Goal: Contribute content: Add original content to the website for others to see

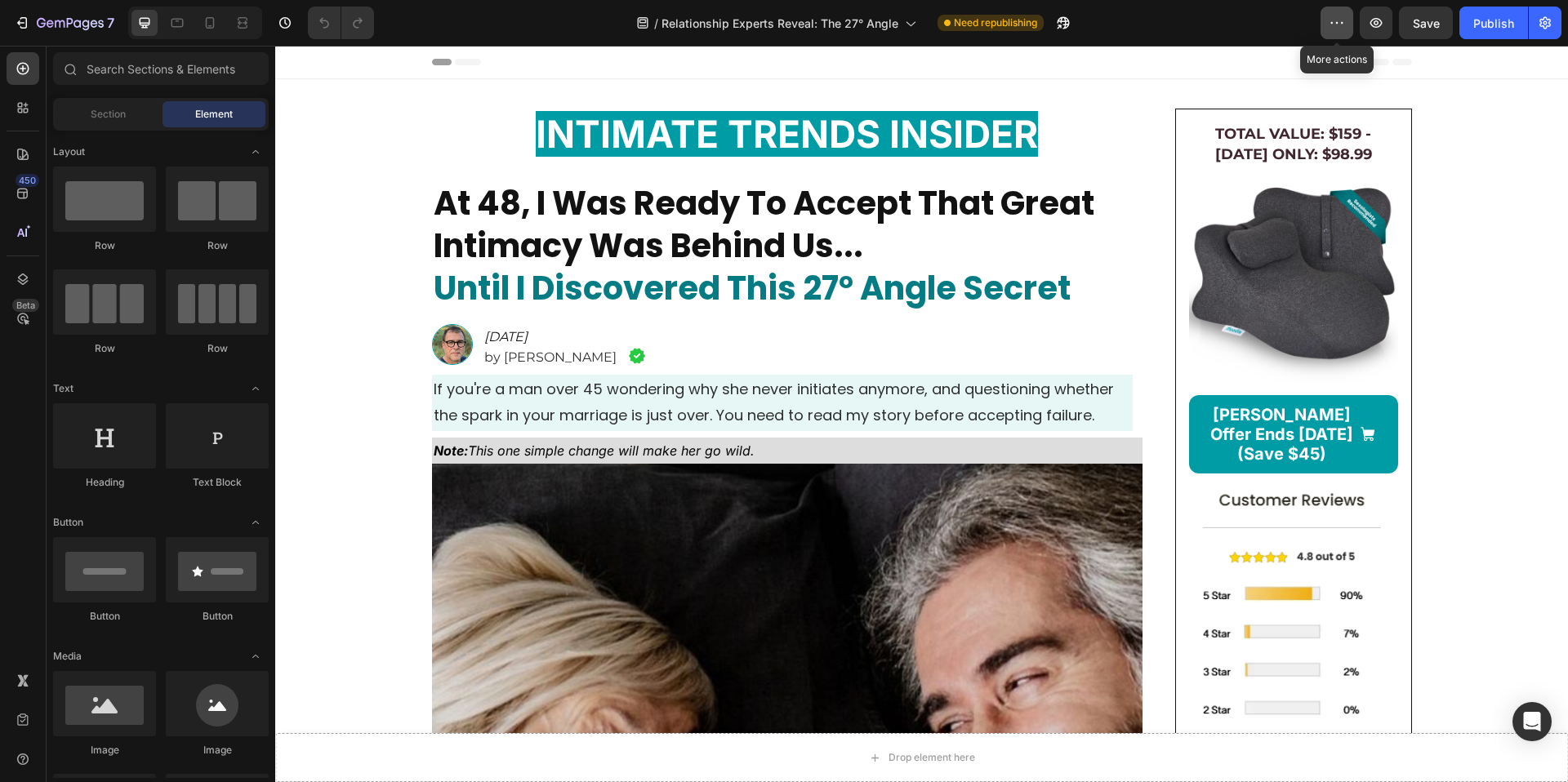
click at [1337, 26] on icon "button" at bounding box center [1337, 23] width 16 height 16
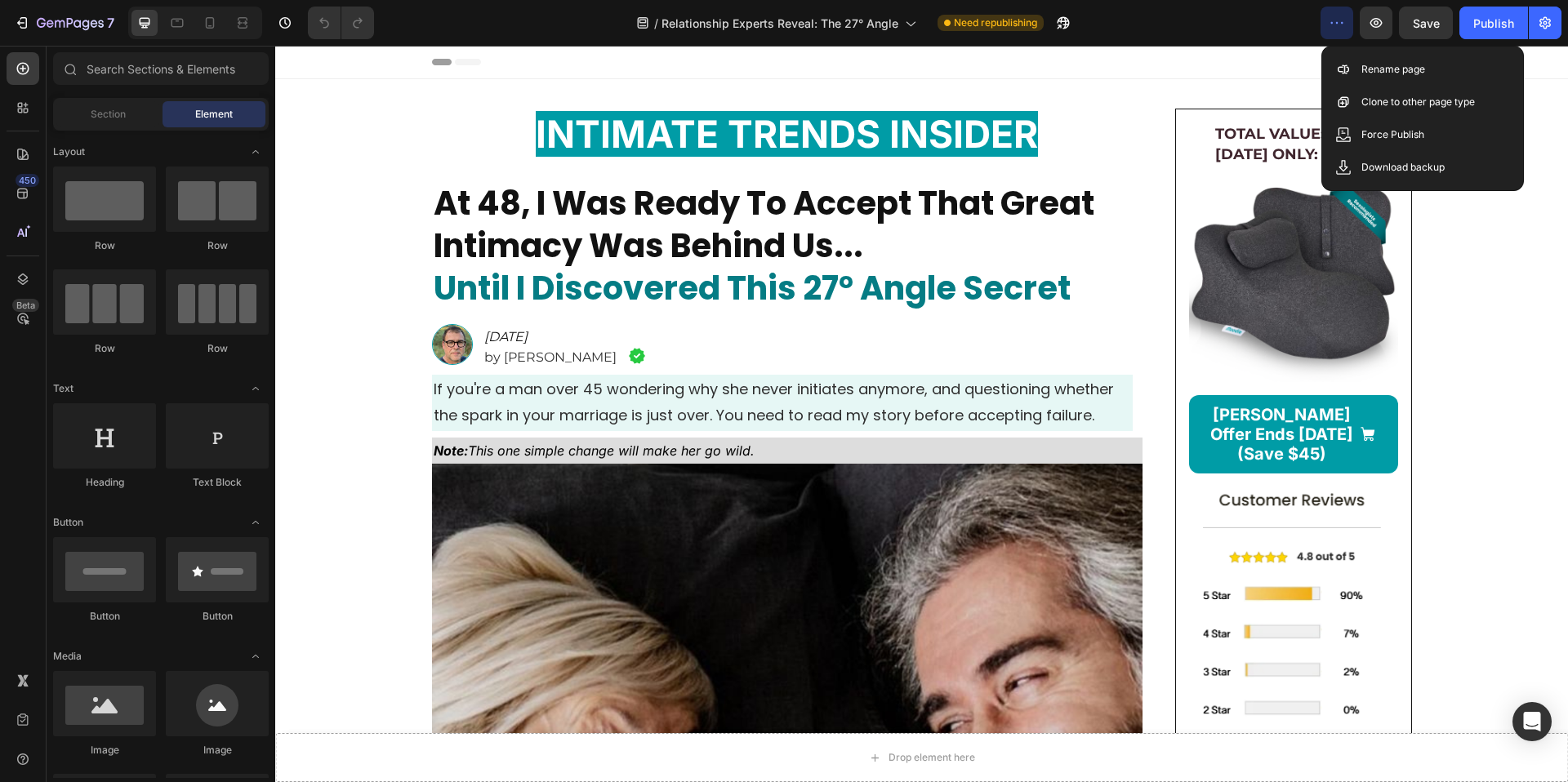
click at [1337, 26] on icon "button" at bounding box center [1337, 23] width 16 height 16
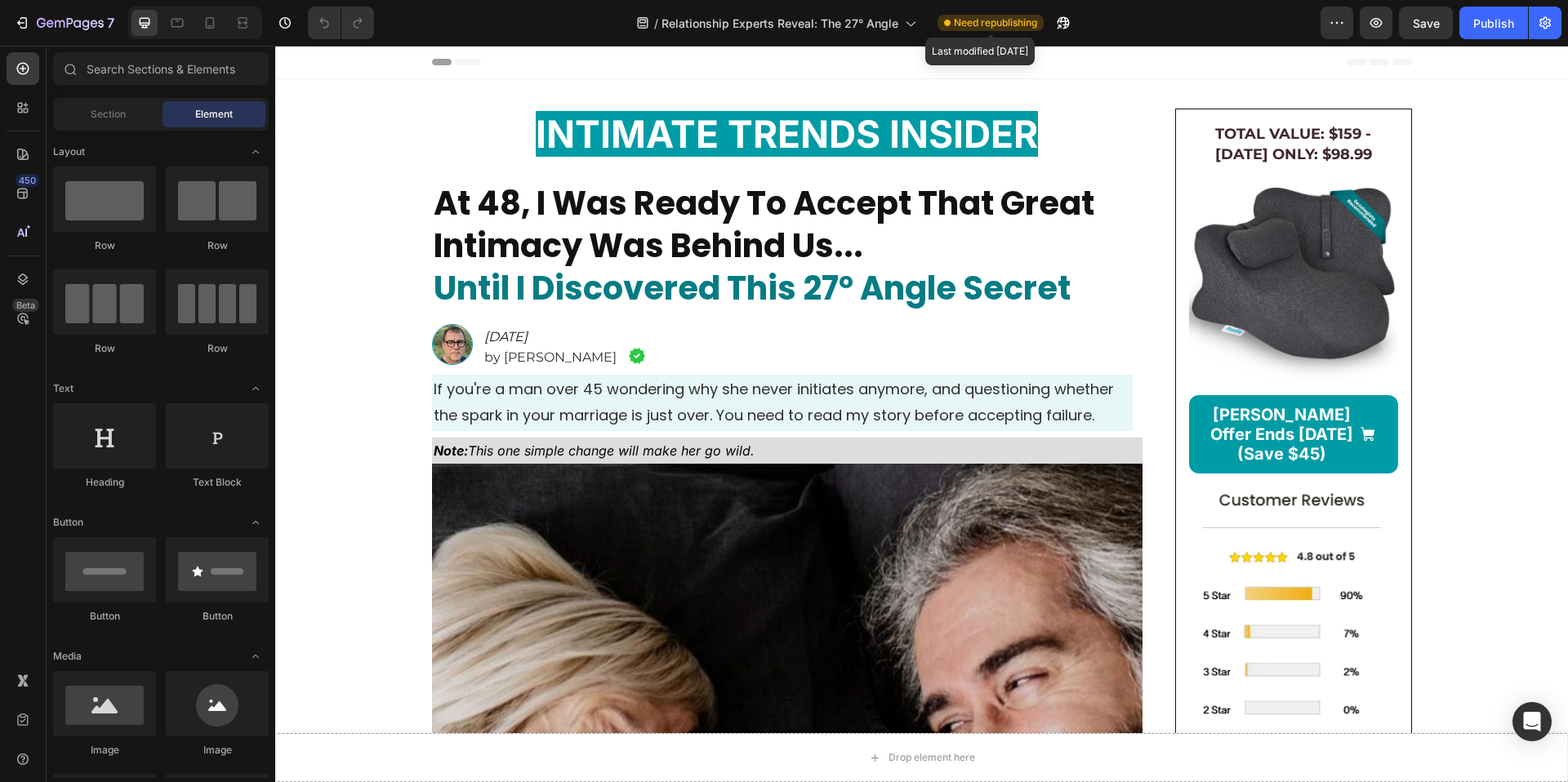
click at [973, 25] on span "Need republishing" at bounding box center [996, 22] width 83 height 15
click at [1555, 21] on button "button" at bounding box center [1545, 22] width 33 height 33
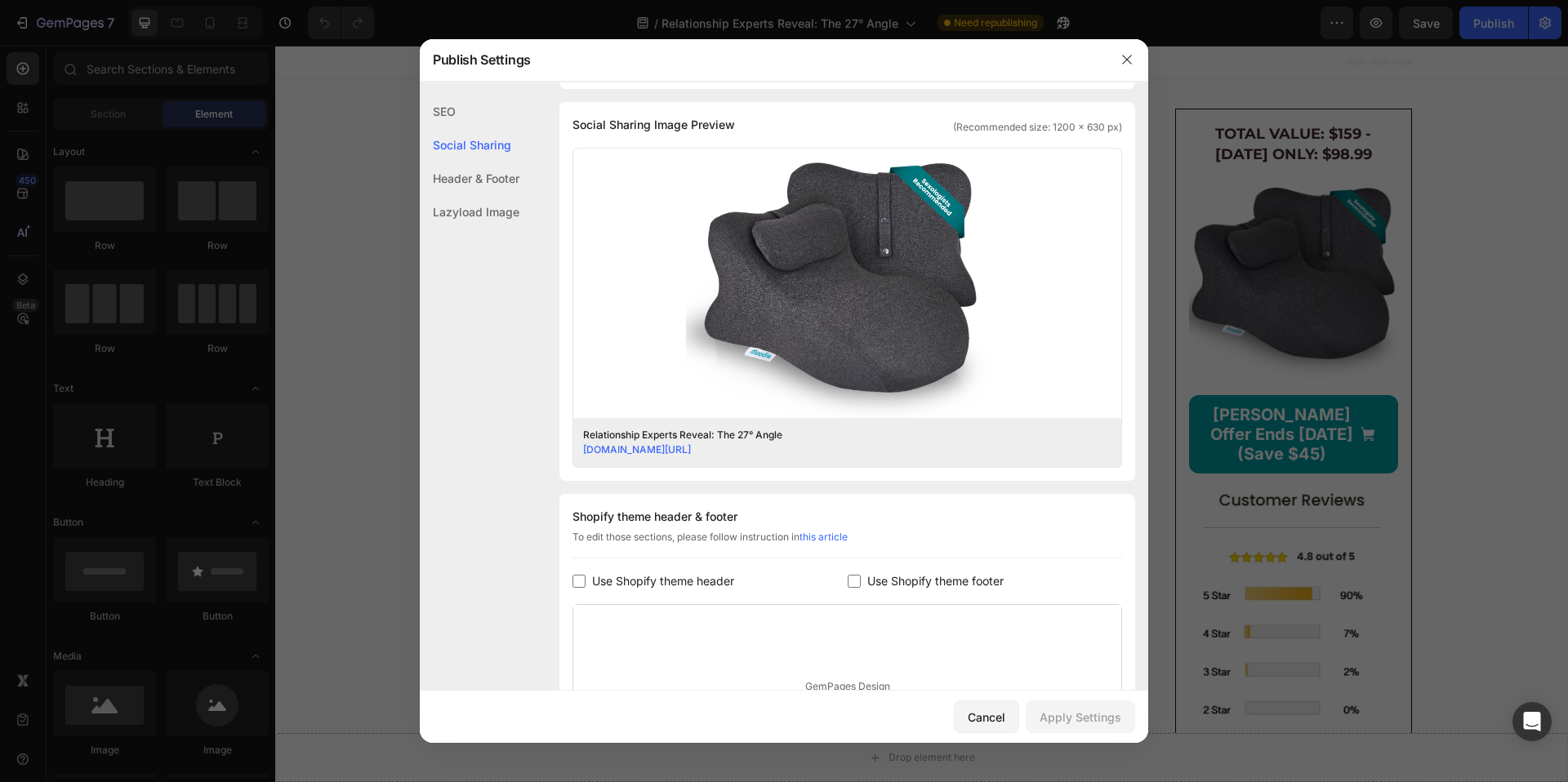
scroll to position [583, 0]
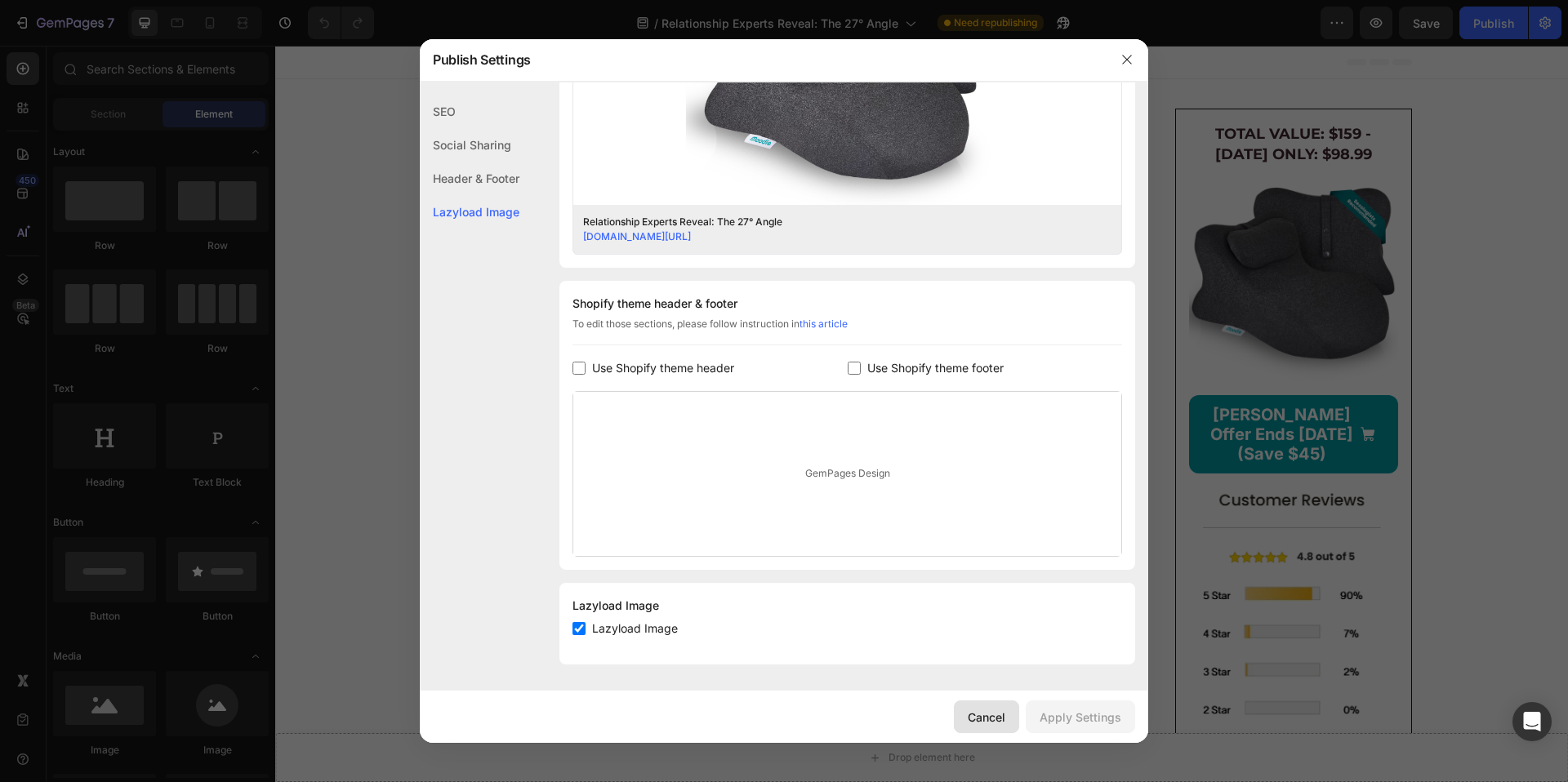
click at [1007, 718] on button "Cancel" at bounding box center [987, 716] width 66 height 33
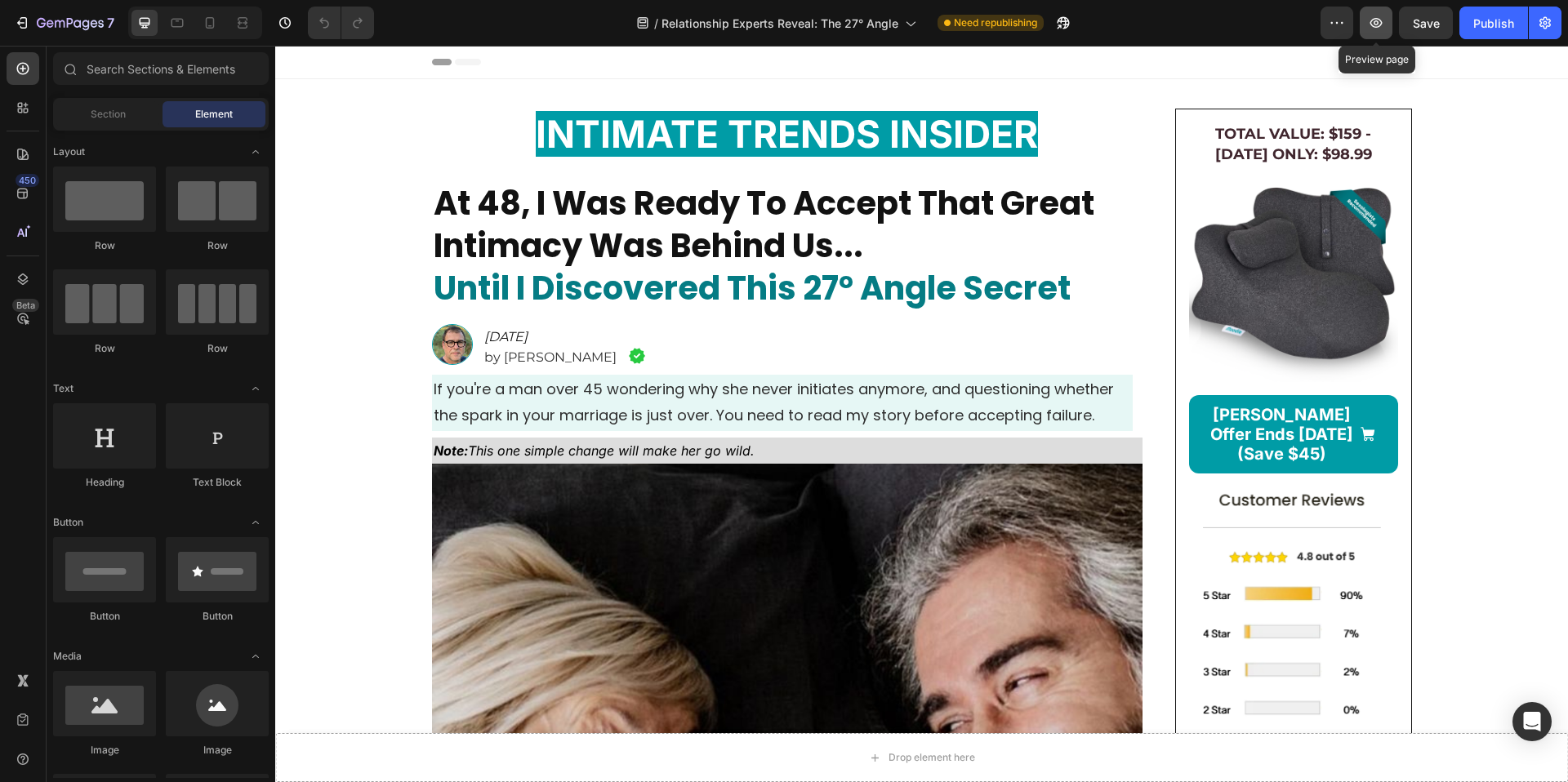
click at [1386, 36] on button "button" at bounding box center [1376, 22] width 33 height 33
click at [36, 22] on icon "button" at bounding box center [70, 24] width 67 height 14
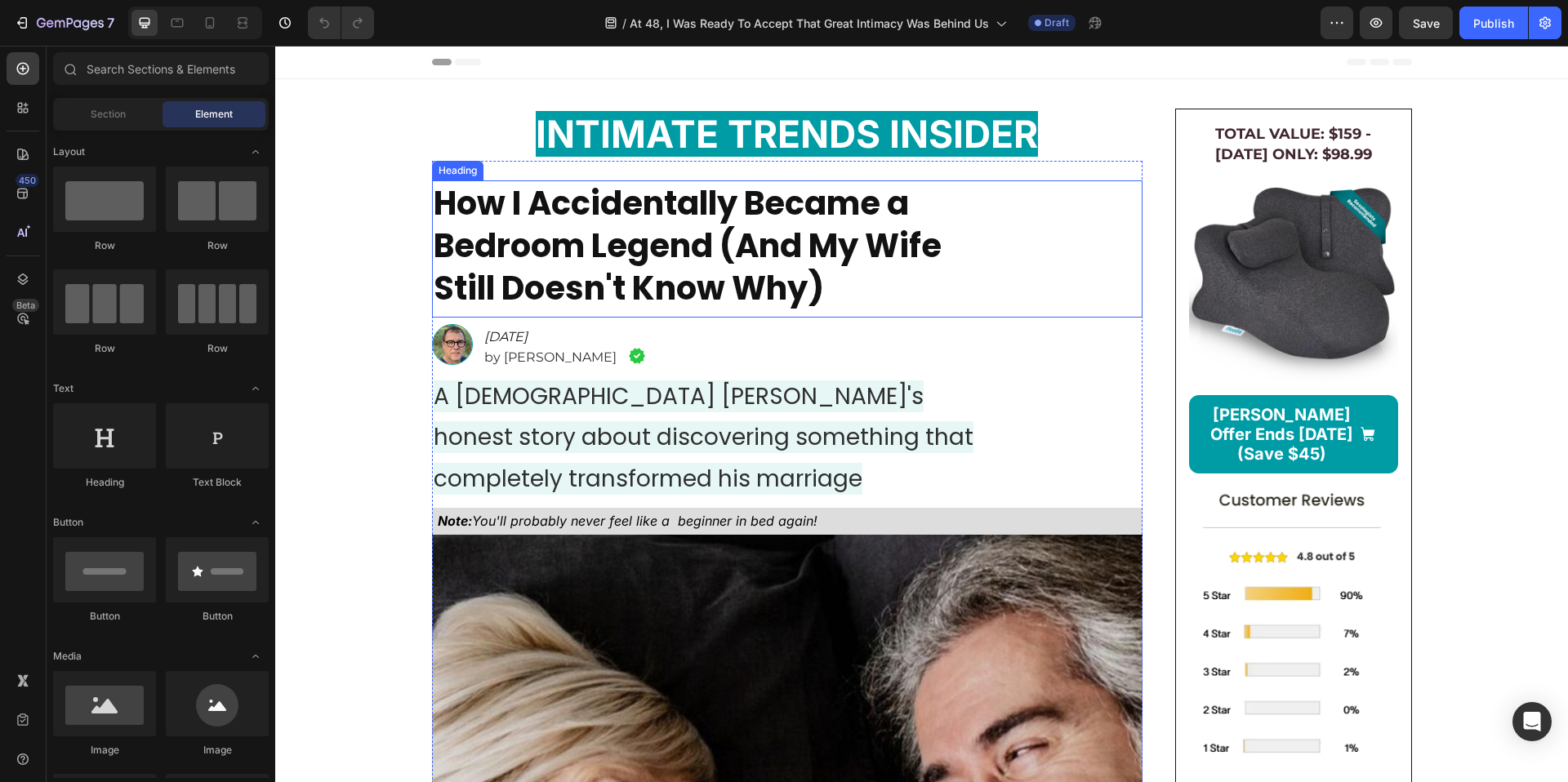
click at [639, 233] on strong "How I Accidentally Became a Bedroom Legend (And My Wife Still Doesn't Know Why)" at bounding box center [687, 246] width 508 height 130
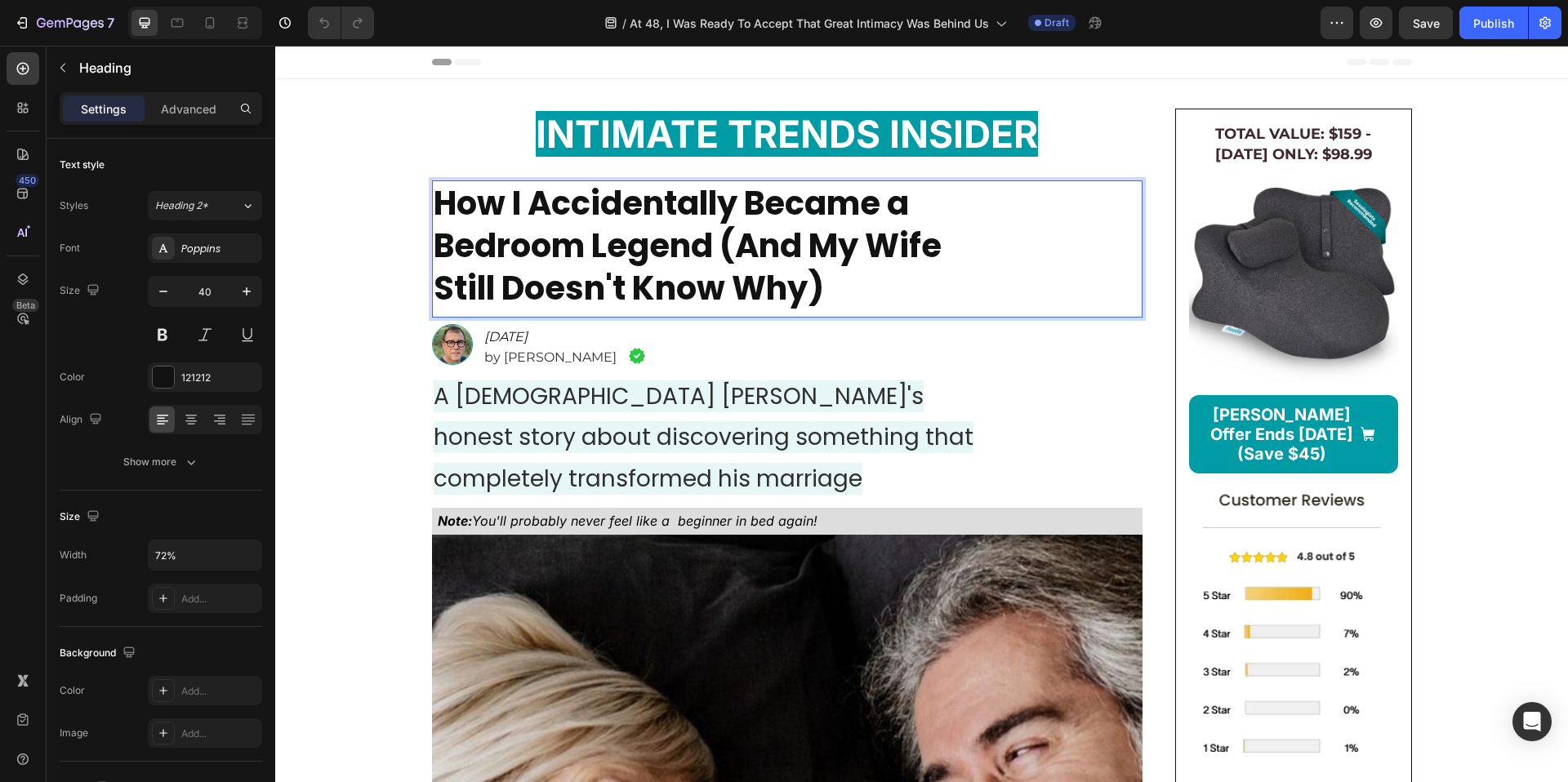
click at [639, 233] on strong "How I Accidentally Became a Bedroom Legend (And My Wife Still Doesn't Know Why)" at bounding box center [687, 246] width 508 height 130
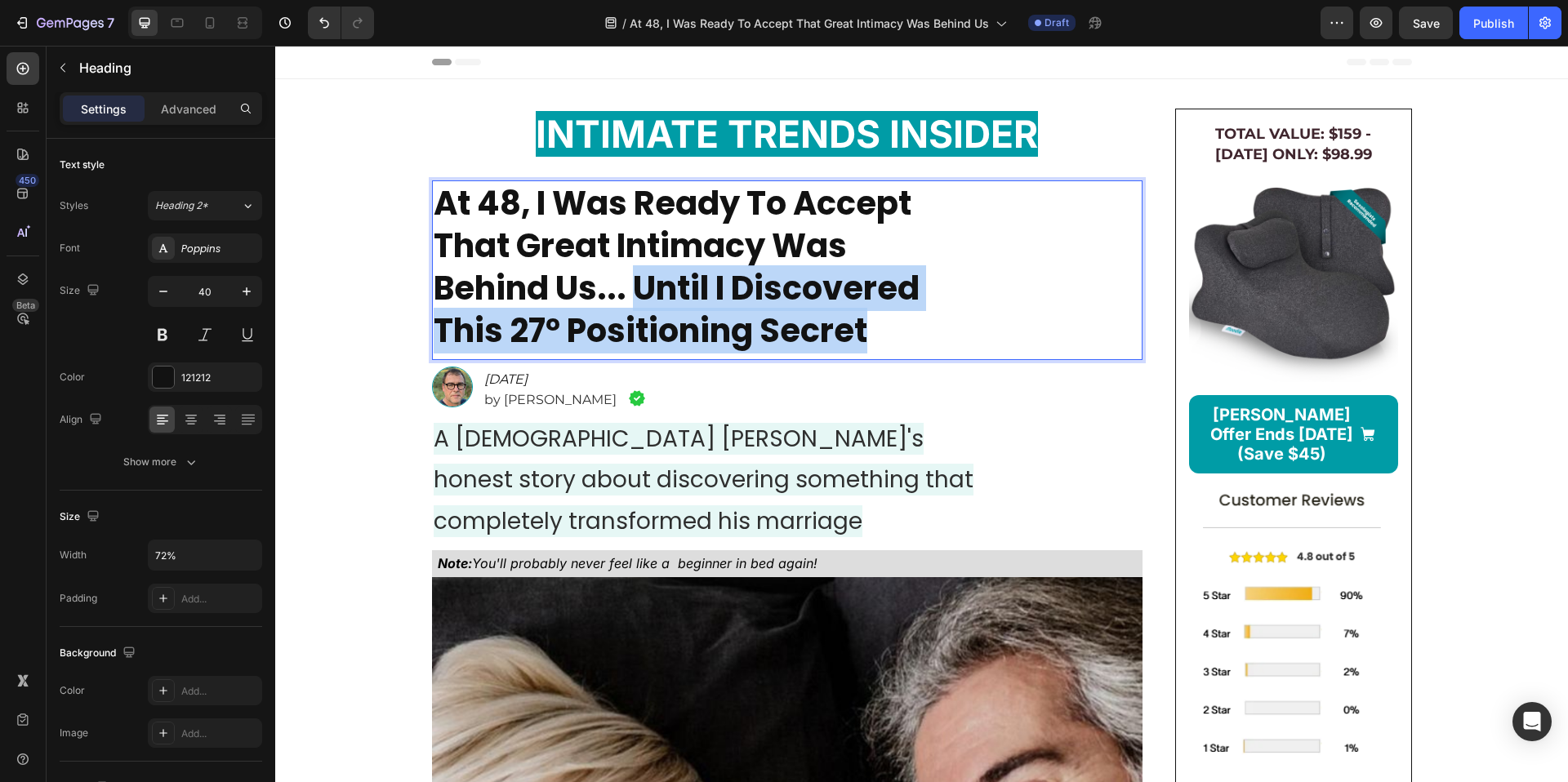
drag, startPoint x: 627, startPoint y: 289, endPoint x: 888, endPoint y: 336, distance: 265.2
click at [888, 336] on p "At 48, I Was Ready To Accept That Great Intimacy Was Behind Us... Until I Disco…" at bounding box center [687, 267] width 508 height 170
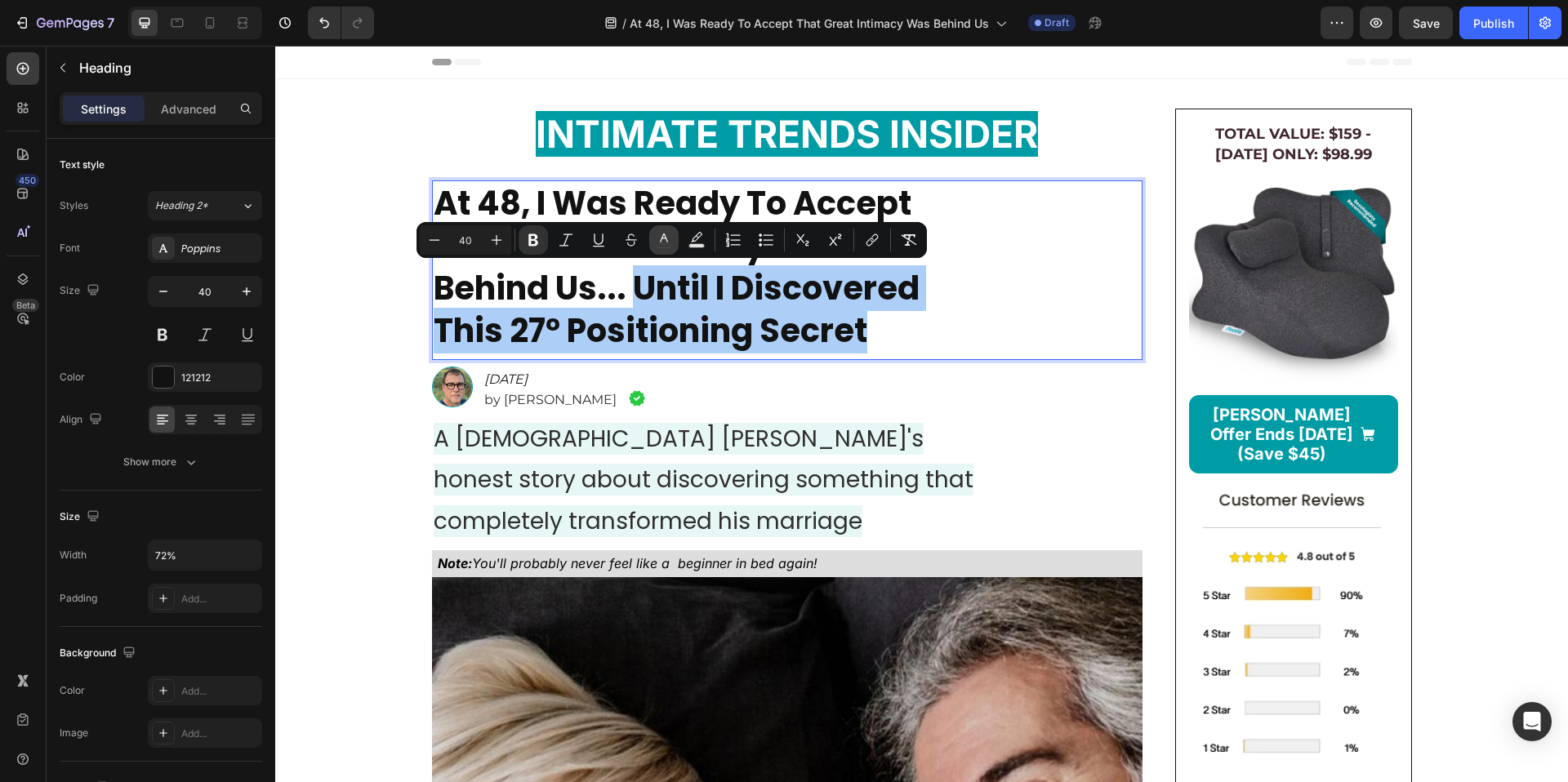
click at [667, 248] on button "color" at bounding box center [663, 239] width 29 height 29
type input "121212"
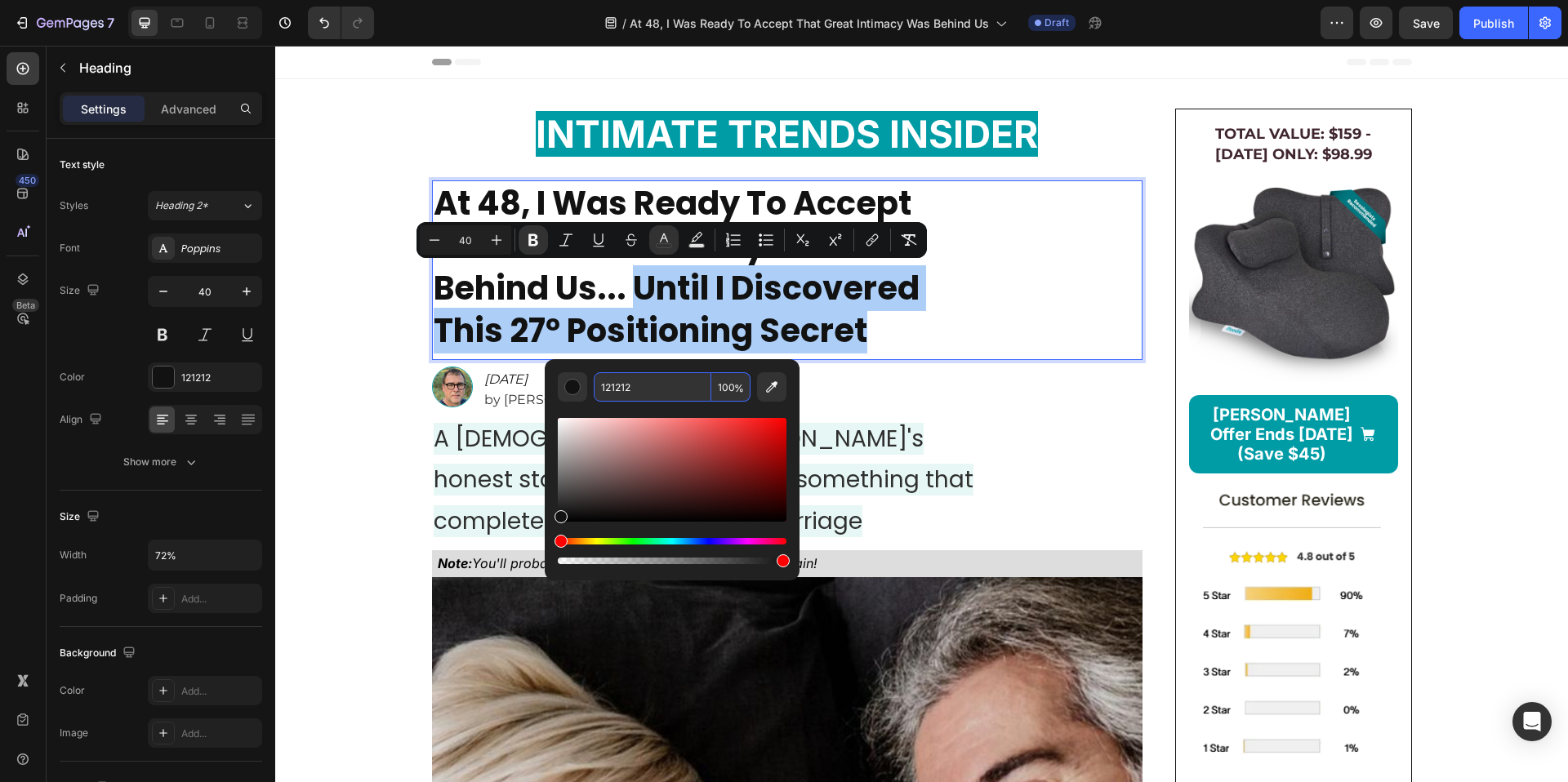
click at [660, 387] on input "121212" at bounding box center [653, 387] width 118 height 29
click at [660, 387] on input "121212" at bounding box center [653, 387] width 118 height 29
paste input "057C84"
type input "057C84"
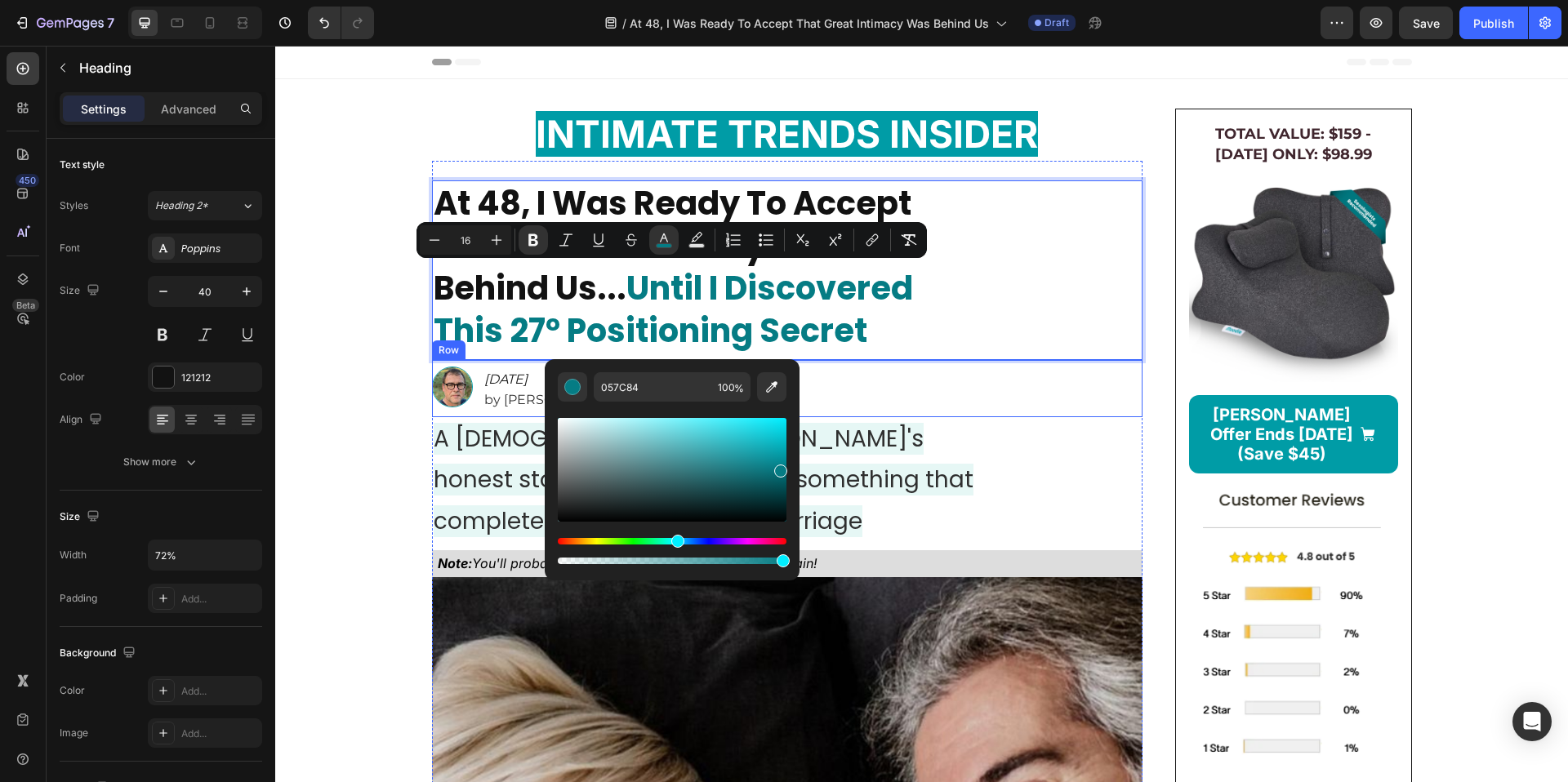
click at [935, 387] on div "Image Wed, Sept 5th, 2025 Heading by Mike Richardson Heading Image Row" at bounding box center [787, 388] width 710 height 57
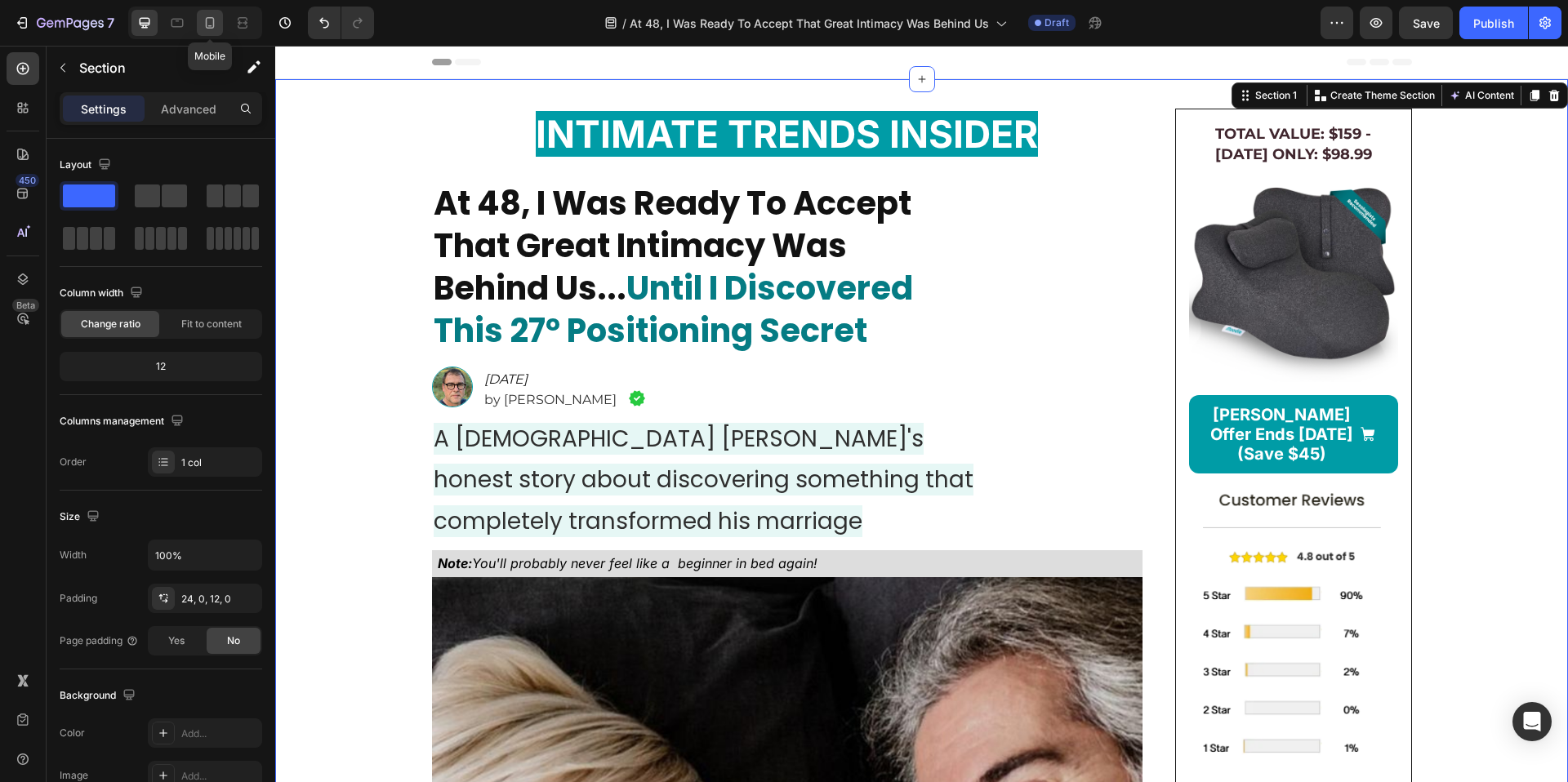
click at [207, 28] on icon at bounding box center [209, 23] width 16 height 16
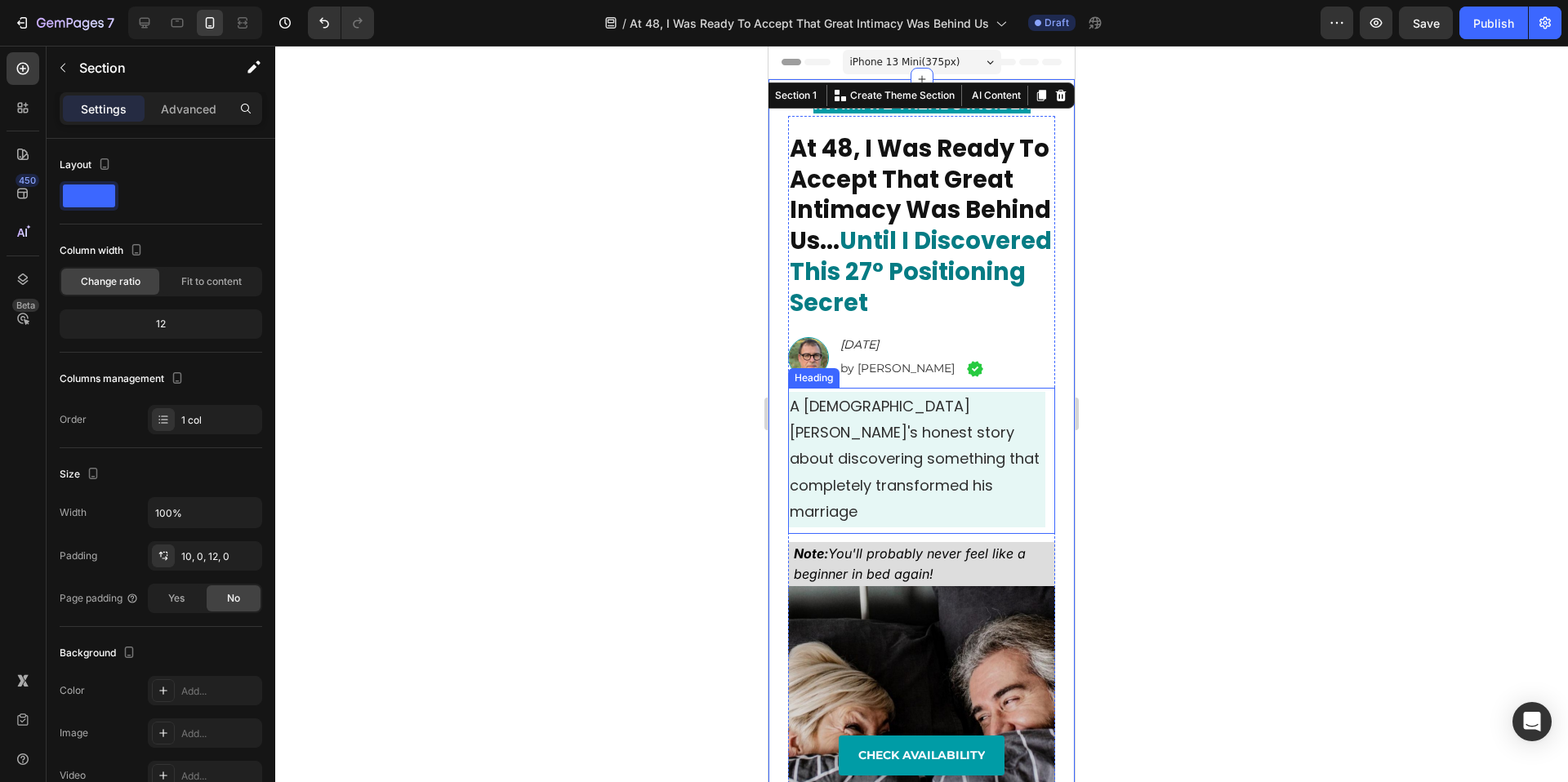
click at [832, 408] on span "A 43-year-old guy's honest story about discovering something that completely tr…" at bounding box center [915, 459] width 250 height 127
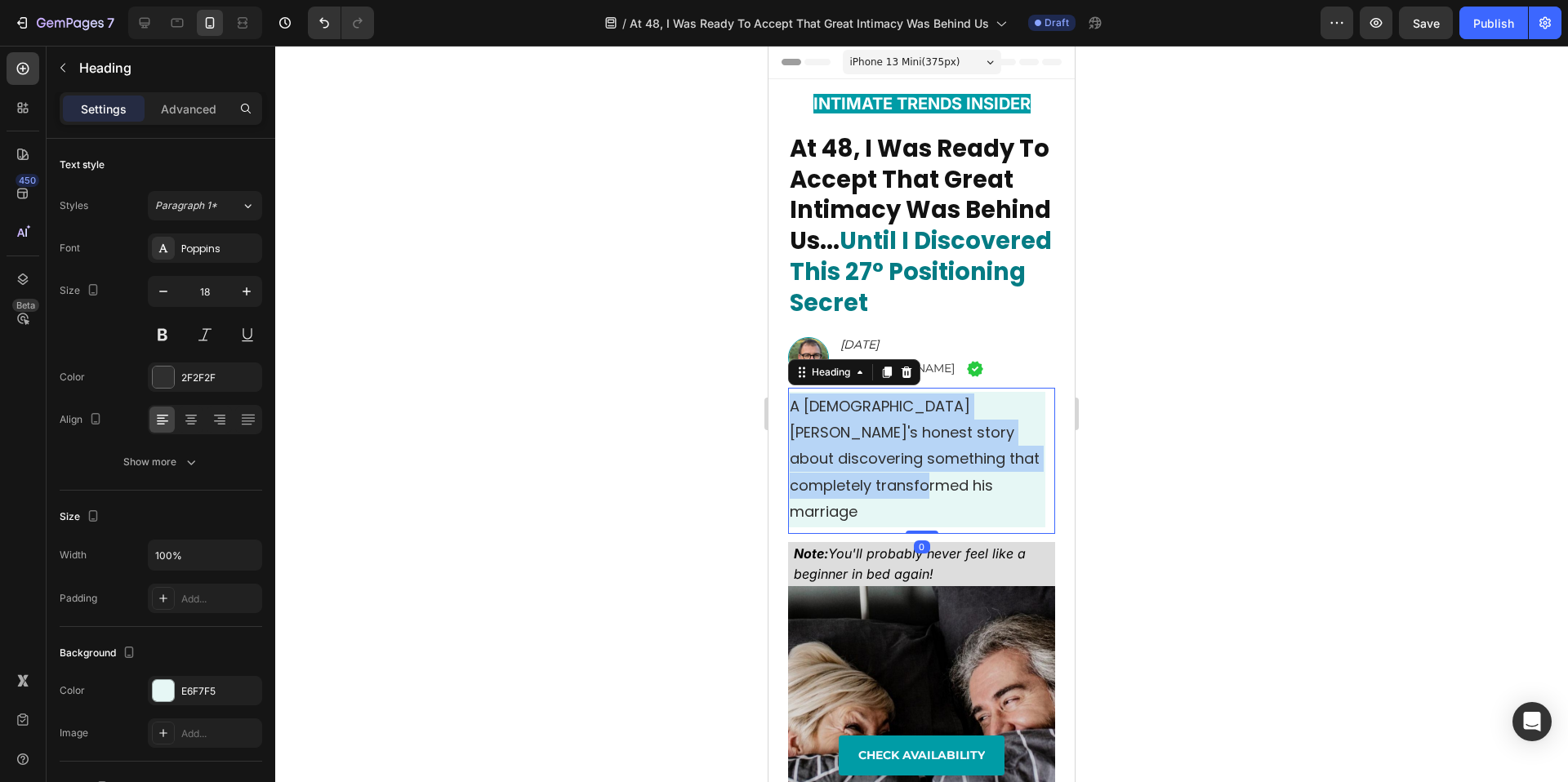
click at [832, 408] on span "A 43-year-old guy's honest story about discovering something that completely tr…" at bounding box center [915, 459] width 250 height 127
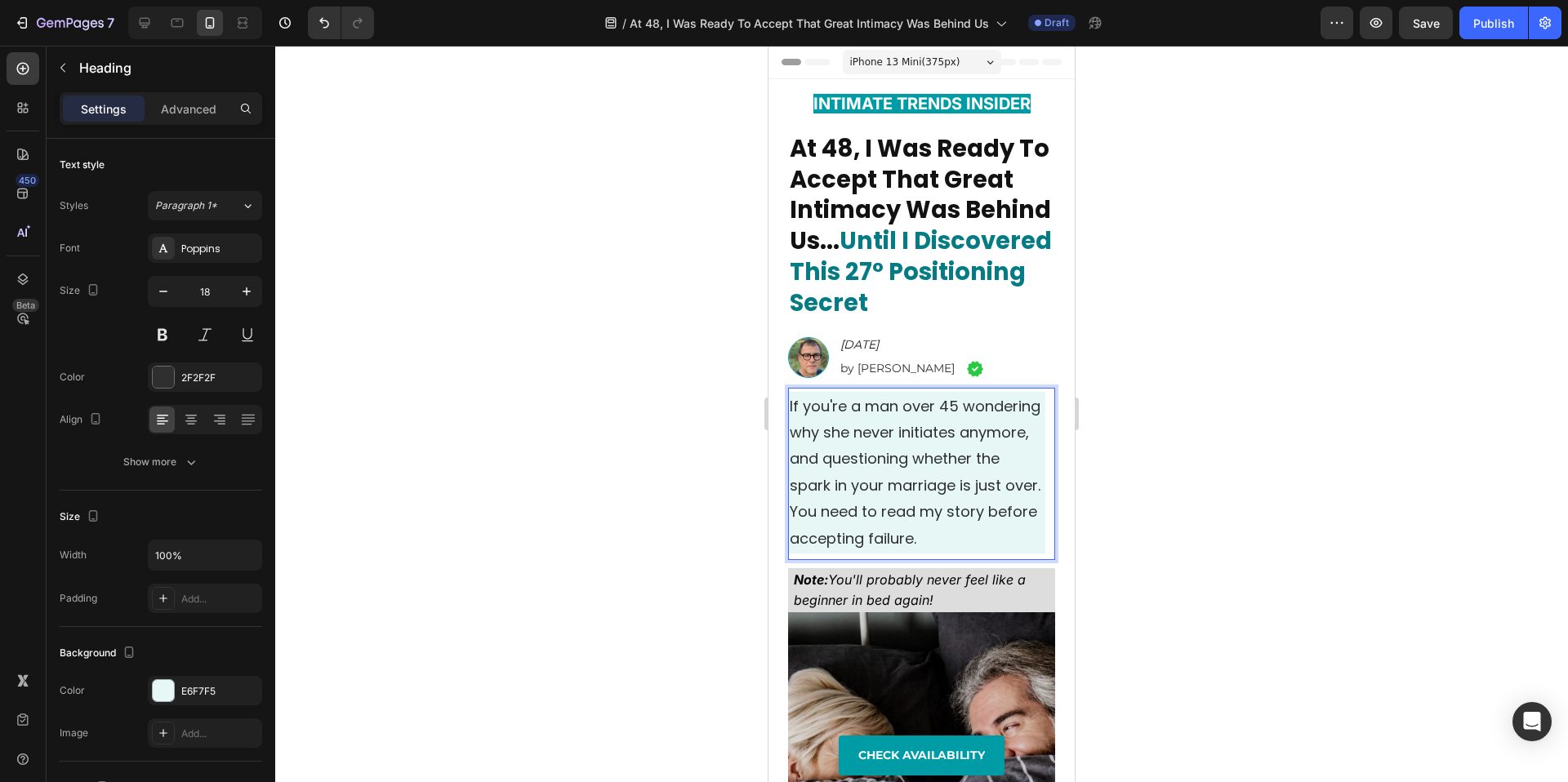
click at [644, 414] on div at bounding box center [921, 414] width 1293 height 737
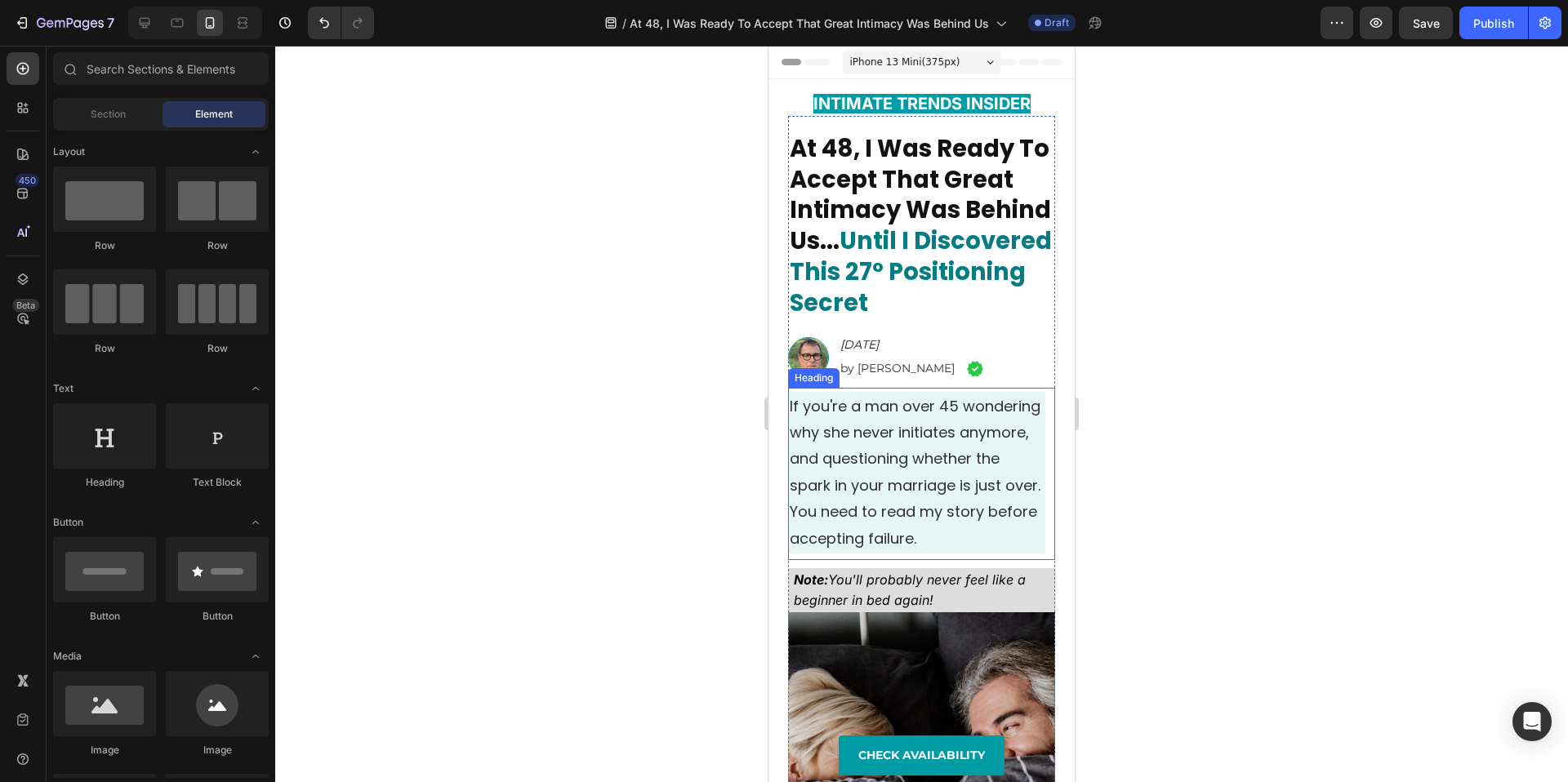
click at [855, 477] on span "If you're a man over 45 wondering why she never initiates anymore, and question…" at bounding box center [915, 473] width 251 height 152
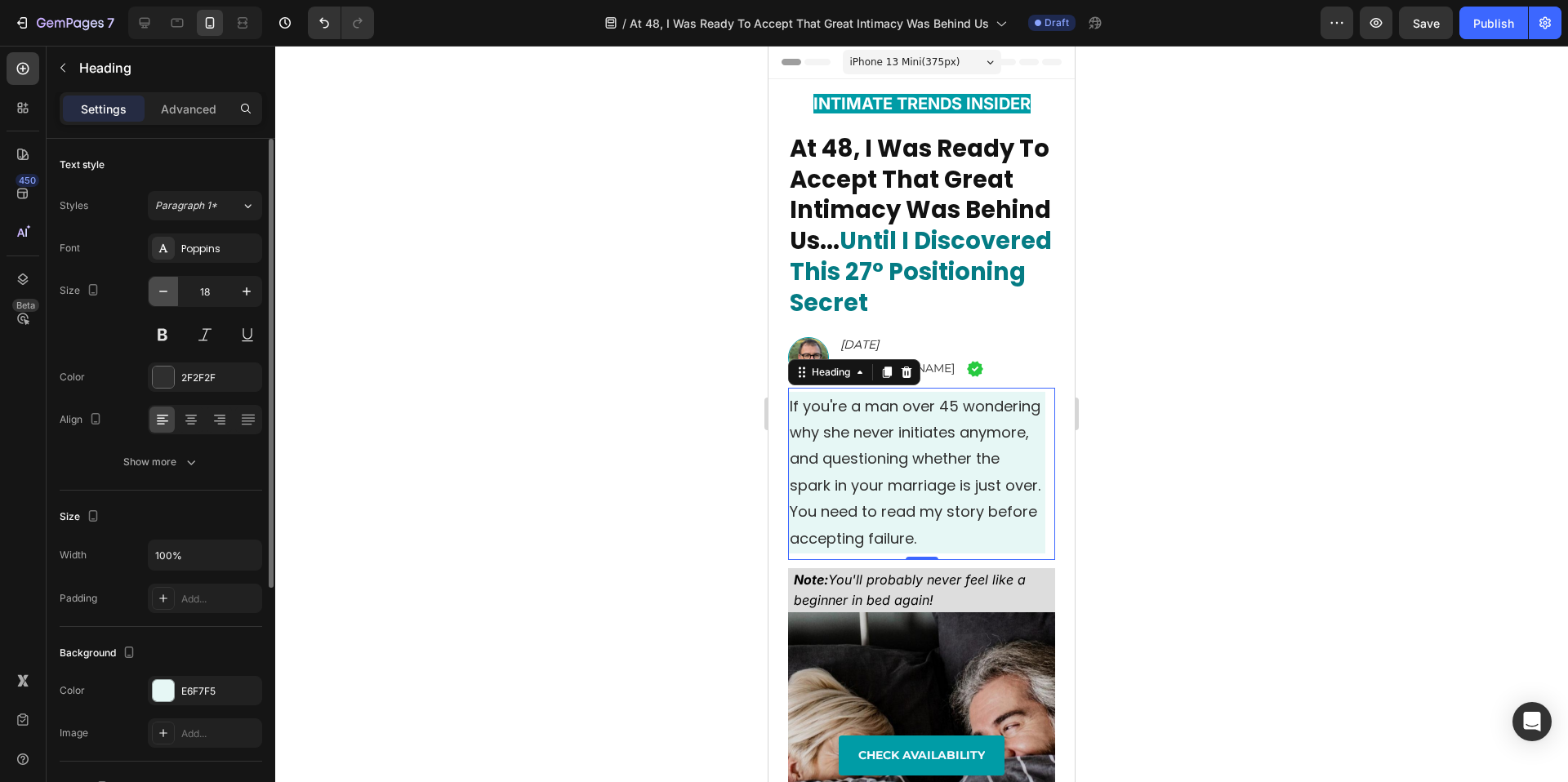
click at [175, 294] on button "button" at bounding box center [163, 291] width 29 height 29
type input "17"
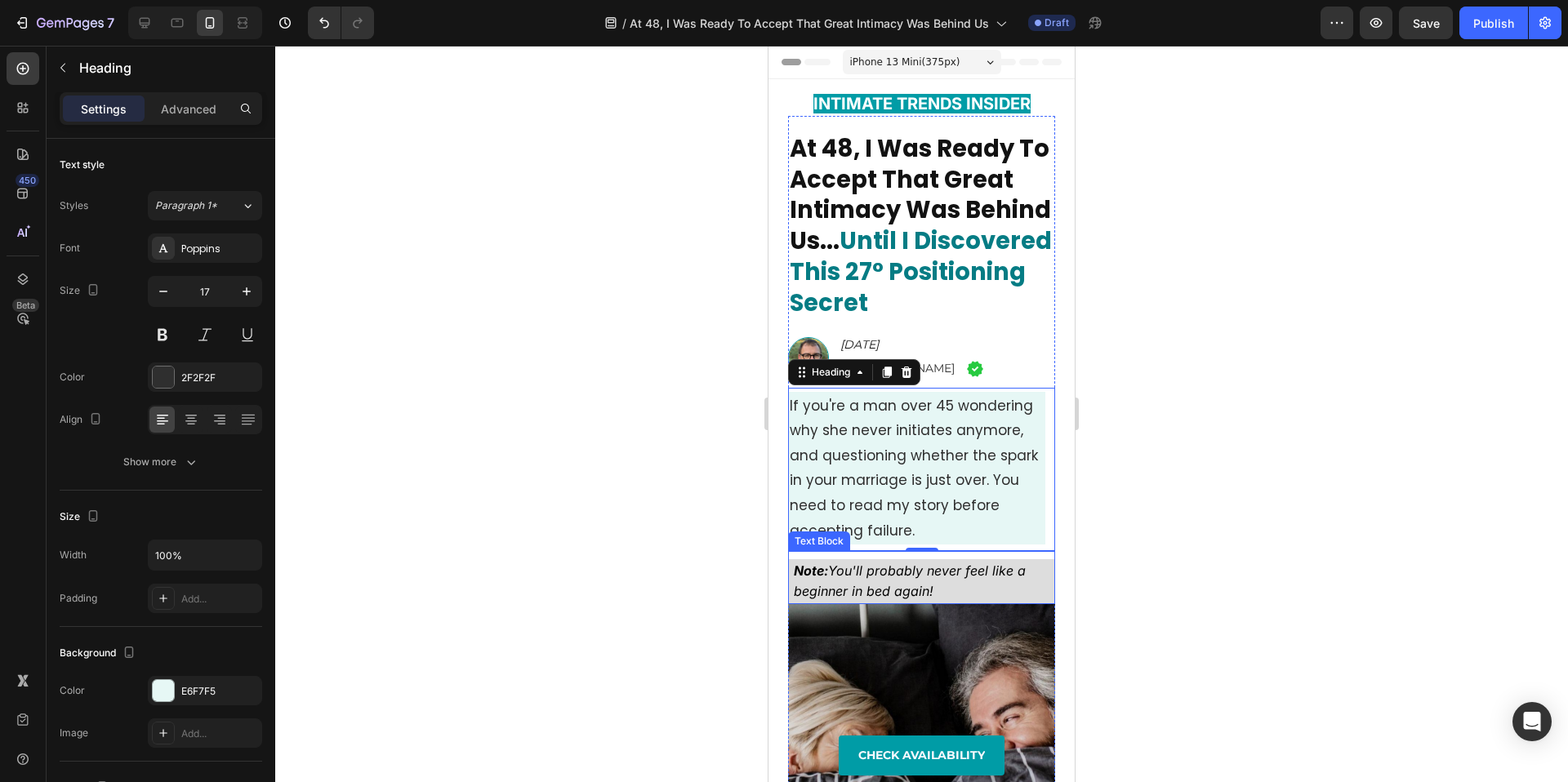
click at [886, 573] on icon "Note: You'll probably never feel like a beginner in bed again!" at bounding box center [908, 581] width 236 height 36
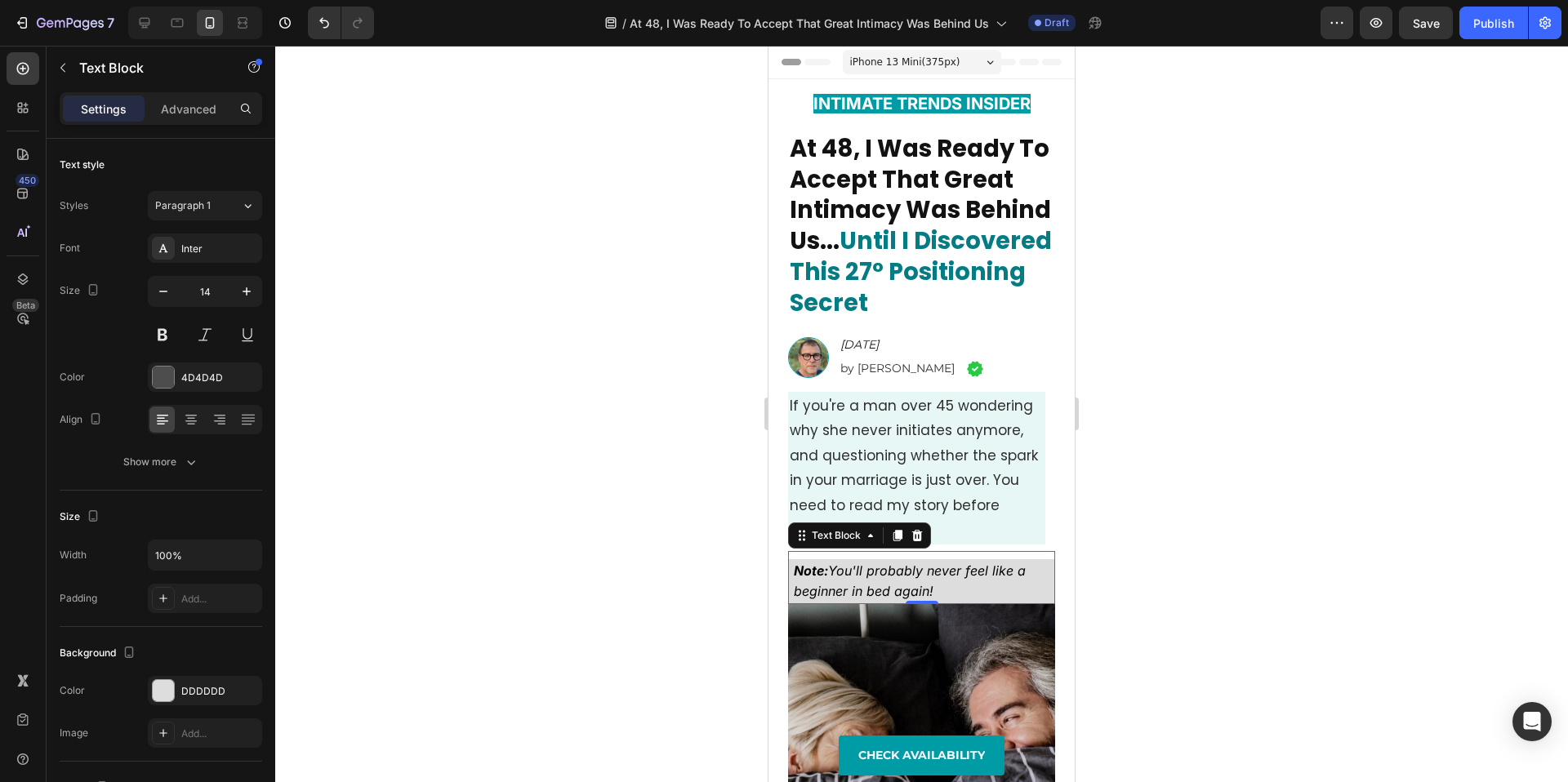
click at [886, 573] on icon "Note: You'll probably never feel like a beginner in bed again!" at bounding box center [908, 581] width 236 height 36
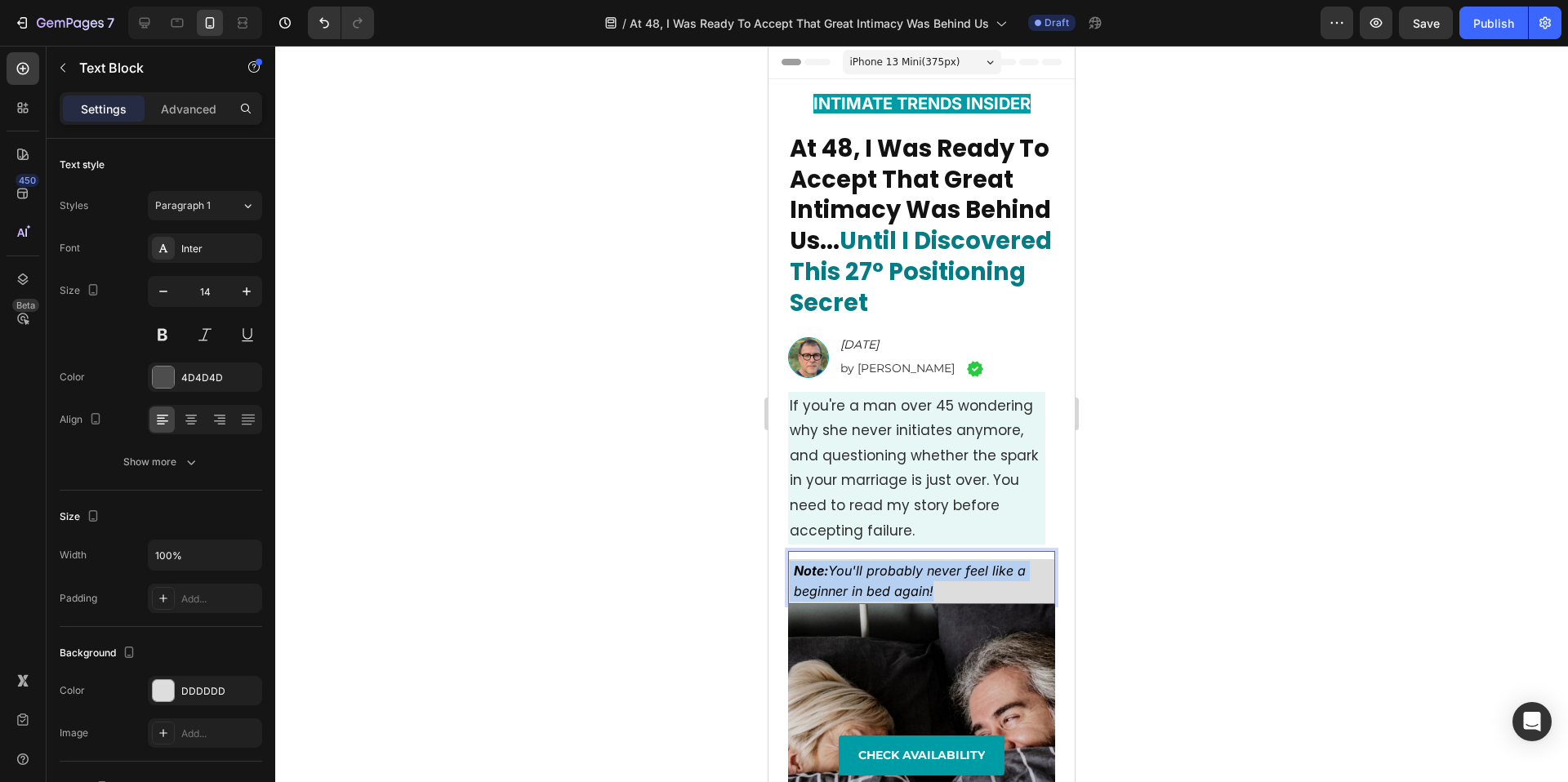
click at [886, 573] on icon "Note: You'll probably never feel like a beginner in bed again!" at bounding box center [908, 581] width 236 height 36
click at [576, 528] on div at bounding box center [921, 414] width 1293 height 737
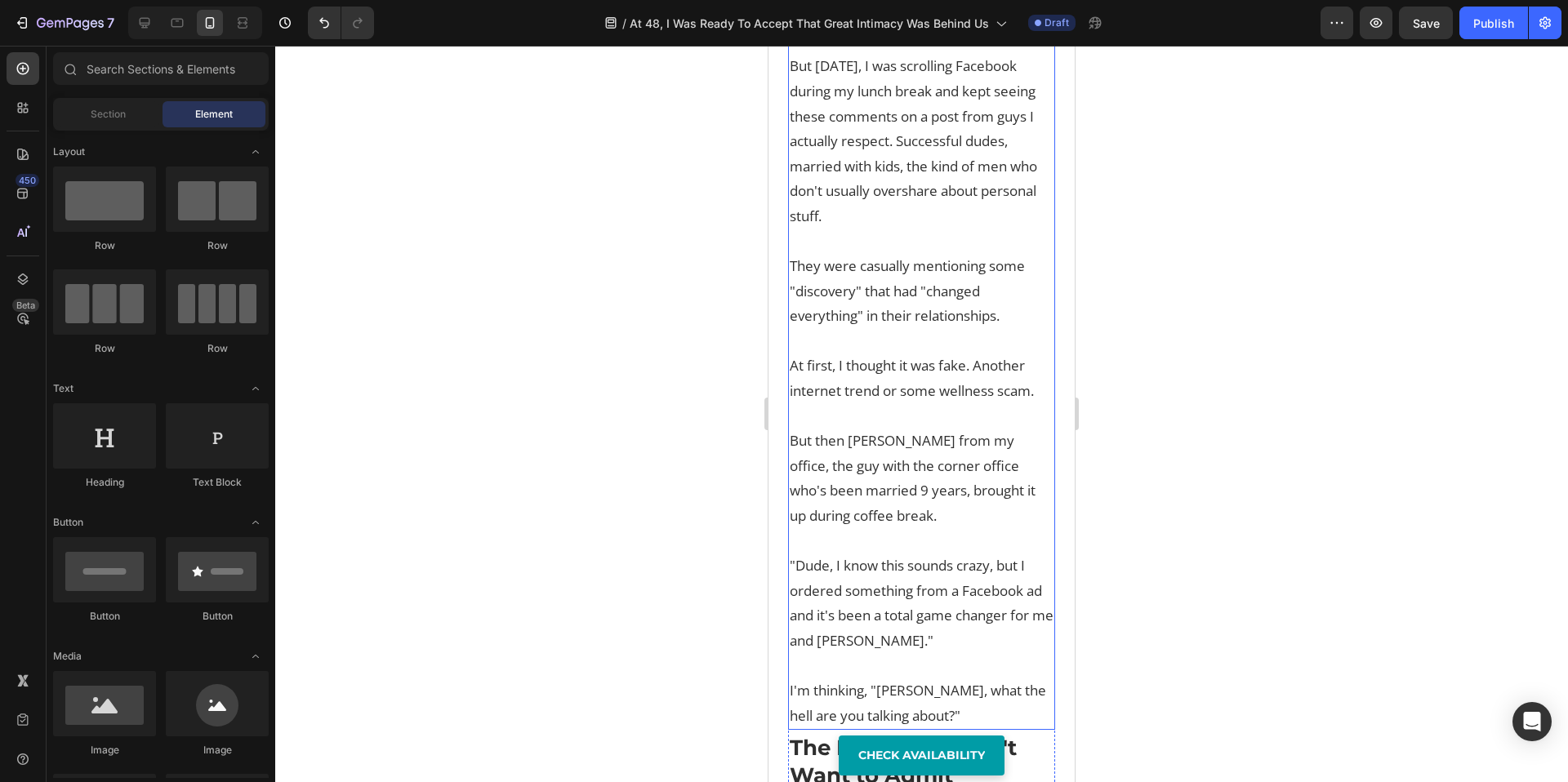
scroll to position [1100, 0]
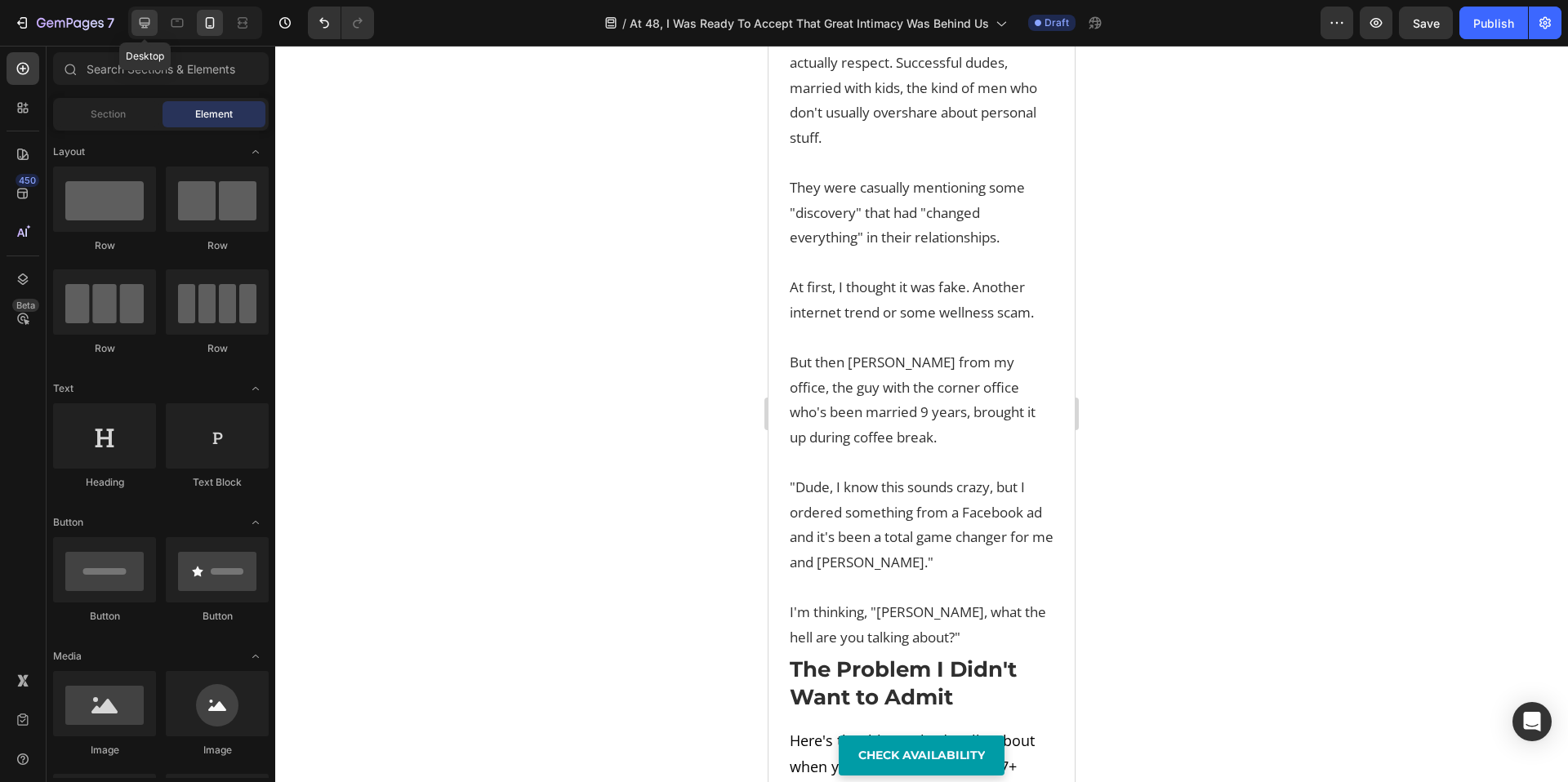
click at [144, 28] on icon at bounding box center [145, 23] width 16 height 16
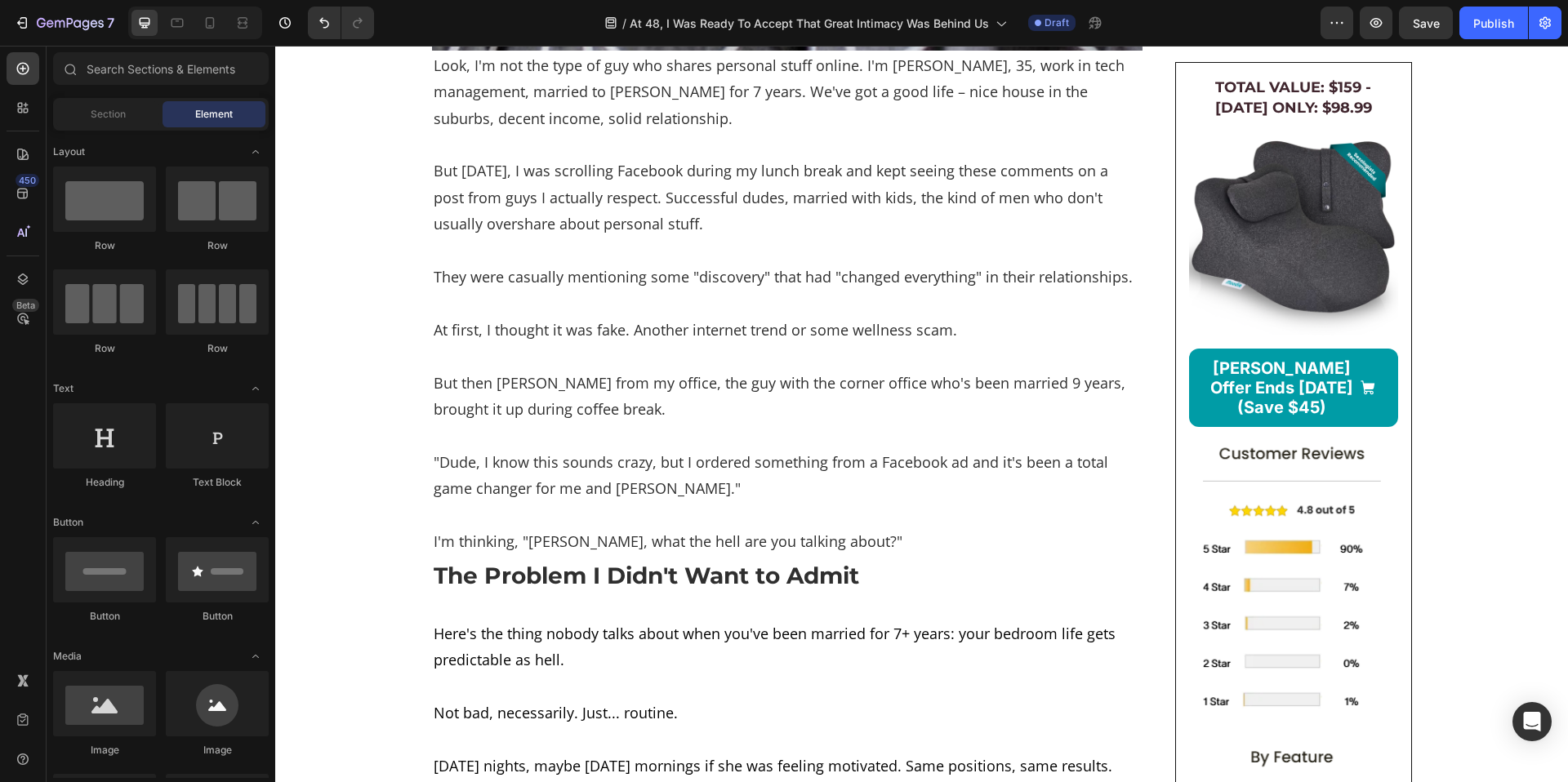
scroll to position [1030, 0]
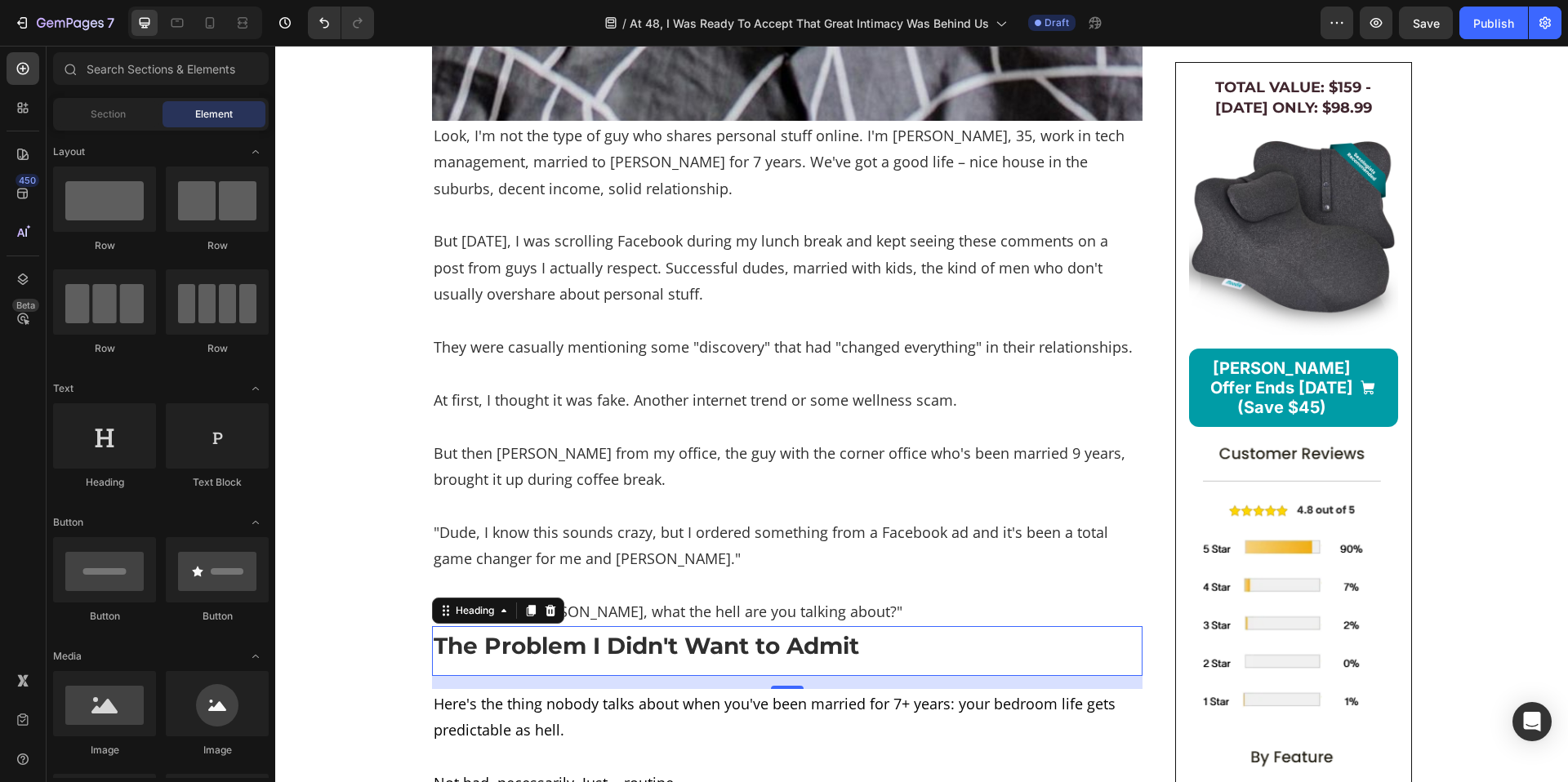
click at [542, 662] on h2 "The Problem I Didn't Want to Admit" at bounding box center [787, 645] width 710 height 33
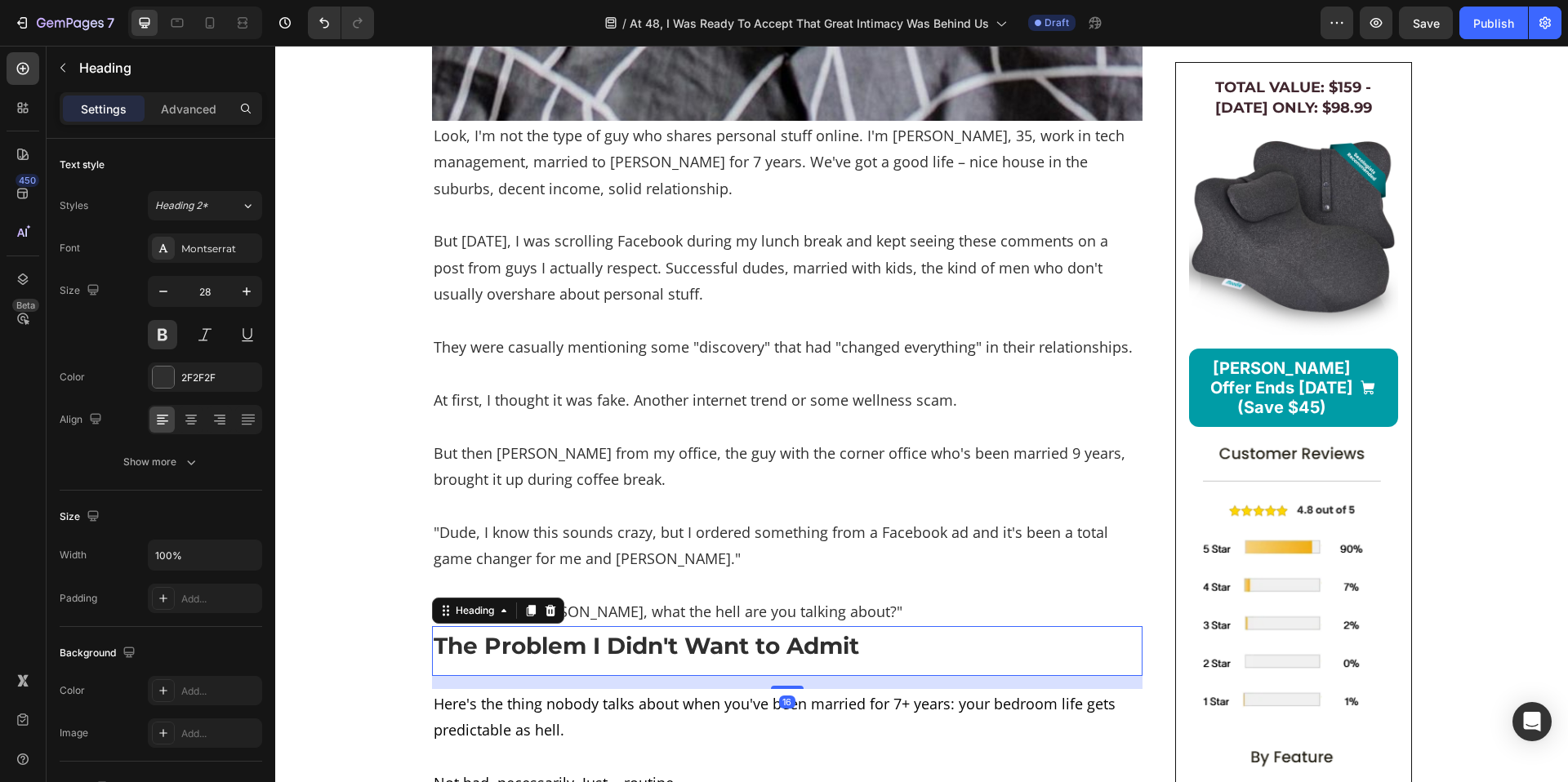
drag, startPoint x: 529, startPoint y: 659, endPoint x: 512, endPoint y: 667, distance: 18.8
click at [529, 621] on div at bounding box center [531, 611] width 20 height 20
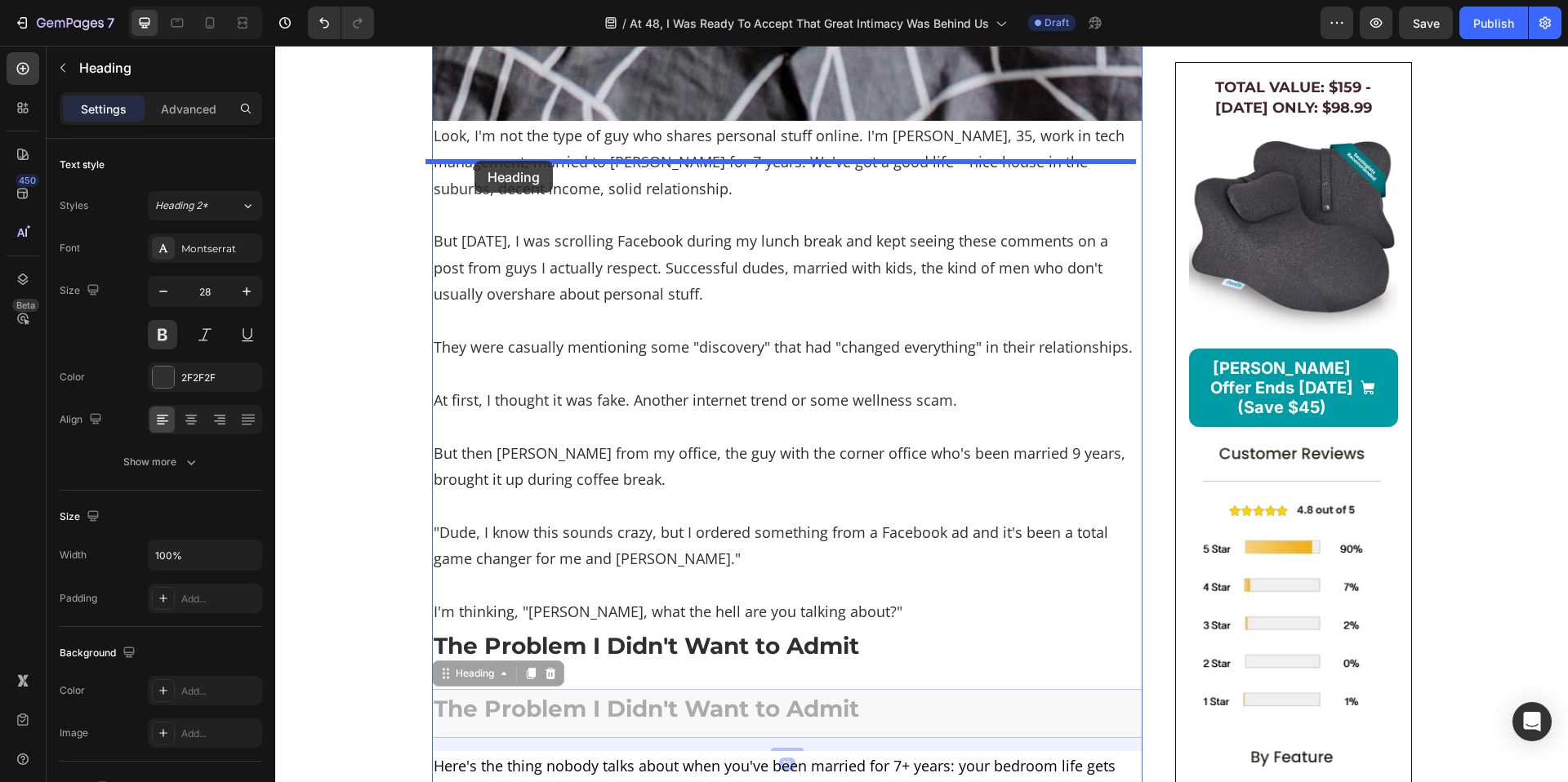
drag, startPoint x: 437, startPoint y: 717, endPoint x: 474, endPoint y: 160, distance: 558.2
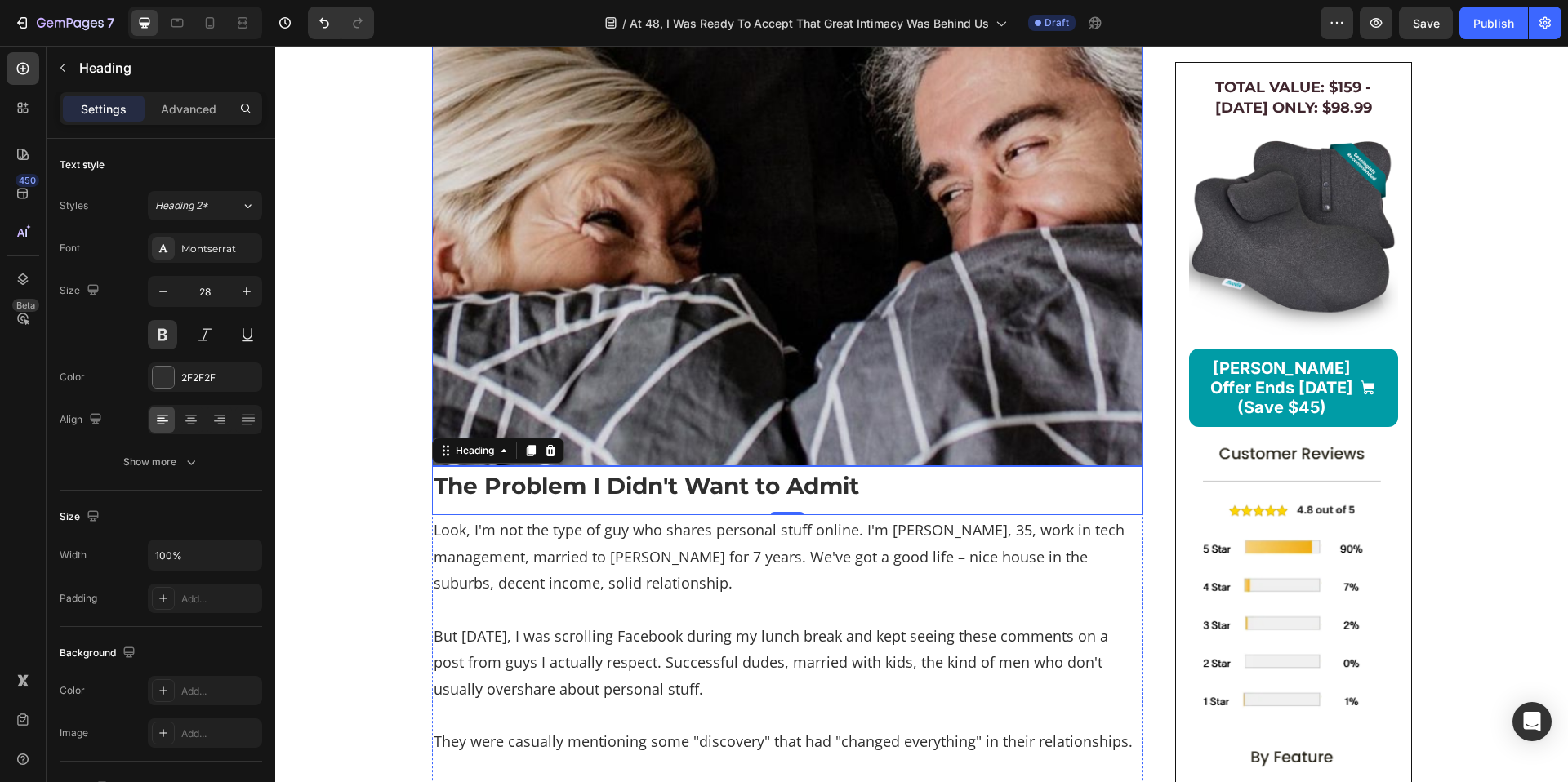
scroll to position [684, 0]
click at [611, 503] on h2 "The Problem I Didn't Want to Admit" at bounding box center [787, 486] width 710 height 33
click at [611, 501] on p "The Problem I Didn't Want to Admit" at bounding box center [788, 486] width 708 height 29
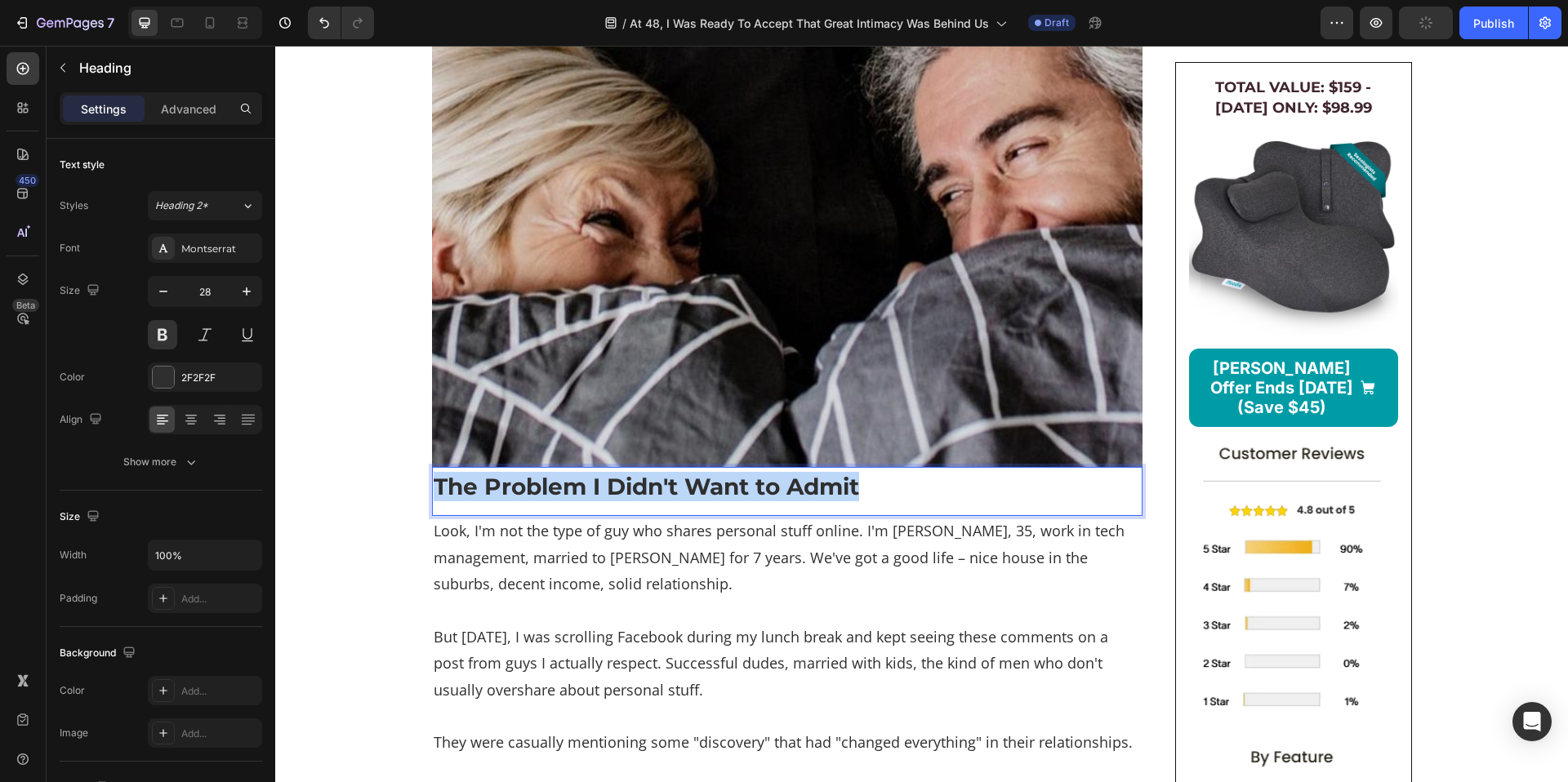
click at [612, 501] on p "The Problem I Didn't Want to Admit" at bounding box center [788, 486] width 708 height 29
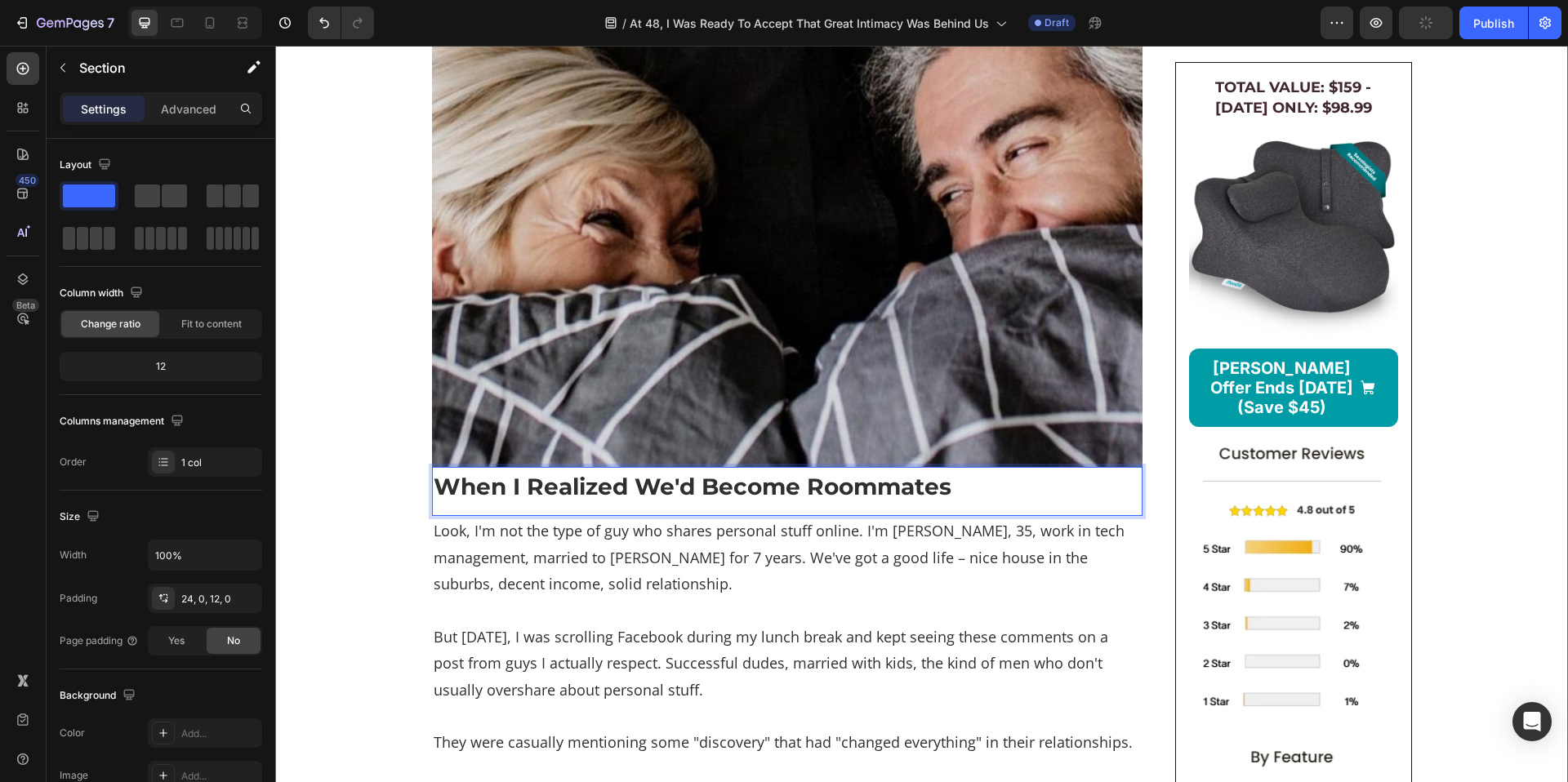
click at [504, 501] on p "When I Realized We'd Become Roommates" at bounding box center [788, 486] width 708 height 29
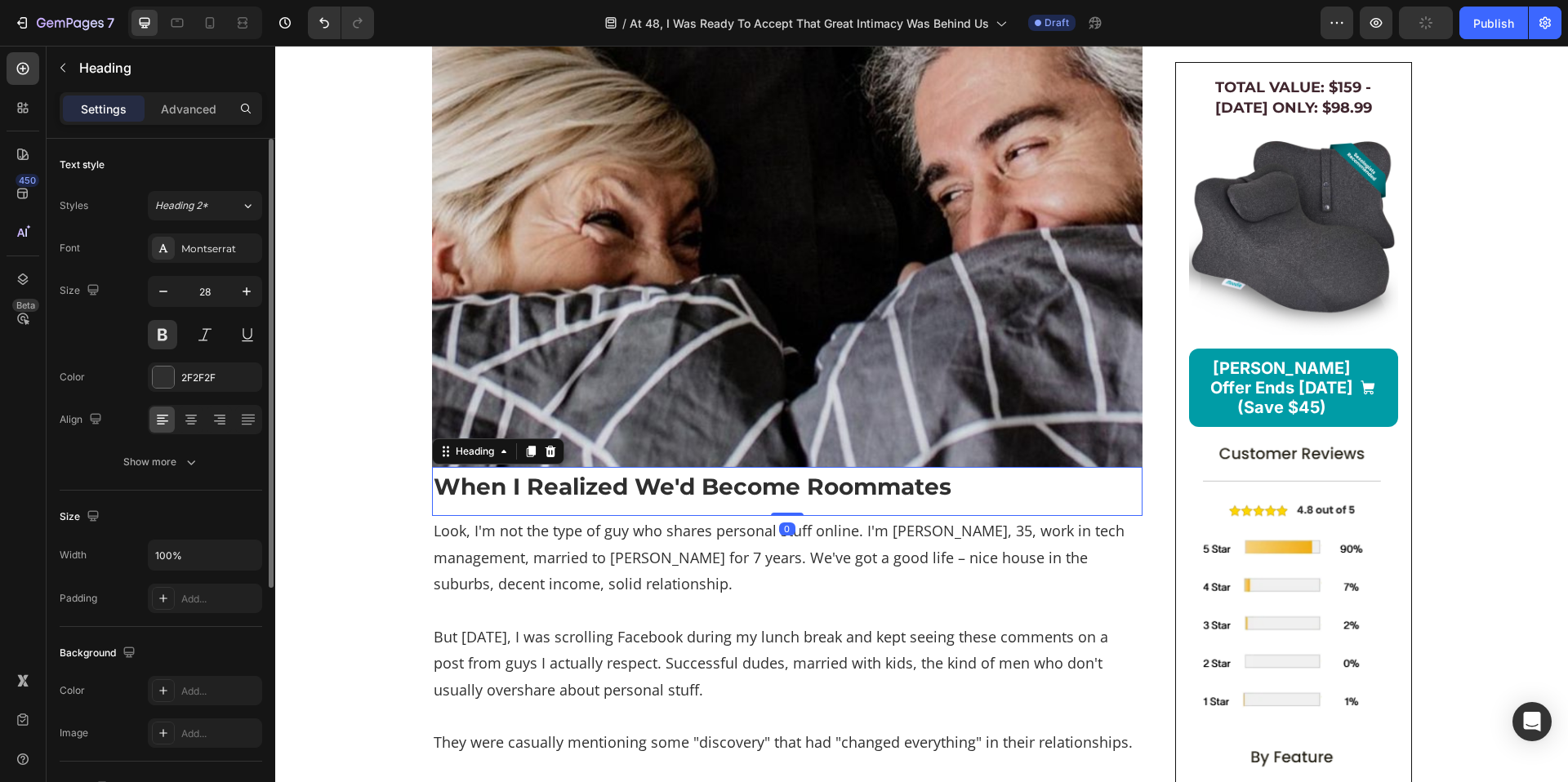
click at [233, 263] on div "Font Montserrat Size 28 Color 2F2F2F Align Show more" at bounding box center [161, 355] width 202 height 243
click at [230, 254] on div "Montserrat" at bounding box center [219, 249] width 77 height 15
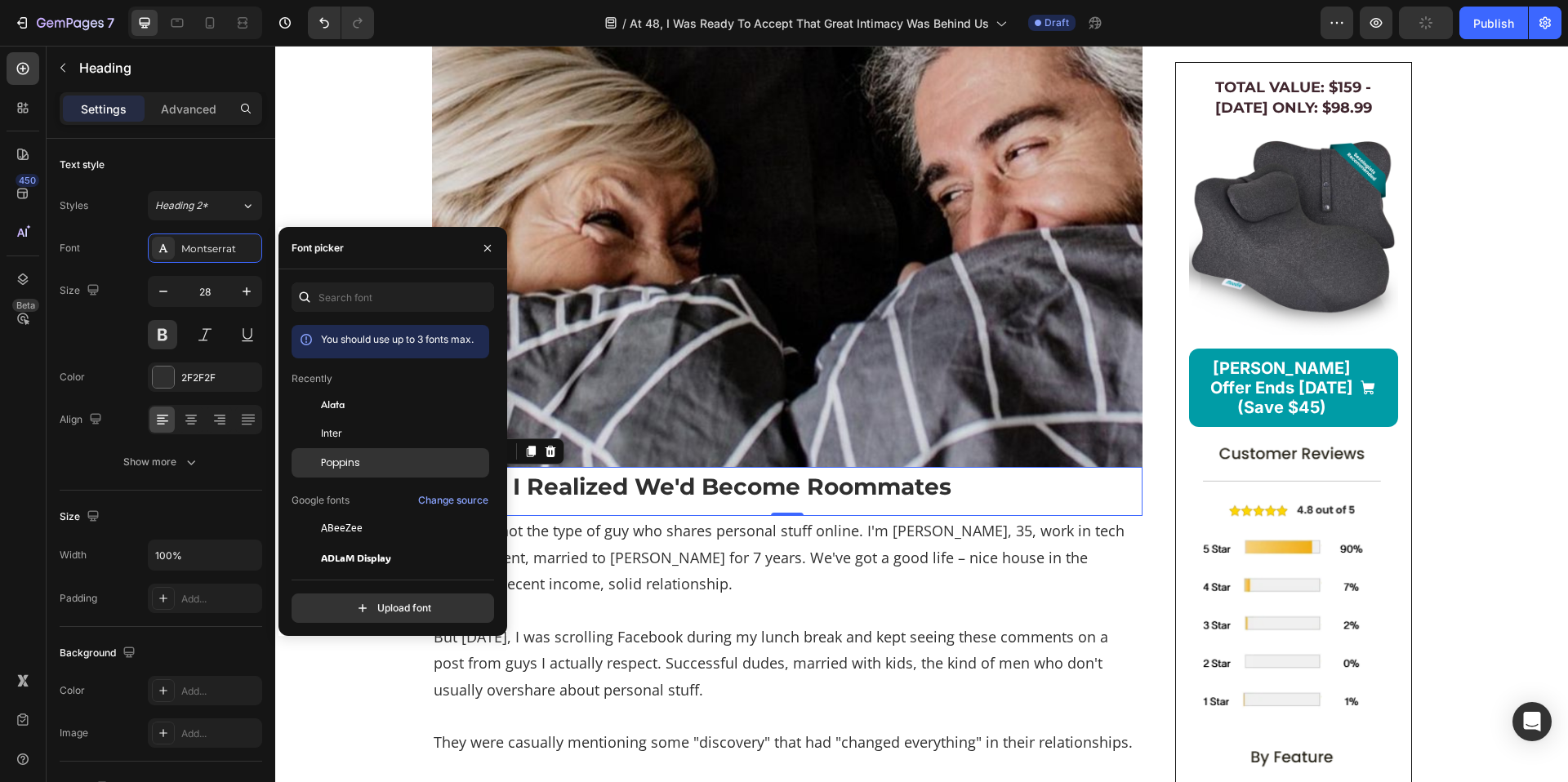
click at [368, 451] on div "Poppins" at bounding box center [390, 463] width 198 height 29
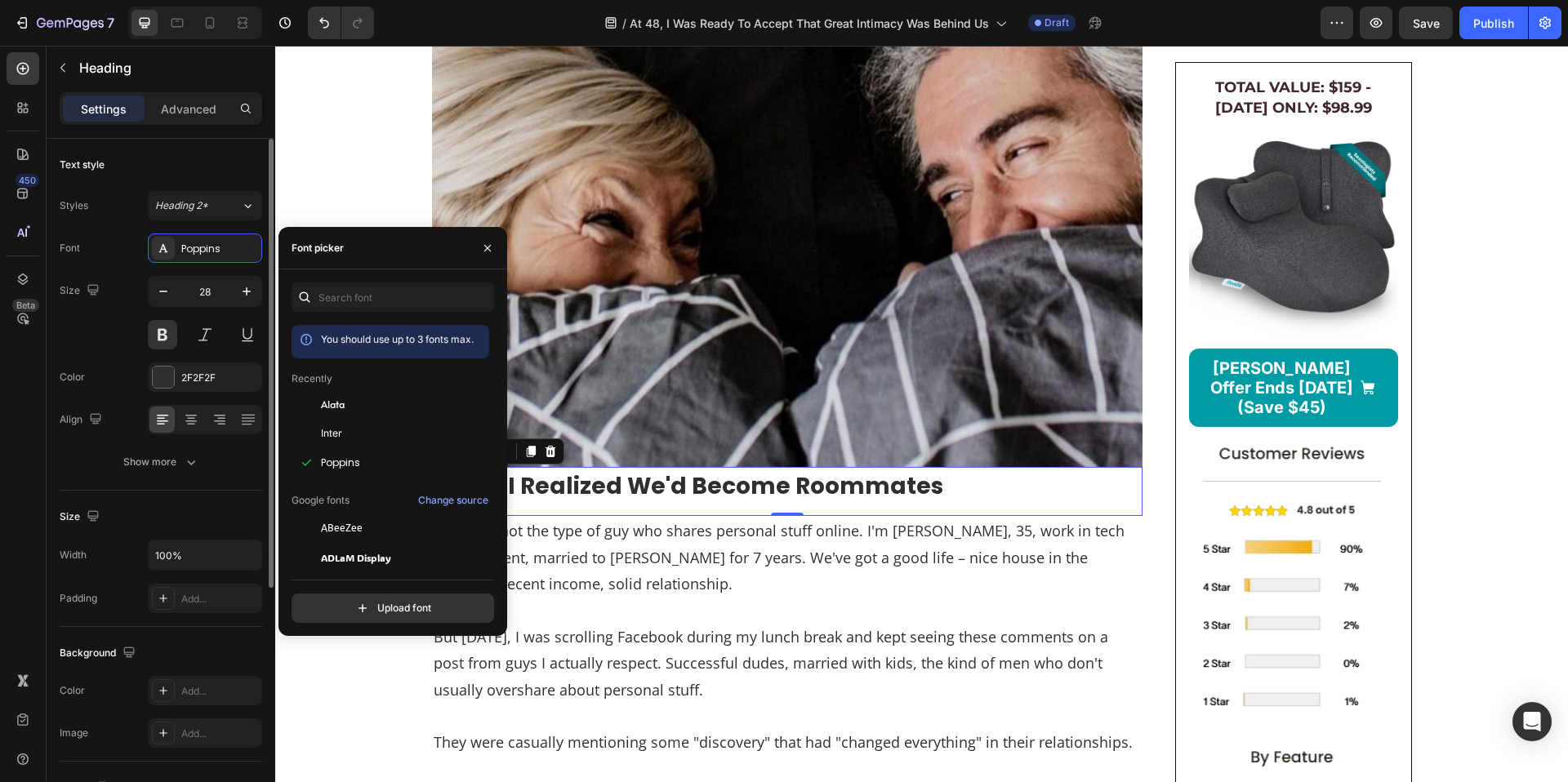
click at [101, 320] on div "Size 28" at bounding box center [161, 312] width 202 height 74
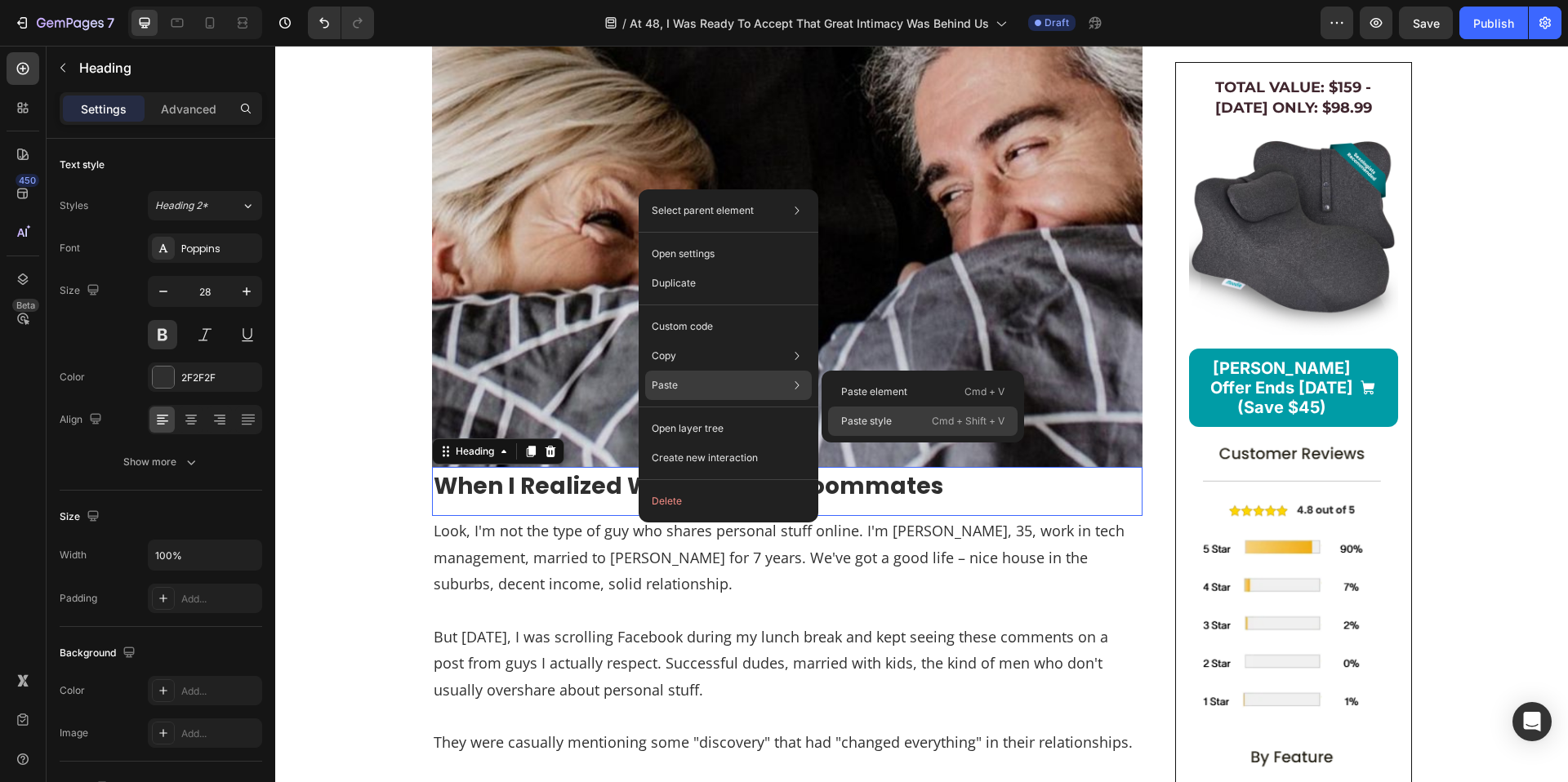
click at [878, 418] on p "Paste style" at bounding box center [866, 421] width 51 height 15
type input "32"
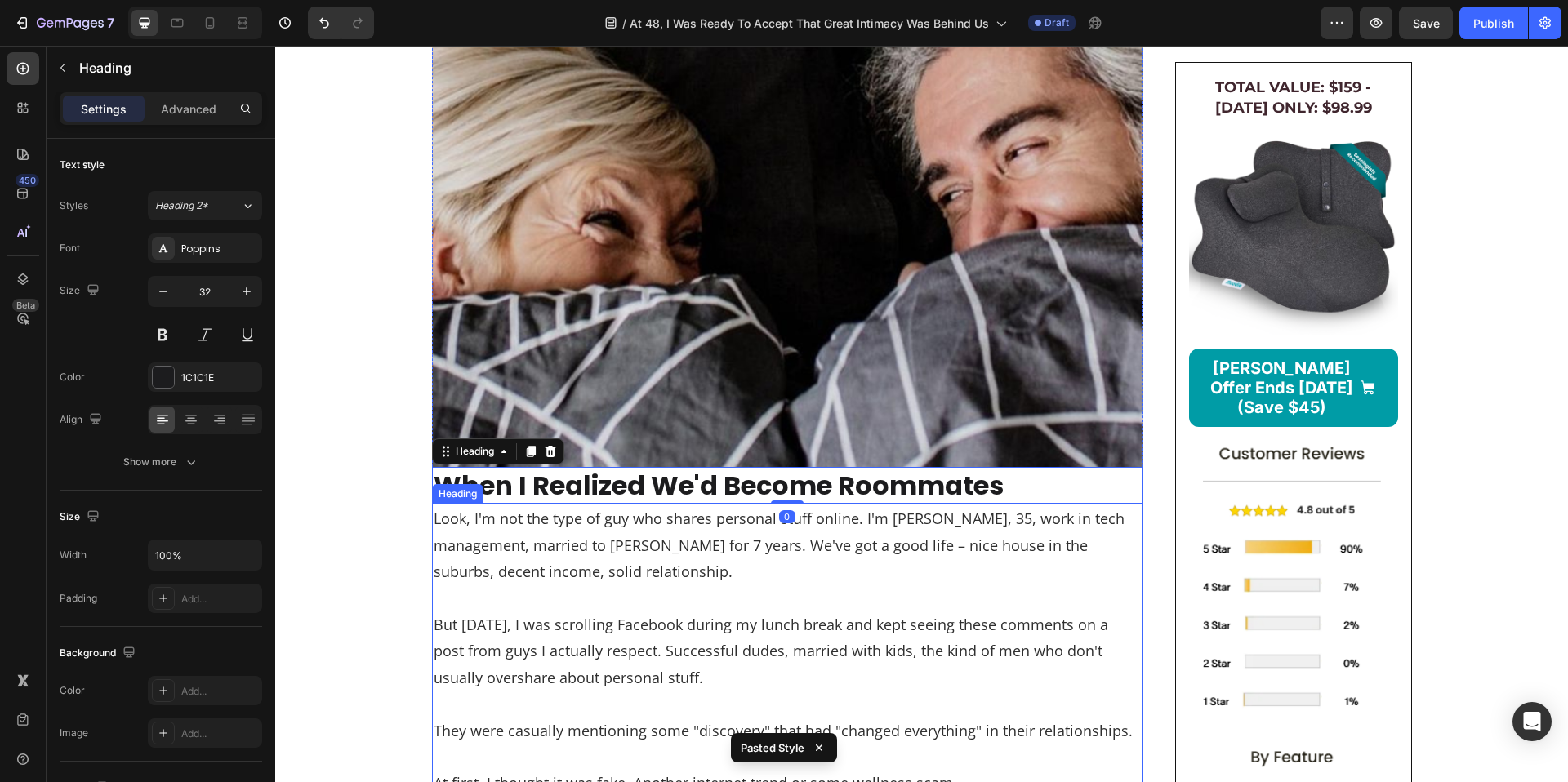
click at [618, 622] on h2 "Look, I'm not the type of guy who shares personal stuff online. I'm Dave, 35, w…" at bounding box center [787, 756] width 710 height 506
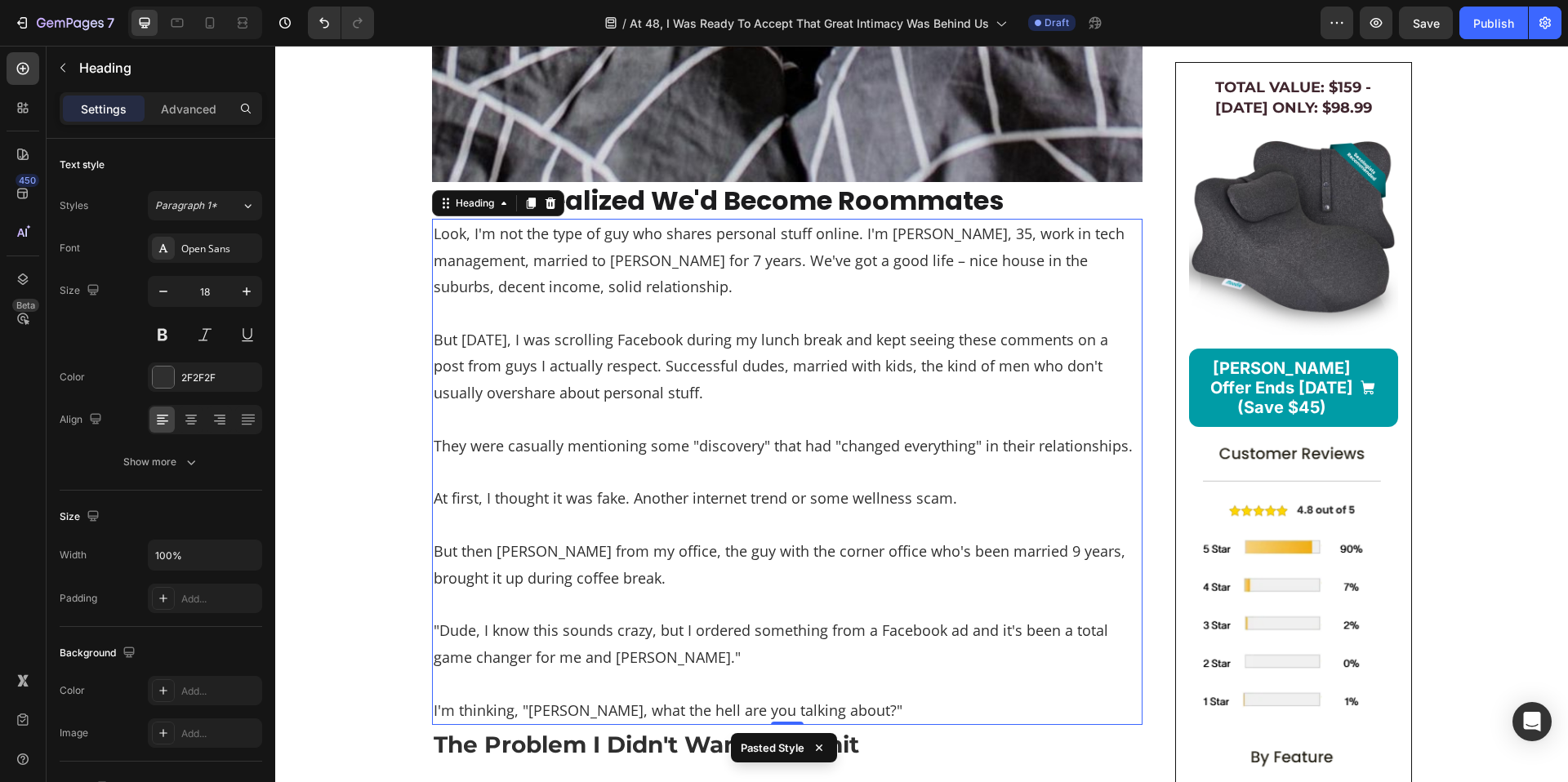
scroll to position [971, 0]
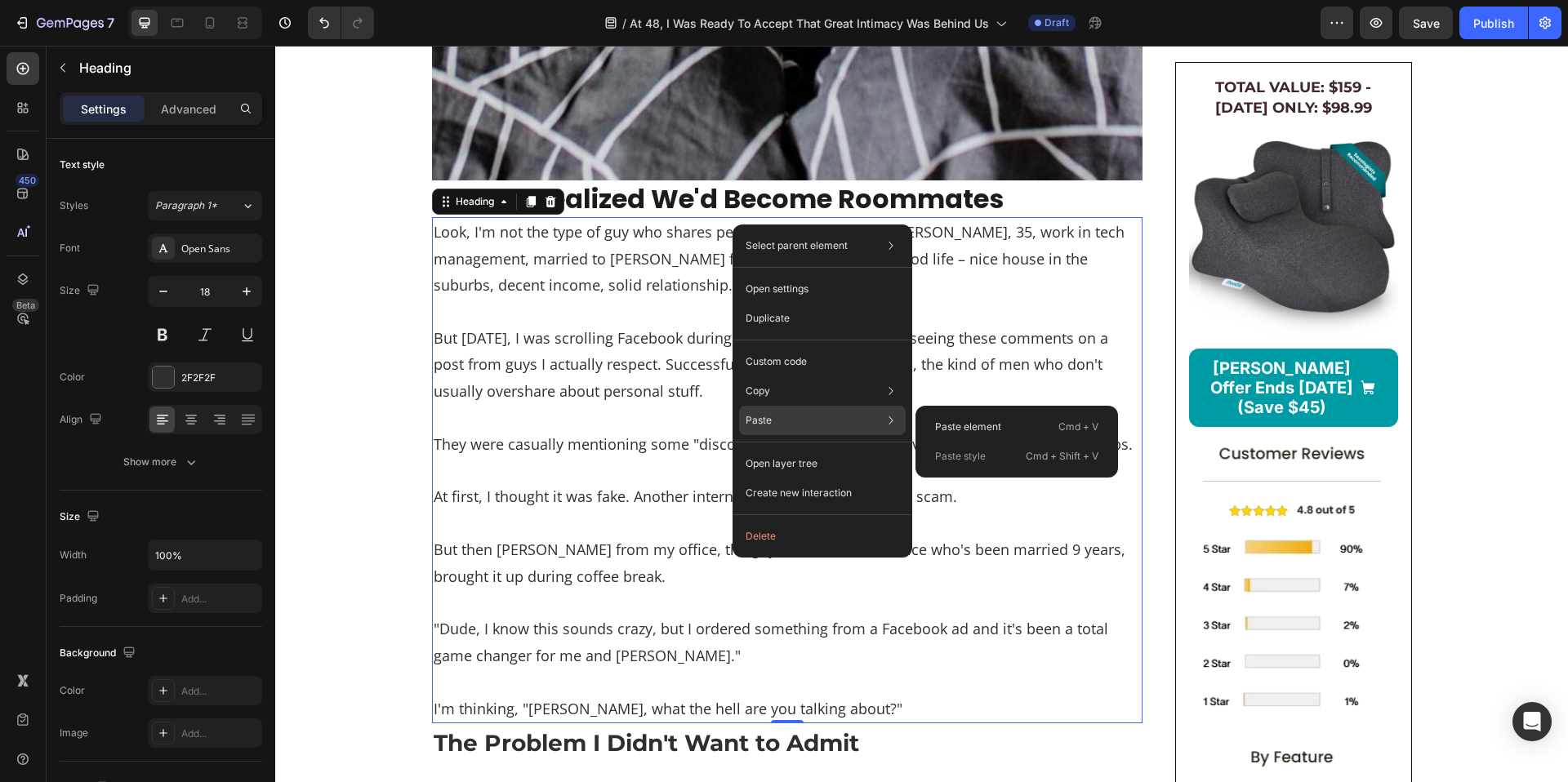
click at [992, 462] on div "Paste style Cmd + Shift + V" at bounding box center [1017, 456] width 190 height 29
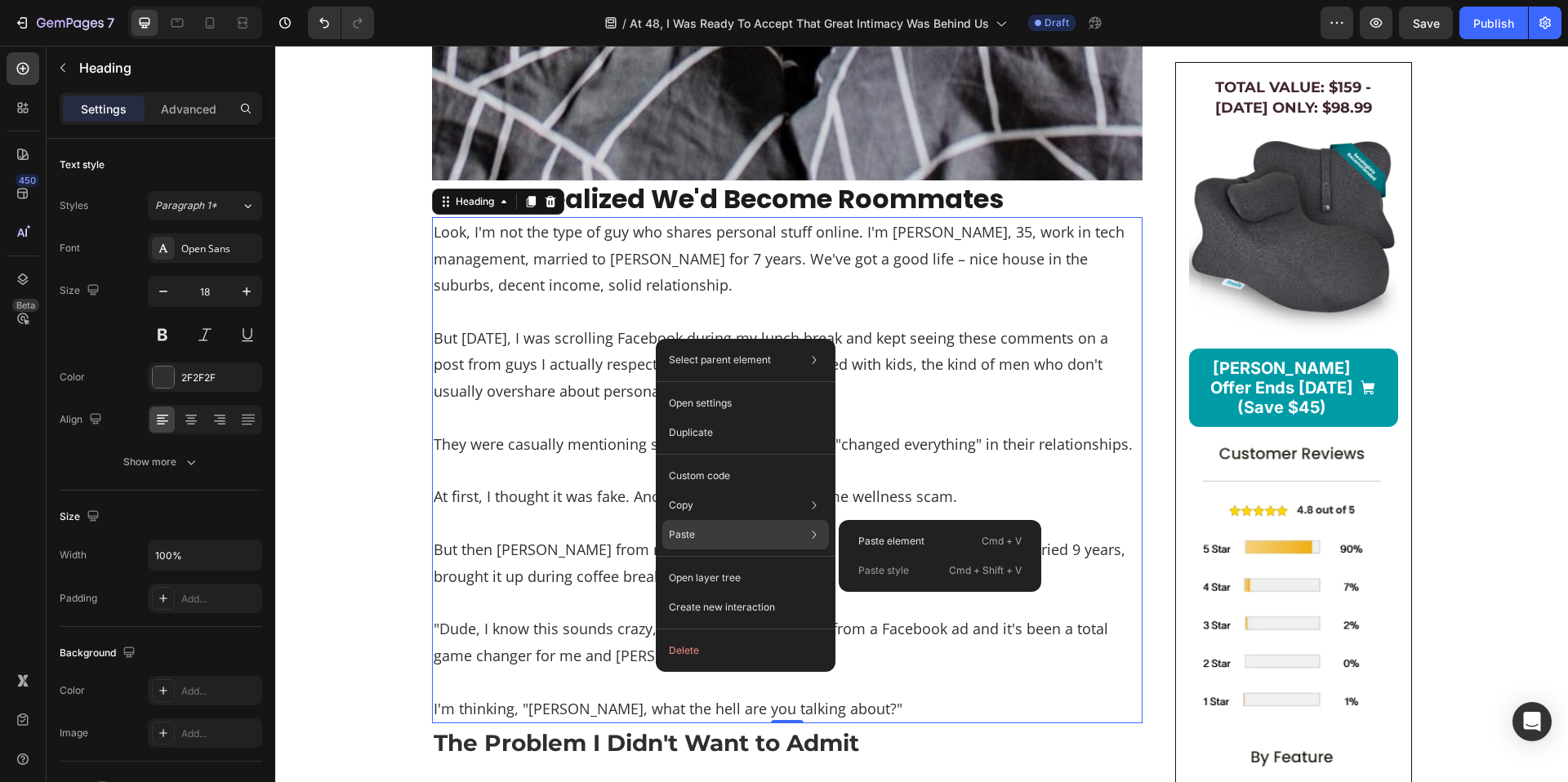
click at [929, 574] on div "Paste style Cmd + Shift + V" at bounding box center [940, 570] width 190 height 29
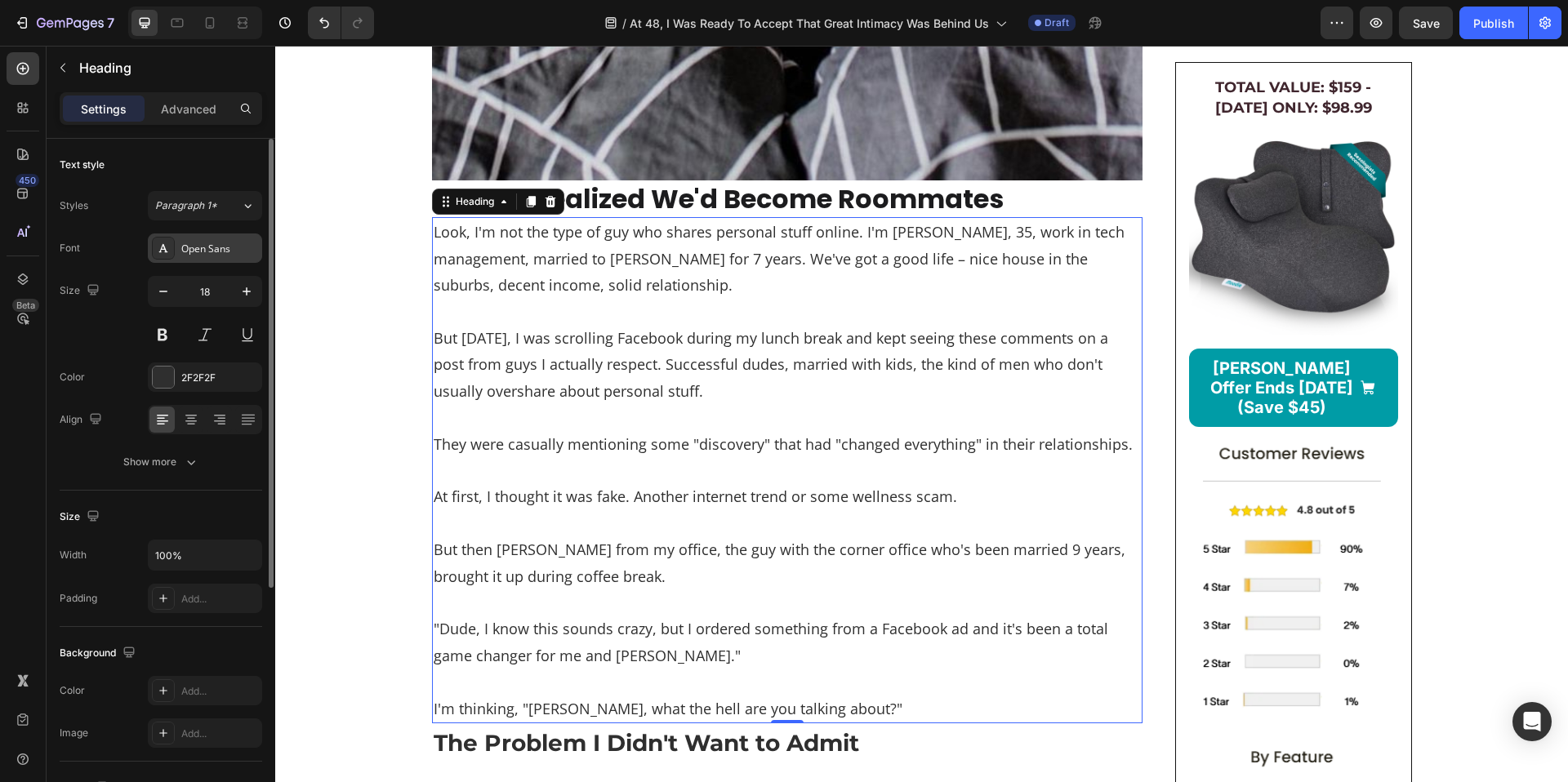
click at [232, 240] on div "Open Sans" at bounding box center [205, 247] width 114 height 29
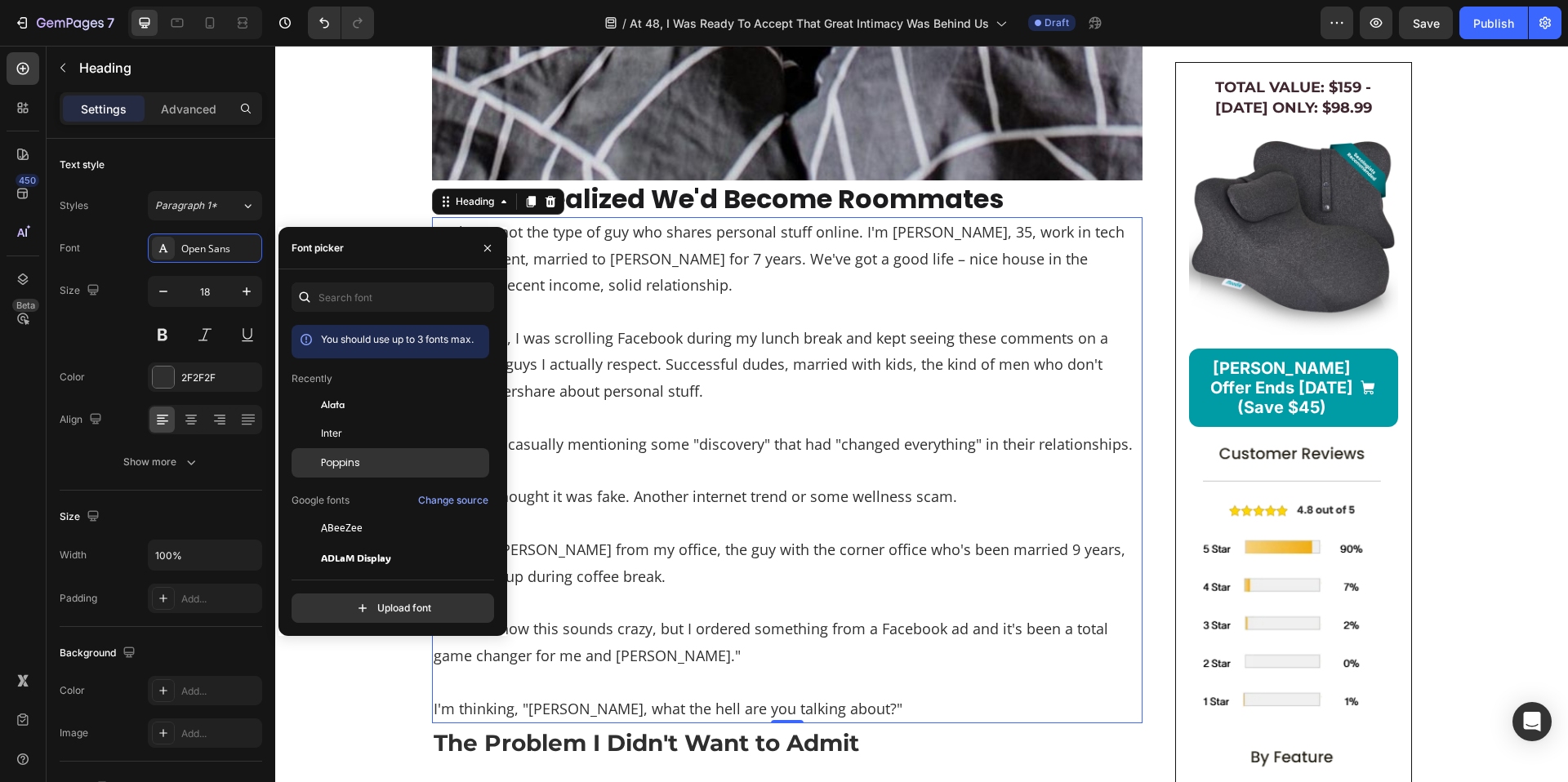
click at [404, 463] on div "Poppins" at bounding box center [404, 463] width 165 height 15
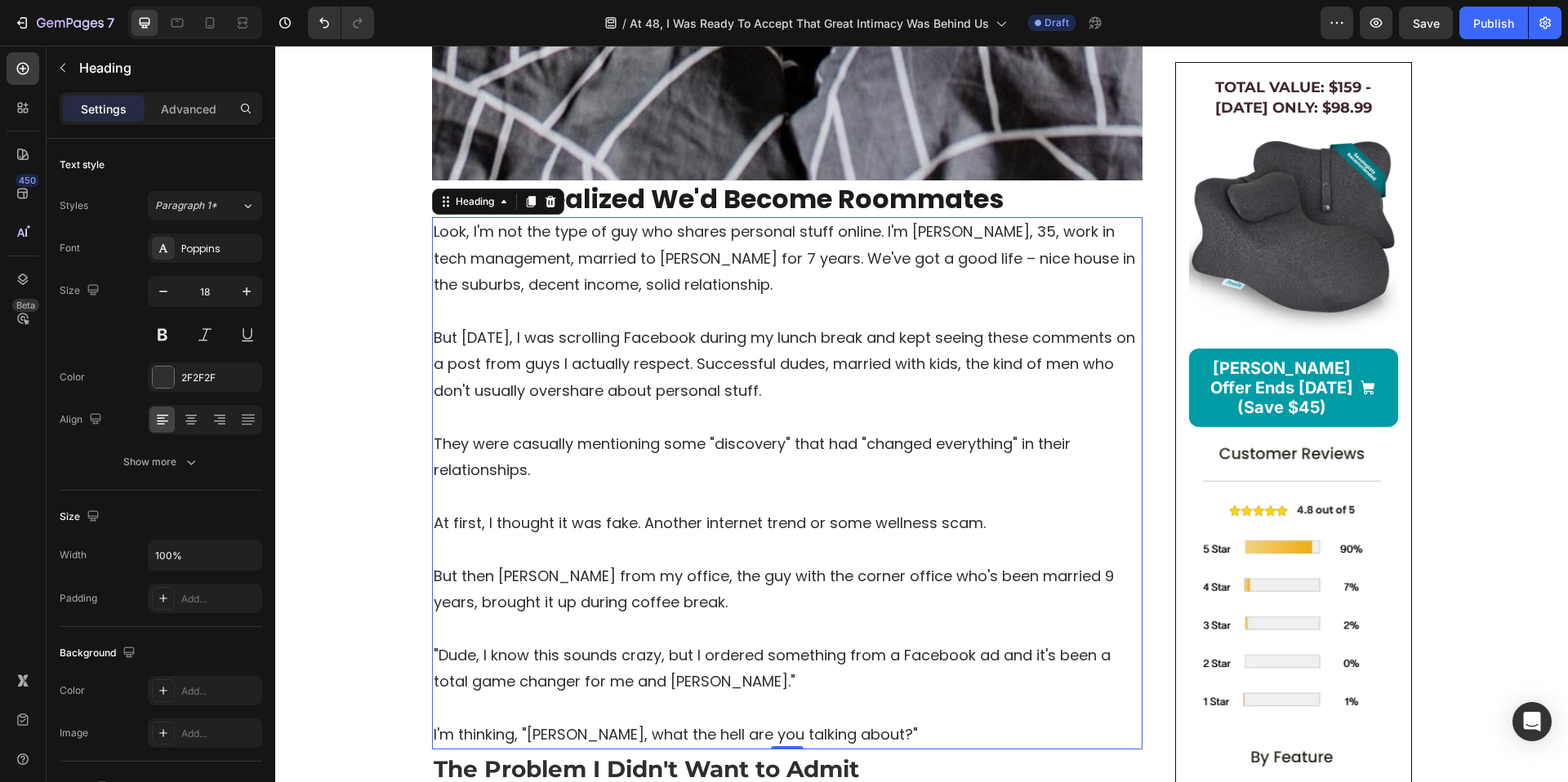
click at [701, 399] on h2 "Look, I'm not the type of guy who shares personal stuff online. I'm Dave, 35, w…" at bounding box center [787, 483] width 710 height 532
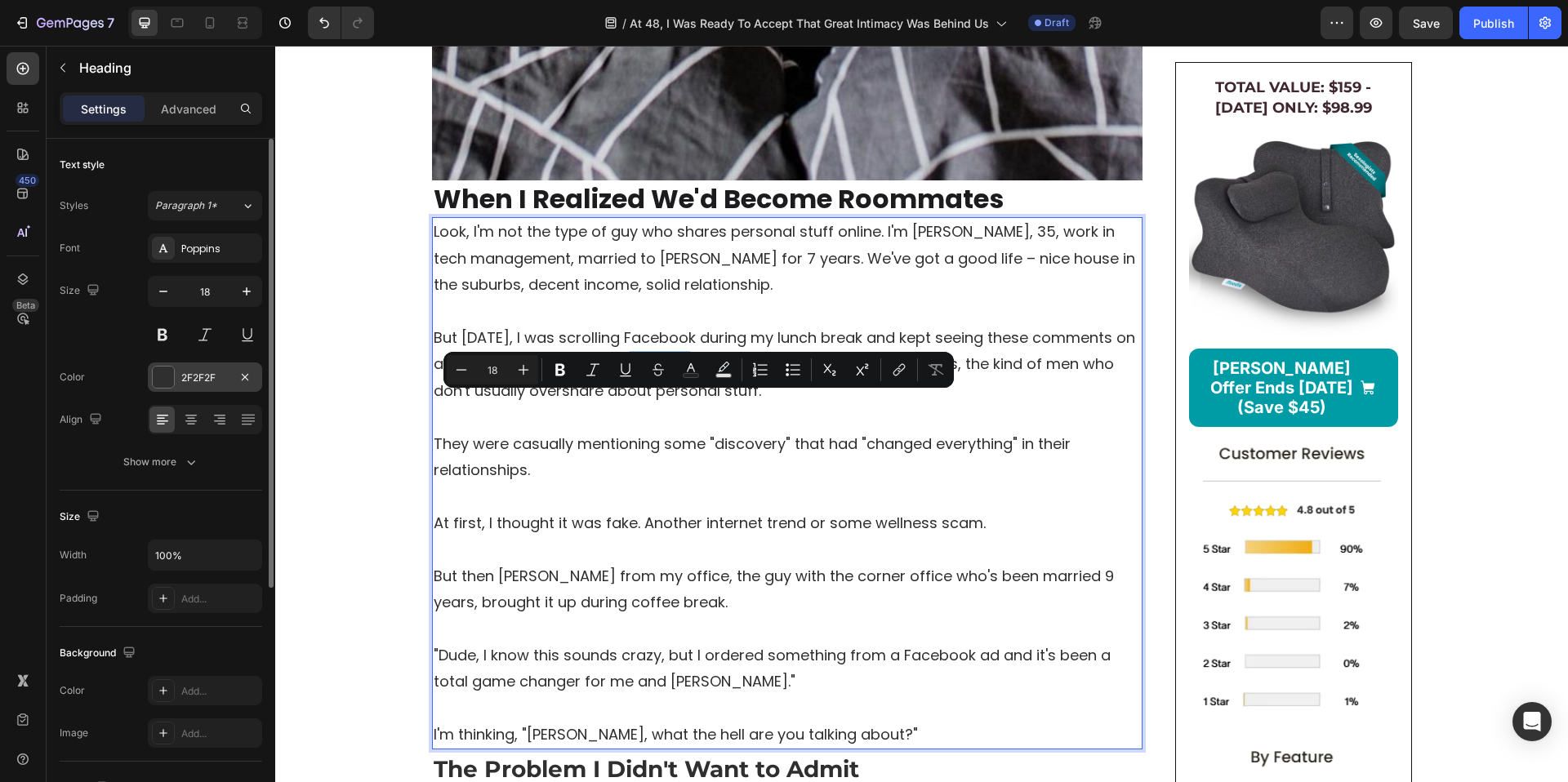
click at [236, 387] on div "2F2F2F" at bounding box center [205, 377] width 114 height 29
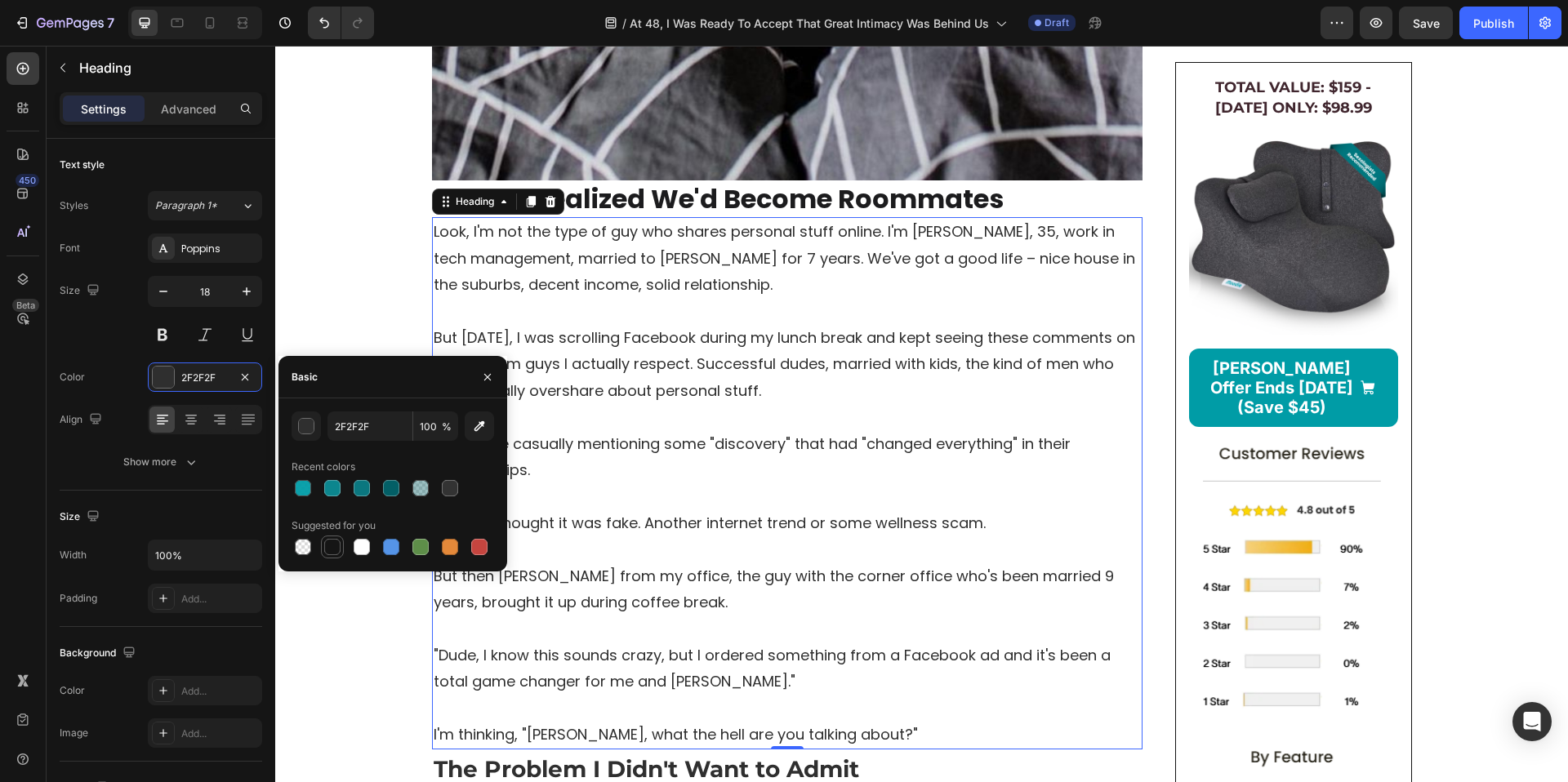
click at [337, 555] on div at bounding box center [333, 547] width 20 height 20
type input "151515"
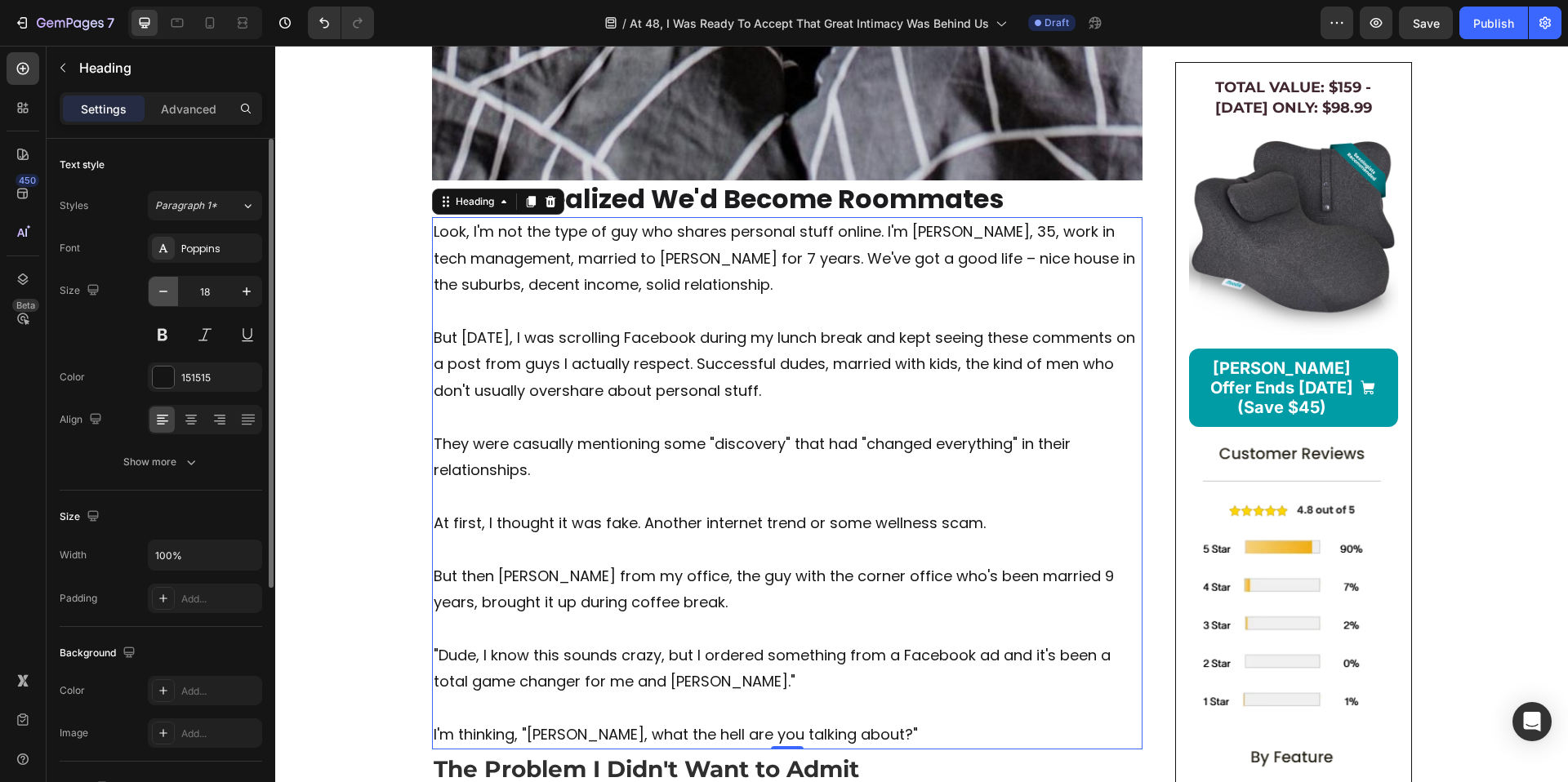
click at [165, 298] on icon "button" at bounding box center [163, 292] width 16 height 16
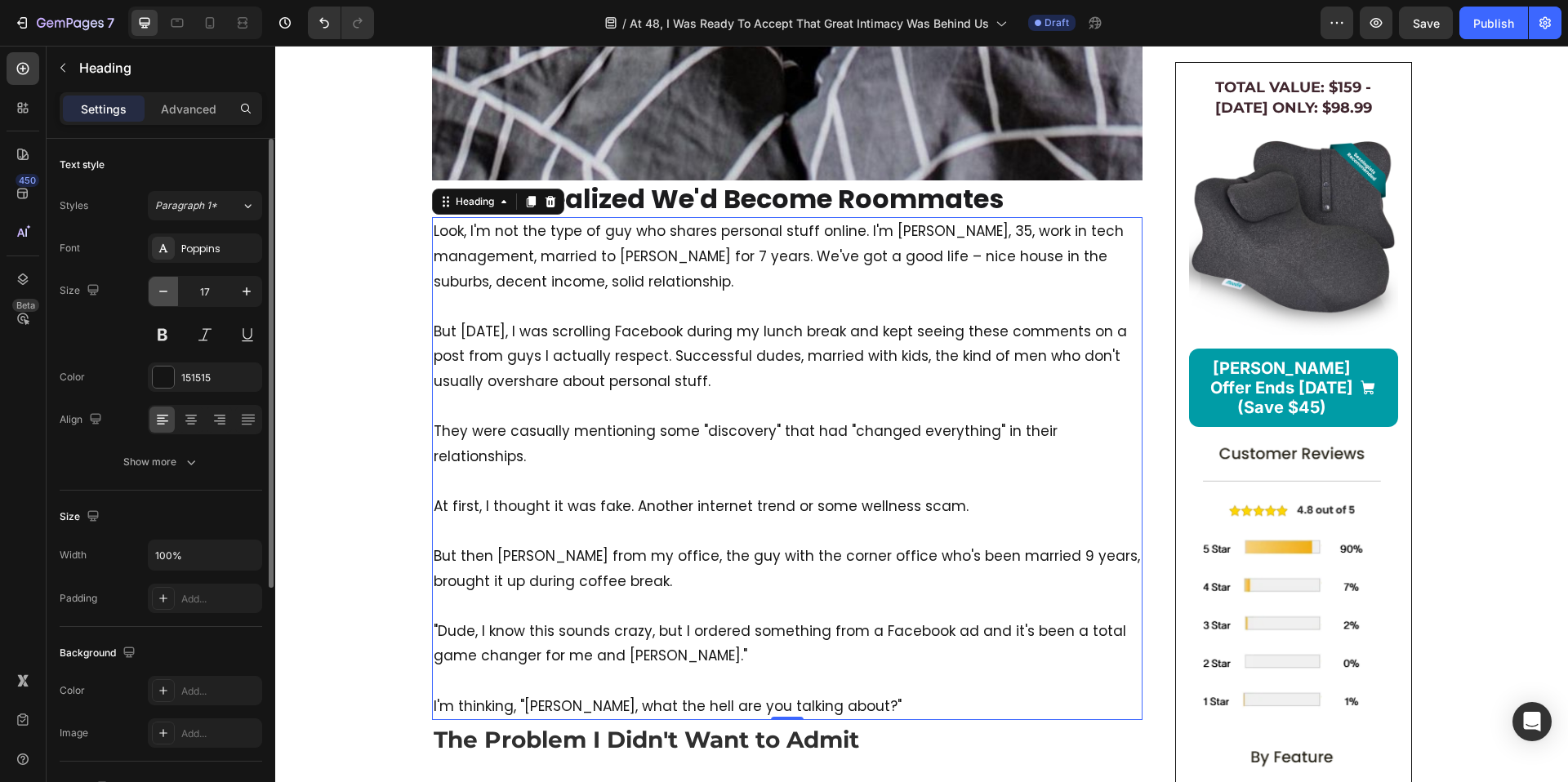
click at [165, 298] on icon "button" at bounding box center [163, 292] width 16 height 16
type input "16"
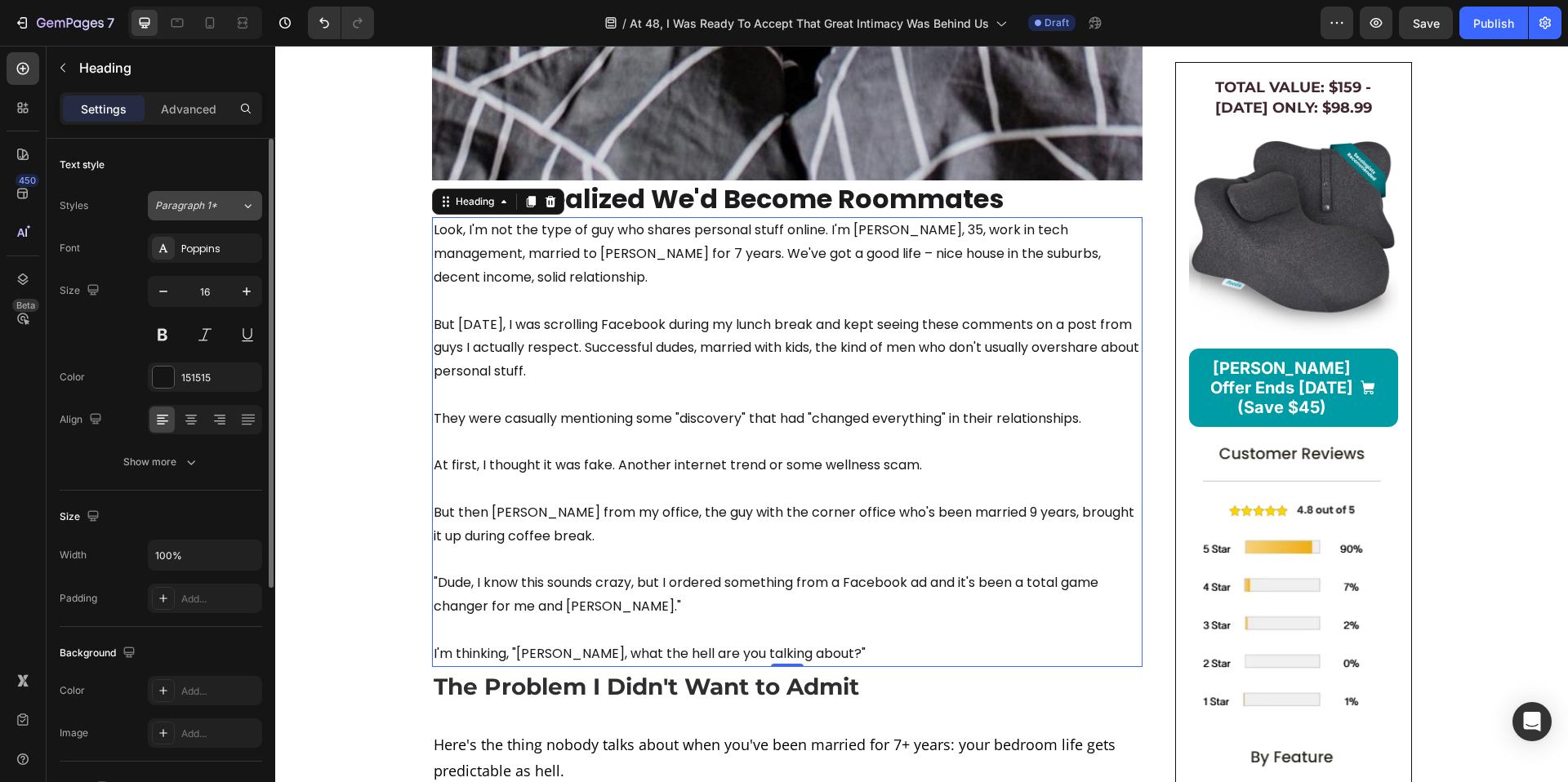
click at [244, 198] on icon at bounding box center [248, 206] width 14 height 16
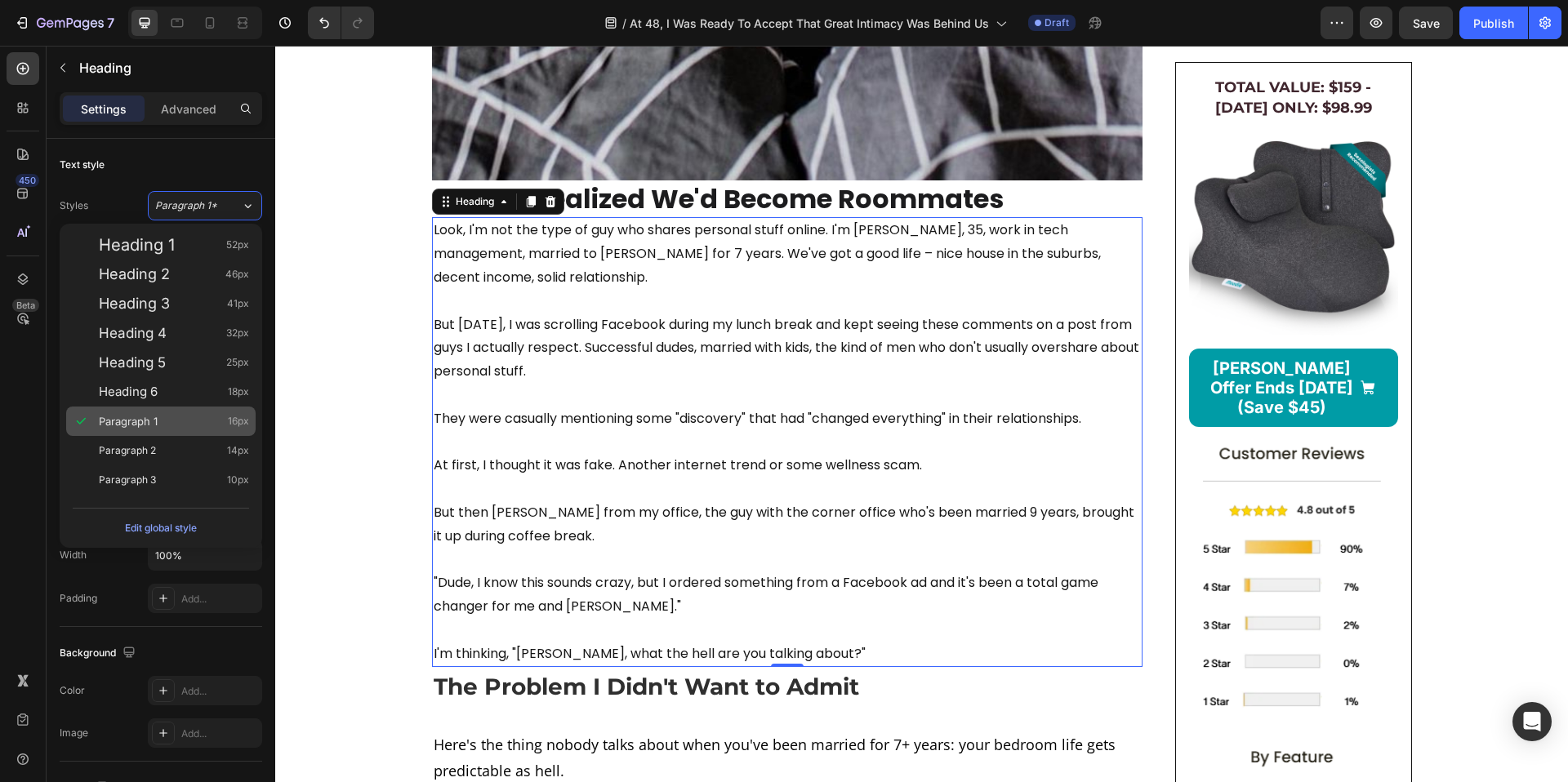
click at [143, 411] on div "Paragraph 1 16px" at bounding box center [161, 421] width 190 height 29
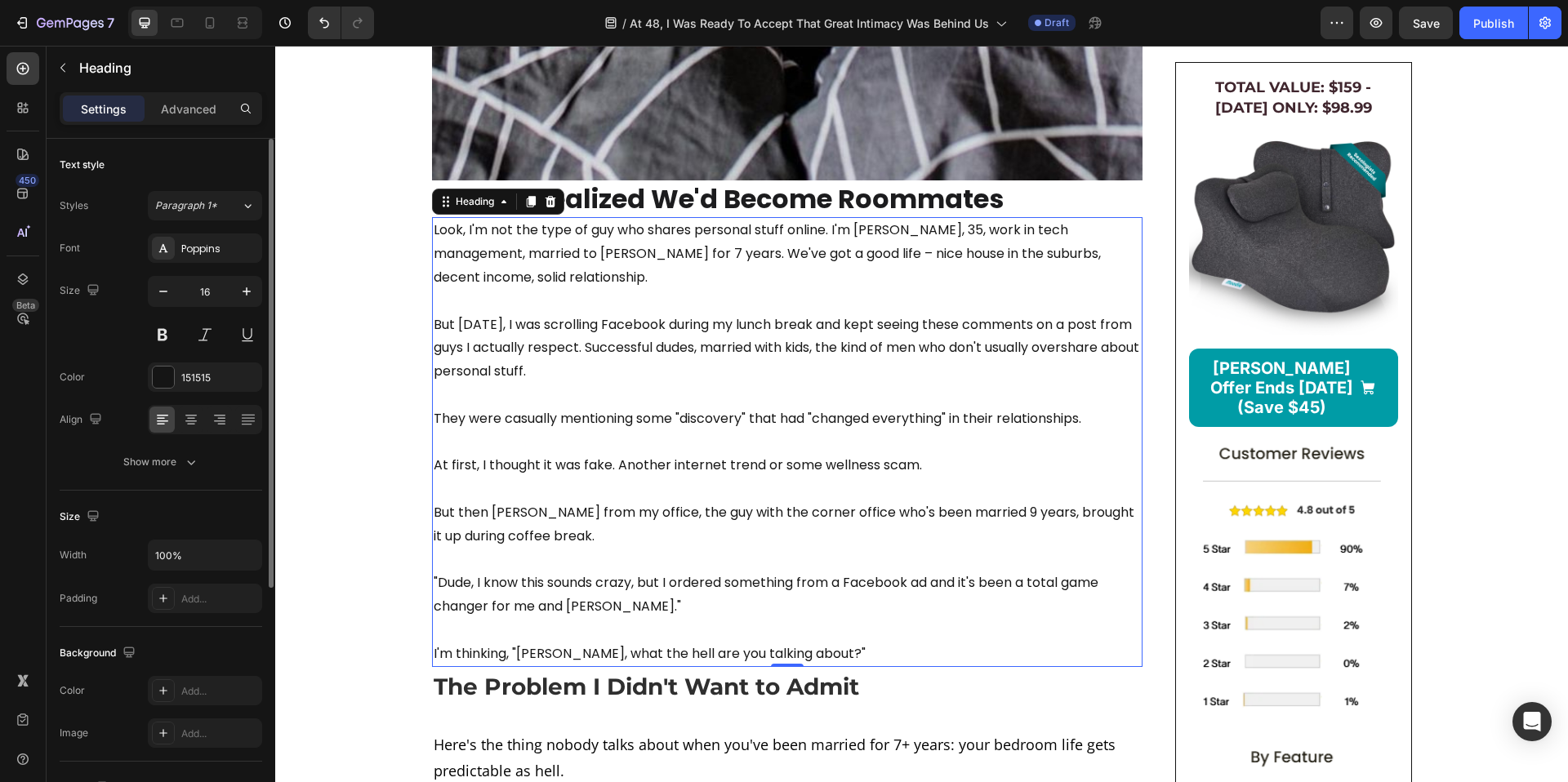
click at [117, 346] on div "Size 16" at bounding box center [161, 312] width 202 height 74
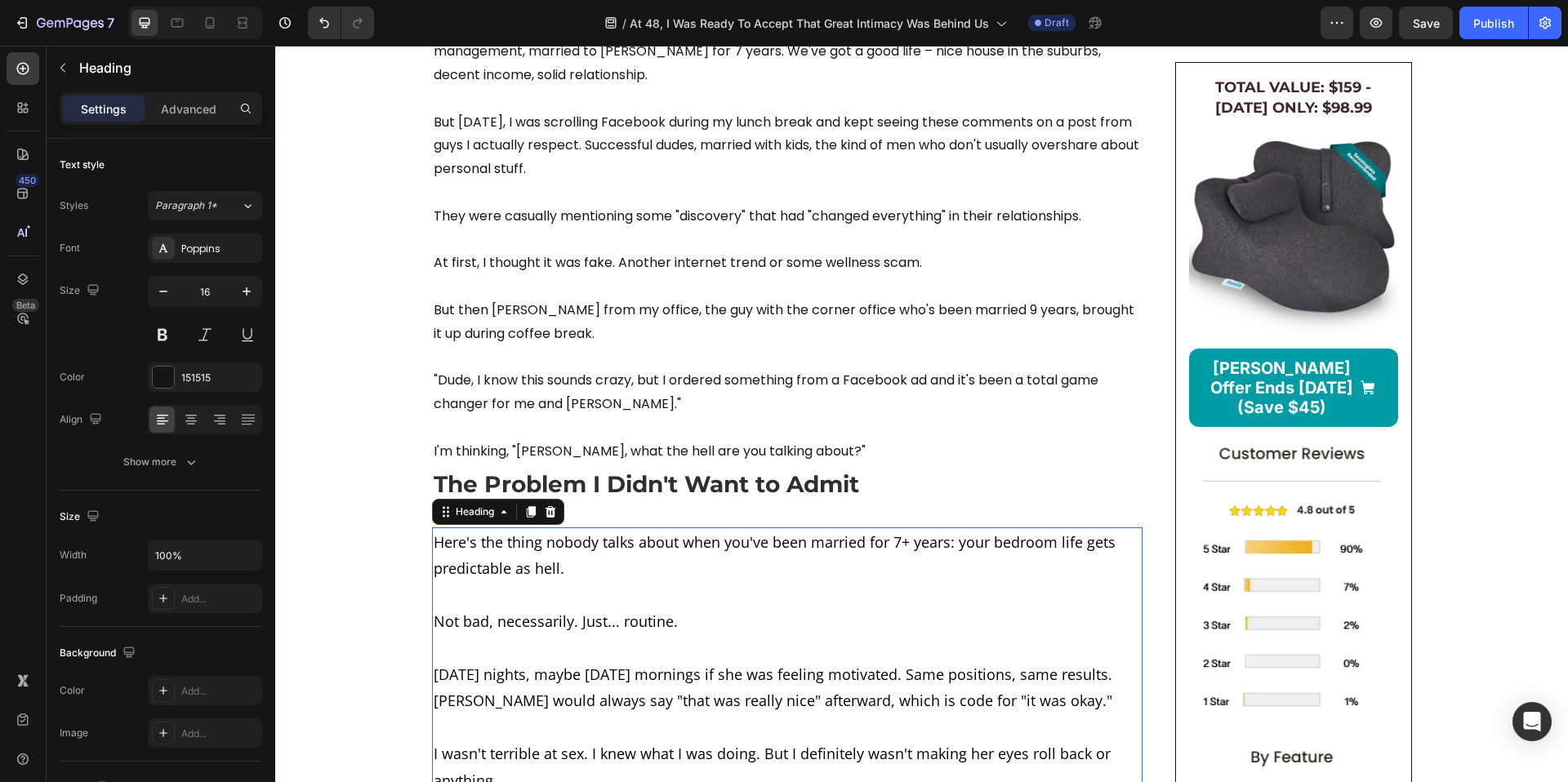
click at [240, 194] on button "Paragraph 1*" at bounding box center [205, 206] width 114 height 29
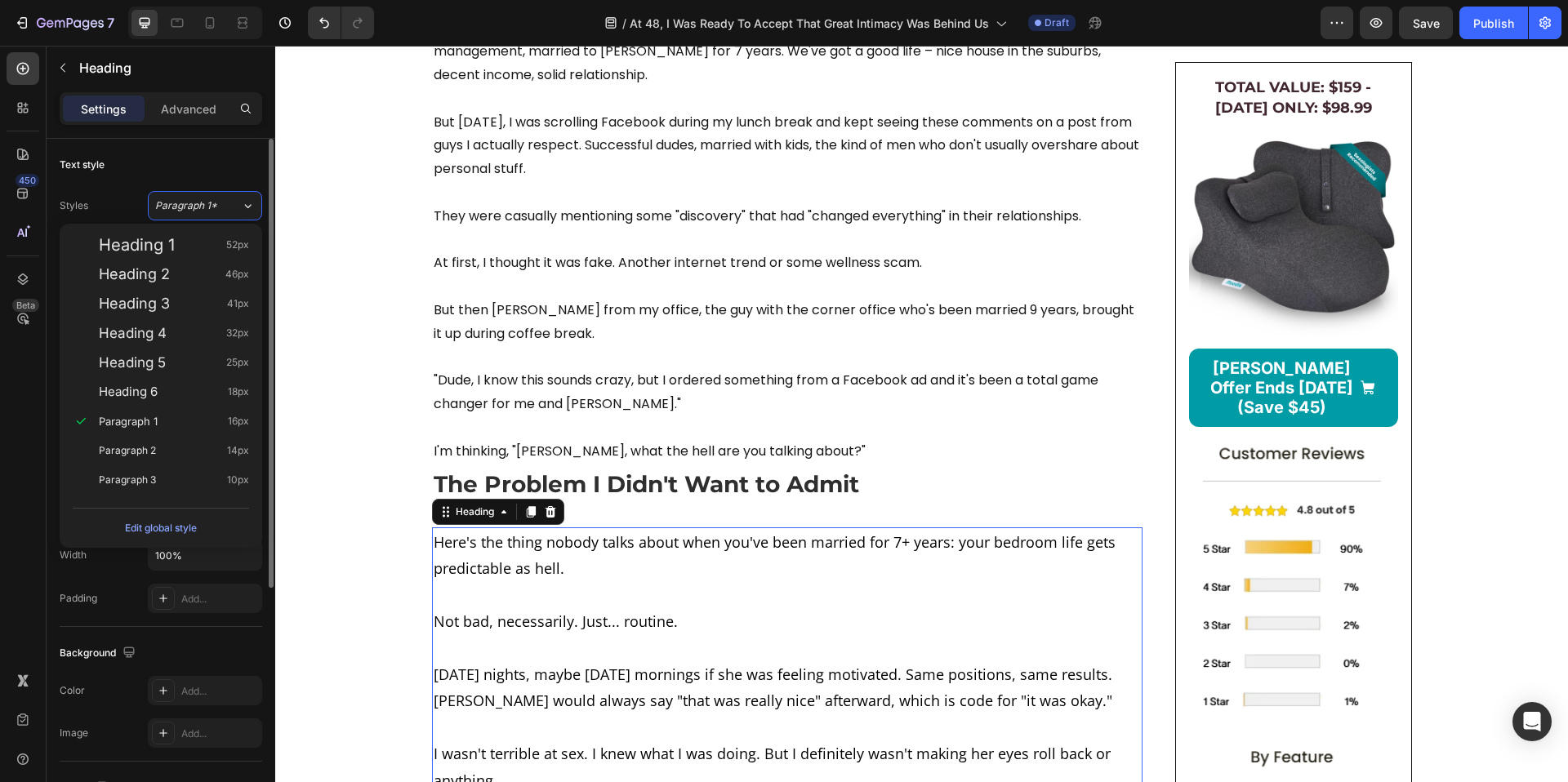
click at [216, 160] on div "Text style" at bounding box center [161, 164] width 202 height 26
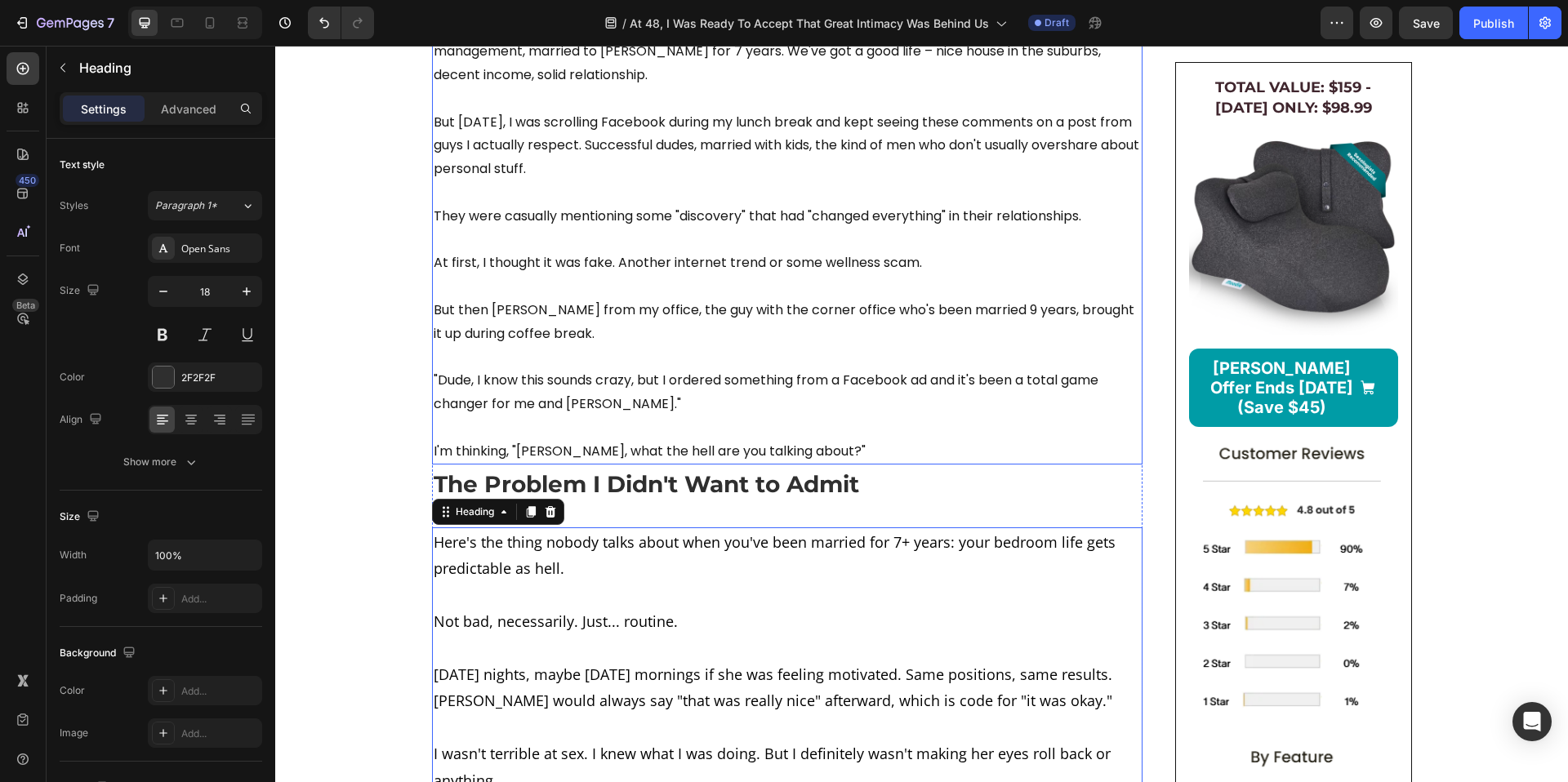
click at [541, 293] on p "Look, I'm not the type of guy who shares personal stuff online. I'm Dave, 35, w…" at bounding box center [788, 239] width 708 height 447
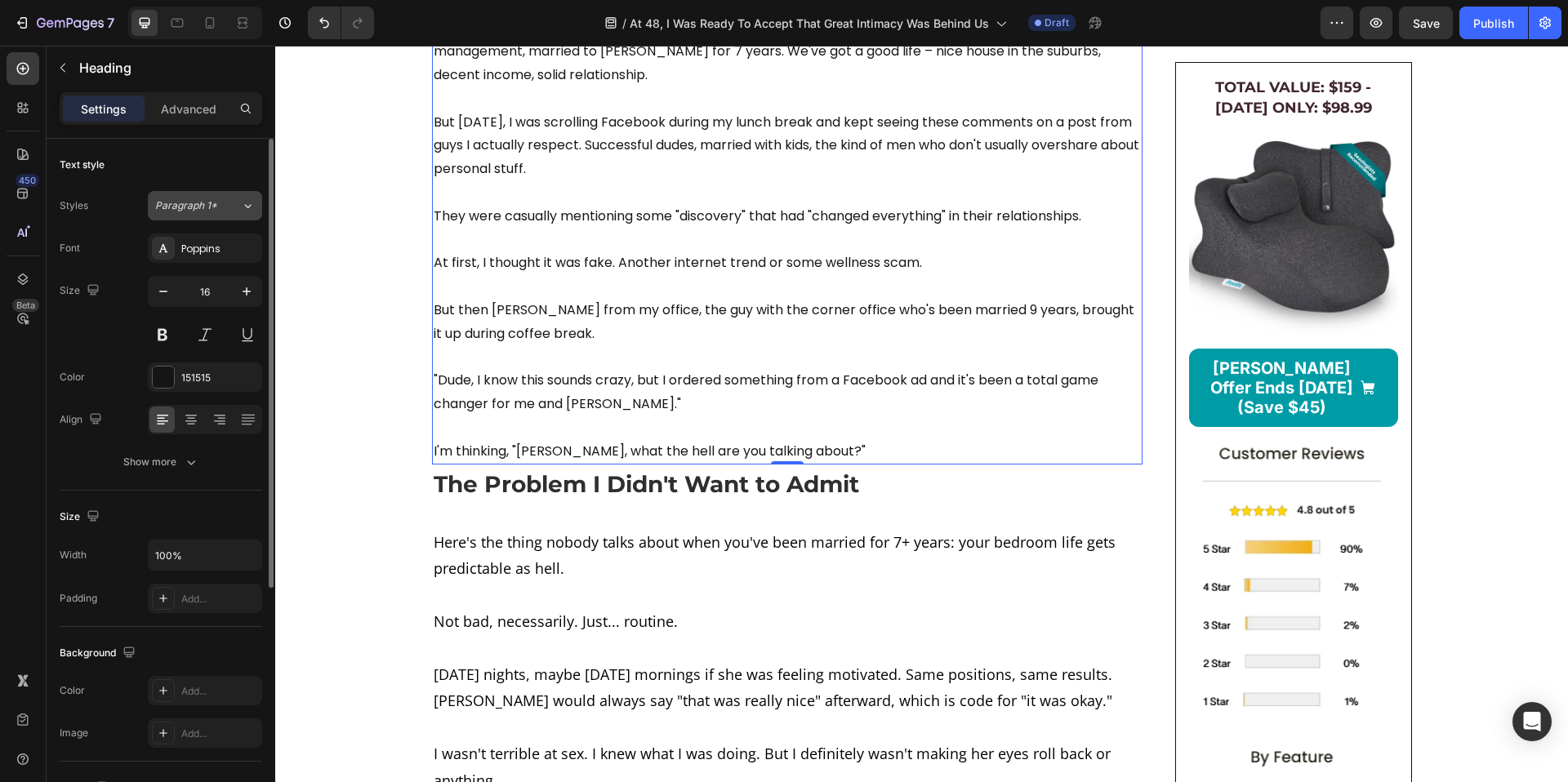
click at [189, 209] on span "Paragraph 1*" at bounding box center [186, 206] width 62 height 15
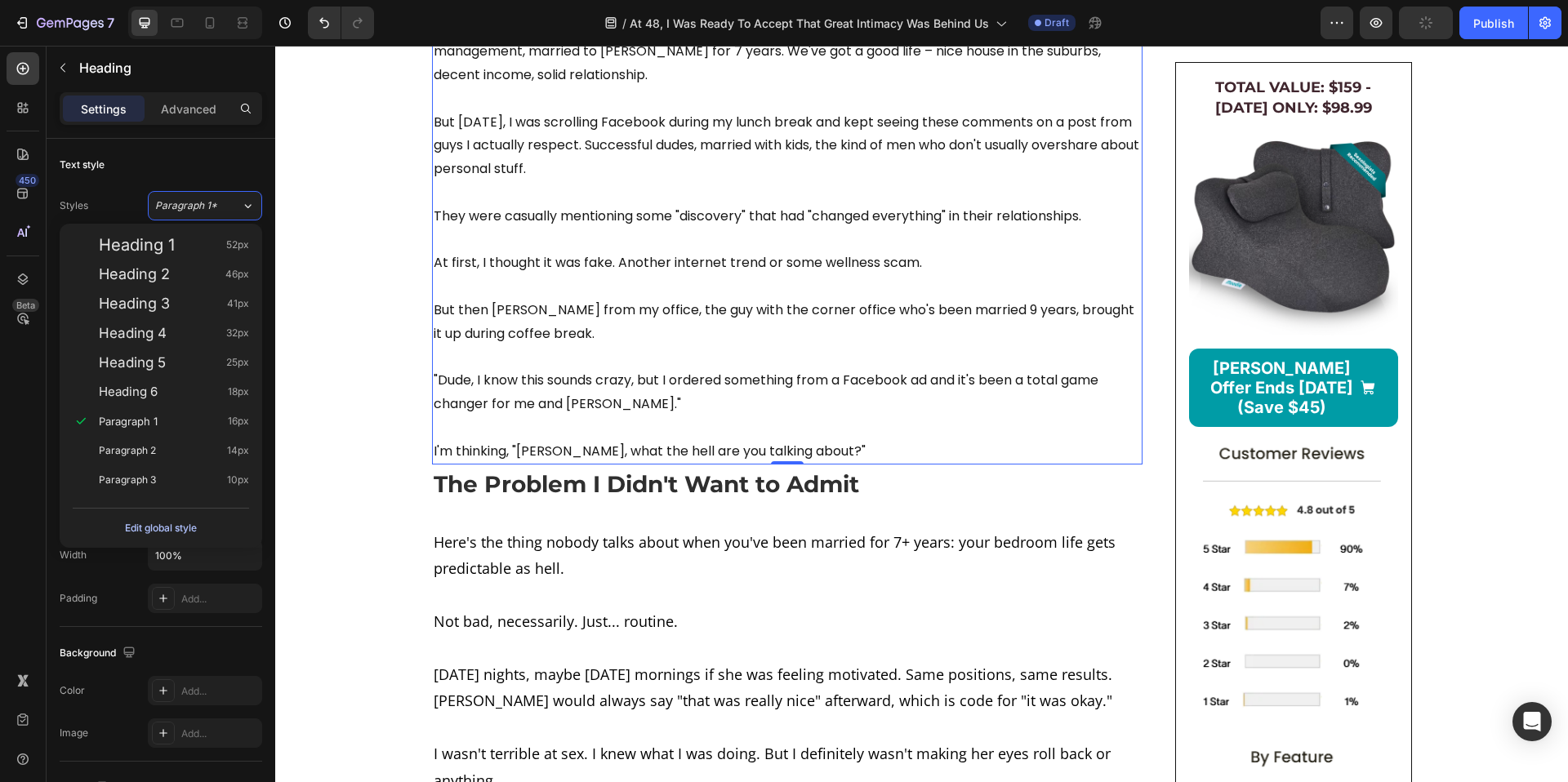
click at [180, 525] on div "Edit global style" at bounding box center [161, 528] width 72 height 20
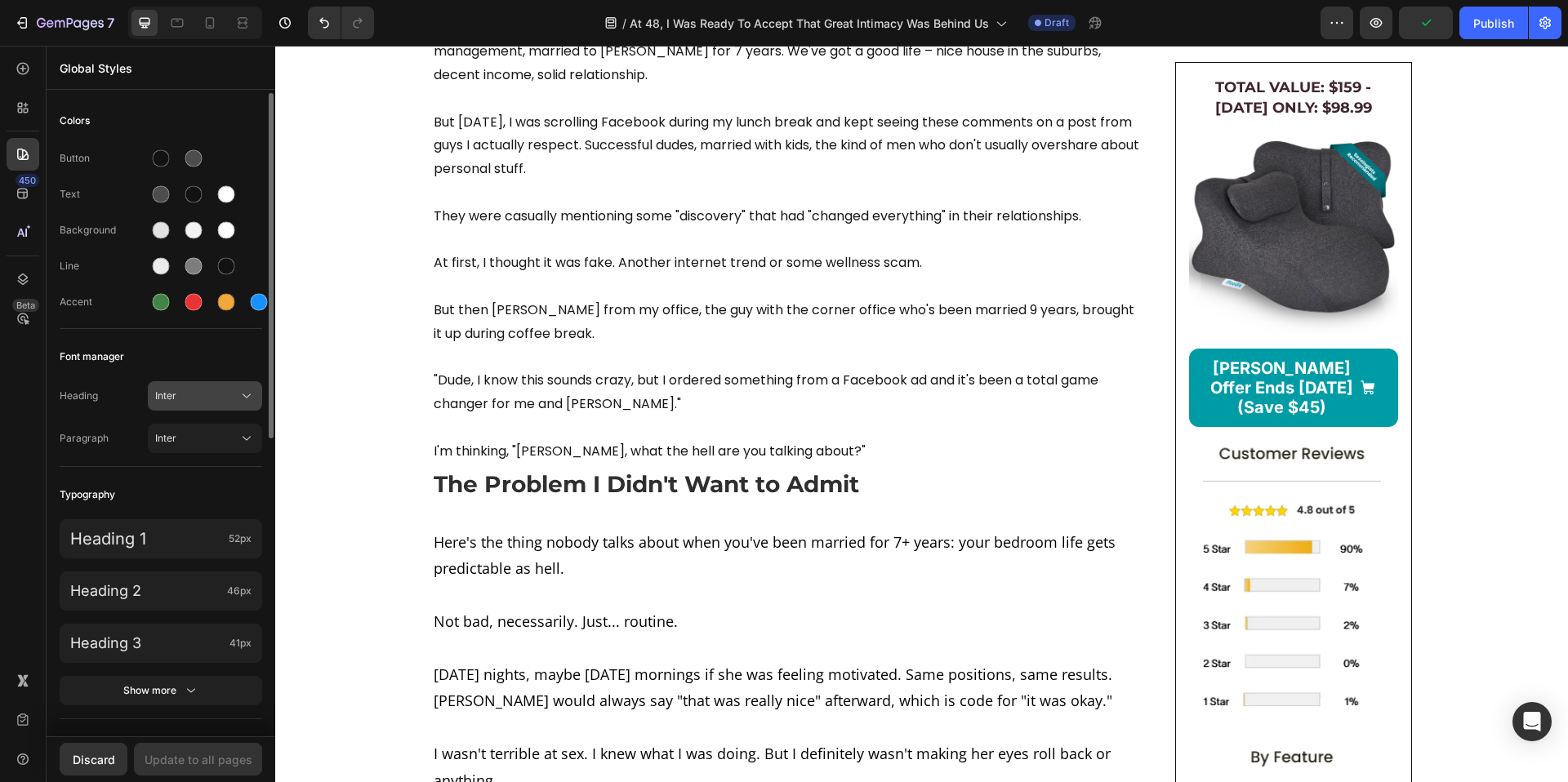
click at [190, 394] on span "Inter" at bounding box center [197, 395] width 83 height 15
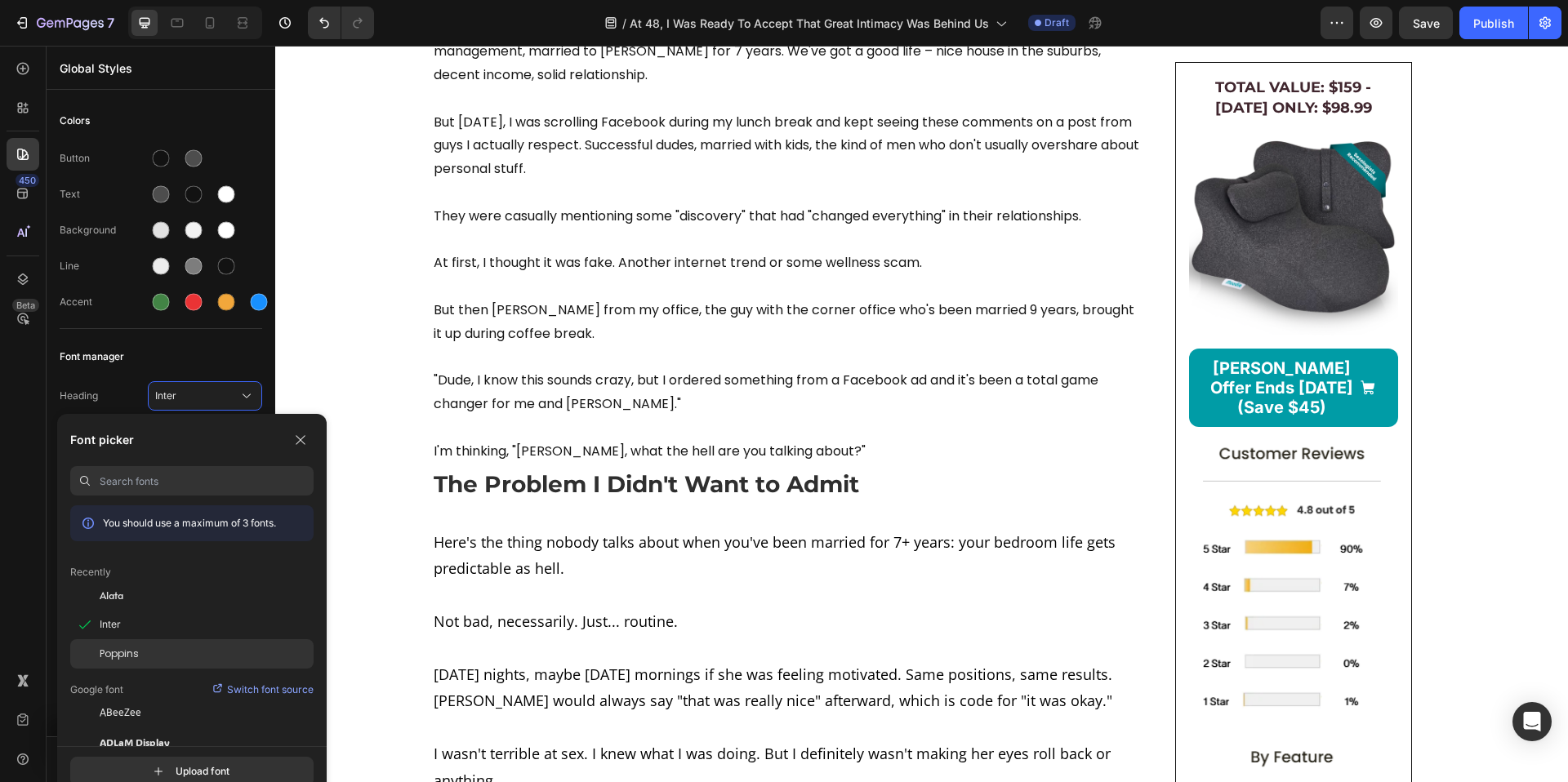
click at [112, 650] on span "Poppins" at bounding box center [119, 653] width 39 height 15
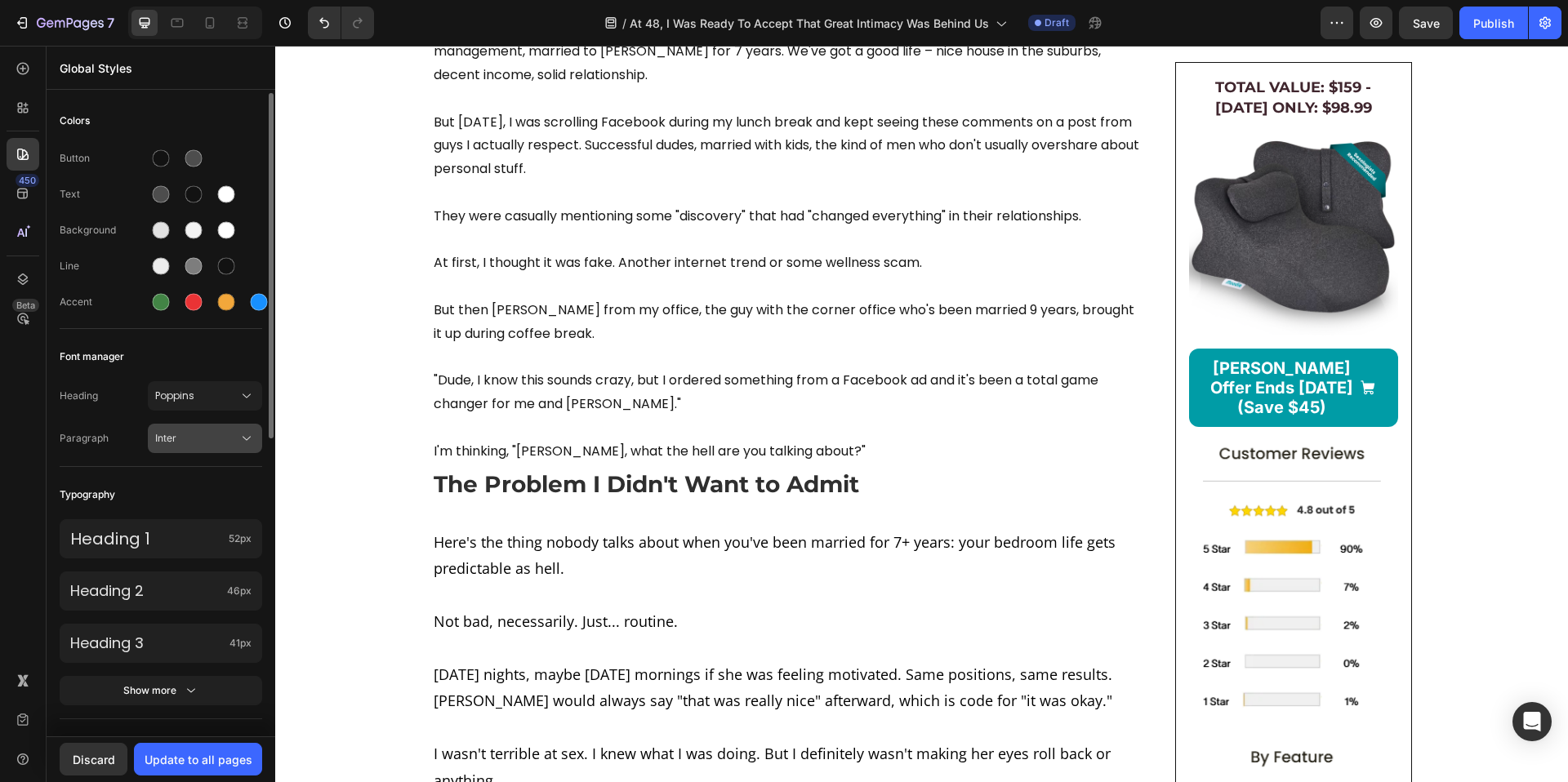
click at [199, 449] on button "Inter" at bounding box center [205, 438] width 114 height 29
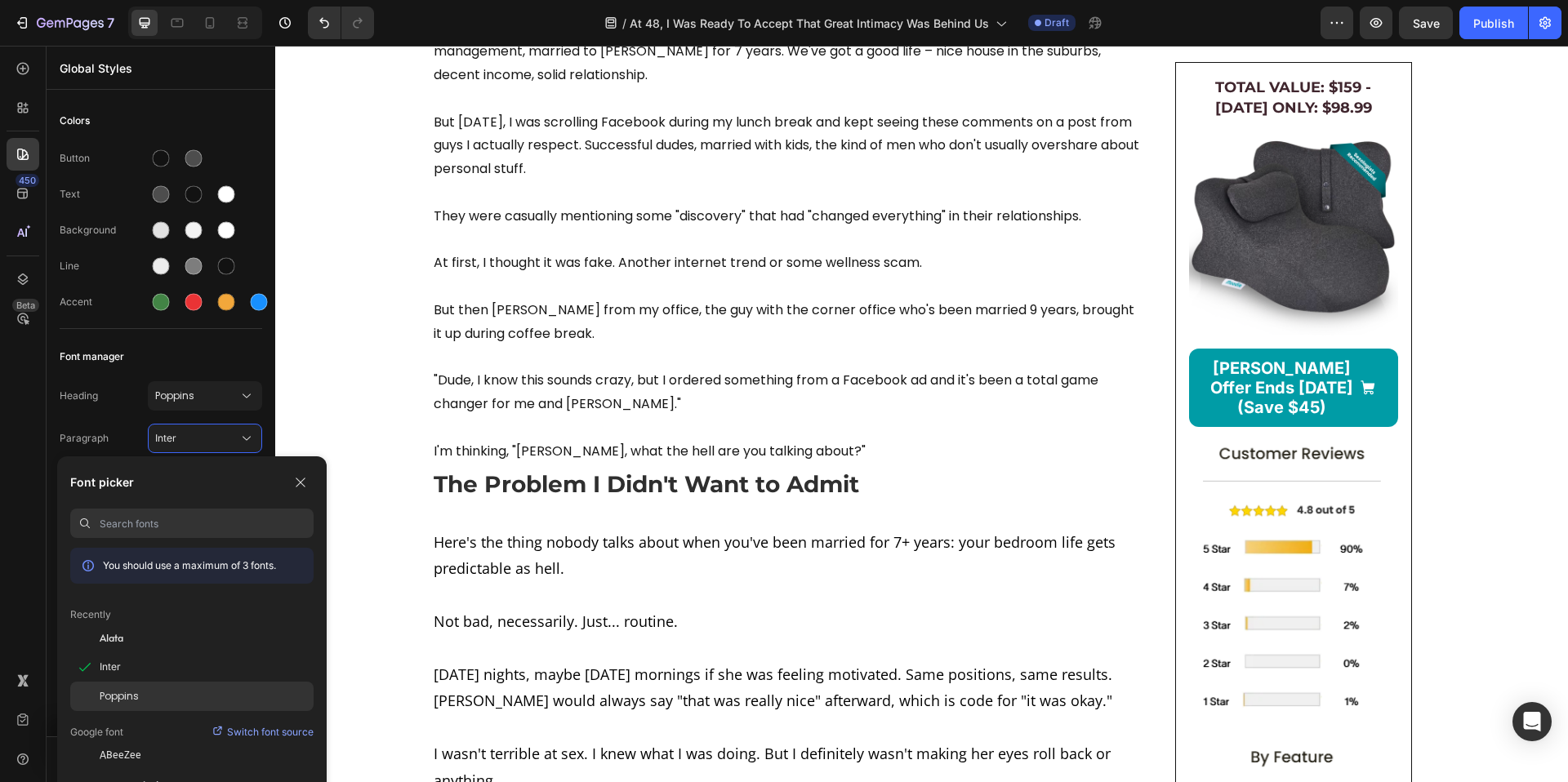
click at [106, 684] on div "Poppins" at bounding box center [192, 696] width 243 height 29
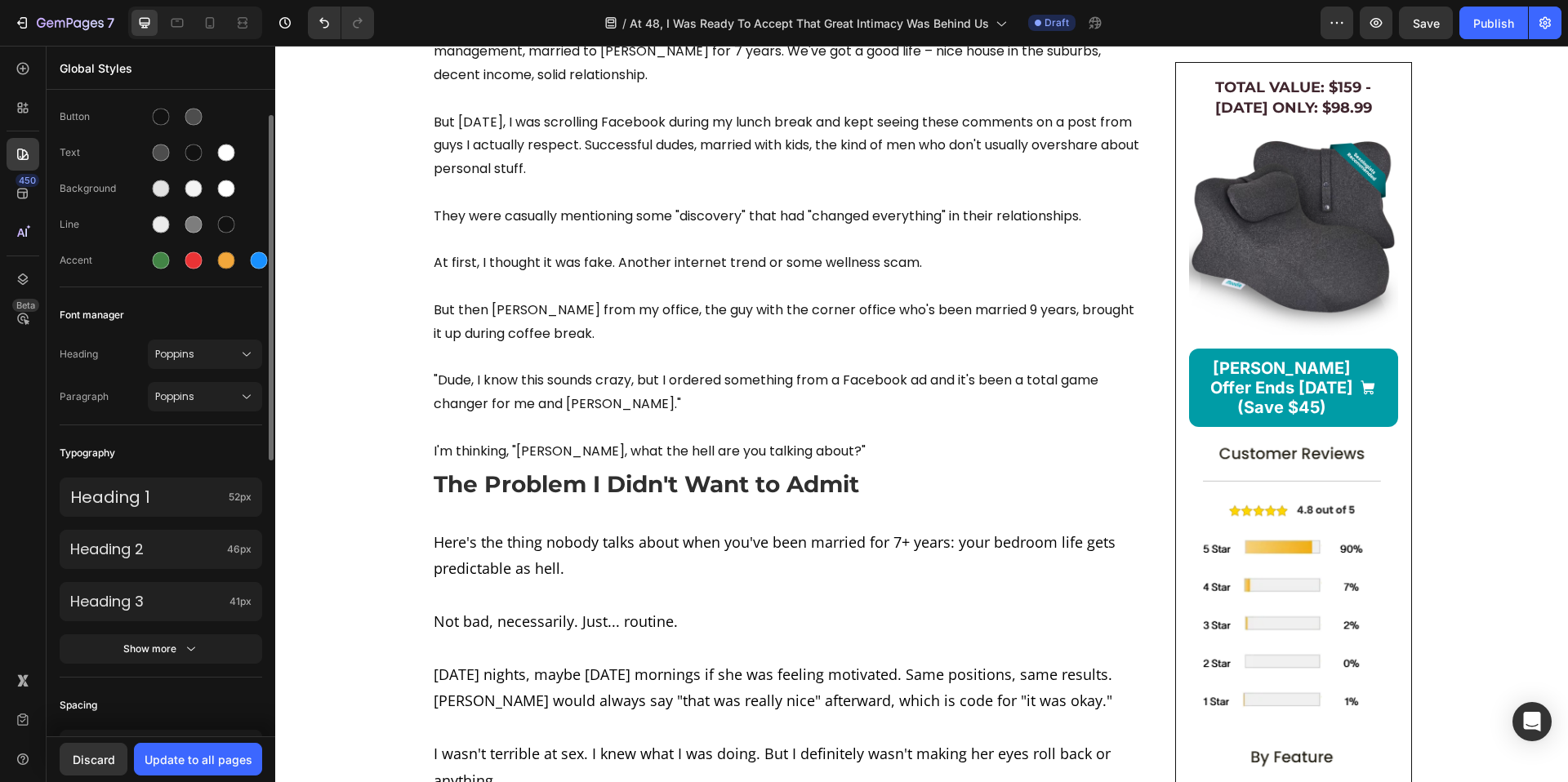
scroll to position [0, 0]
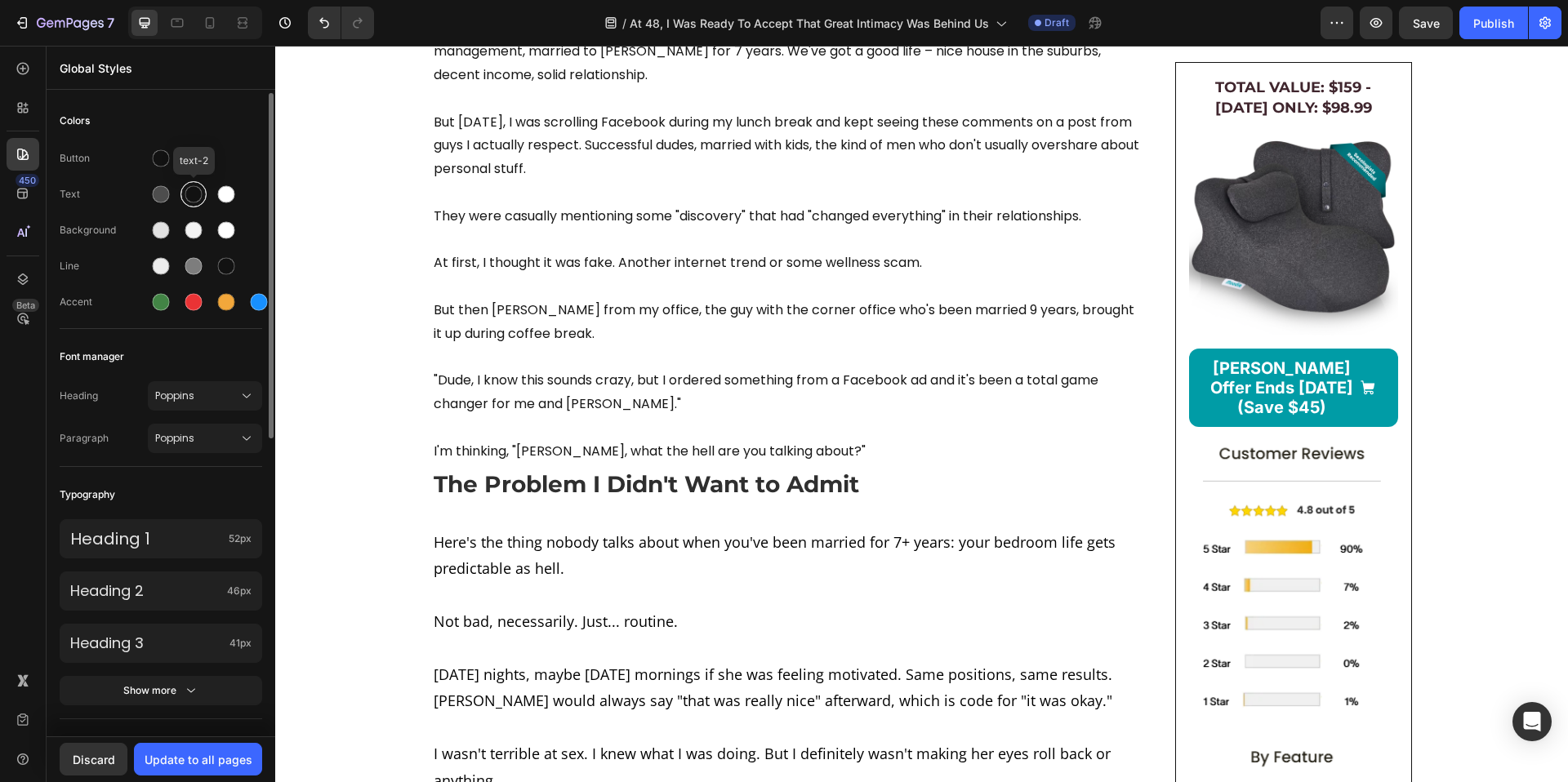
click at [186, 193] on div at bounding box center [193, 194] width 17 height 17
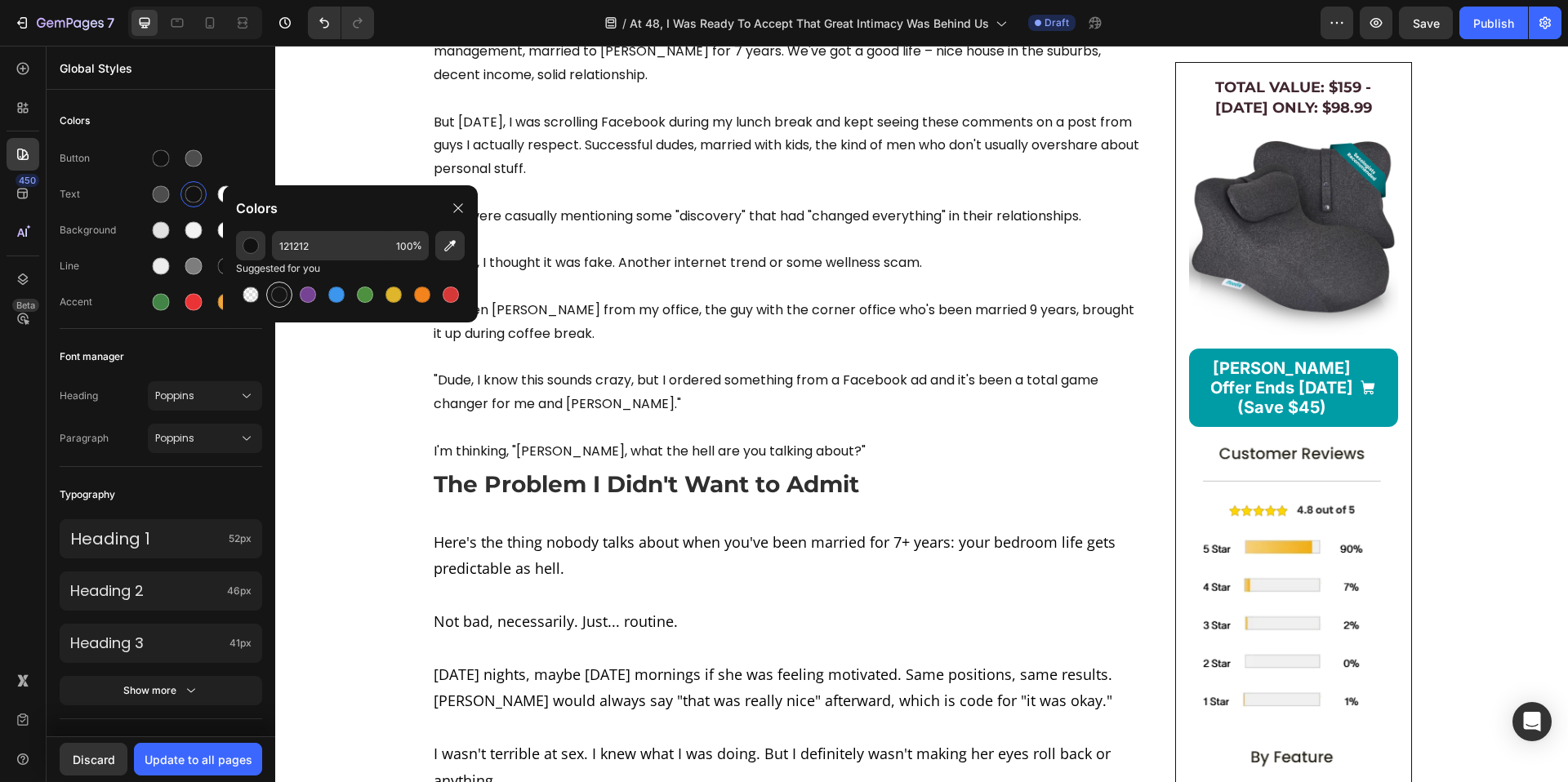
click at [273, 301] on div at bounding box center [279, 294] width 20 height 20
type input "151515"
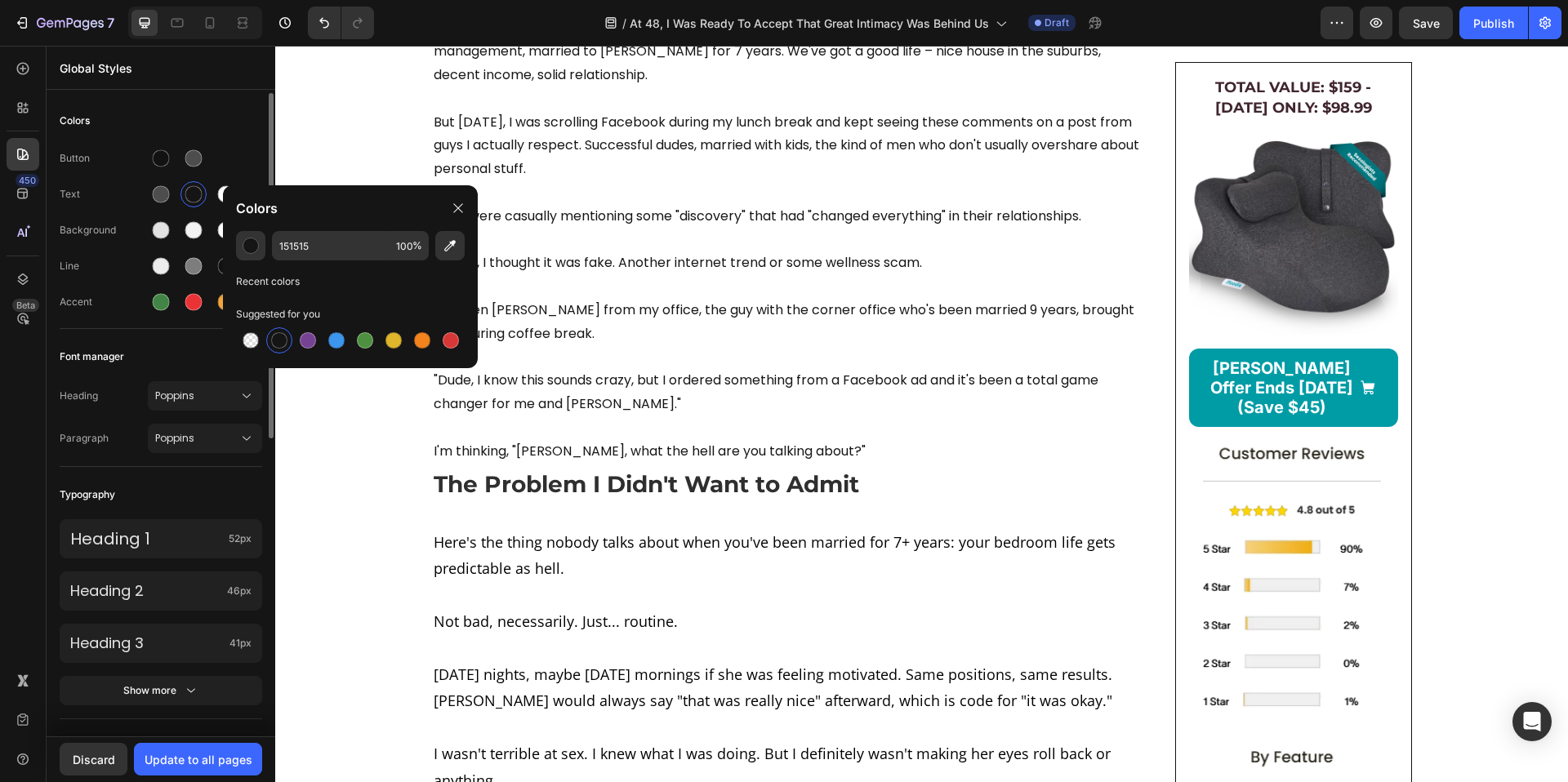
click at [172, 348] on div "Font manager" at bounding box center [161, 356] width 202 height 29
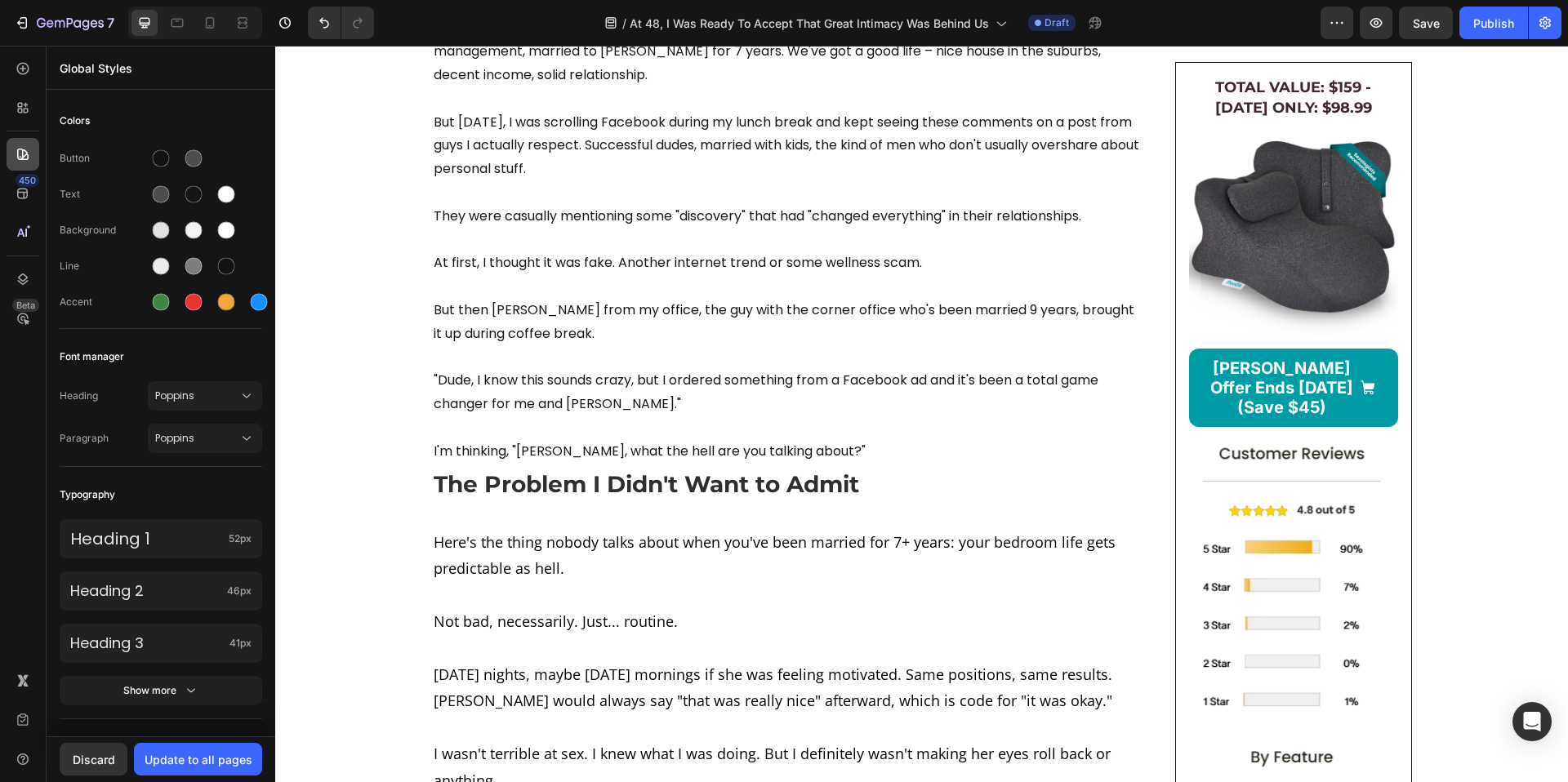
click at [26, 147] on icon at bounding box center [23, 154] width 16 height 16
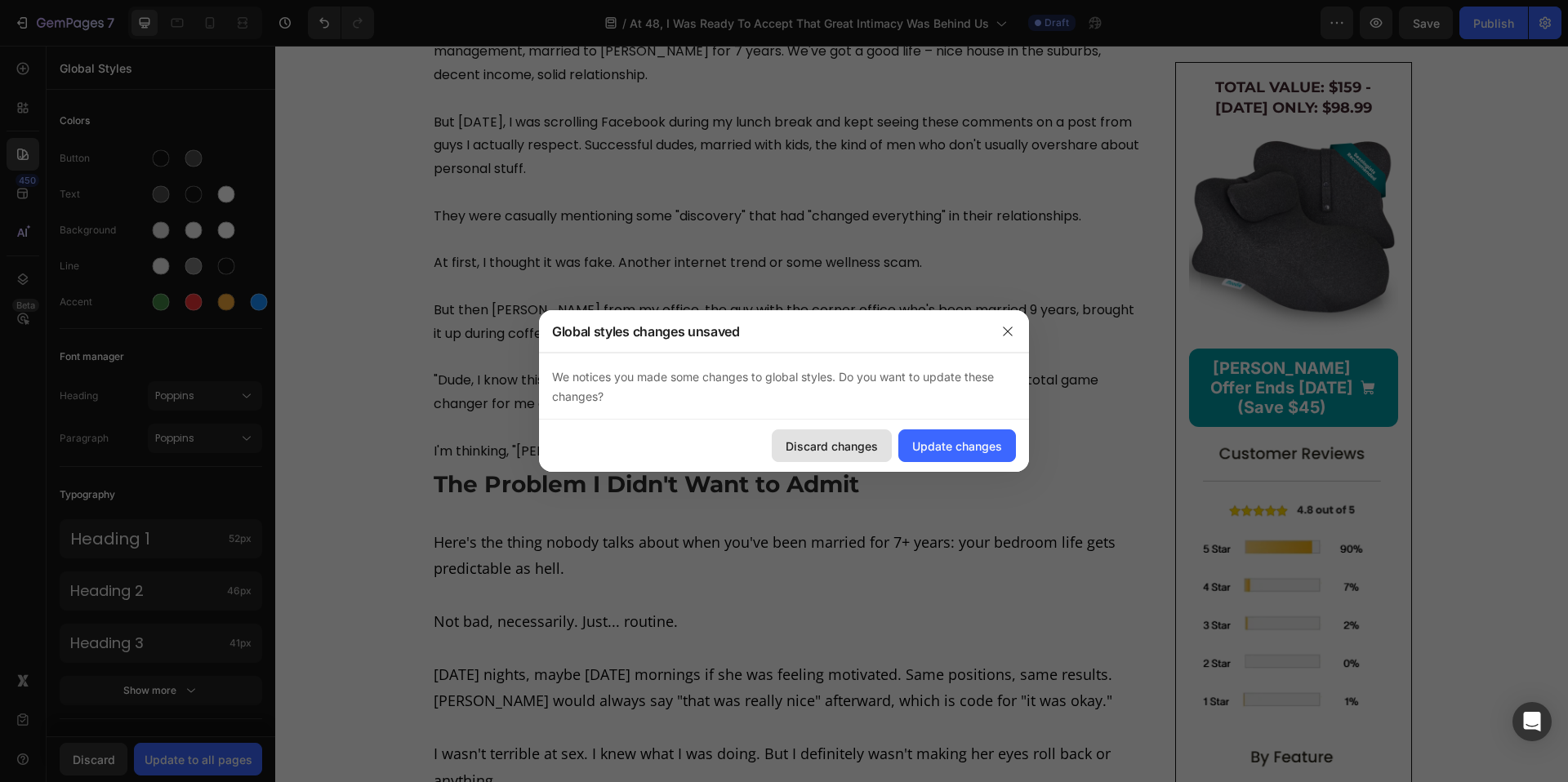
click at [845, 446] on div "Discard changes" at bounding box center [832, 446] width 92 height 17
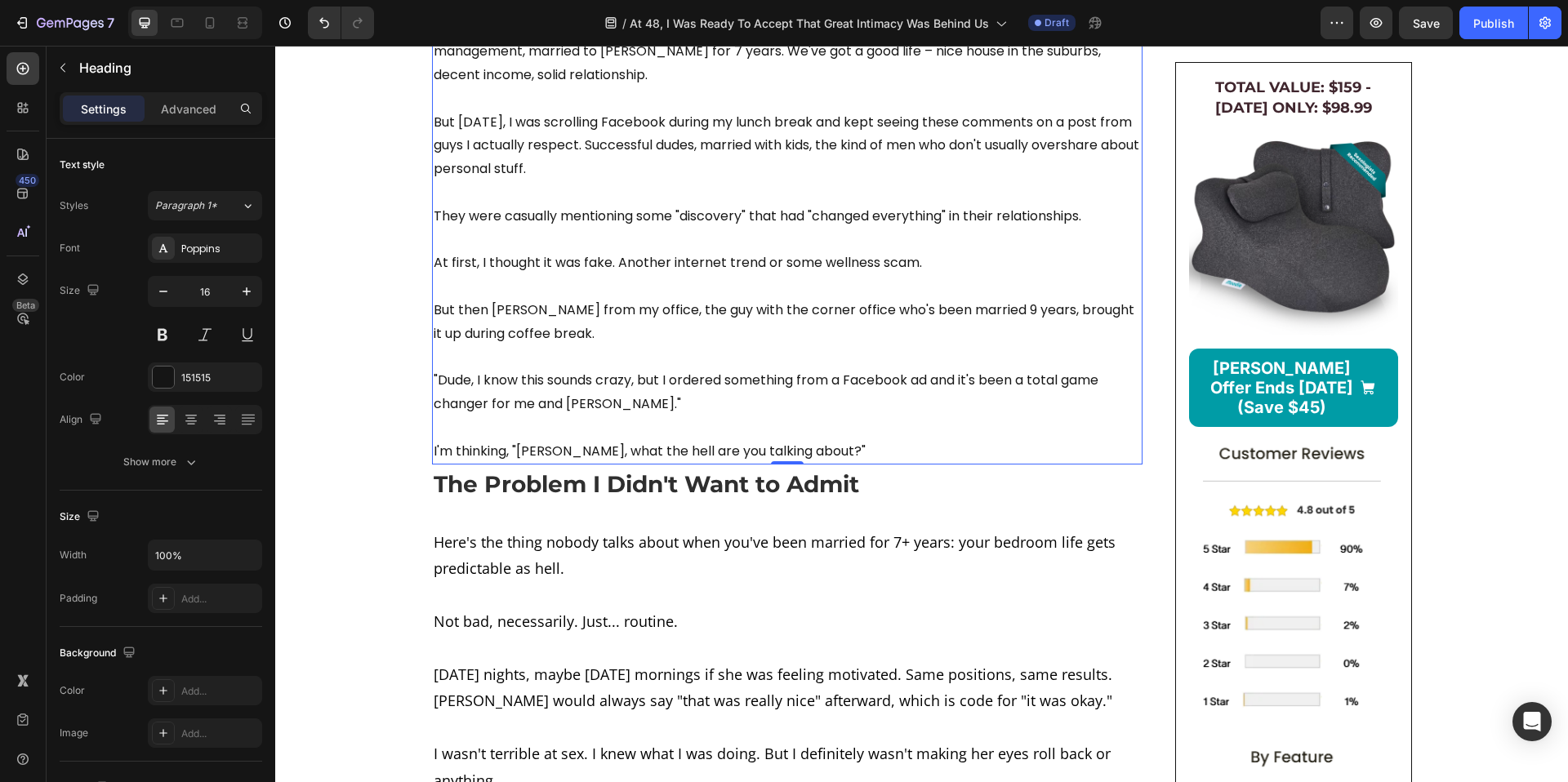
click at [485, 291] on p "Look, I'm not the type of guy who shares personal stuff online. I'm Dave, 35, w…" at bounding box center [788, 239] width 708 height 447
click at [552, 578] on span "Here's the thing nobody talks about when you've been married for 7+ years: your…" at bounding box center [774, 555] width 682 height 46
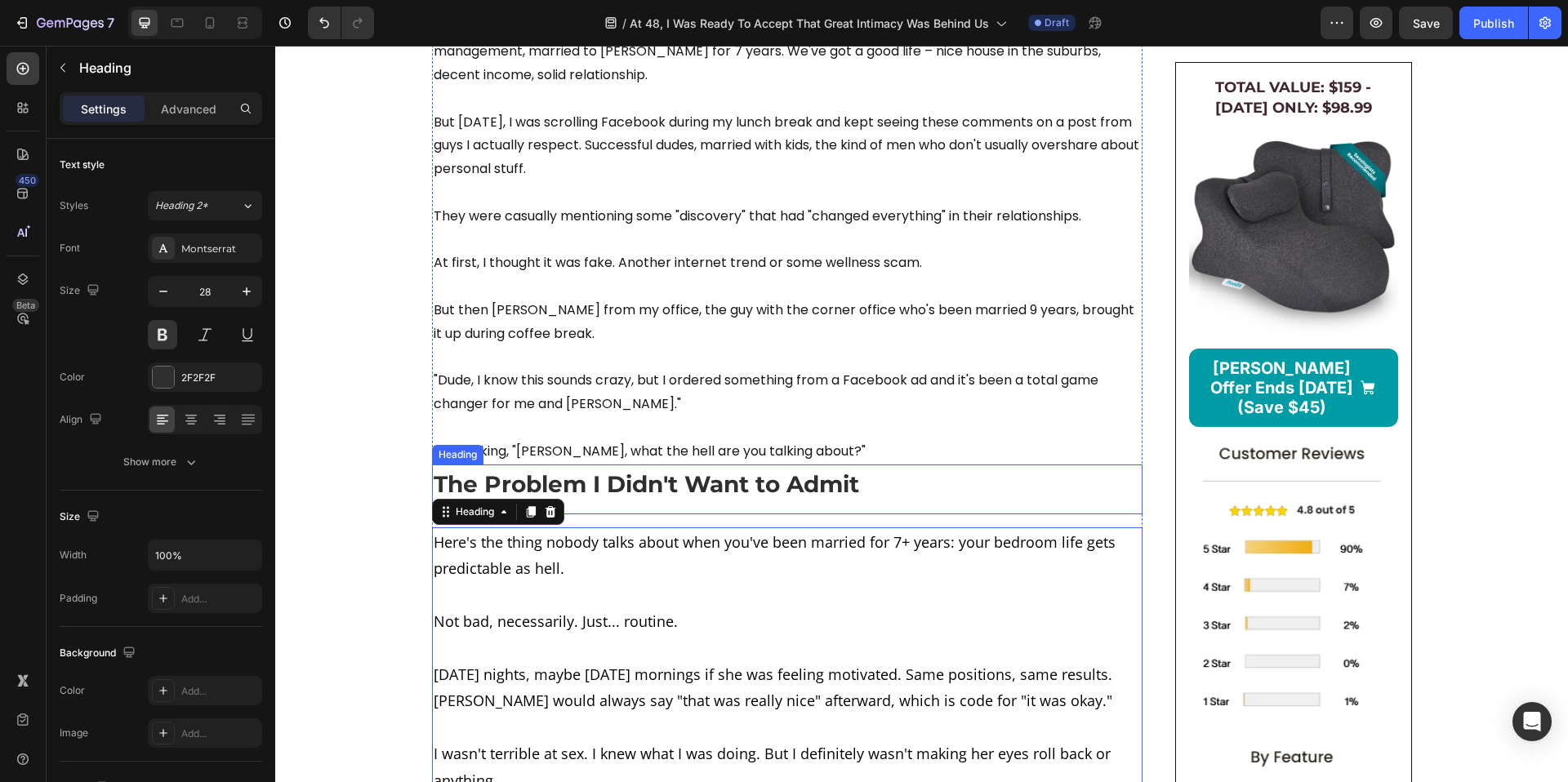
click at [616, 501] on h2 "The Problem I Didn't Want to Admit" at bounding box center [787, 484] width 710 height 33
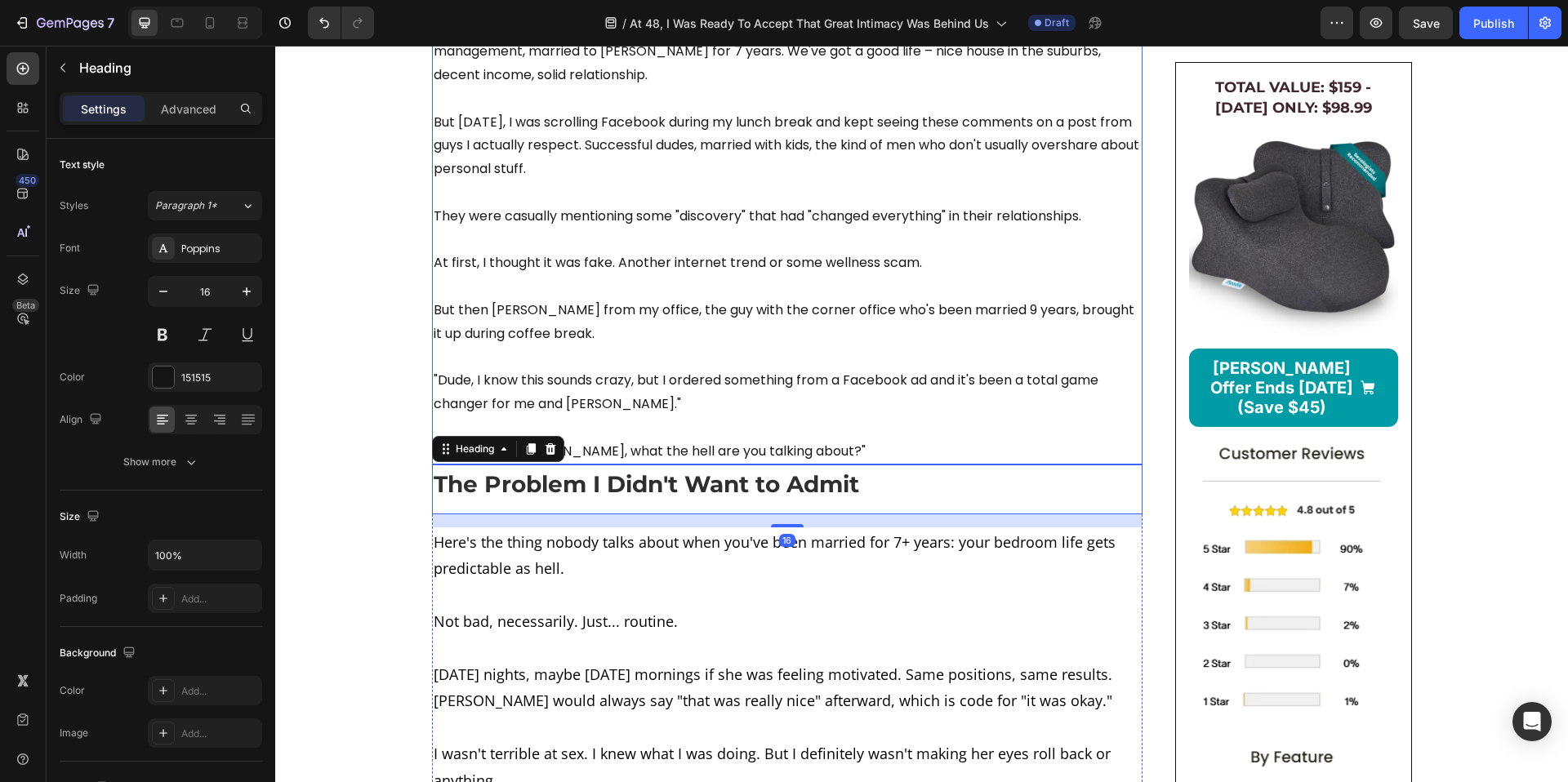
click at [657, 325] on p "Look, I'm not the type of guy who shares personal stuff online. I'm Dave, 35, w…" at bounding box center [788, 239] width 708 height 447
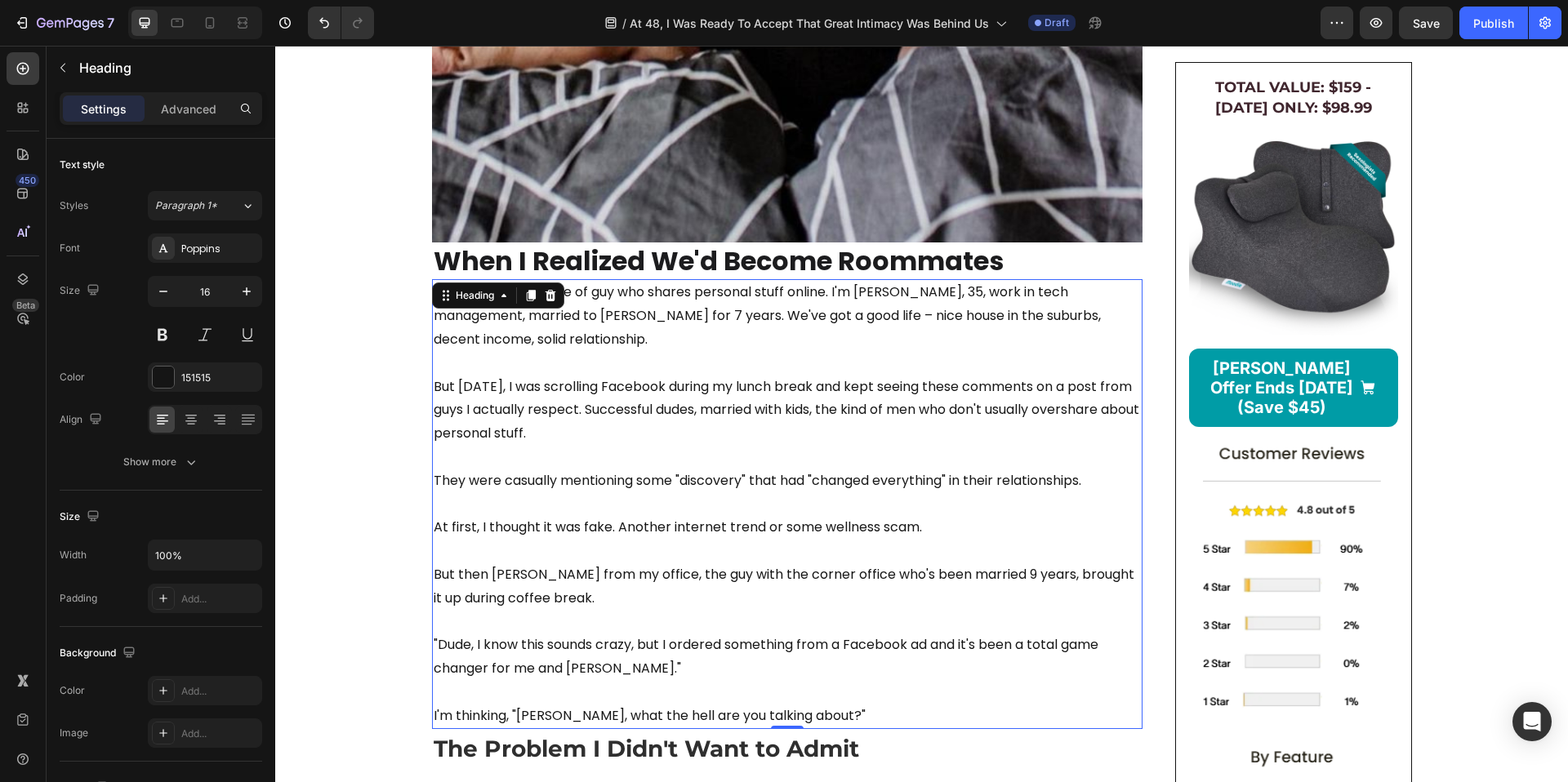
scroll to position [791, 0]
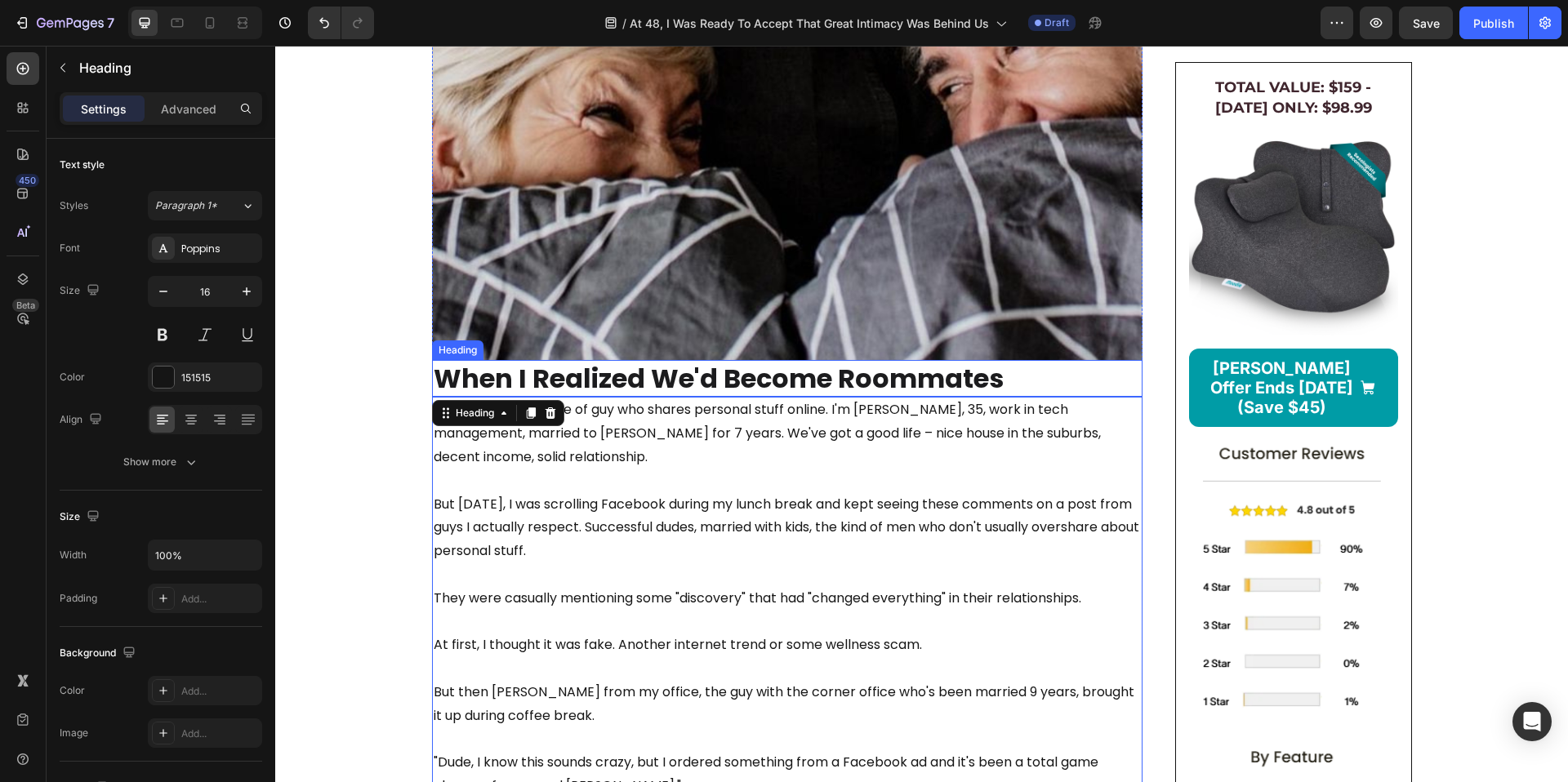
click at [673, 396] on p "When I Realized We'd Become Roommates" at bounding box center [788, 379] width 708 height 35
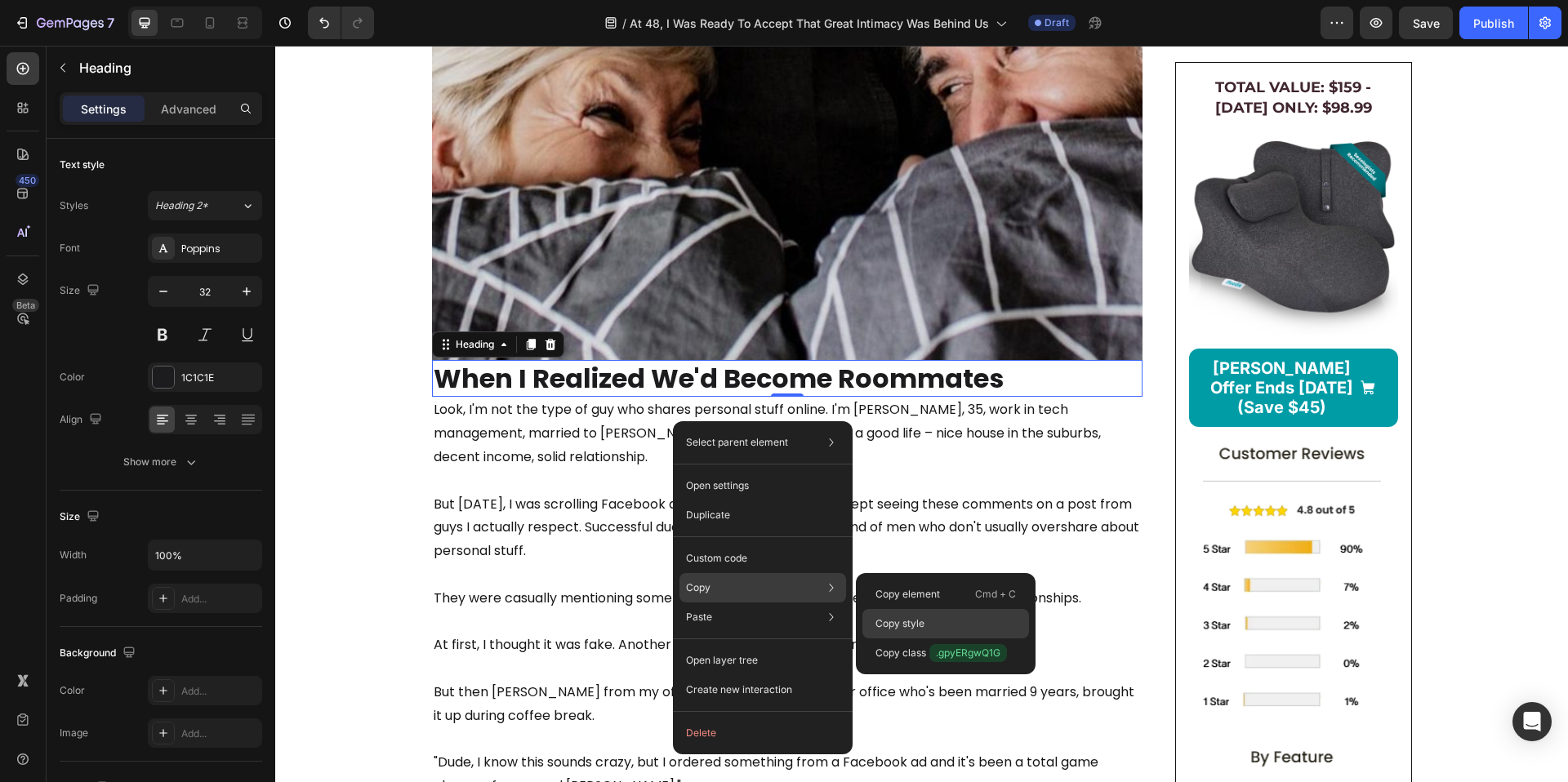
click at [877, 616] on p "Copy style" at bounding box center [899, 623] width 49 height 15
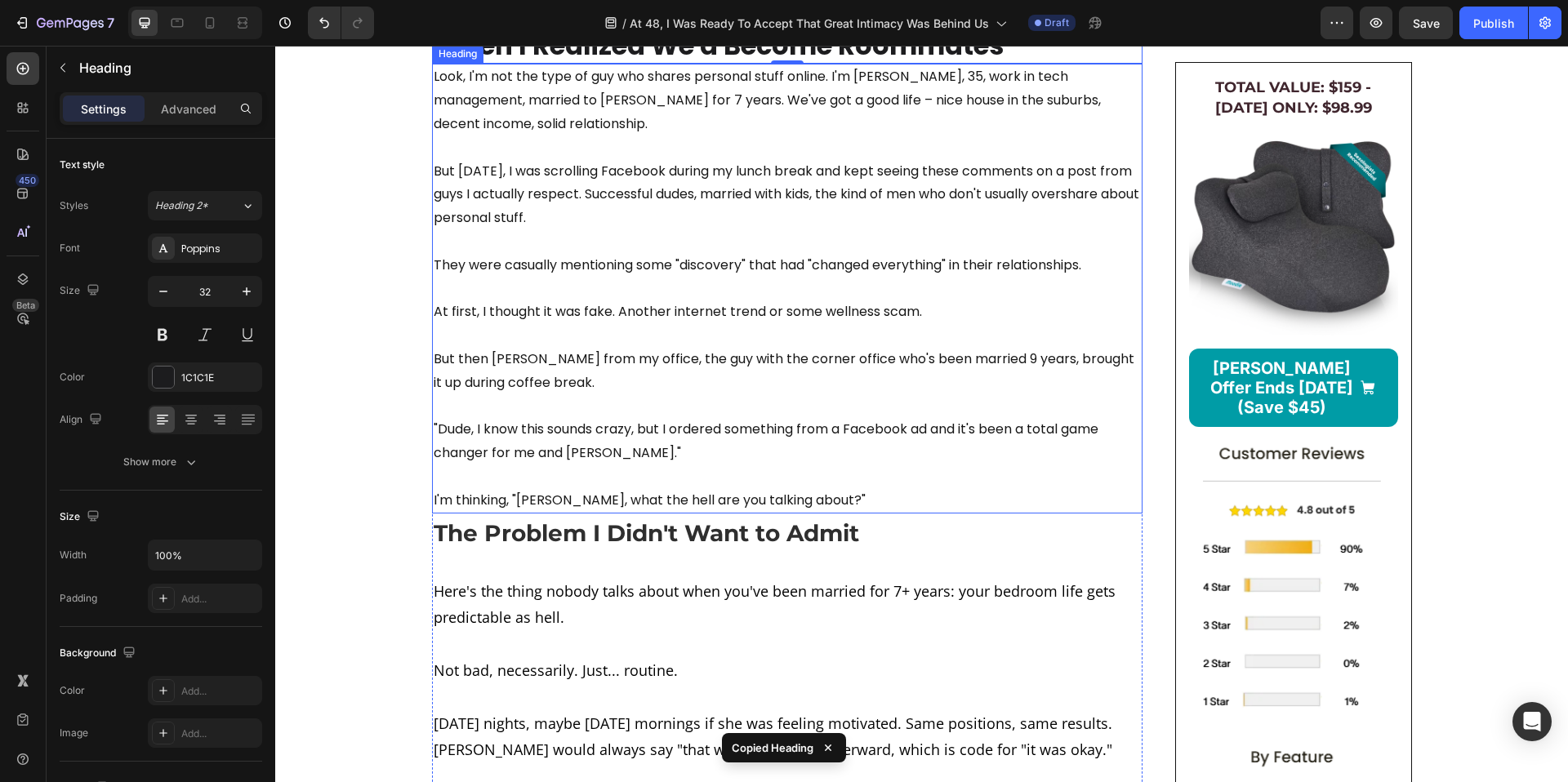
scroll to position [1131, 0]
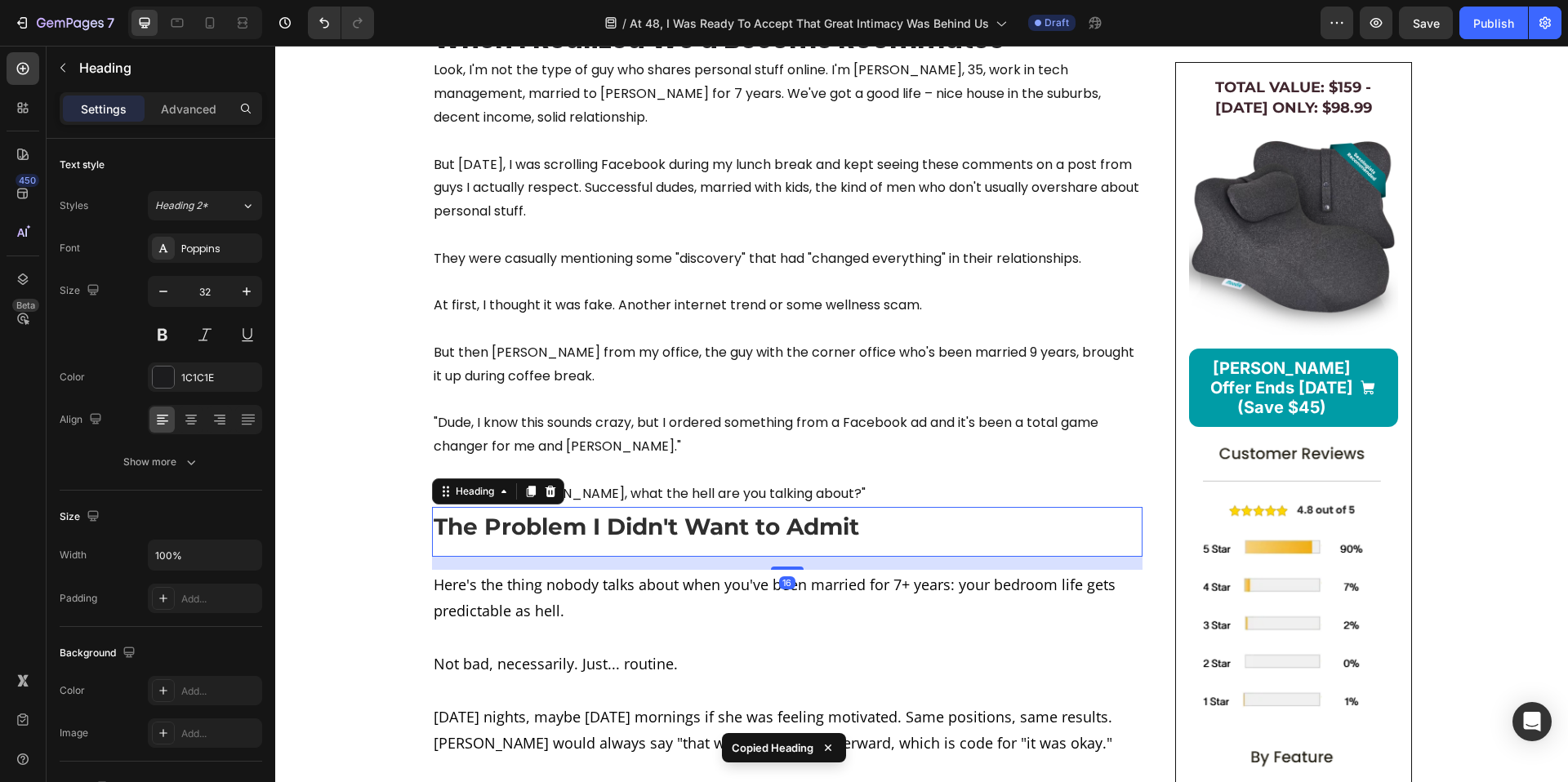
click at [520, 543] on h2 "The Problem I Didn't Want to Admit" at bounding box center [787, 527] width 710 height 33
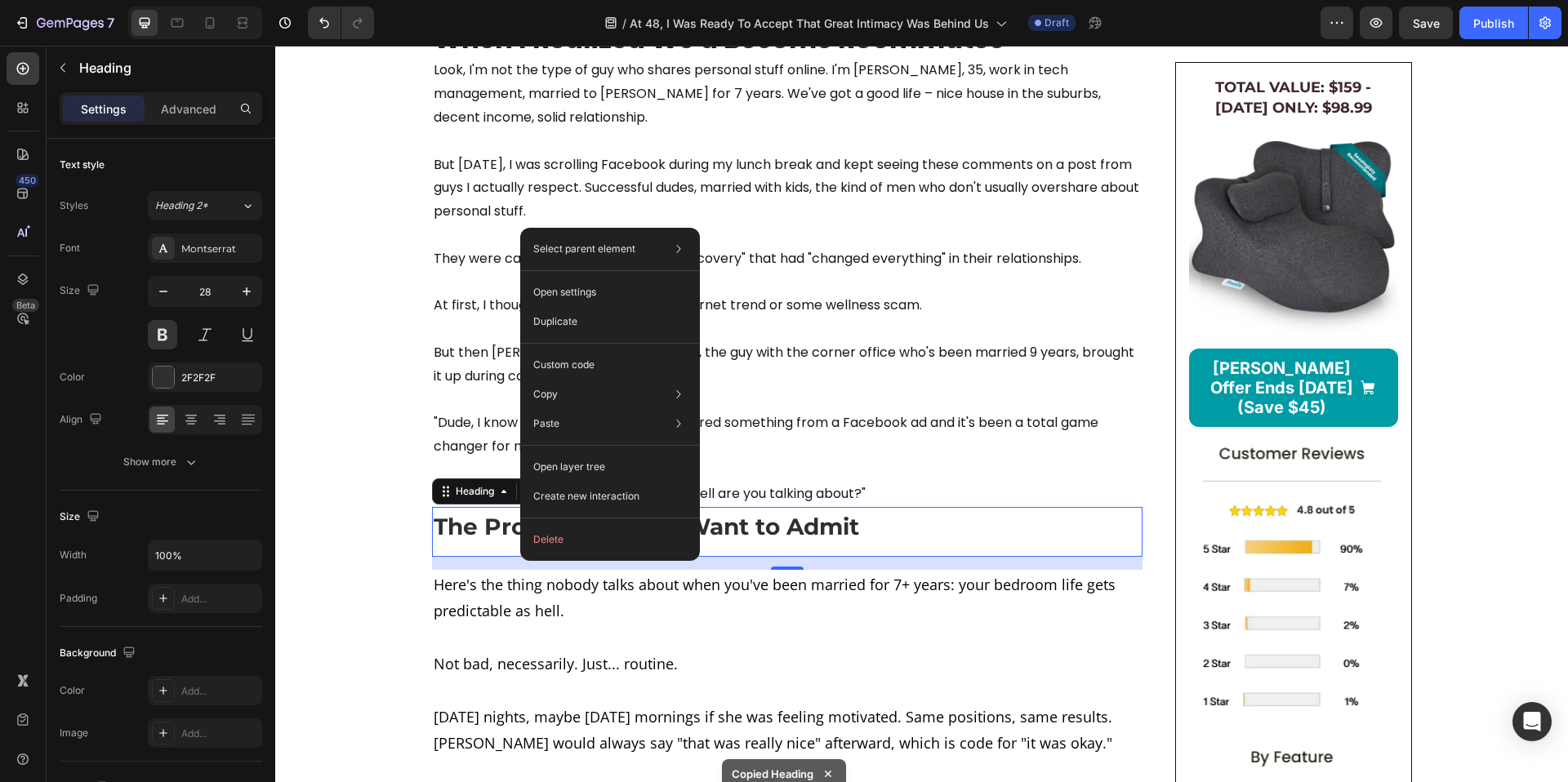
click at [751, 543] on h2 "The Problem I Didn't Want to Admit" at bounding box center [787, 527] width 710 height 33
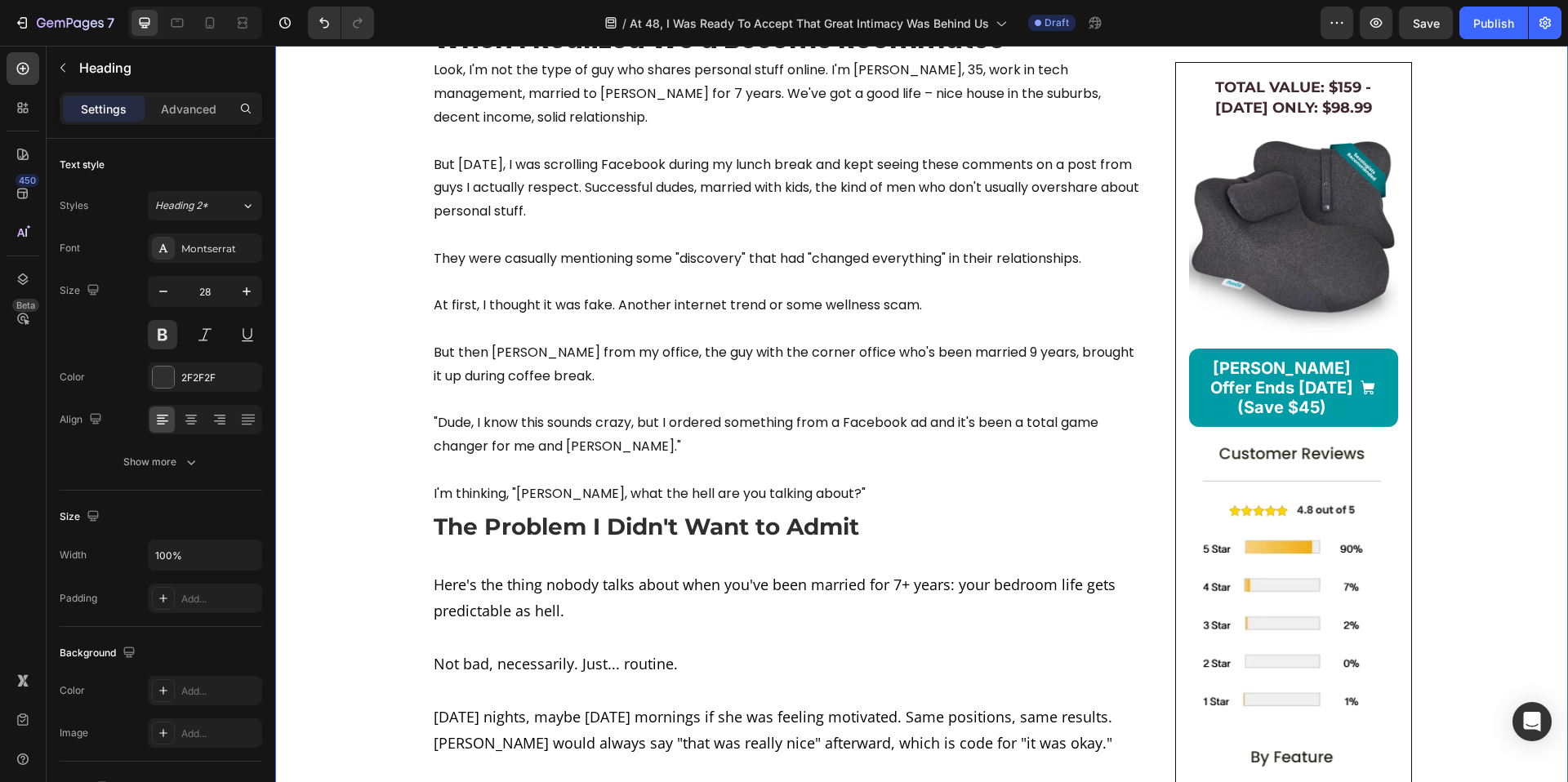
click at [523, 542] on p "The Problem I Didn't Want to Admit" at bounding box center [788, 526] width 708 height 29
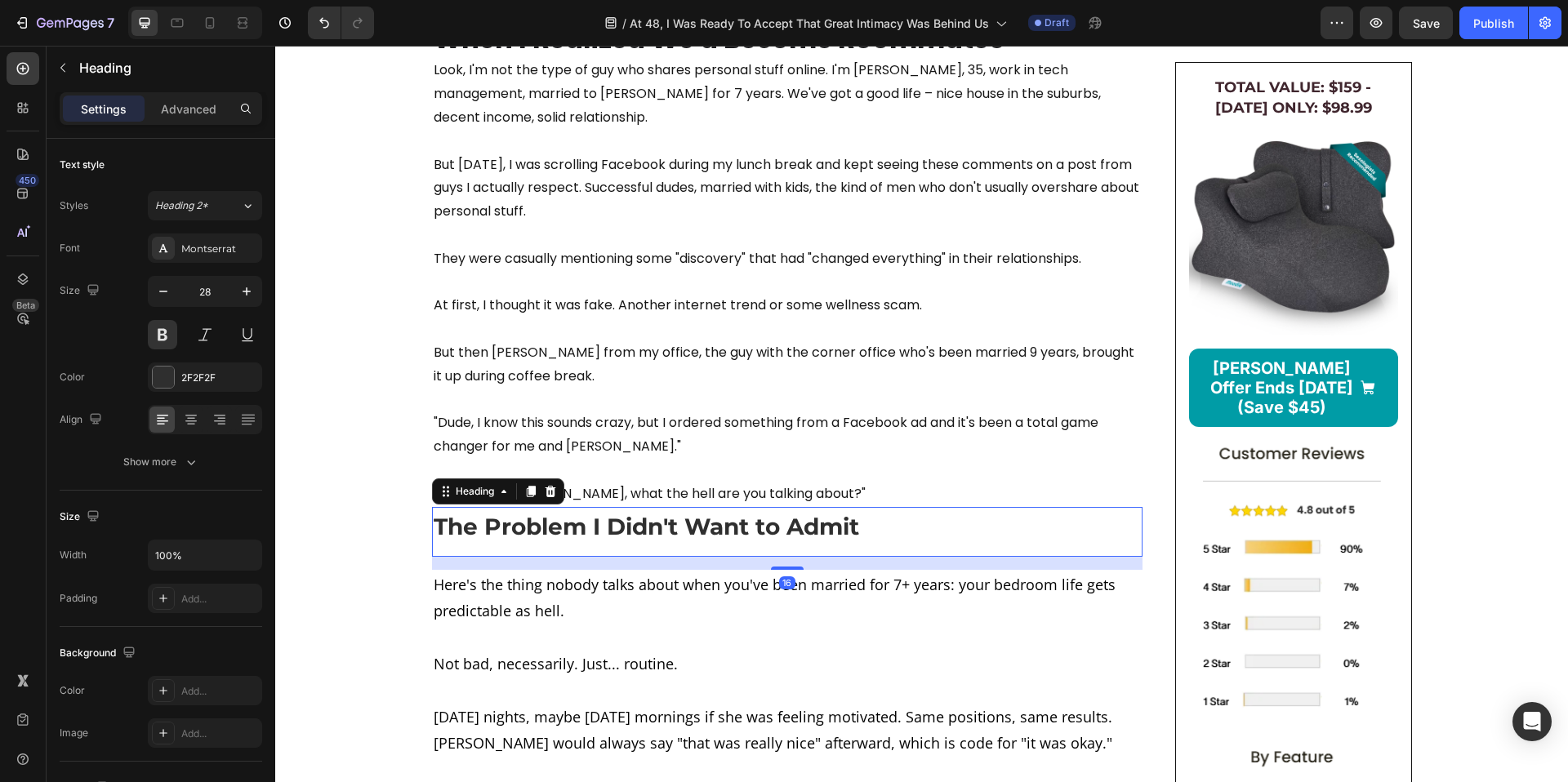
type input "32"
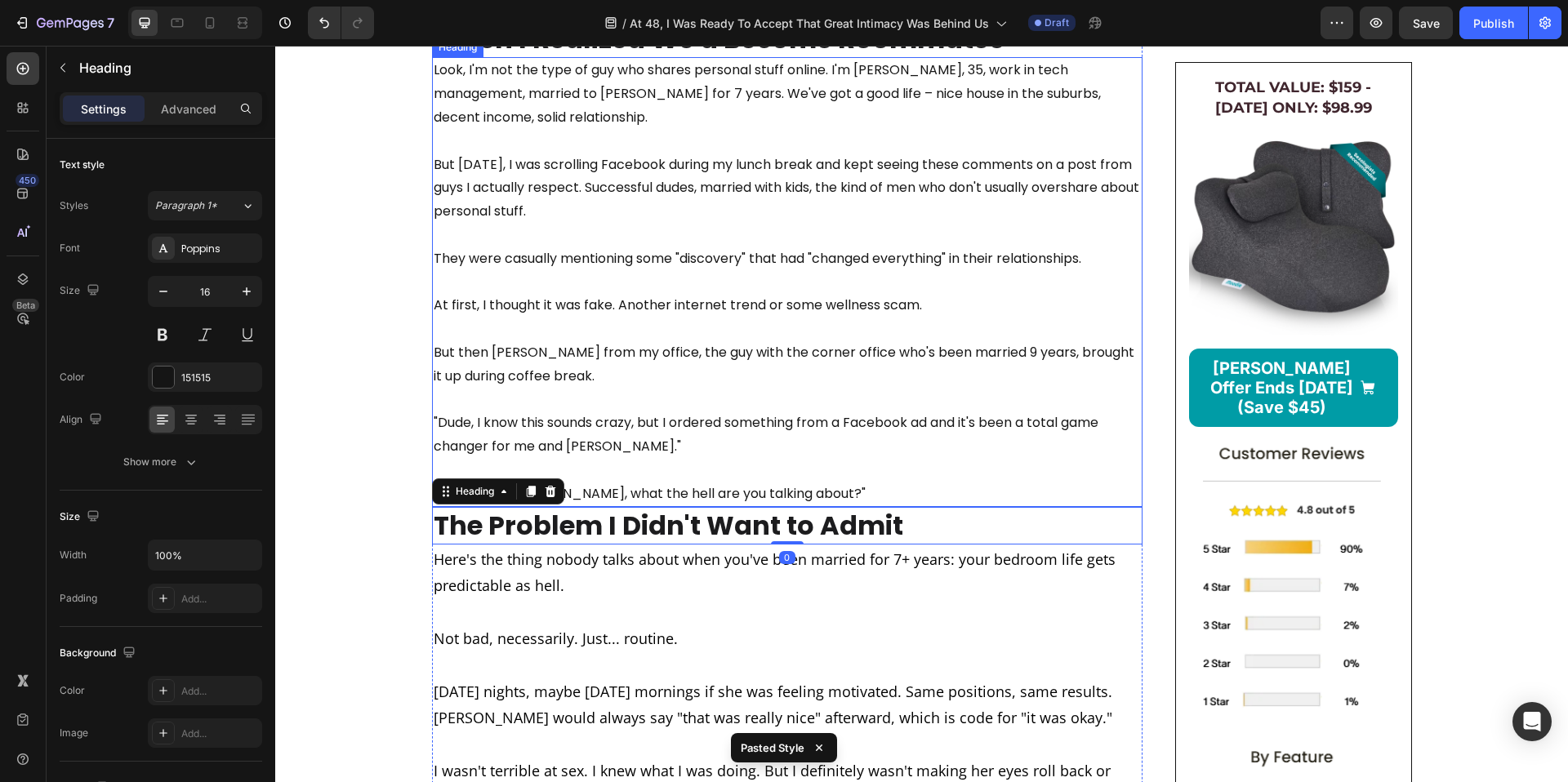
click at [603, 245] on p "Look, I'm not the type of guy who shares personal stuff online. I'm Dave, 35, w…" at bounding box center [788, 282] width 708 height 447
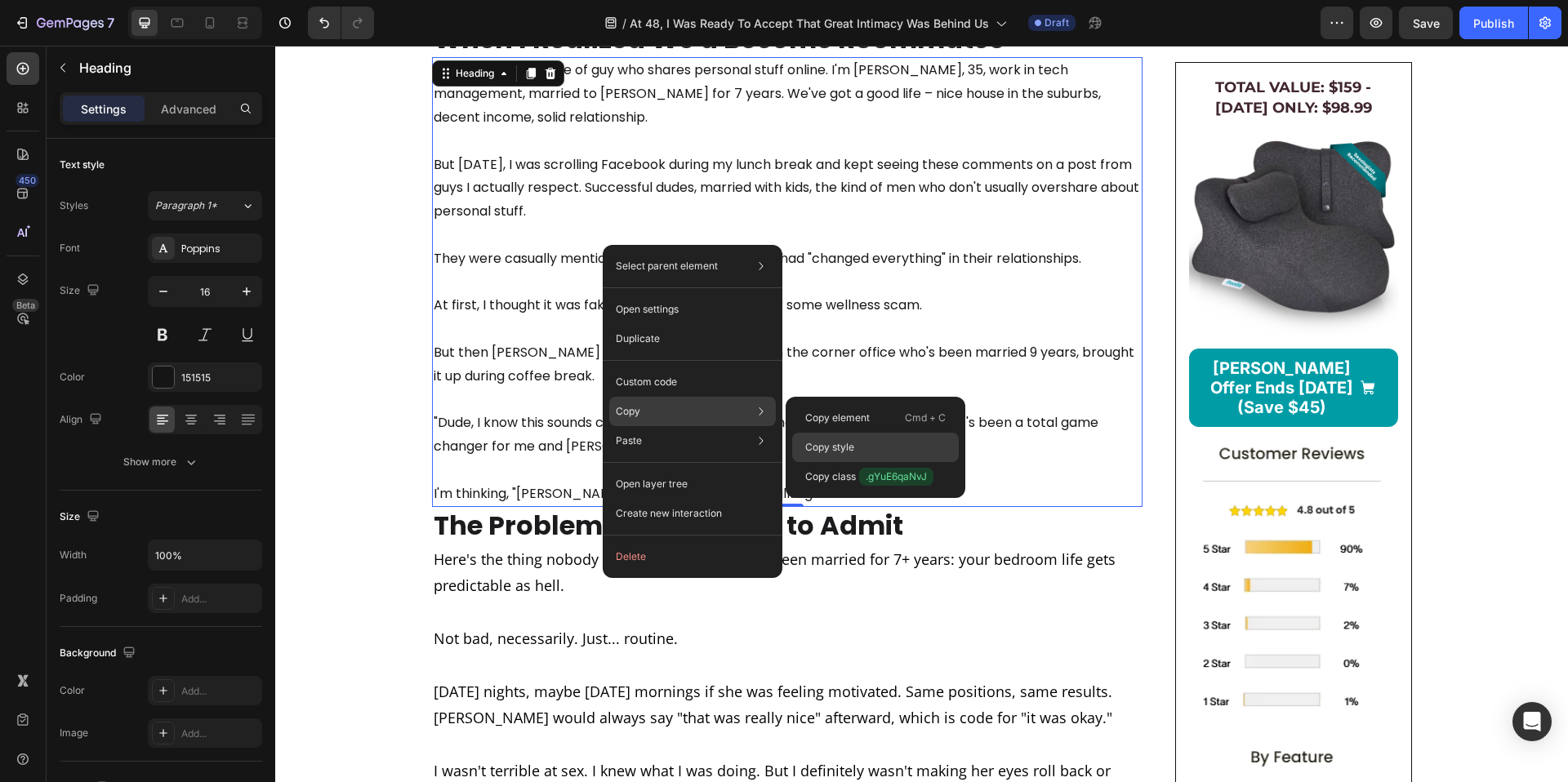
click at [829, 450] on p "Copy style" at bounding box center [829, 447] width 49 height 15
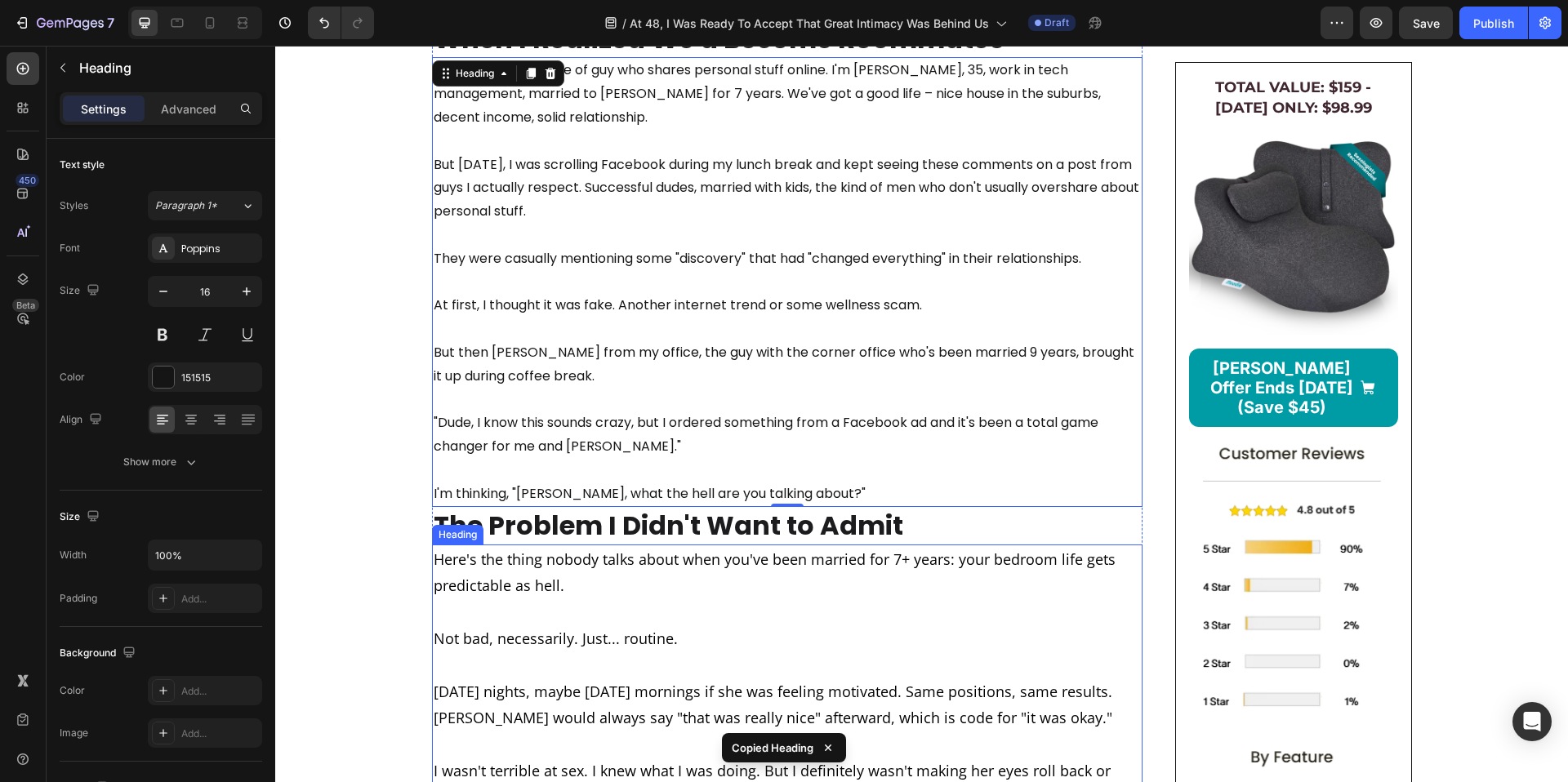
scroll to position [1139, 0]
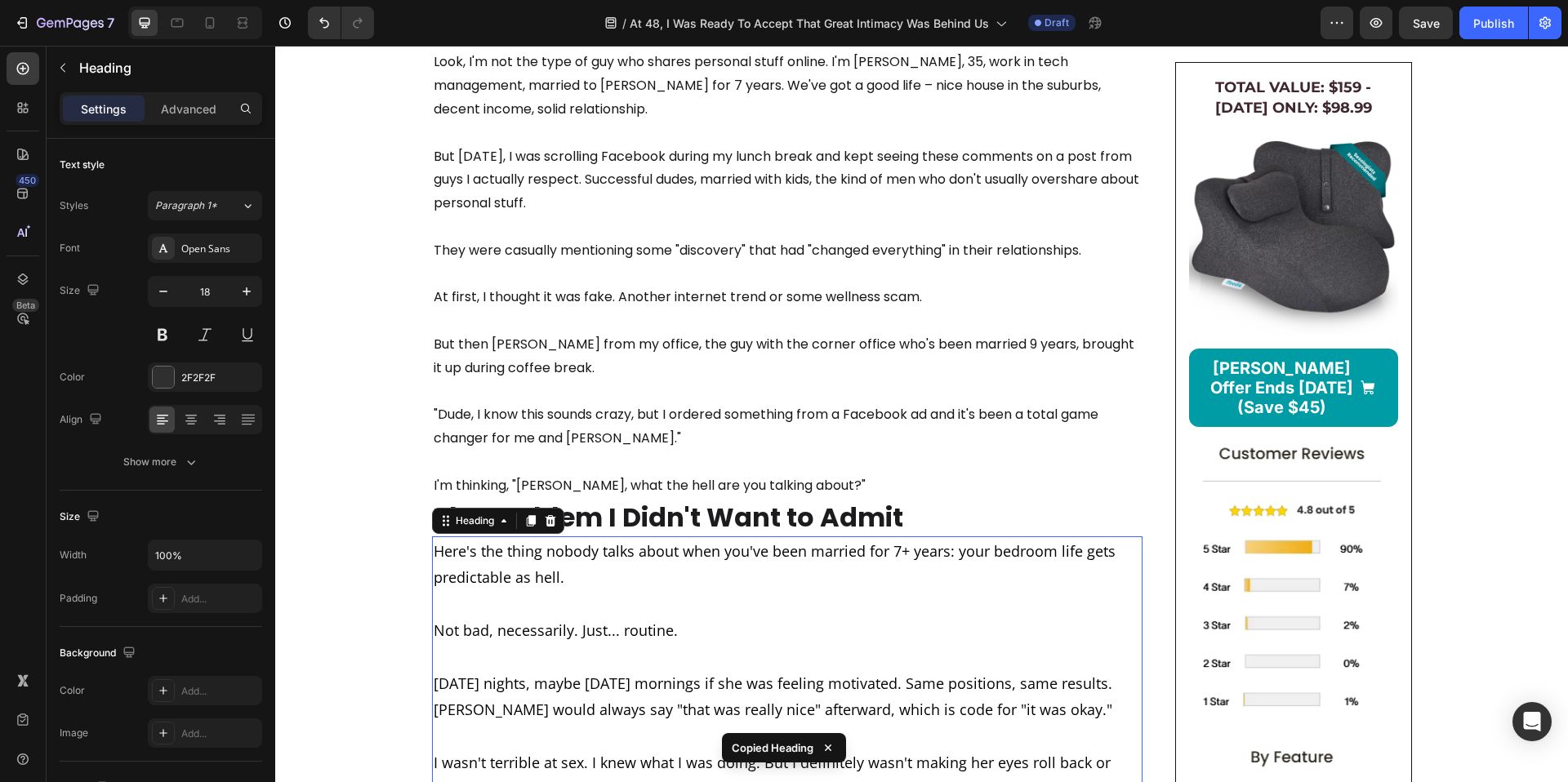
type input "16"
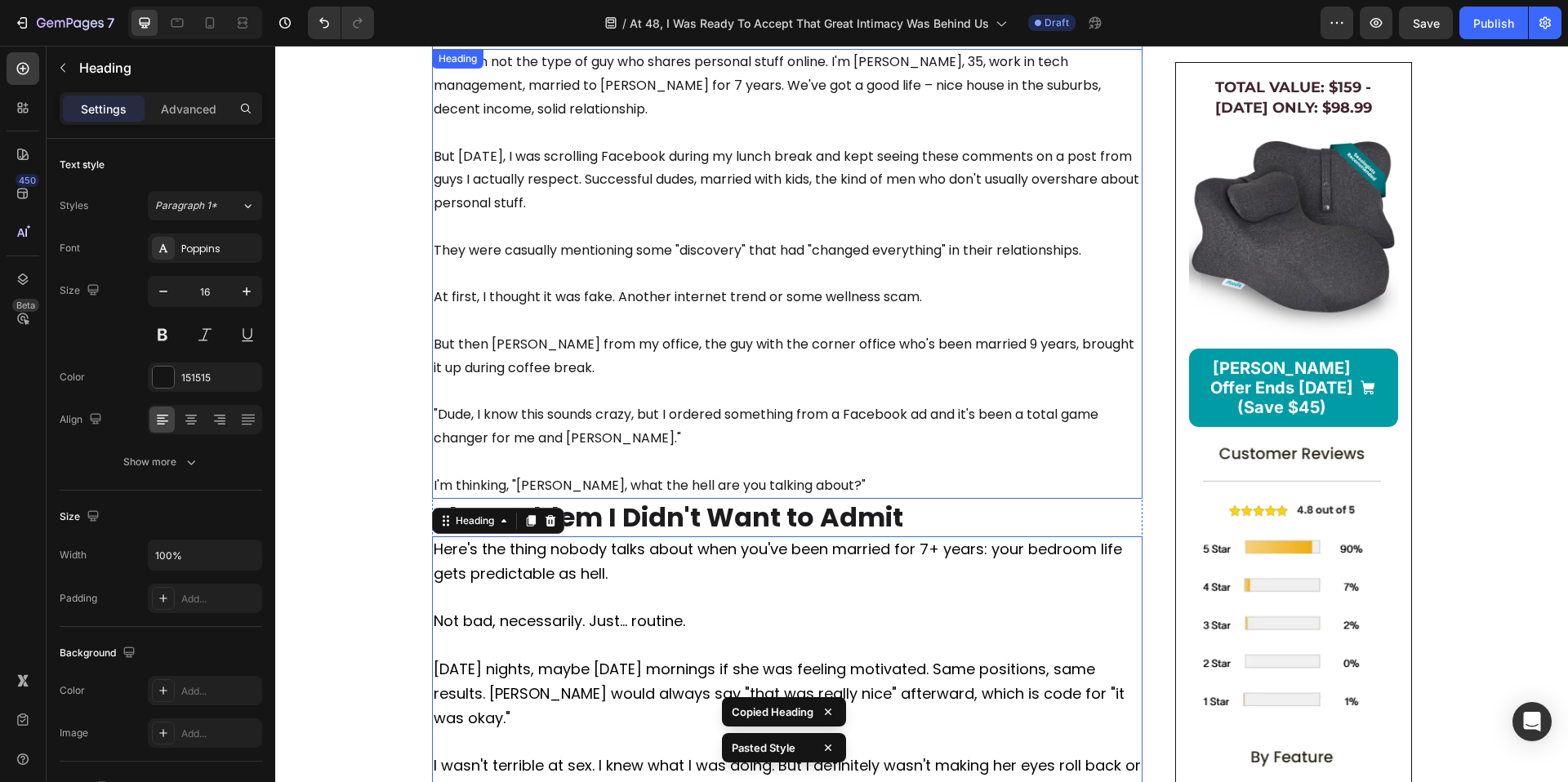
click at [628, 366] on p "Look, I'm not the type of guy who shares personal stuff online. I'm Dave, 35, w…" at bounding box center [788, 274] width 708 height 447
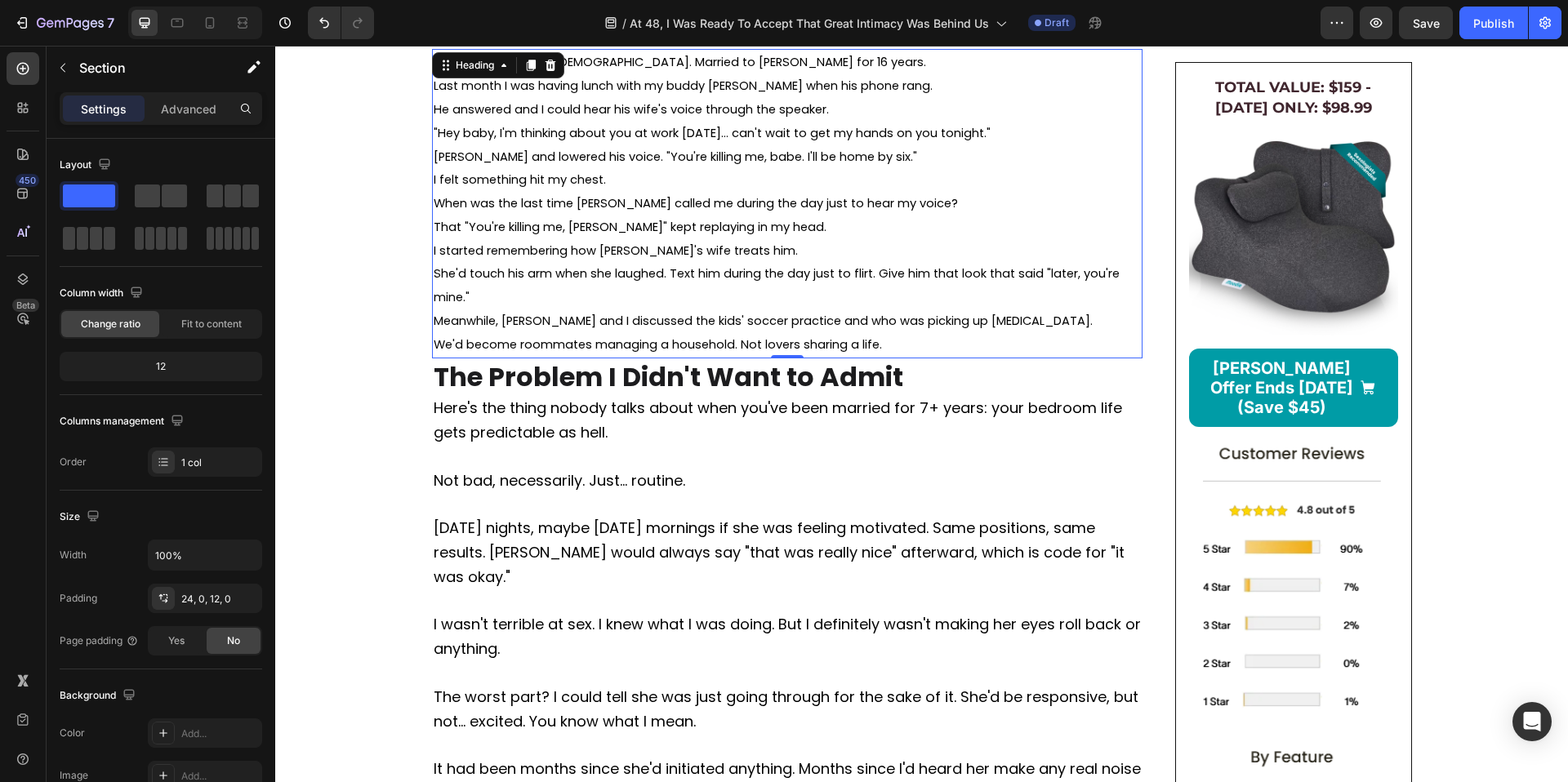
click at [752, 305] on span "She'd touch his arm when she laughed. Text him during the day just to flirt. Gi…" at bounding box center [777, 285] width 686 height 40
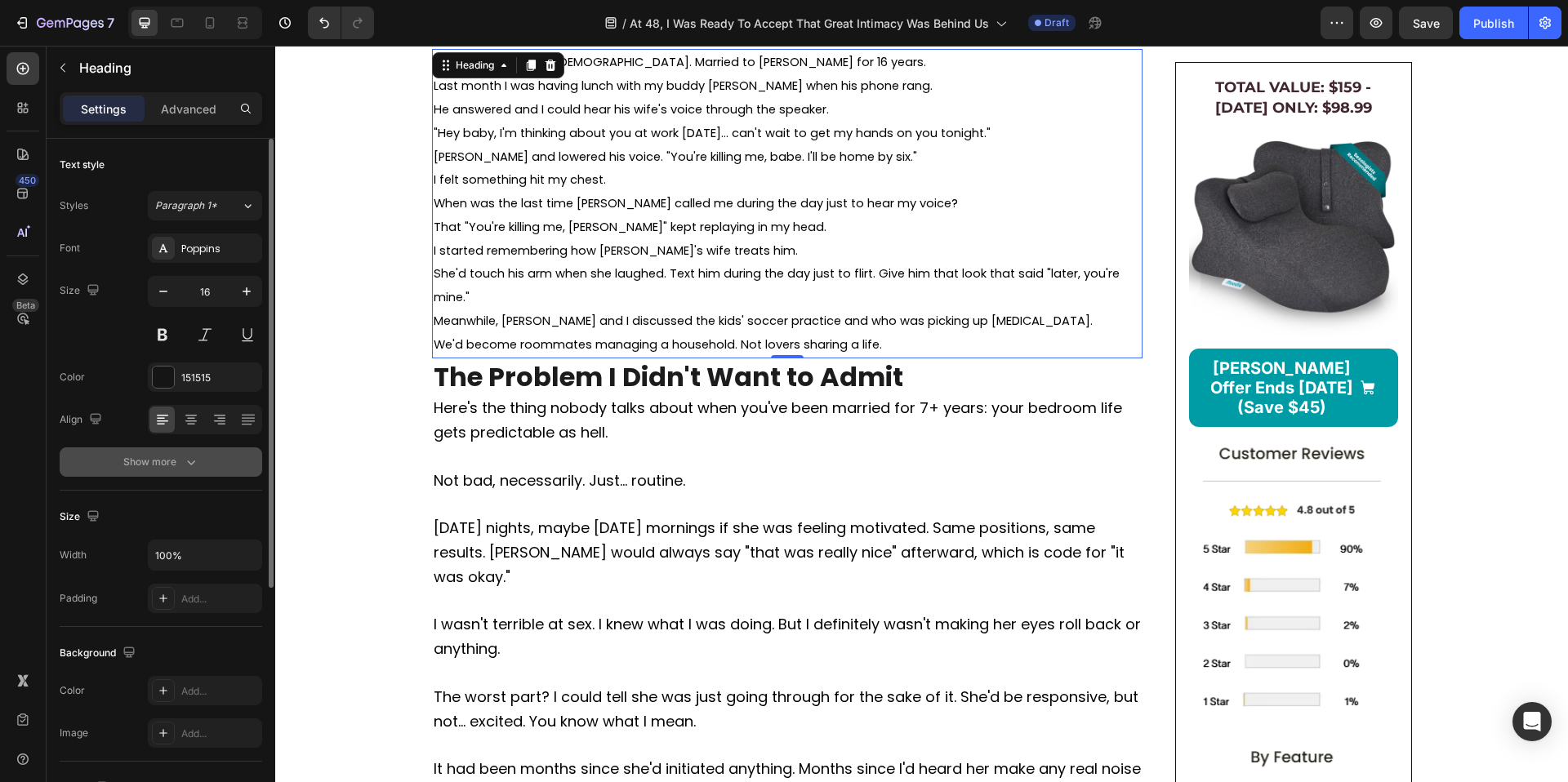
click at [186, 463] on icon "button" at bounding box center [191, 462] width 16 height 16
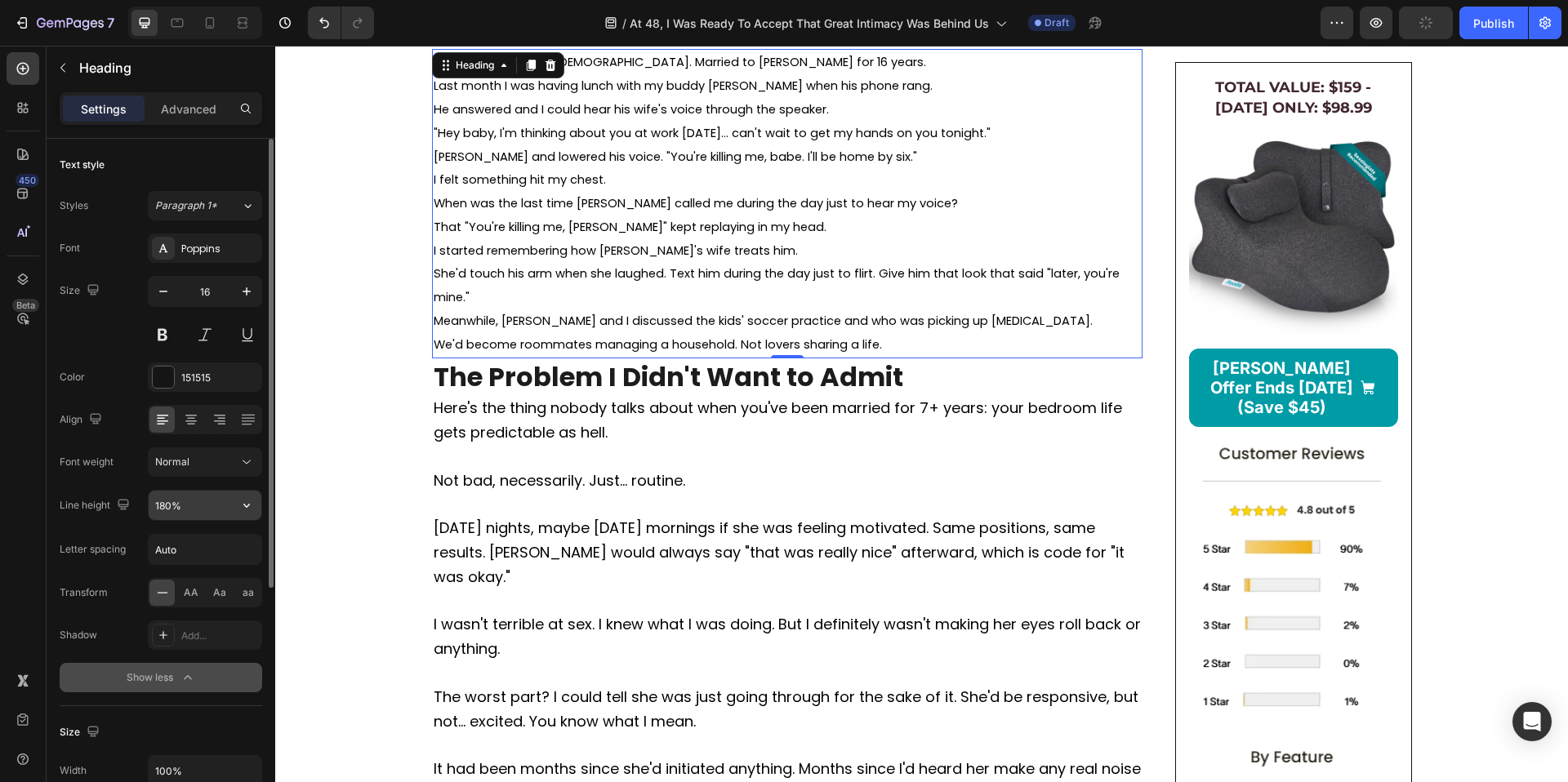
click at [200, 511] on input "180%" at bounding box center [205, 504] width 113 height 29
click at [252, 505] on icon "button" at bounding box center [247, 505] width 16 height 16
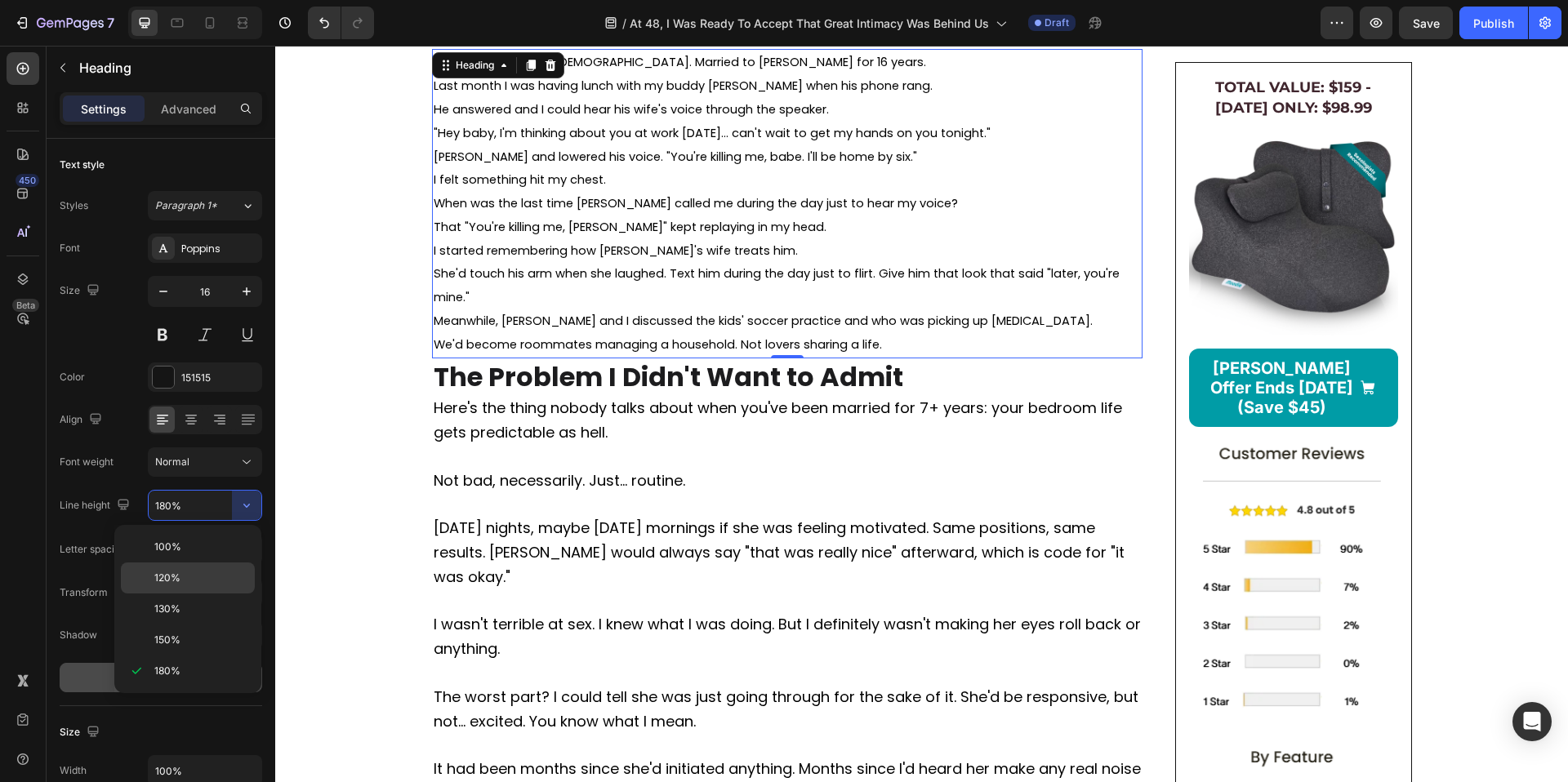
click at [181, 567] on div "120%" at bounding box center [187, 578] width 134 height 31
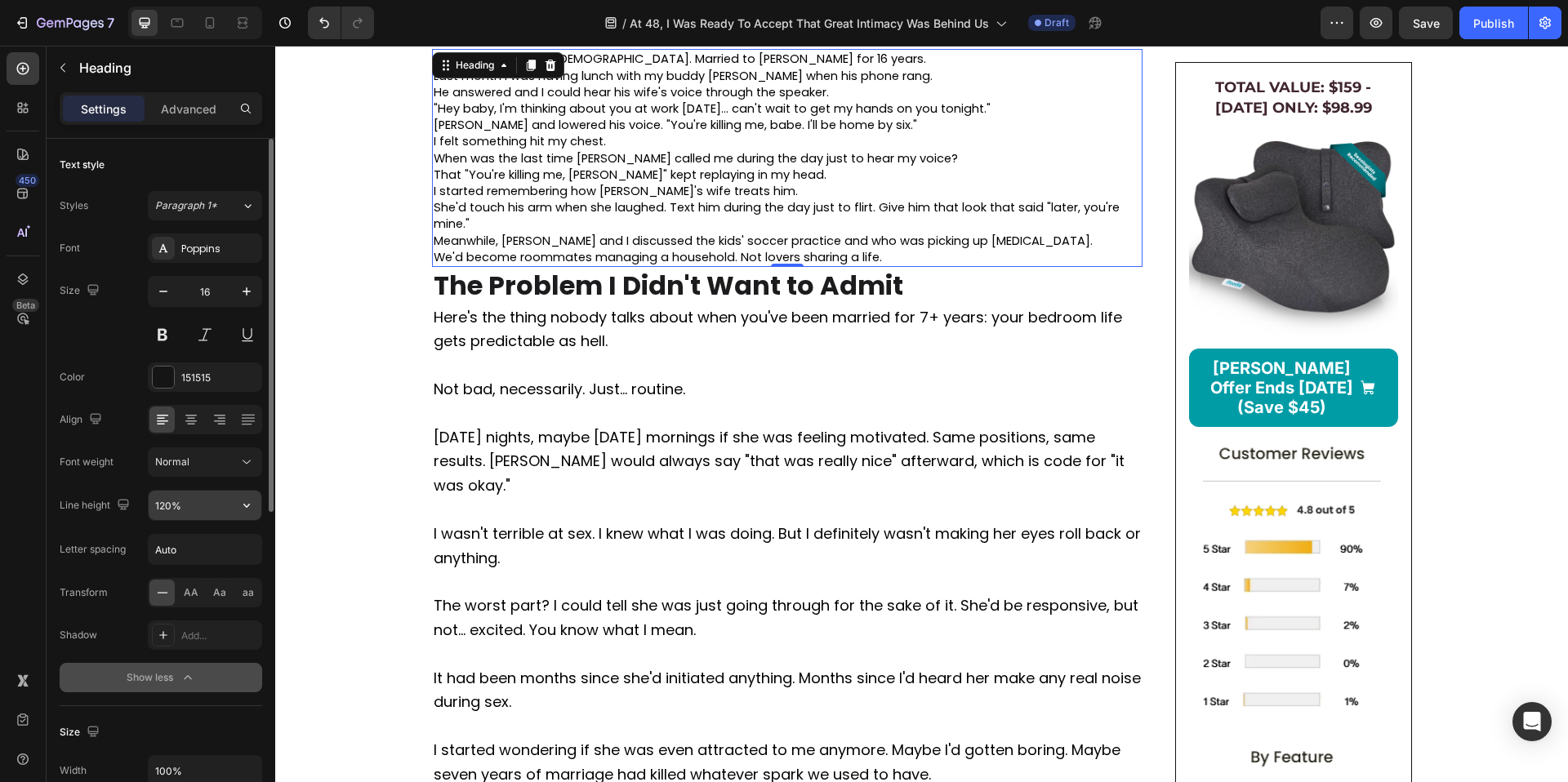
click at [197, 504] on input "120%" at bounding box center [205, 504] width 113 height 29
click at [230, 509] on input "120%" at bounding box center [205, 504] width 113 height 29
click at [236, 510] on button "button" at bounding box center [247, 504] width 29 height 29
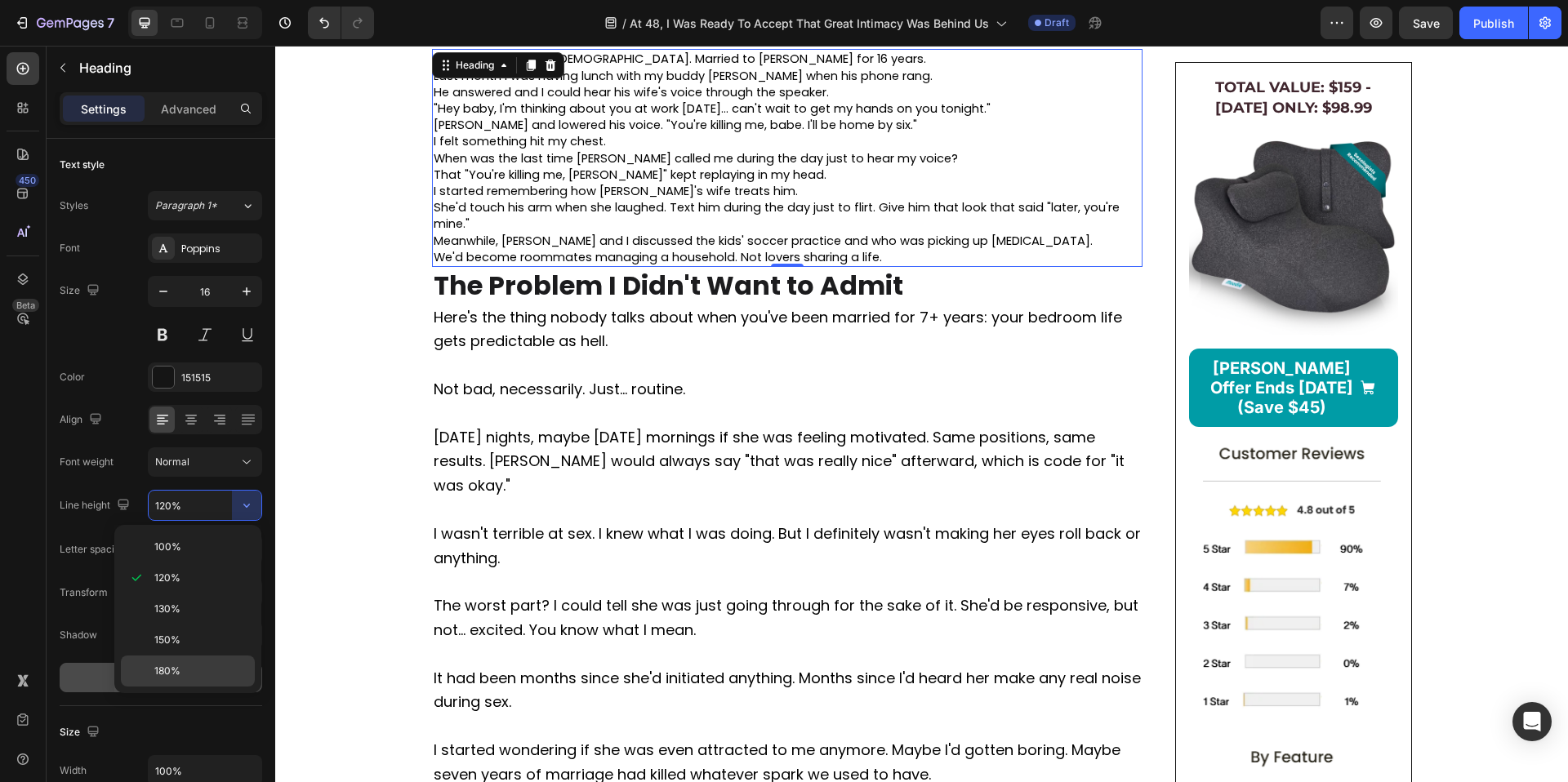
click at [183, 664] on p "180%" at bounding box center [200, 671] width 93 height 15
type input "180%"
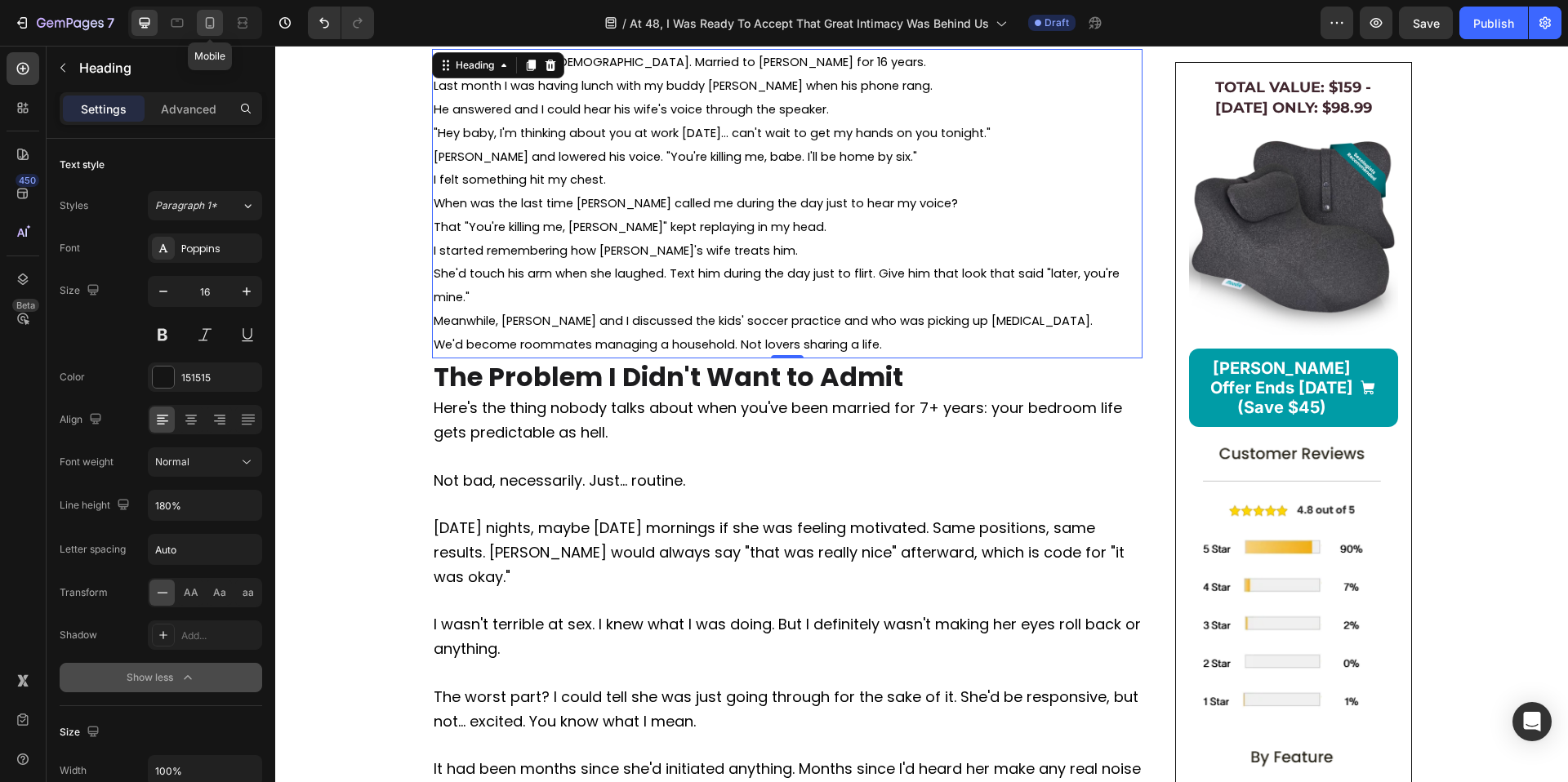
click at [210, 18] on icon at bounding box center [209, 23] width 16 height 16
type input "17"
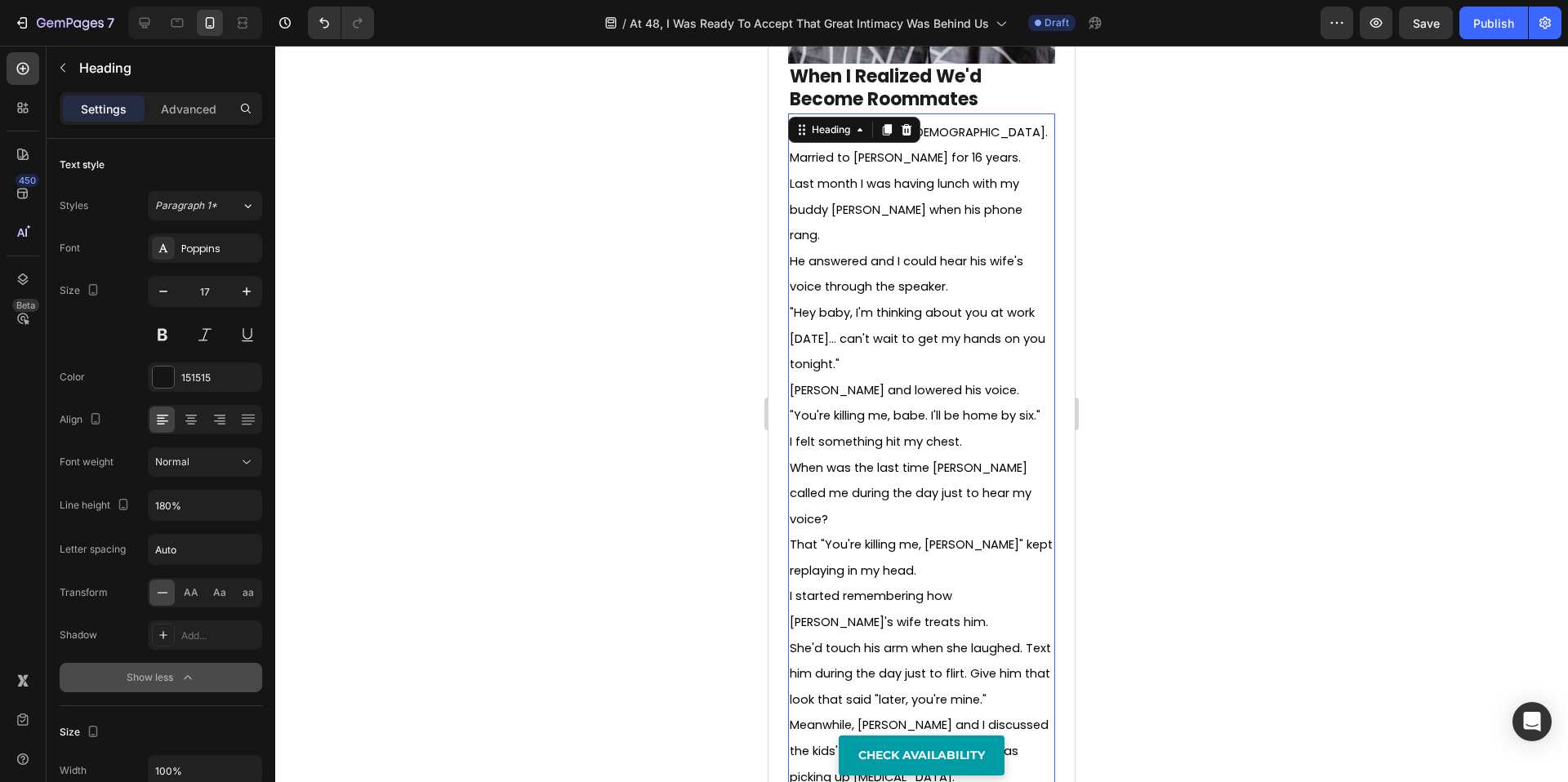
scroll to position [807, 0]
click at [1259, 502] on div at bounding box center [921, 414] width 1293 height 737
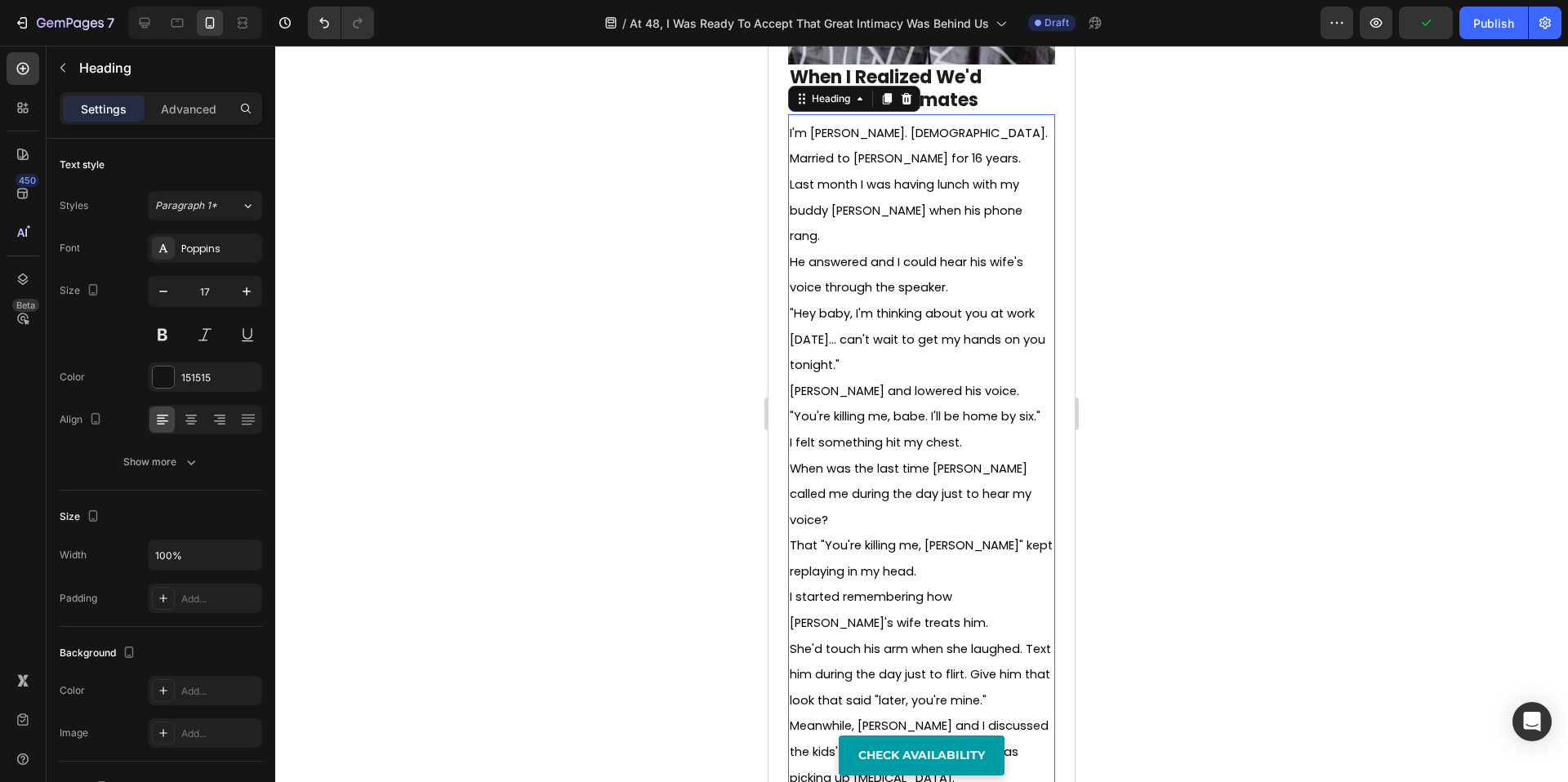
click at [878, 154] on p "⁠⁠⁠⁠⁠⁠⁠ I'm David. 48 years old. Married to Sarah for 16 years. Last month I wa…" at bounding box center [921, 481] width 263 height 723
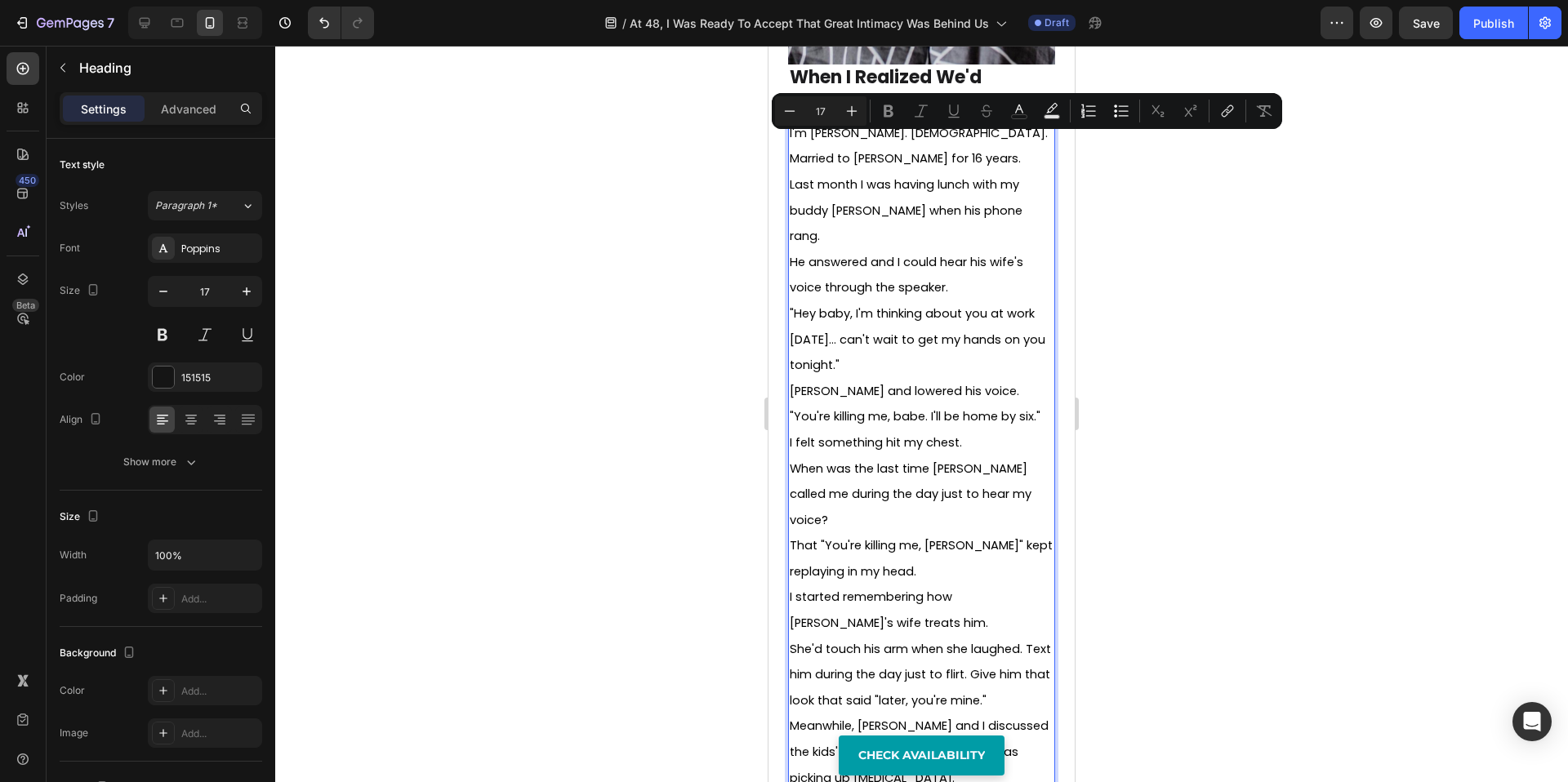
click at [872, 149] on p "I'm David. 48 years old. Married to Sarah for 16 years. Last month I was having…" at bounding box center [921, 481] width 263 height 723
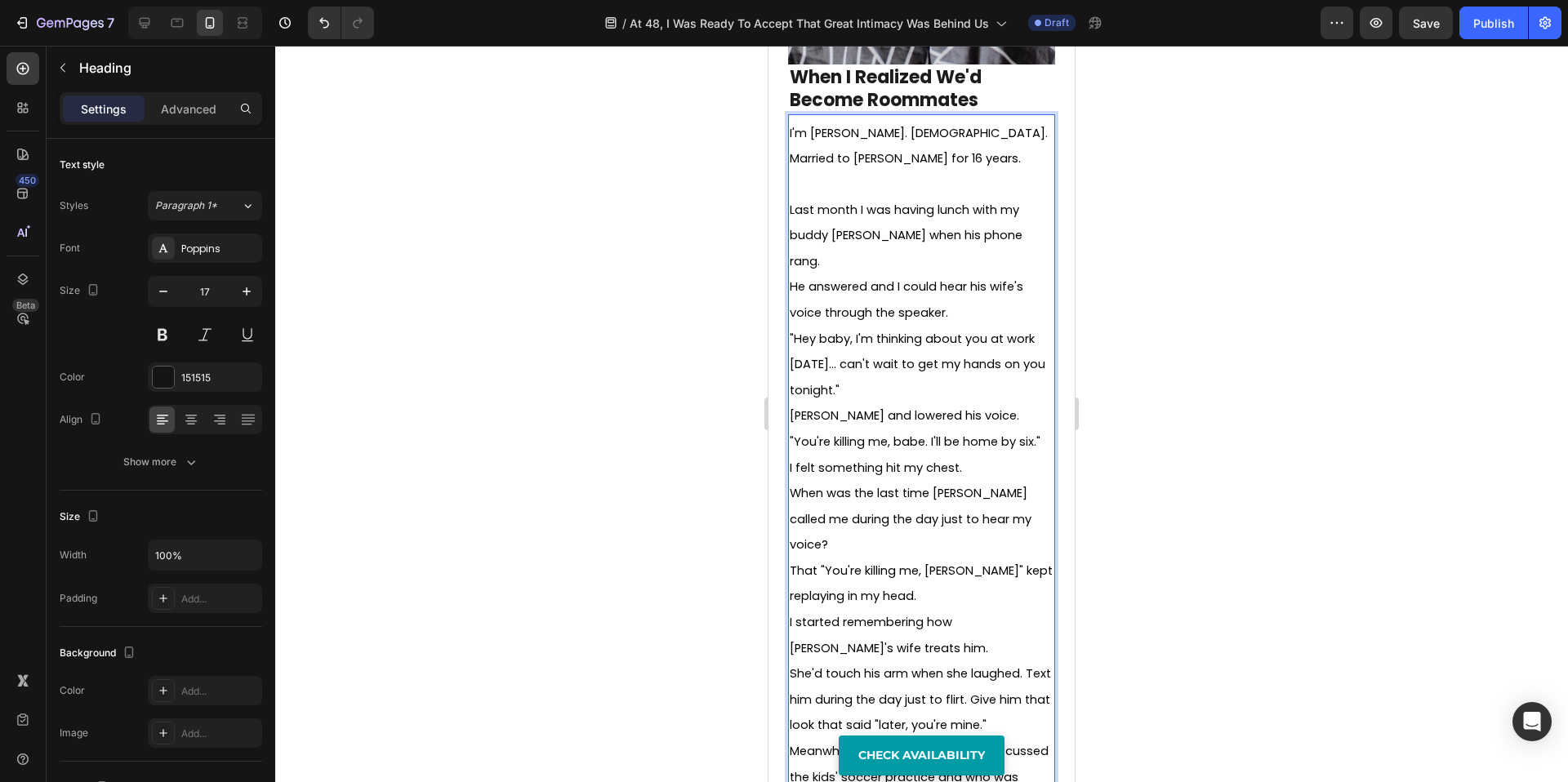
click at [1001, 223] on p "I'm David. 48 years old. Married to Sarah for 16 years. Last month I was having…" at bounding box center [921, 493] width 263 height 747
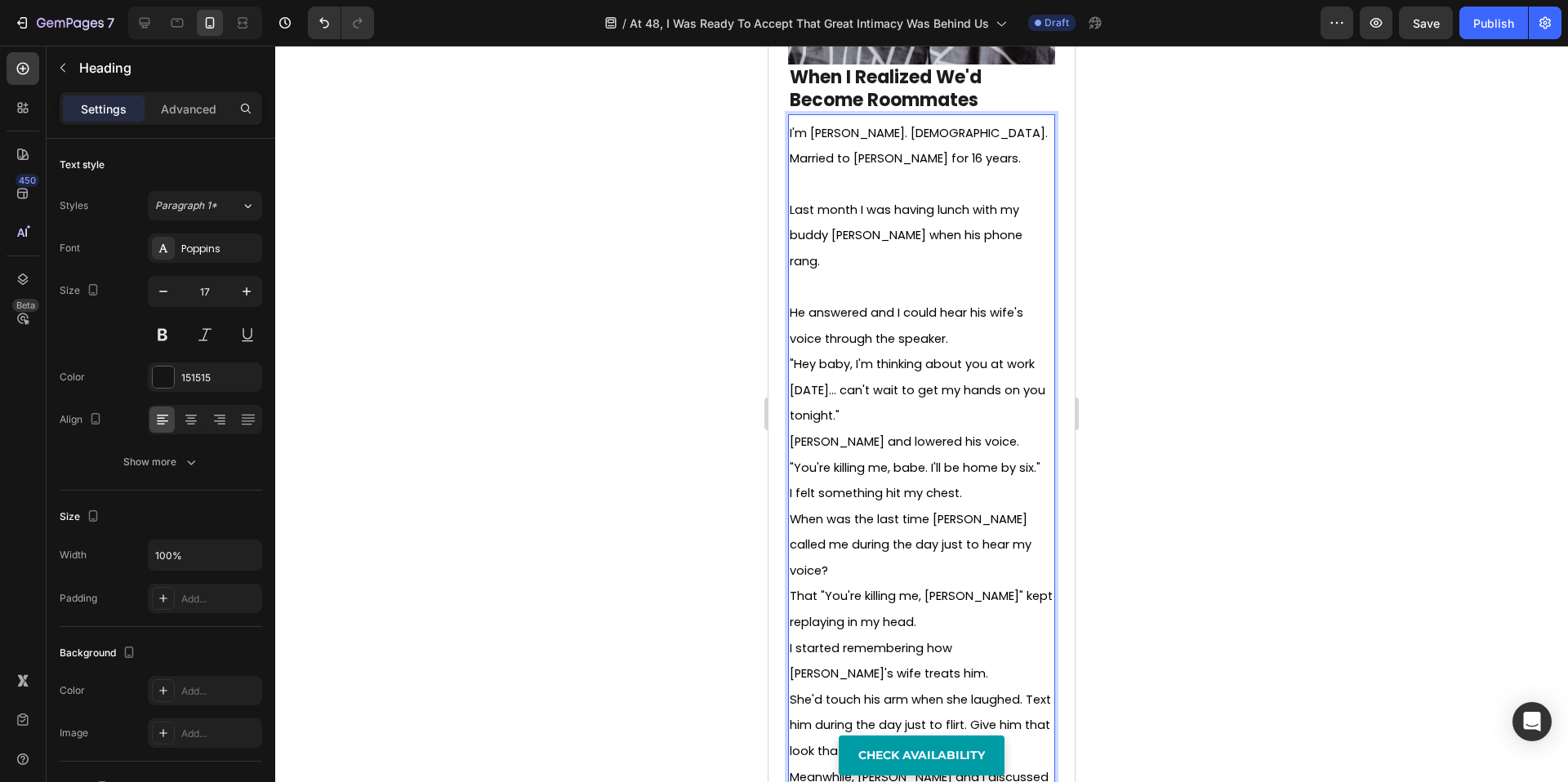
click at [956, 305] on span "He answered and I could hear his wife's voice through the speaker." at bounding box center [906, 326] width 233 height 43
click at [961, 292] on p "I'm David. 48 years old. Married to Sarah for 16 years. Last month I was having…" at bounding box center [921, 505] width 263 height 772
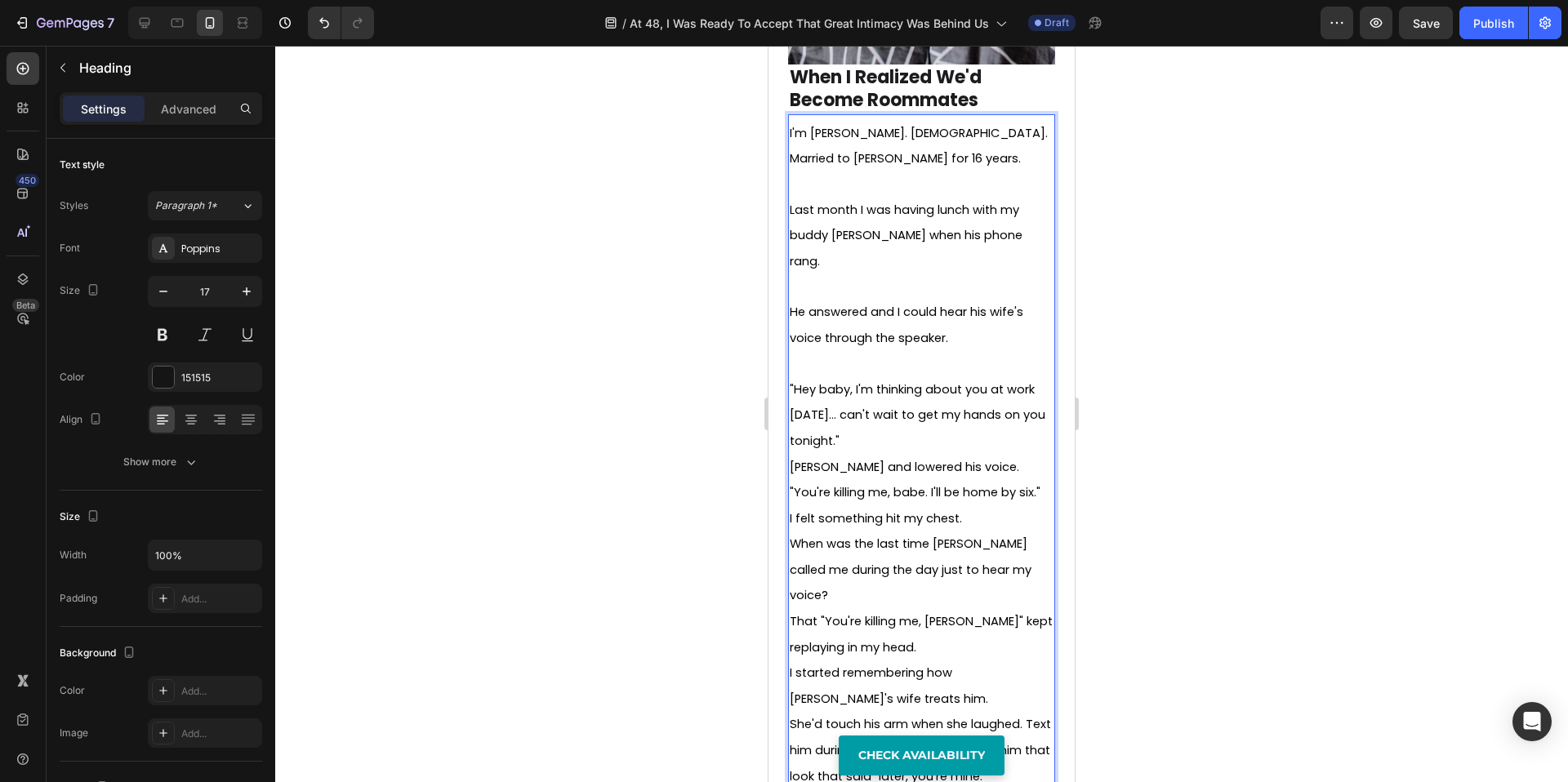
click at [1259, 395] on div at bounding box center [921, 414] width 1293 height 737
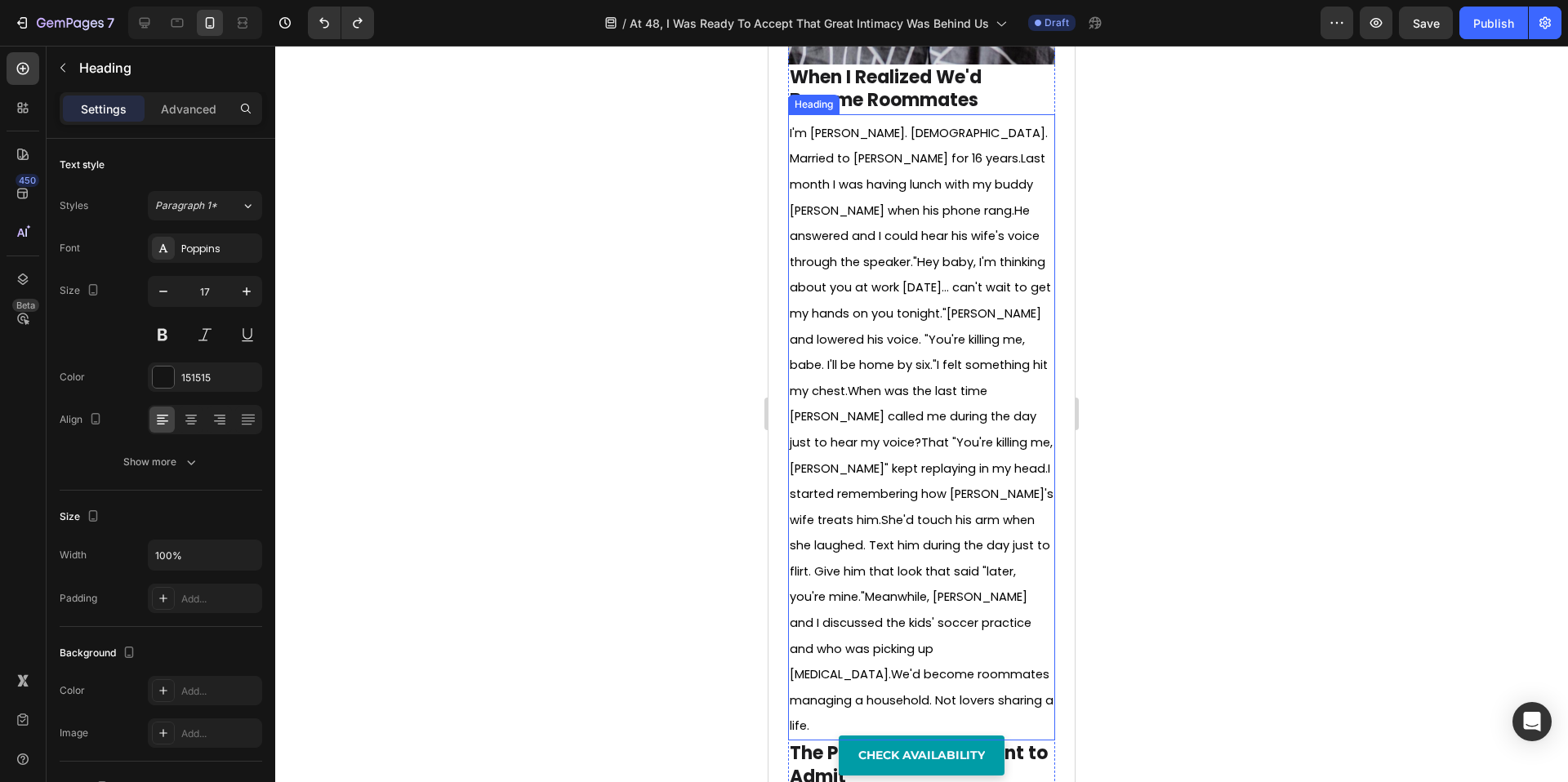
click at [925, 278] on span ""Hey baby, I'm thinking about you at work [DATE]... can't wait to get my hands …" at bounding box center [921, 287] width 262 height 67
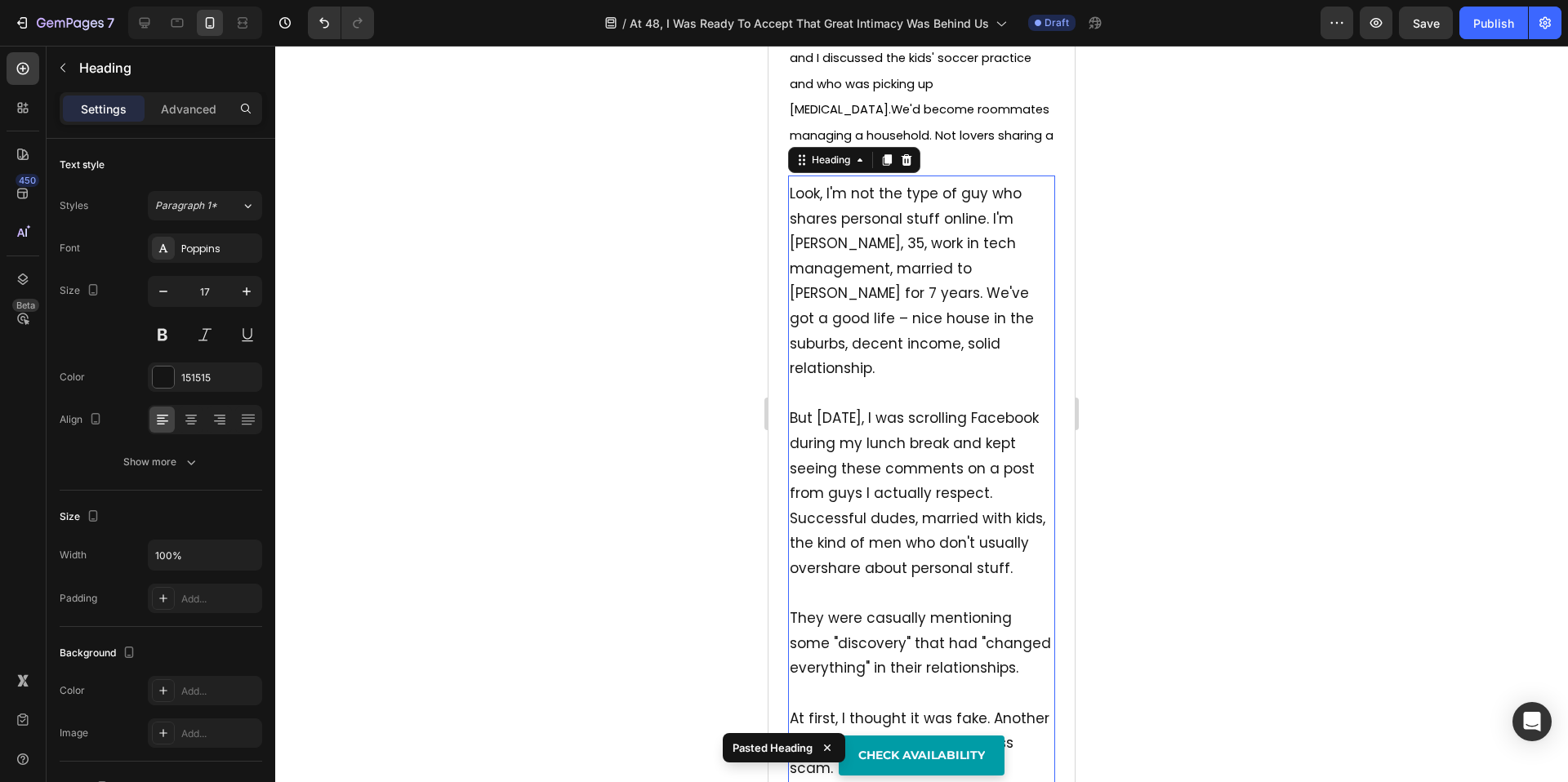
scroll to position [1372, 0]
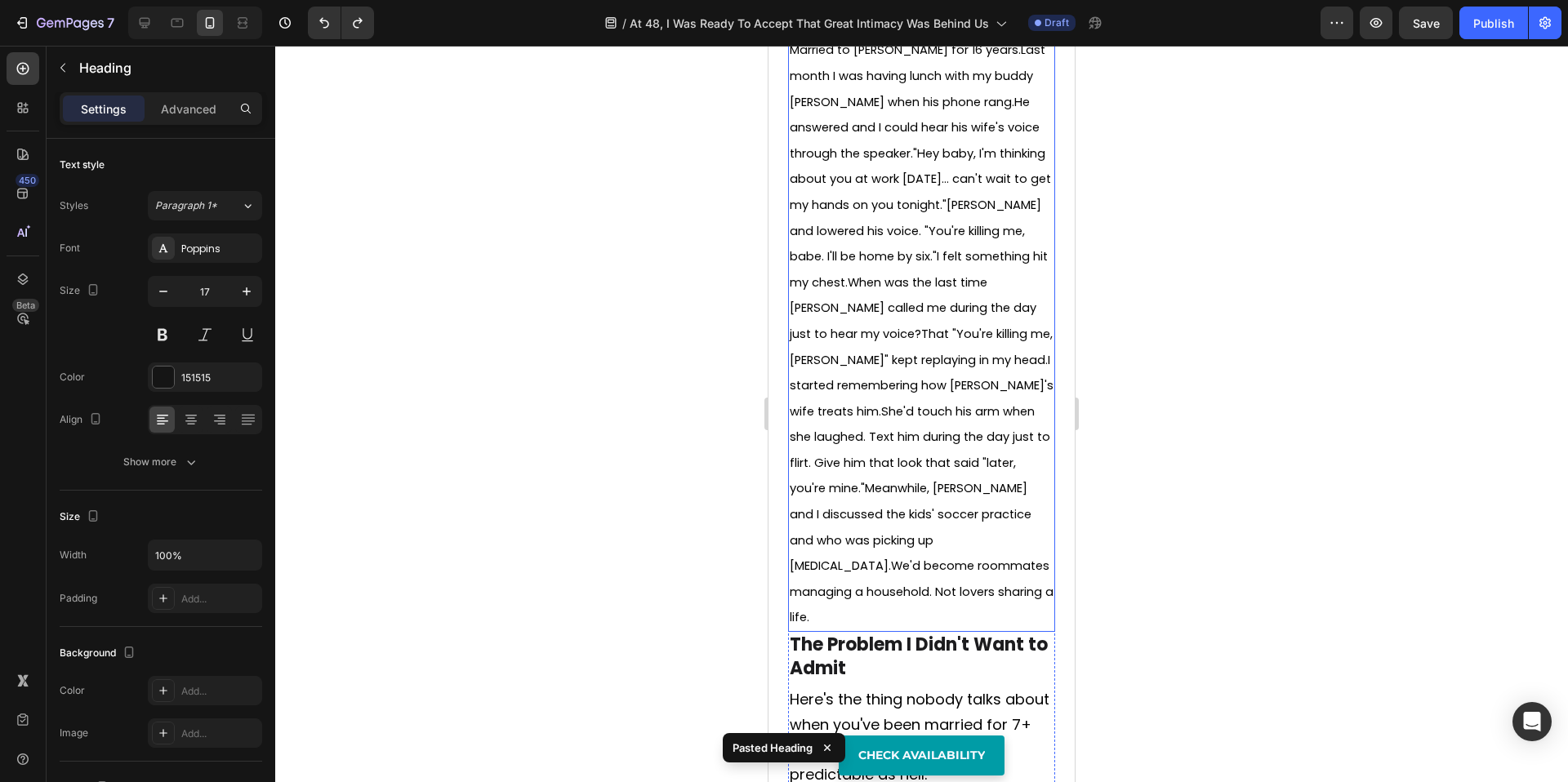
click at [900, 274] on span "When was the last time [PERSON_NAME] called me during the day just to hear my v…" at bounding box center [913, 308] width 247 height 67
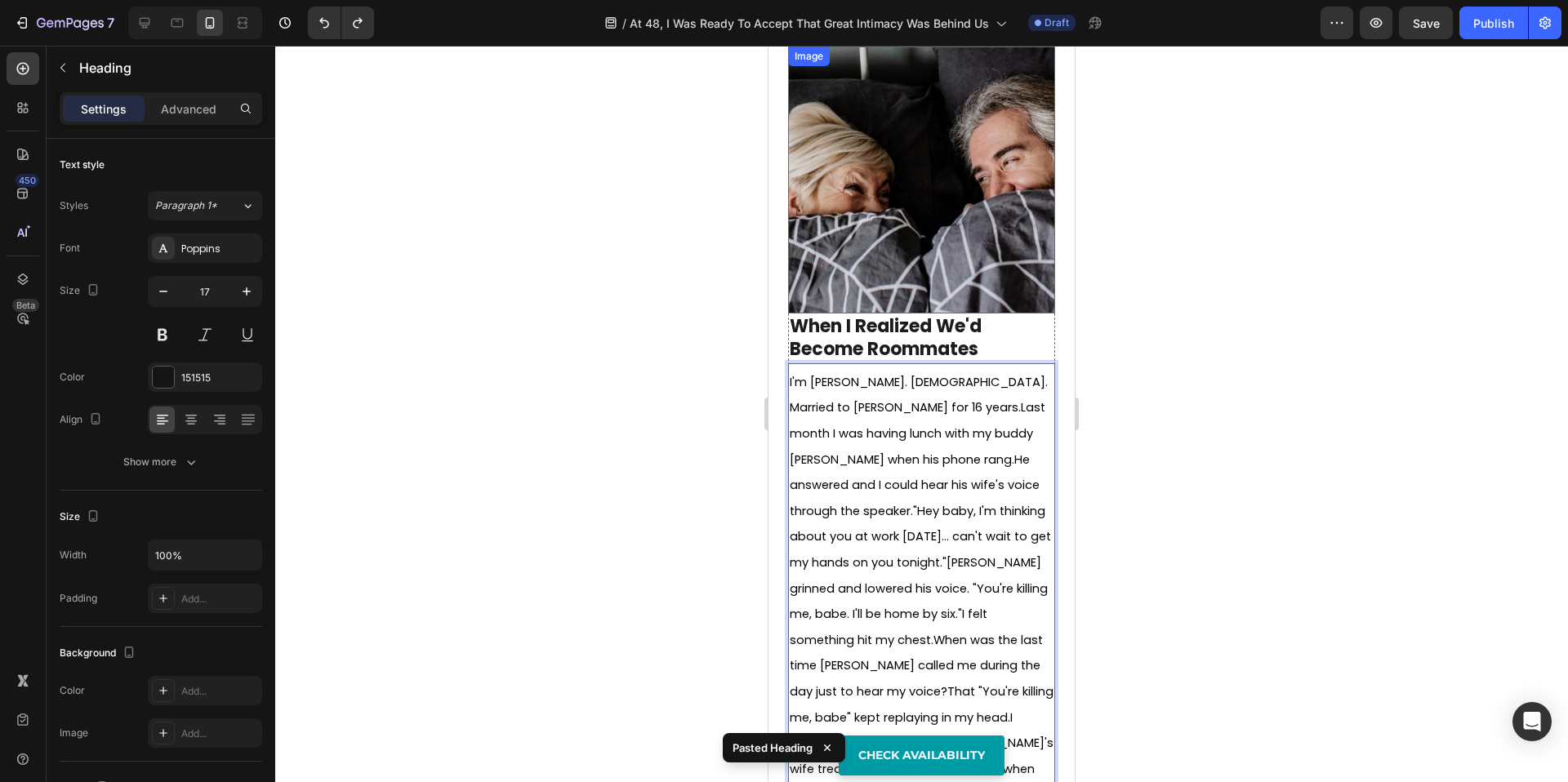
scroll to position [513, 0]
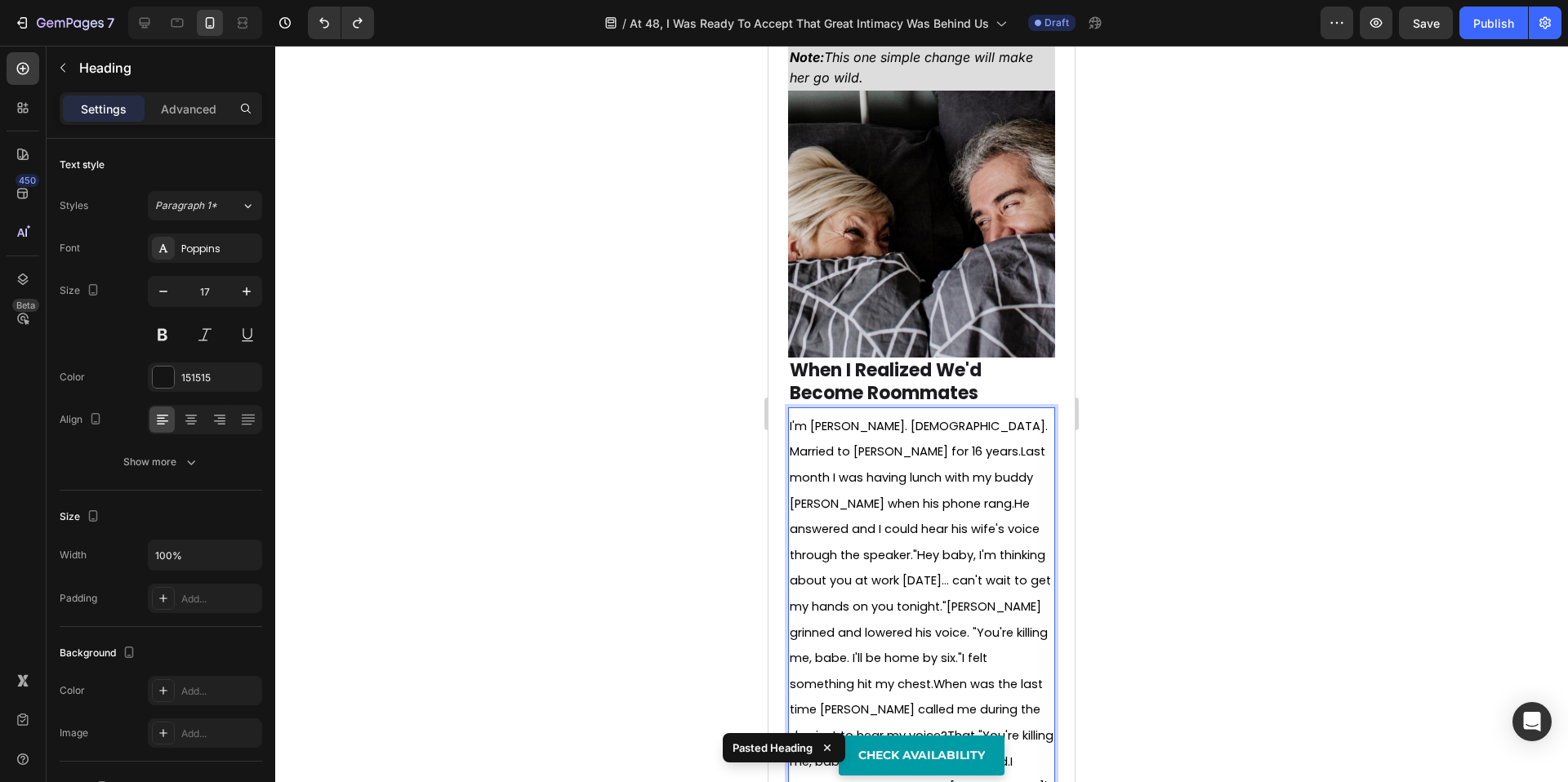
click at [917, 445] on span "I'm David. 48 years old. Married to Sarah for 16 years.Last month I was having …" at bounding box center [921, 723] width 263 height 610
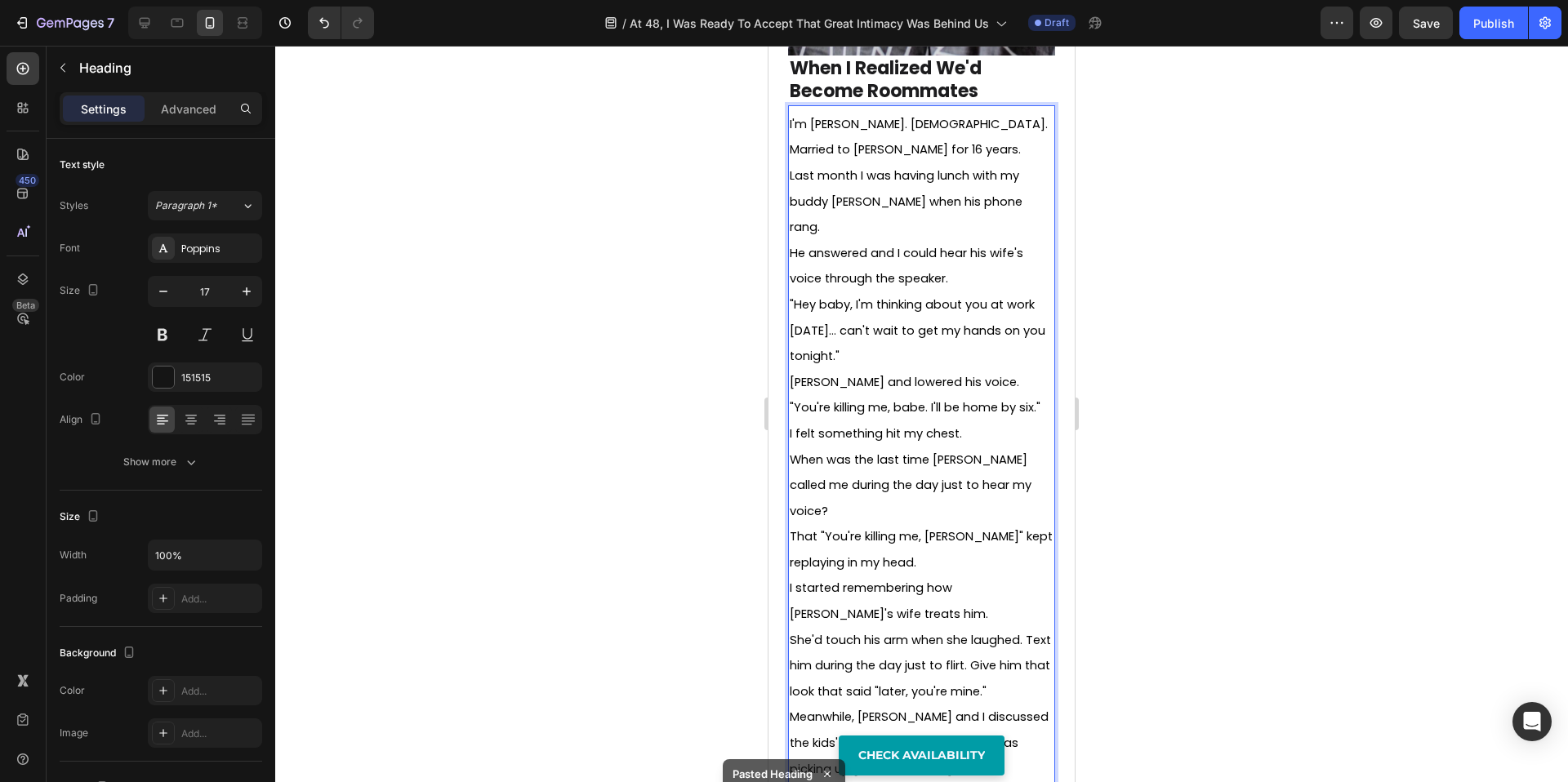
scroll to position [860, 0]
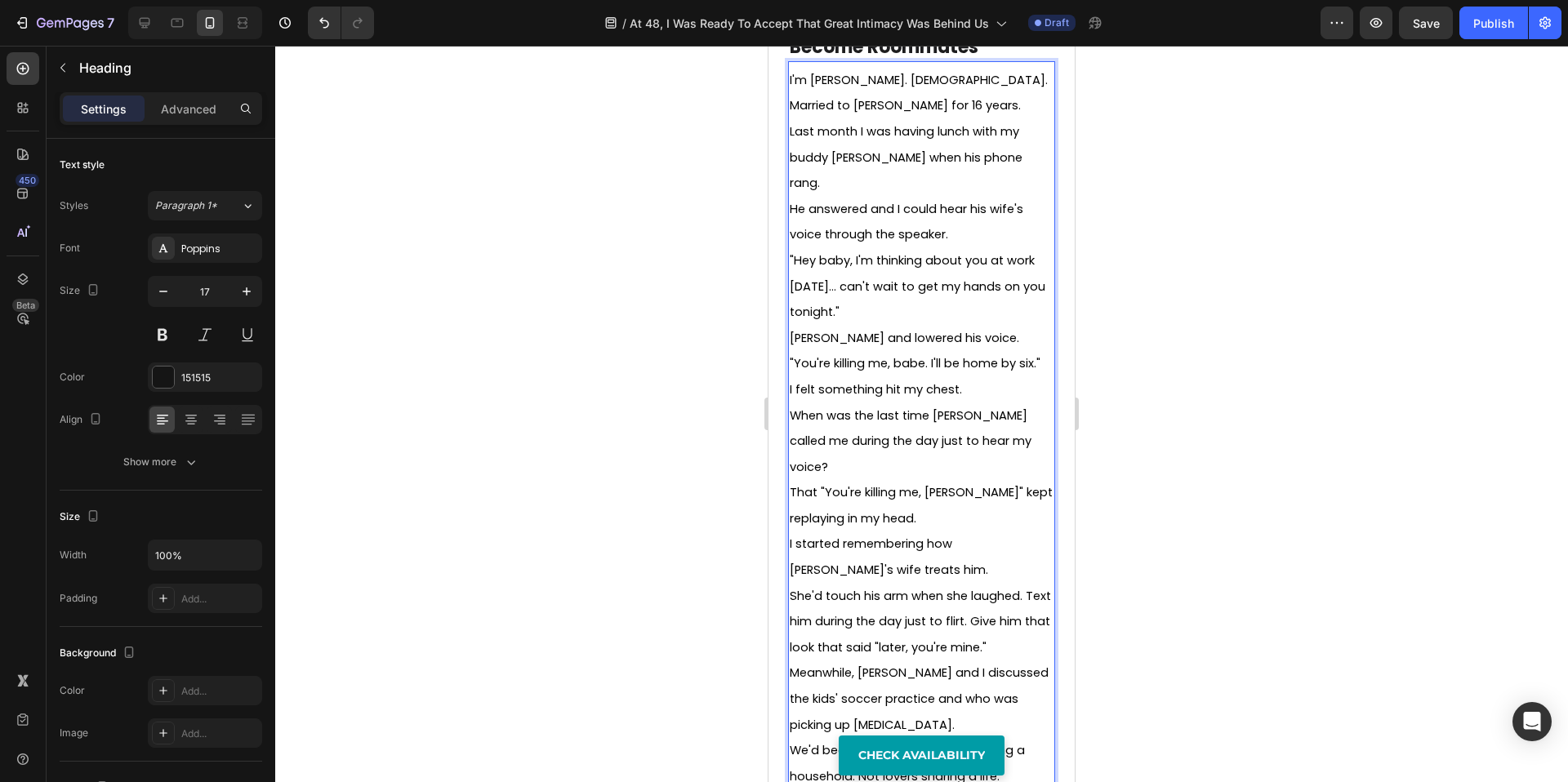
click at [1233, 477] on div at bounding box center [921, 414] width 1293 height 737
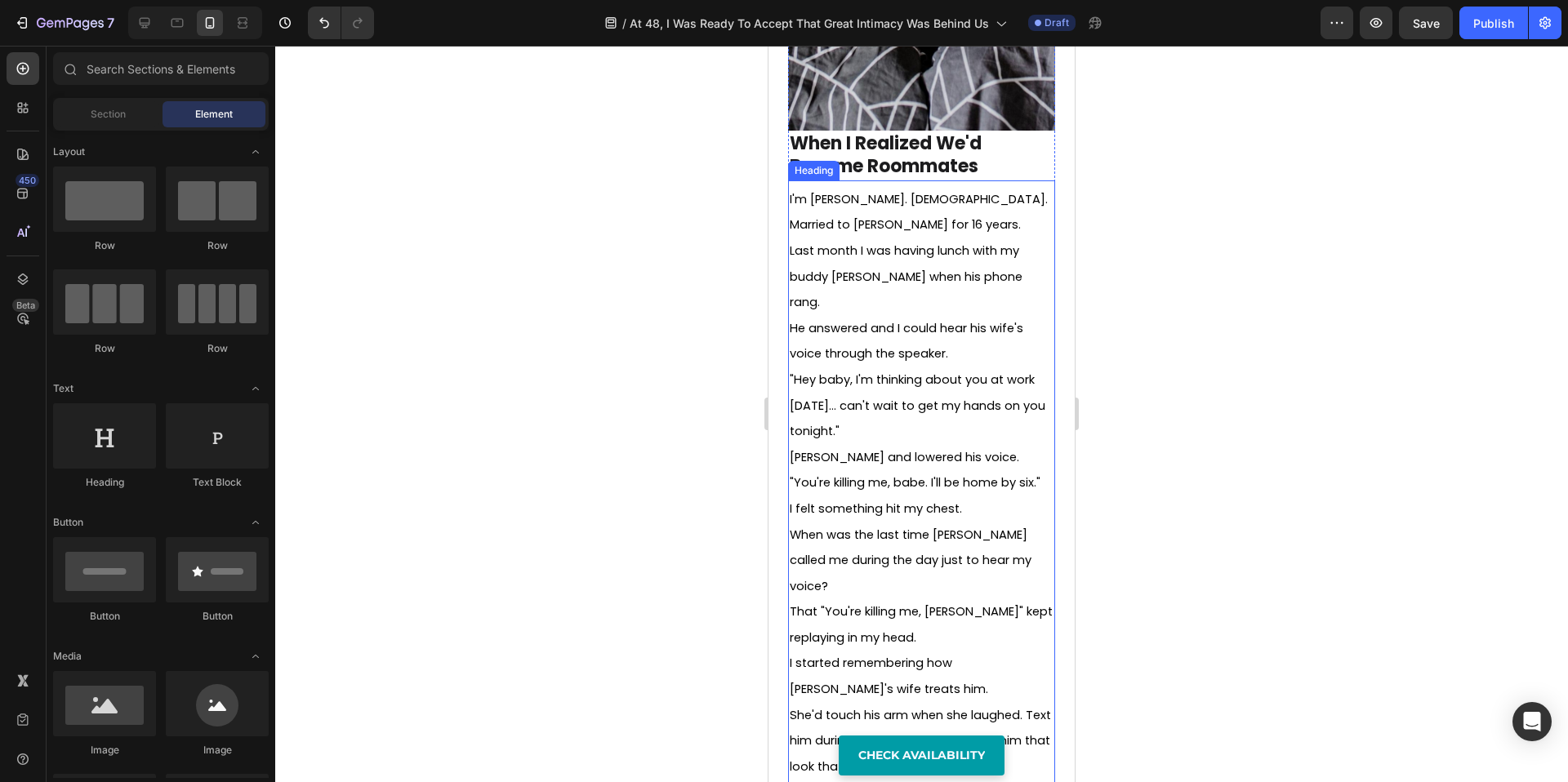
scroll to position [919, 0]
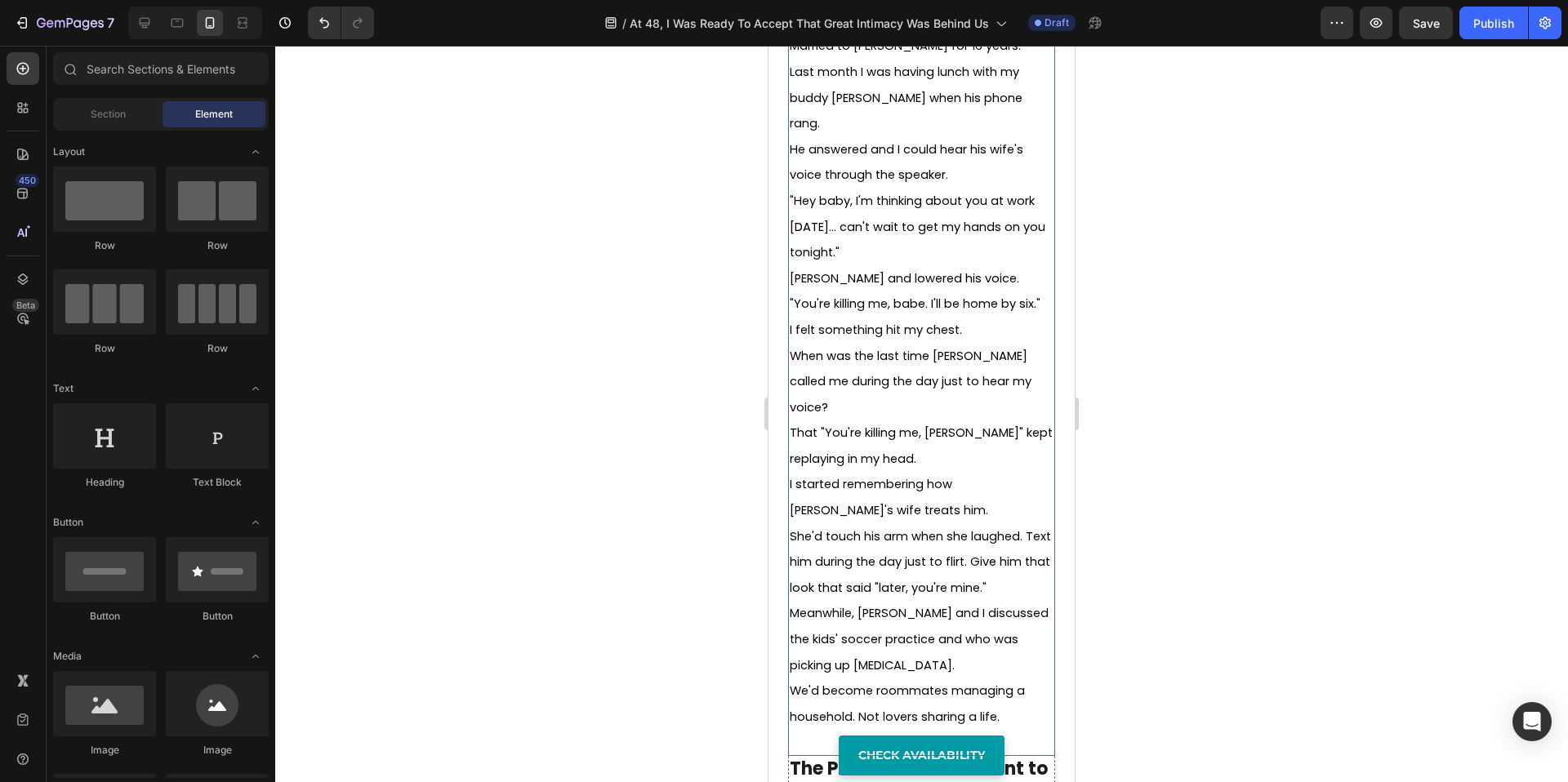
click at [817, 684] on p "⁠⁠⁠⁠⁠⁠⁠ I'm David. 48 years old. Married to Sarah for 16 years. Last month I wa…" at bounding box center [921, 380] width 263 height 747
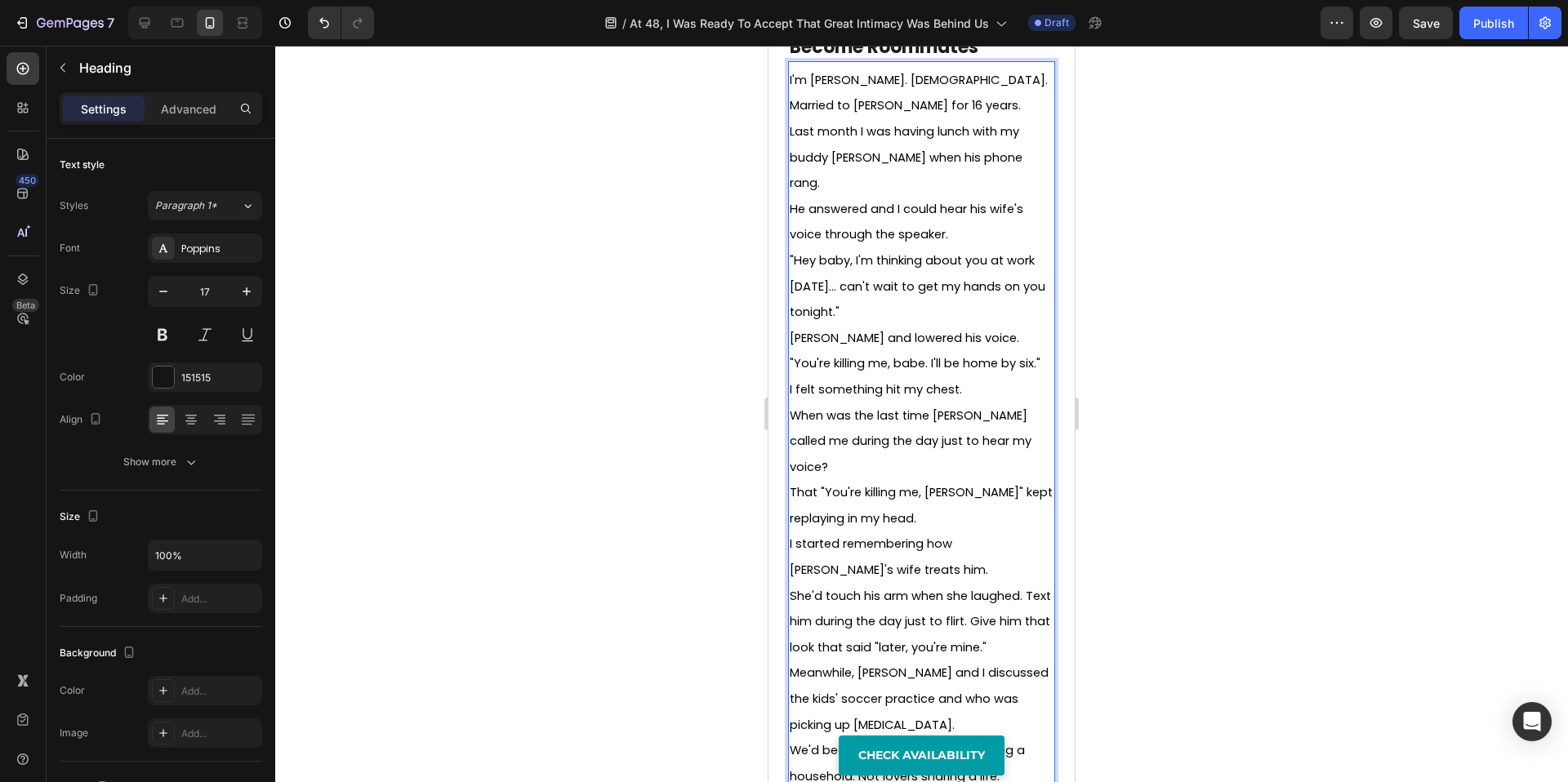
scroll to position [853, 0]
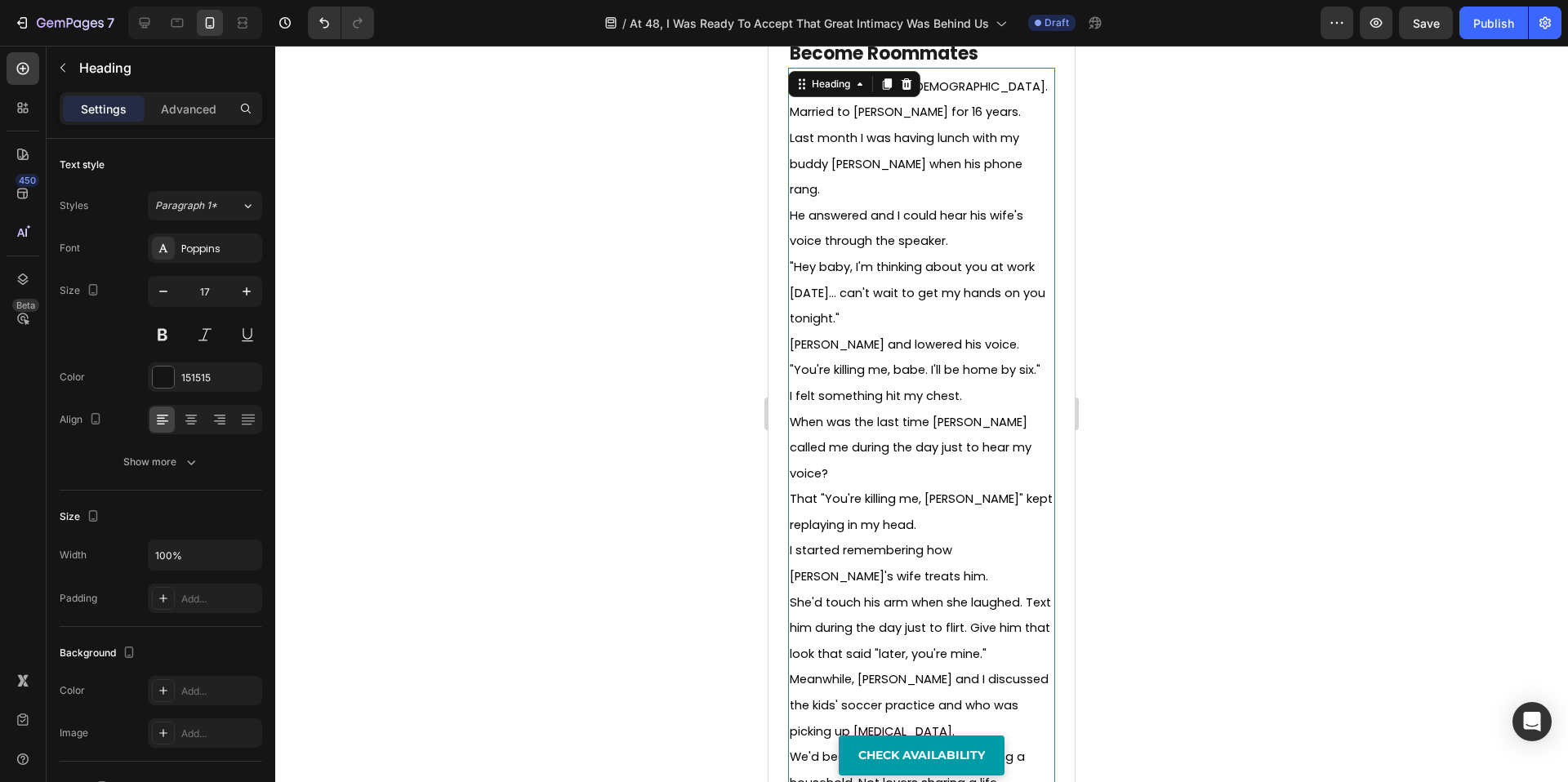
click at [587, 570] on div at bounding box center [921, 414] width 1293 height 737
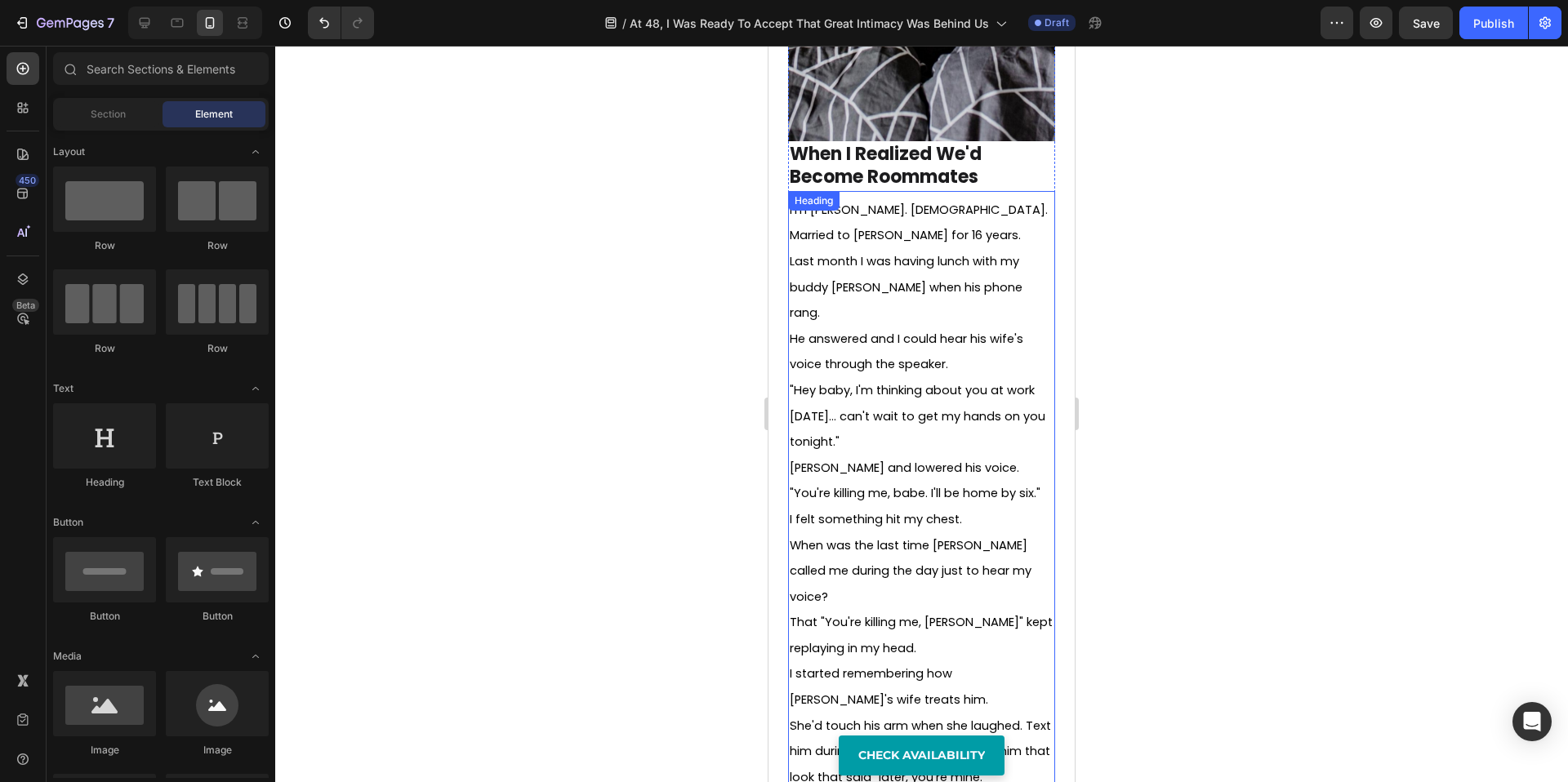
scroll to position [731, 0]
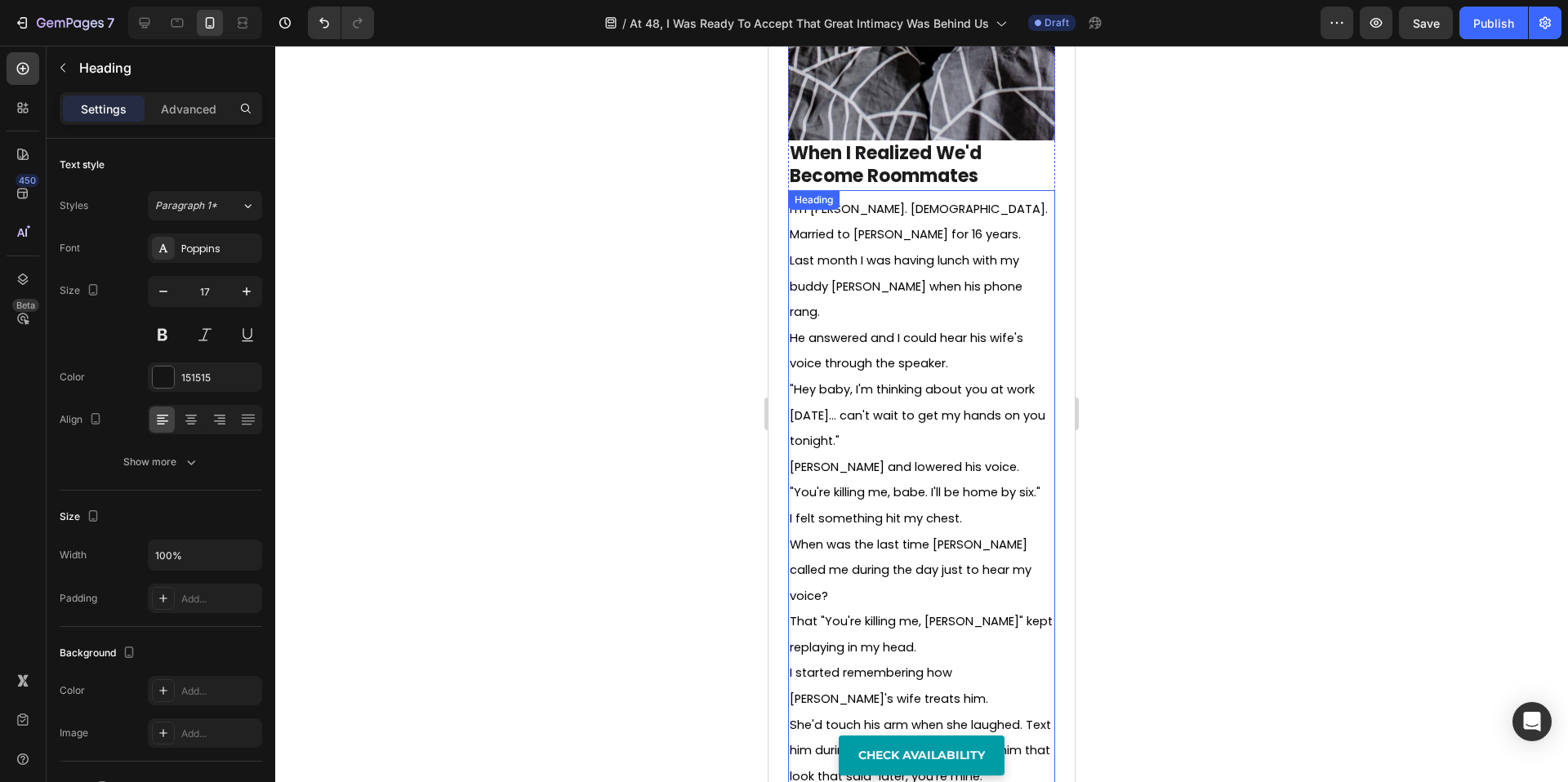
click at [938, 552] on span "When was the last time [PERSON_NAME] called me during the day just to hear my v…" at bounding box center [911, 570] width 242 height 67
click at [620, 507] on div at bounding box center [921, 414] width 1293 height 737
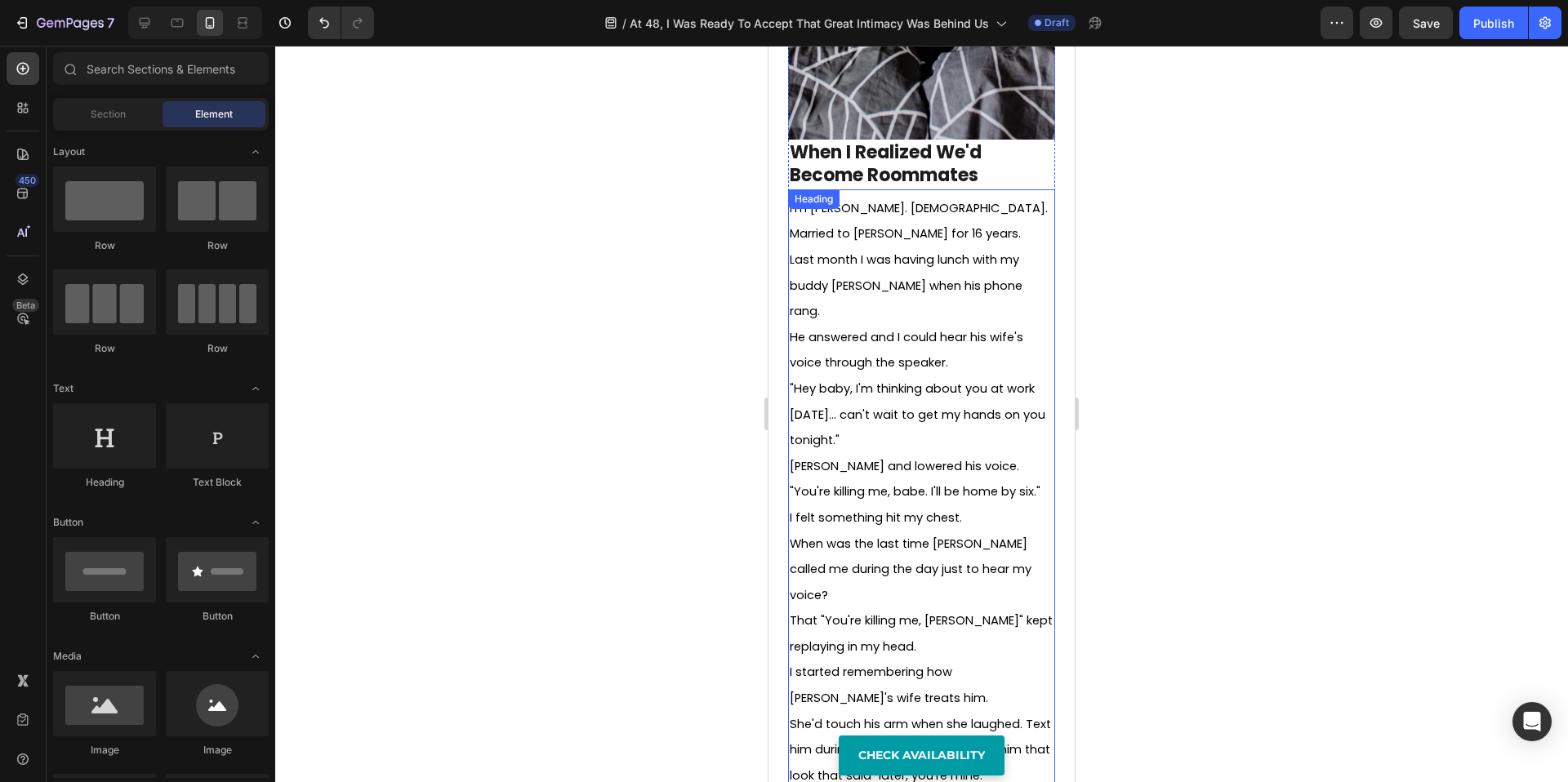
scroll to position [665, 0]
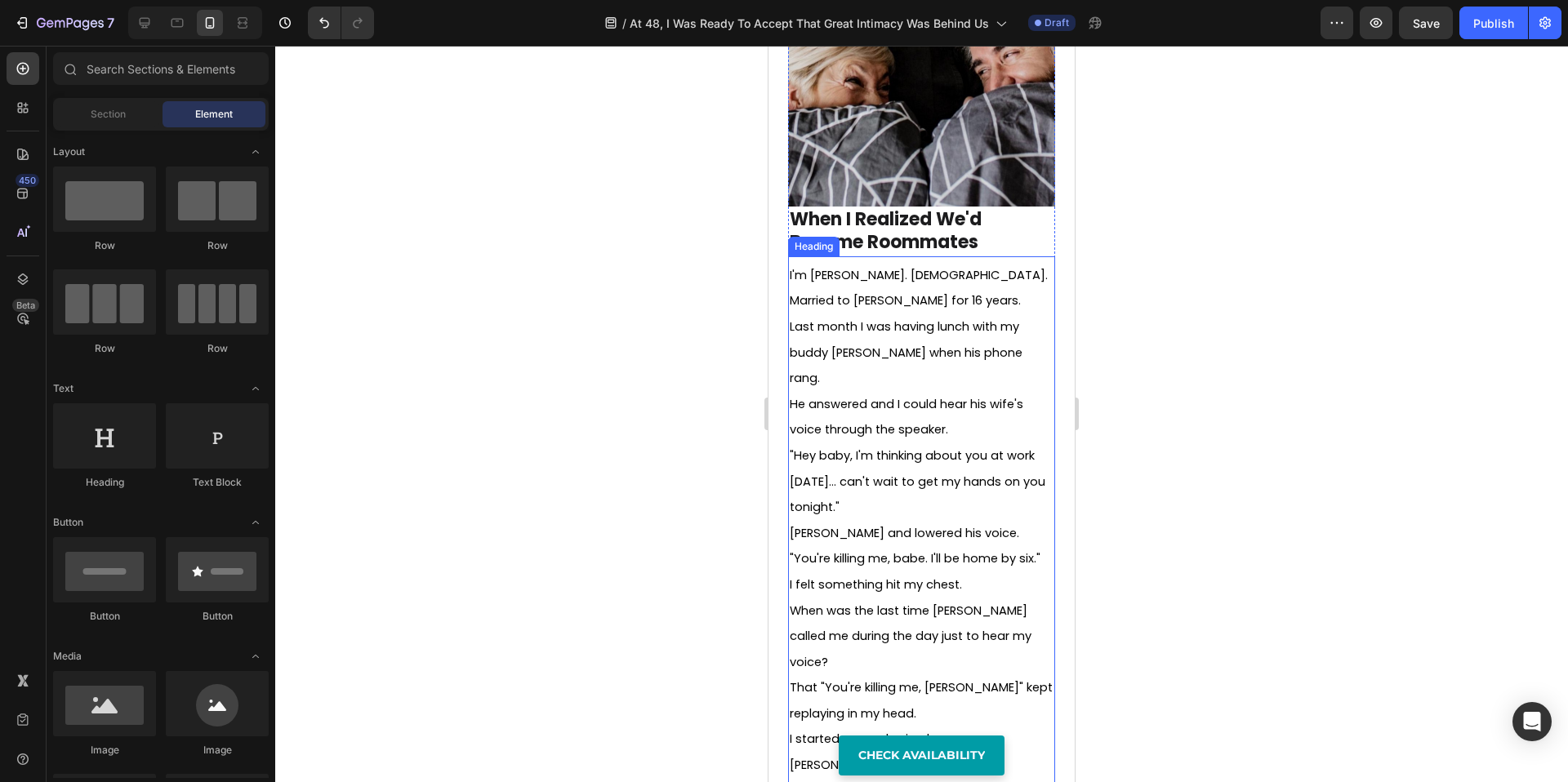
click at [871, 293] on p "⁠⁠⁠⁠⁠⁠⁠ I'm David. 48 years old. Married to Sarah for 16 years. Last month I wa…" at bounding box center [921, 623] width 263 height 723
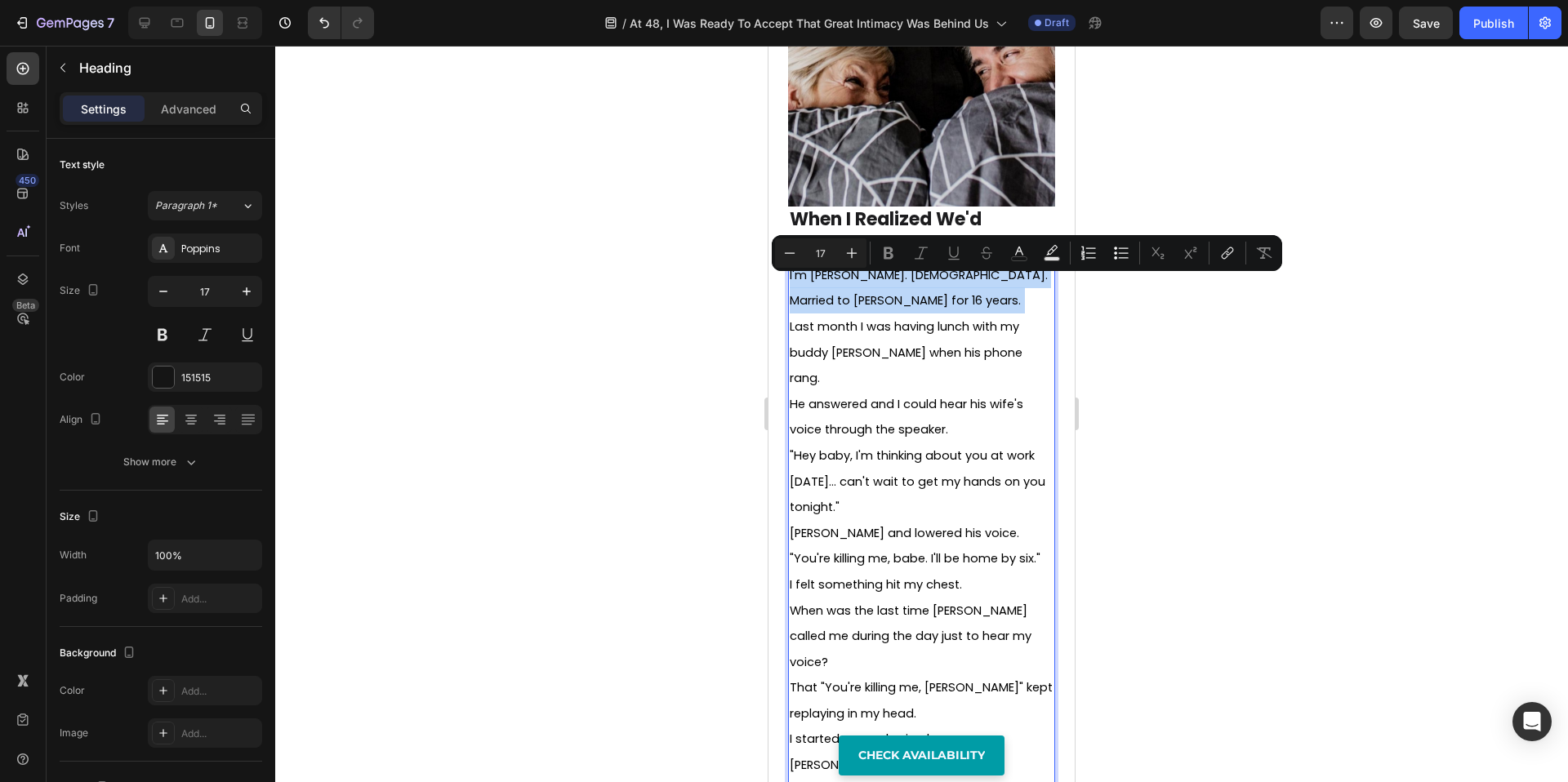
click at [874, 293] on p "I'm David. 48 years old. Married to Sarah for 16 years. Last month I was having…" at bounding box center [921, 623] width 263 height 723
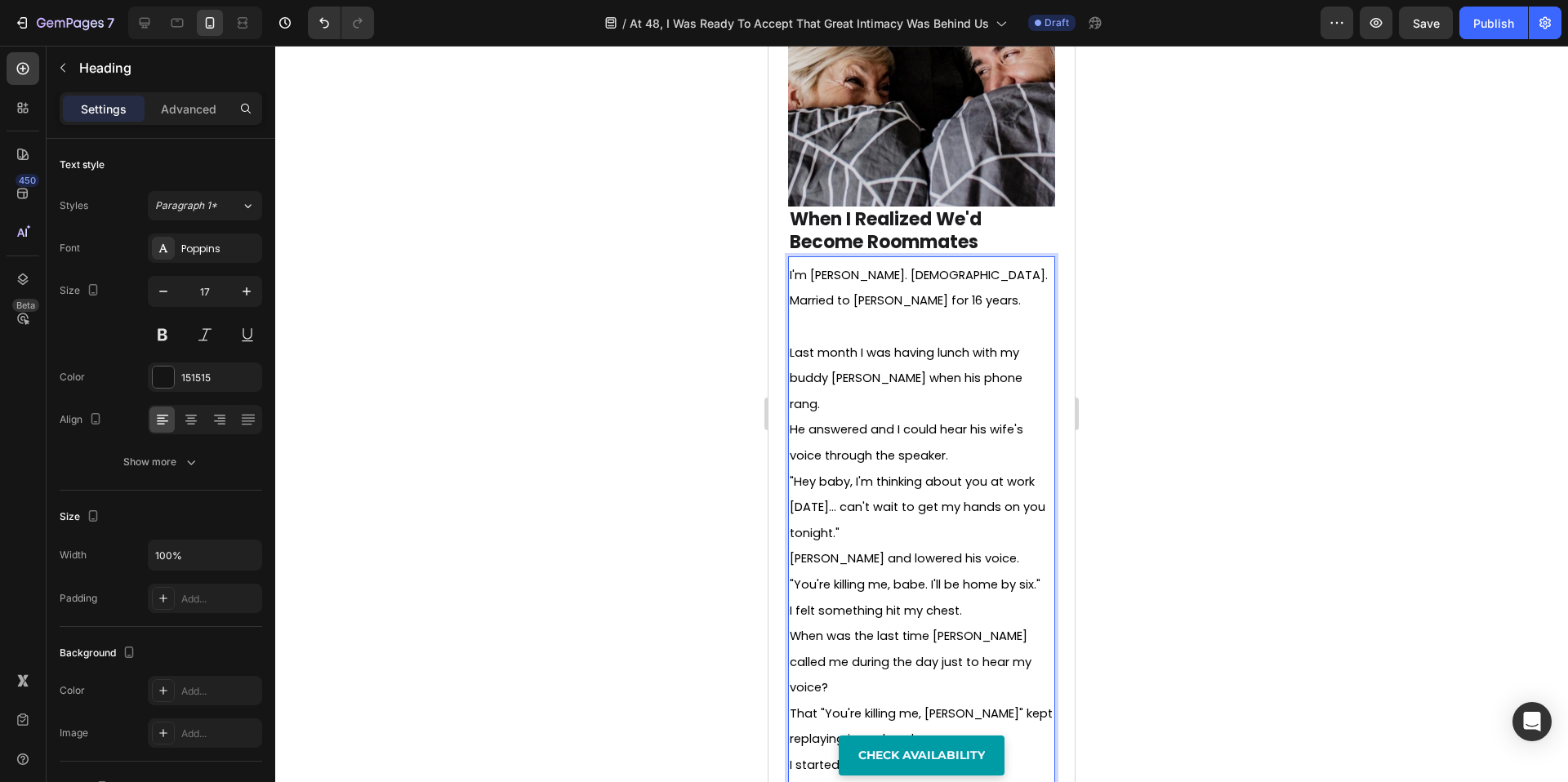
click at [1007, 365] on p "I'm David. 48 years old. Married to Sarah for 16 years. ⁠⁠⁠⁠⁠⁠⁠ Last month I wa…" at bounding box center [921, 637] width 263 height 748
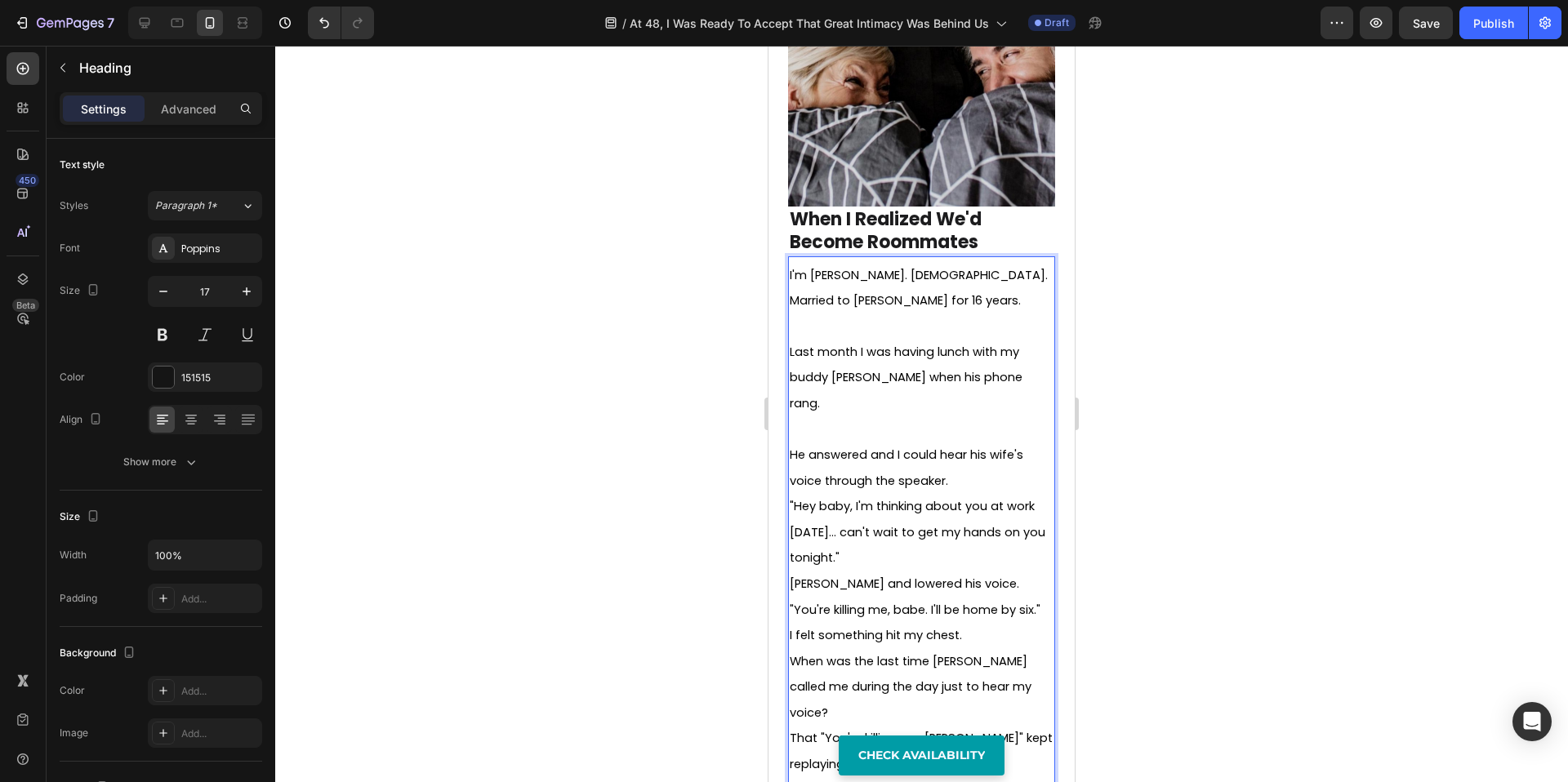
click at [1237, 474] on div at bounding box center [921, 414] width 1293 height 737
click at [959, 440] on p "⁠⁠⁠⁠⁠⁠⁠ I'm David. 48 years old. Married to Sarah for 16 years. Last month I wa…" at bounding box center [921, 648] width 263 height 772
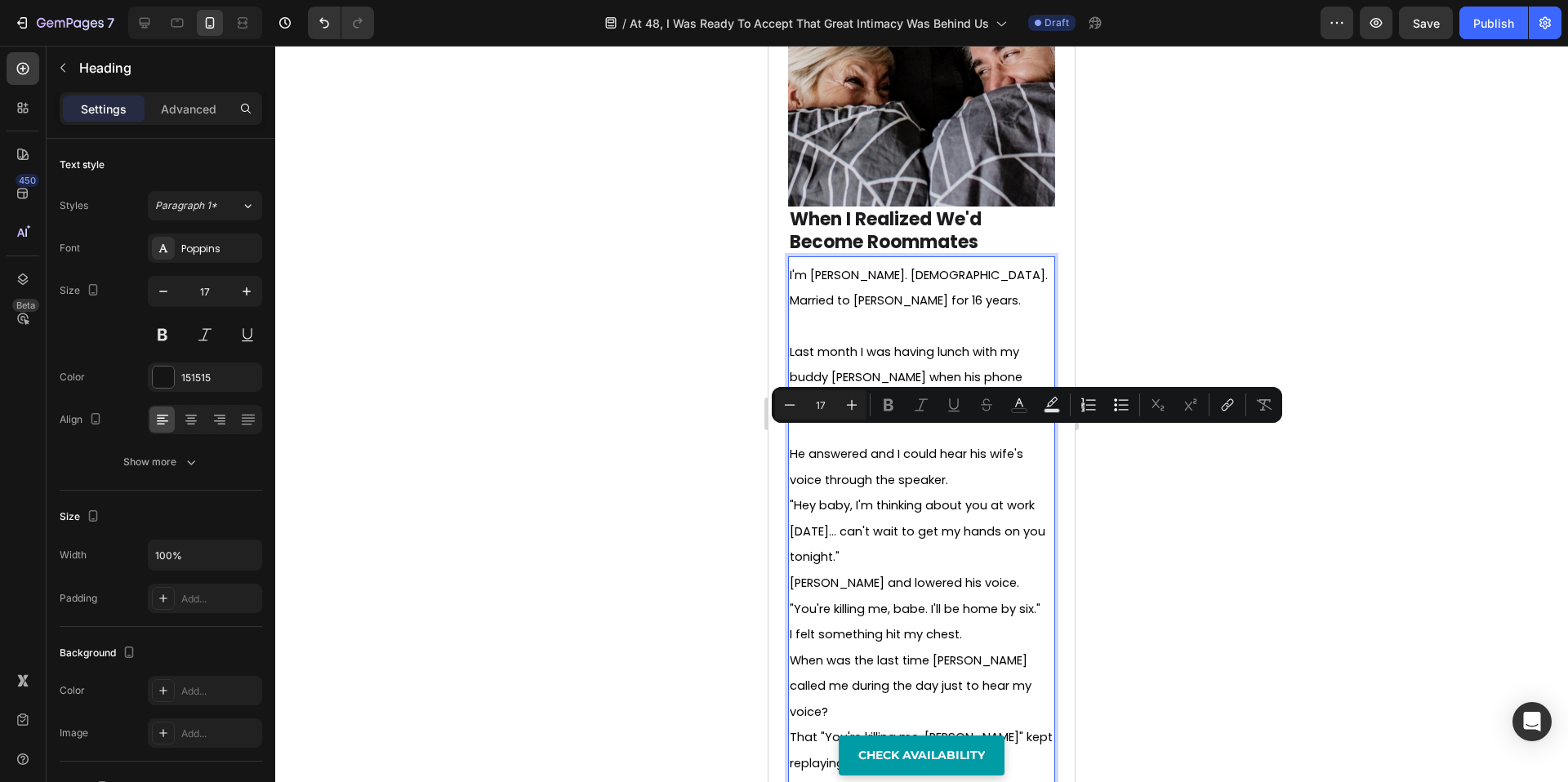
click at [962, 441] on p "I'm David. 48 years old. Married to Sarah for 16 years. Last month I was having…" at bounding box center [921, 648] width 263 height 772
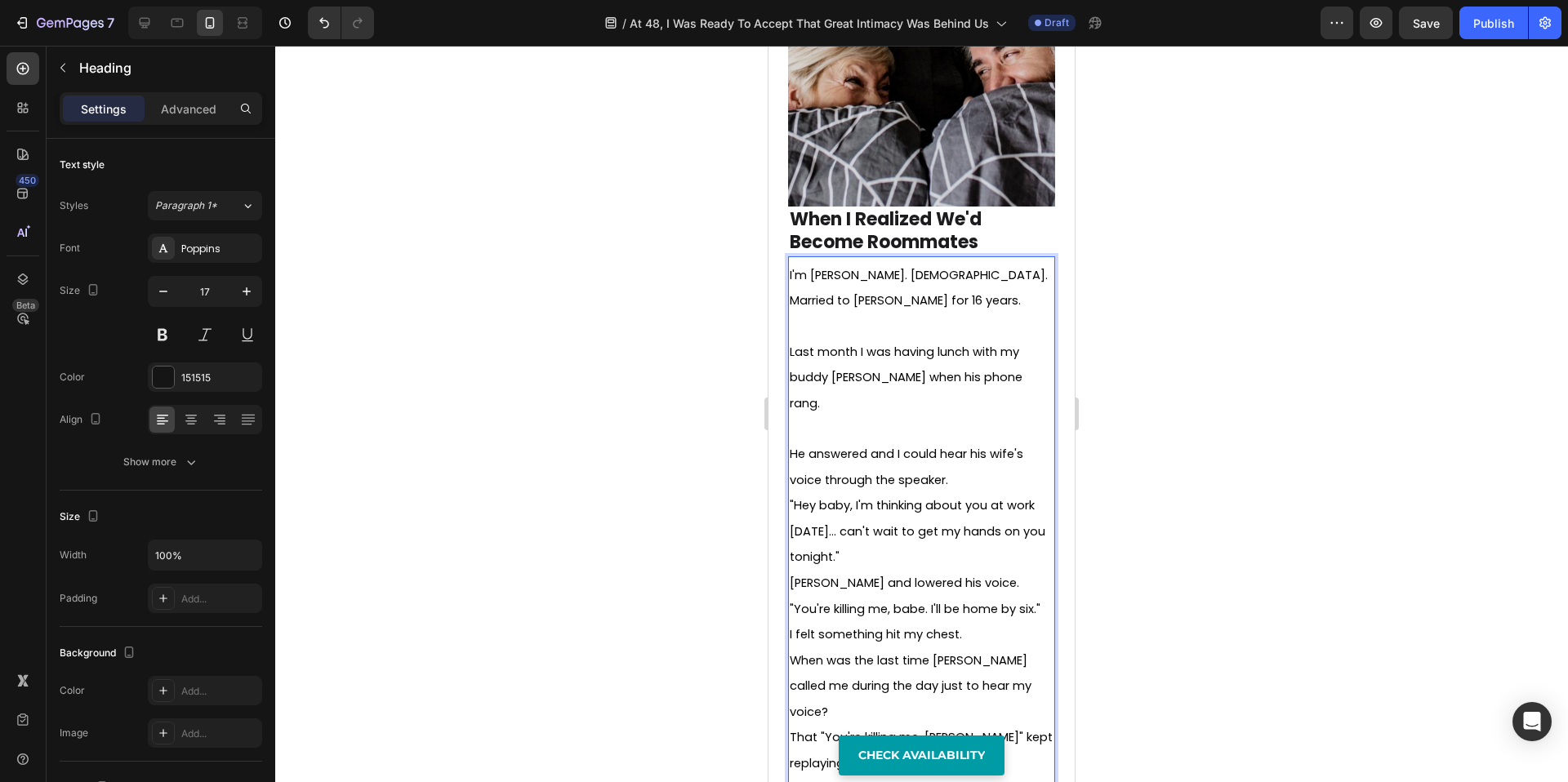
click at [932, 352] on p "I'm David. 48 years old. Married to Sarah for 16 years. Last month I was having…" at bounding box center [921, 648] width 263 height 772
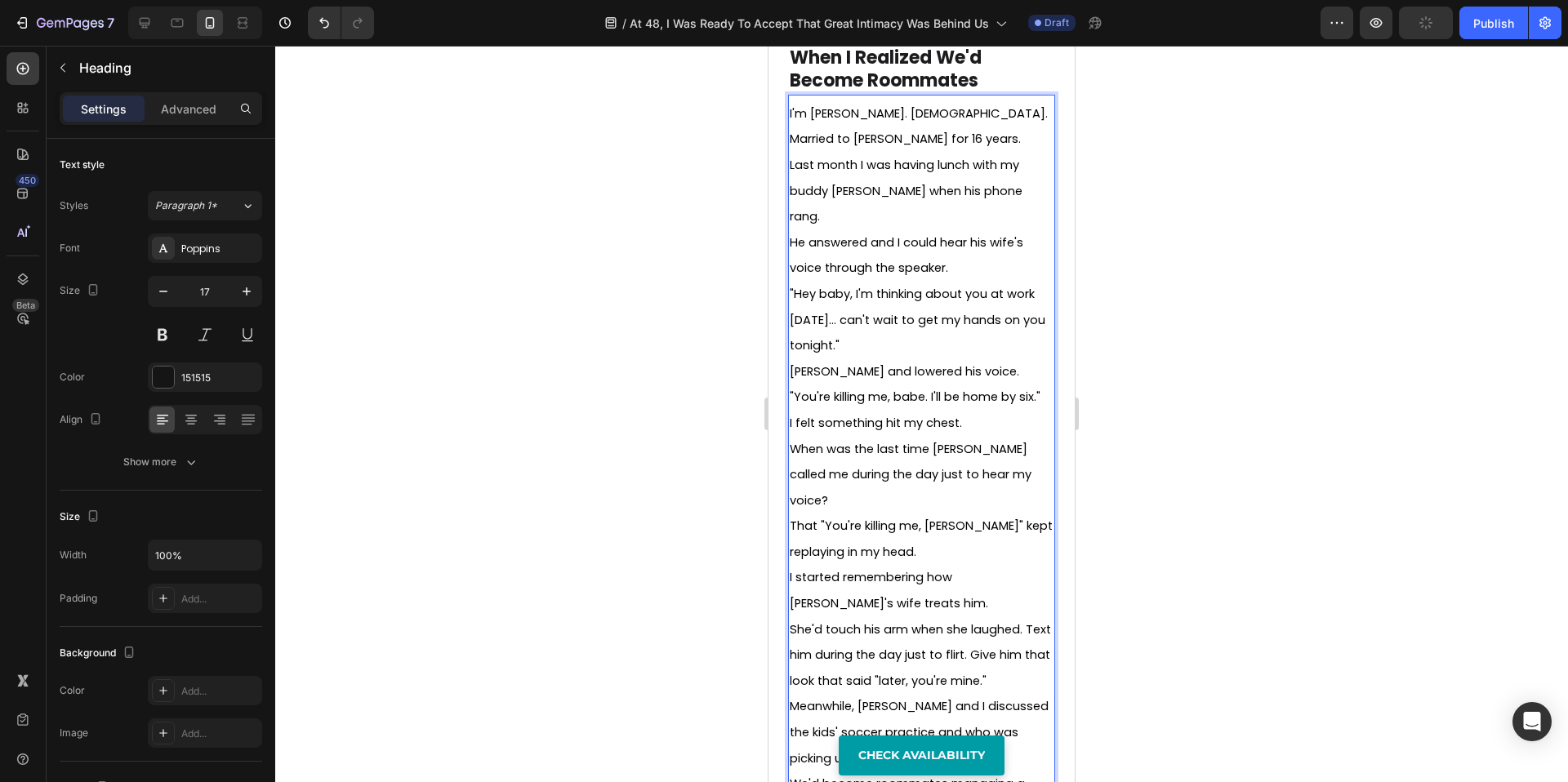
scroll to position [831, 0]
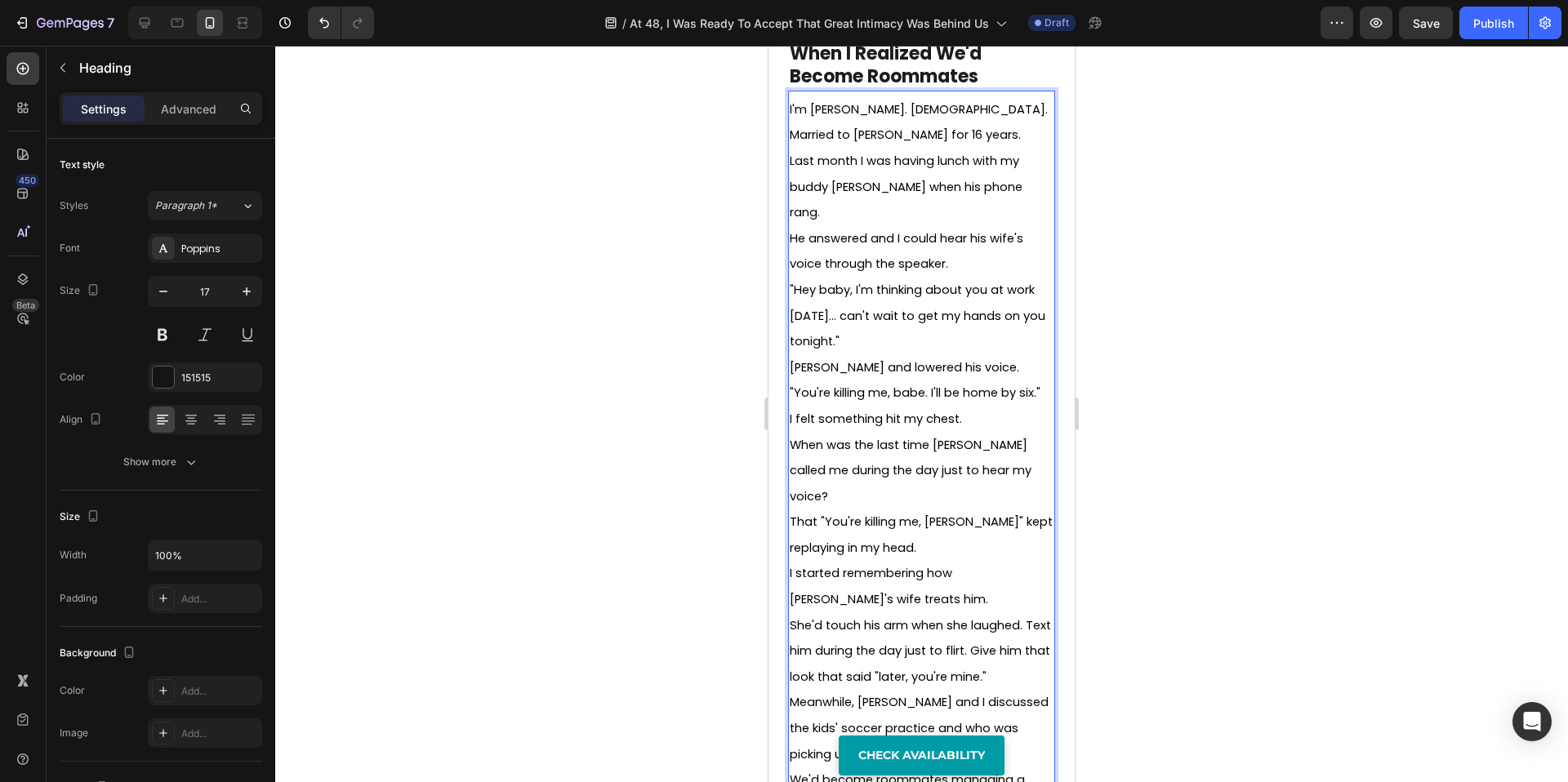
click at [932, 359] on span "[PERSON_NAME] and lowered his voice. "You're killing me, babe. I'll be home by …" at bounding box center [915, 380] width 251 height 43
click at [868, 123] on p "I'm [PERSON_NAME]. [DEMOGRAPHIC_DATA]. Married to [PERSON_NAME] for 16 years." at bounding box center [921, 122] width 263 height 51
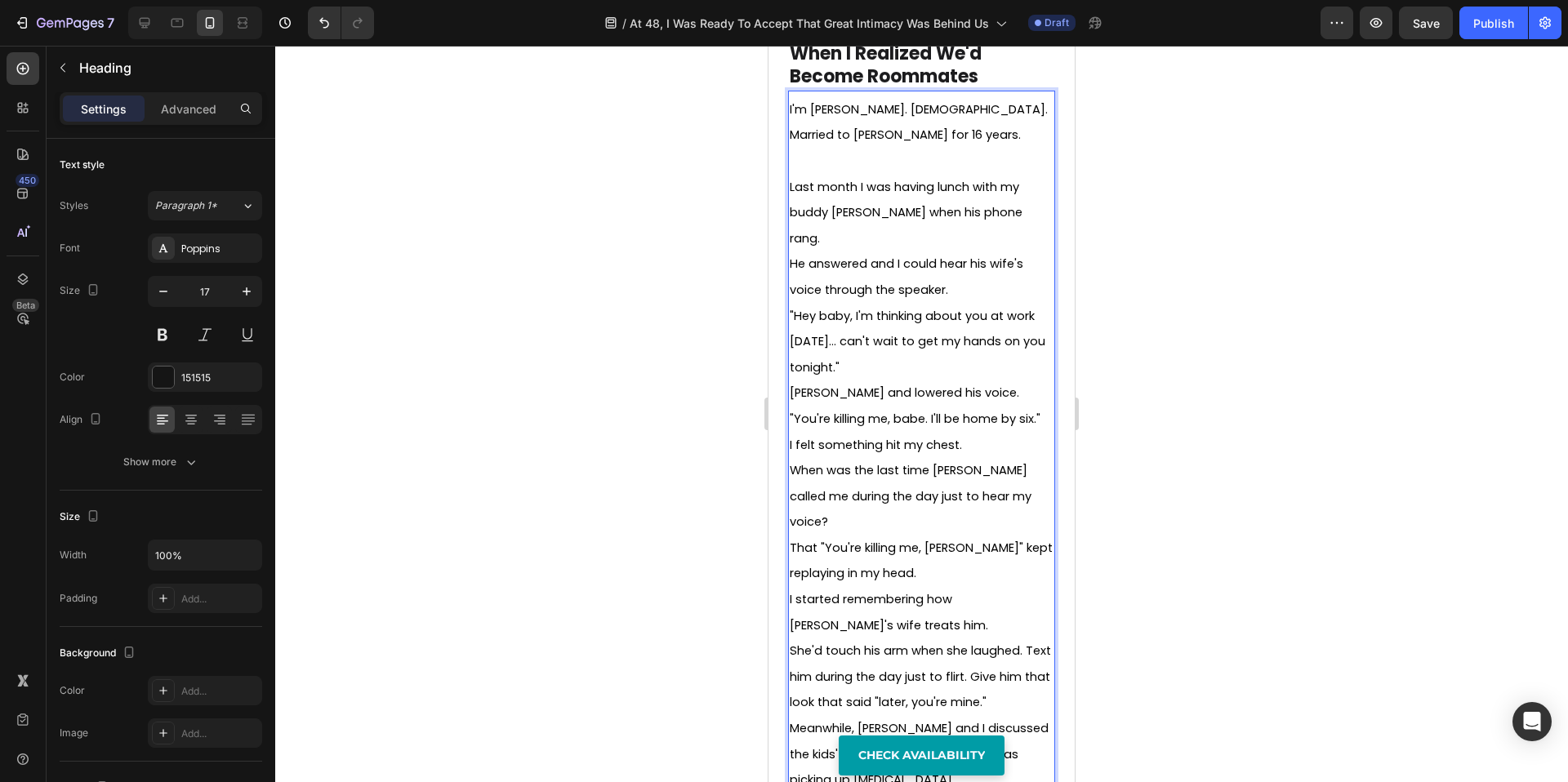
click at [997, 195] on p "Last month I was having lunch with my buddy [PERSON_NAME] when his phone rang." at bounding box center [921, 212] width 263 height 77
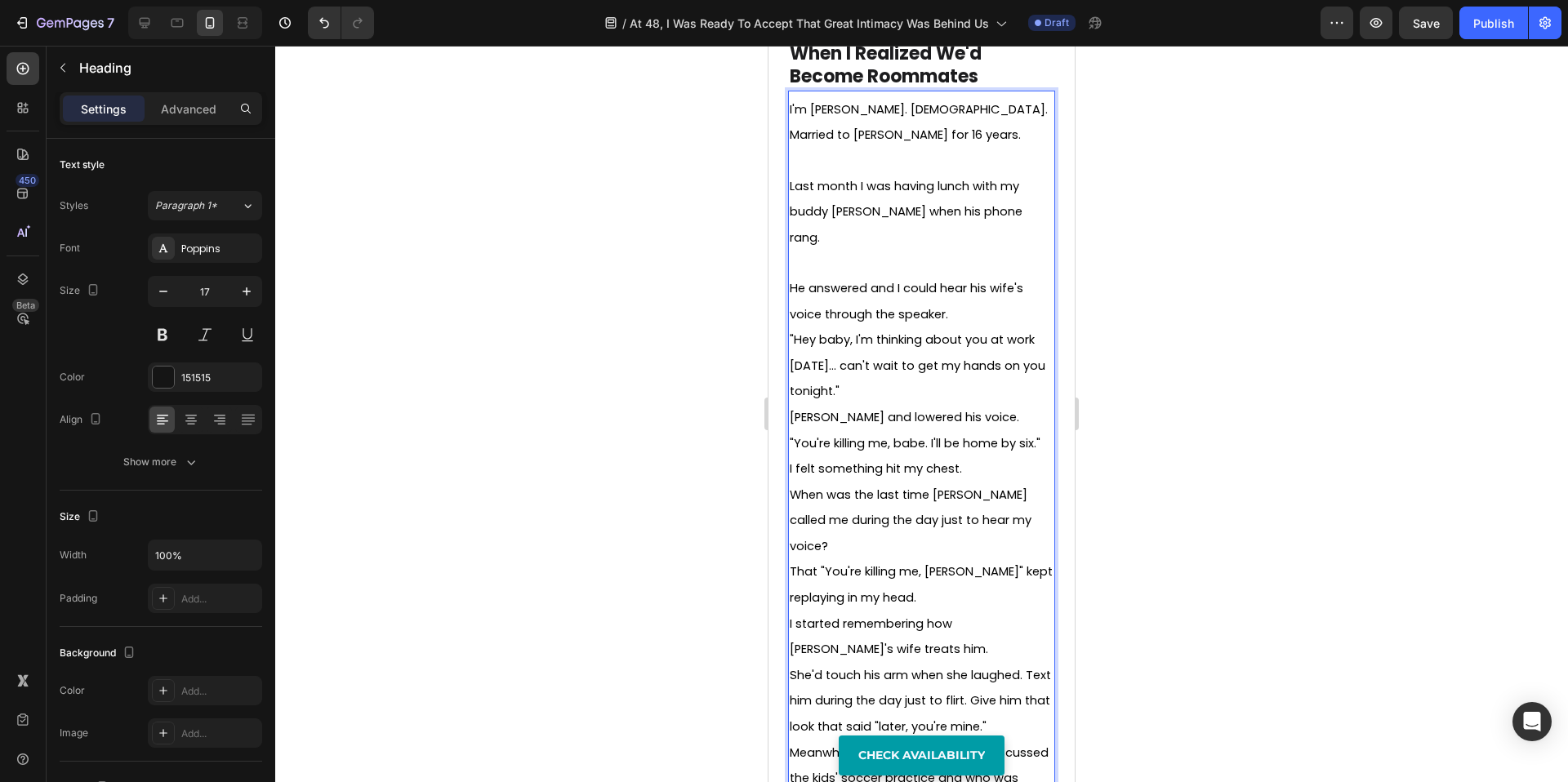
click at [956, 278] on p "He answered and I could hear his wife's voice through the speaker." at bounding box center [921, 301] width 263 height 51
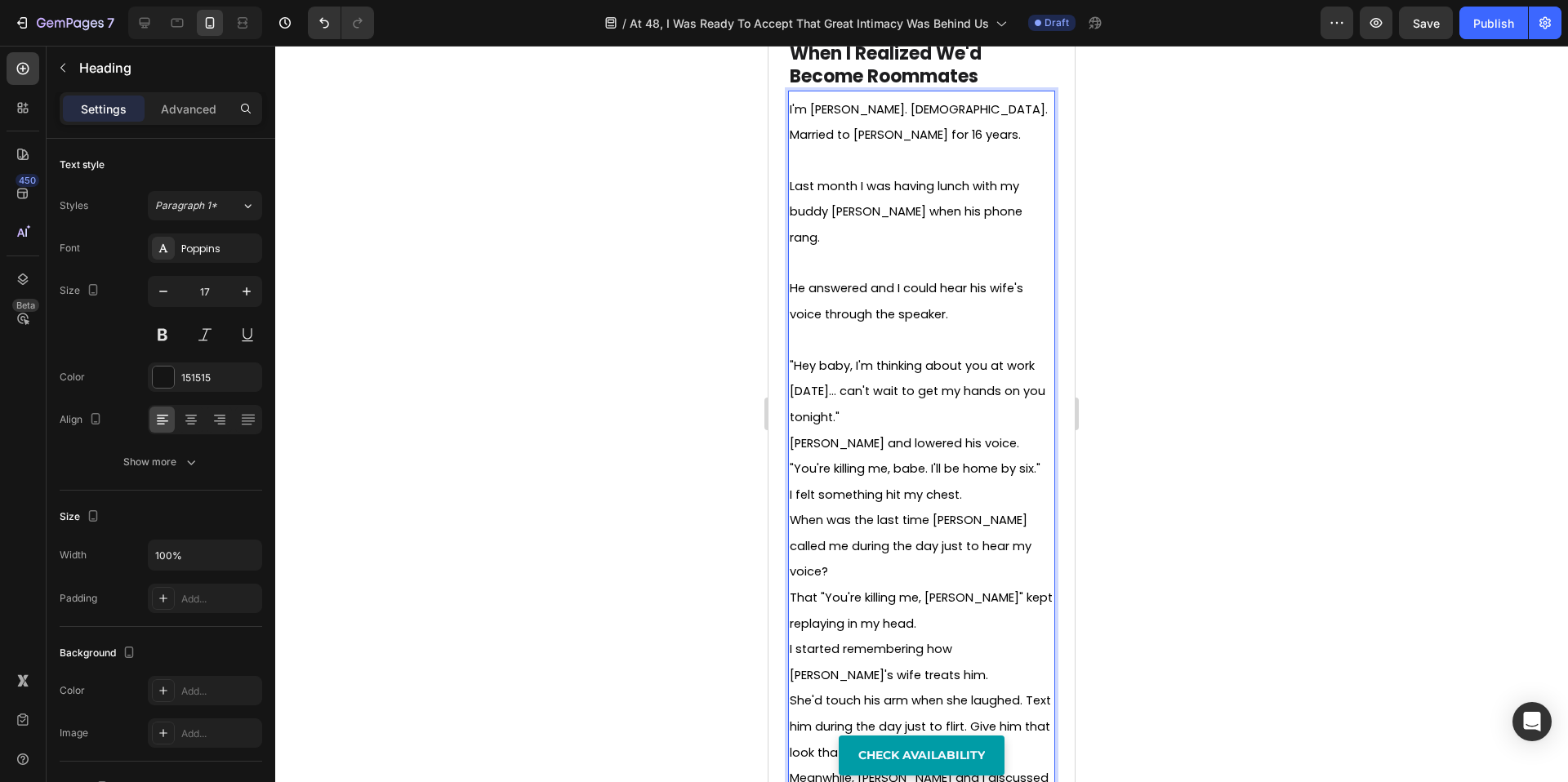
click at [914, 371] on p ""Hey baby, I'm thinking about you at work [DATE]... can't wait to get my hands …" at bounding box center [921, 391] width 263 height 77
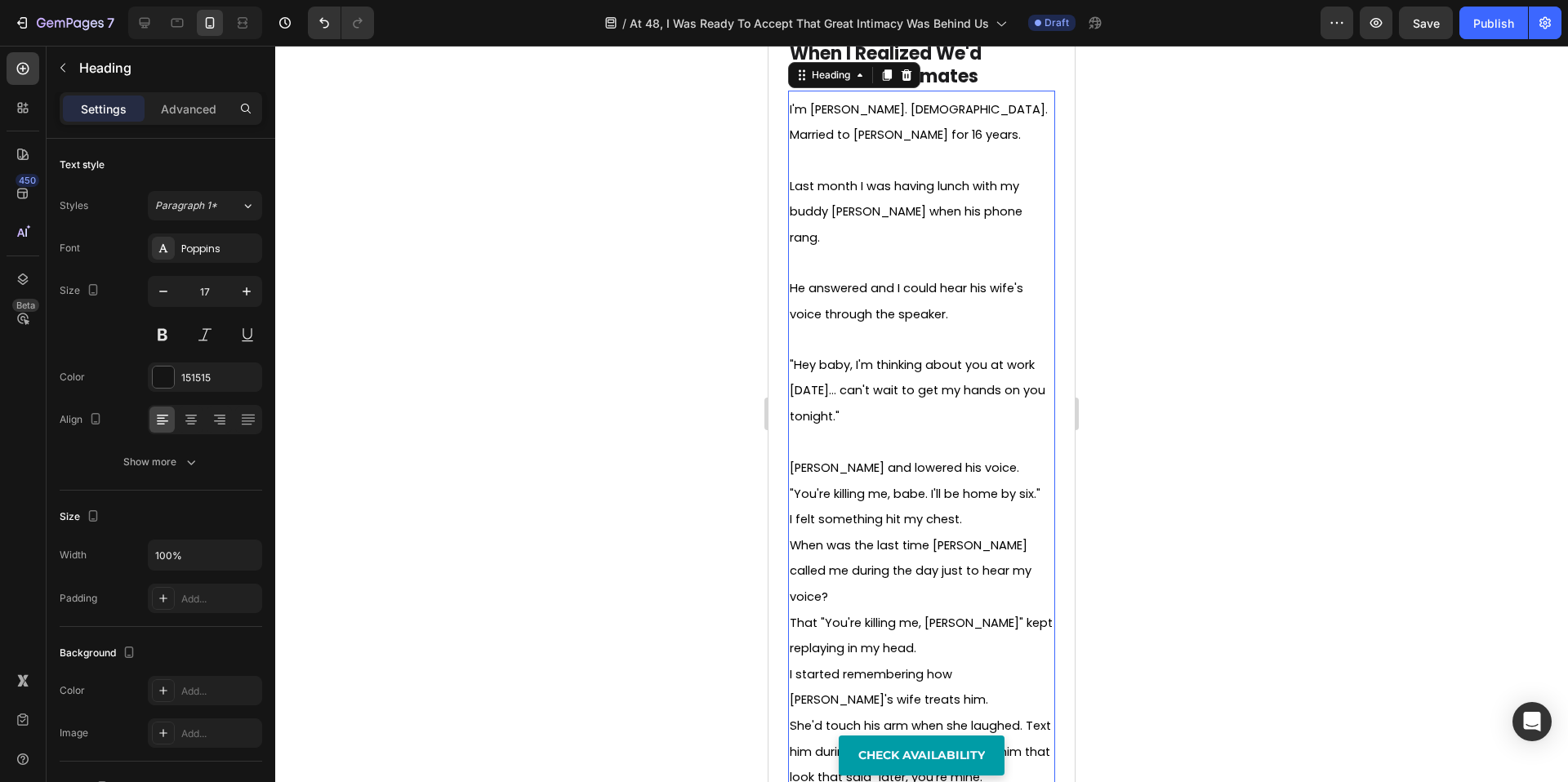
click at [1249, 385] on div at bounding box center [921, 414] width 1293 height 737
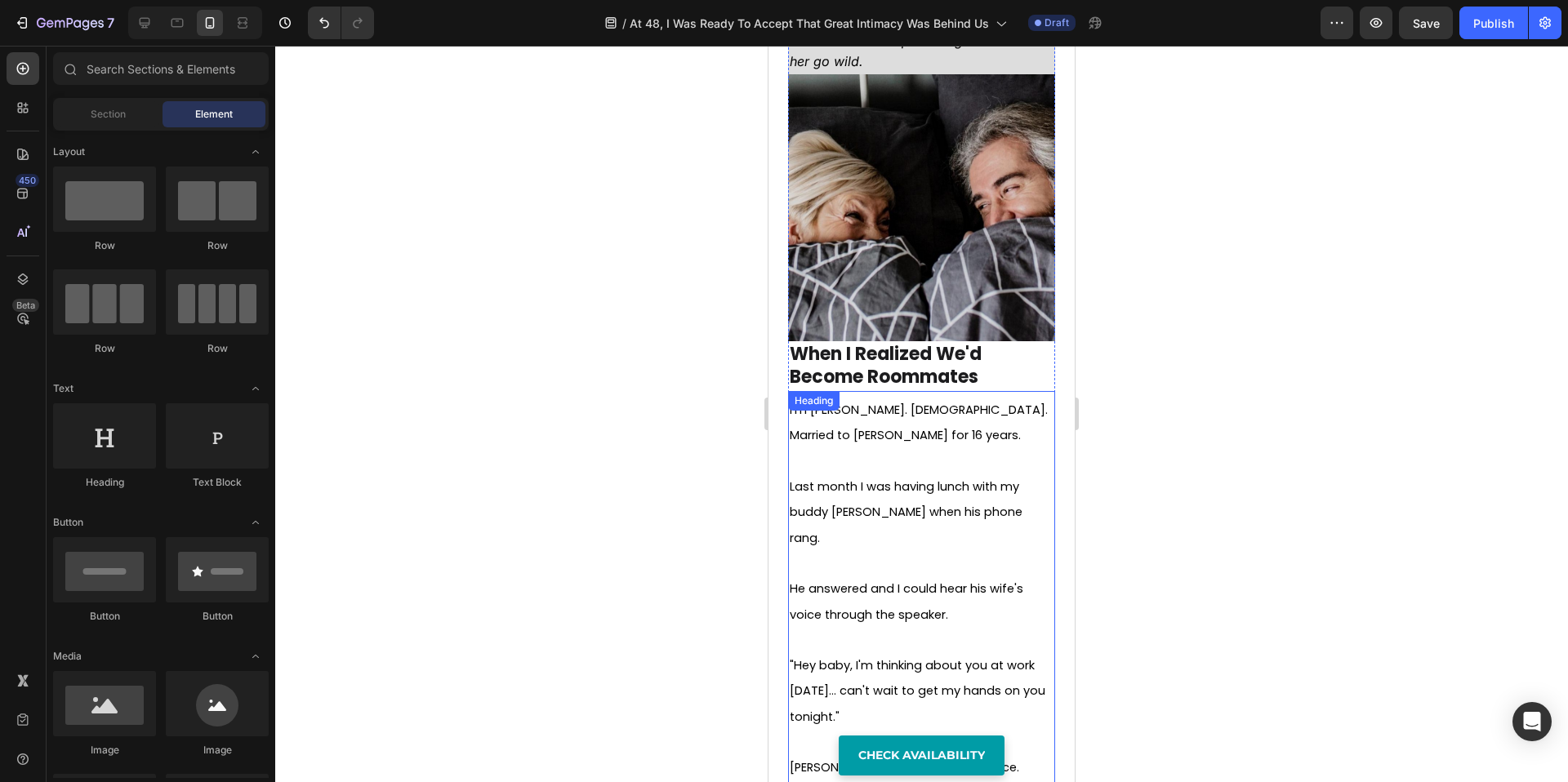
scroll to position [535, 0]
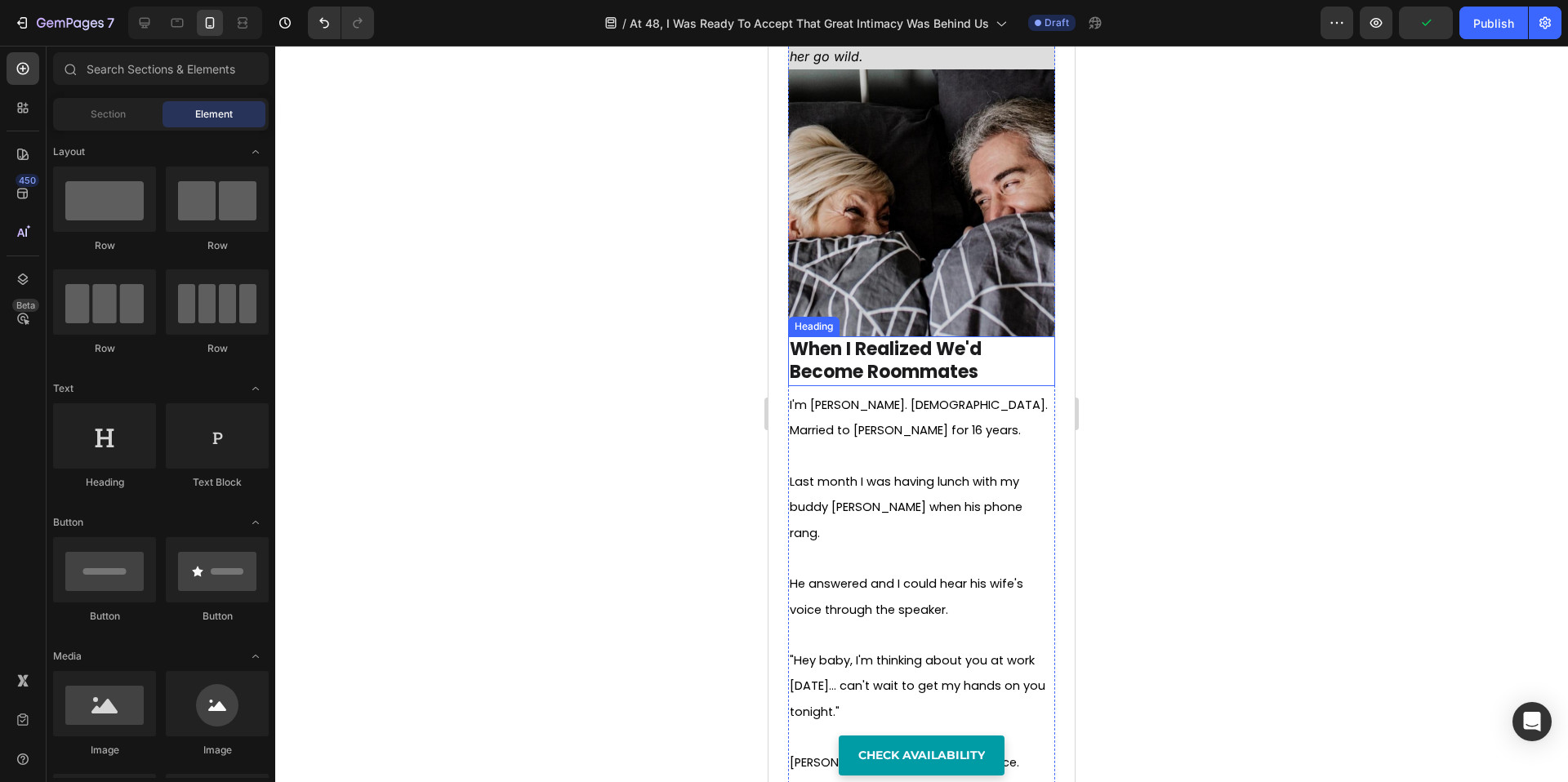
click at [934, 343] on p "When I Realized We'd Become Roommates" at bounding box center [921, 361] width 263 height 46
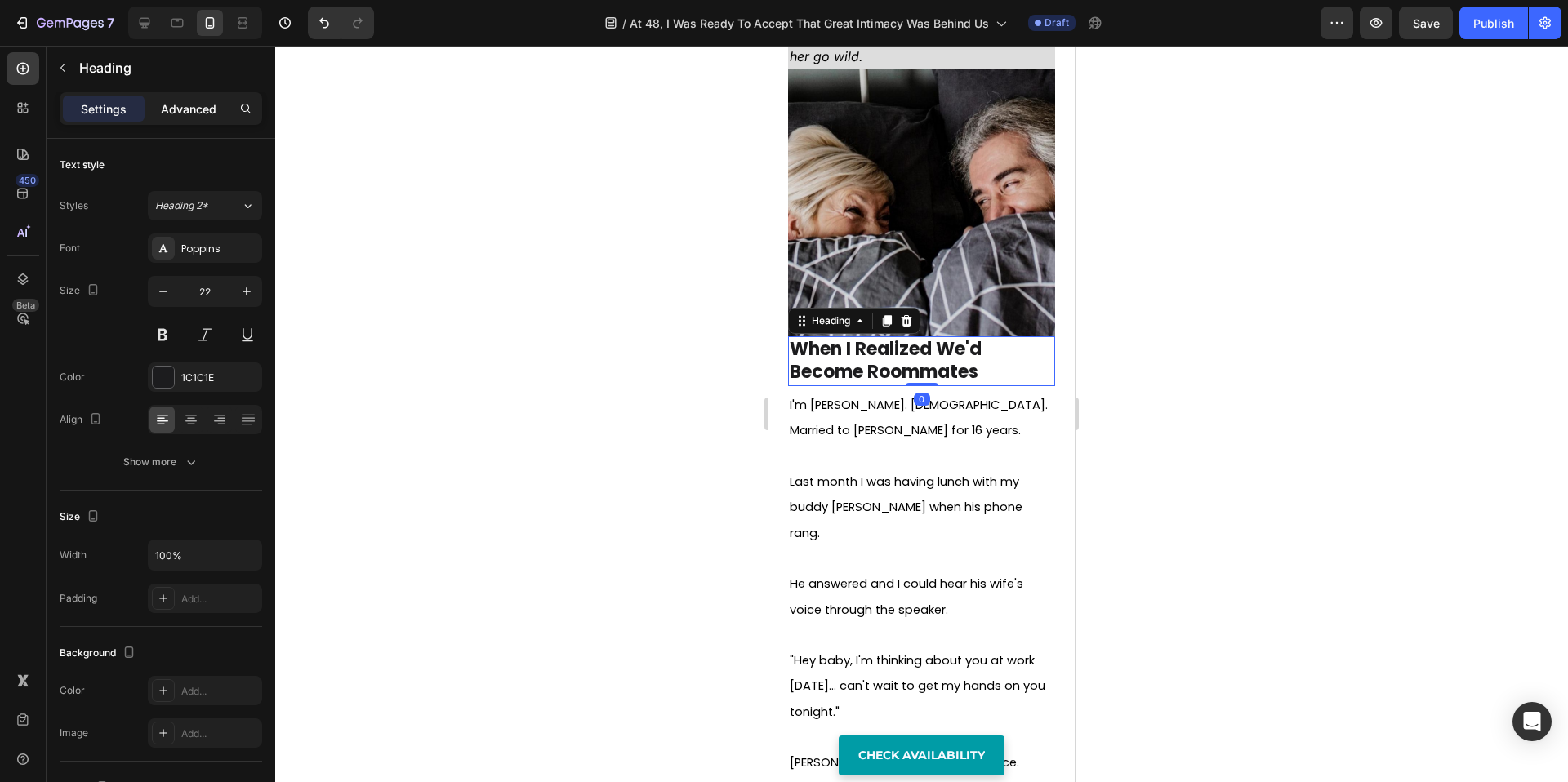
click at [192, 103] on p "Advanced" at bounding box center [188, 108] width 56 height 17
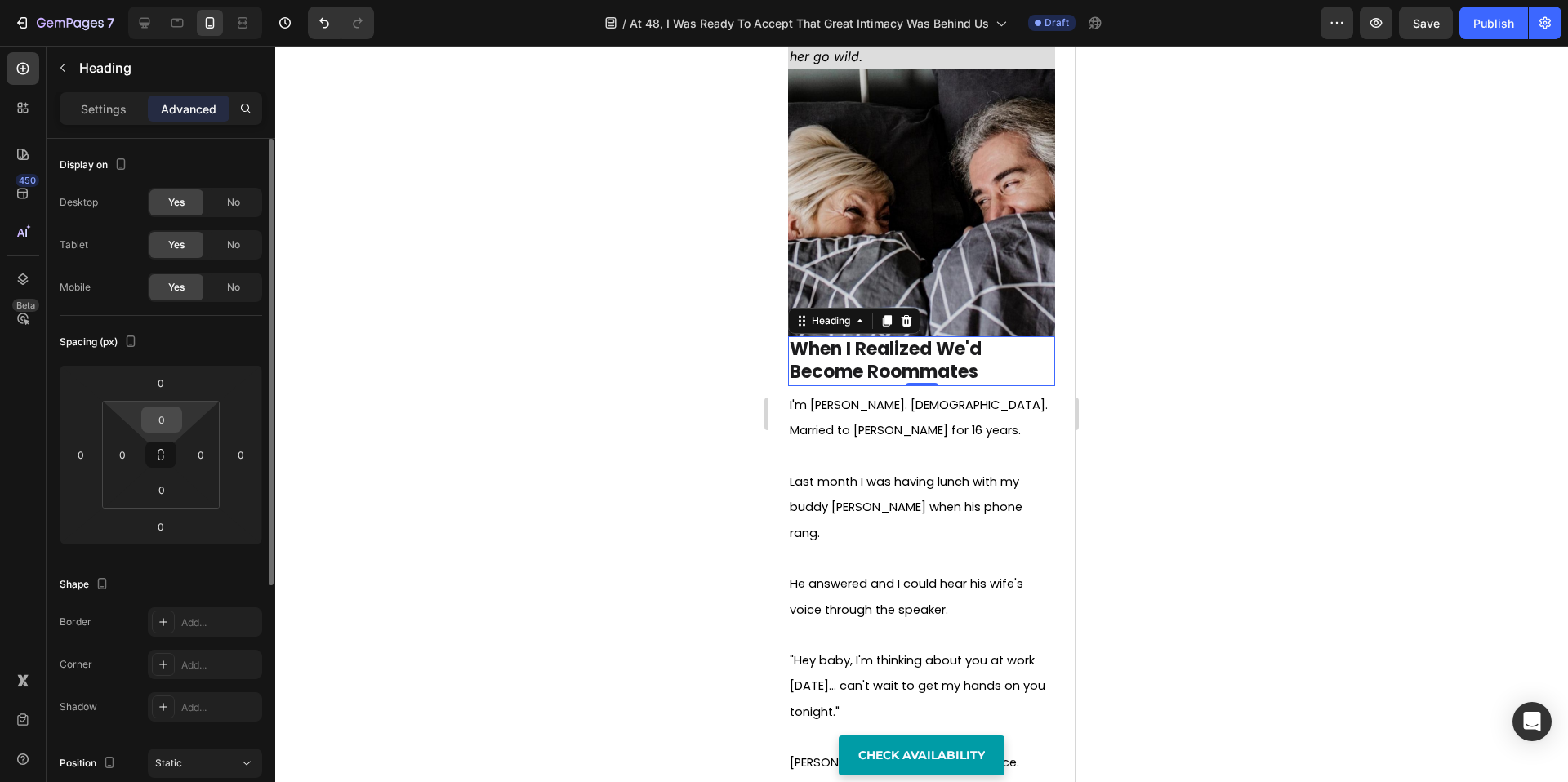
click at [150, 421] on input "0" at bounding box center [161, 420] width 33 height 25
type input "10"
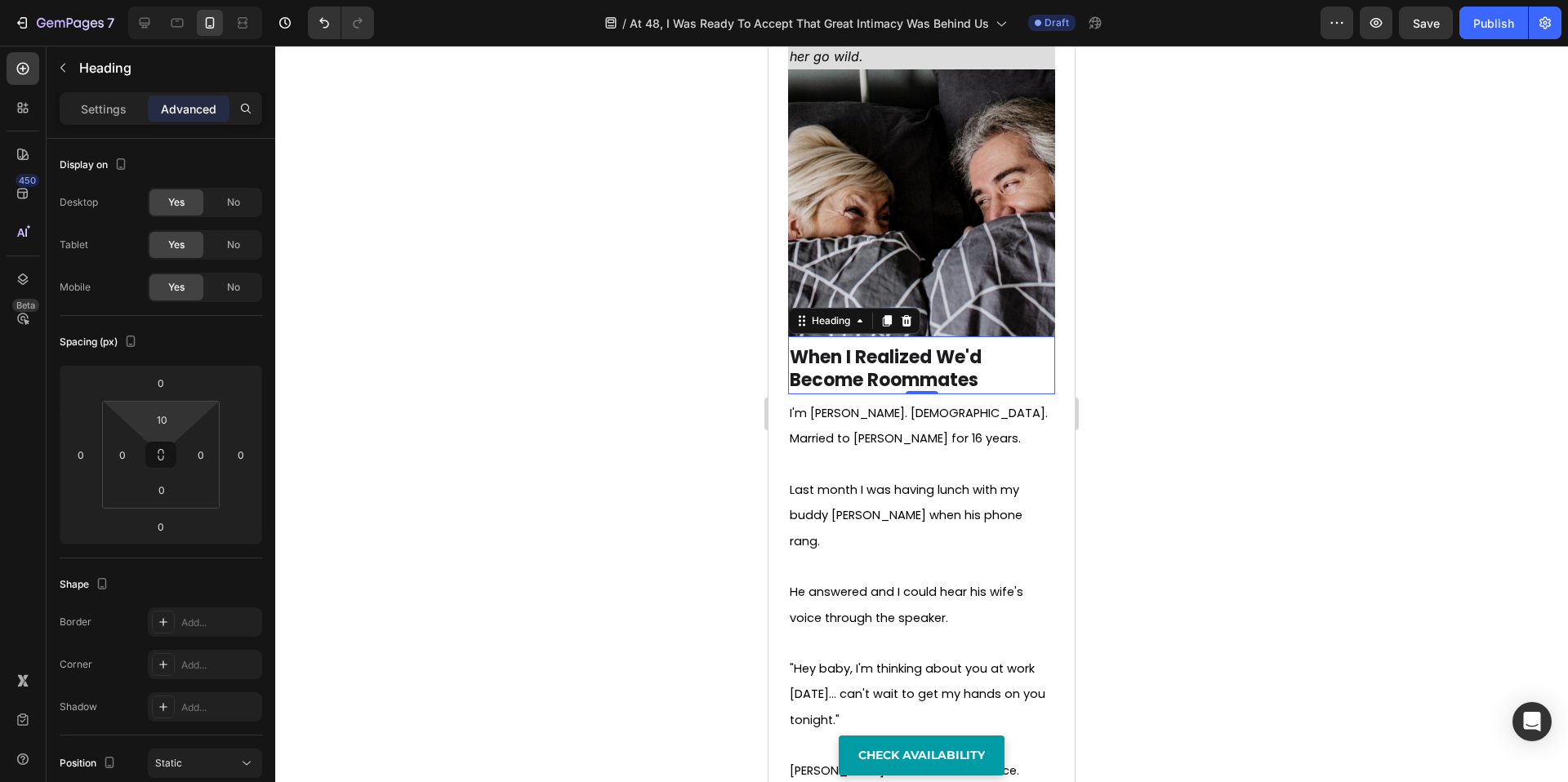
click at [562, 555] on div at bounding box center [921, 414] width 1293 height 737
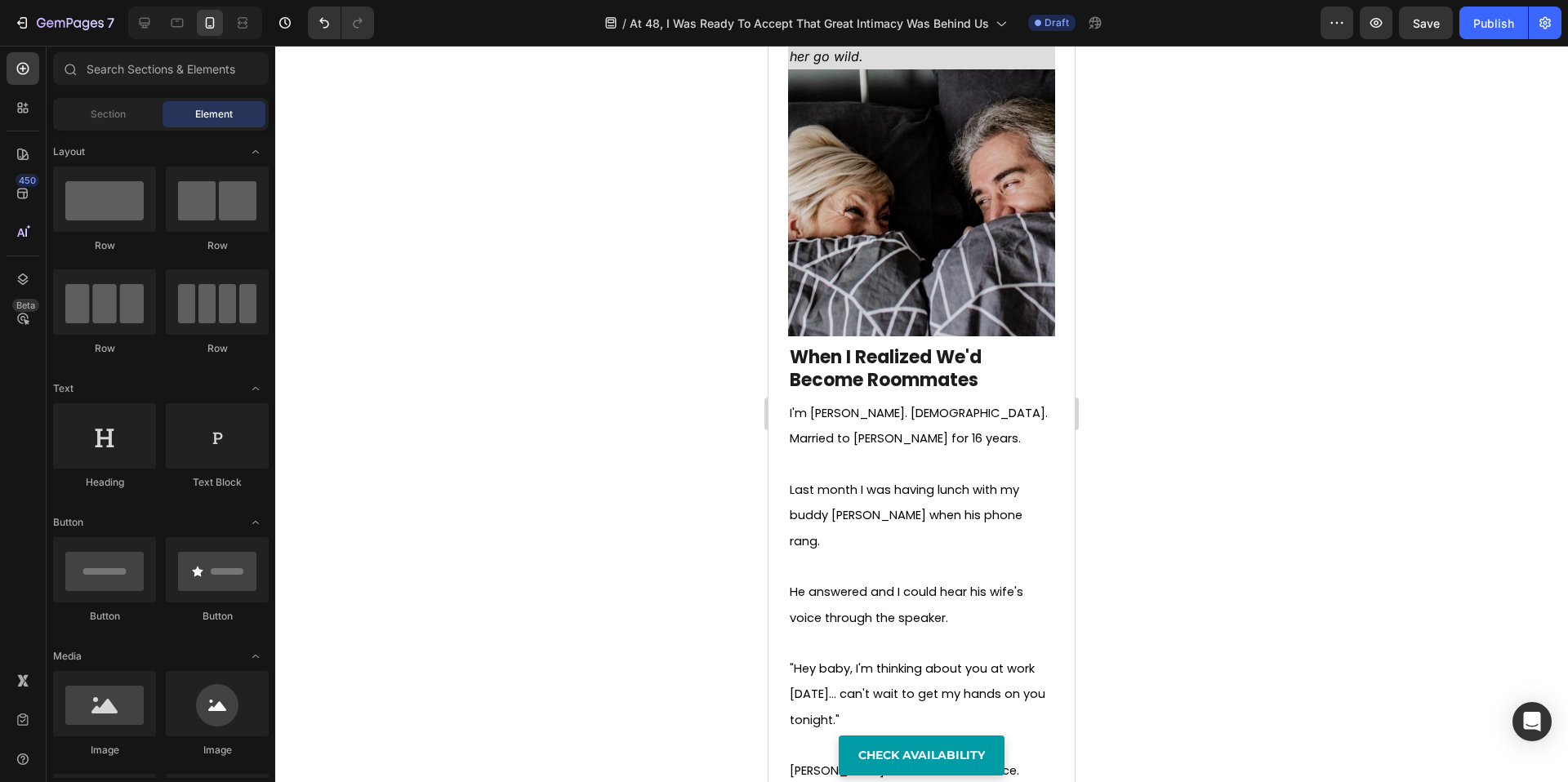
click at [1228, 509] on div at bounding box center [921, 414] width 1293 height 737
click at [945, 361] on p "When I Realized We'd Become Roommates" at bounding box center [921, 369] width 263 height 46
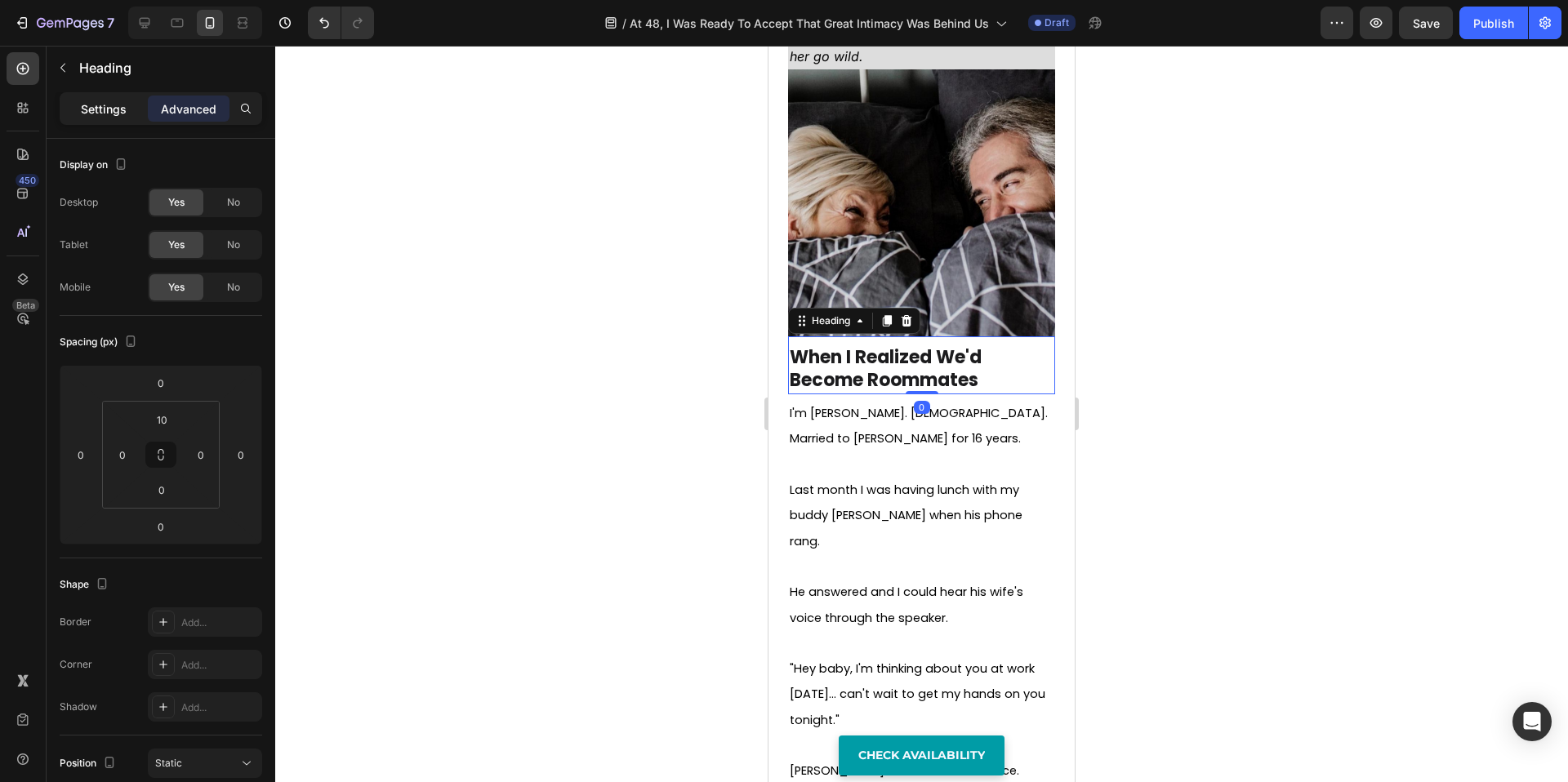
click at [91, 108] on p "Settings" at bounding box center [104, 108] width 46 height 17
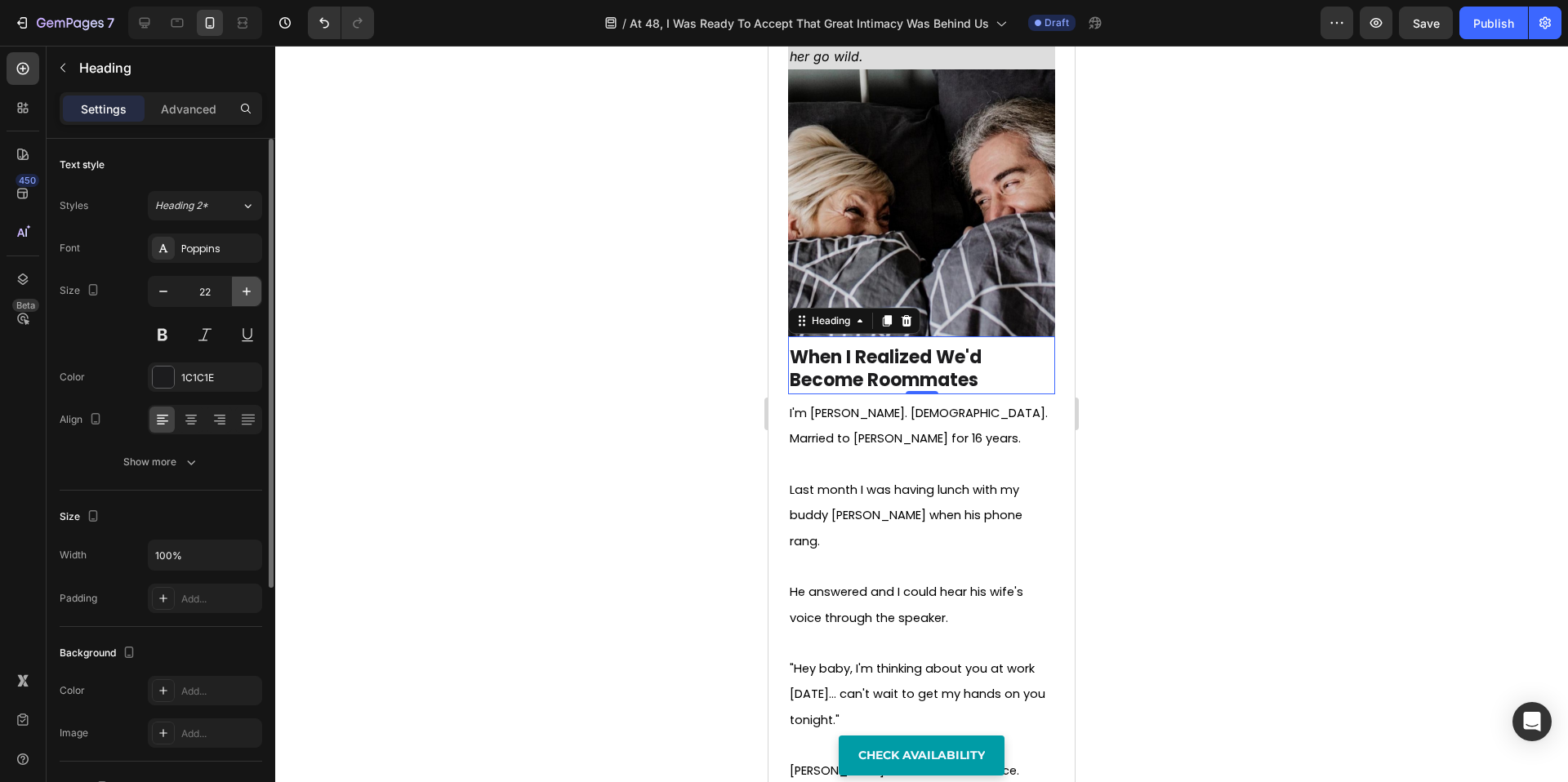
click at [237, 293] on button "button" at bounding box center [247, 291] width 29 height 29
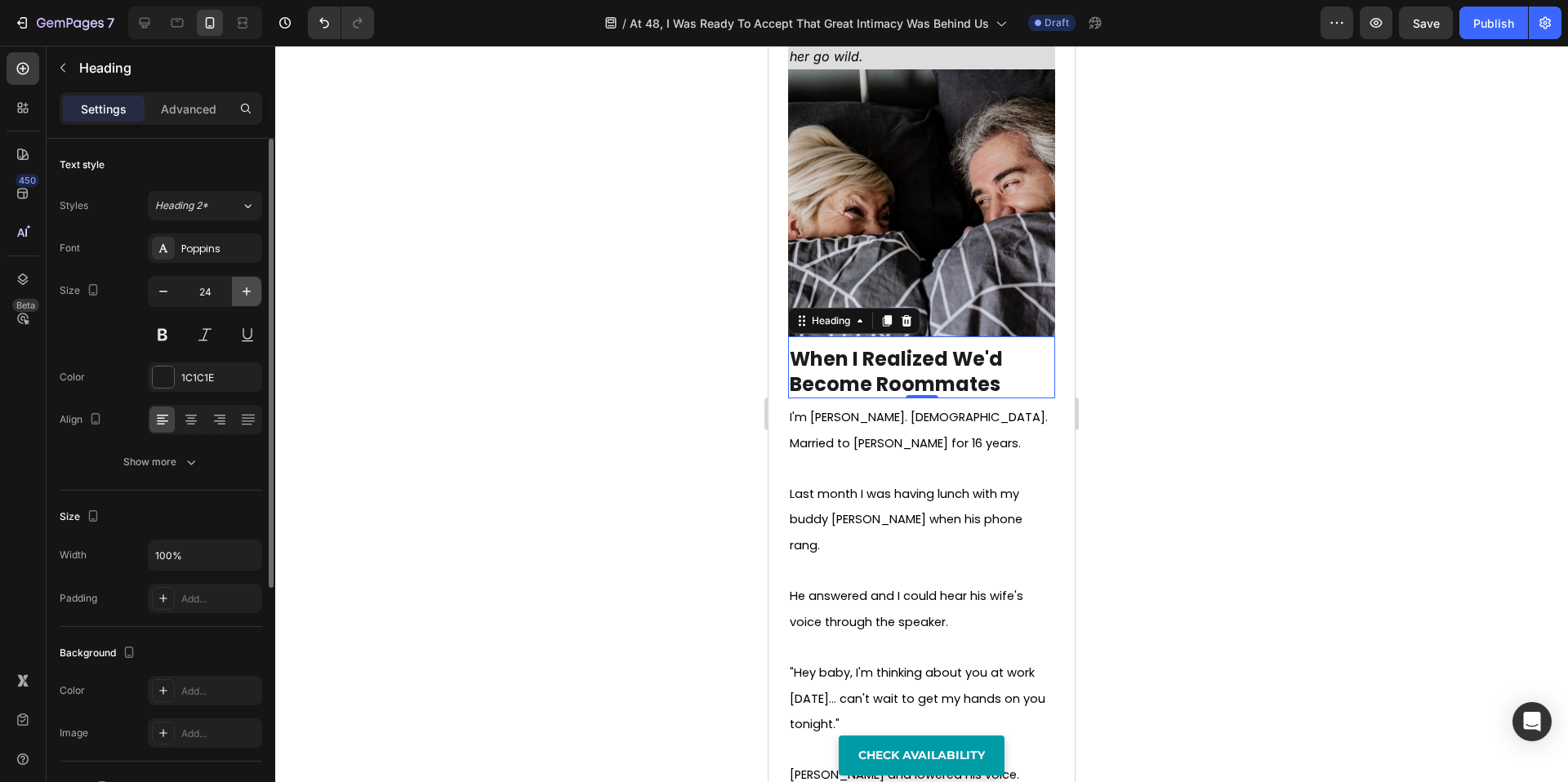
click at [237, 293] on button "button" at bounding box center [247, 291] width 29 height 29
type input "25"
click at [729, 418] on div at bounding box center [921, 414] width 1293 height 737
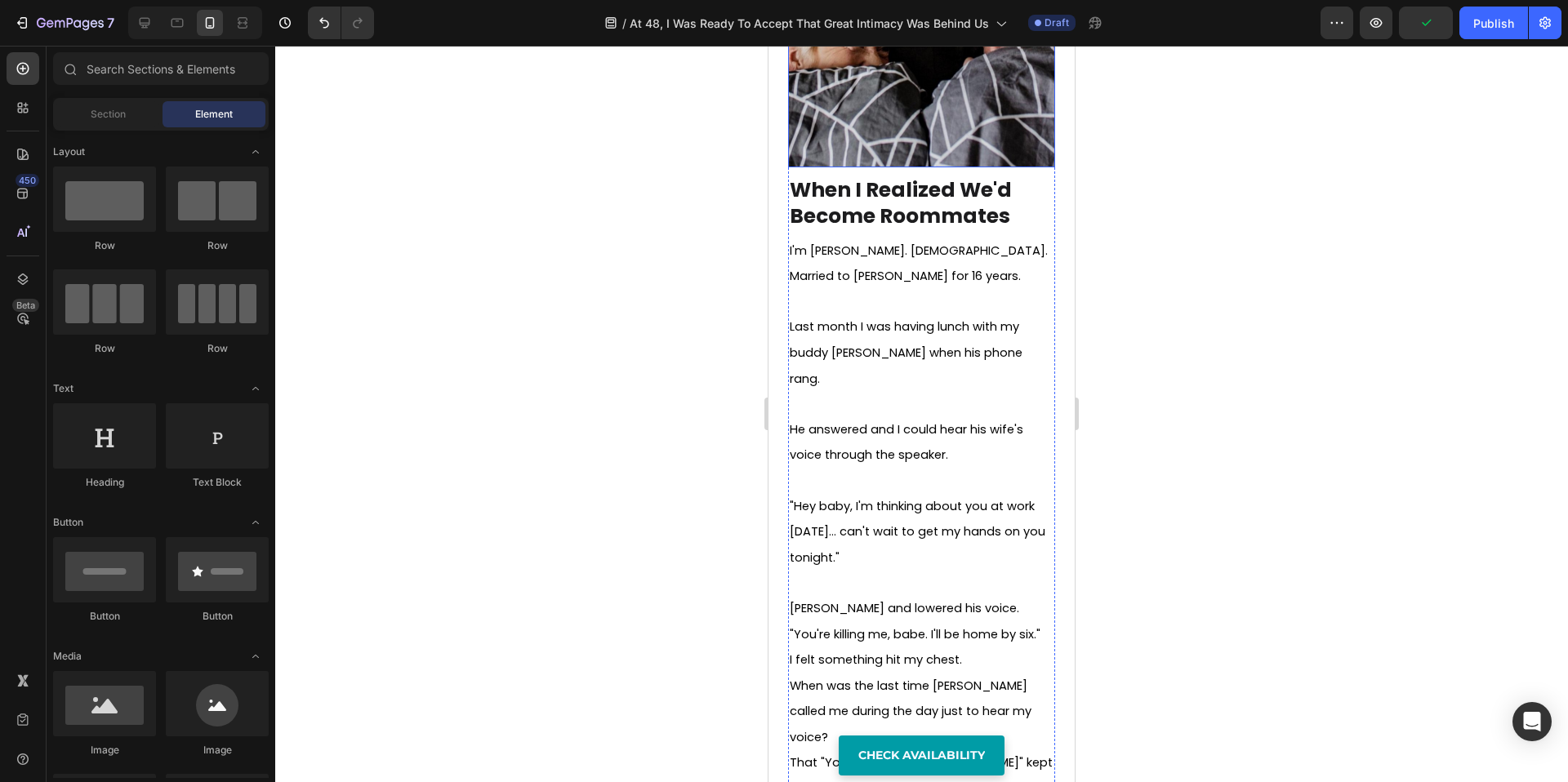
scroll to position [914, 0]
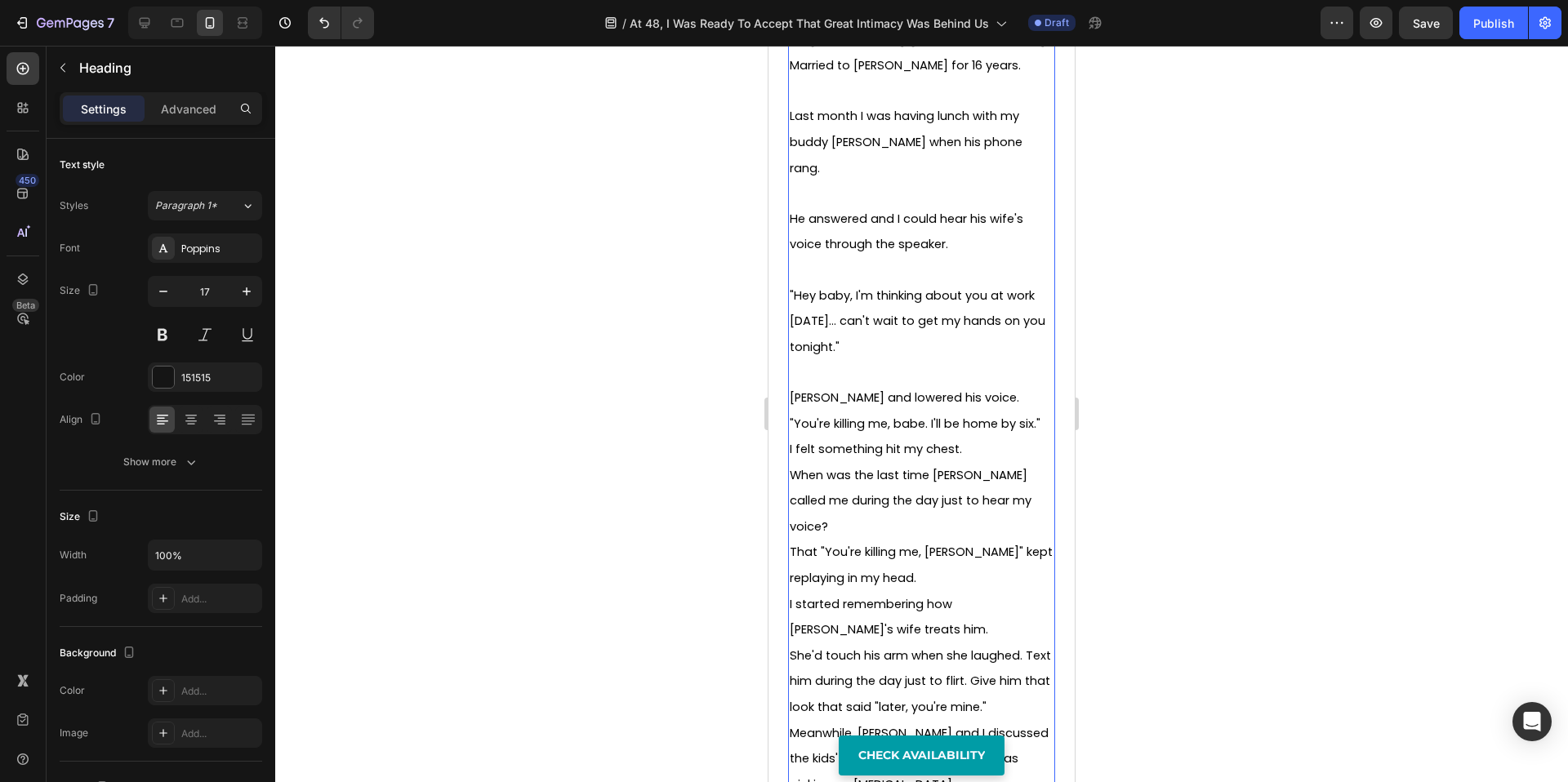
click at [814, 405] on p "⁠⁠⁠⁠⁠⁠⁠ I'm David. 48 years old. Married to Sarah for 16 years. Last month I wa…" at bounding box center [921, 437] width 263 height 822
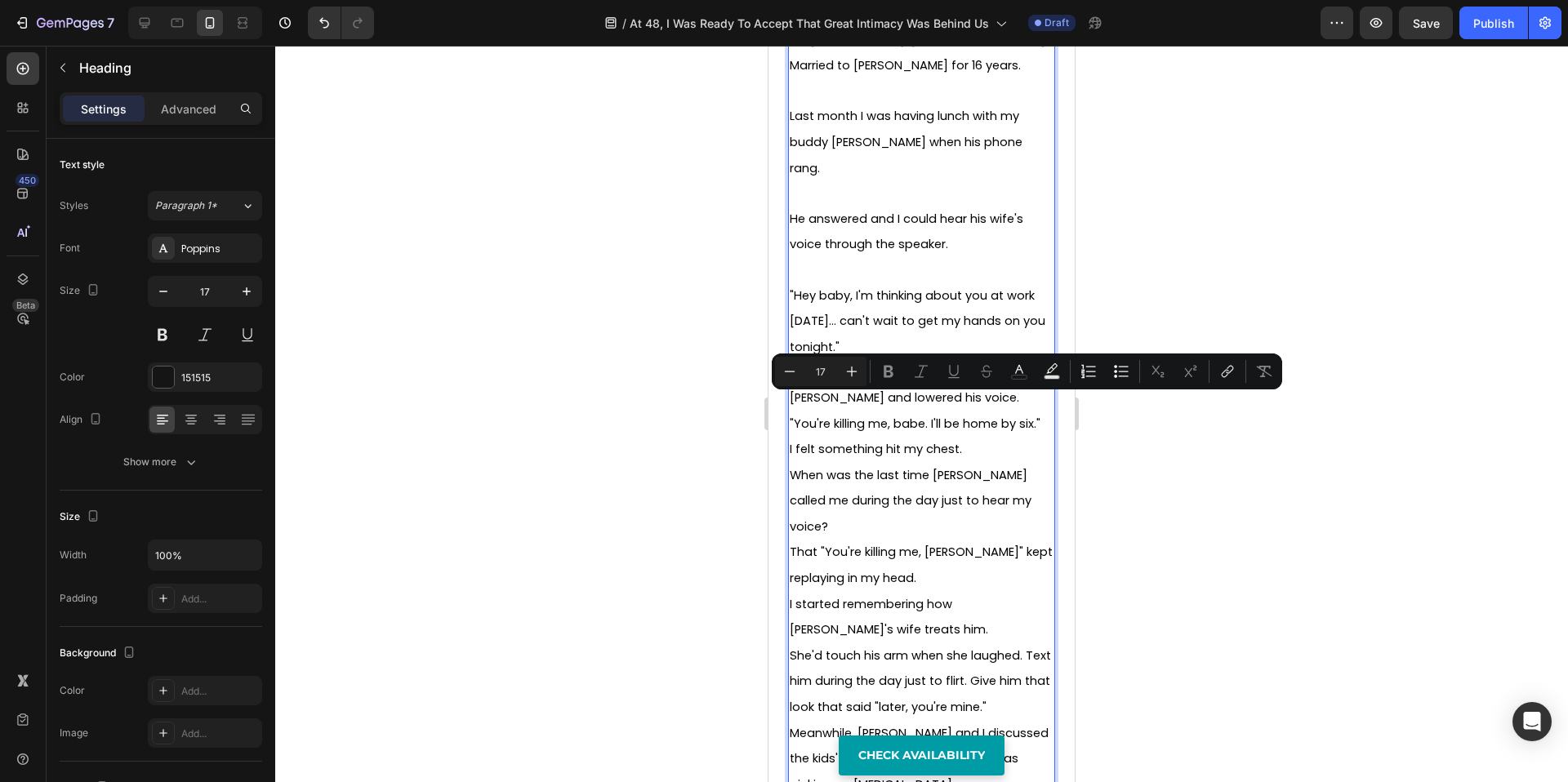
click at [821, 408] on p "I'm David. 48 years old. Married to Sarah for 16 years. Last month I was having…" at bounding box center [921, 437] width 263 height 822
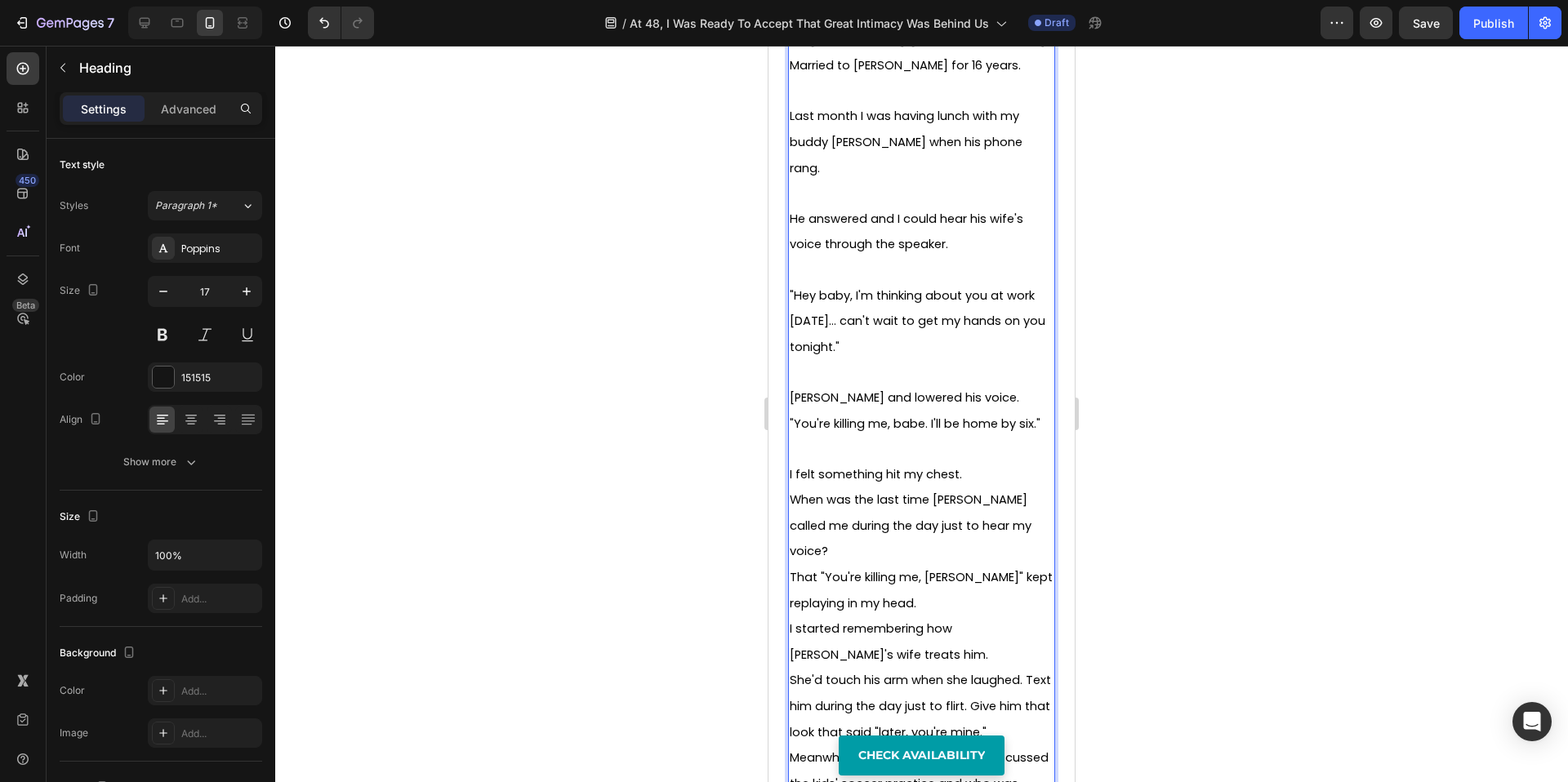
drag, startPoint x: 940, startPoint y: 556, endPoint x: 927, endPoint y: 562, distance: 14.3
click at [940, 556] on p "I'm David. 48 years old. Married to Sarah for 16 years. Last month I was having…" at bounding box center [921, 450] width 263 height 848
click at [870, 637] on p "I'm David. 48 years old. Married to Sarah for 16 years. Last month I was having…" at bounding box center [921, 463] width 263 height 873
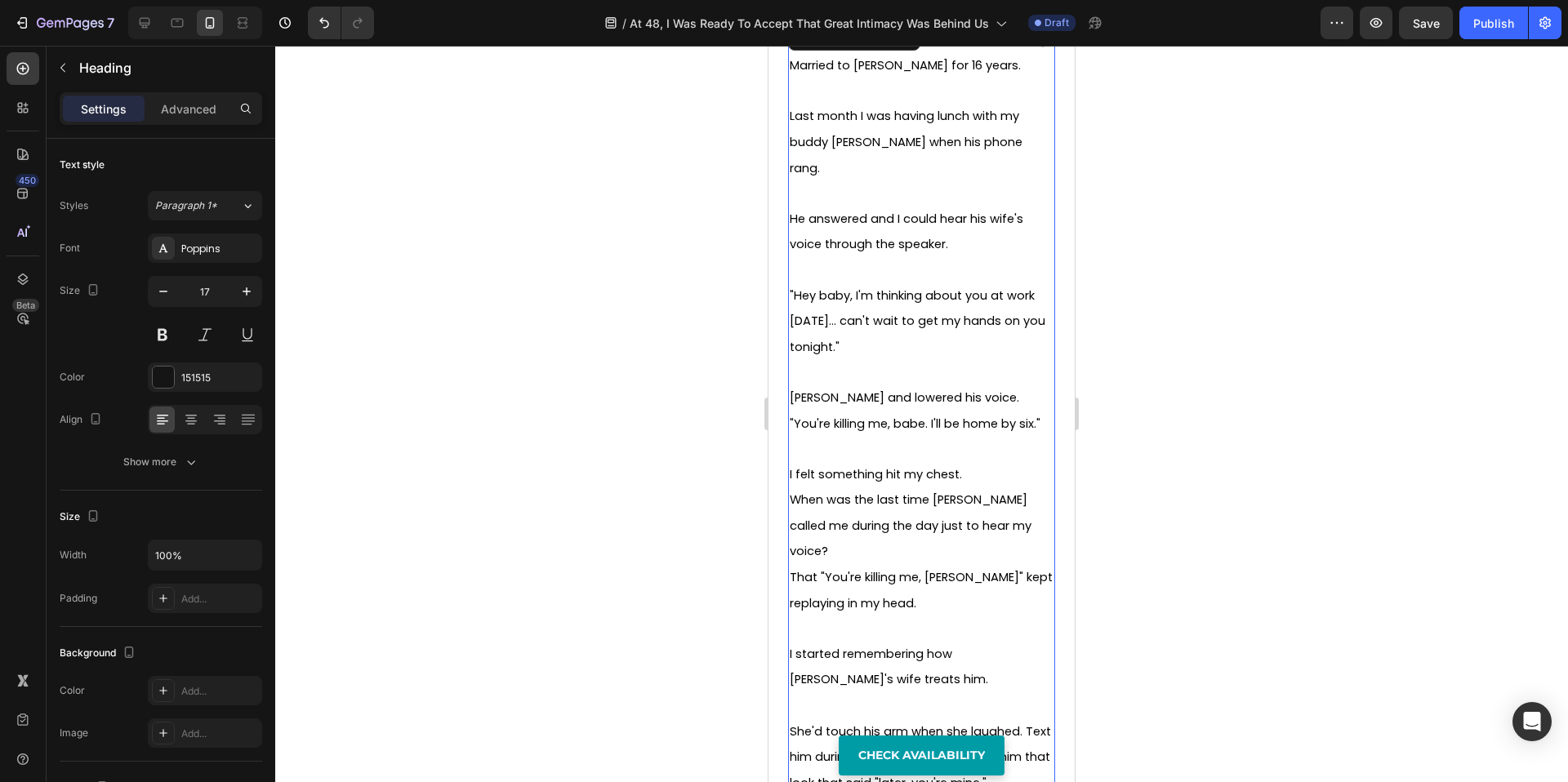
click at [1248, 543] on div at bounding box center [921, 414] width 1293 height 737
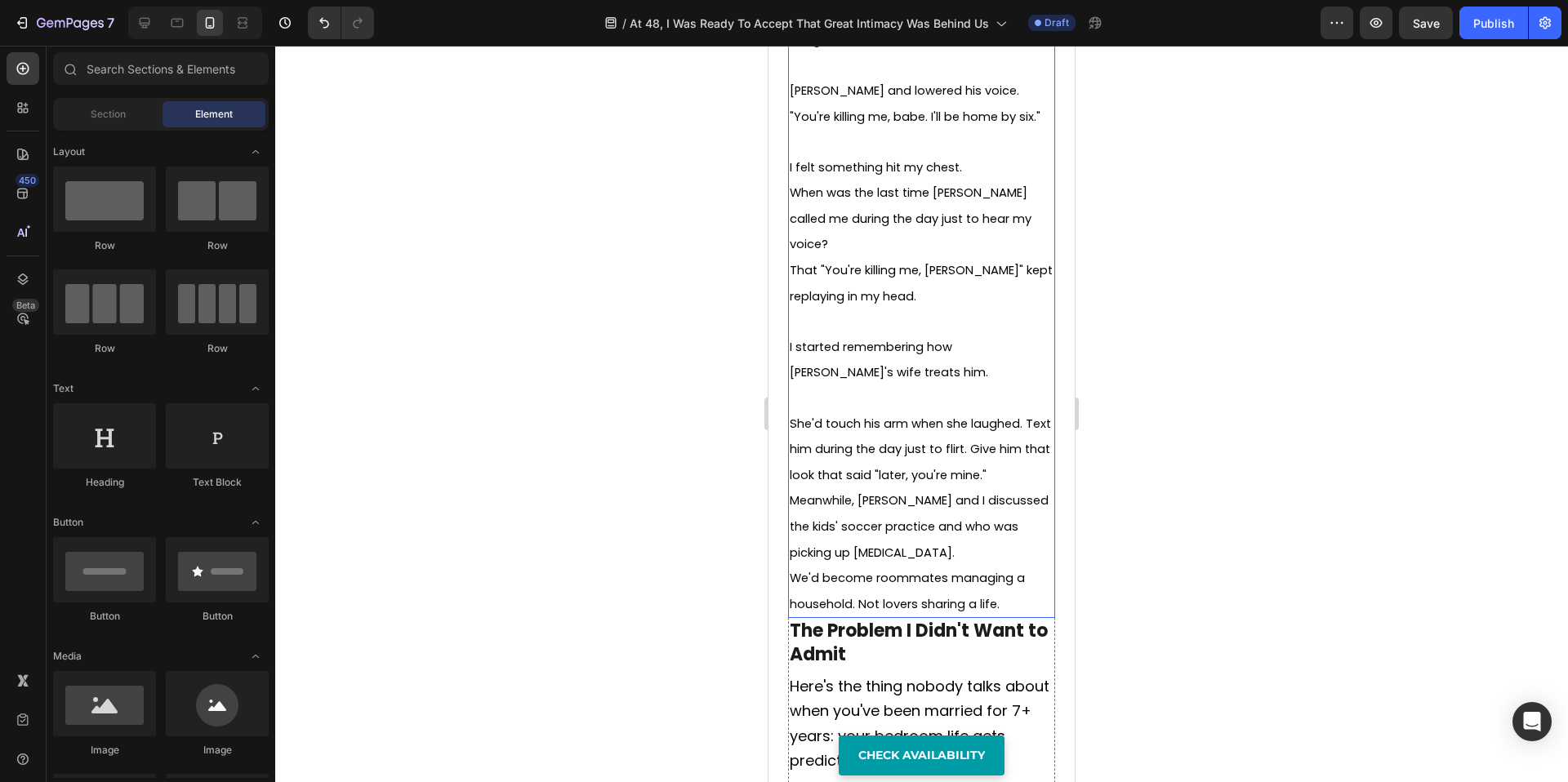
scroll to position [1224, 0]
click at [945, 505] on p "⁠⁠⁠⁠⁠⁠⁠ I'm David. 48 years old. Married to Sarah for 16 years. Last month I wa…" at bounding box center [921, 167] width 263 height 897
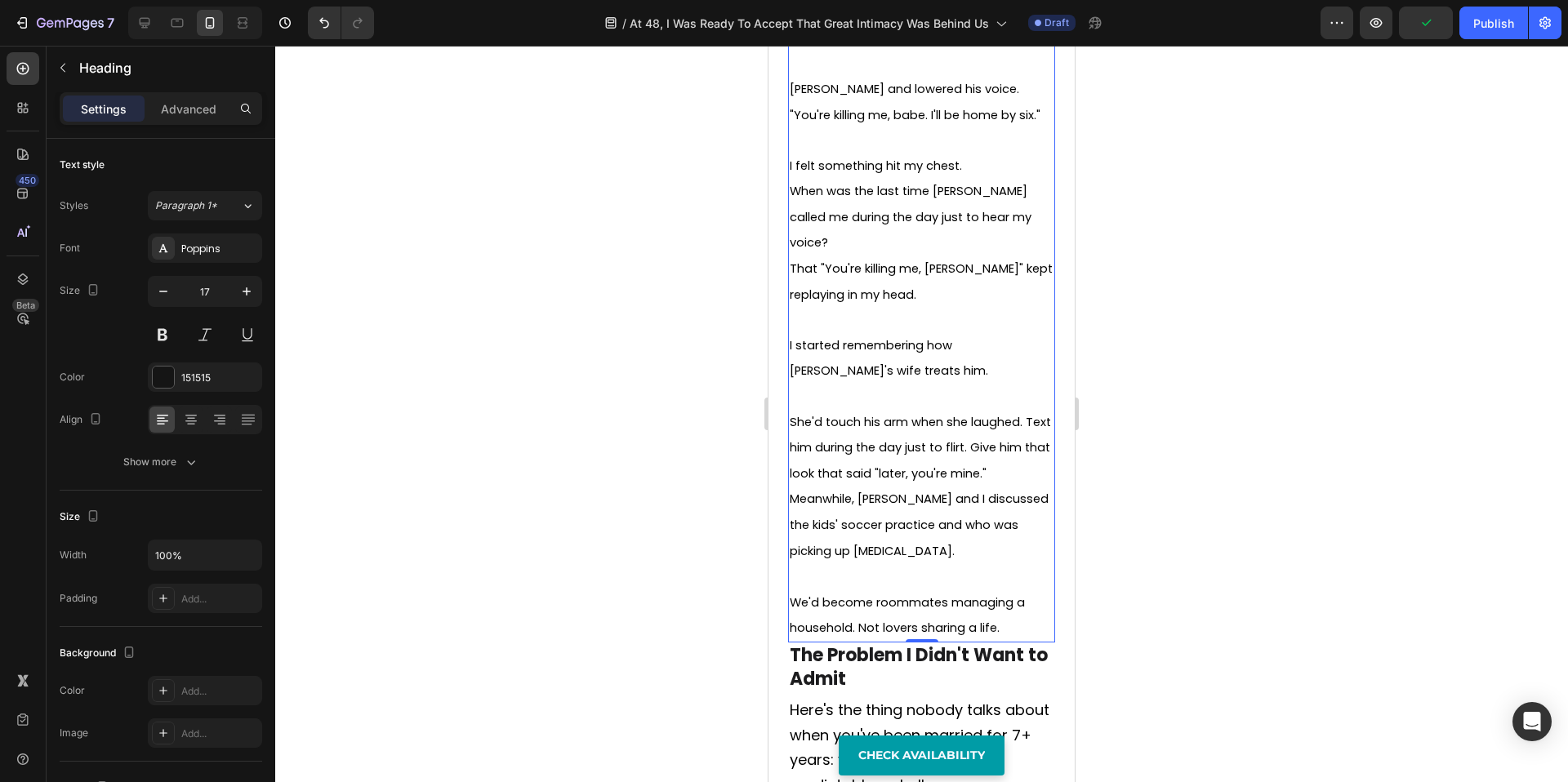
click at [1243, 563] on div at bounding box center [921, 414] width 1293 height 737
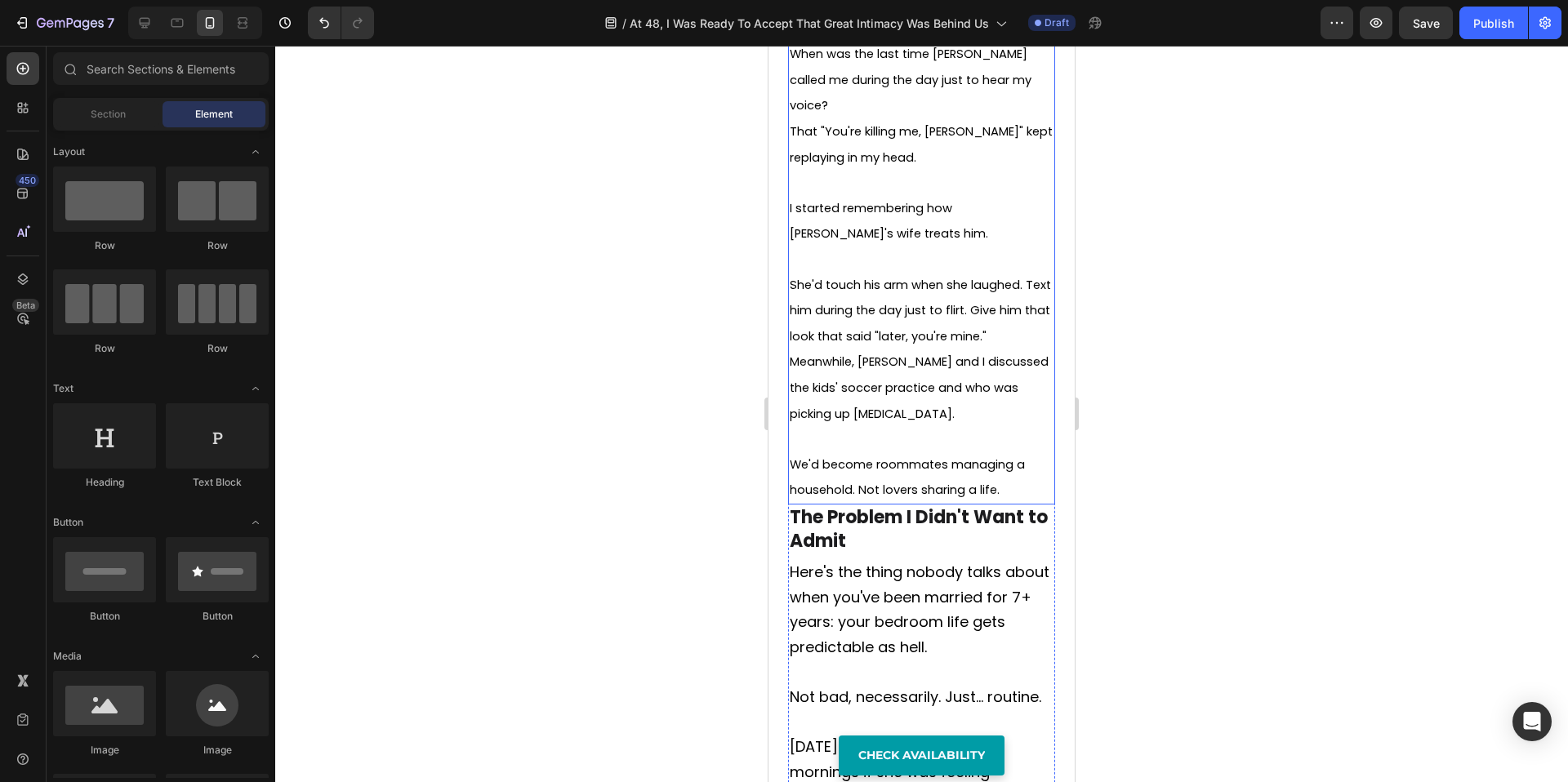
scroll to position [1427, 0]
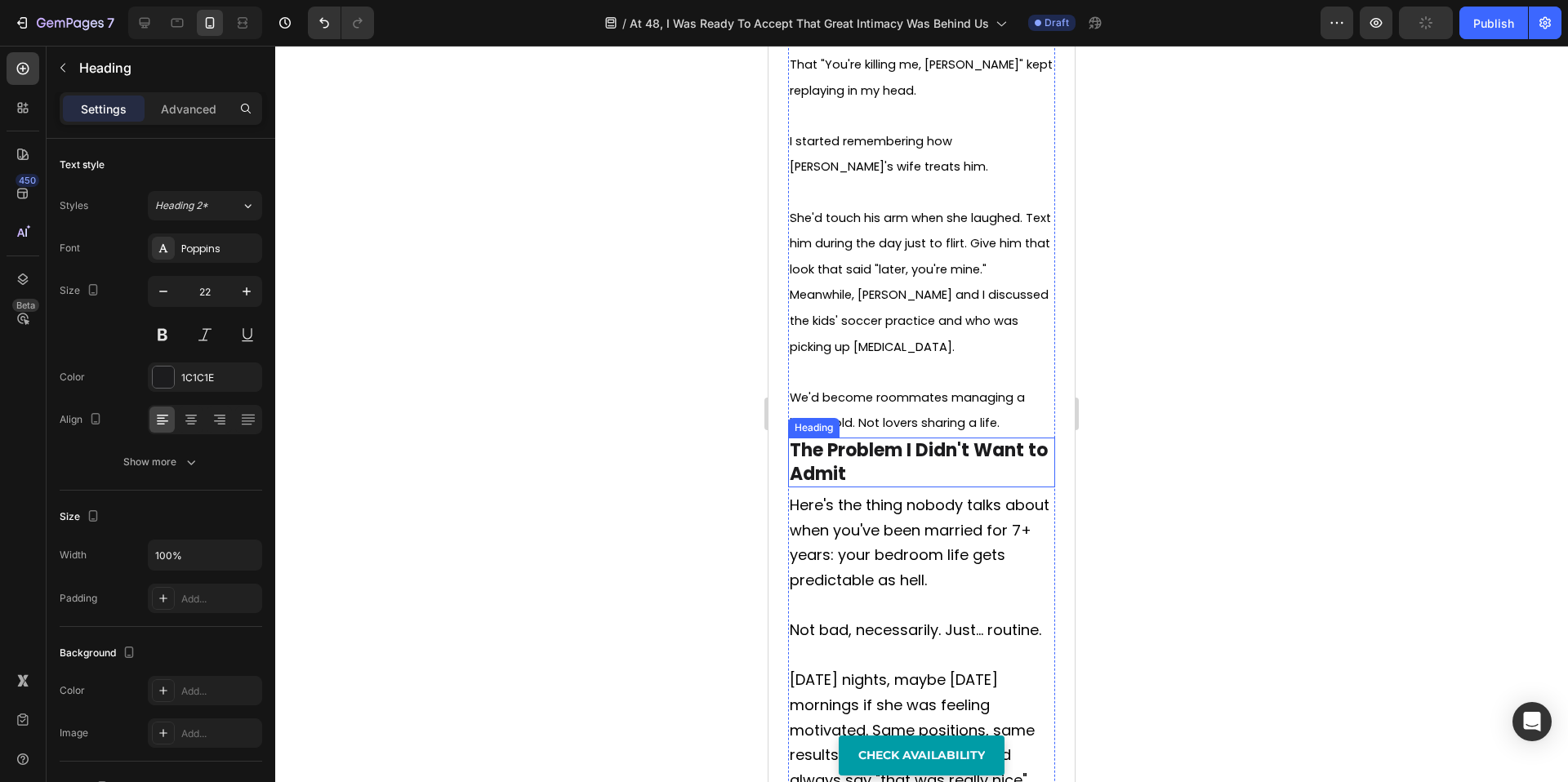
click at [866, 439] on p "The Problem I Didn't Want to Admit" at bounding box center [921, 462] width 263 height 46
click at [638, 424] on div at bounding box center [921, 414] width 1293 height 737
click at [945, 512] on span "Here's the thing nobody talks about when you've been married for 7+ years: your…" at bounding box center [920, 544] width 260 height 96
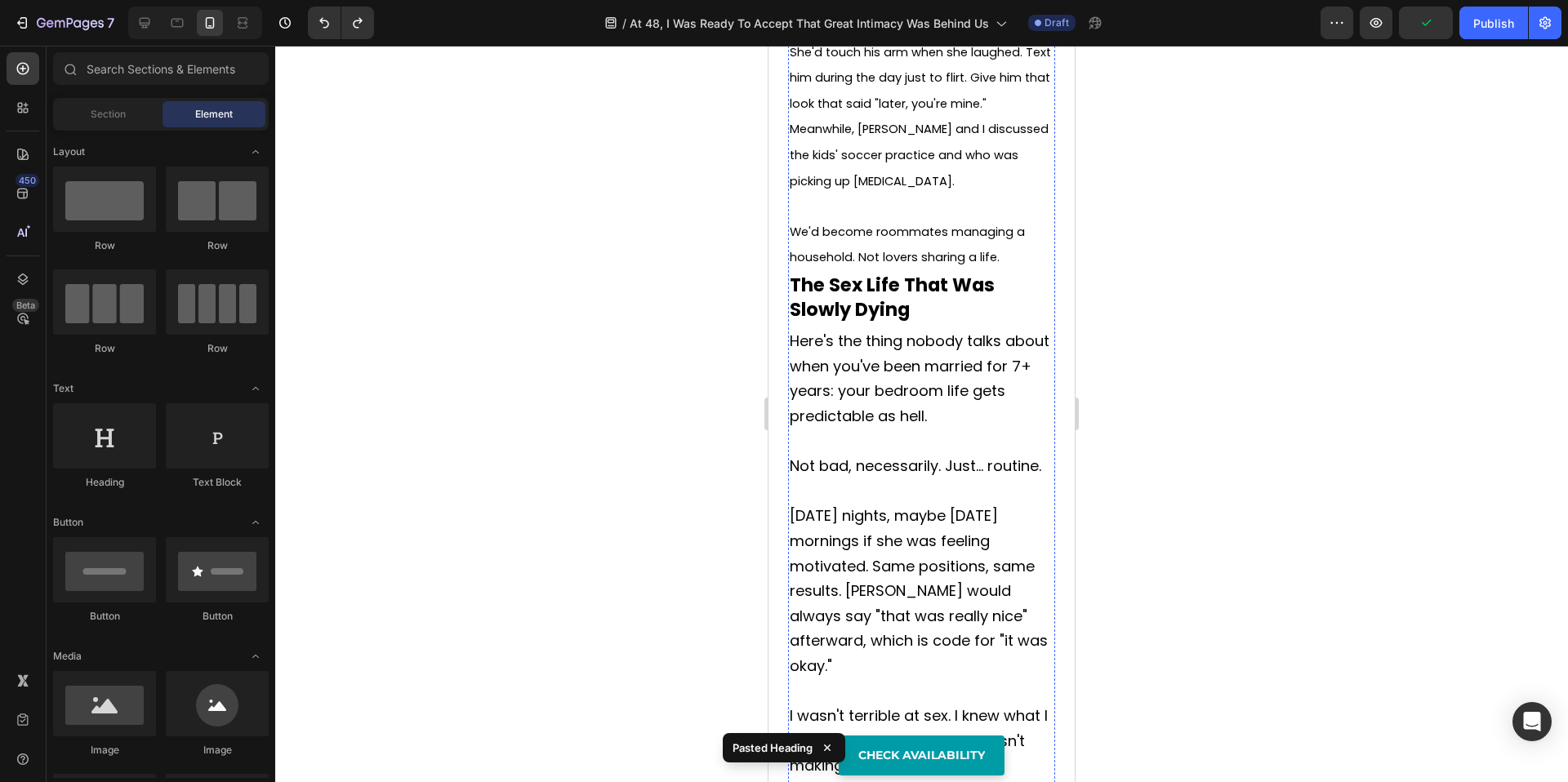
scroll to position [1568, 0]
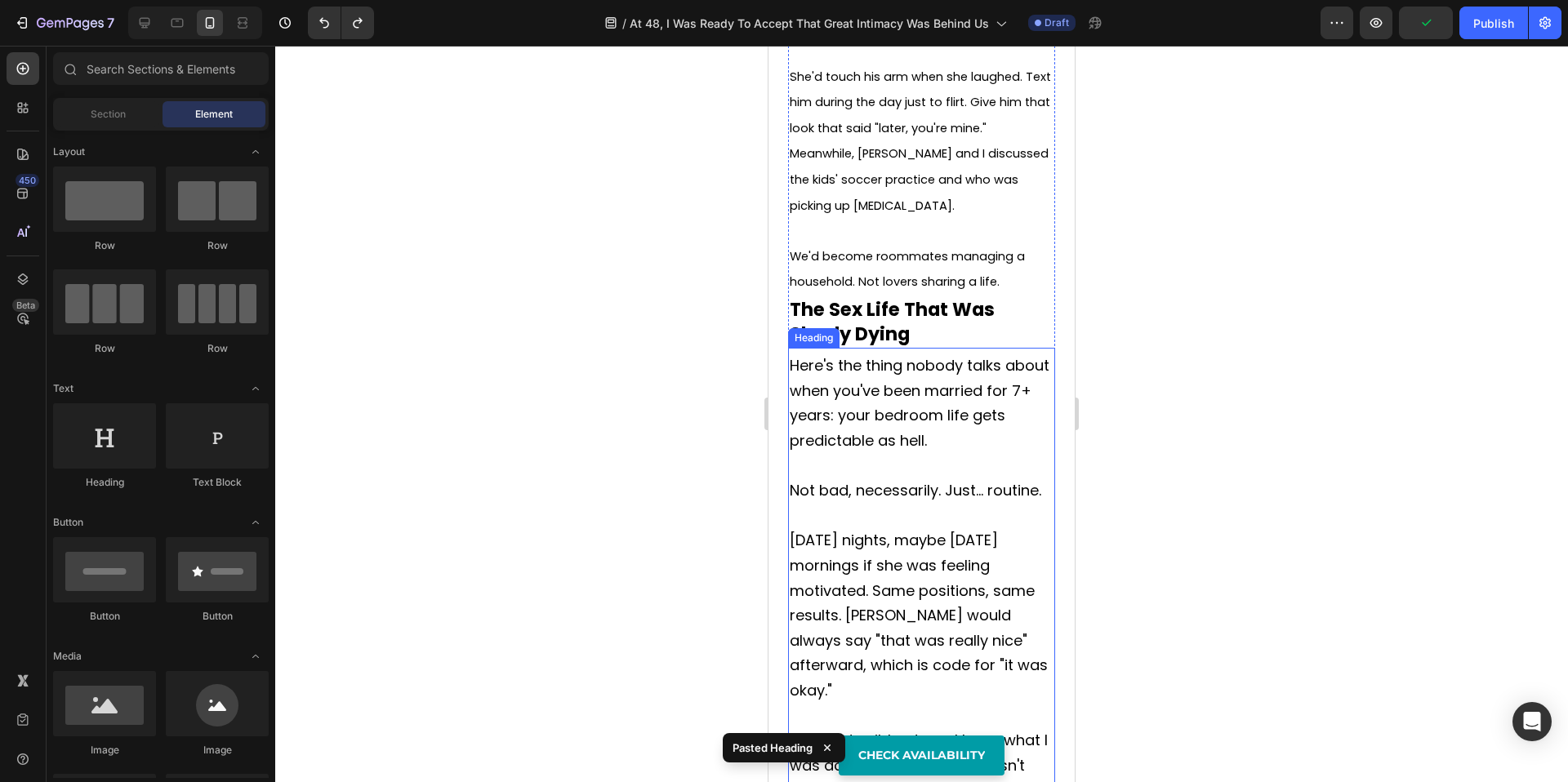
click at [882, 481] on span "Not bad, necessarily. Just... routine." at bounding box center [916, 490] width 252 height 20
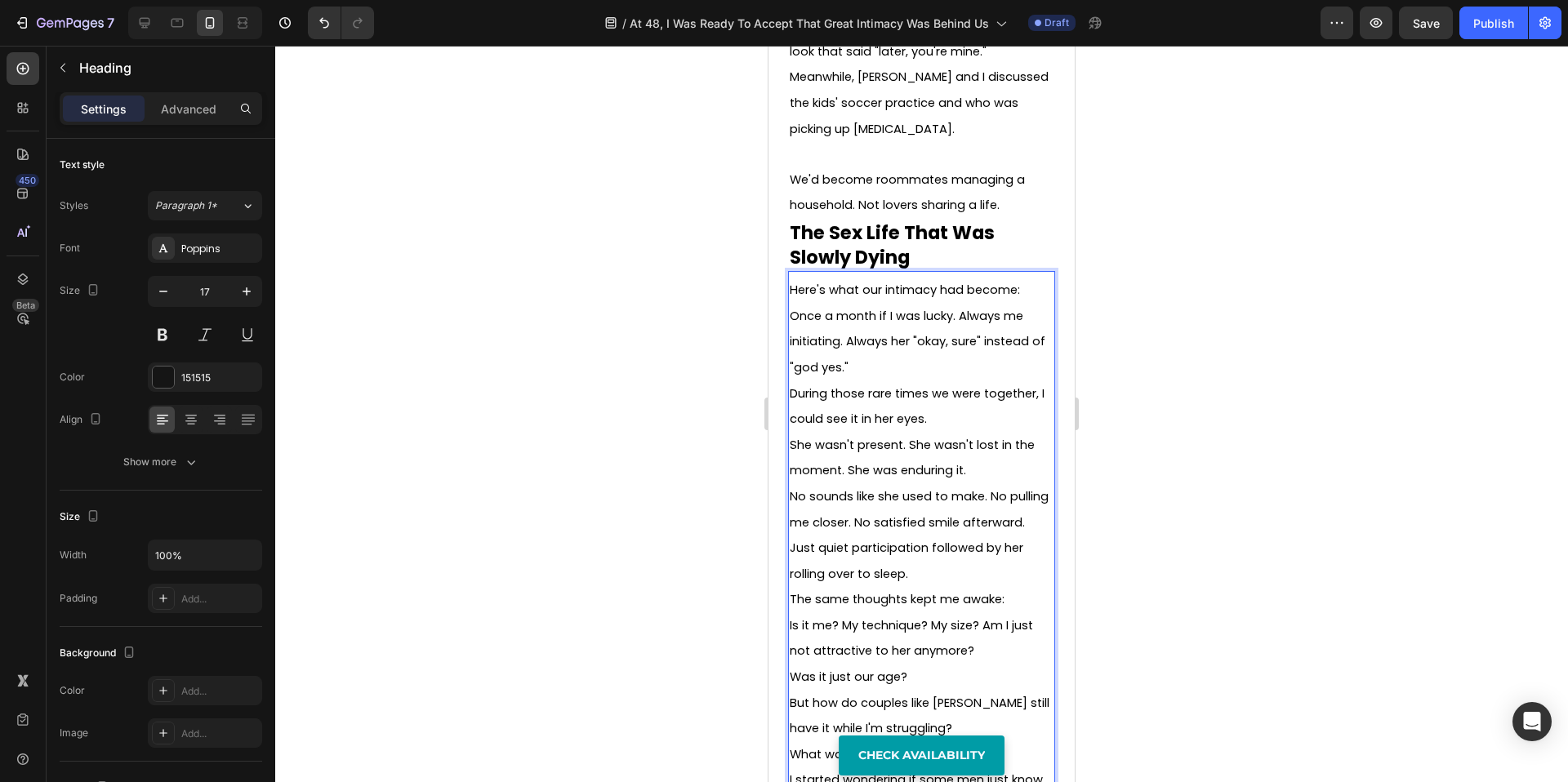
scroll to position [1661, 0]
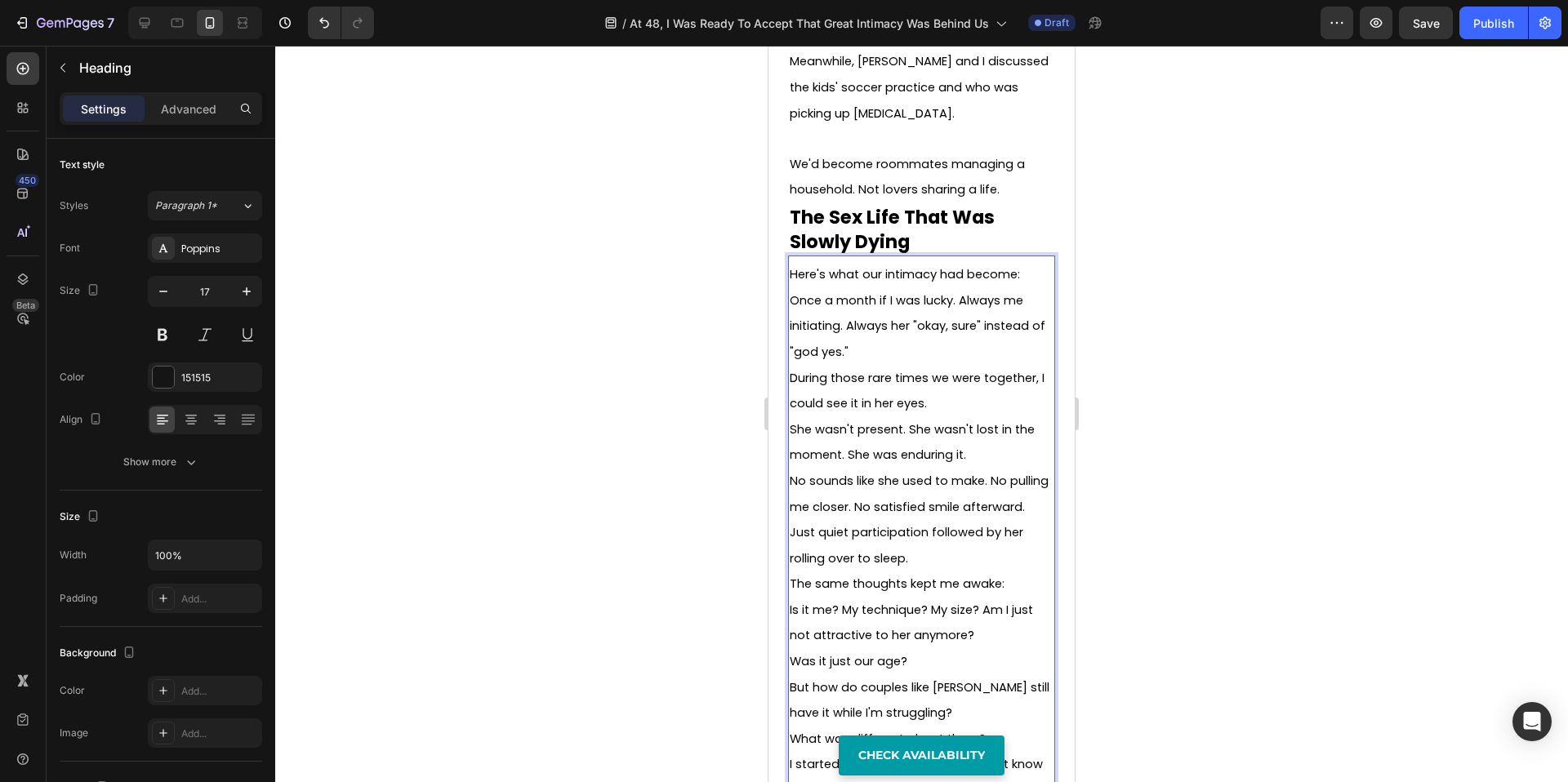
click at [889, 304] on p "Once a month if I was lucky. Always me initiating. Always her "okay, sure" inst…" at bounding box center [921, 325] width 263 height 77
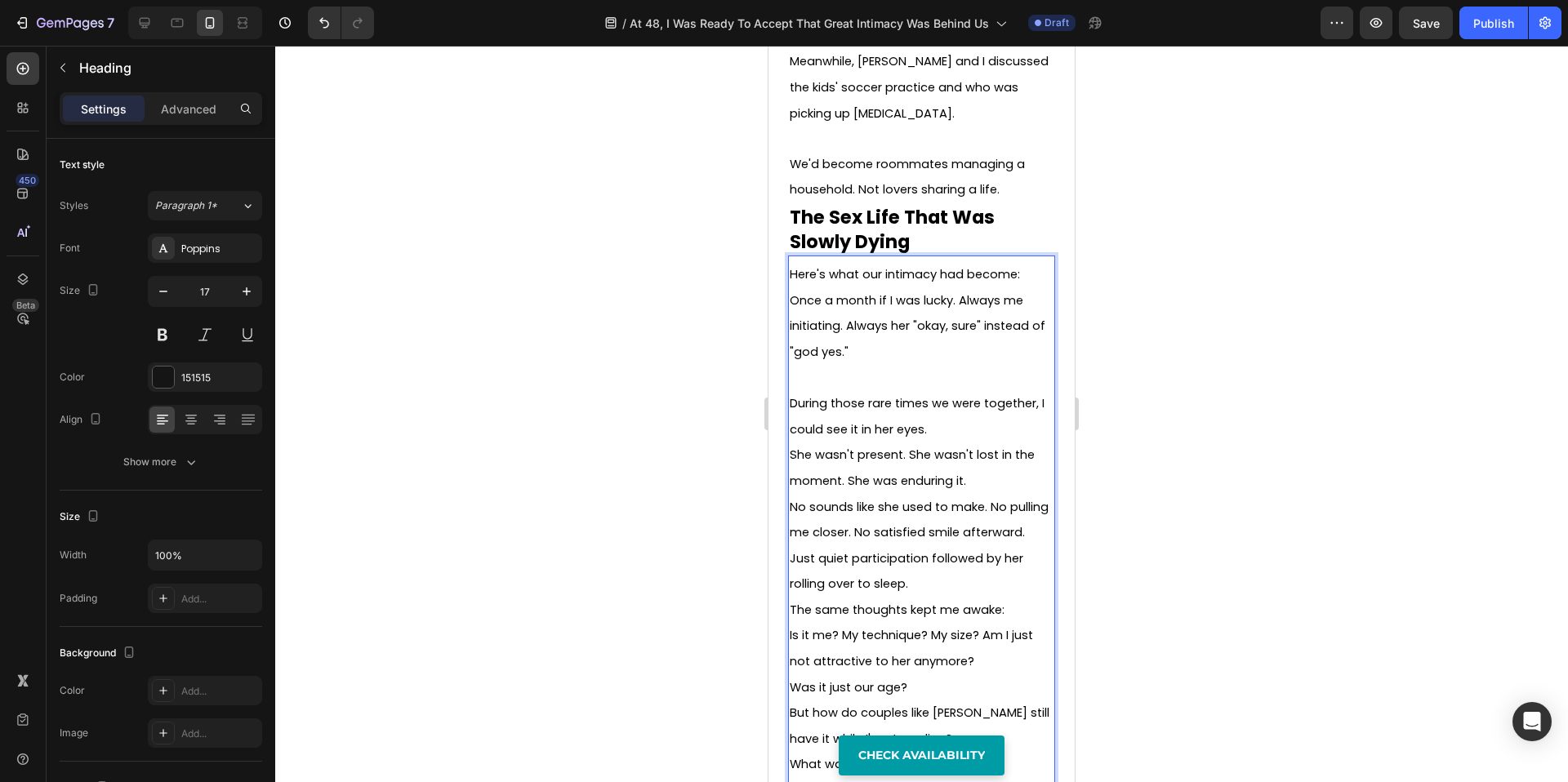
click at [960, 293] on span "Once a month if I was lucky. Always me initiating. Always her "okay, sure" inst…" at bounding box center [918, 326] width 255 height 67
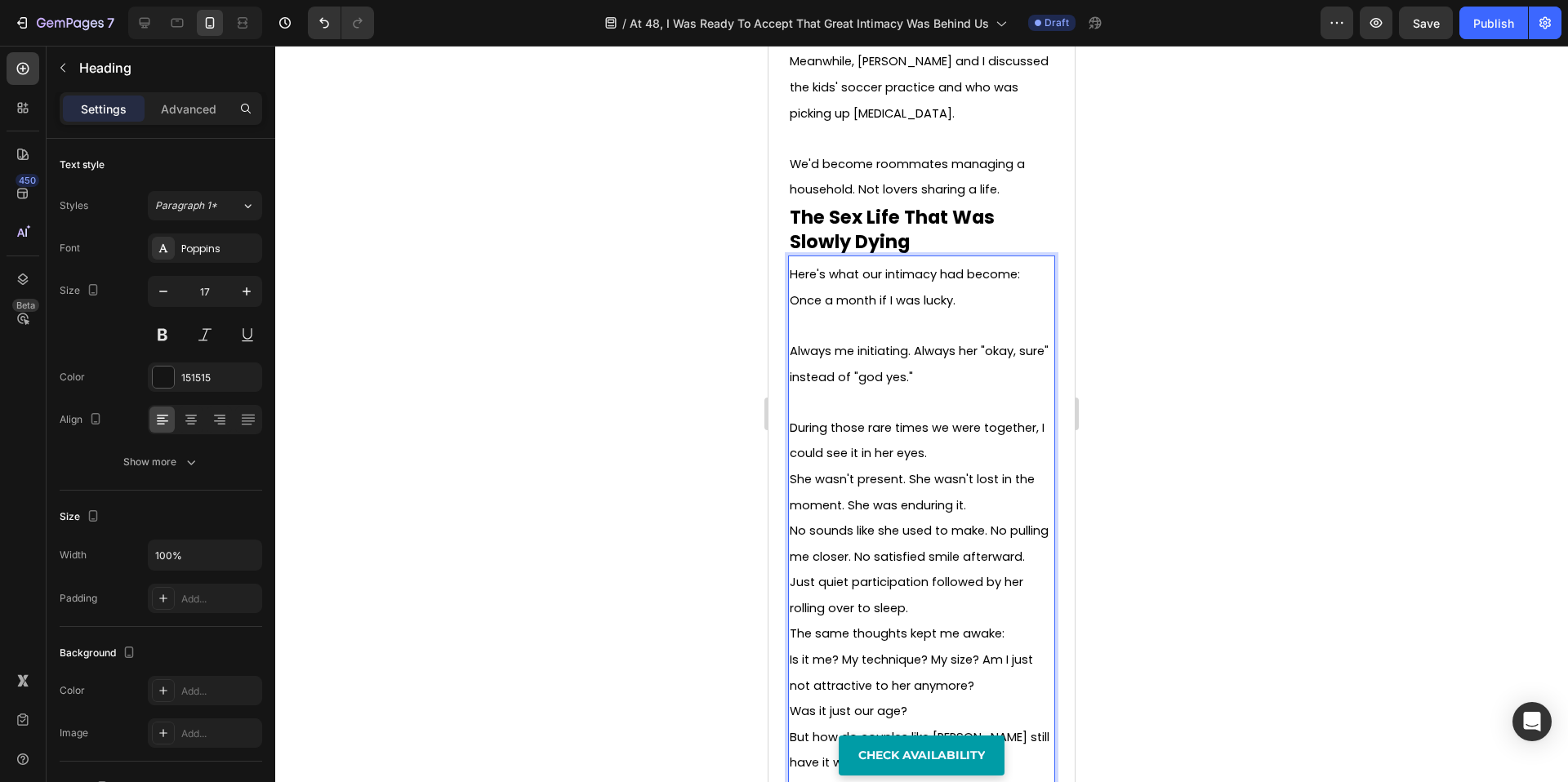
click at [957, 415] on p "During those rare times we were together, I could see it in her eyes." at bounding box center [921, 441] width 263 height 51
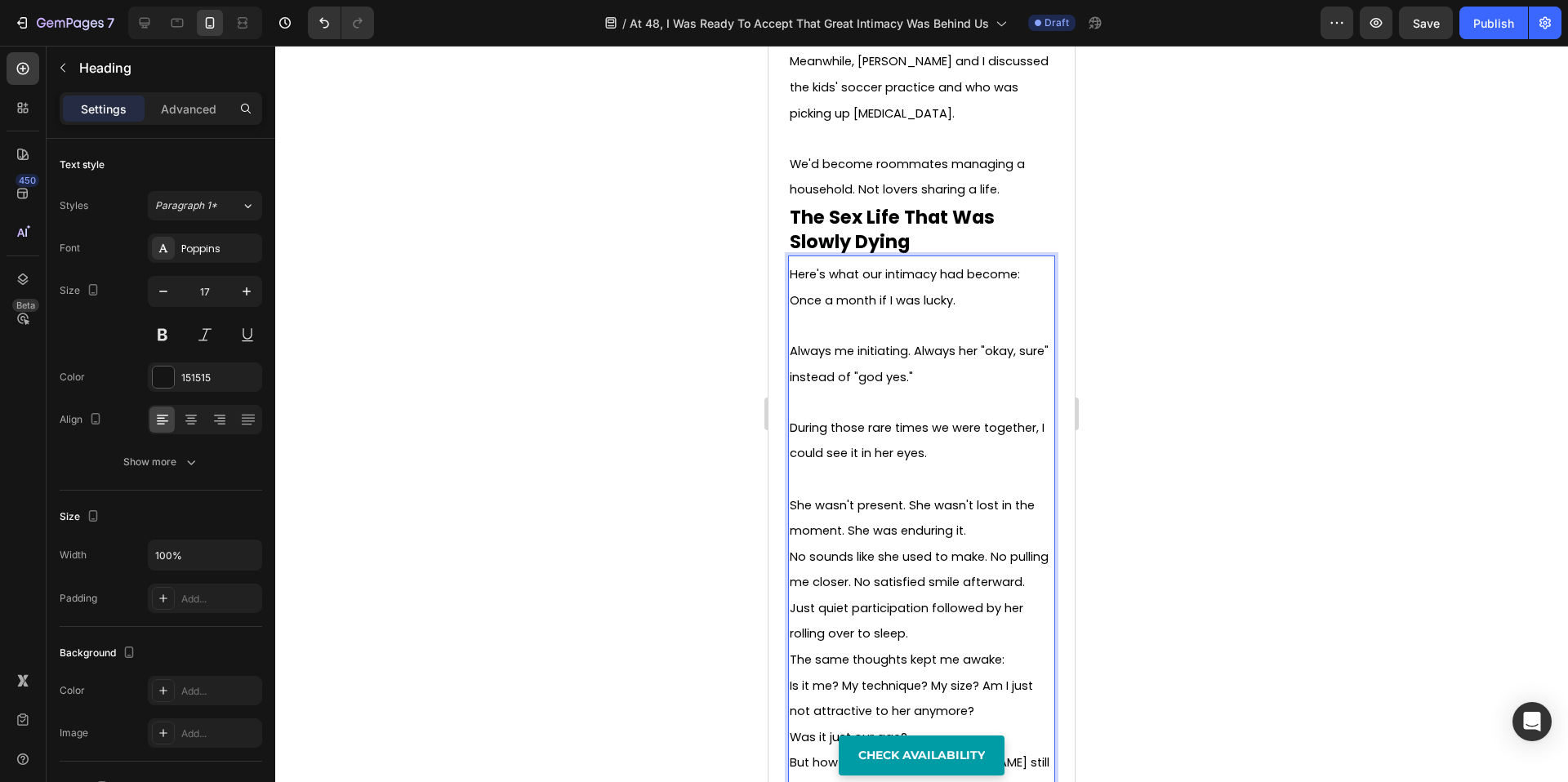
click at [988, 492] on p "She wasn't present. She wasn't lost in the moment. She was enduring it." at bounding box center [921, 518] width 263 height 51
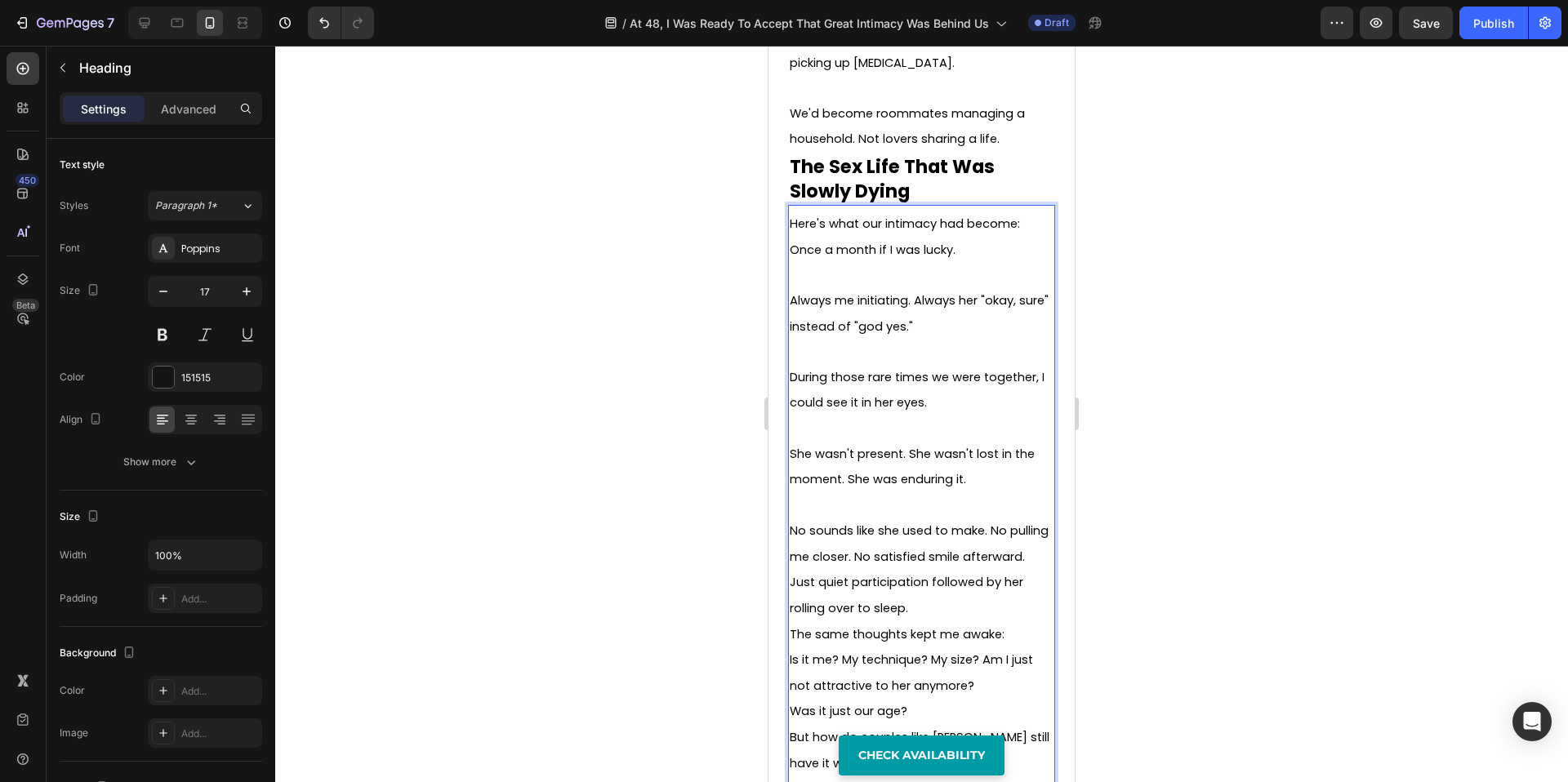
click at [937, 529] on p "No sounds like she used to make. No pulling me closer. No satisfied smile after…" at bounding box center [921, 543] width 263 height 51
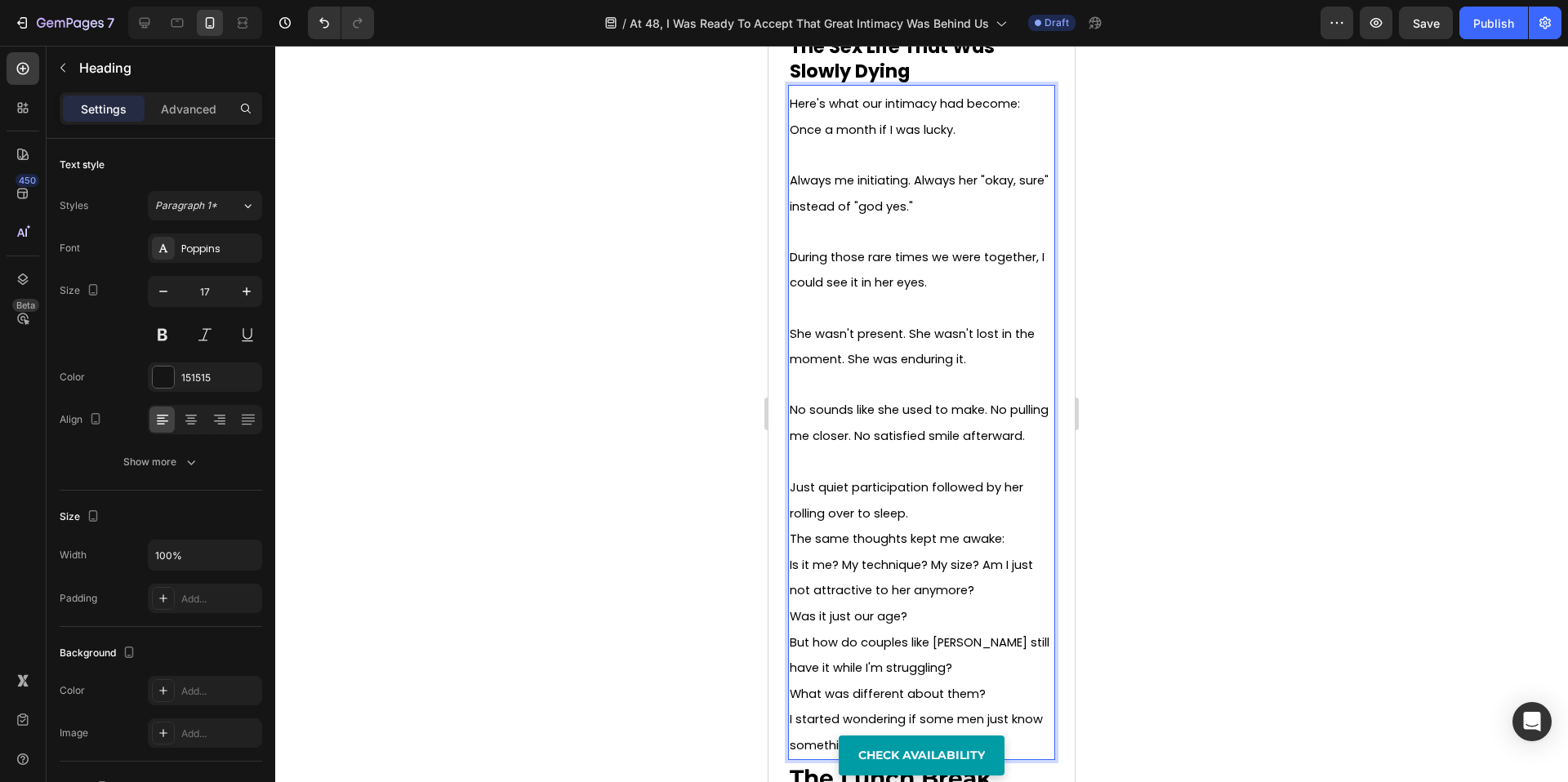
scroll to position [1843, 0]
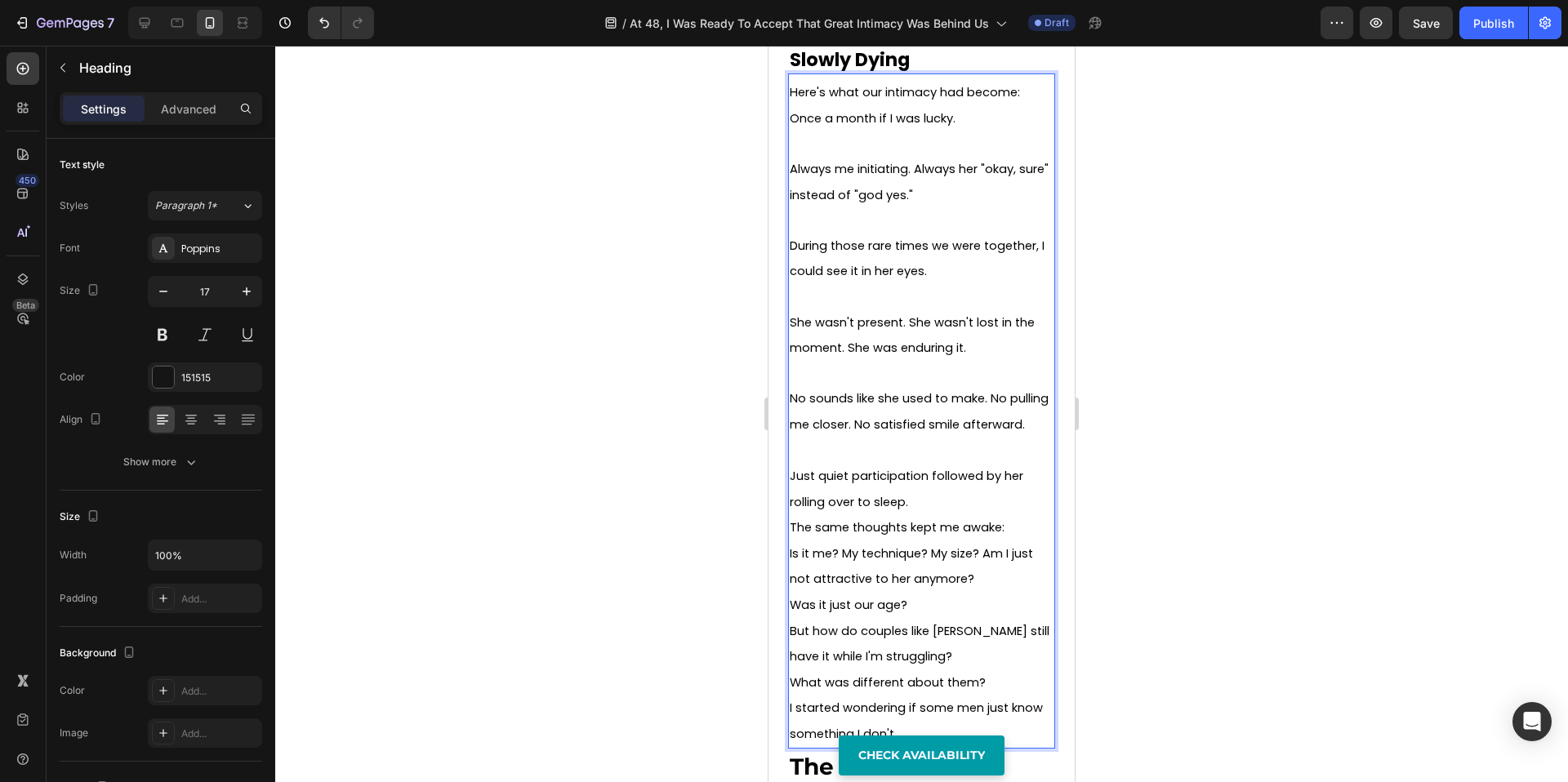
click at [930, 469] on p "Just quiet participation followed by her rolling over to sleep." at bounding box center [921, 489] width 263 height 51
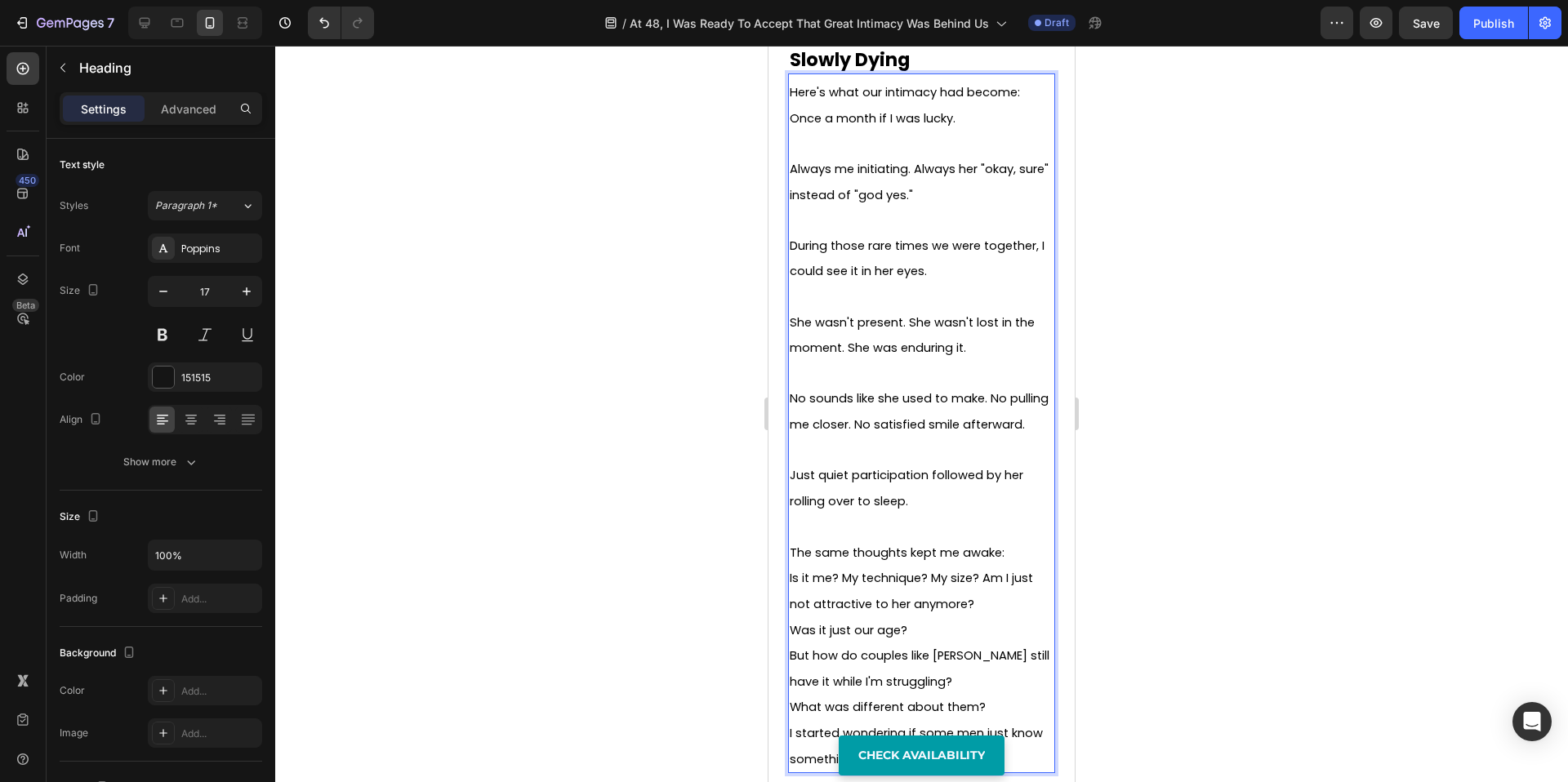
click at [1015, 540] on p "The same thoughts kept me awake:" at bounding box center [921, 552] width 263 height 26
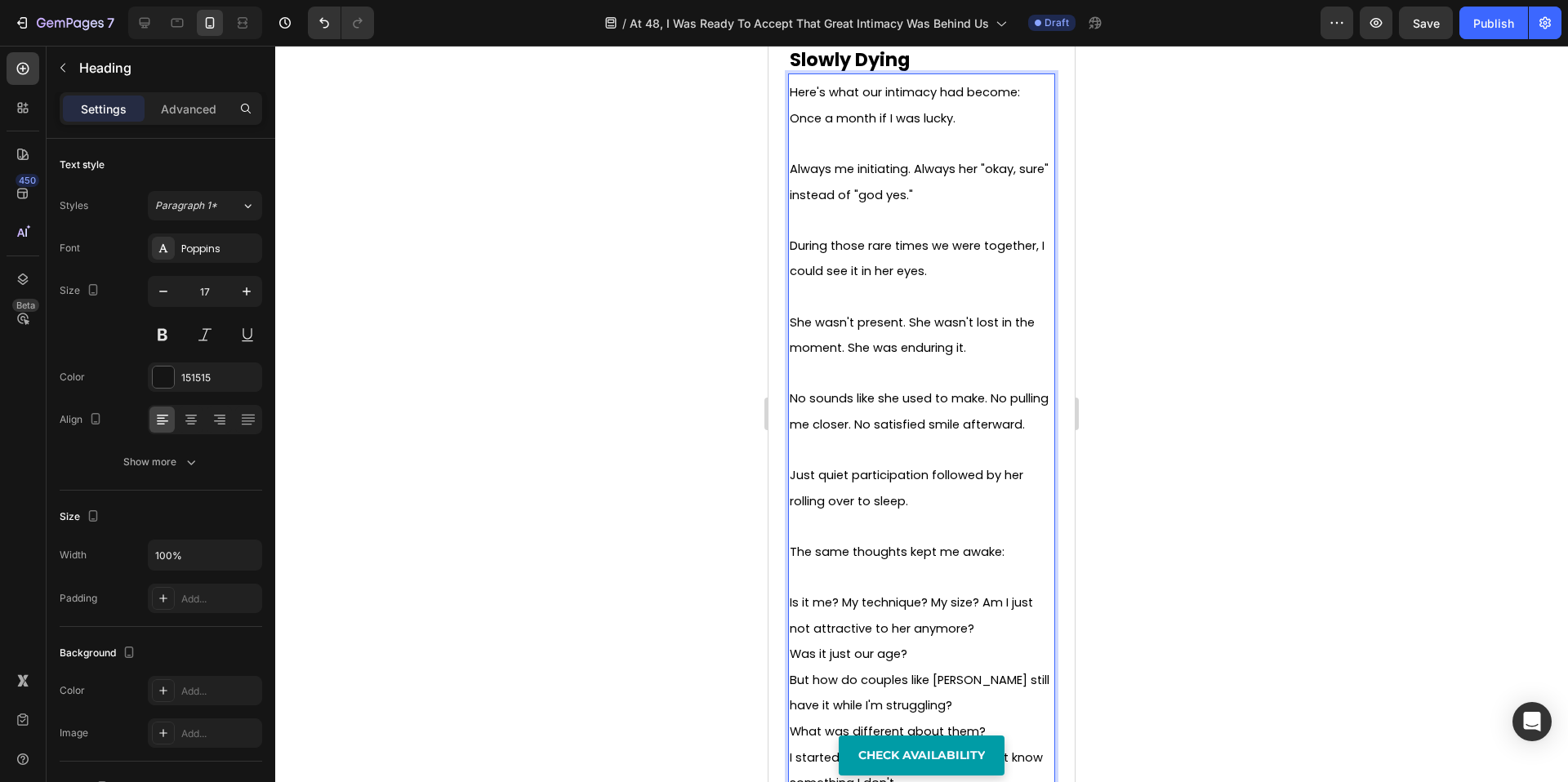
click at [930, 641] on p "Was it just our age?" at bounding box center [921, 653] width 263 height 26
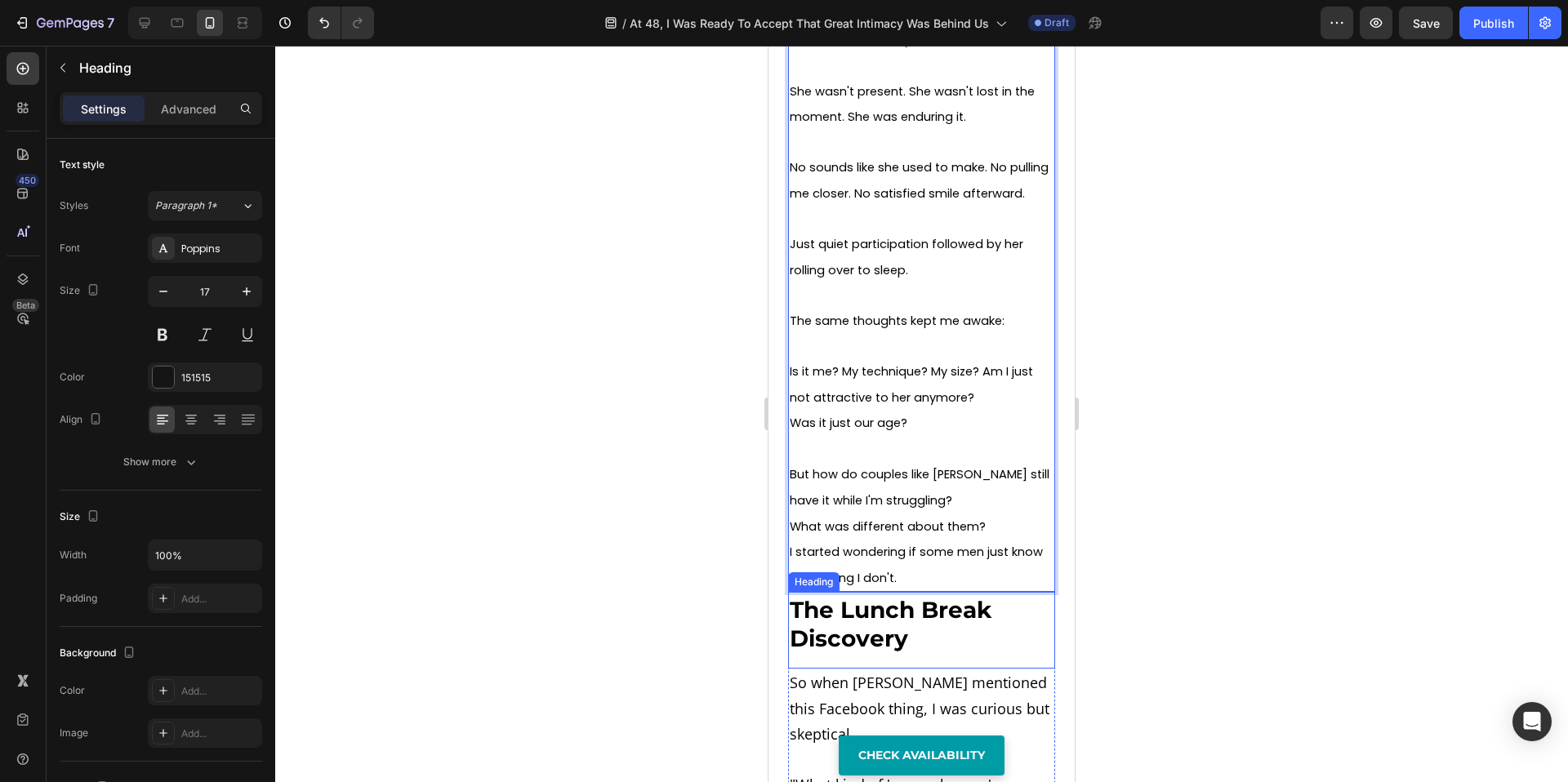
scroll to position [2064, 0]
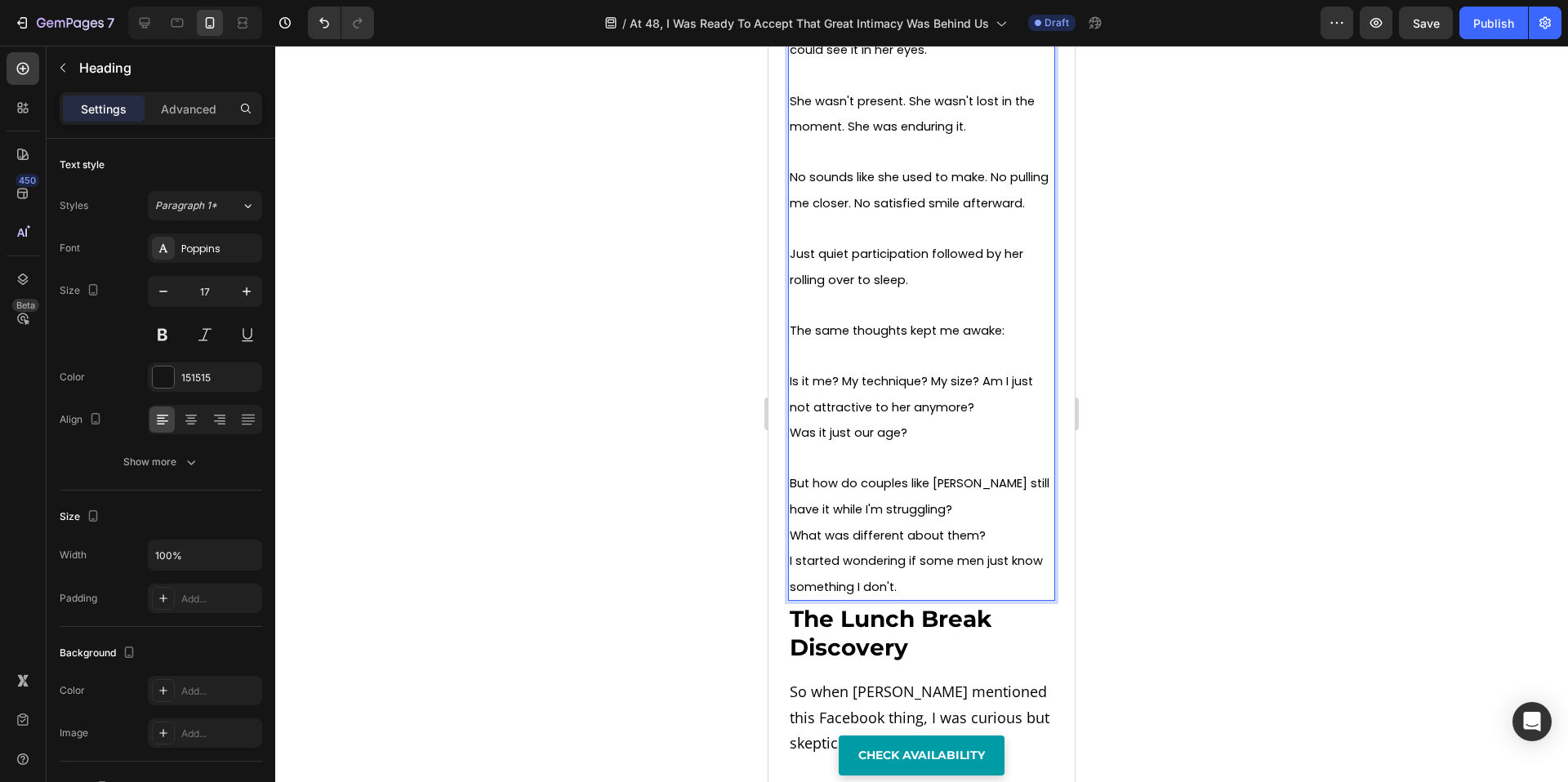
click at [927, 482] on p "But how do couples like [PERSON_NAME] still have it while I'm struggling?" at bounding box center [921, 496] width 263 height 51
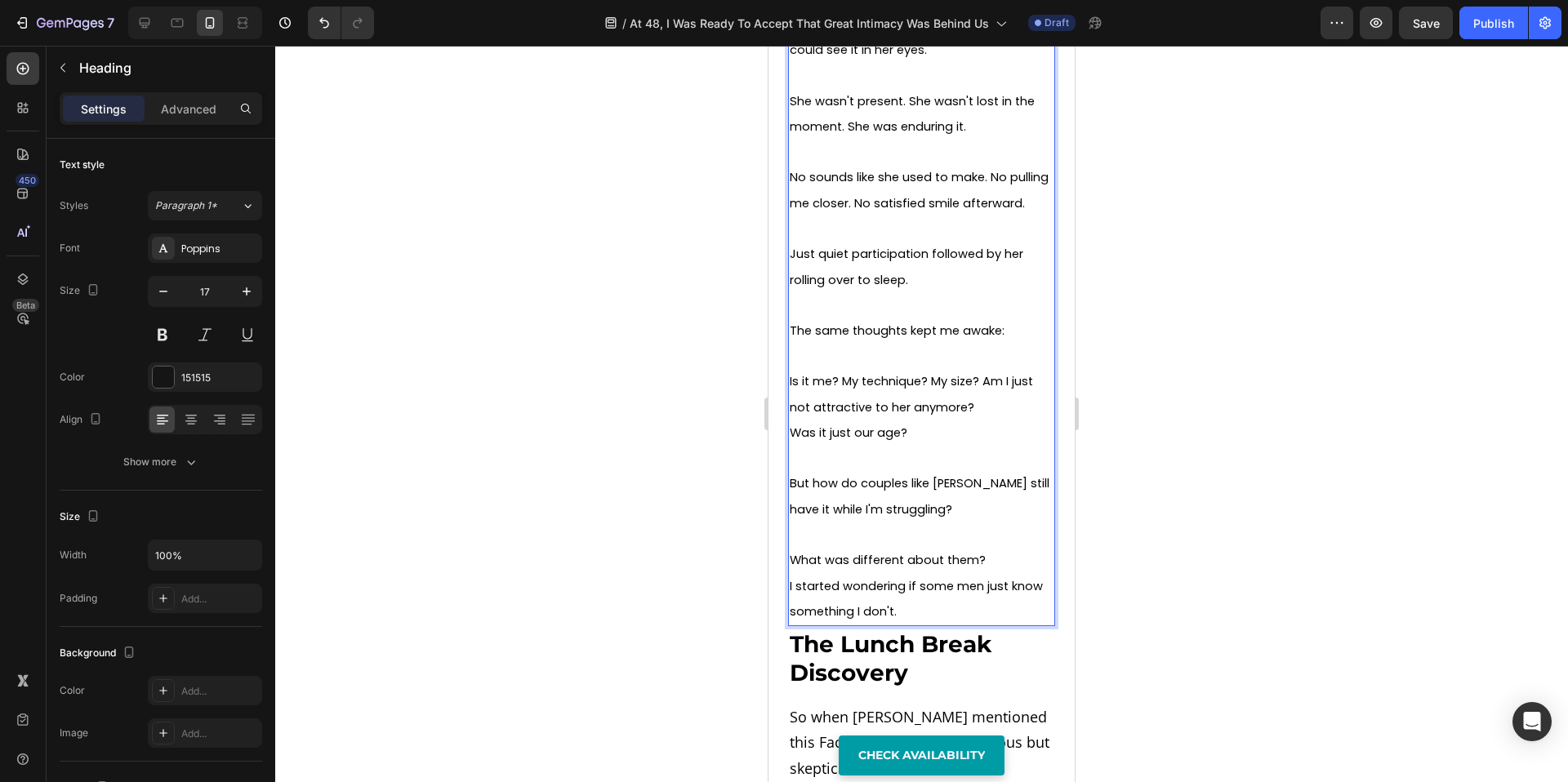
click at [992, 547] on p "What was different about them?" at bounding box center [921, 559] width 263 height 26
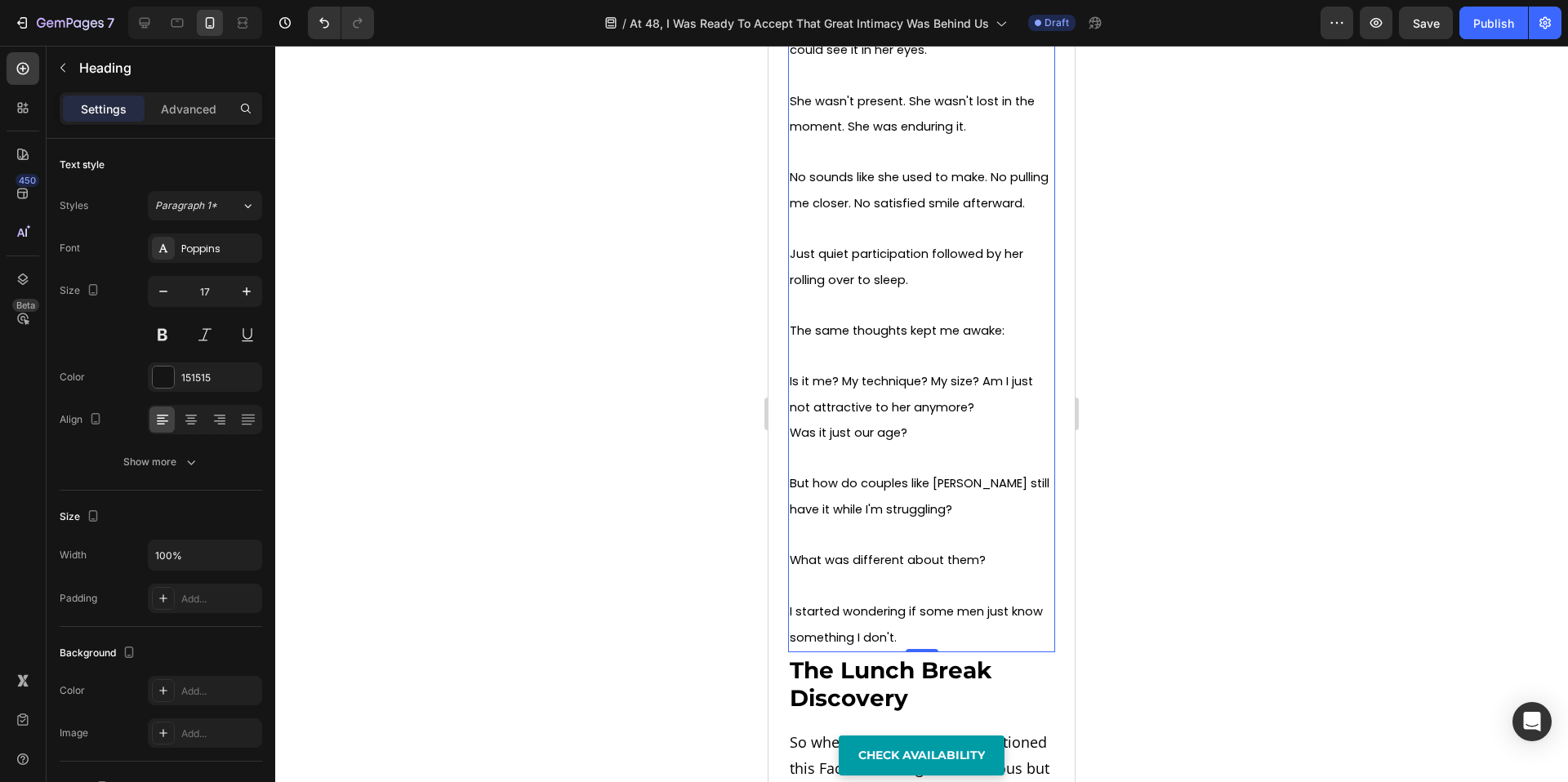
click at [1184, 578] on div at bounding box center [921, 414] width 1293 height 737
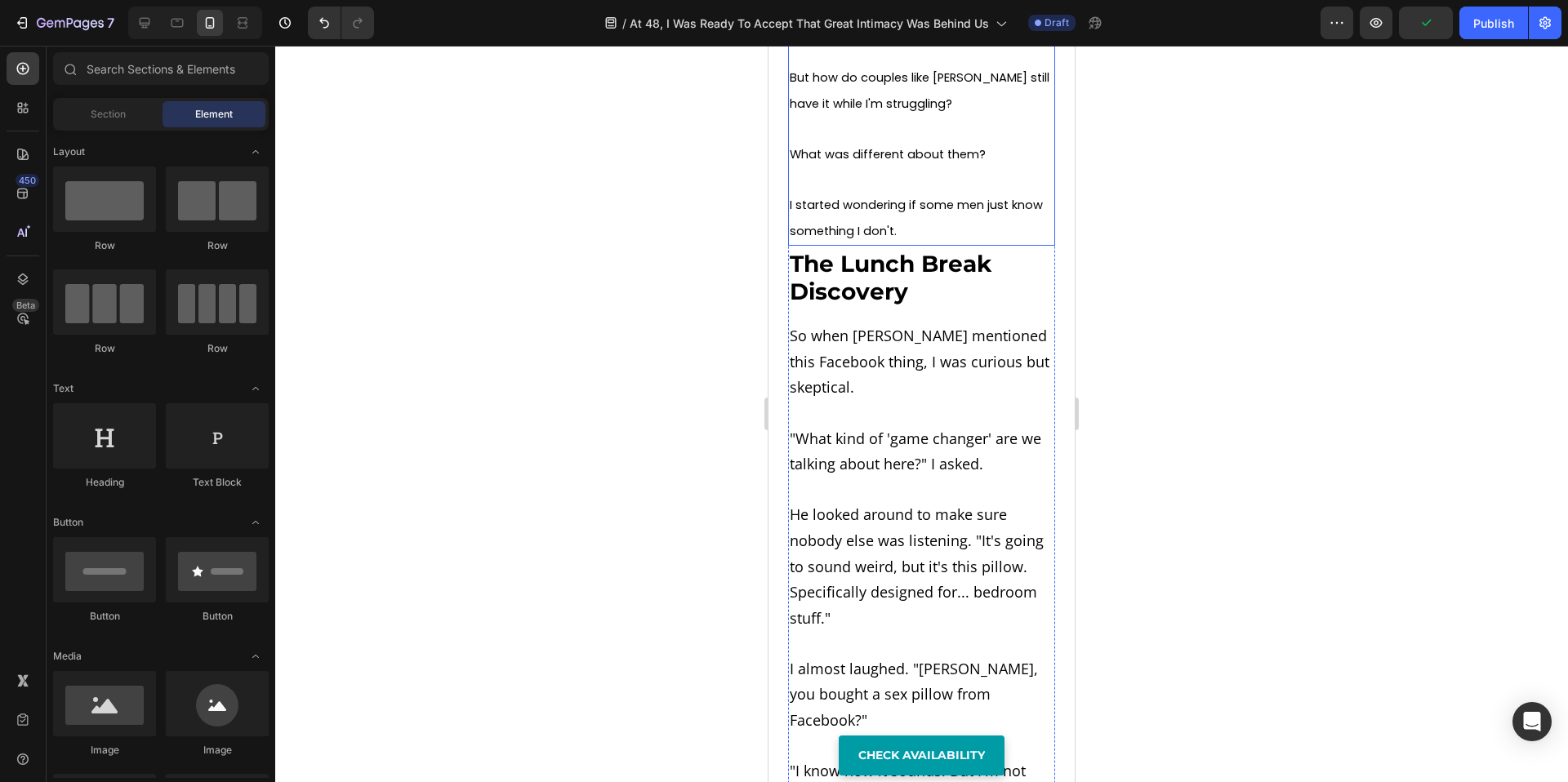
scroll to position [2509, 0]
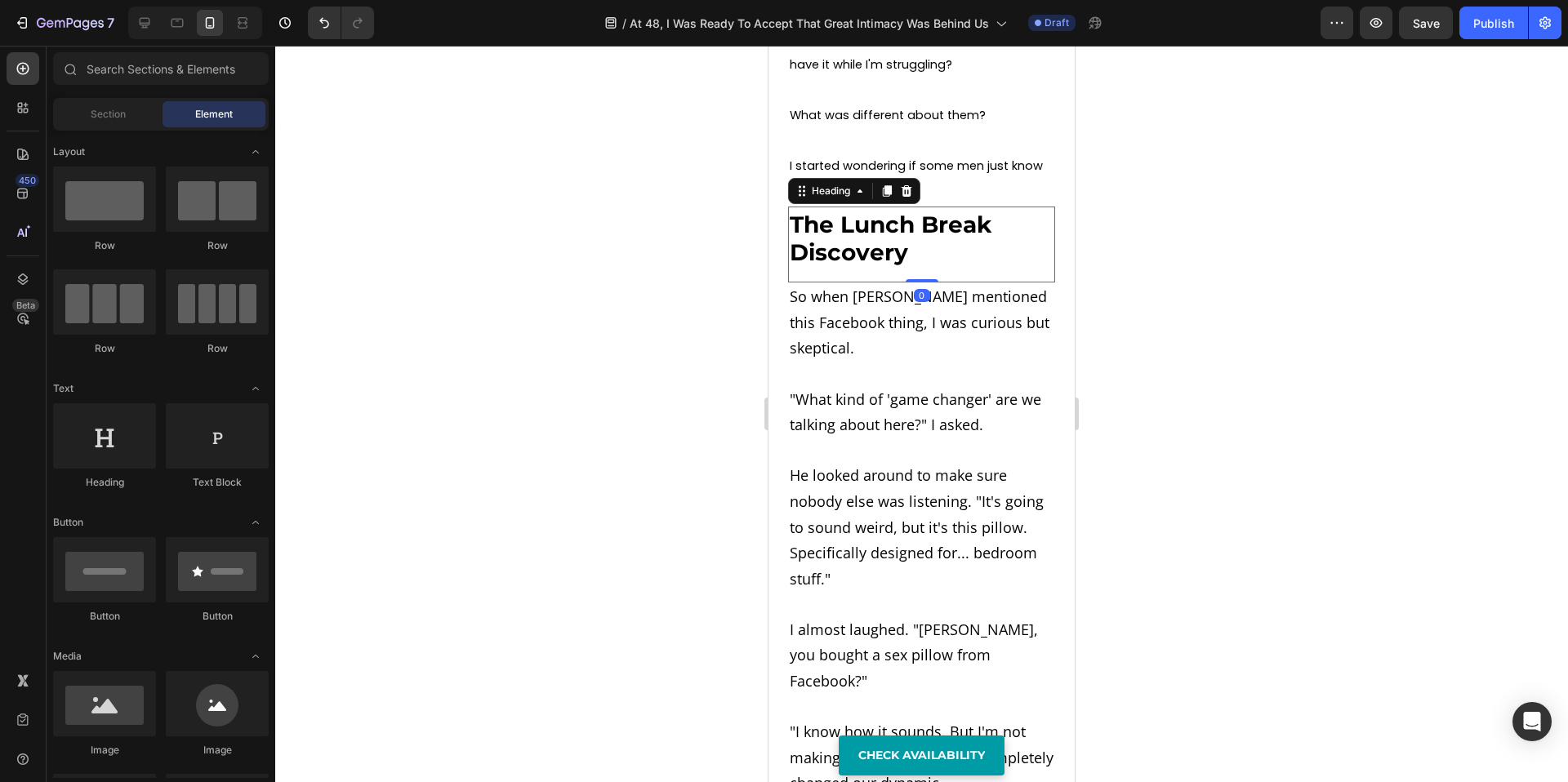
click at [841, 221] on strong "The Lunch Break Discovery" at bounding box center [890, 239] width 201 height 57
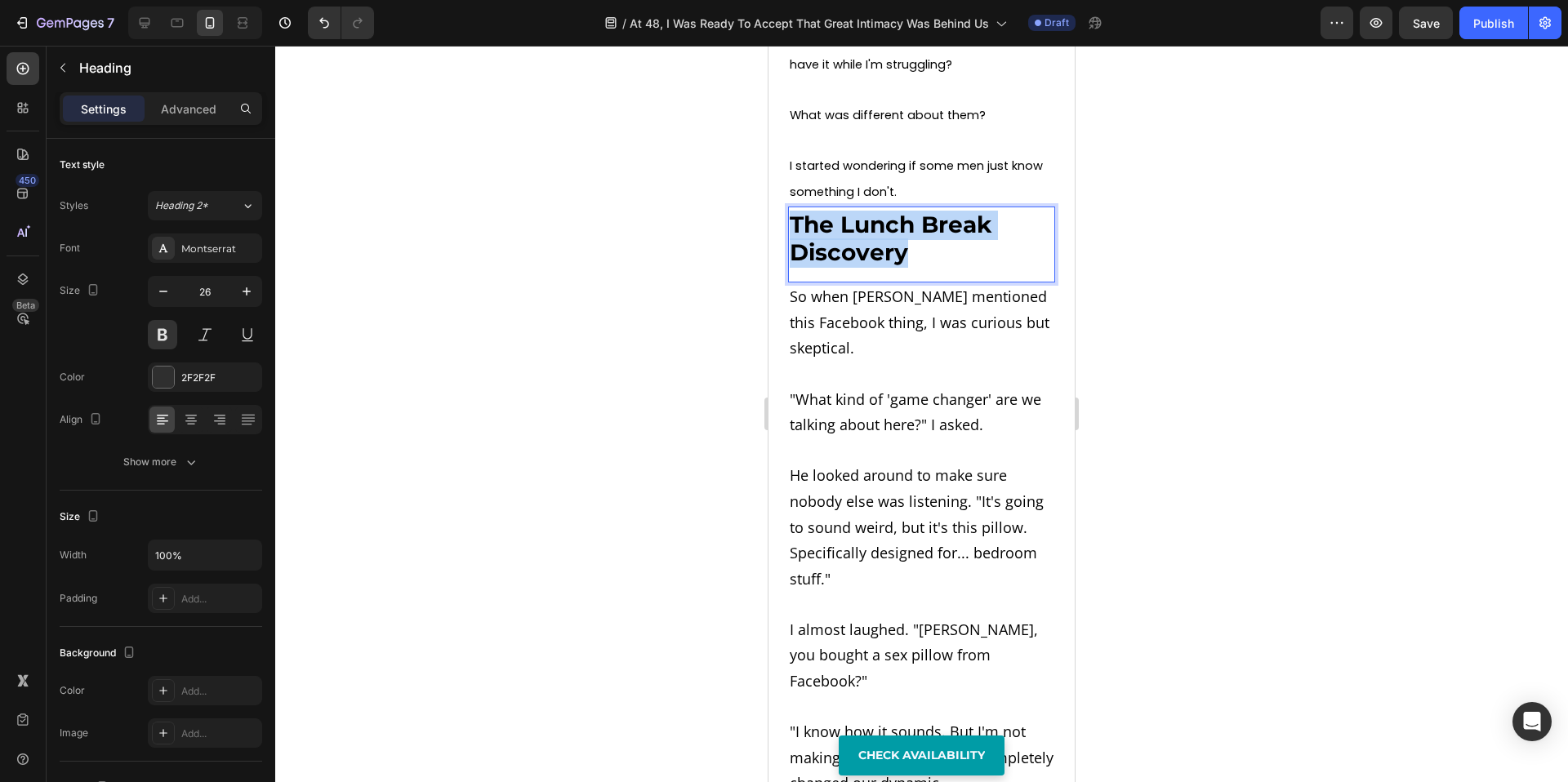
click at [841, 221] on strong "The Lunch Break Discovery" at bounding box center [890, 239] width 201 height 57
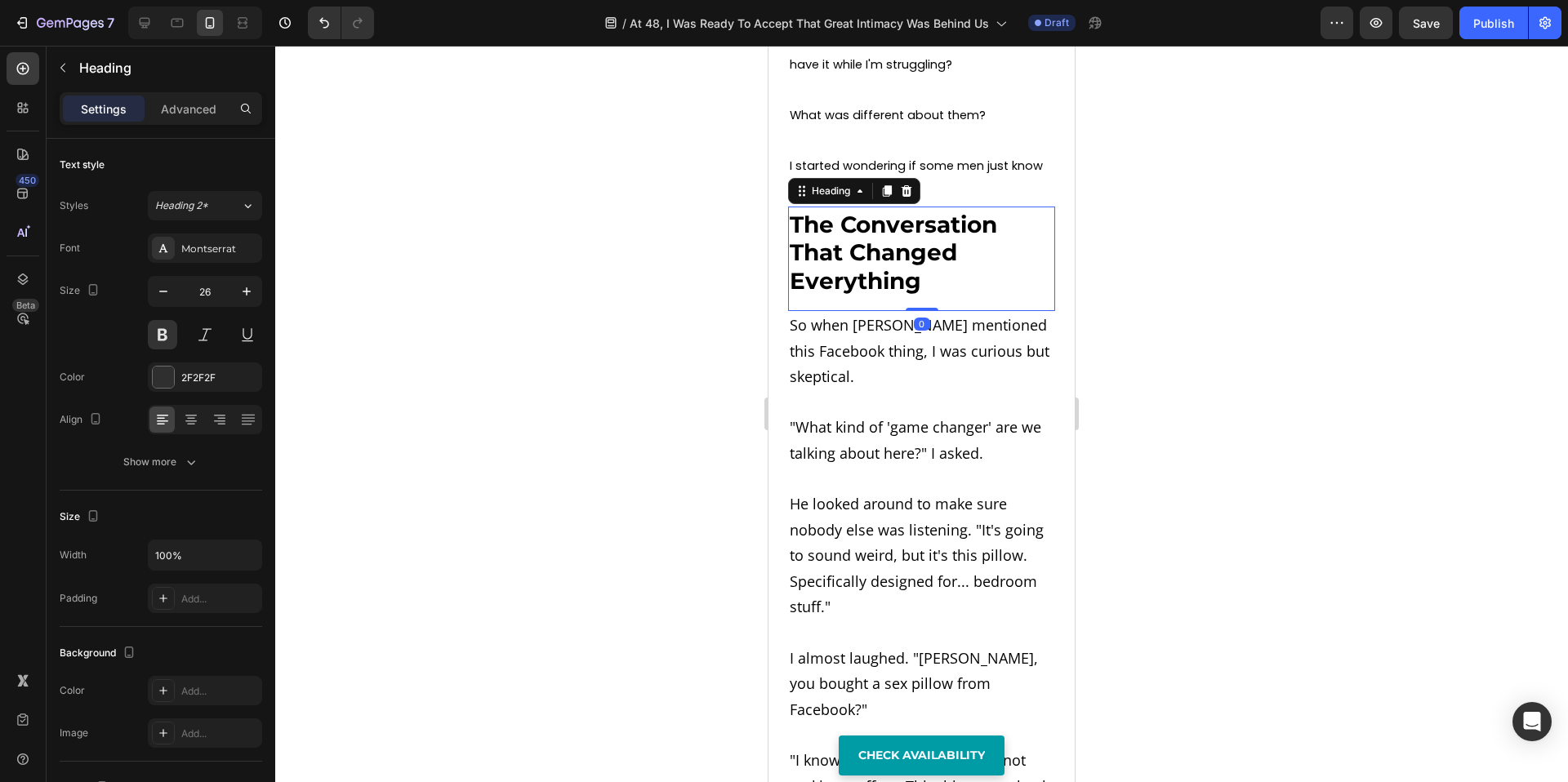
click at [623, 260] on div at bounding box center [921, 414] width 1293 height 737
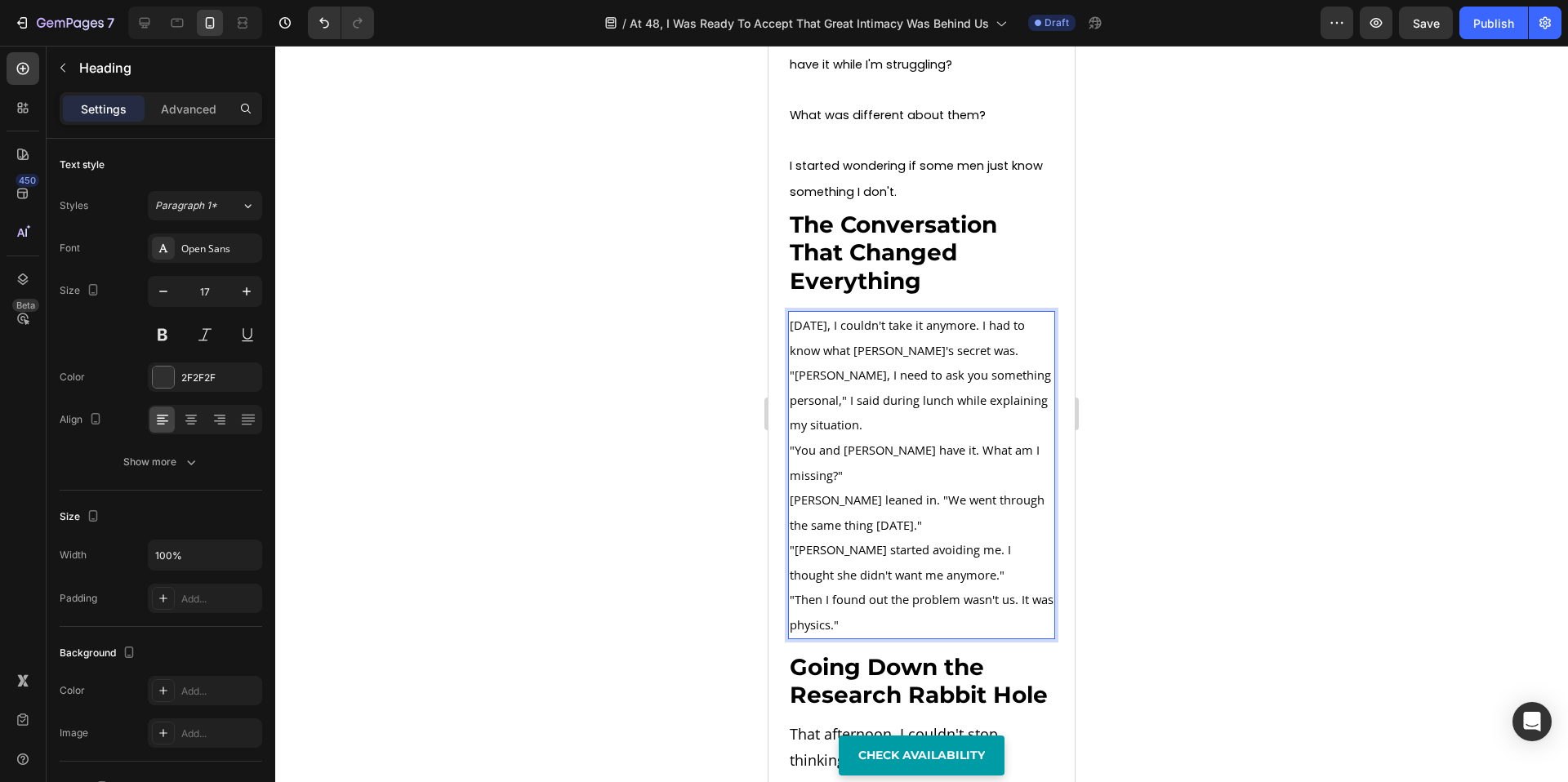
click at [1005, 320] on p "[DATE], I couldn't take it anymore. I had to know what [PERSON_NAME]'s secret w…" at bounding box center [921, 338] width 263 height 50
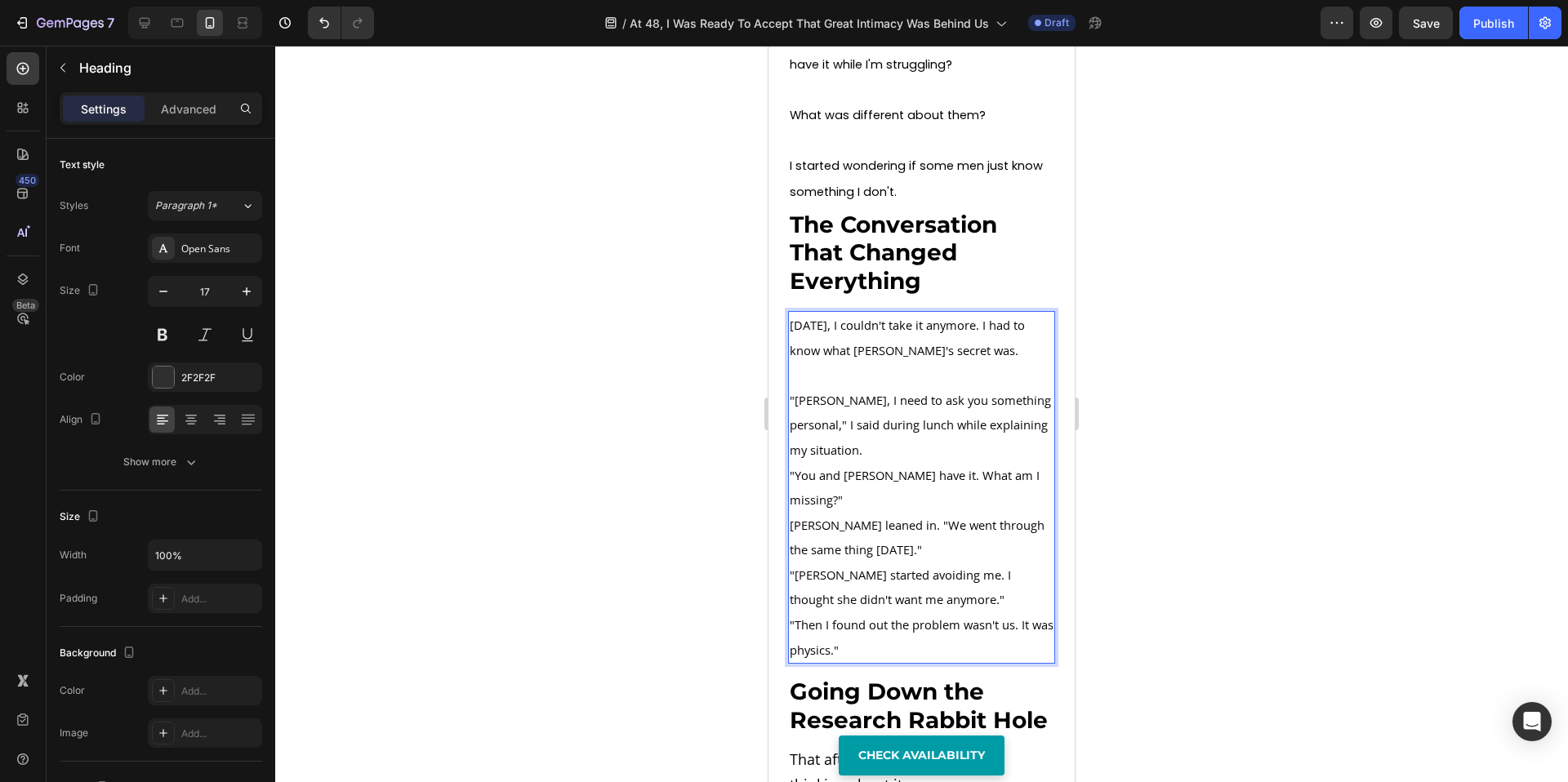
click at [967, 417] on p ""[PERSON_NAME], I need to ask you something personal," I said during lunch whil…" at bounding box center [921, 425] width 263 height 75
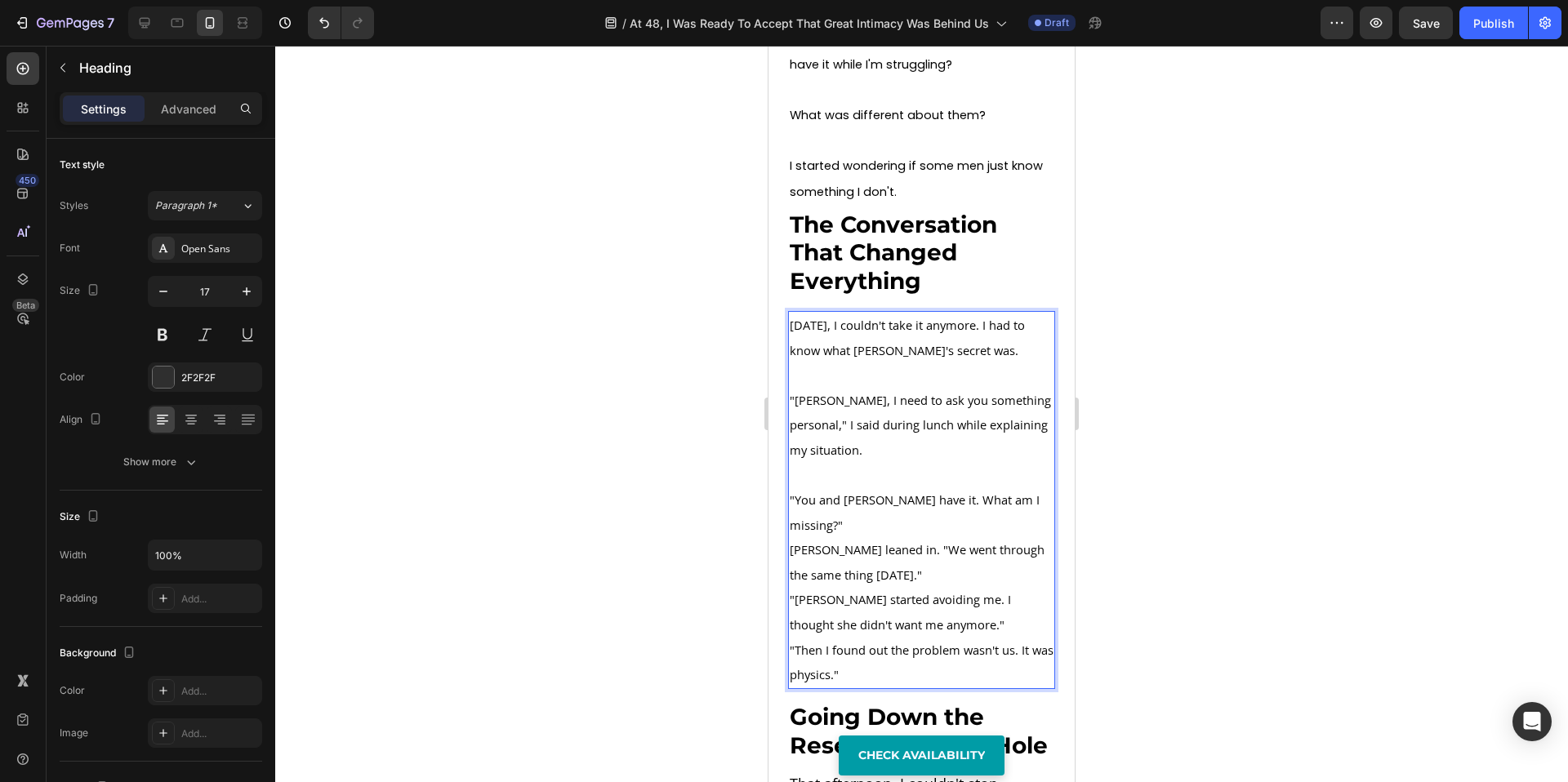
click at [894, 496] on p ""You and [PERSON_NAME] have it. What am I missing?"" at bounding box center [921, 512] width 263 height 50
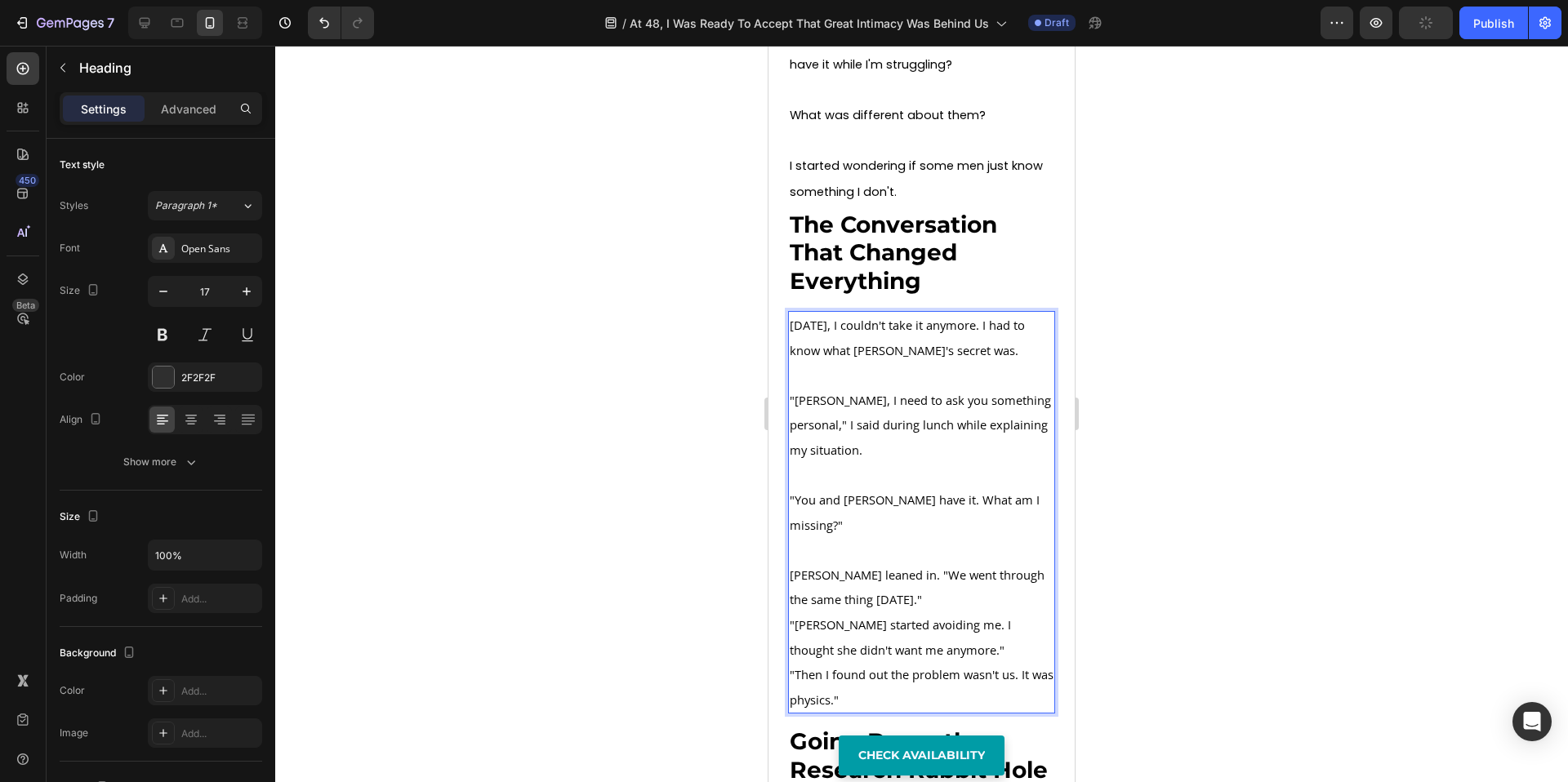
click at [957, 576] on p "[PERSON_NAME] leaned in. "We went through the same thing [DATE]."" at bounding box center [921, 588] width 263 height 50
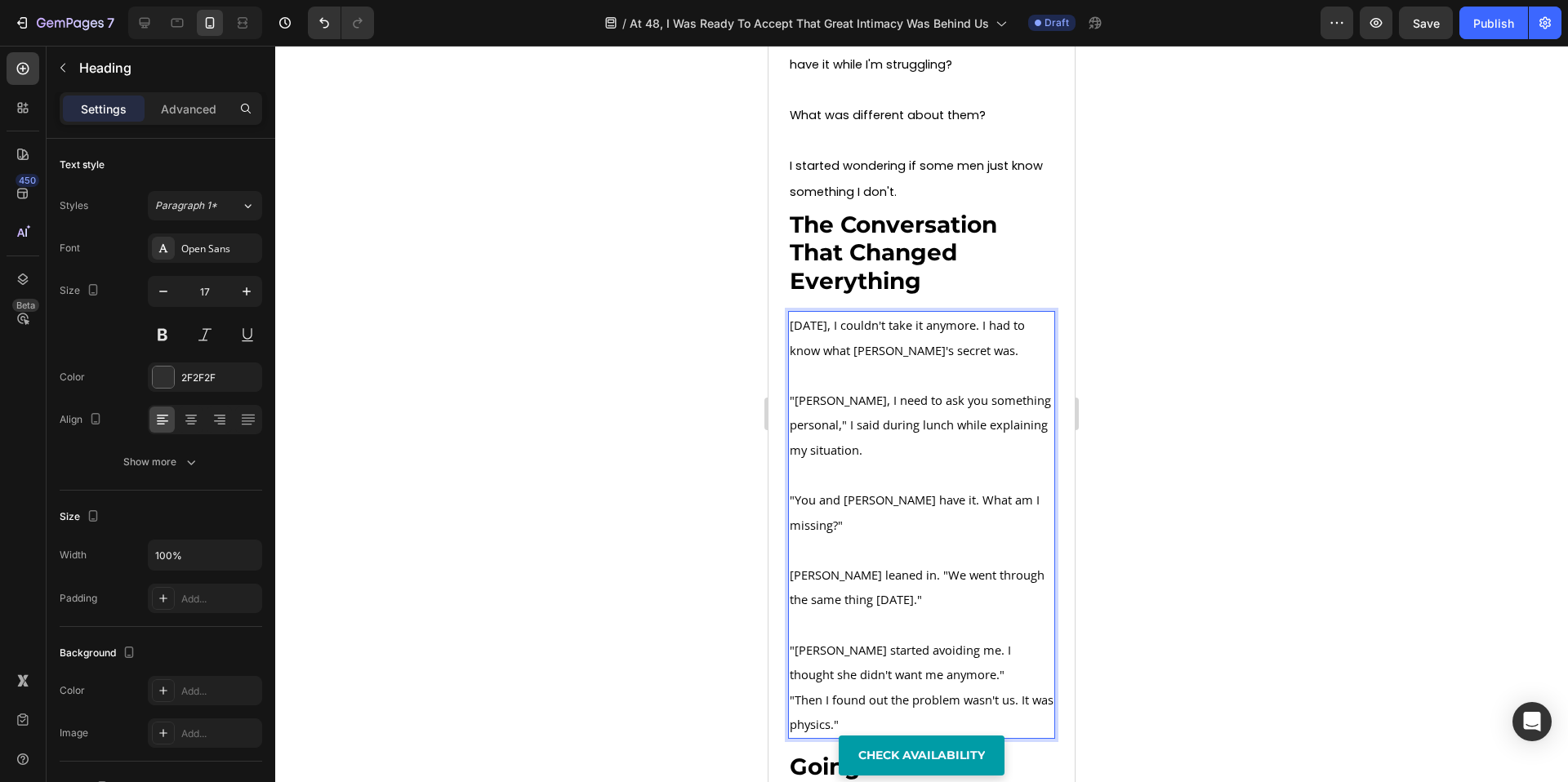
click at [957, 637] on p ""[PERSON_NAME] started avoiding me. I thought she didn't want me anymore."" at bounding box center [921, 662] width 263 height 50
click at [958, 654] on p ""[PERSON_NAME] started avoiding me. I thought she didn't want me anymore."" at bounding box center [921, 662] width 263 height 50
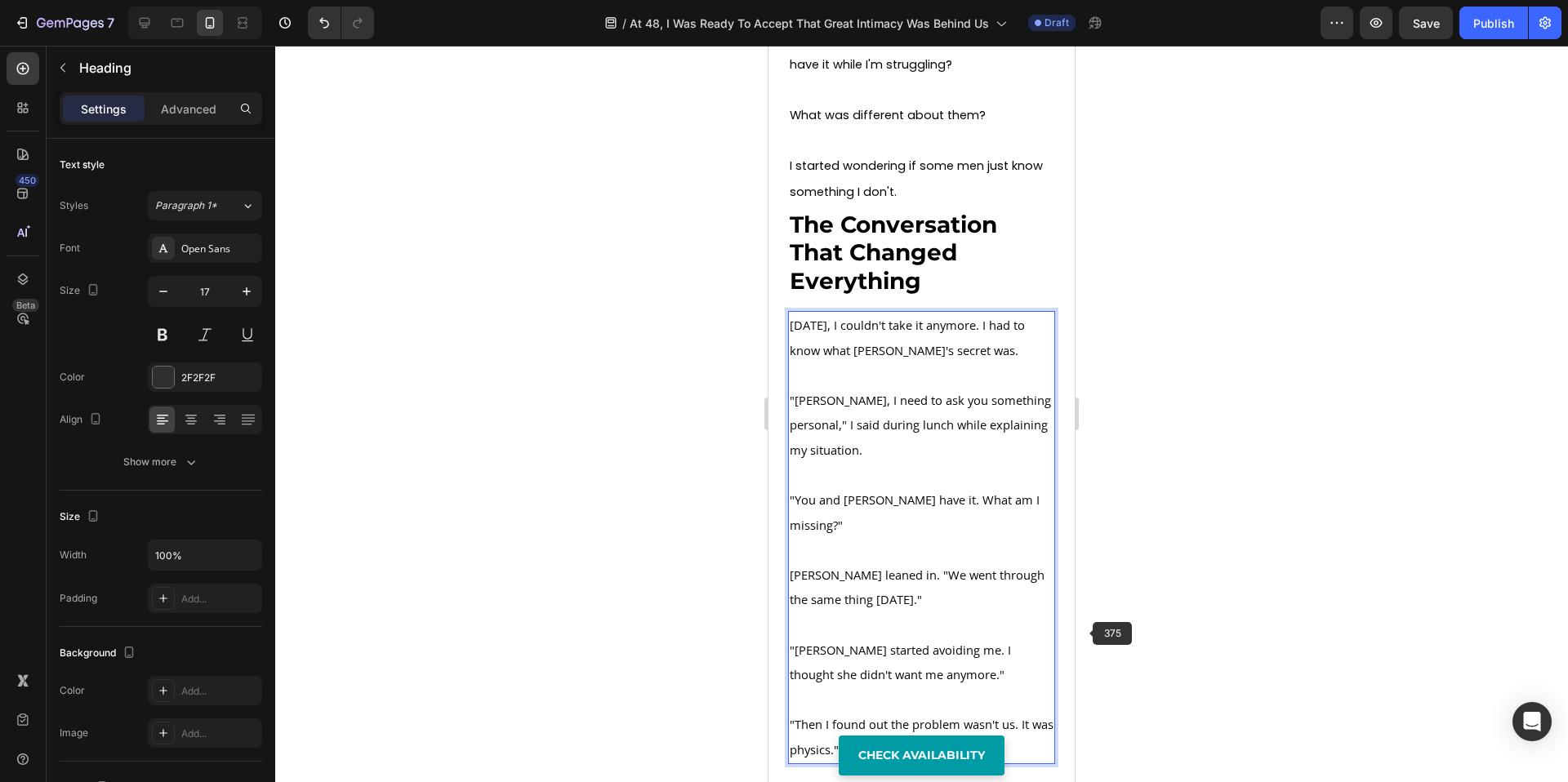
click at [1219, 590] on div at bounding box center [921, 414] width 1293 height 737
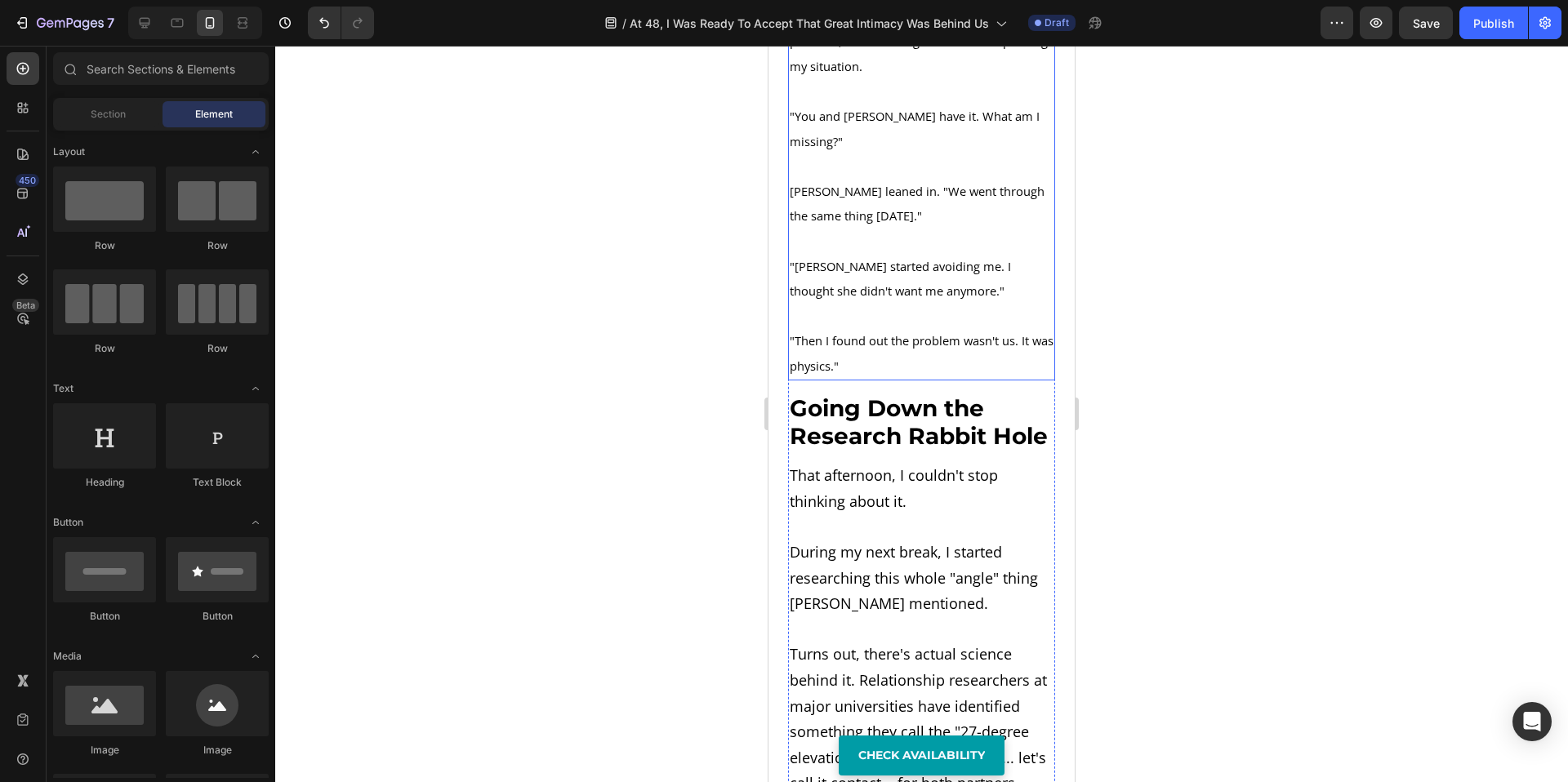
scroll to position [2938, 0]
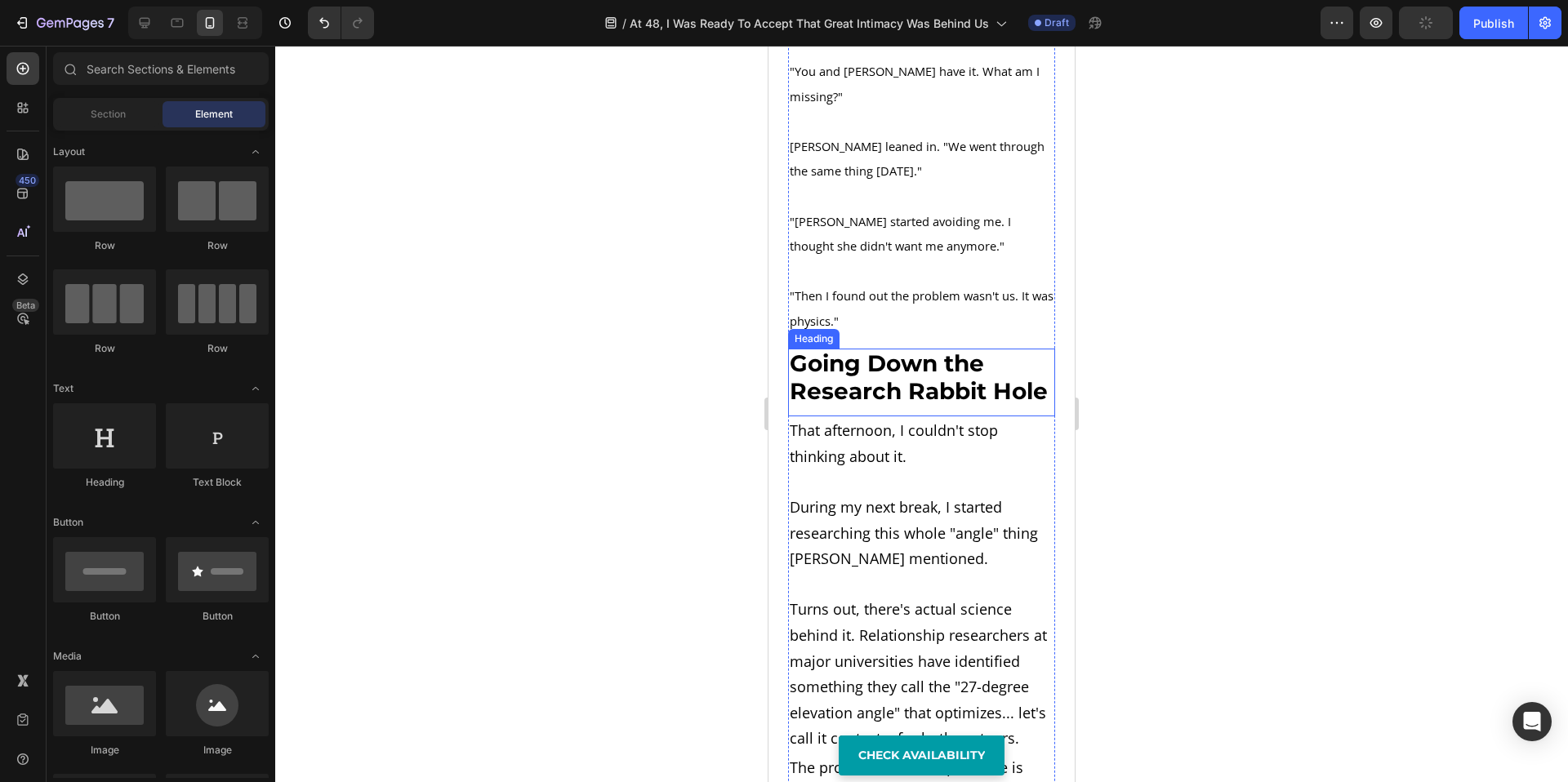
click at [874, 349] on strong "Going Down the Research Rabbit Hole" at bounding box center [919, 378] width 258 height 57
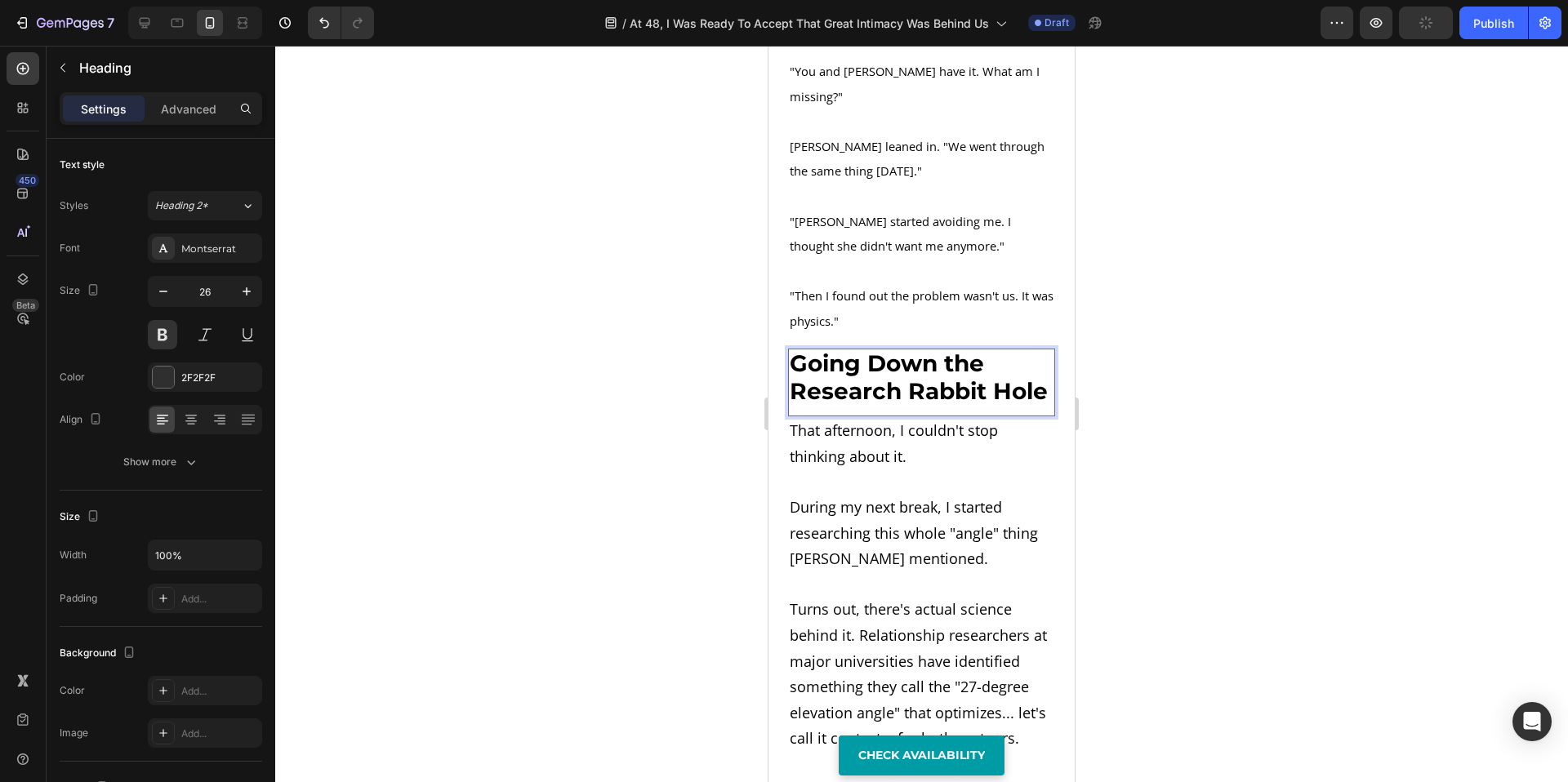
click at [874, 349] on strong "Going Down the Research Rabbit Hole" at bounding box center [919, 378] width 258 height 57
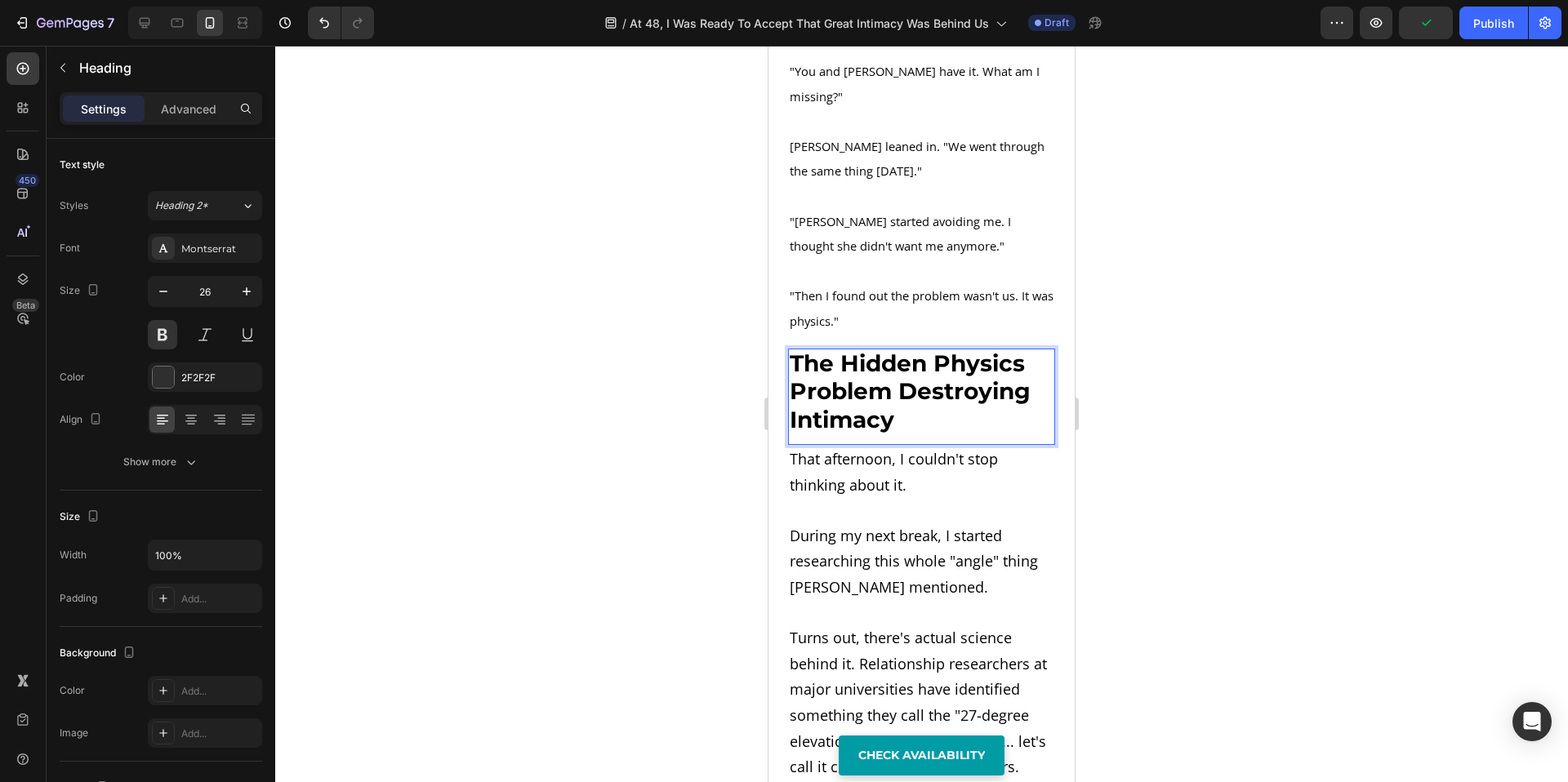
click at [1195, 492] on div at bounding box center [921, 414] width 1293 height 737
click at [962, 532] on span "During my next break, I started researching this whole "angle" thing Jake menti…" at bounding box center [914, 561] width 248 height 71
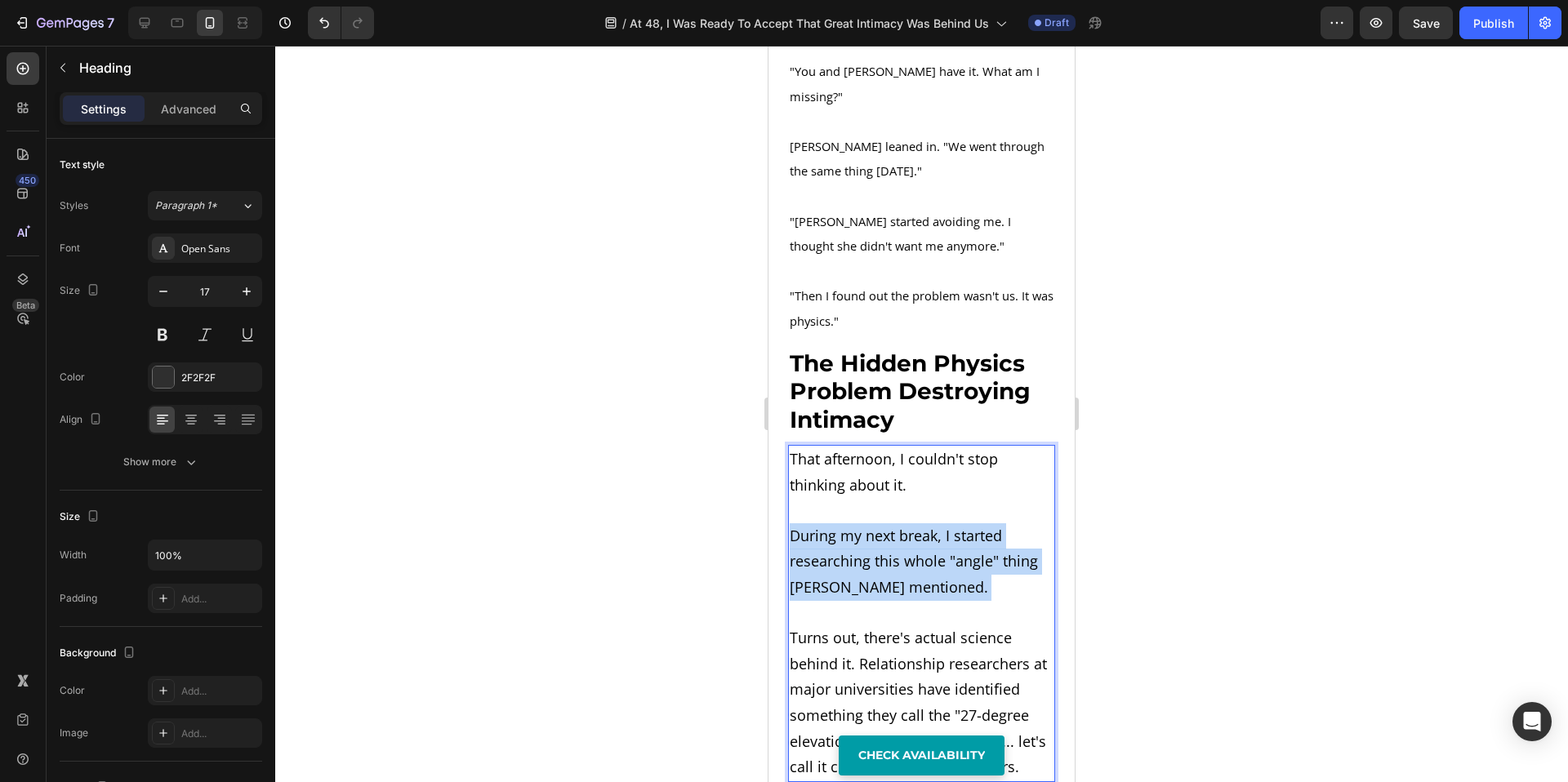
click at [962, 532] on span "During my next break, I started researching this whole "angle" thing Jake menti…" at bounding box center [914, 561] width 248 height 71
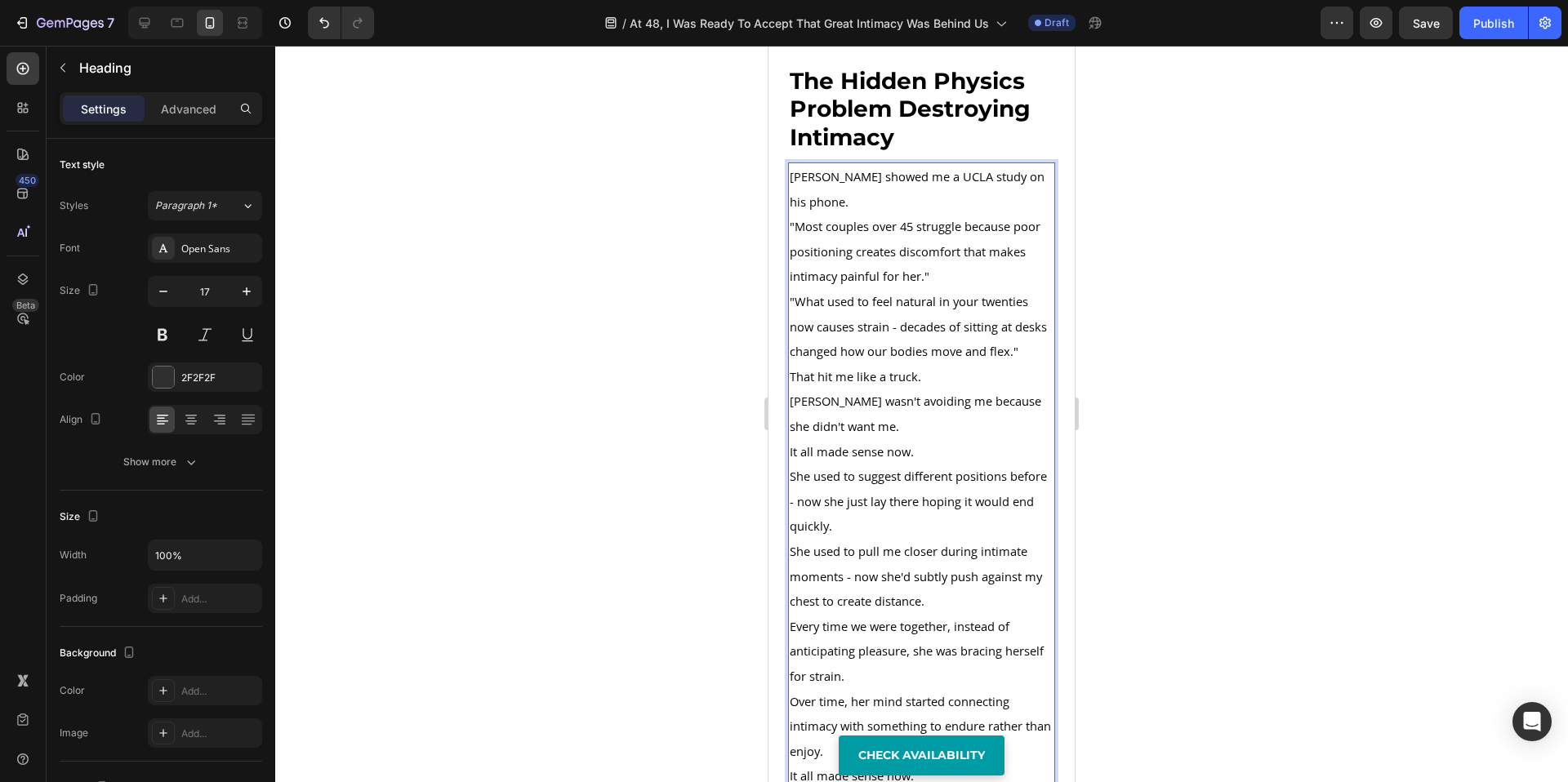
scroll to position [3164, 0]
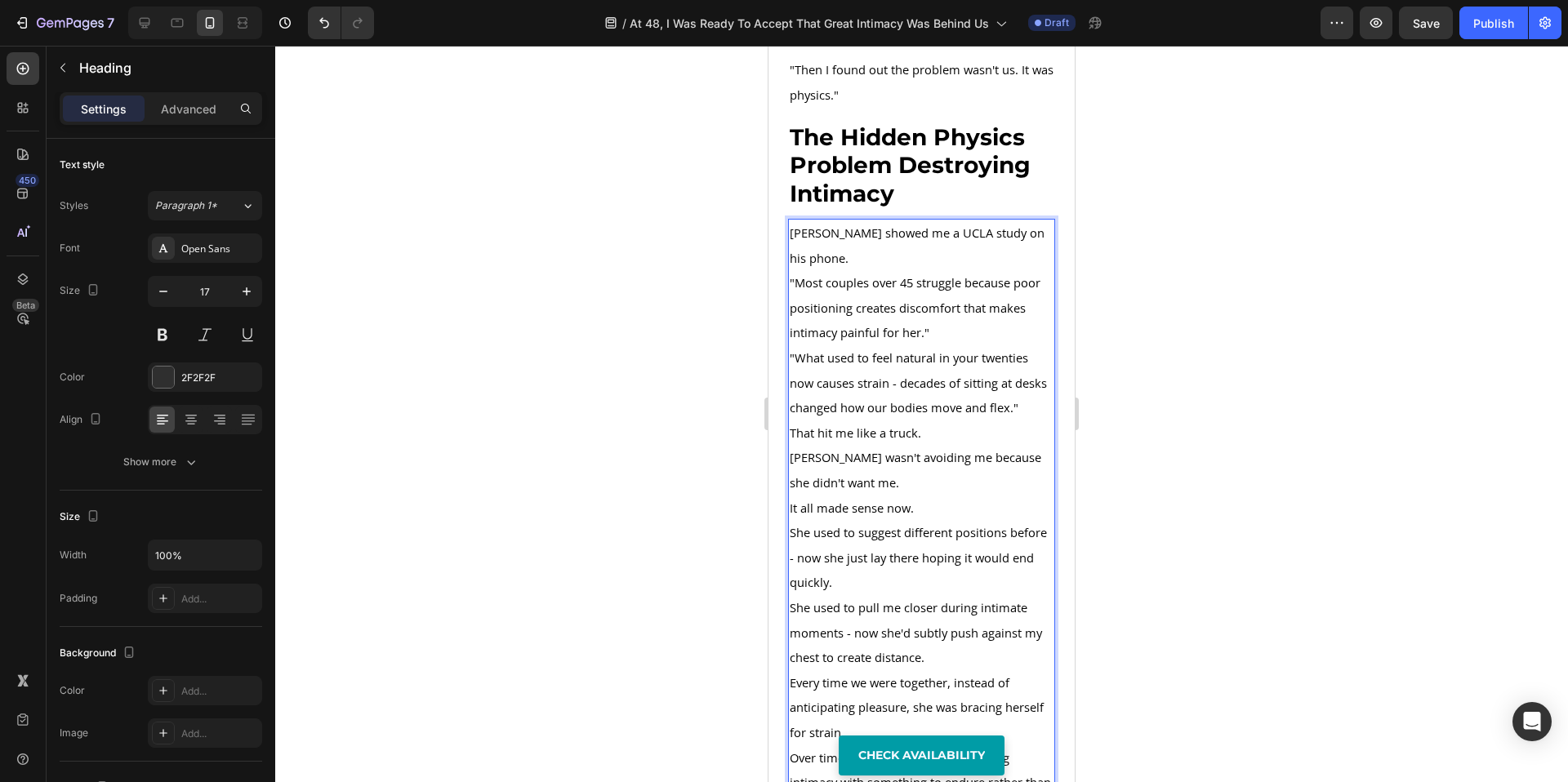
click at [925, 281] on span ""Most couples over 45 struggle because poor positioning creates discomfort that…" at bounding box center [915, 307] width 251 height 66
click at [959, 282] on p ""Most couples over 45 struggle because poor positioning creates discomfort that…" at bounding box center [921, 308] width 263 height 75
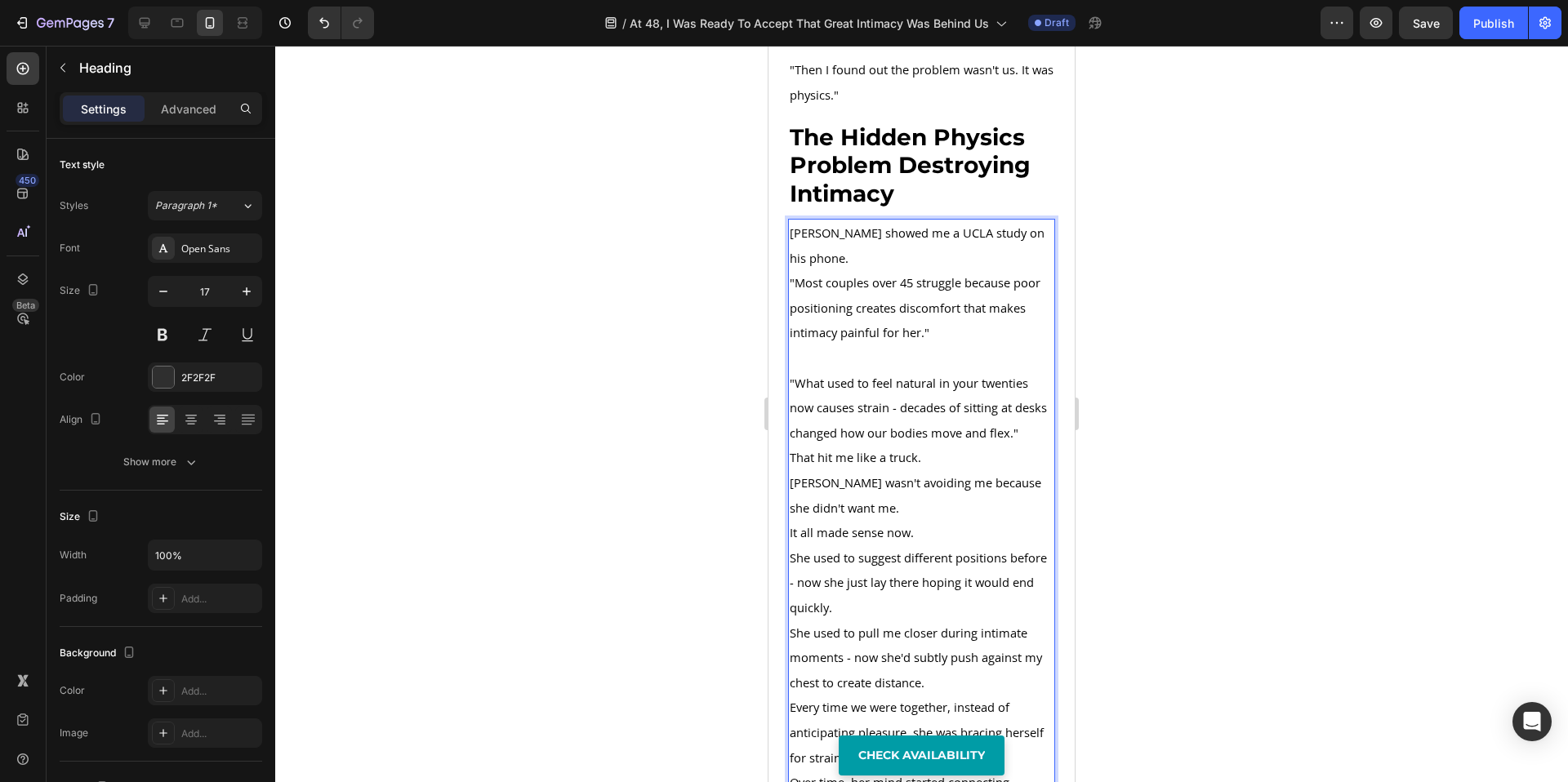
click at [886, 410] on p ""What used to feel natural in your twenties now causes strain - decades of sitt…" at bounding box center [921, 408] width 263 height 75
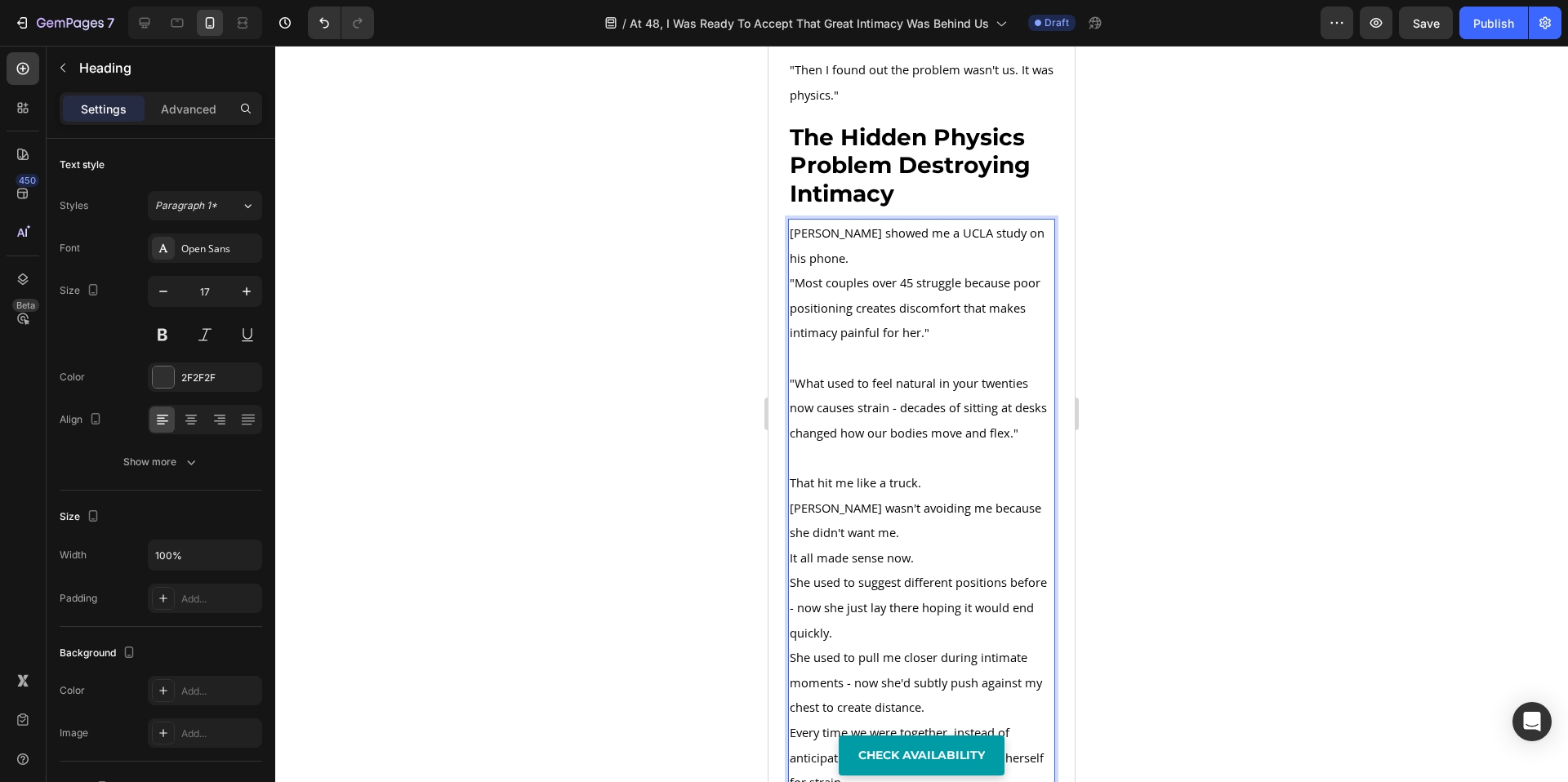
click at [946, 470] on p "That hit me like a truck." at bounding box center [921, 482] width 263 height 26
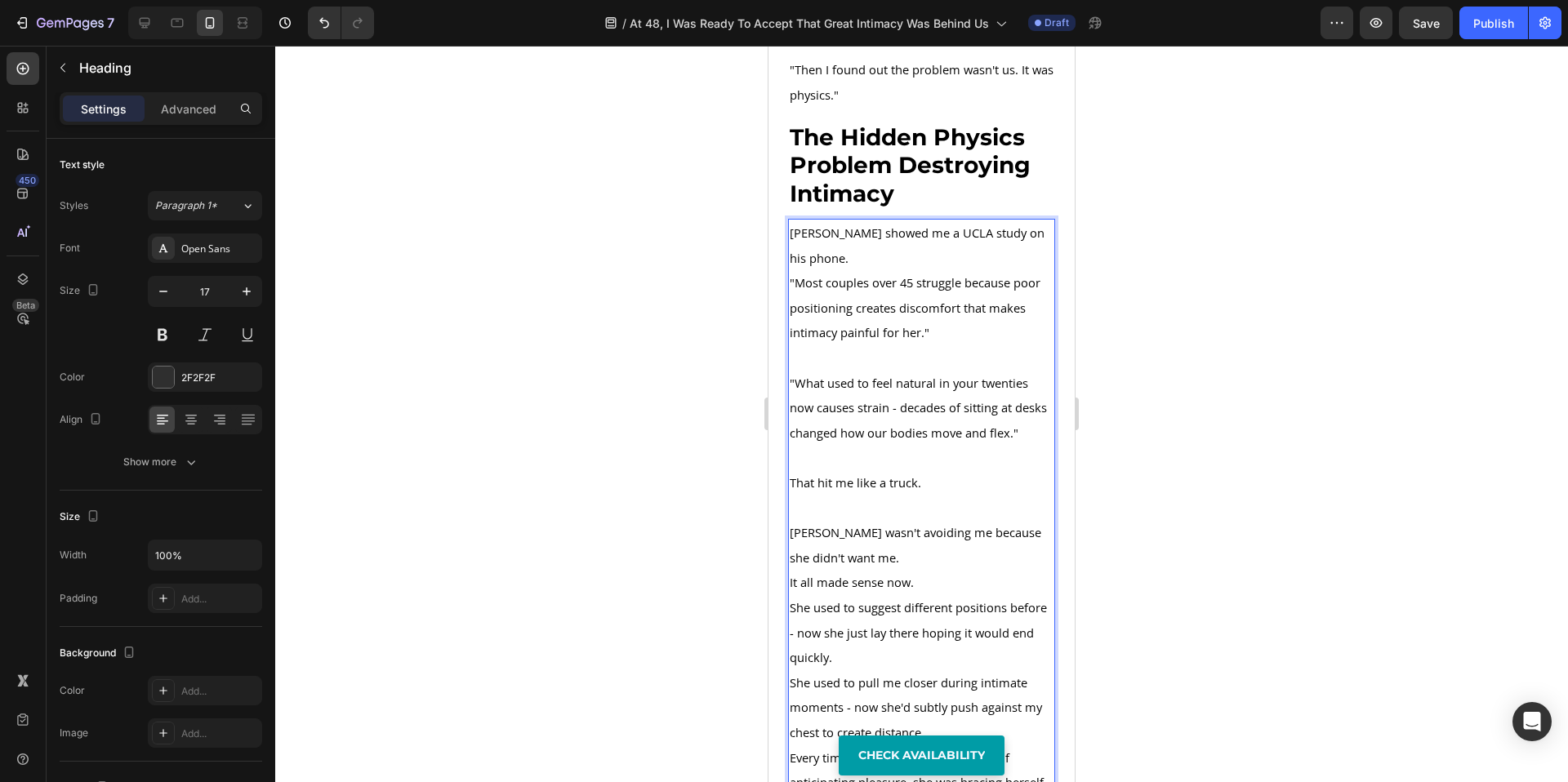
click at [883, 554] on h2 "Mike showed me a UCLA study on his phone. "Most couples over 45 struggle becaus…" at bounding box center [921, 745] width 267 height 1052
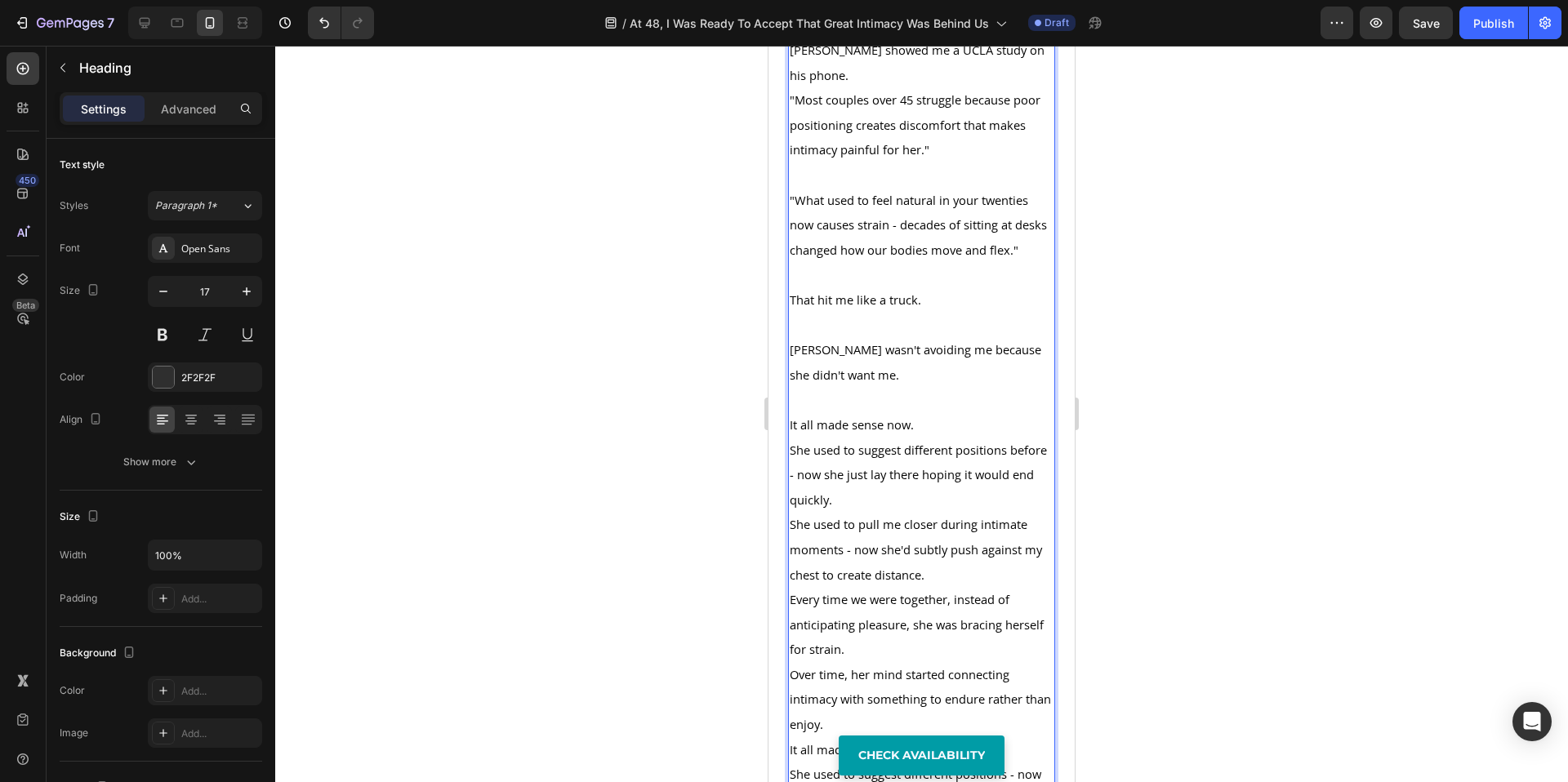
scroll to position [3228, 0]
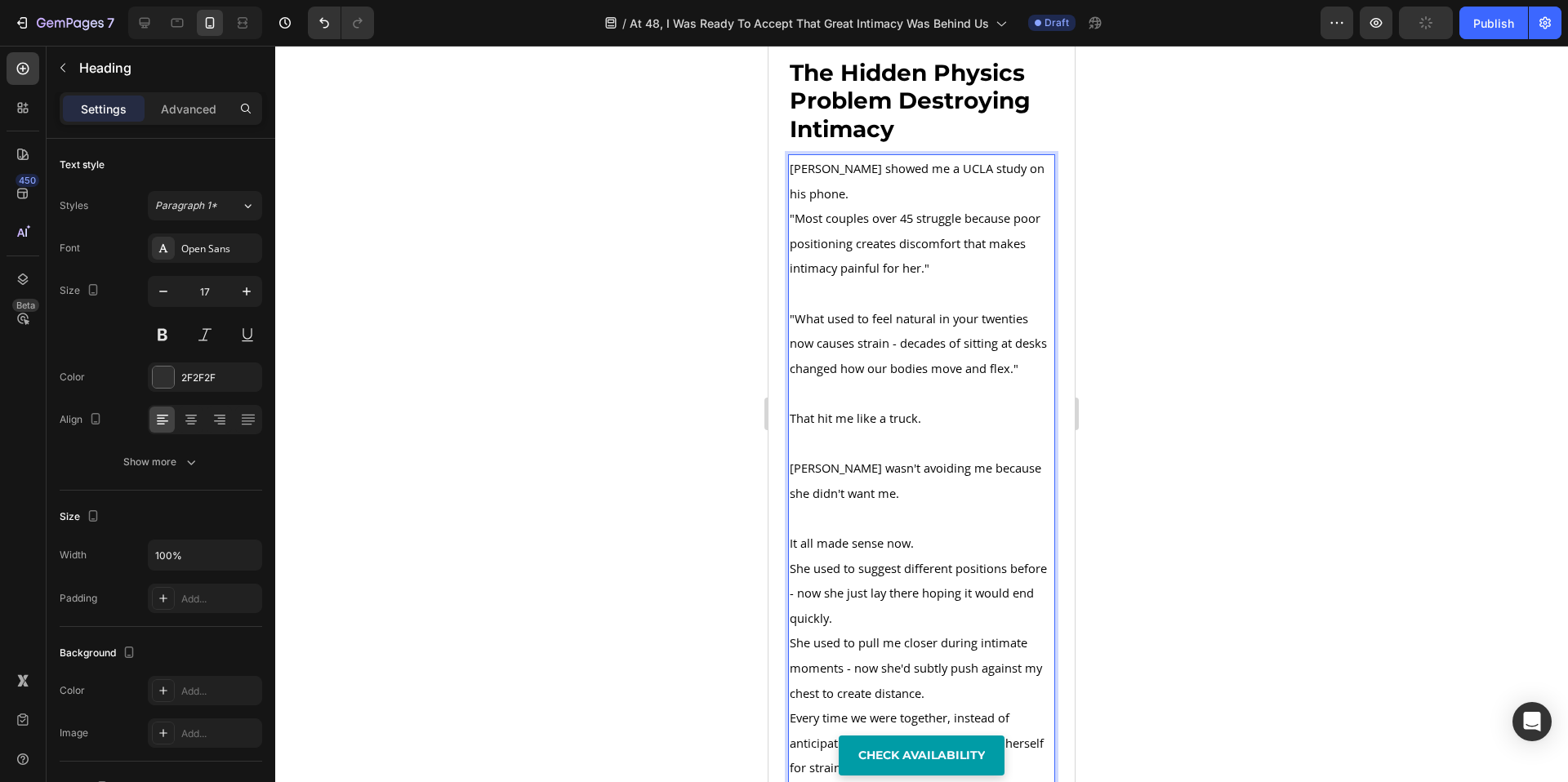
click at [1039, 160] on span "[PERSON_NAME] showed me a UCLA study on his phone." at bounding box center [917, 181] width 255 height 42
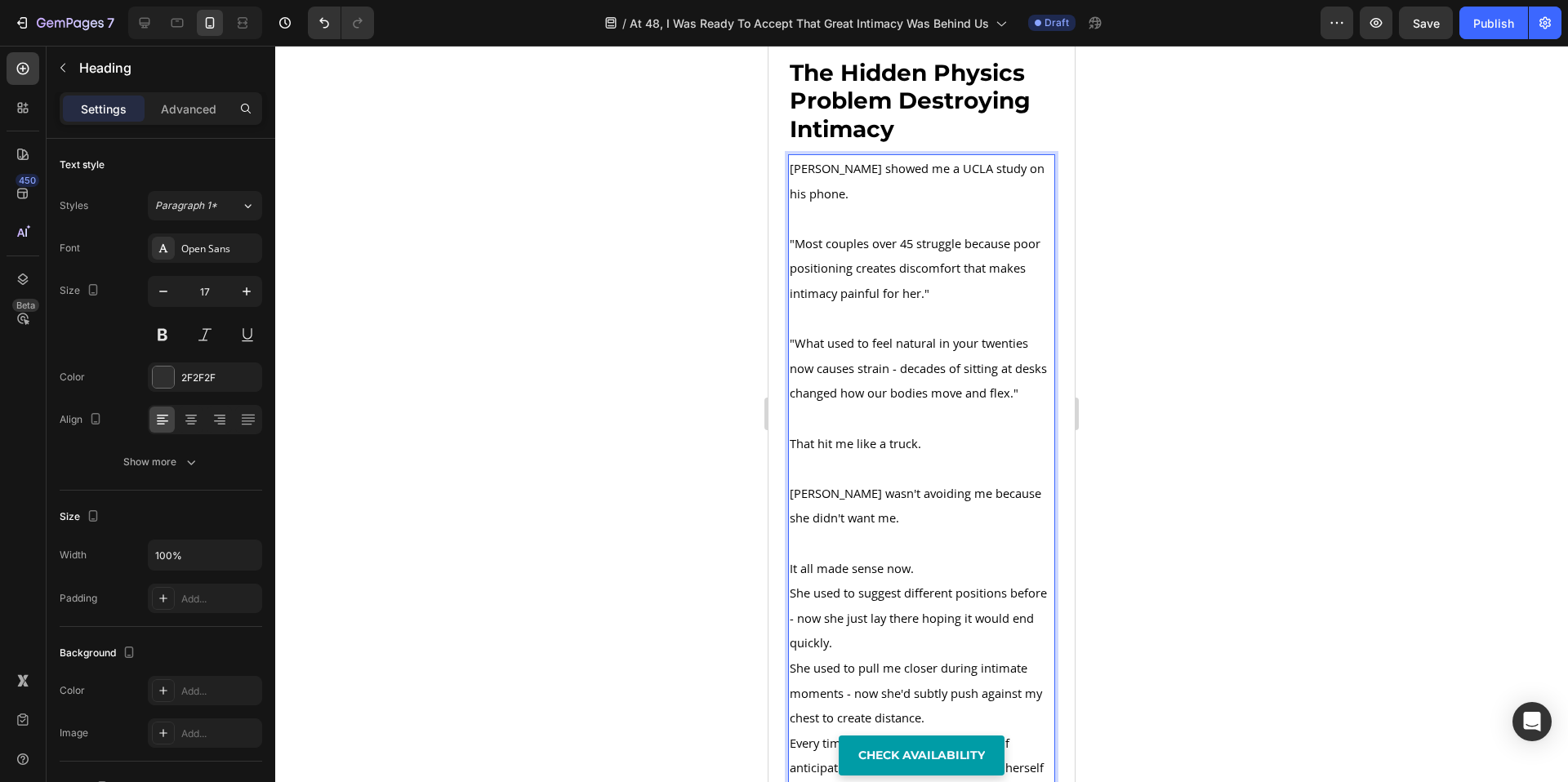
scroll to position [3349, 0]
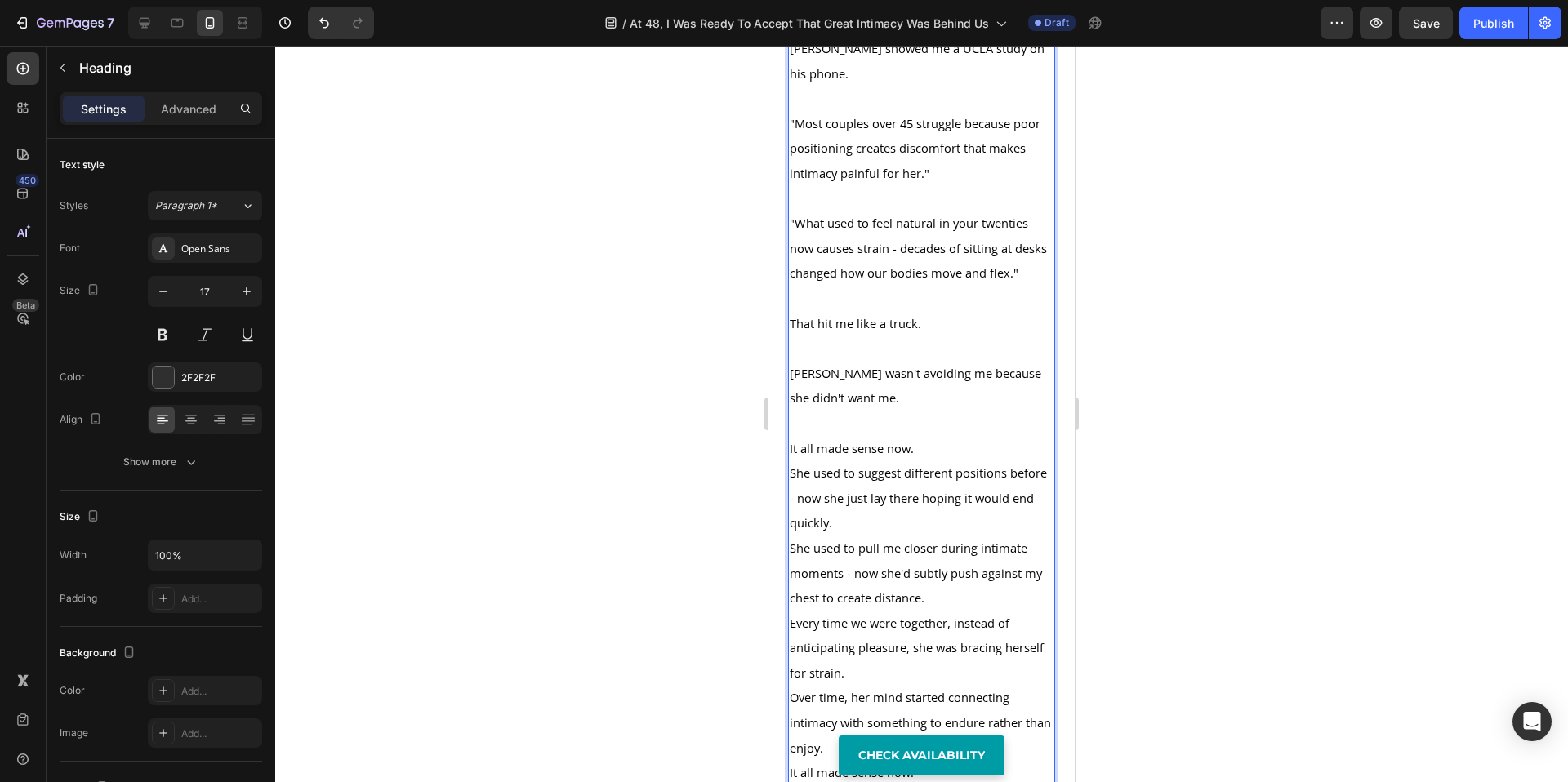
click at [936, 436] on p "It all made sense now." at bounding box center [921, 449] width 263 height 26
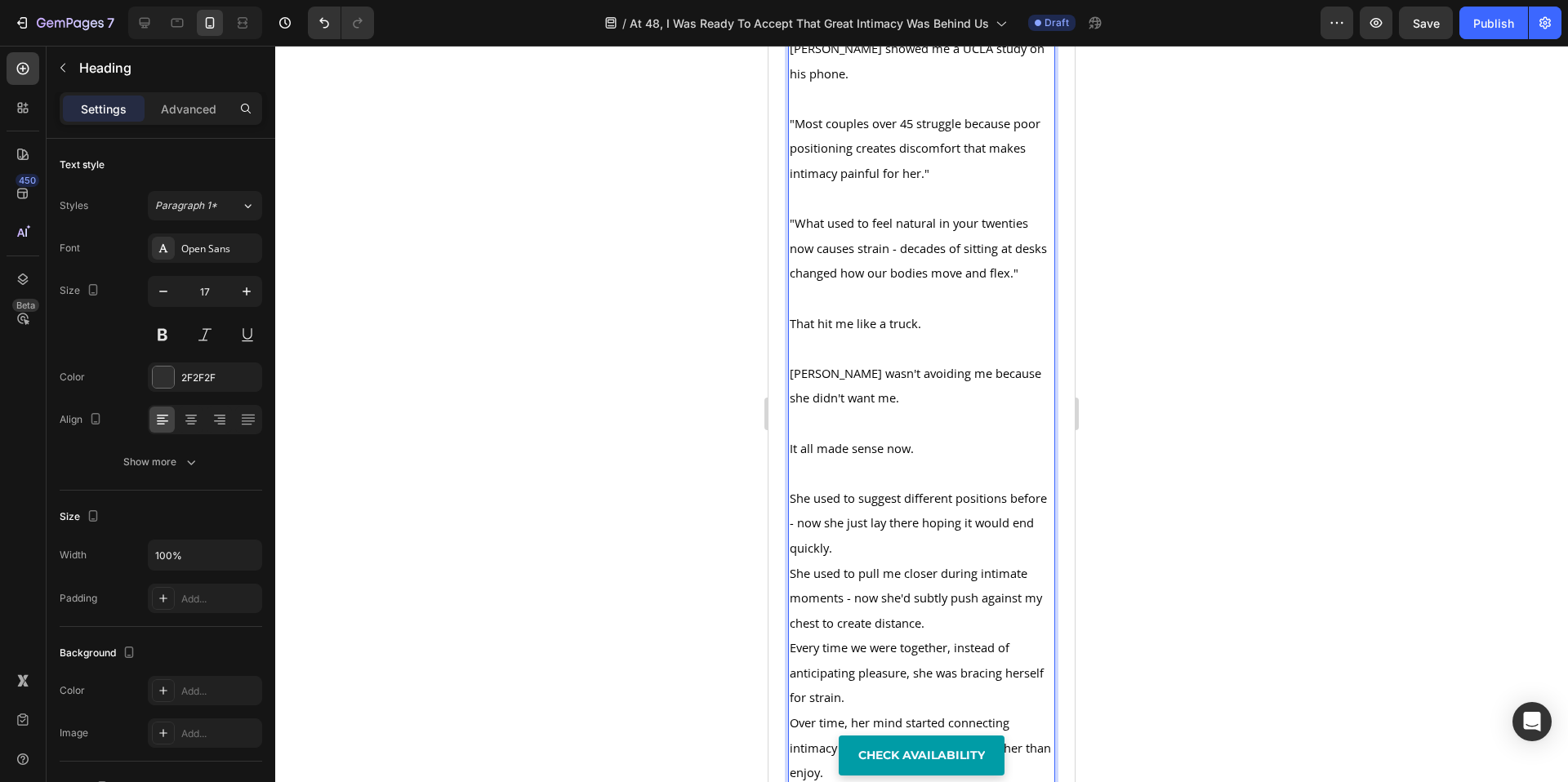
click at [929, 528] on p "She used to suggest different positions before - now she just lay there hoping …" at bounding box center [921, 523] width 263 height 75
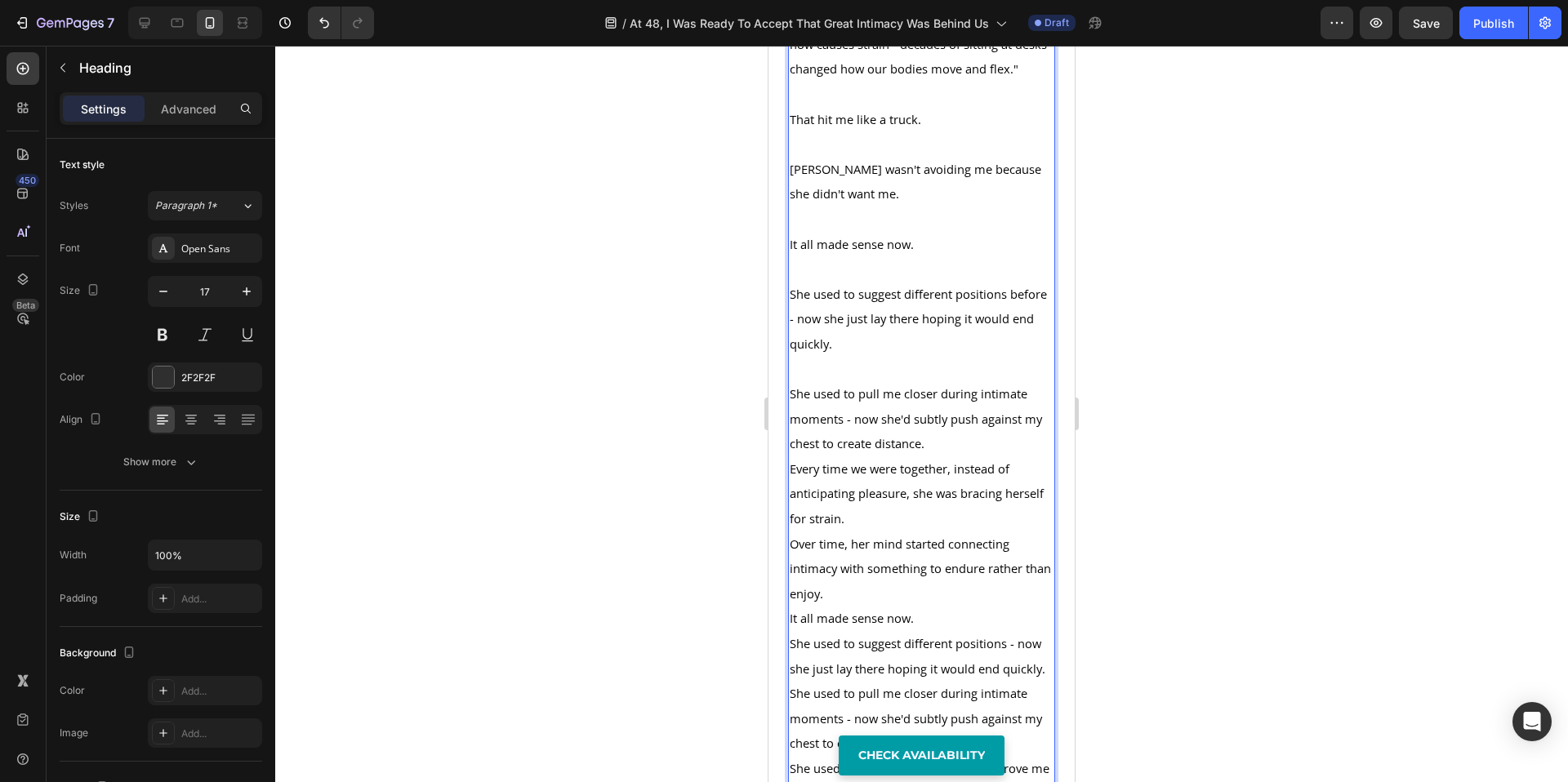
scroll to position [3554, 0]
click at [935, 443] on p "She used to pull me closer during intimate moments - now she'd subtly push agai…" at bounding box center [921, 417] width 263 height 75
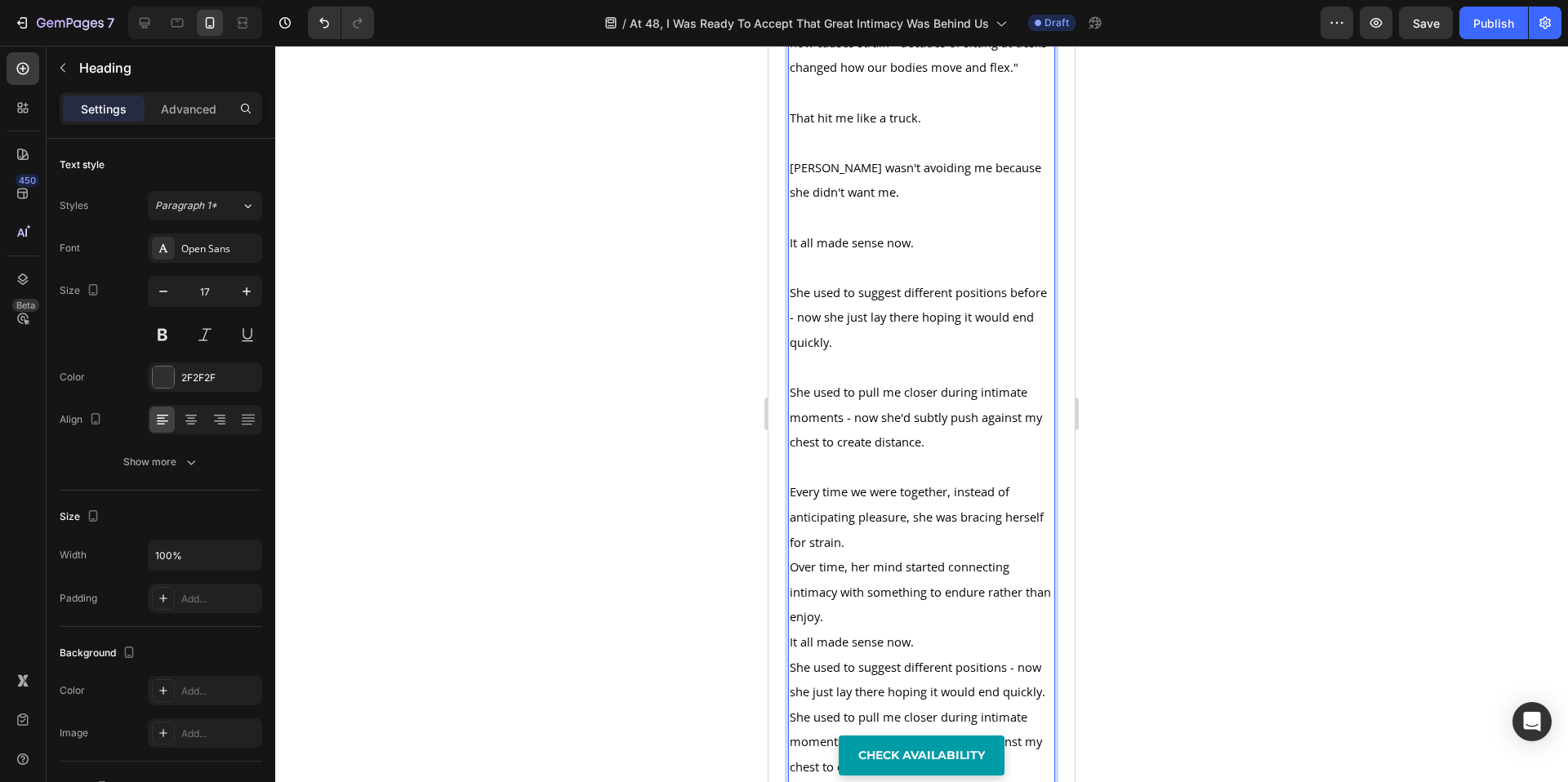
click at [915, 541] on p "Every time we were together, instead of anticipating pleasure, she was bracing …" at bounding box center [921, 517] width 263 height 75
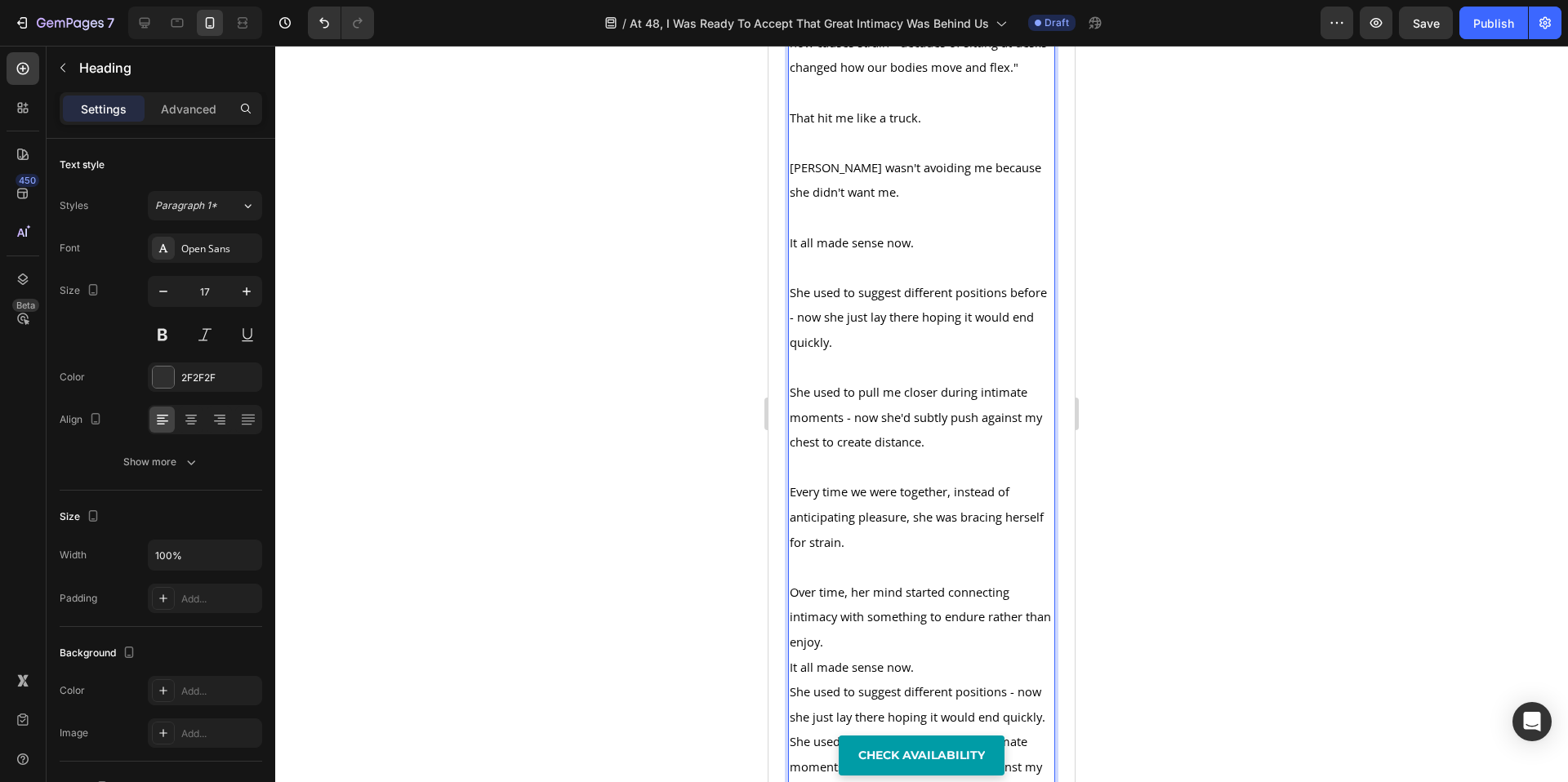
scroll to position [3667, 0]
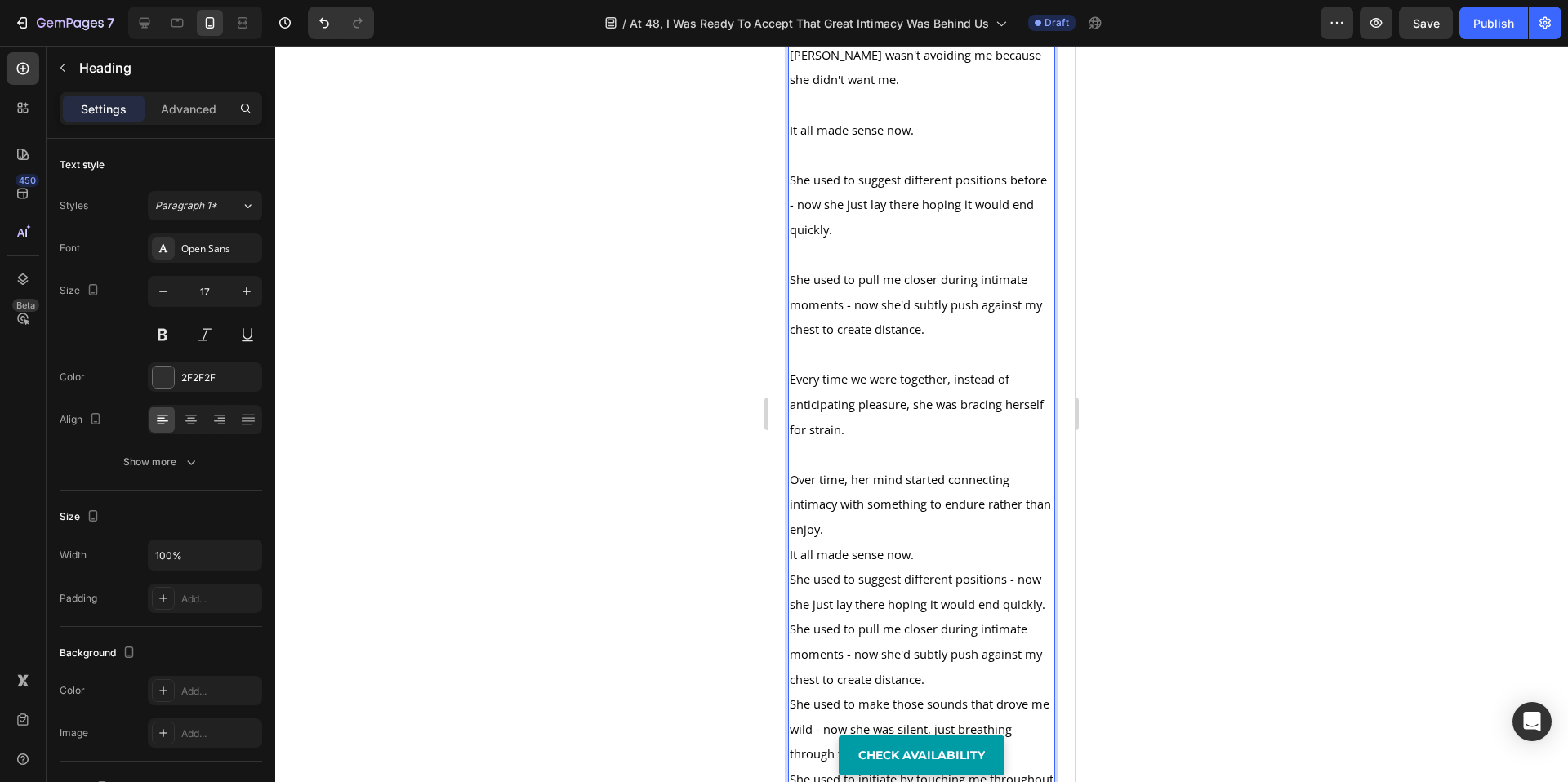
click at [907, 531] on p "Over time, her mind started connecting intimacy with something to endure rather…" at bounding box center [921, 504] width 263 height 75
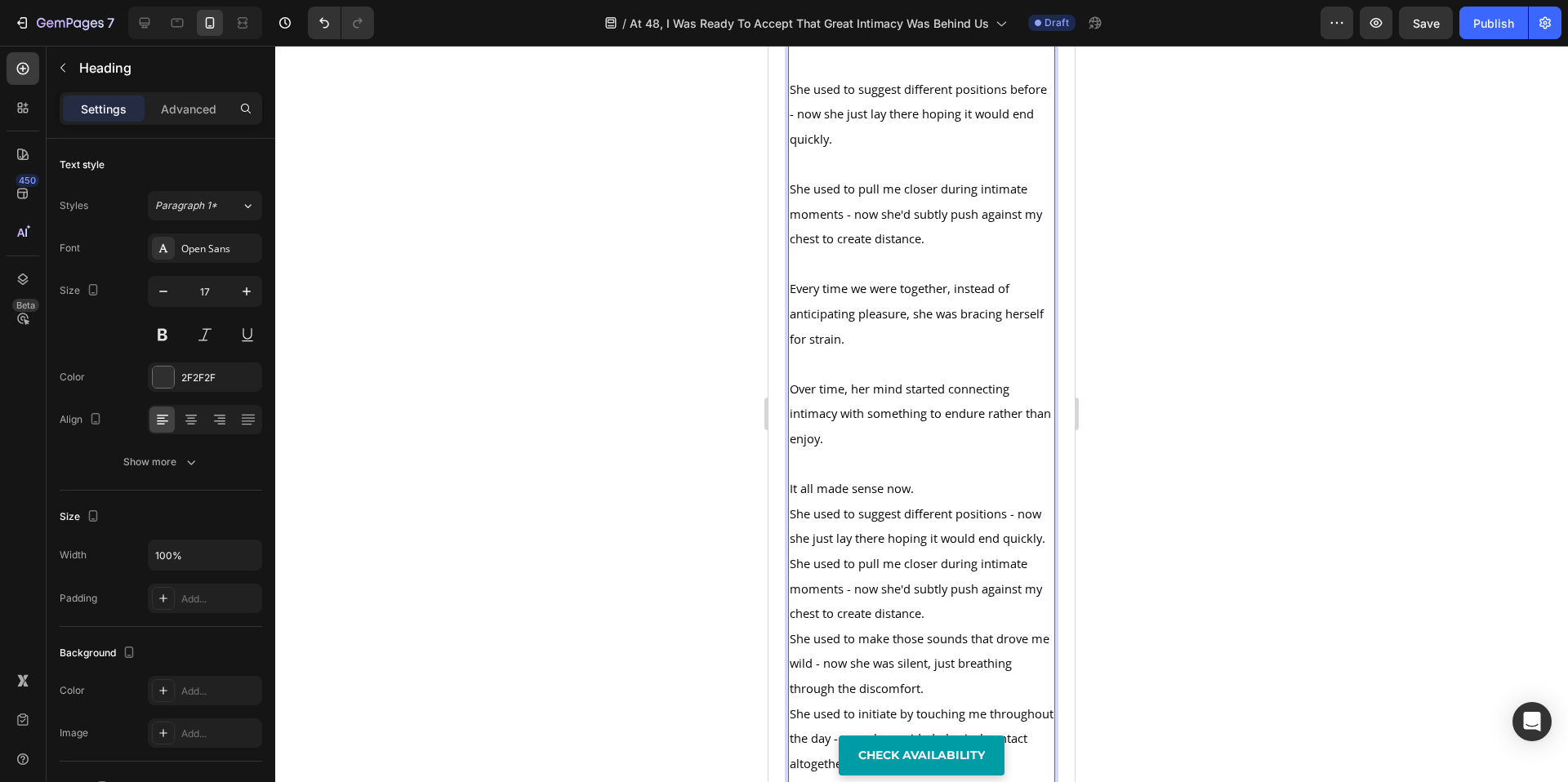
scroll to position [3759, 0]
click at [948, 478] on p "It all made sense now." at bounding box center [921, 487] width 263 height 26
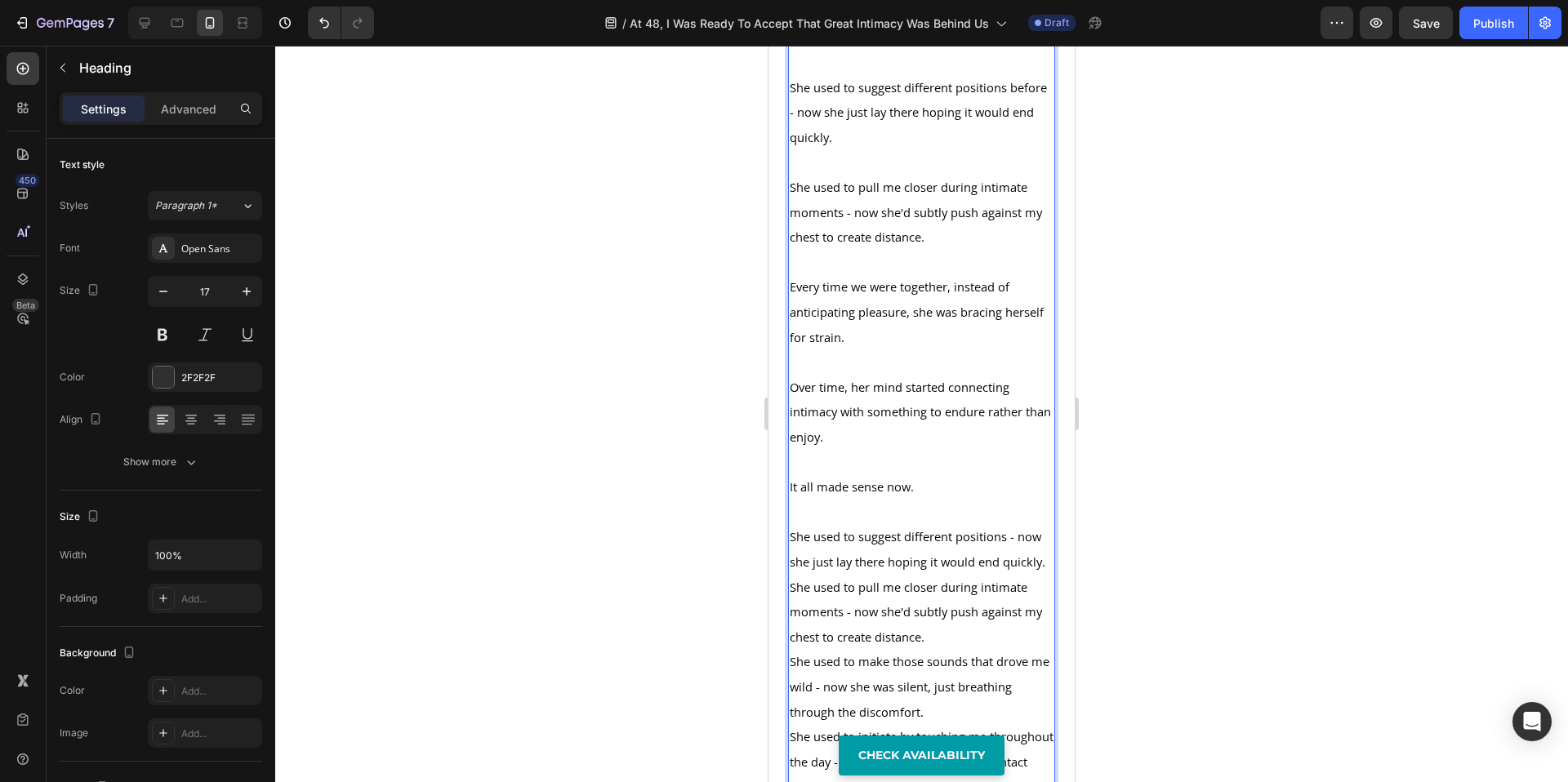
click at [902, 574] on p "She used to suggest different positions - now she just lay there hoping it woul…" at bounding box center [921, 549] width 263 height 50
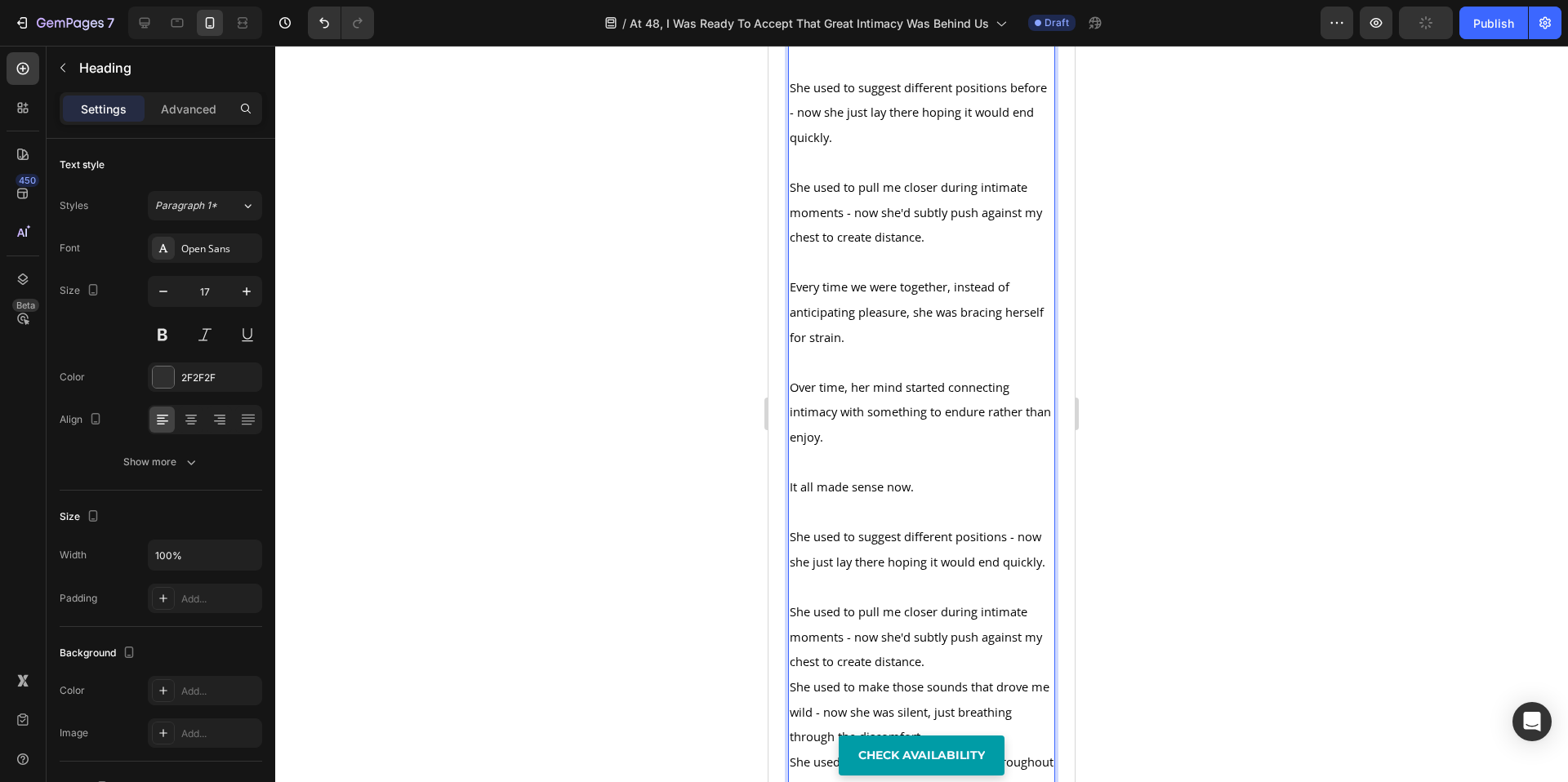
scroll to position [3863, 0]
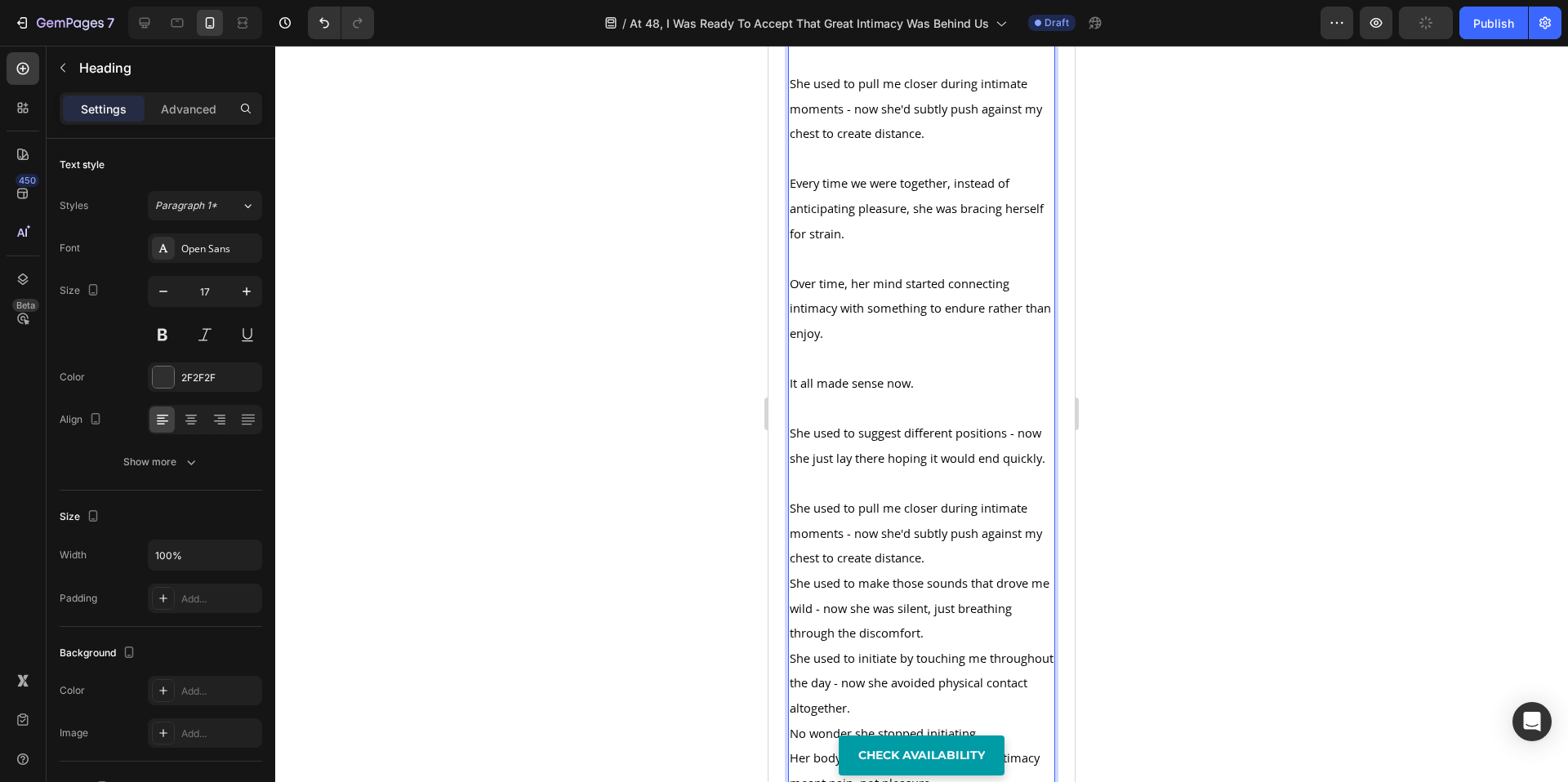
click at [944, 571] on p "She used to pull me closer during intimate moments - now she'd subtly push agai…" at bounding box center [921, 533] width 263 height 75
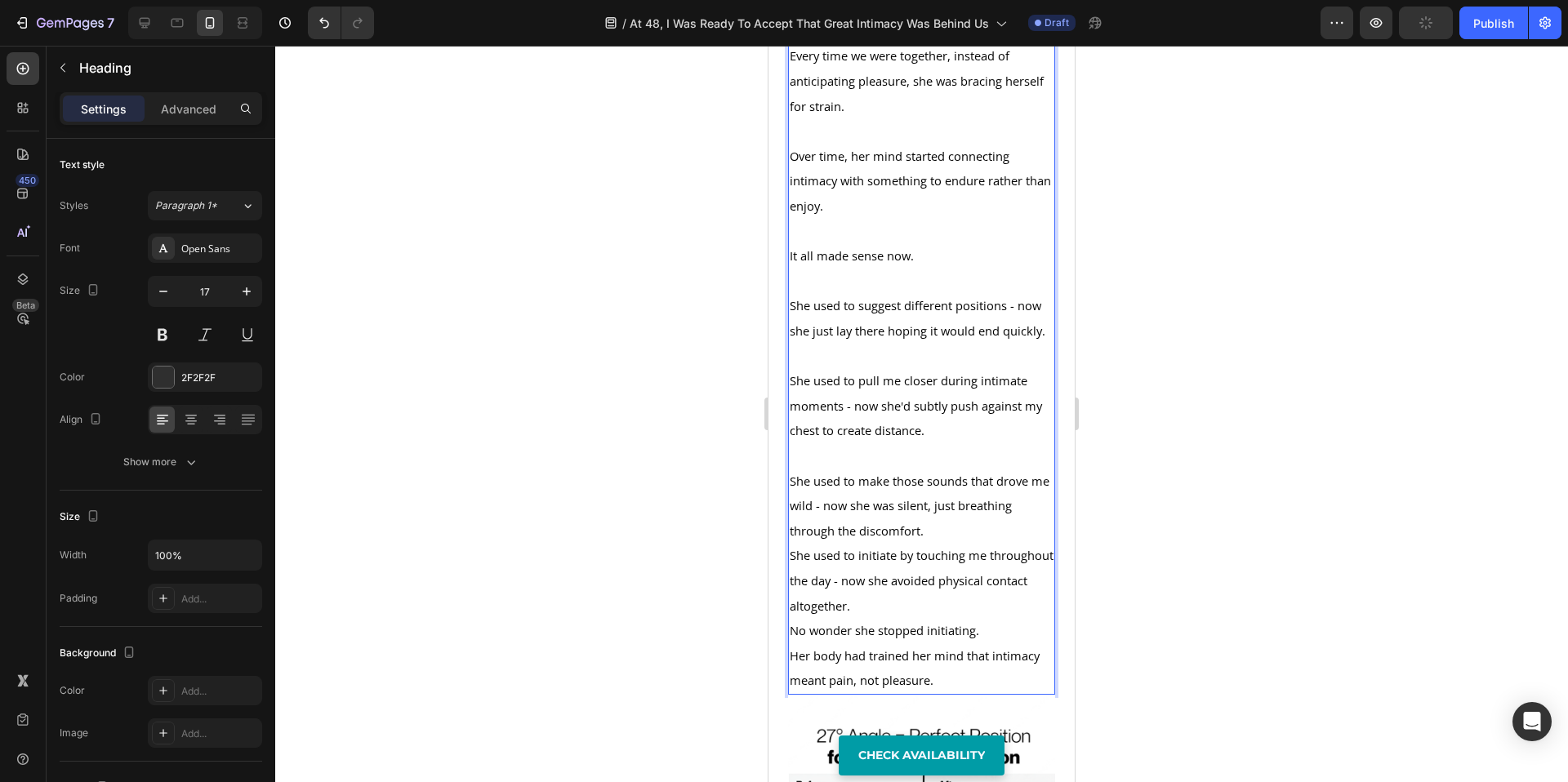
click at [940, 543] on p "She used to make those sounds that drove me wild - now she was silent, just bre…" at bounding box center [921, 506] width 263 height 75
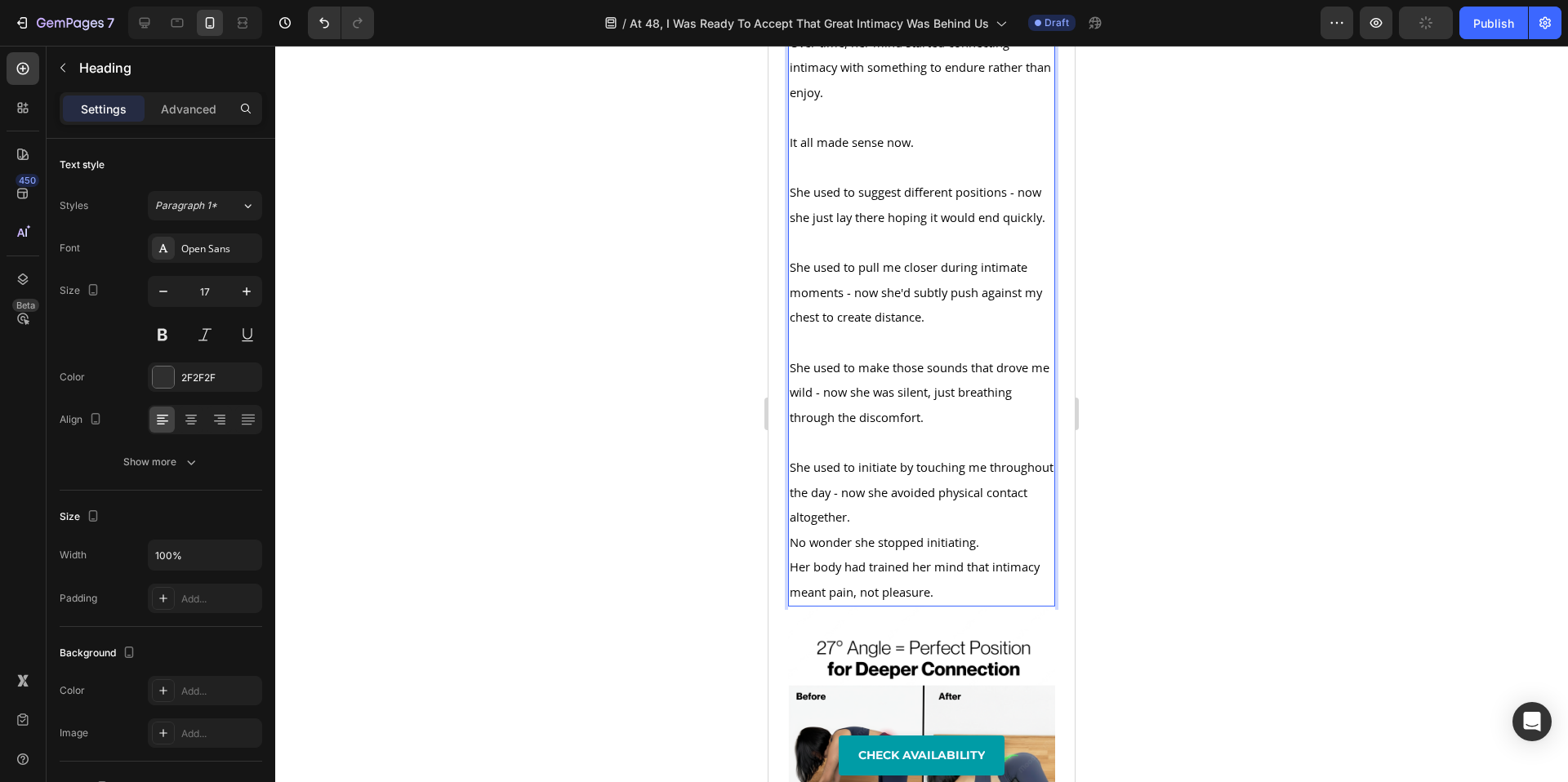
scroll to position [4127, 0]
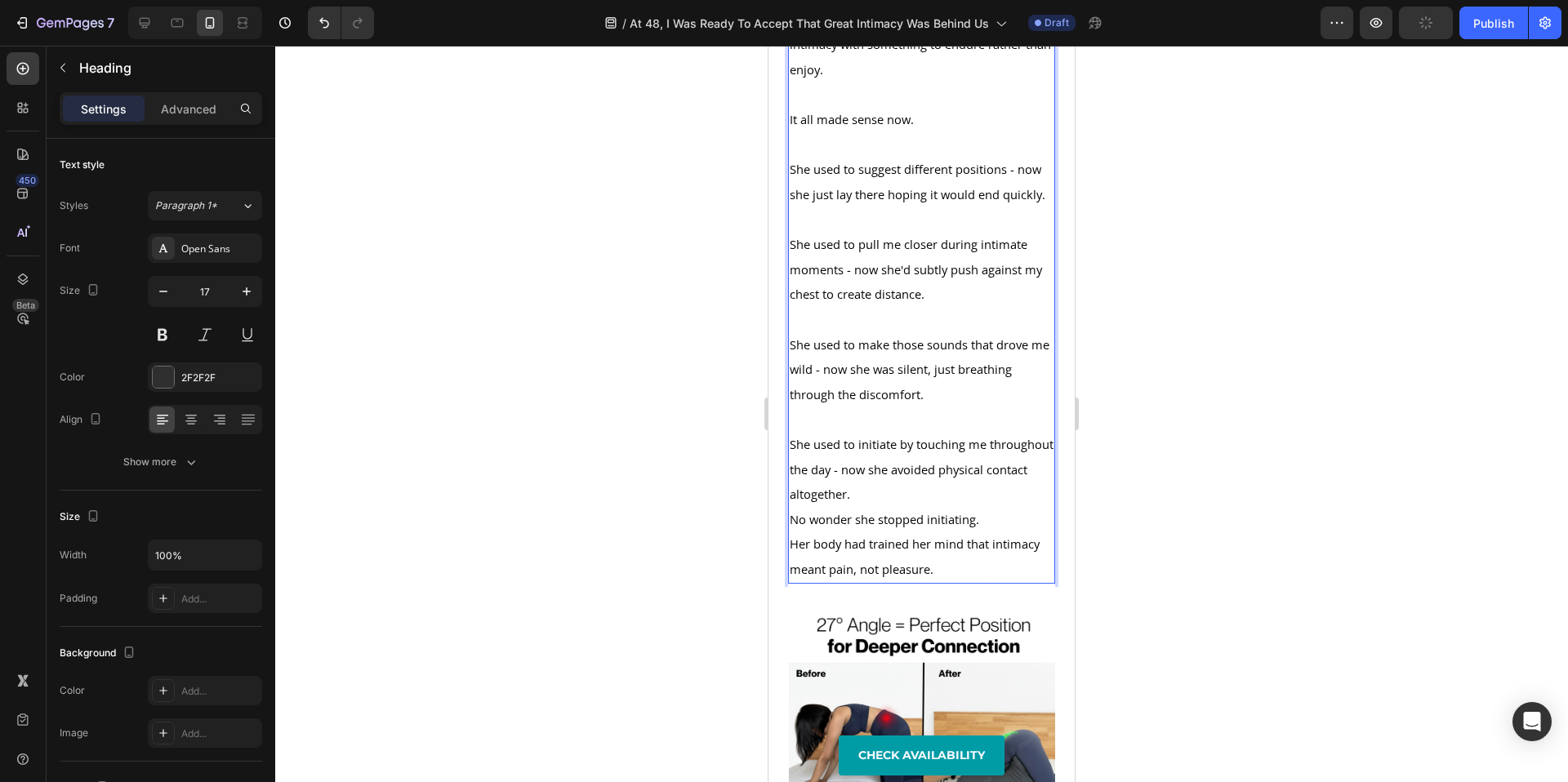
click at [956, 507] on p "She used to initiate by touching me throughout the day - now she avoided physic…" at bounding box center [921, 469] width 263 height 75
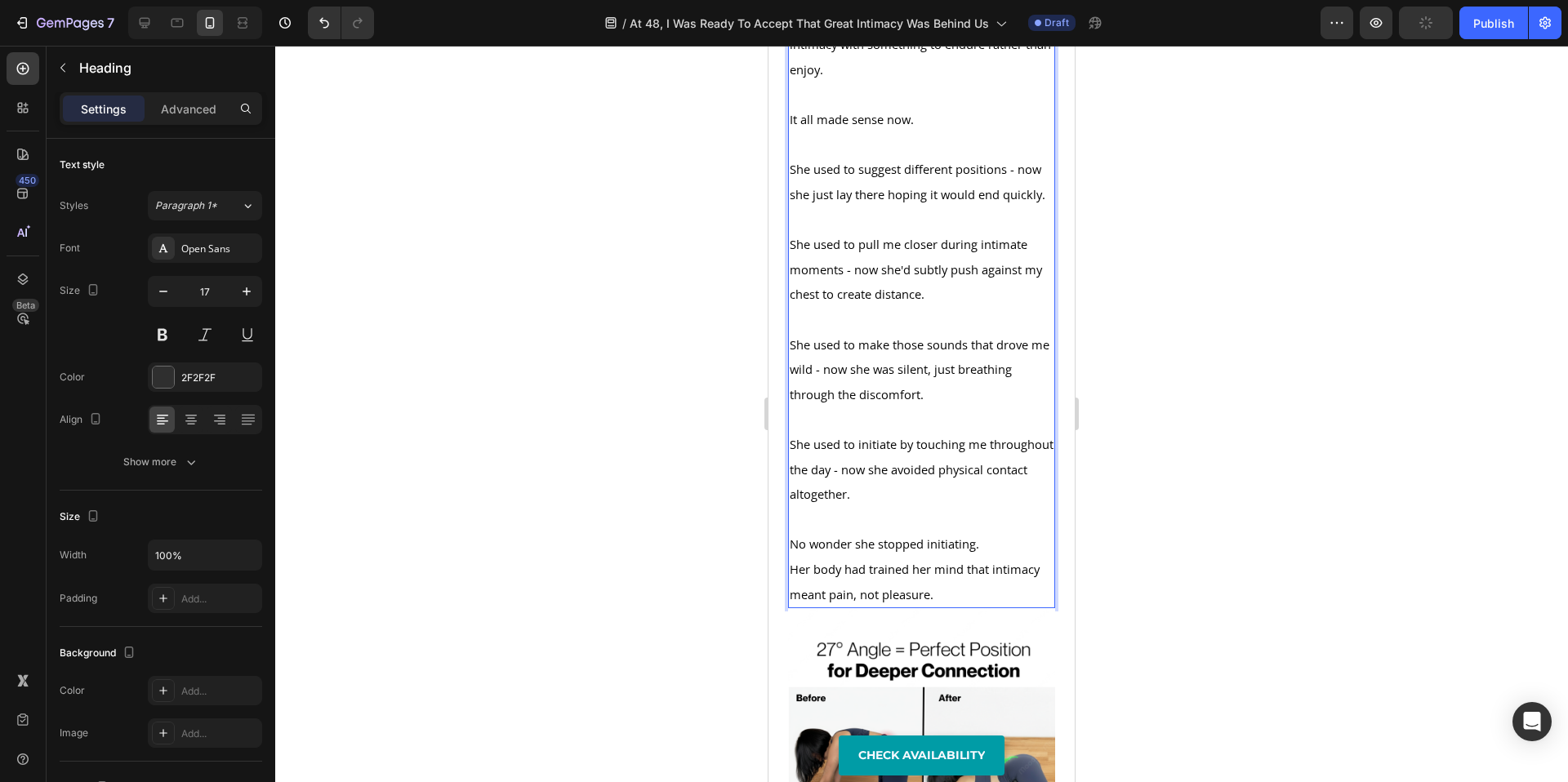
click at [994, 557] on p "No wonder she stopped initiating." at bounding box center [921, 544] width 263 height 26
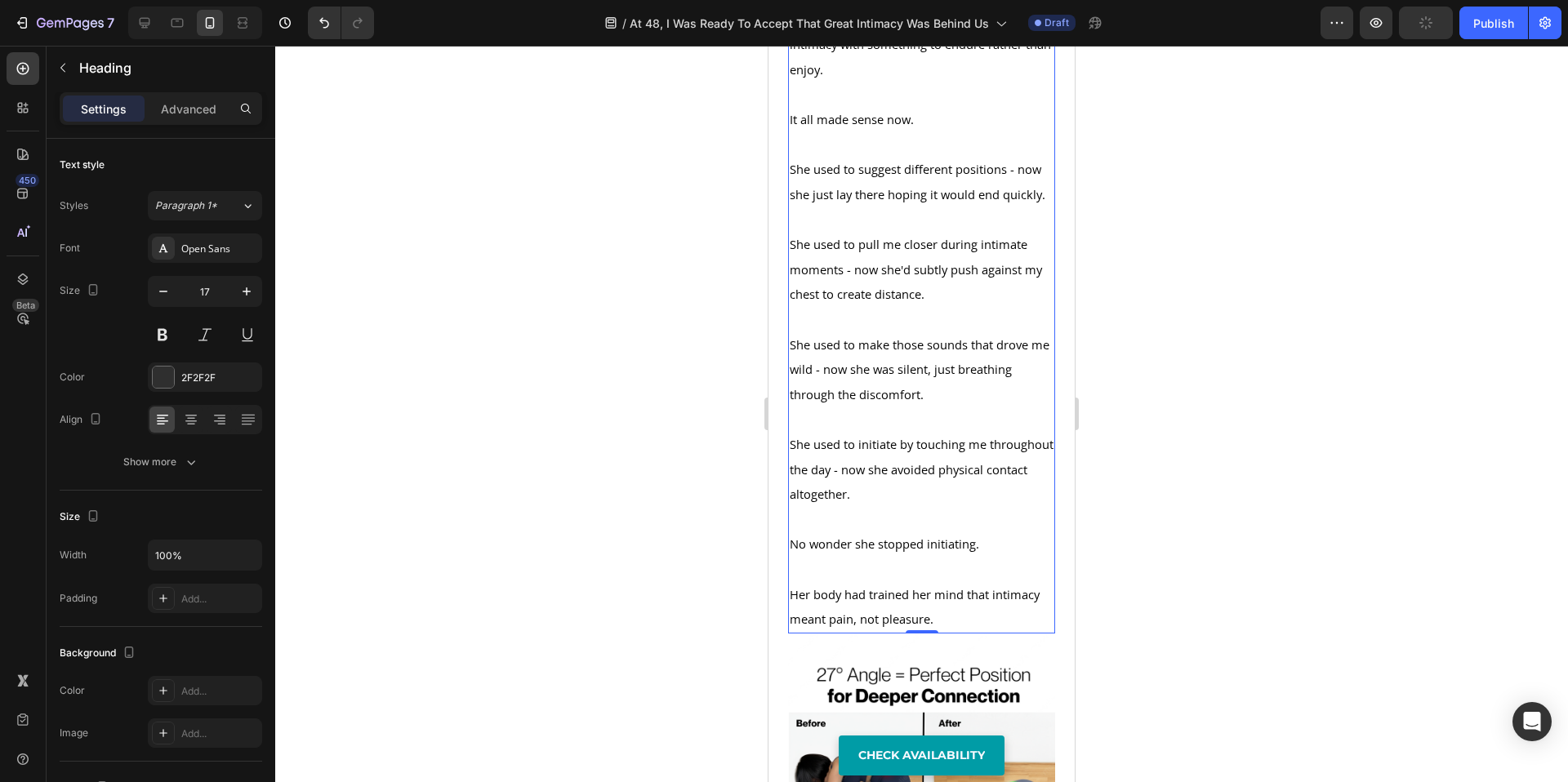
click at [1228, 621] on div at bounding box center [921, 414] width 1293 height 737
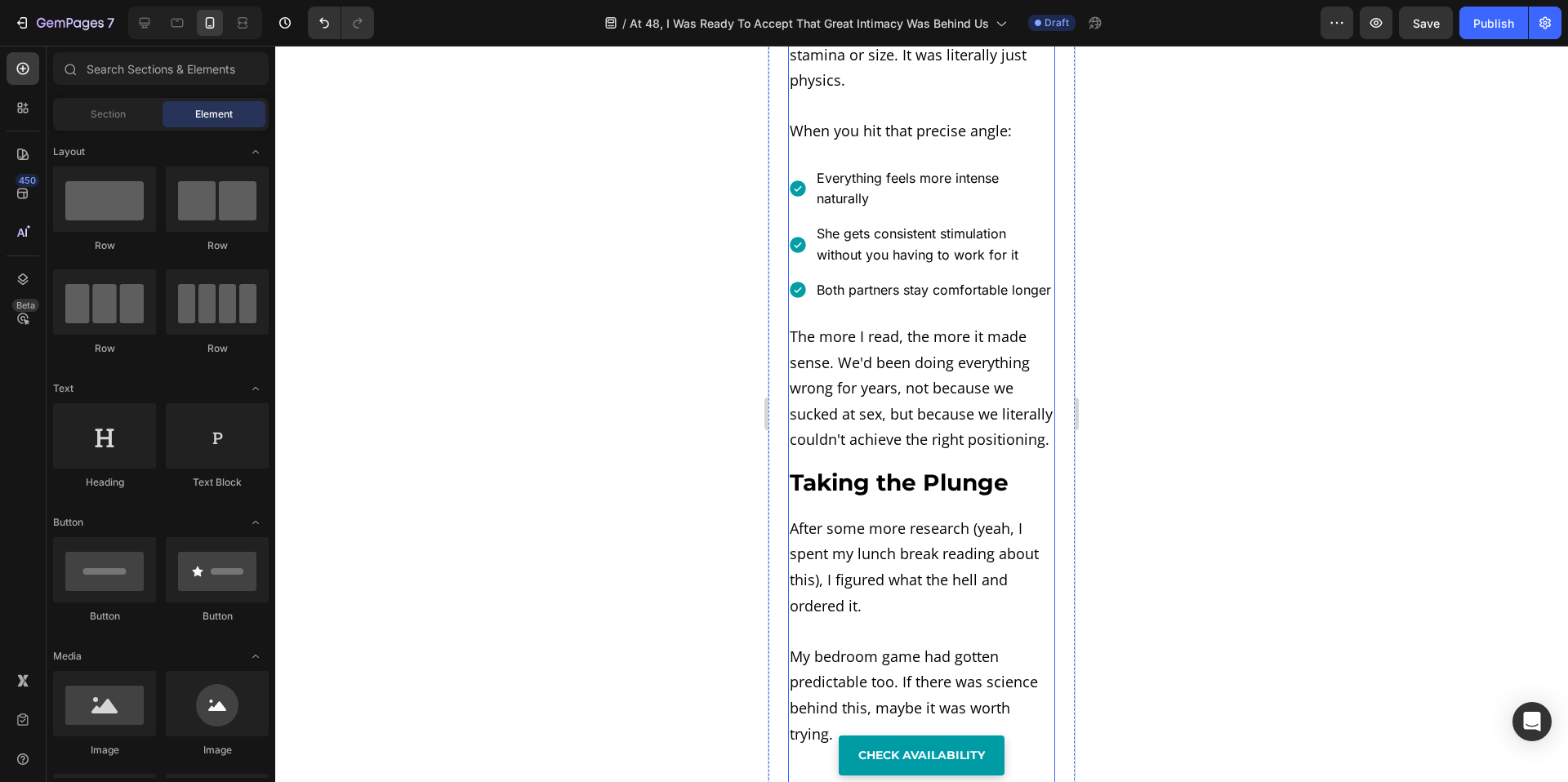
scroll to position [5533, 0]
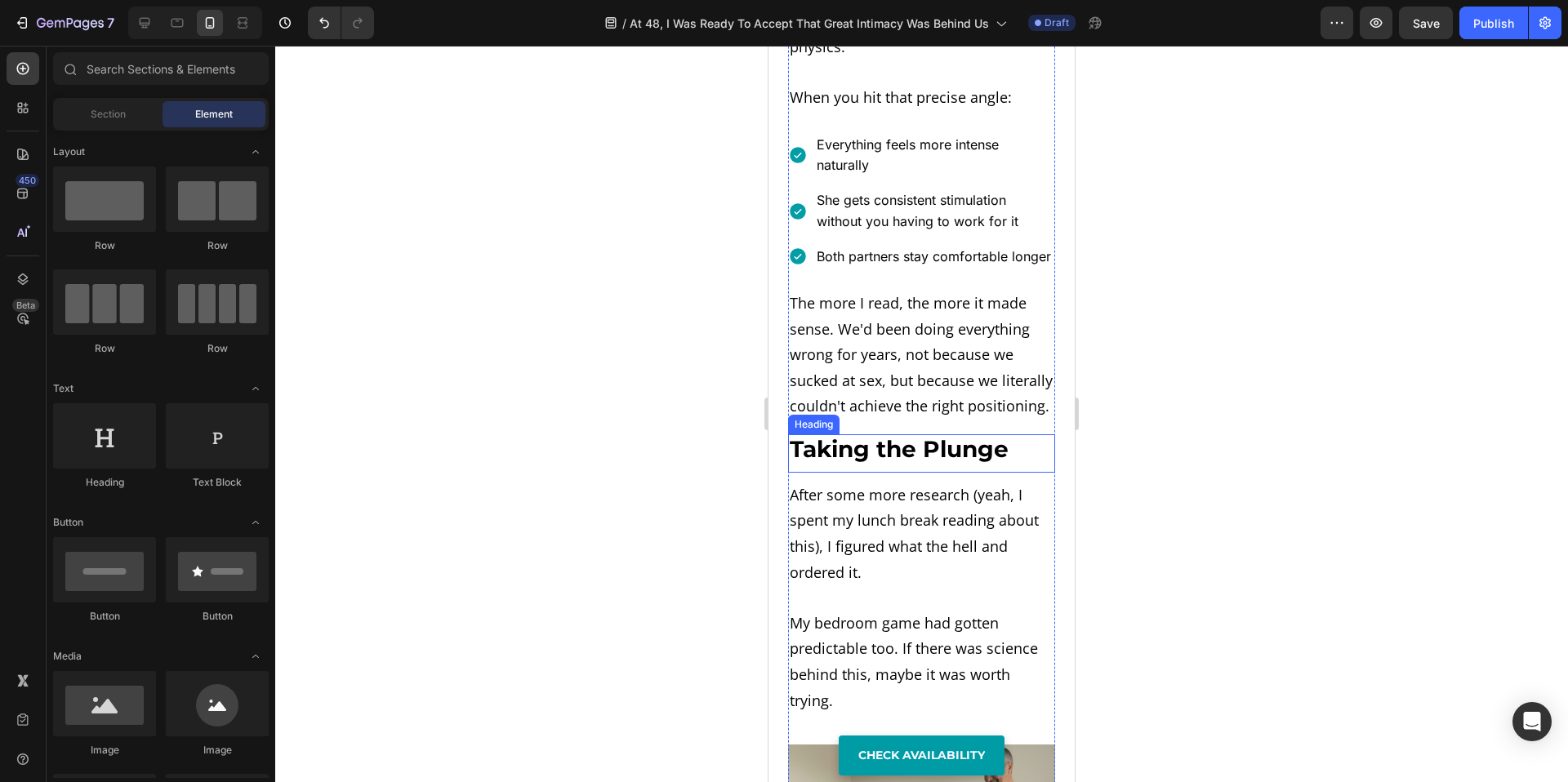
click at [921, 463] on strong "Taking the Plunge" at bounding box center [899, 449] width 219 height 27
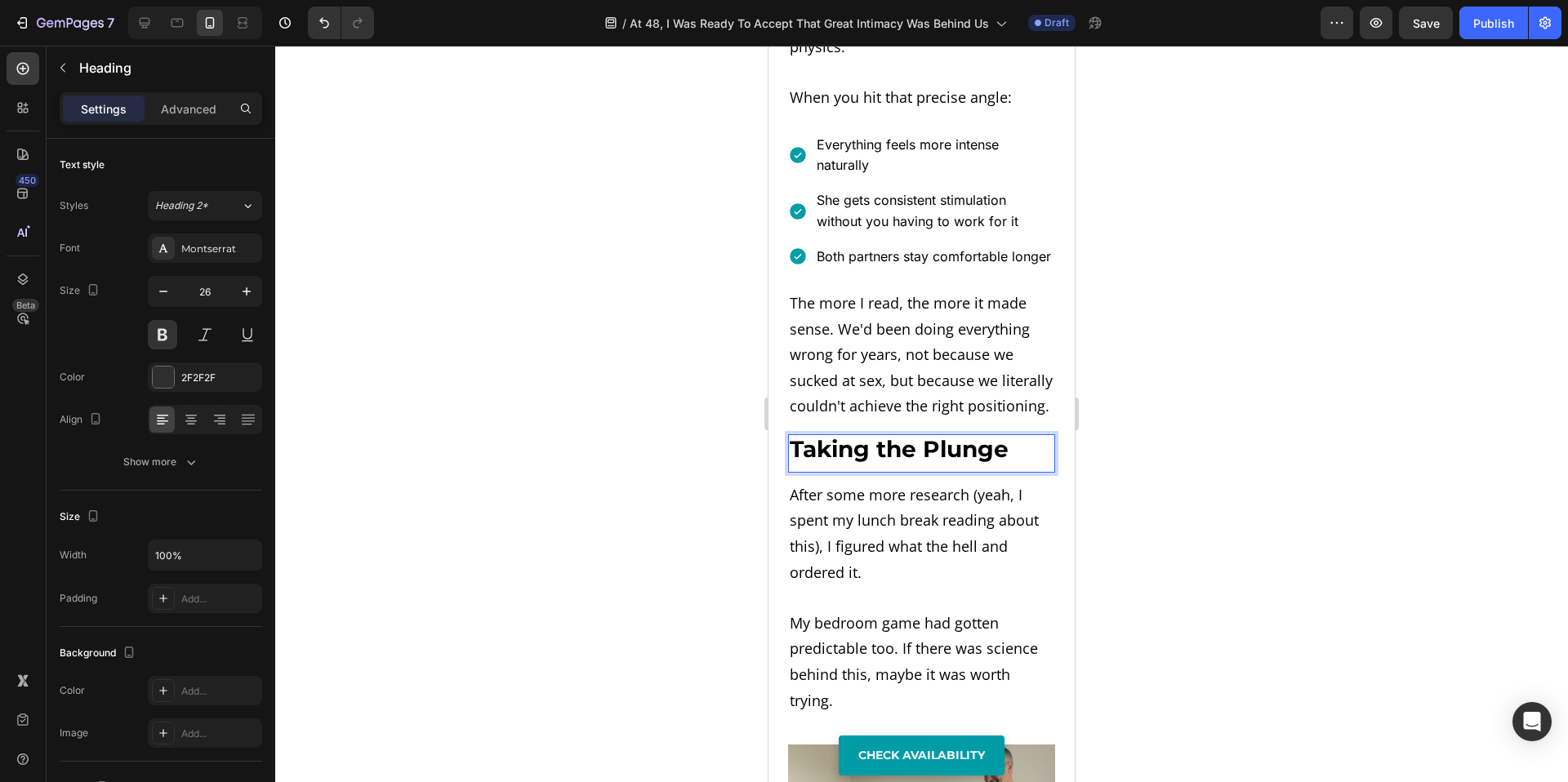
click at [853, 463] on strong "Taking the Plunge" at bounding box center [899, 449] width 219 height 27
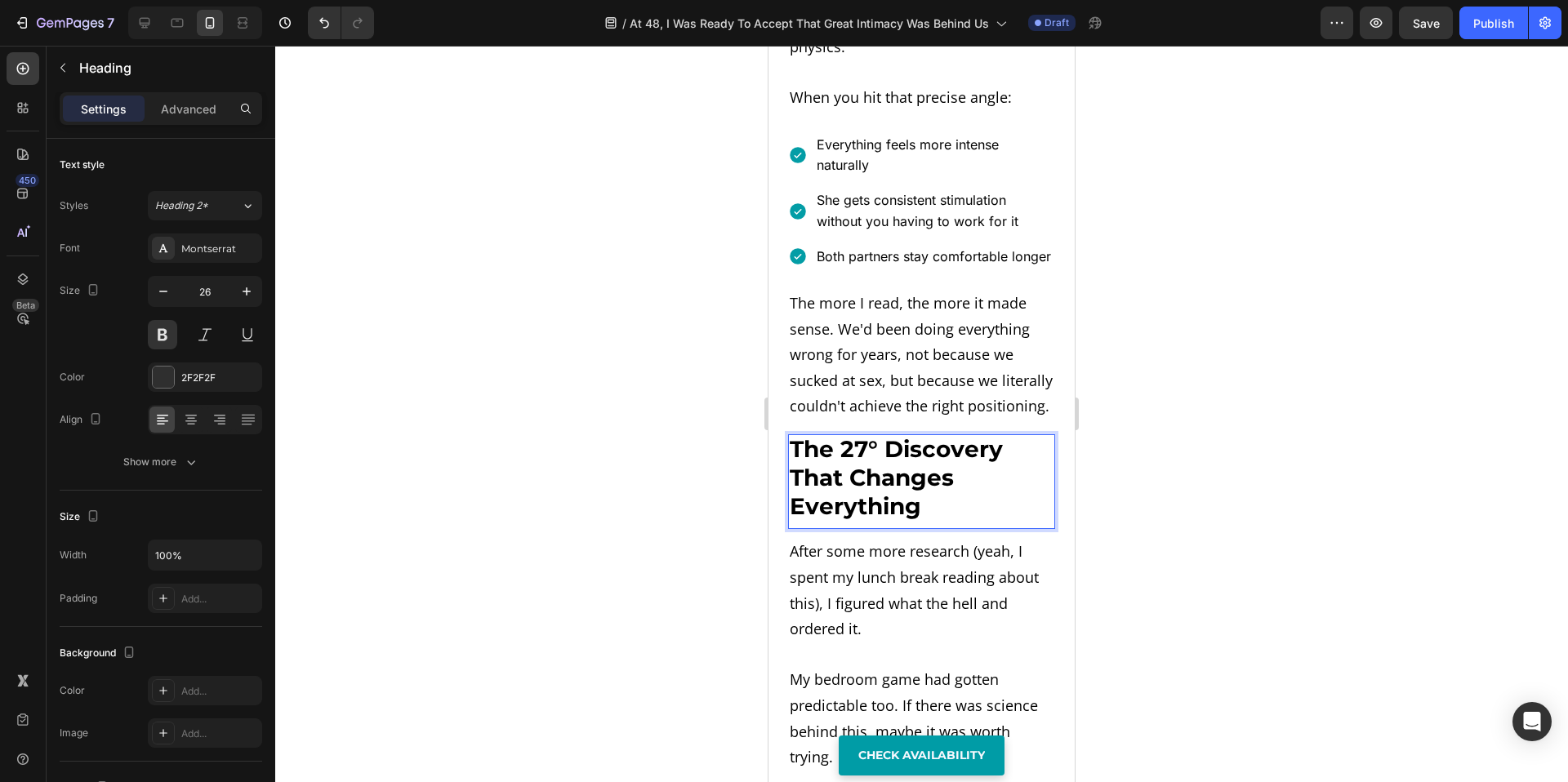
click at [594, 492] on div at bounding box center [921, 414] width 1293 height 737
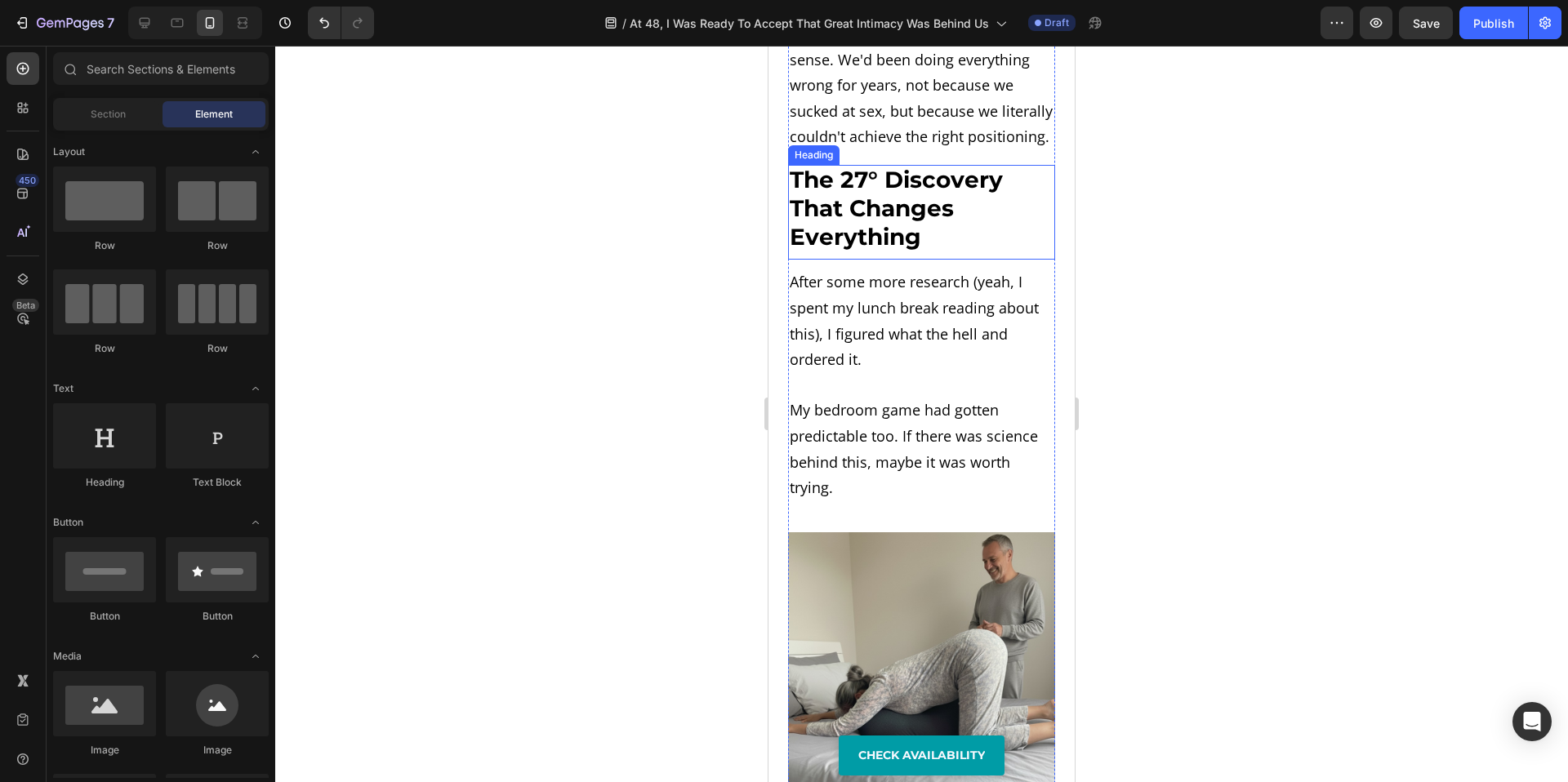
scroll to position [5803, 0]
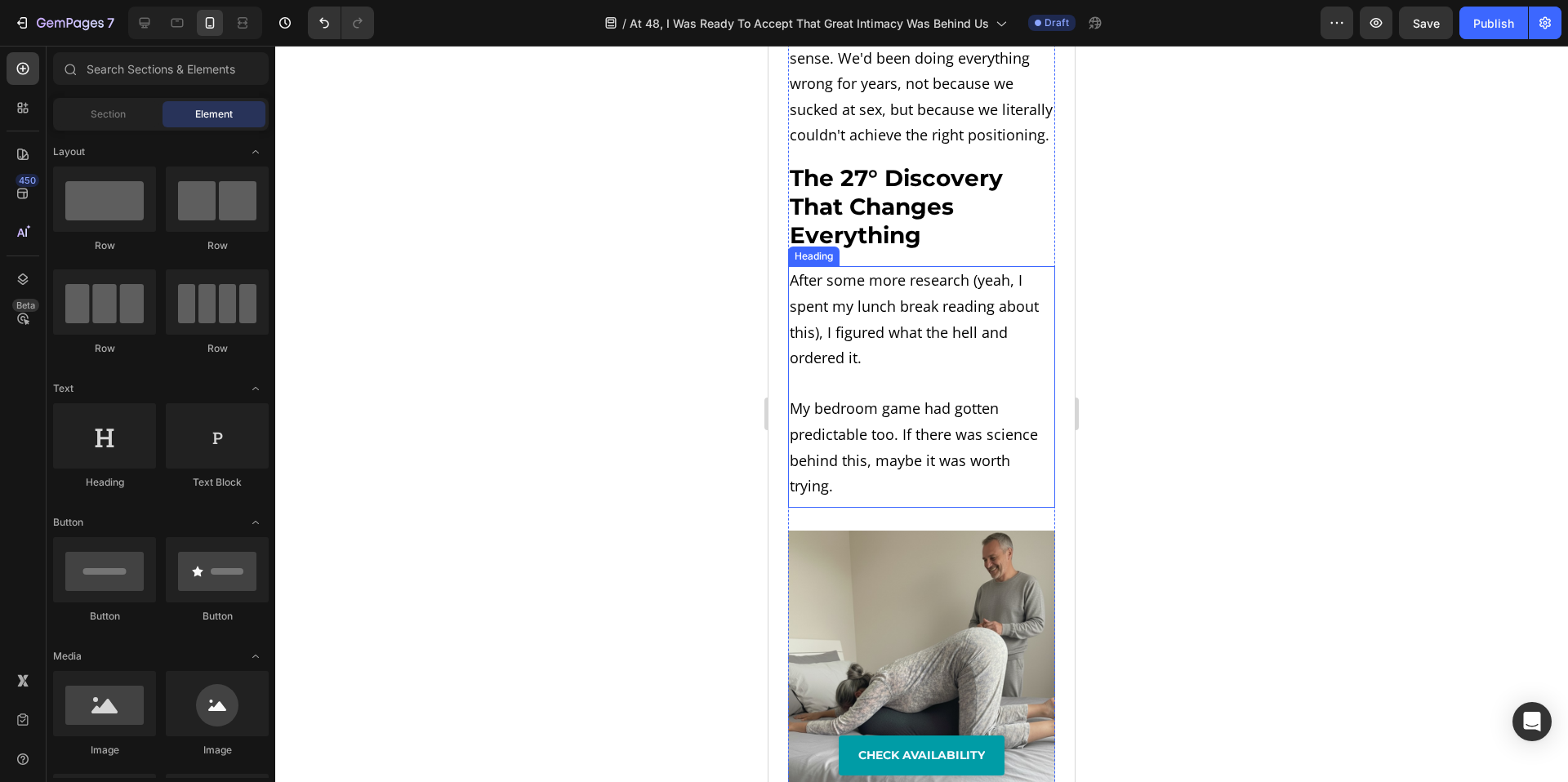
click at [913, 366] on span "After some more research (yeah, I spent my lunch break reading about this), I f…" at bounding box center [914, 319] width 249 height 98
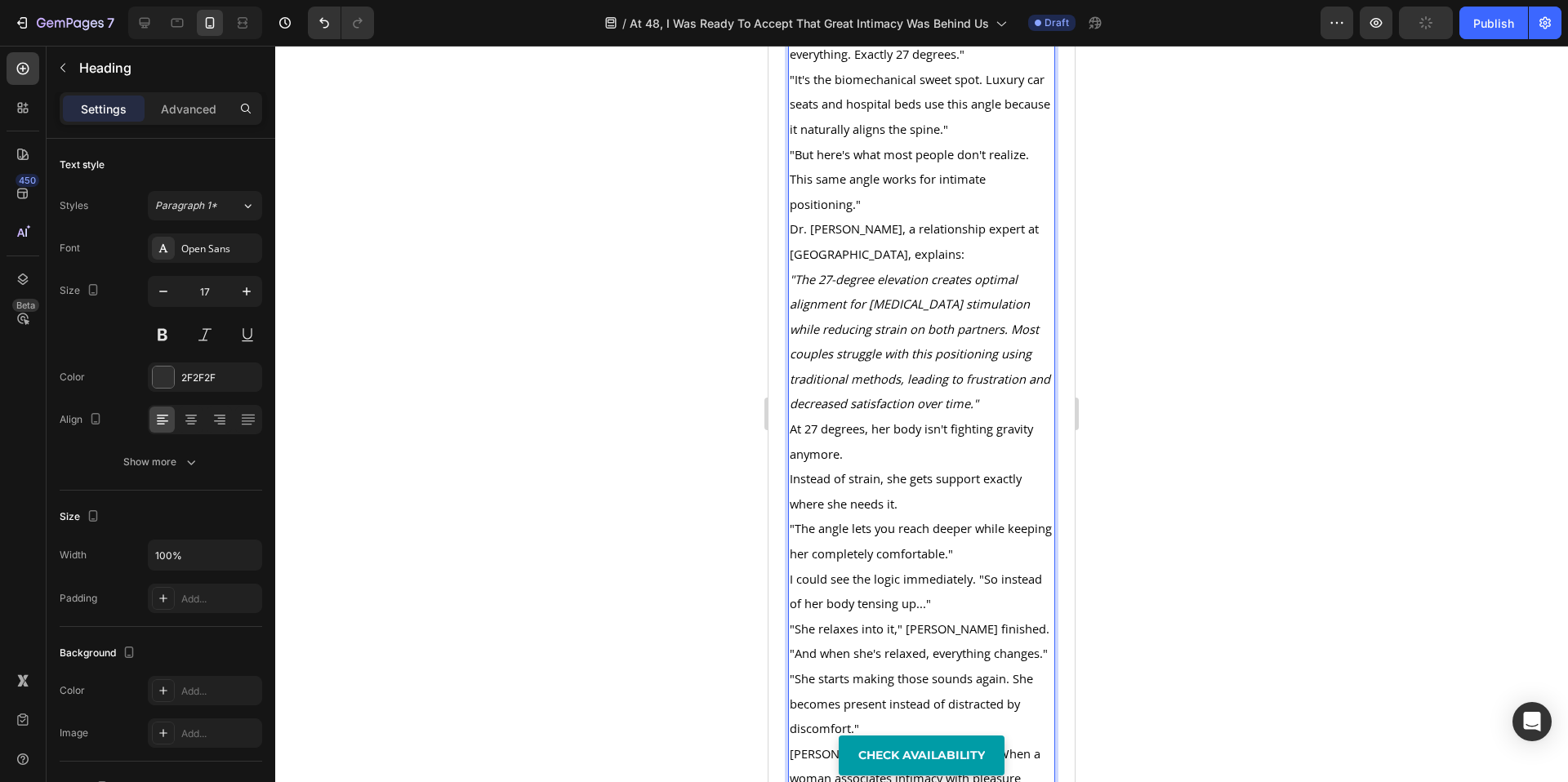
scroll to position [5853, 0]
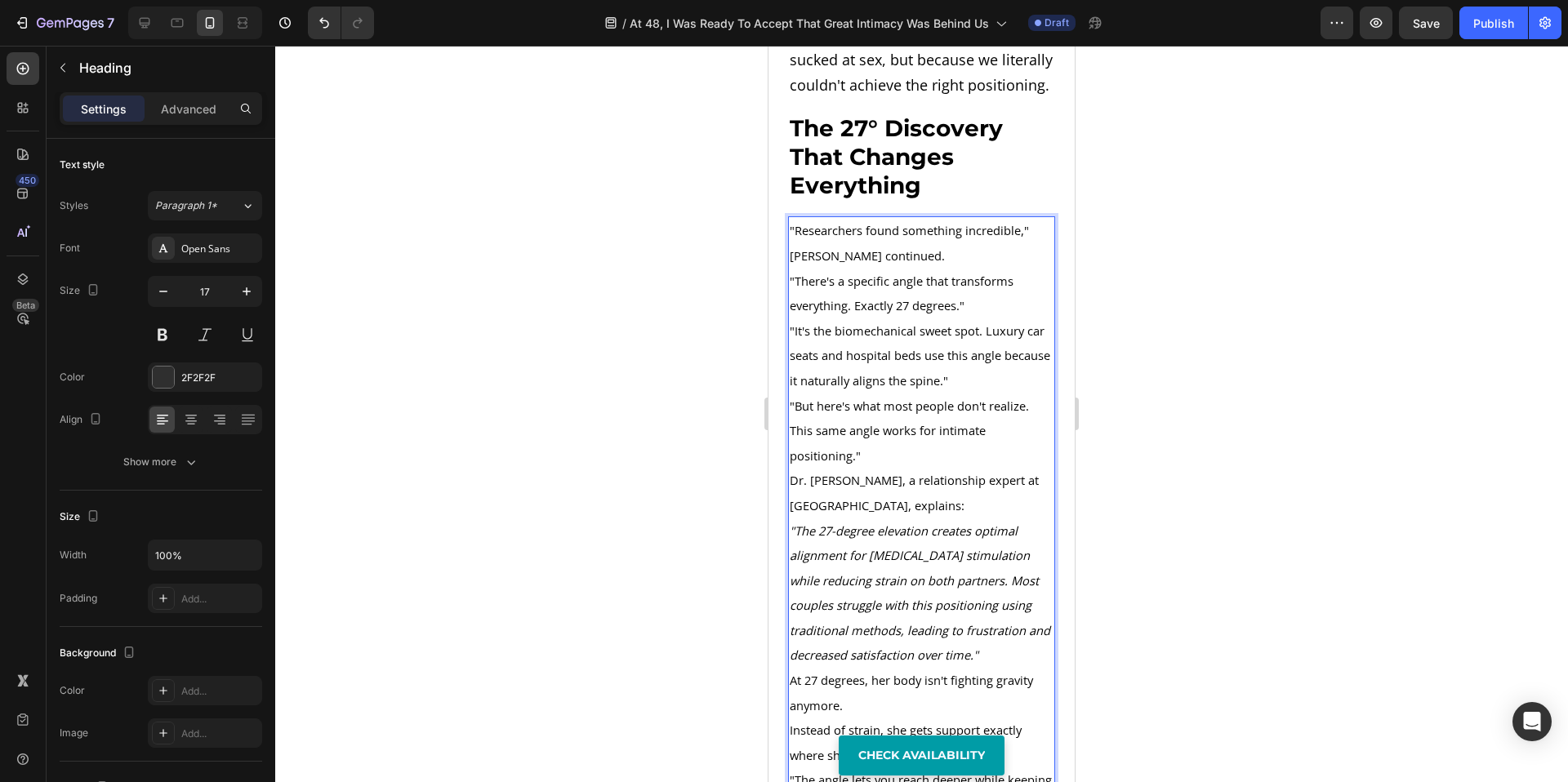
click at [898, 268] on p ""Researchers found something incredible," [PERSON_NAME] continued." at bounding box center [921, 243] width 263 height 50
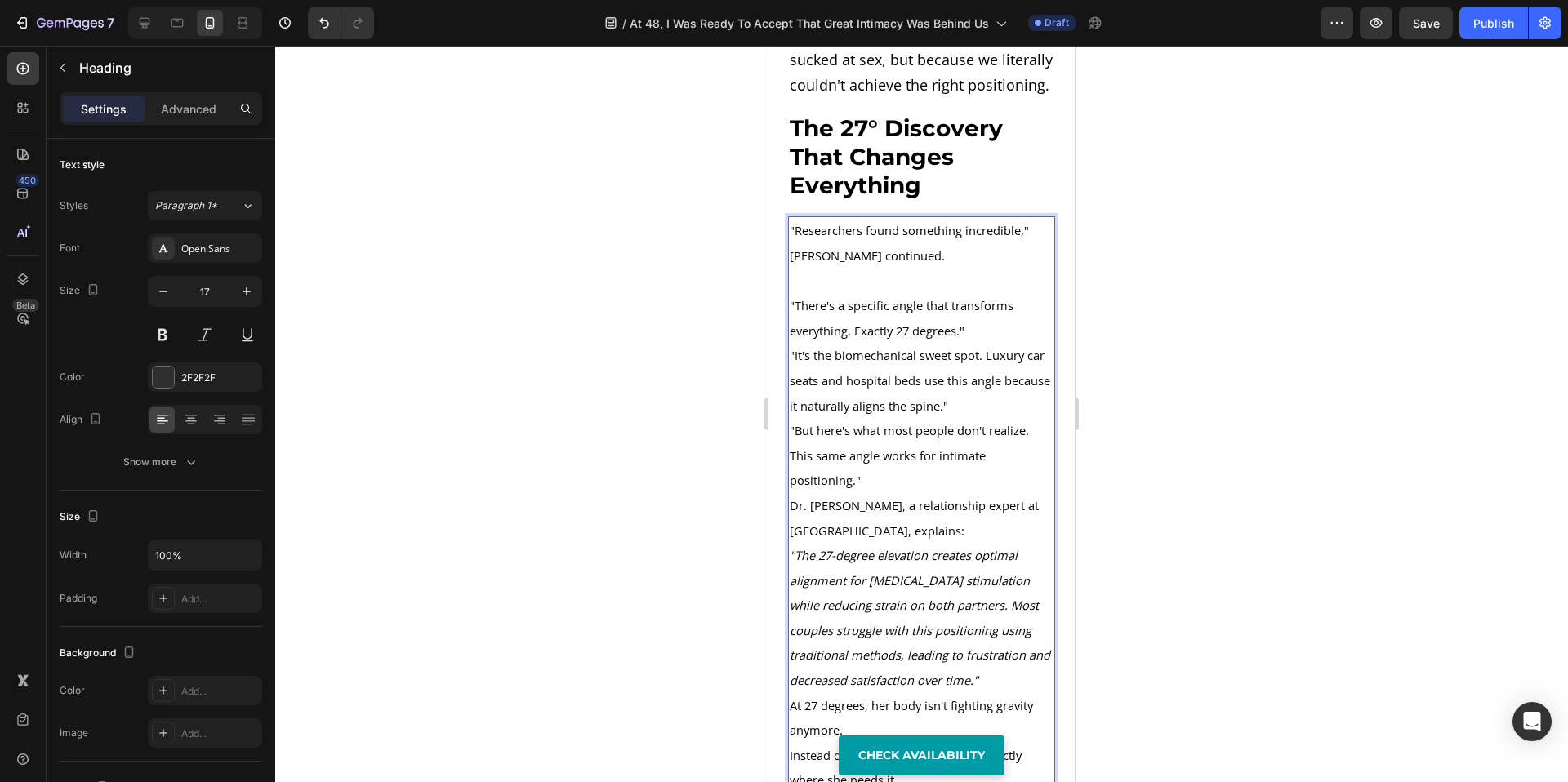
click at [976, 343] on p ""There's a specific angle that transforms everything. Exactly 27 degrees."" at bounding box center [921, 318] width 263 height 50
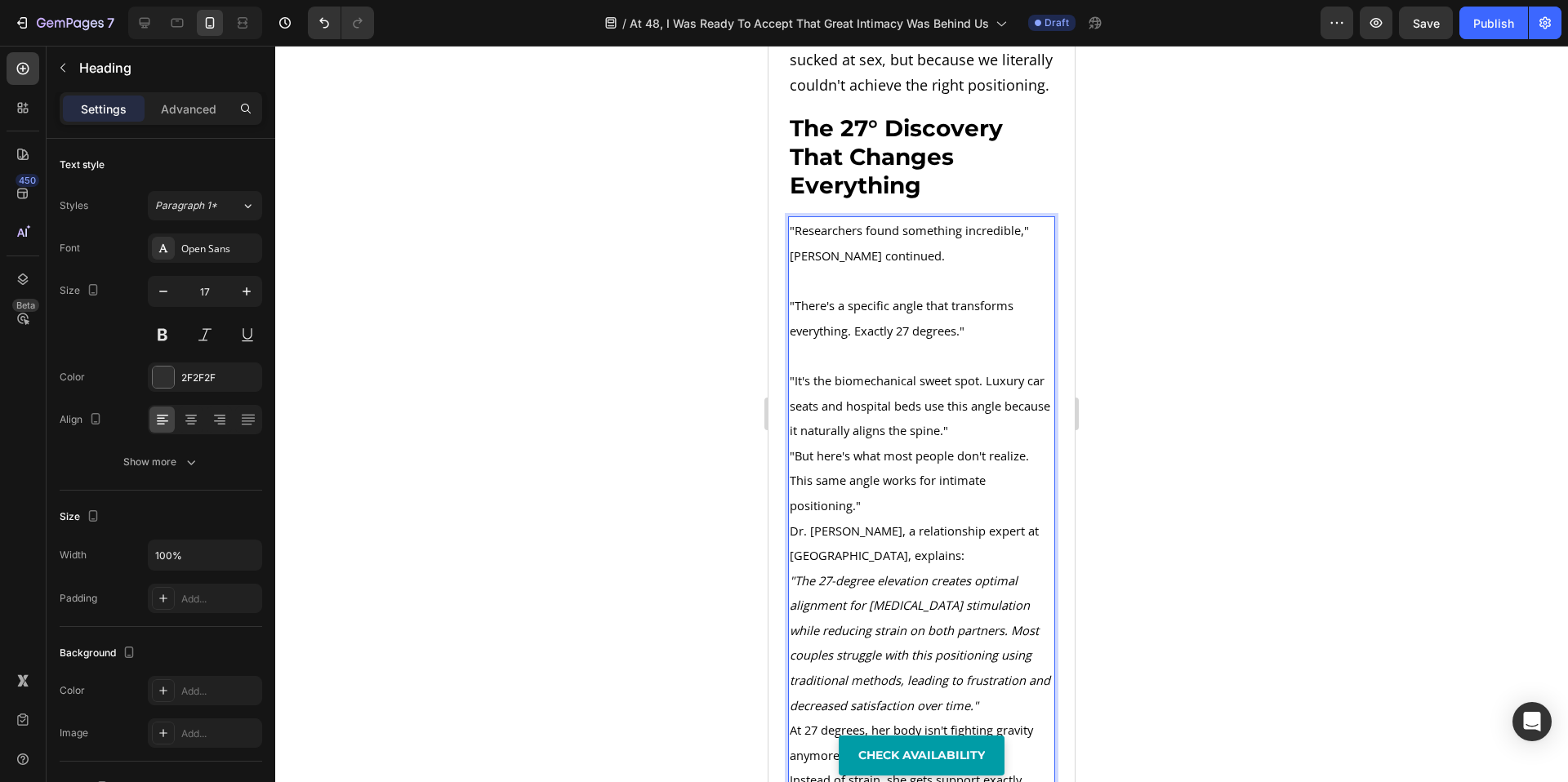
click at [1002, 443] on p ""It's the biomechanical sweet spot. Luxury car seats and hospital beds use this…" at bounding box center [921, 405] width 263 height 75
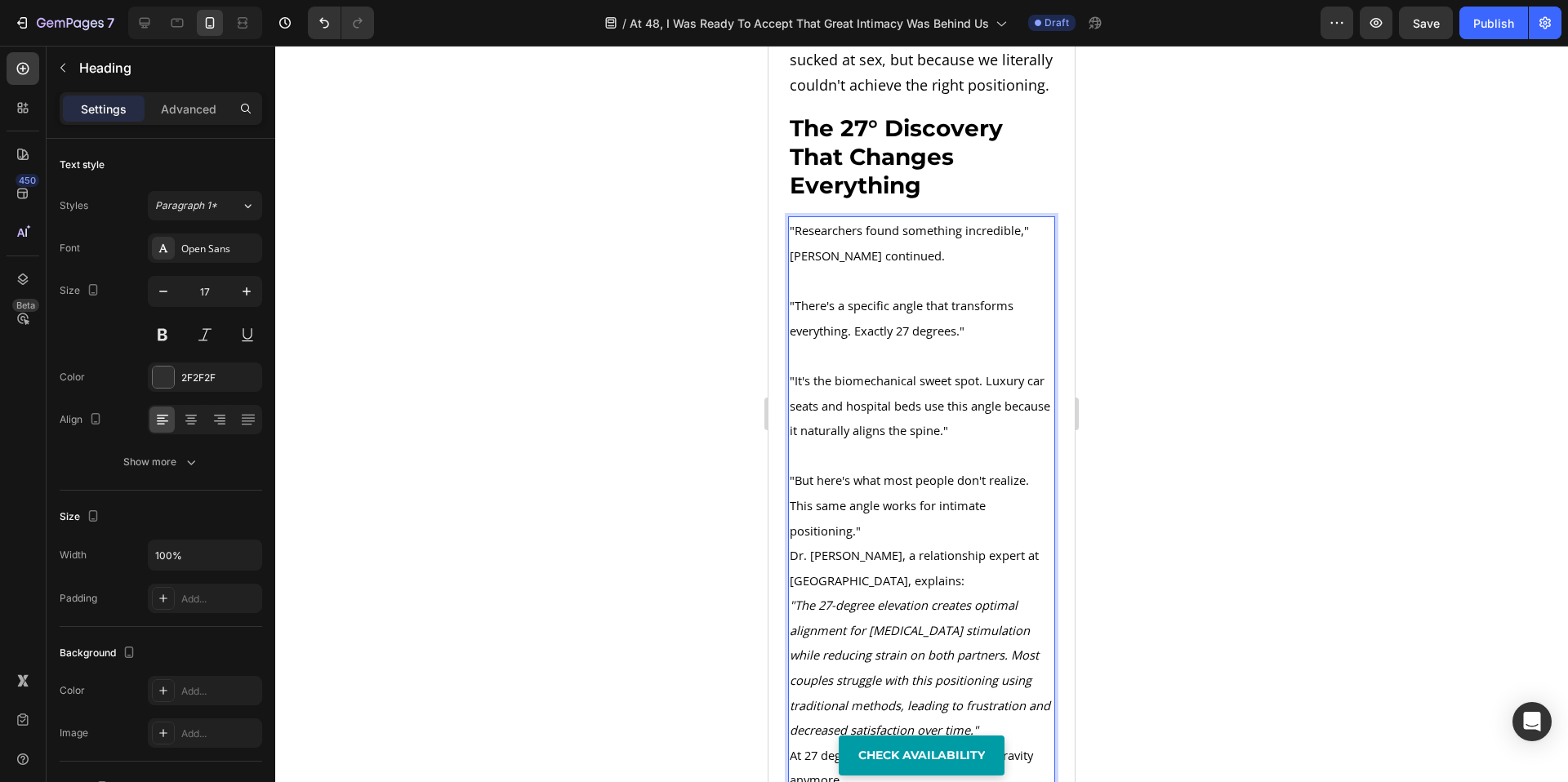
click at [968, 543] on p ""But here's what most people don't realize. This same angle works for intimate …" at bounding box center [921, 505] width 263 height 75
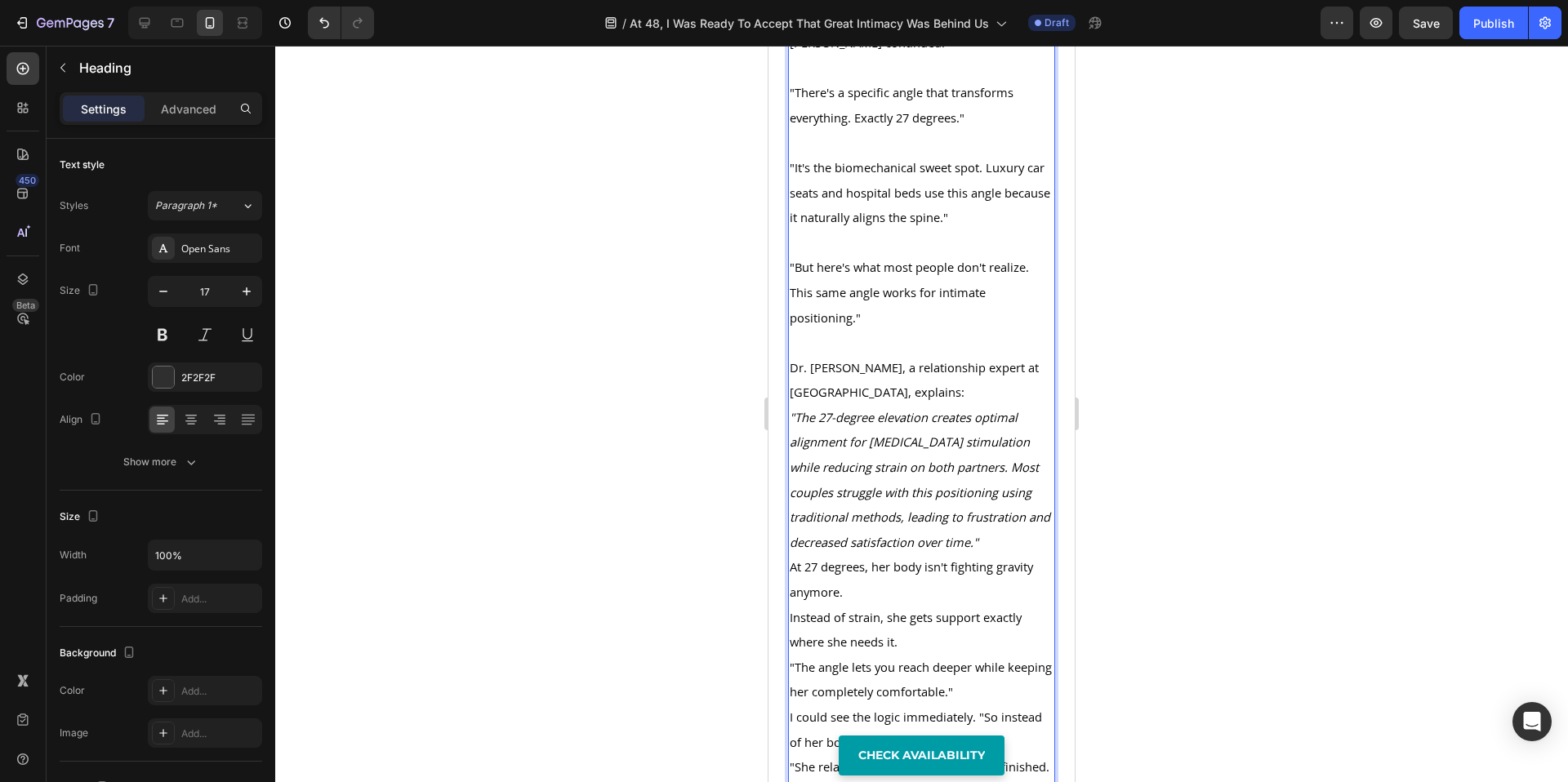
click at [1018, 555] on p ""The 27-degree elevation creates optimal alignment for [MEDICAL_DATA] stimulati…" at bounding box center [921, 480] width 263 height 150
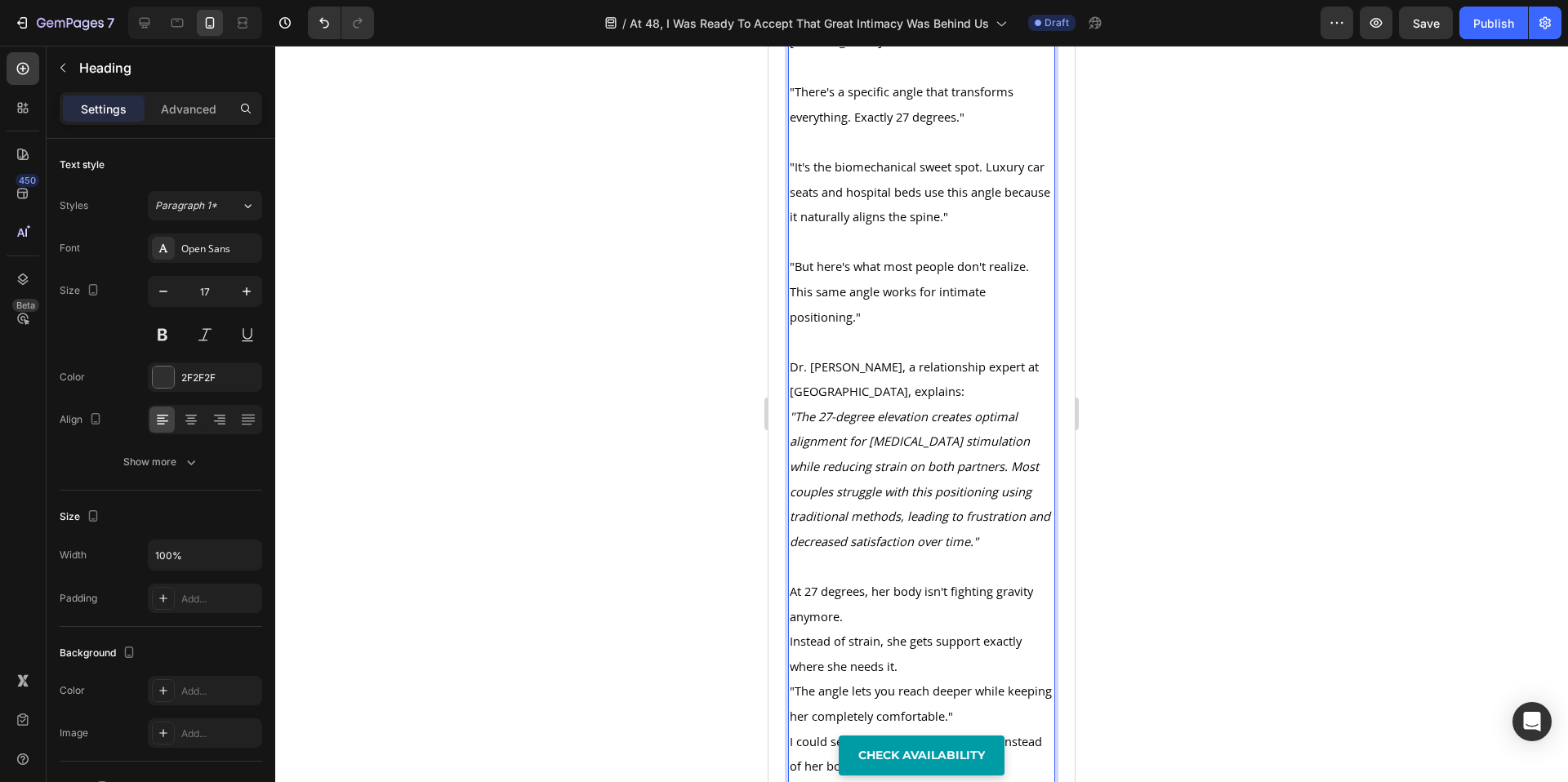
scroll to position [6190, 0]
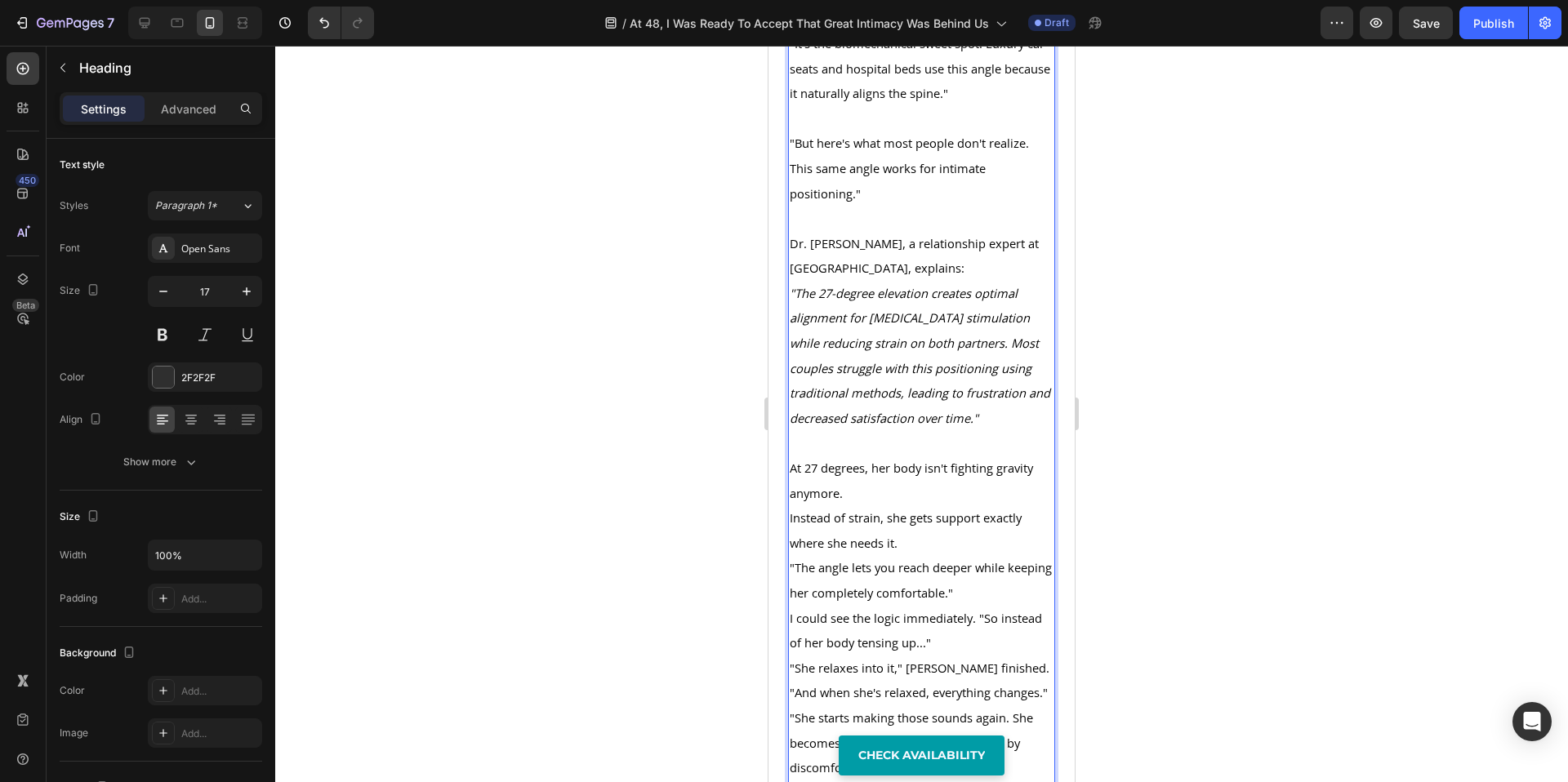
click at [862, 505] on p "At 27 degrees, her body isn't fighting gravity anymore." at bounding box center [921, 481] width 263 height 50
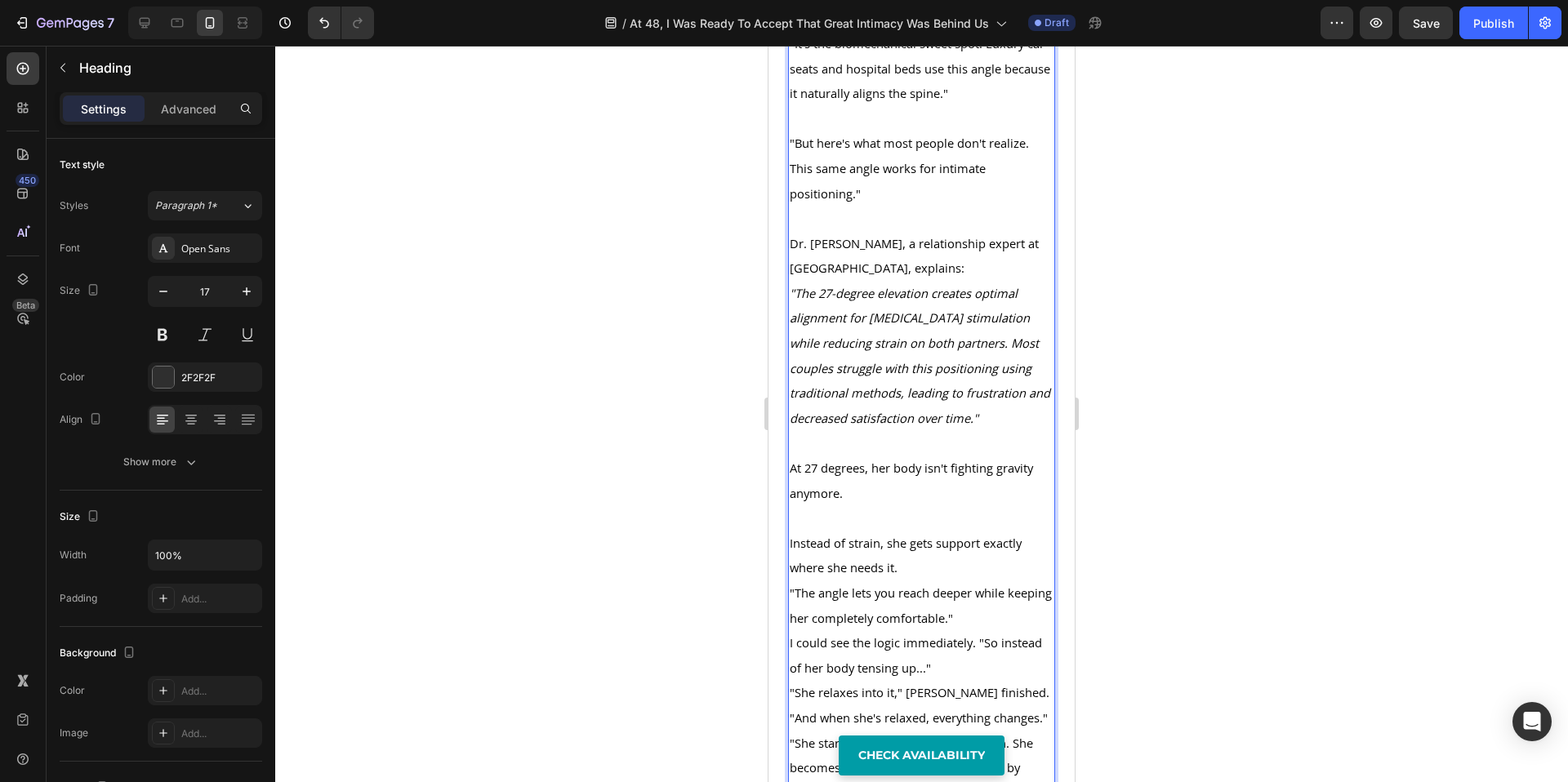
click at [941, 581] on p "Instead of strain, she gets support exactly where she needs it." at bounding box center [921, 556] width 263 height 50
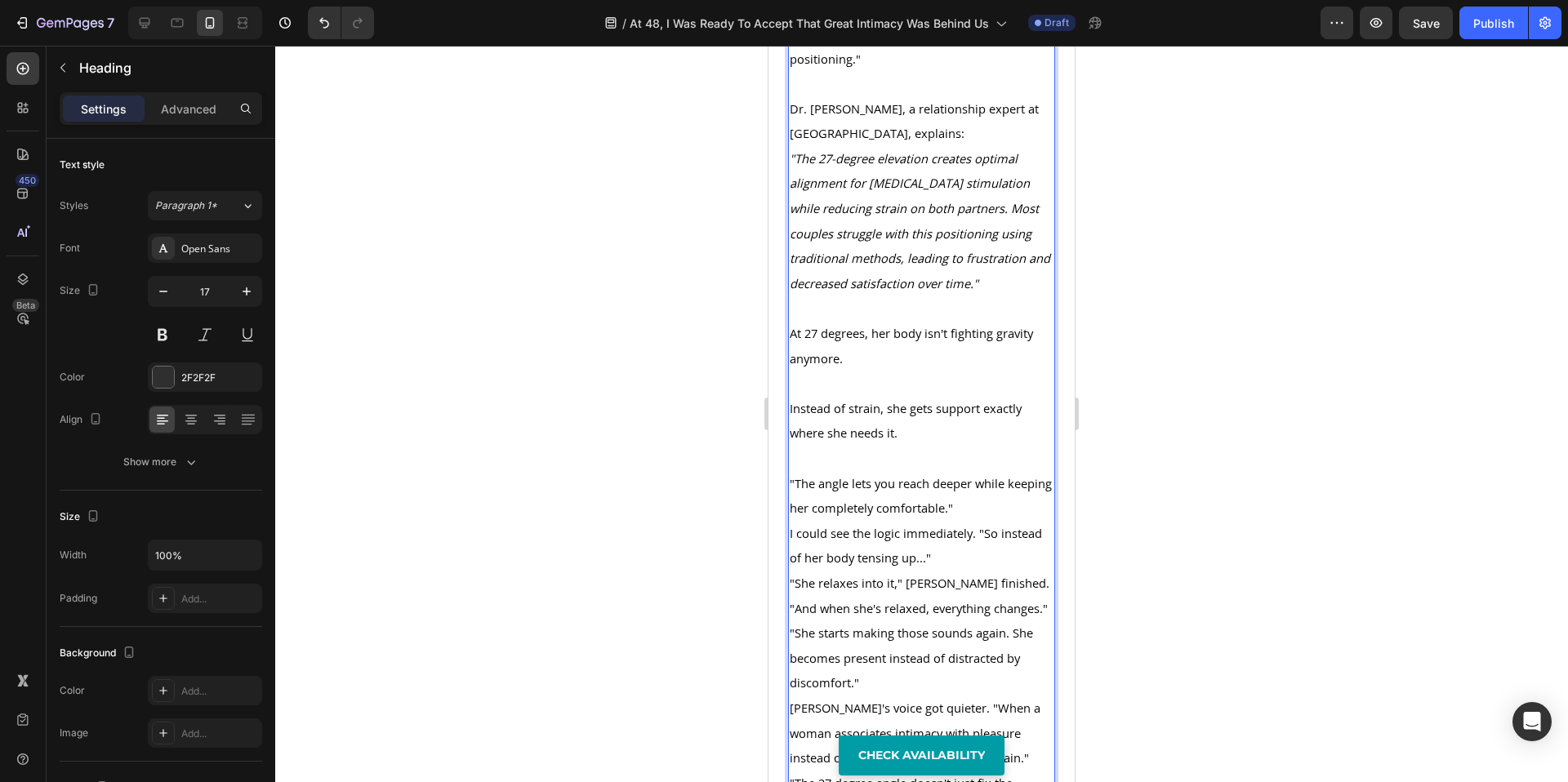
scroll to position [6387, 0]
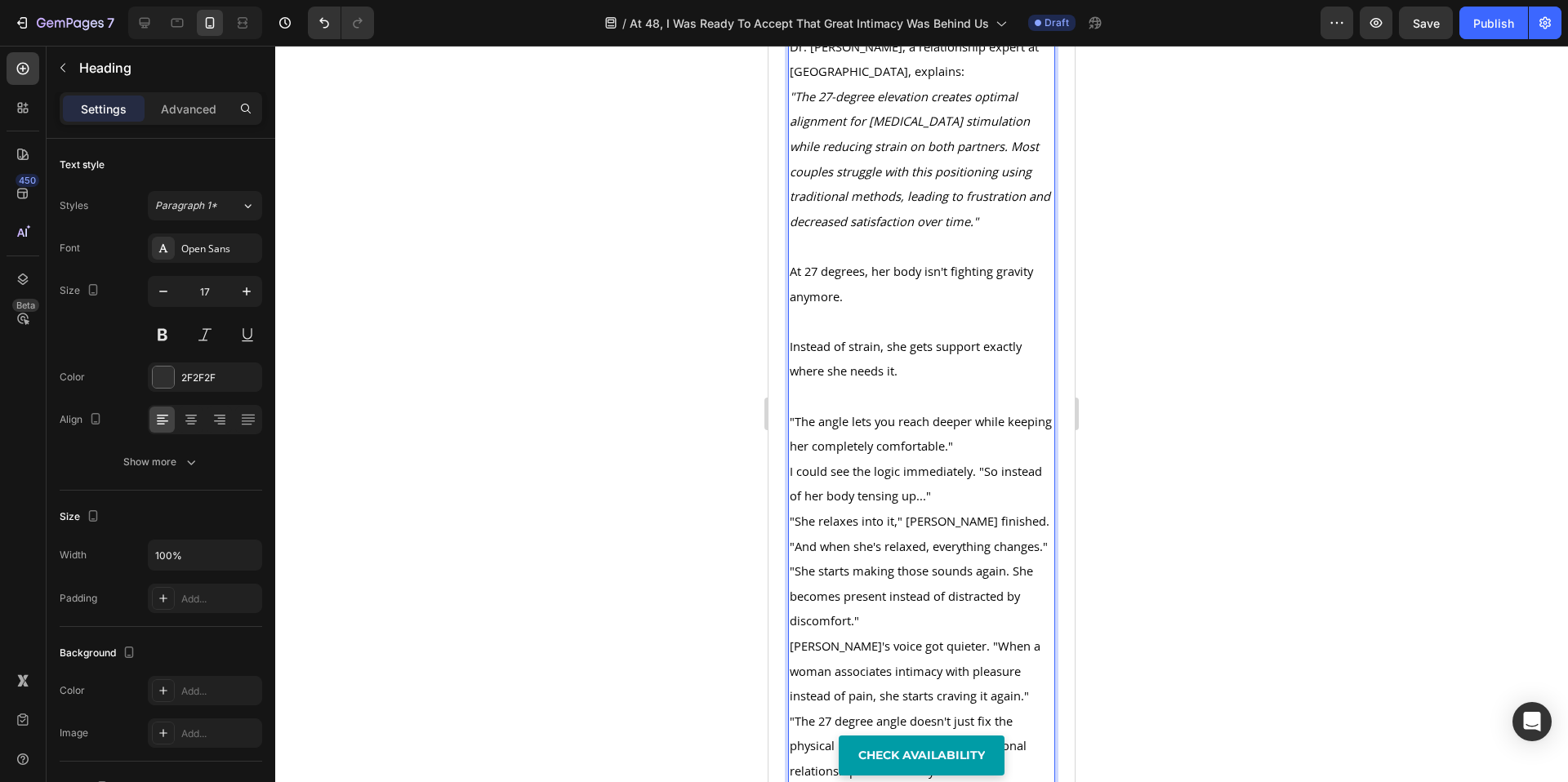
click at [953, 509] on p "I could see the logic immediately. "So instead of her body tensing up..."" at bounding box center [921, 484] width 263 height 50
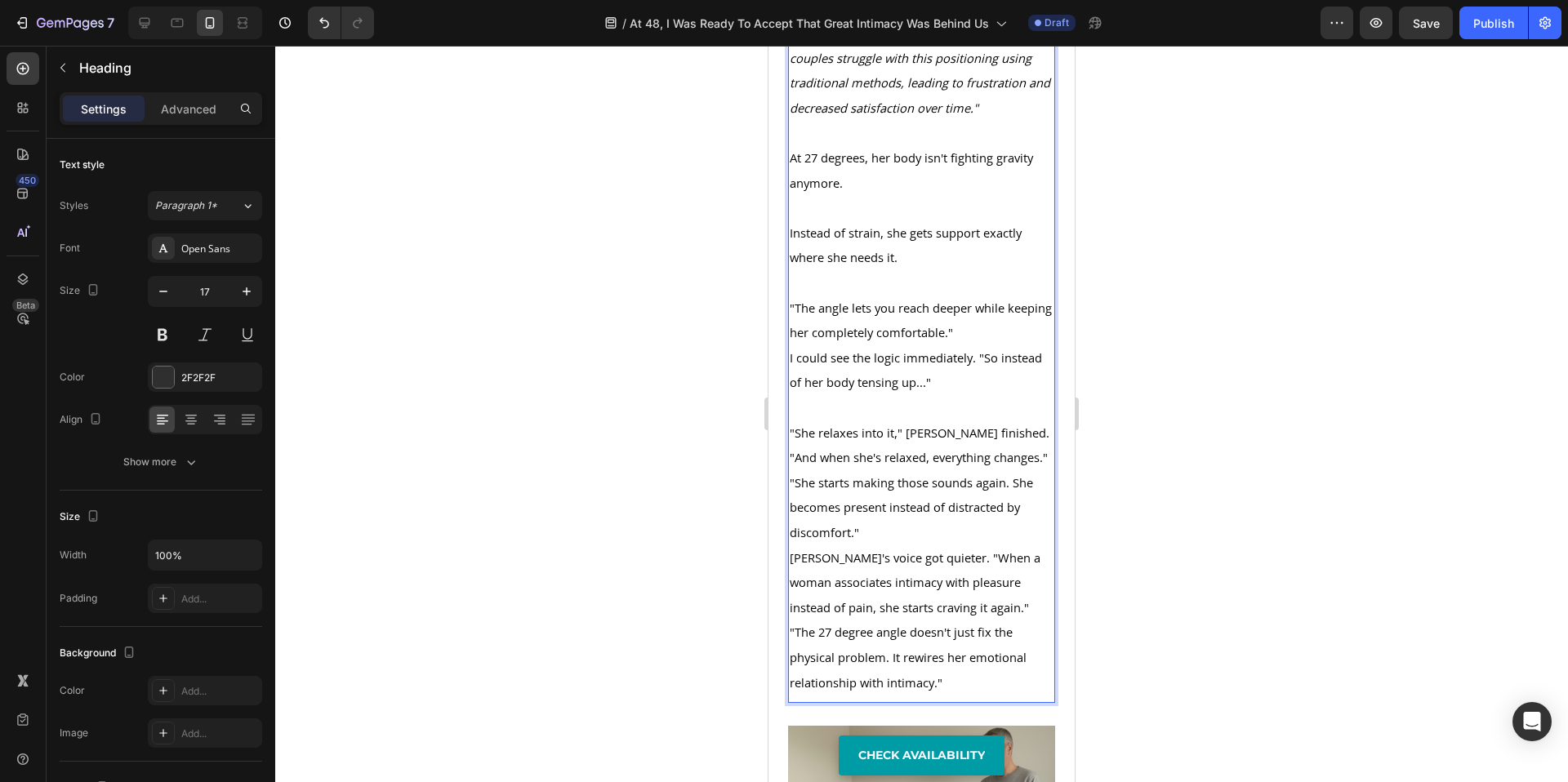
scroll to position [6524, 0]
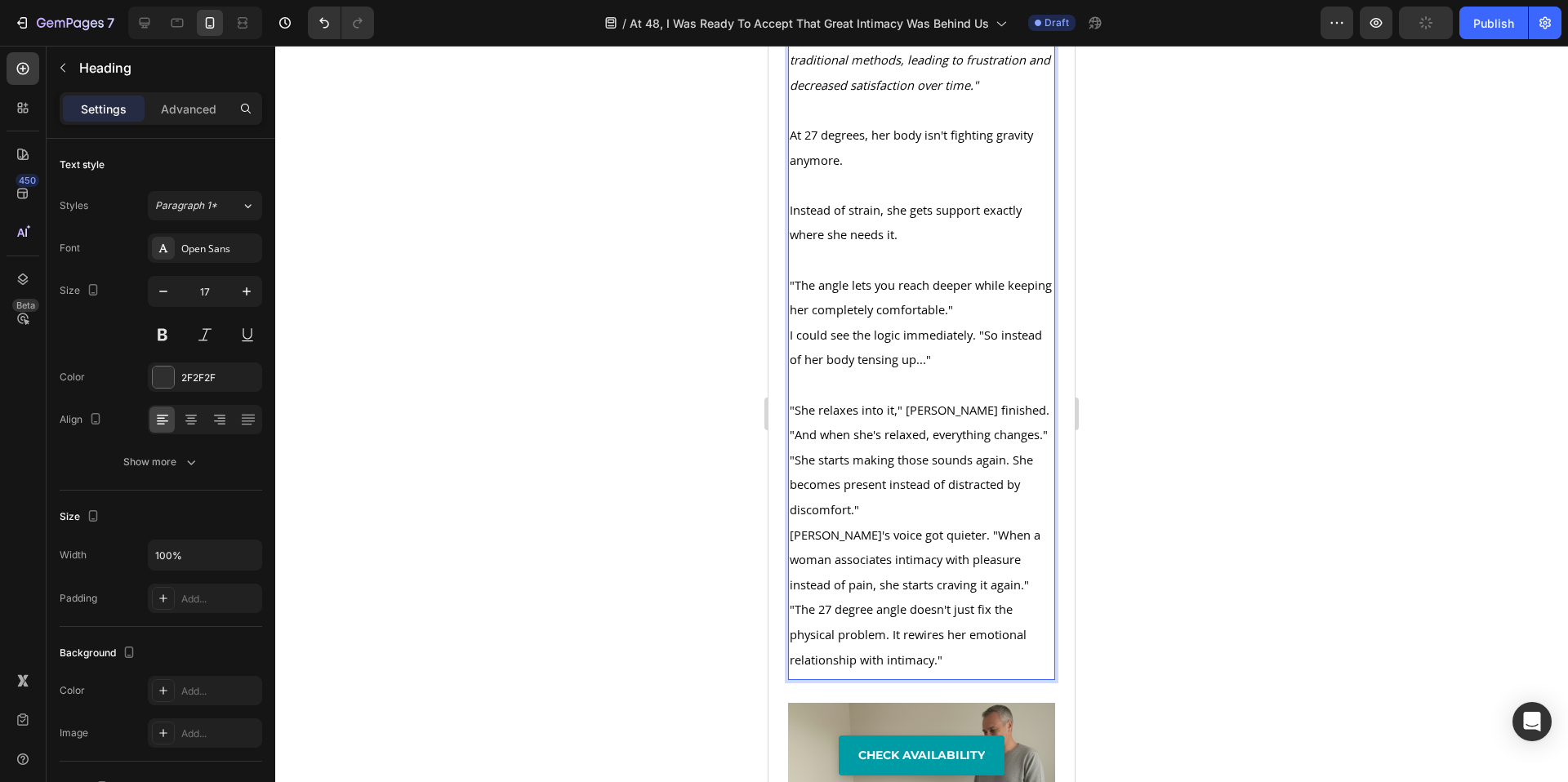
click at [919, 522] on p ""She starts making those sounds again. She becomes present instead of distracte…" at bounding box center [921, 485] width 263 height 75
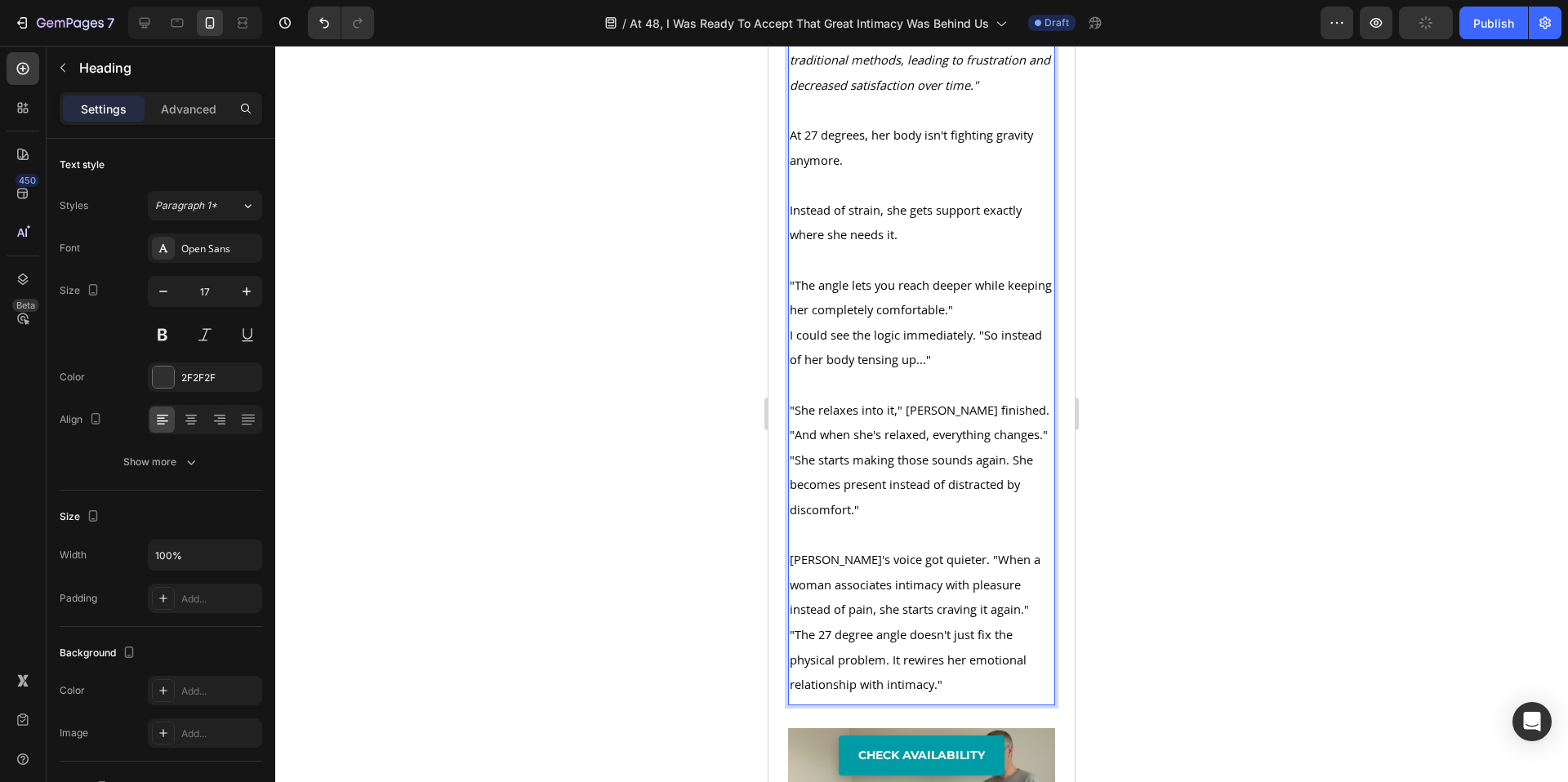
scroll to position [6714, 0]
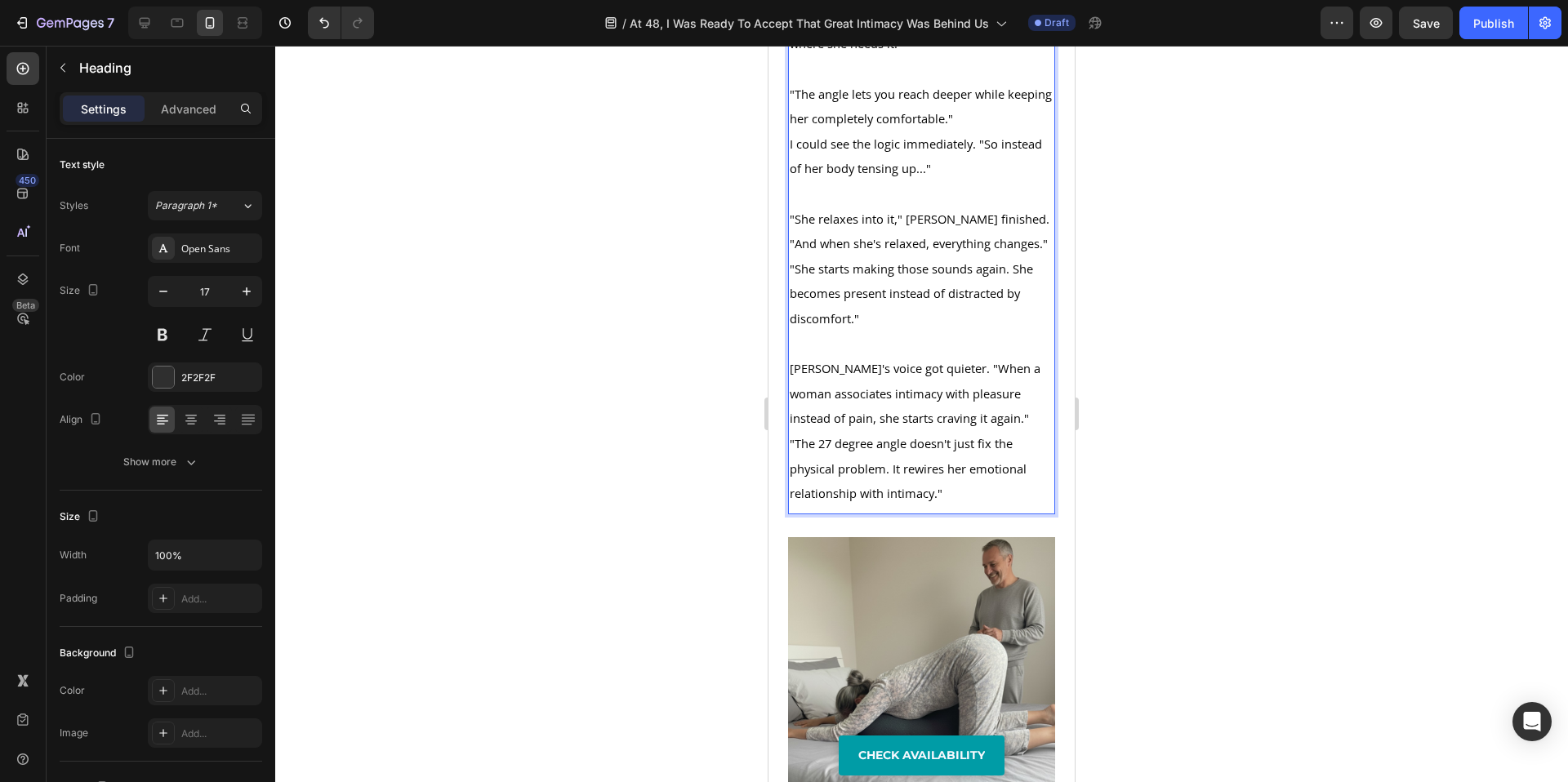
click at [980, 431] on p "[PERSON_NAME]'s voice got quieter. "When a woman associates intimacy with pleas…" at bounding box center [921, 394] width 263 height 75
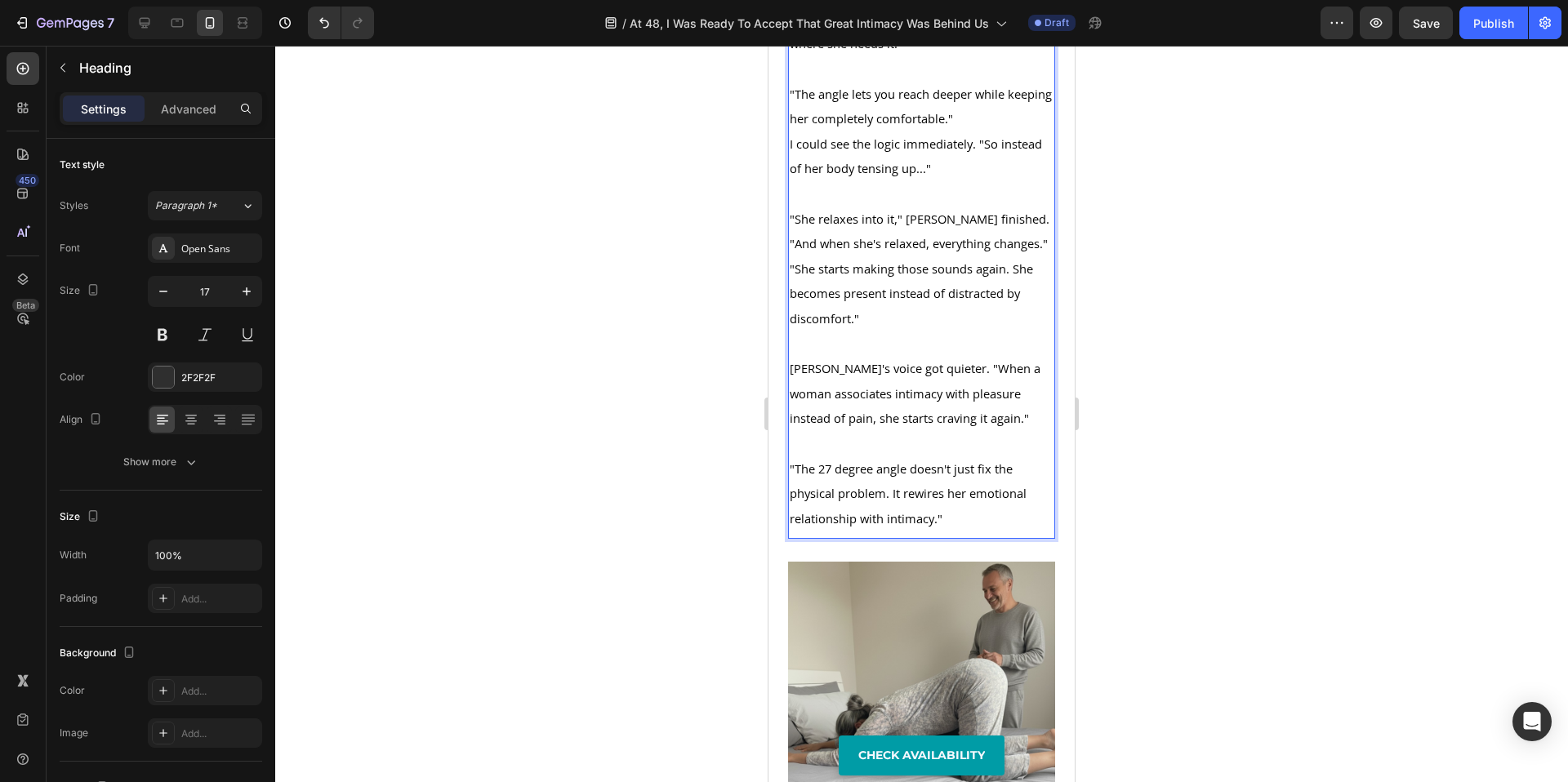
click at [1255, 566] on div at bounding box center [921, 414] width 1293 height 737
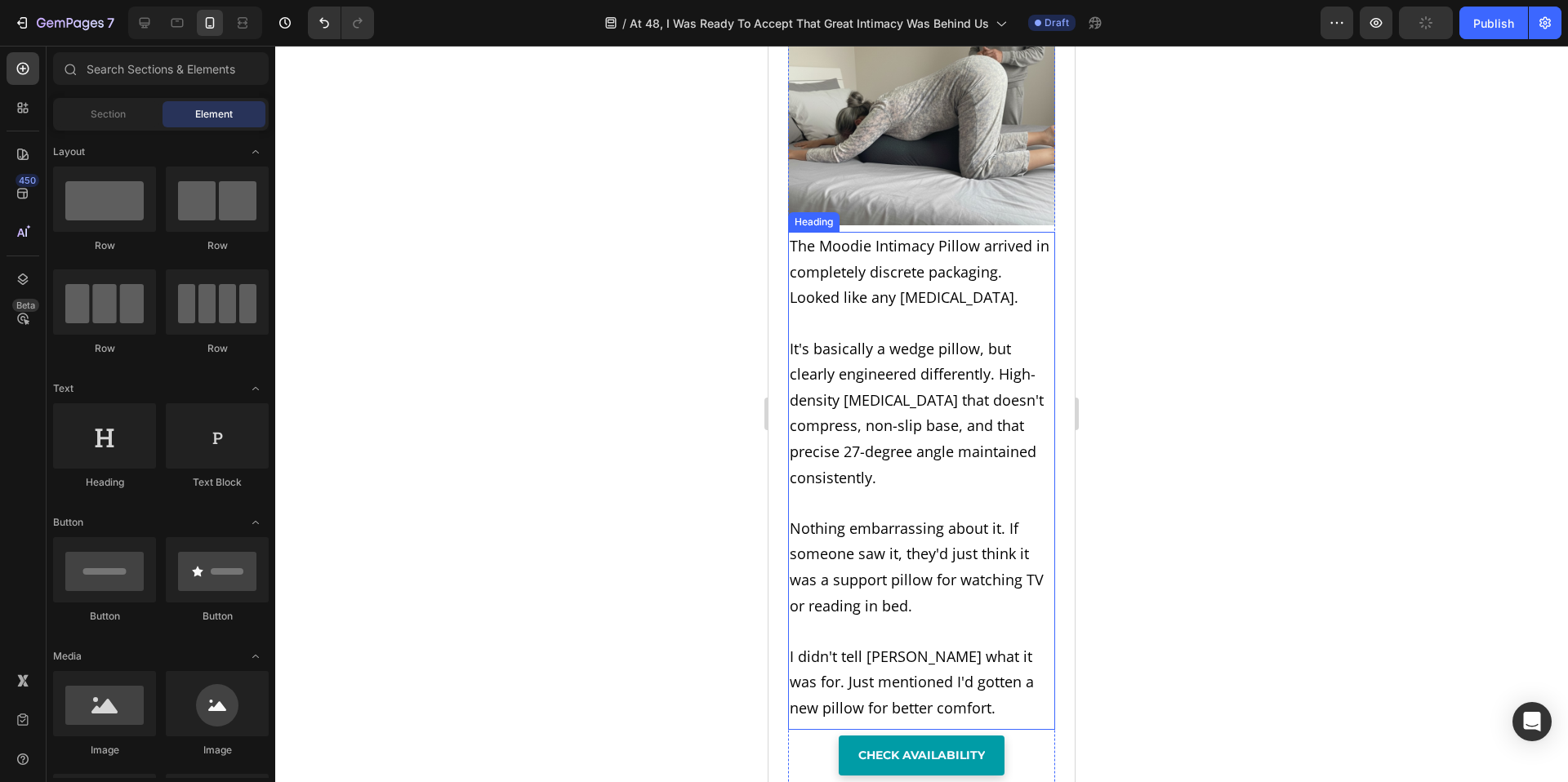
scroll to position [7584, 0]
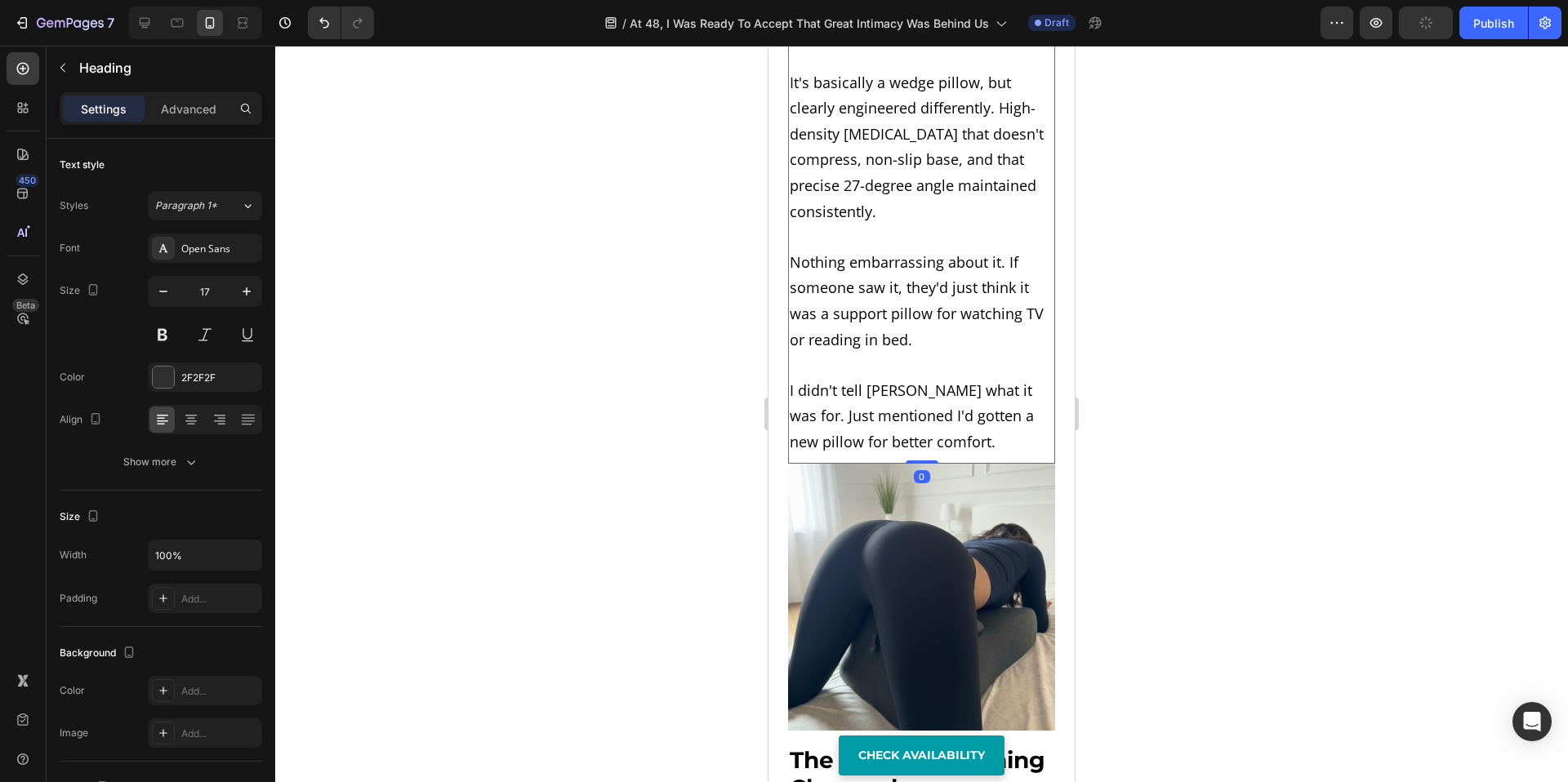
click at [890, 349] on span "Nothing embarrassing about it. If someone saw it, they'd just think it was a su…" at bounding box center [917, 301] width 254 height 98
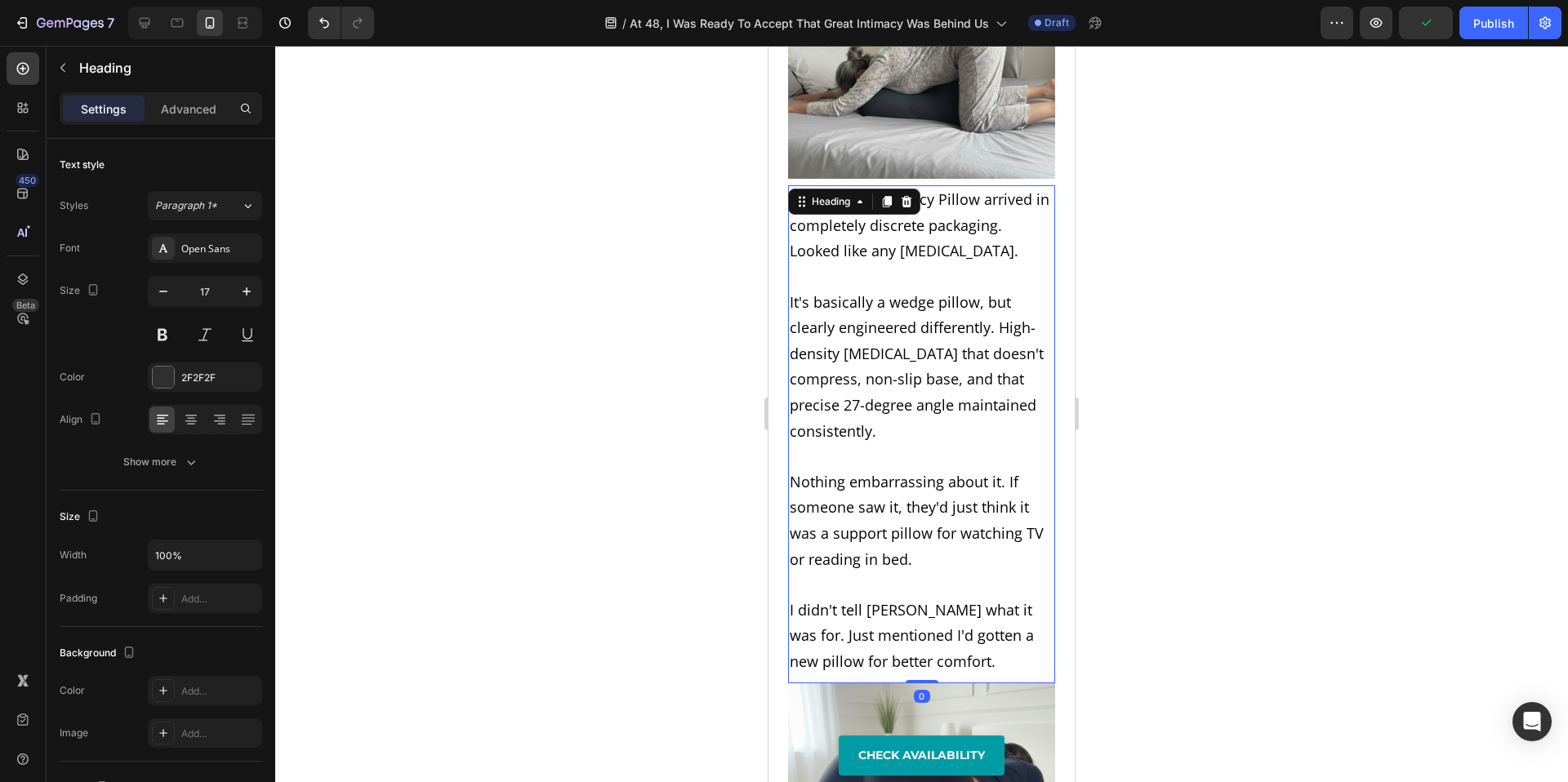
scroll to position [7281, 0]
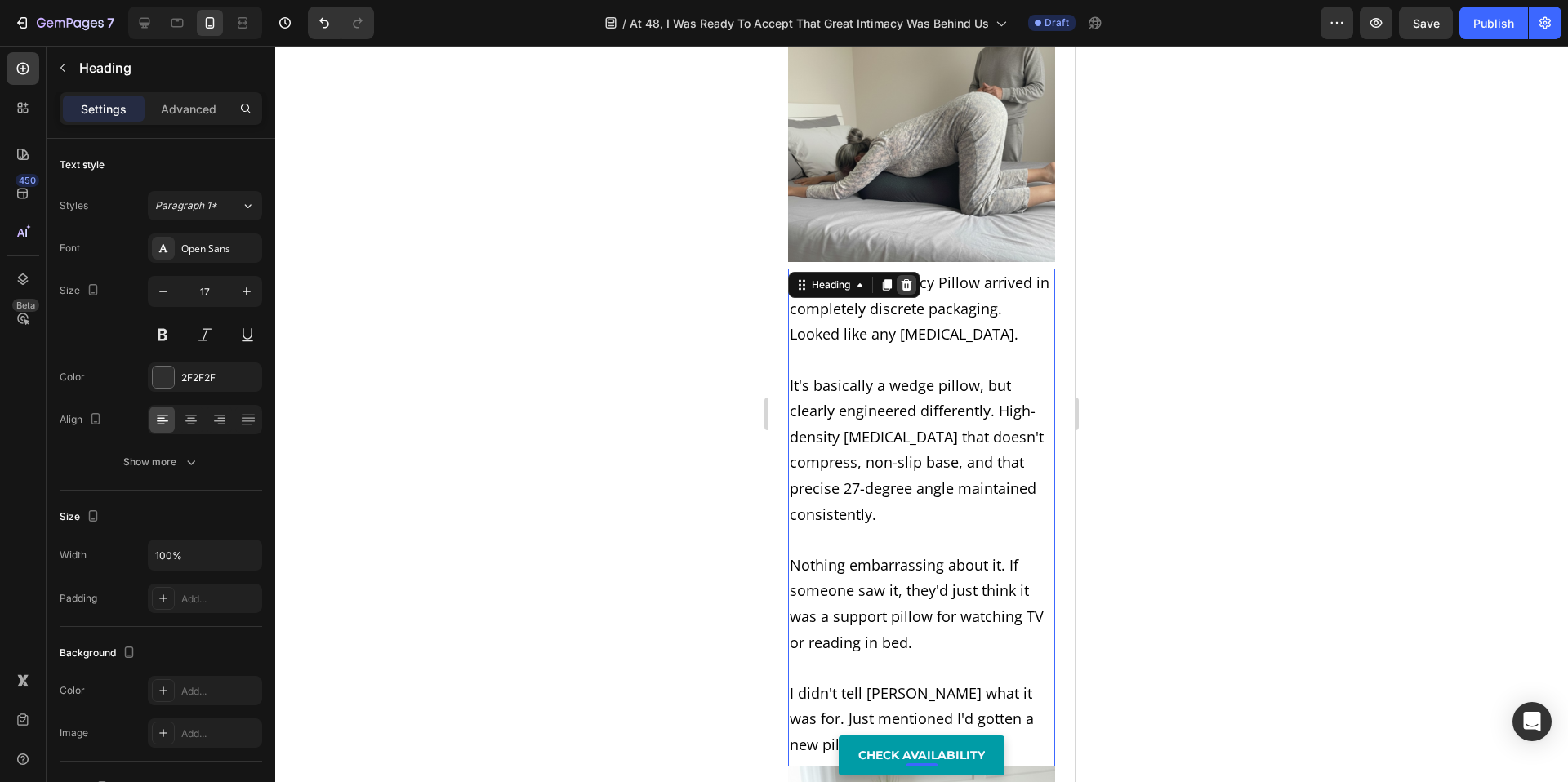
click at [904, 292] on icon at bounding box center [906, 285] width 13 height 13
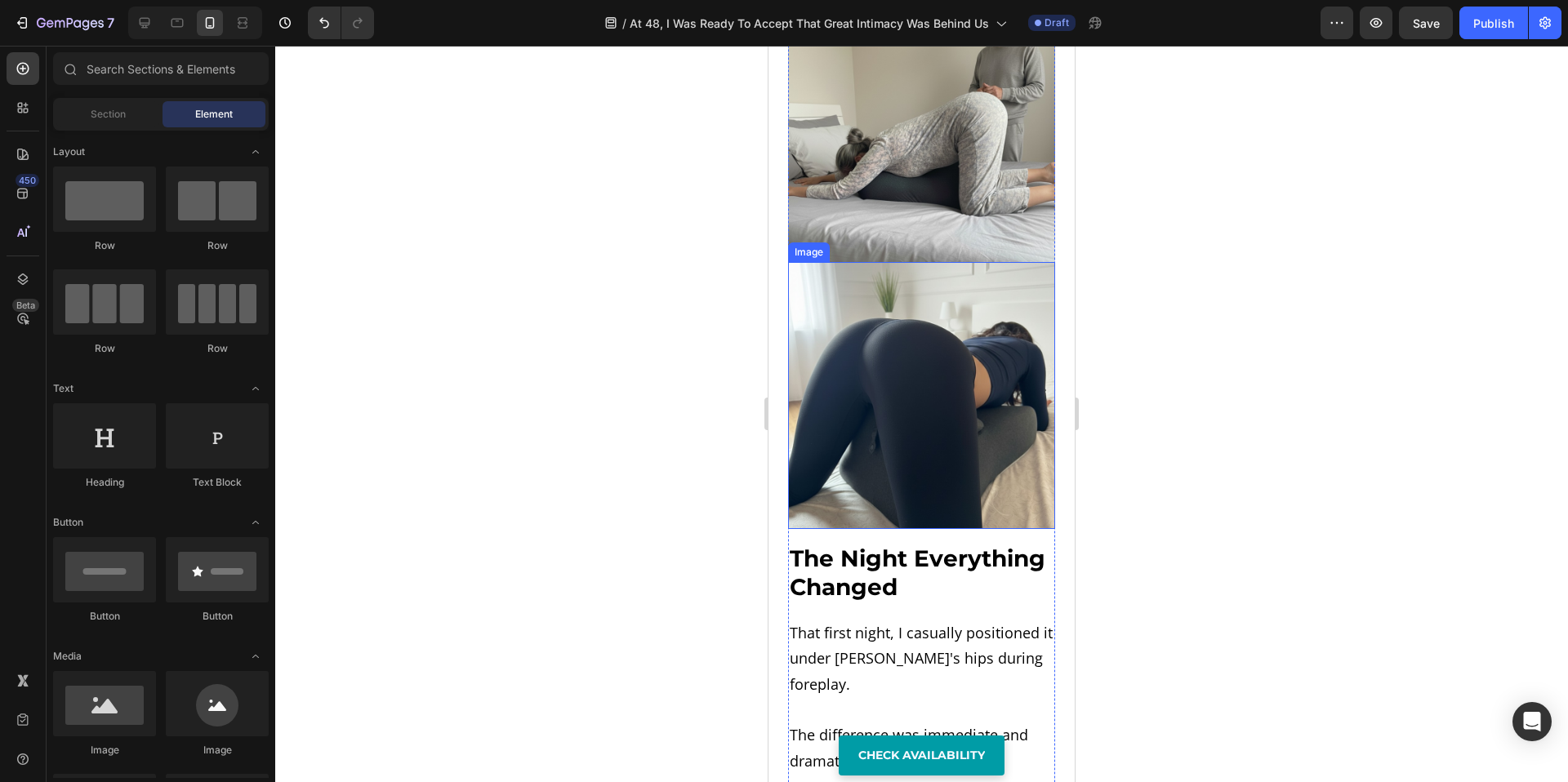
scroll to position [7500, 0]
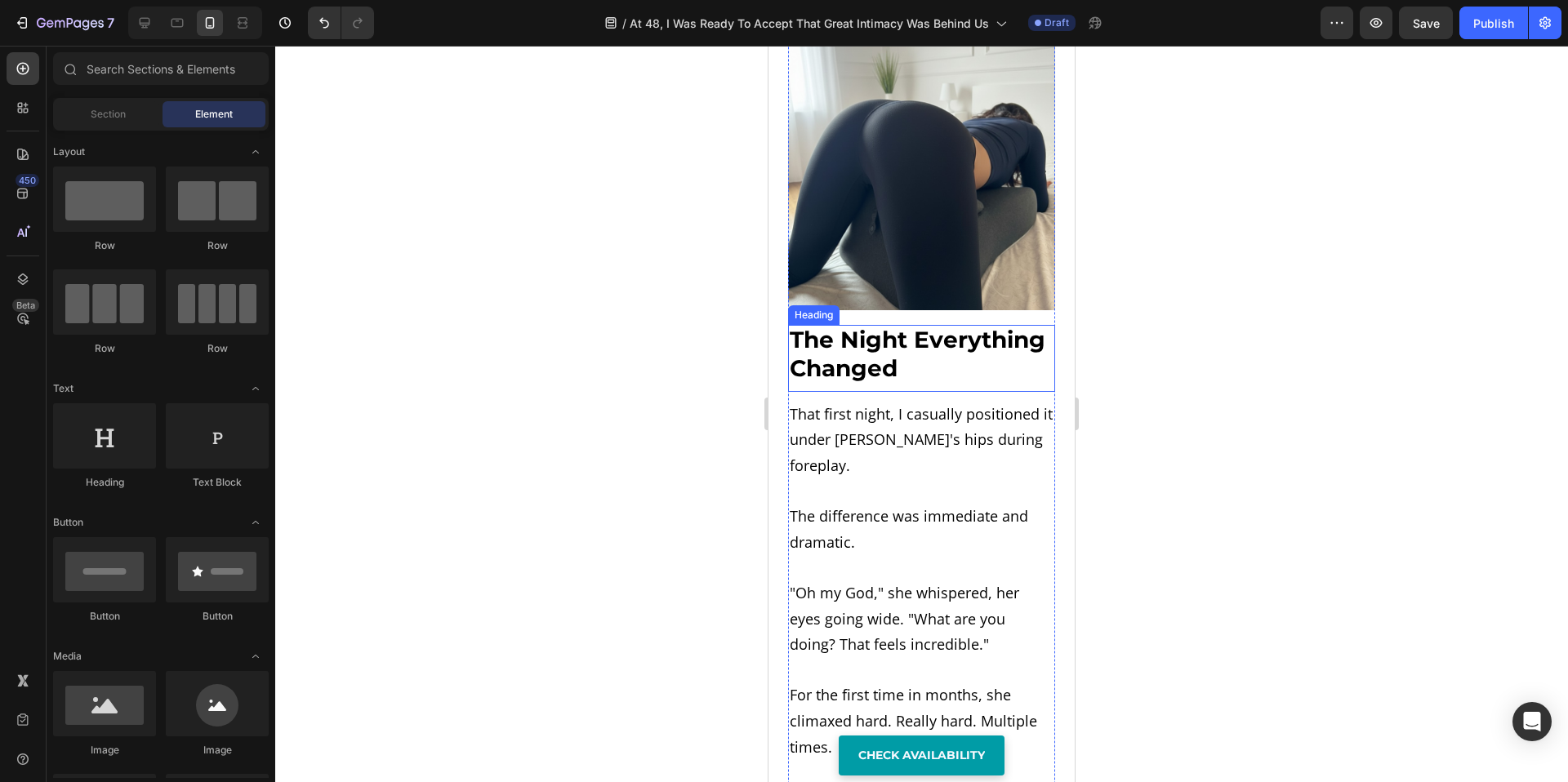
click at [886, 382] on strong "The Night Everything Changed" at bounding box center [918, 354] width 255 height 57
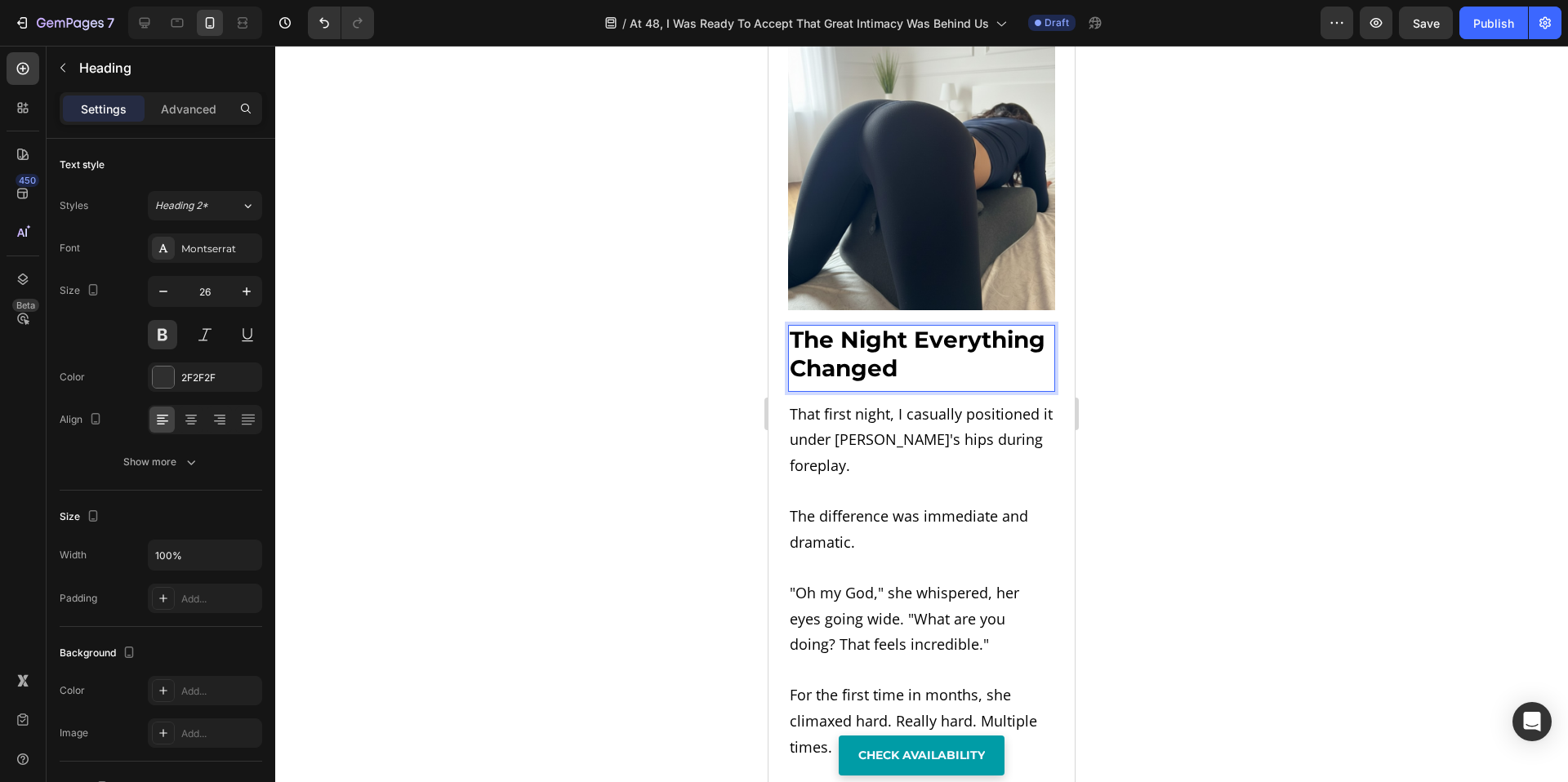
click at [883, 382] on strong "The Night Everything Changed" at bounding box center [918, 354] width 255 height 57
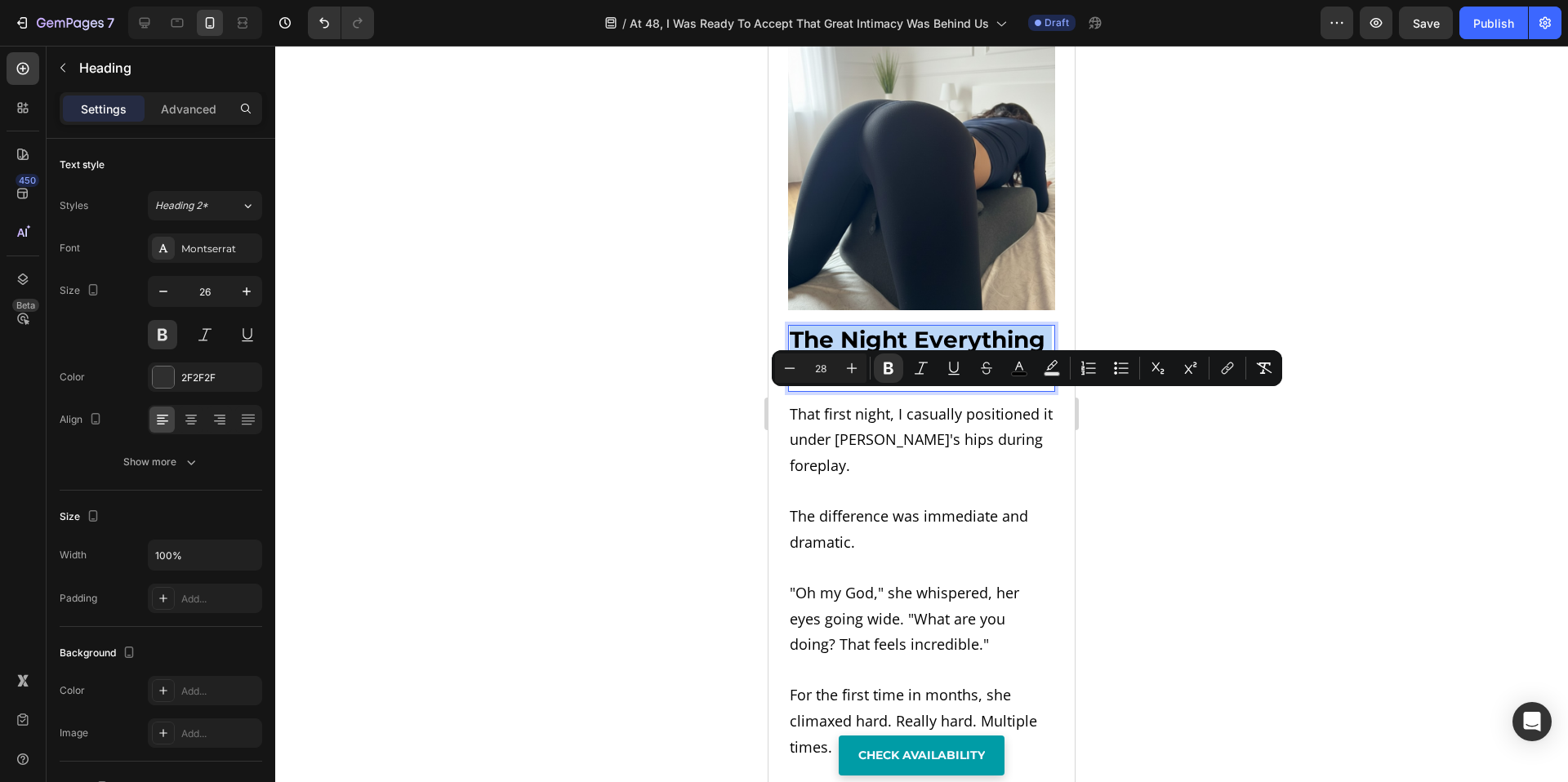
click at [884, 382] on strong "The Night Everything Changed" at bounding box center [918, 354] width 255 height 57
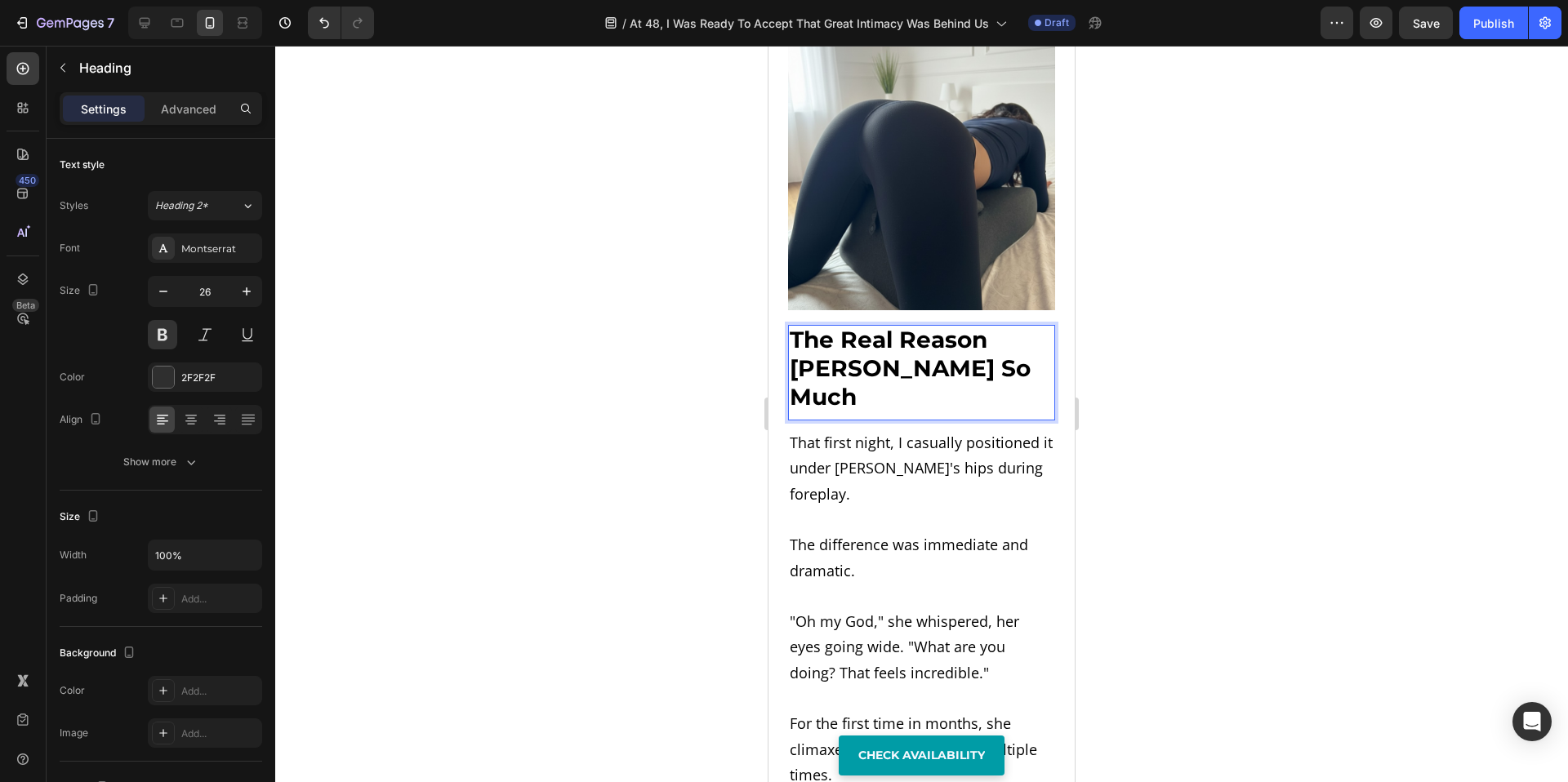
click at [1235, 414] on div at bounding box center [921, 414] width 1293 height 737
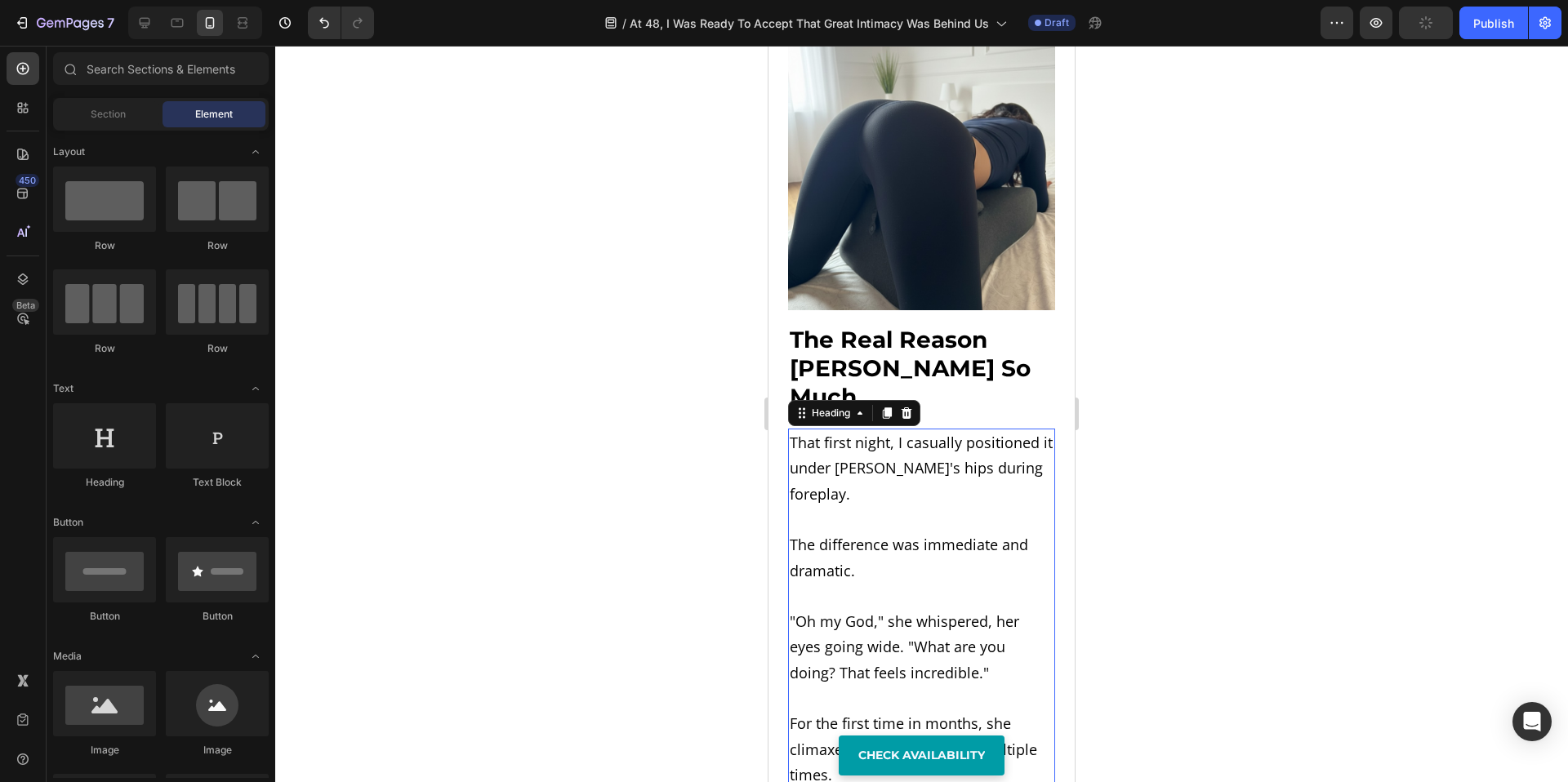
click at [912, 497] on span "That first night, I casually positioned it under Lisa's hips during foreplay." at bounding box center [921, 468] width 263 height 71
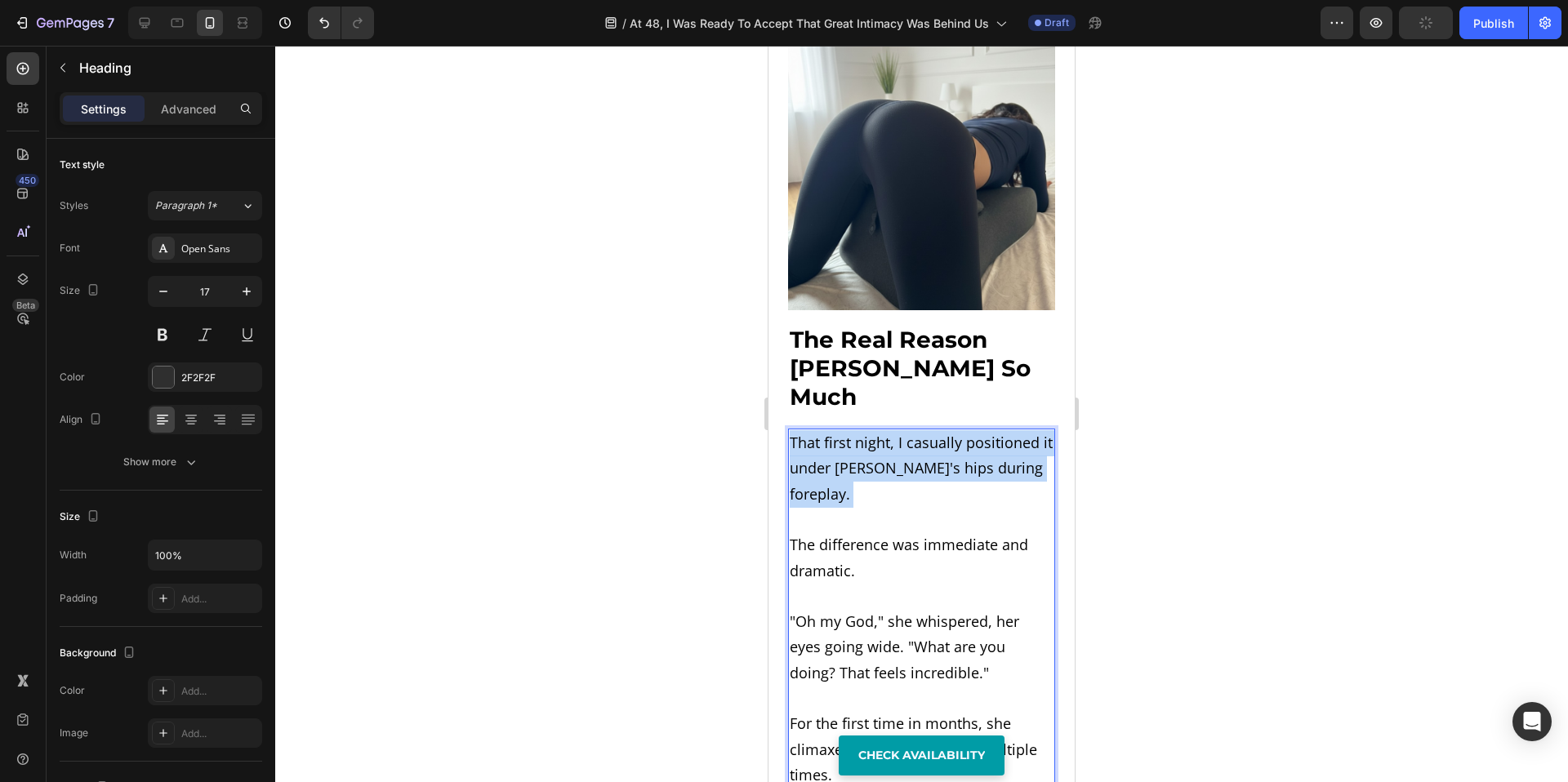
click at [912, 497] on span "That first night, I casually positioned it under Lisa's hips during foreplay." at bounding box center [921, 468] width 263 height 71
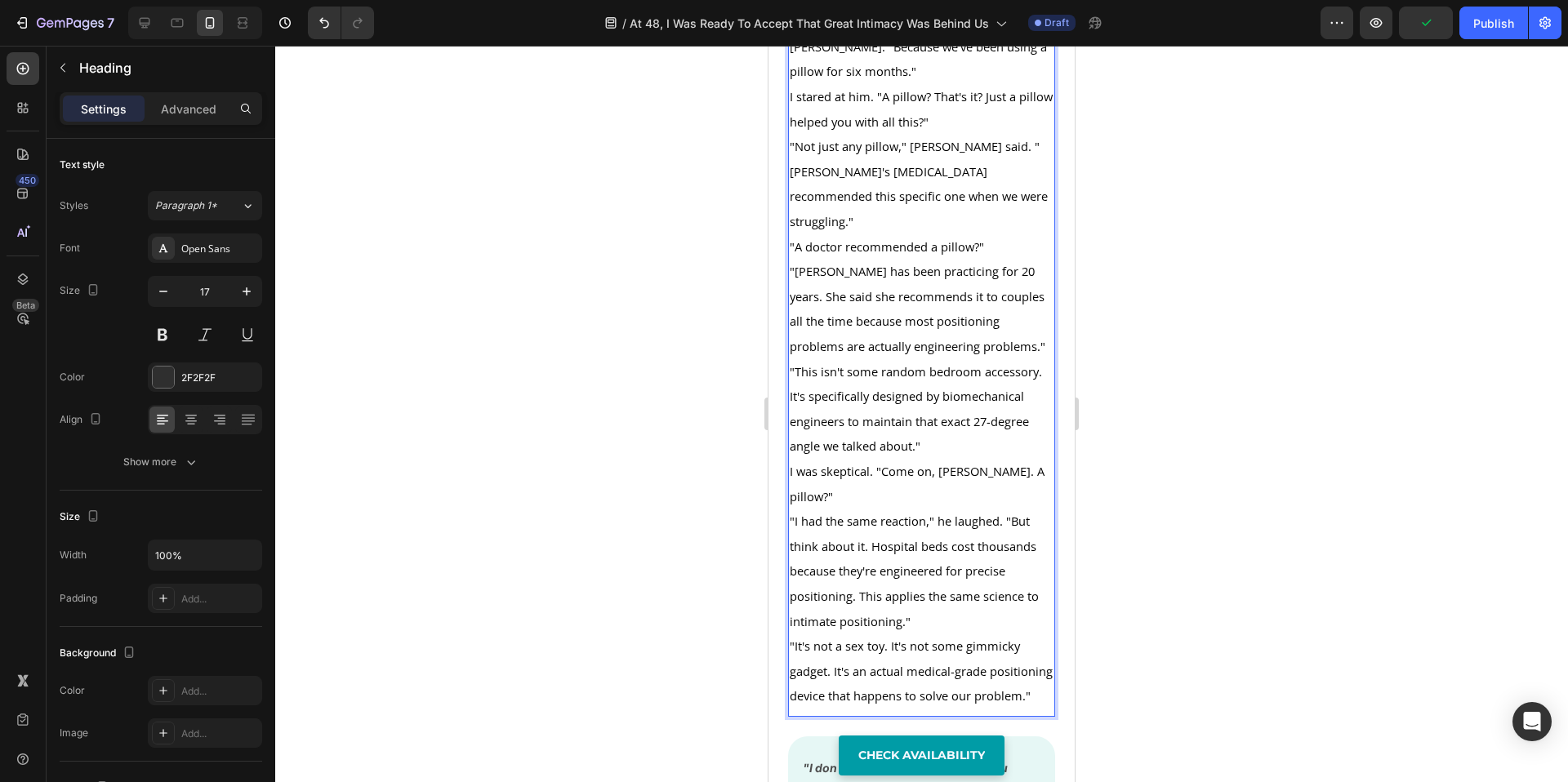
scroll to position [7648, 0]
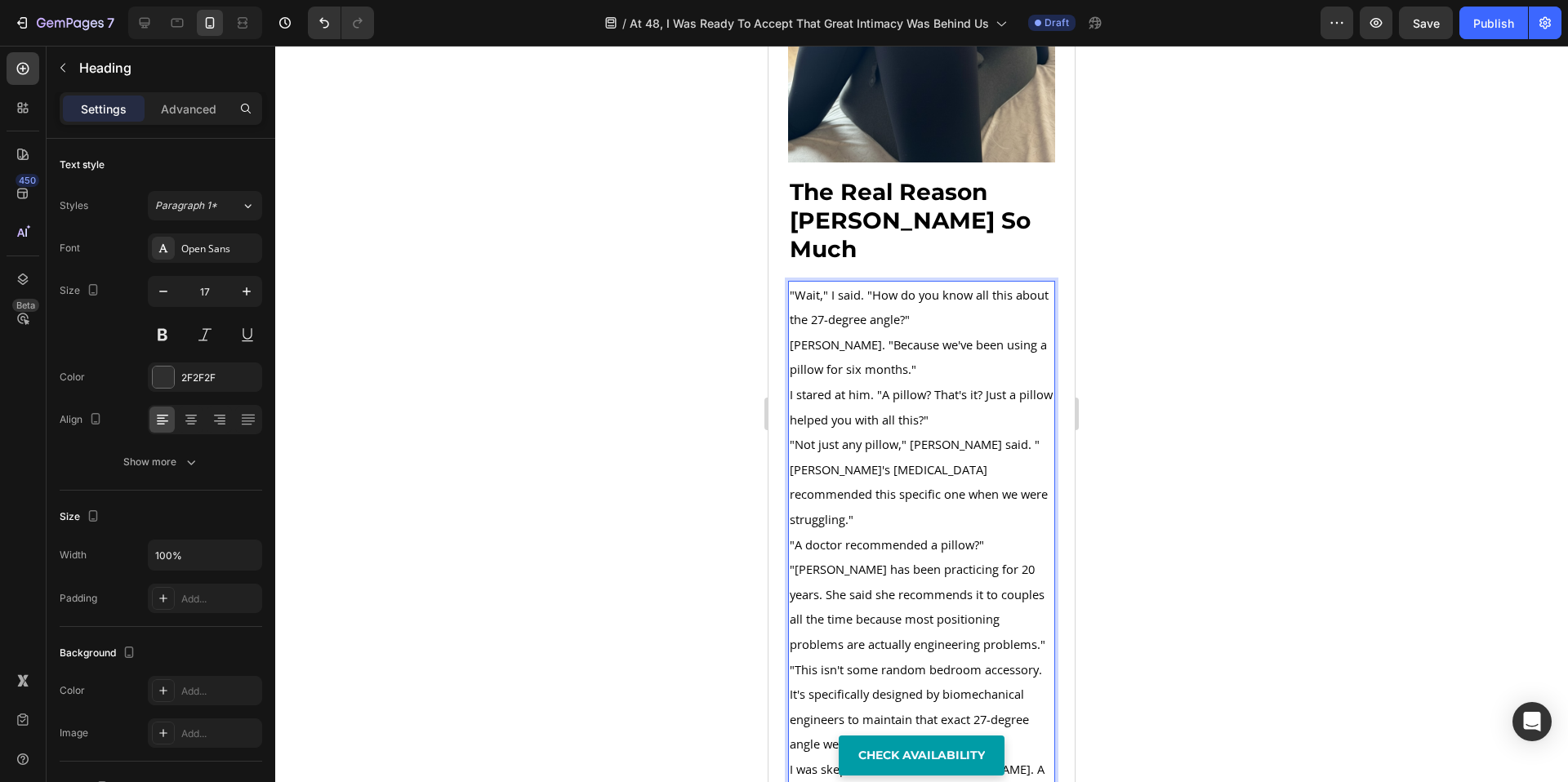
click at [946, 332] on p ""Wait," I said. "How do you know all this about the 27-degree angle?"" at bounding box center [921, 308] width 263 height 50
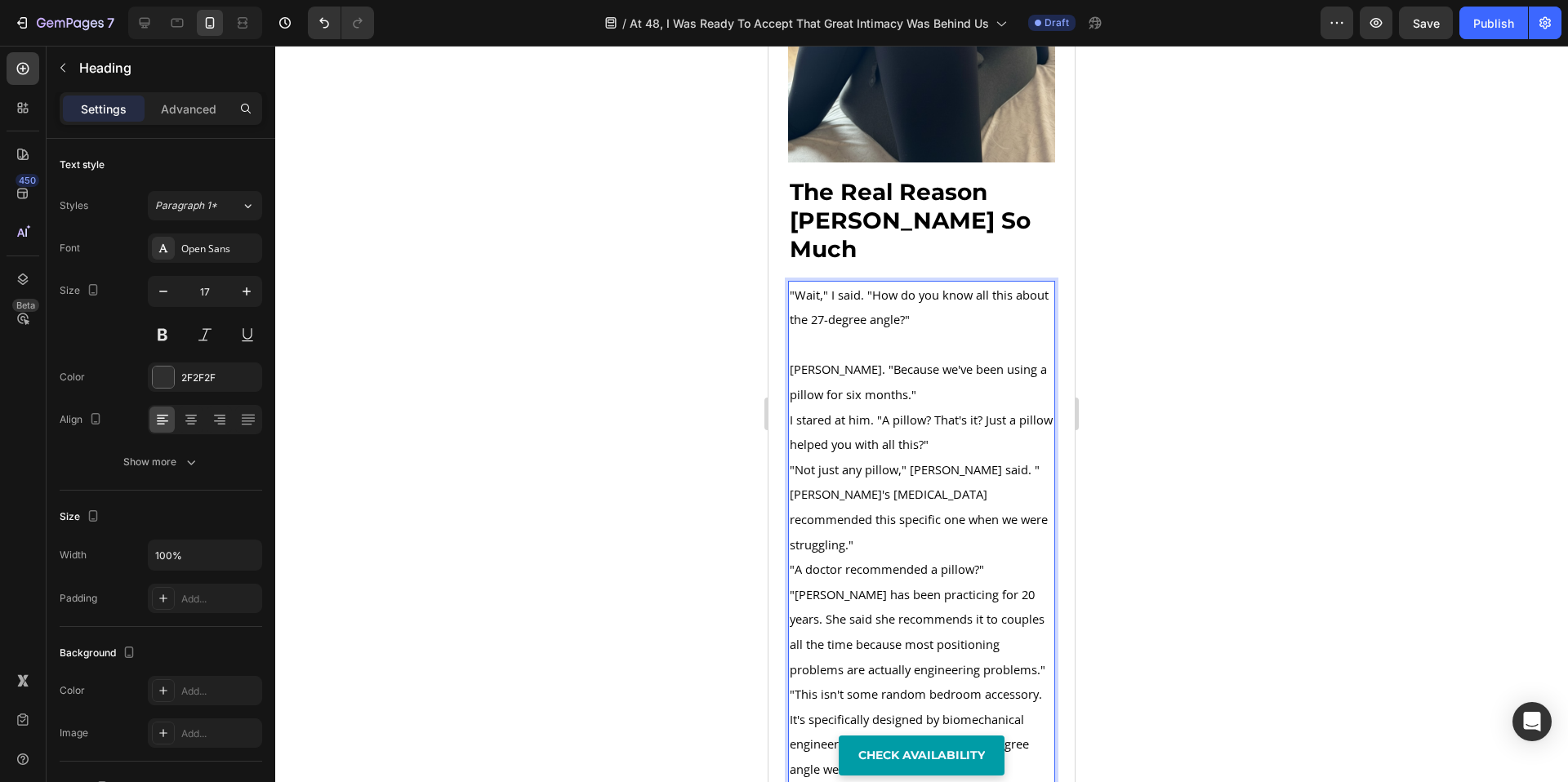
click at [950, 407] on p "[PERSON_NAME]. "Because we've been using a pillow for six months."" at bounding box center [921, 381] width 263 height 50
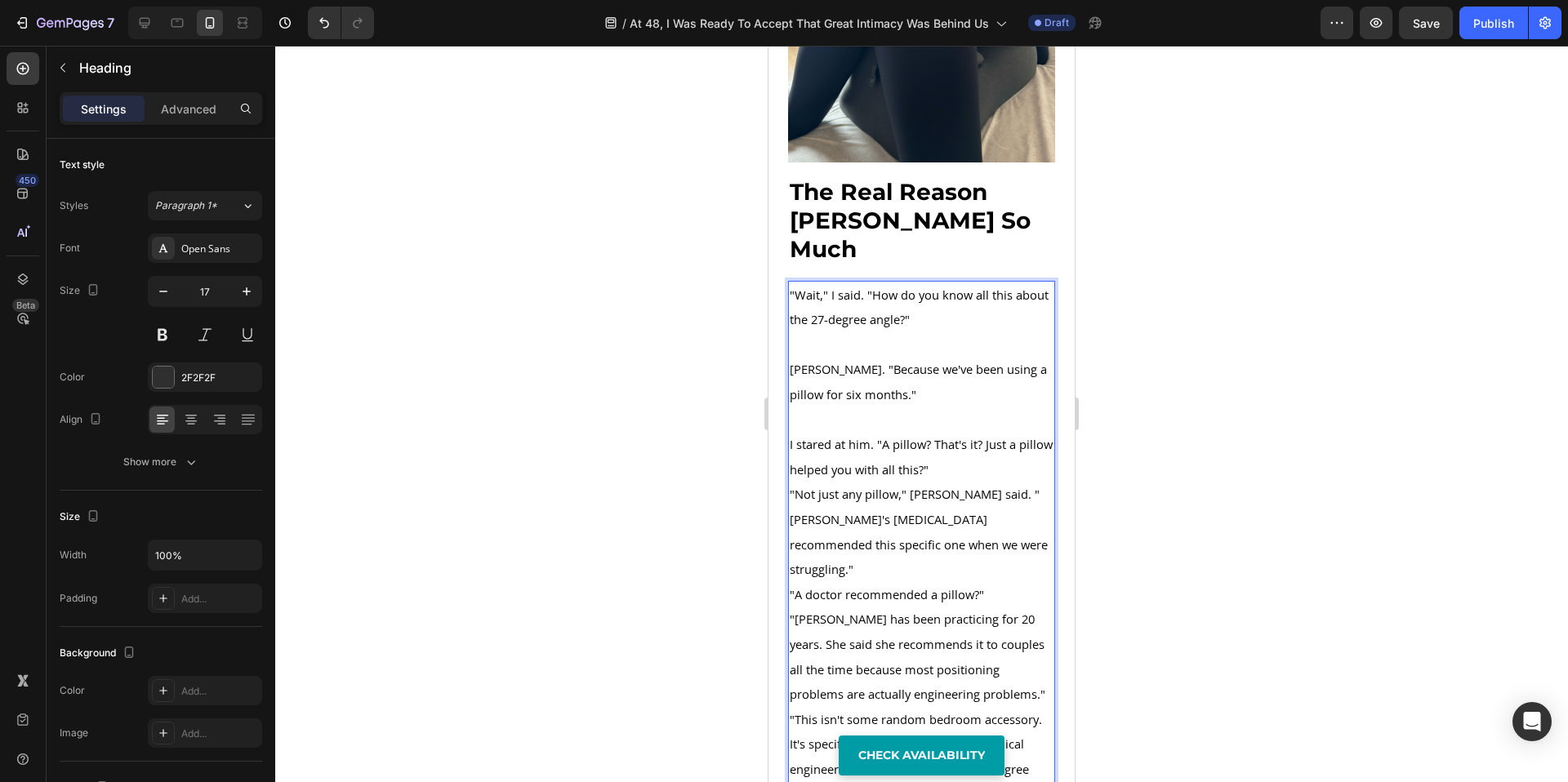
click at [981, 481] on p "I stared at him. "A pillow? That's it? Just a pillow helped you with all this?"" at bounding box center [921, 457] width 263 height 50
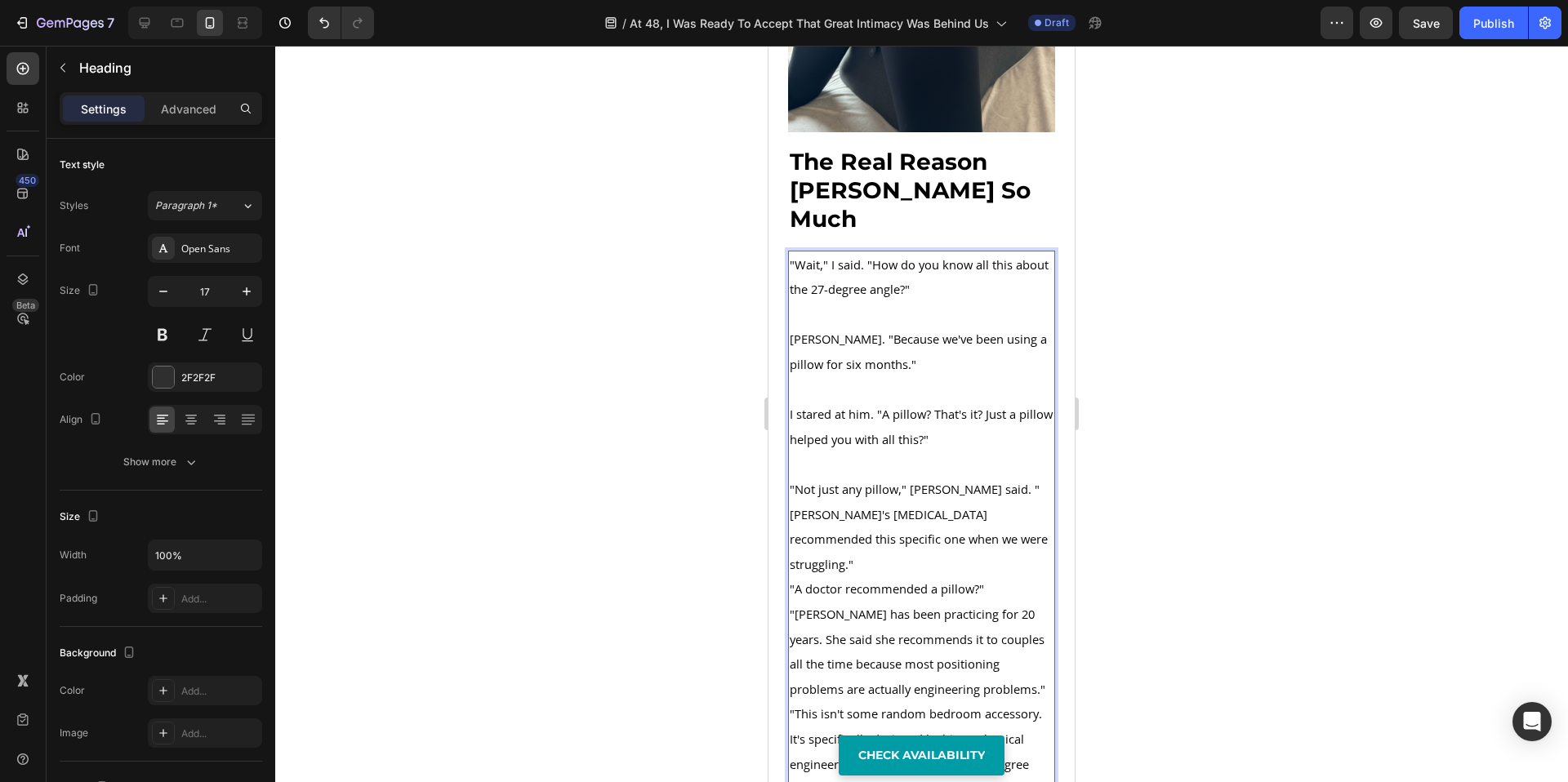
scroll to position [7737, 0]
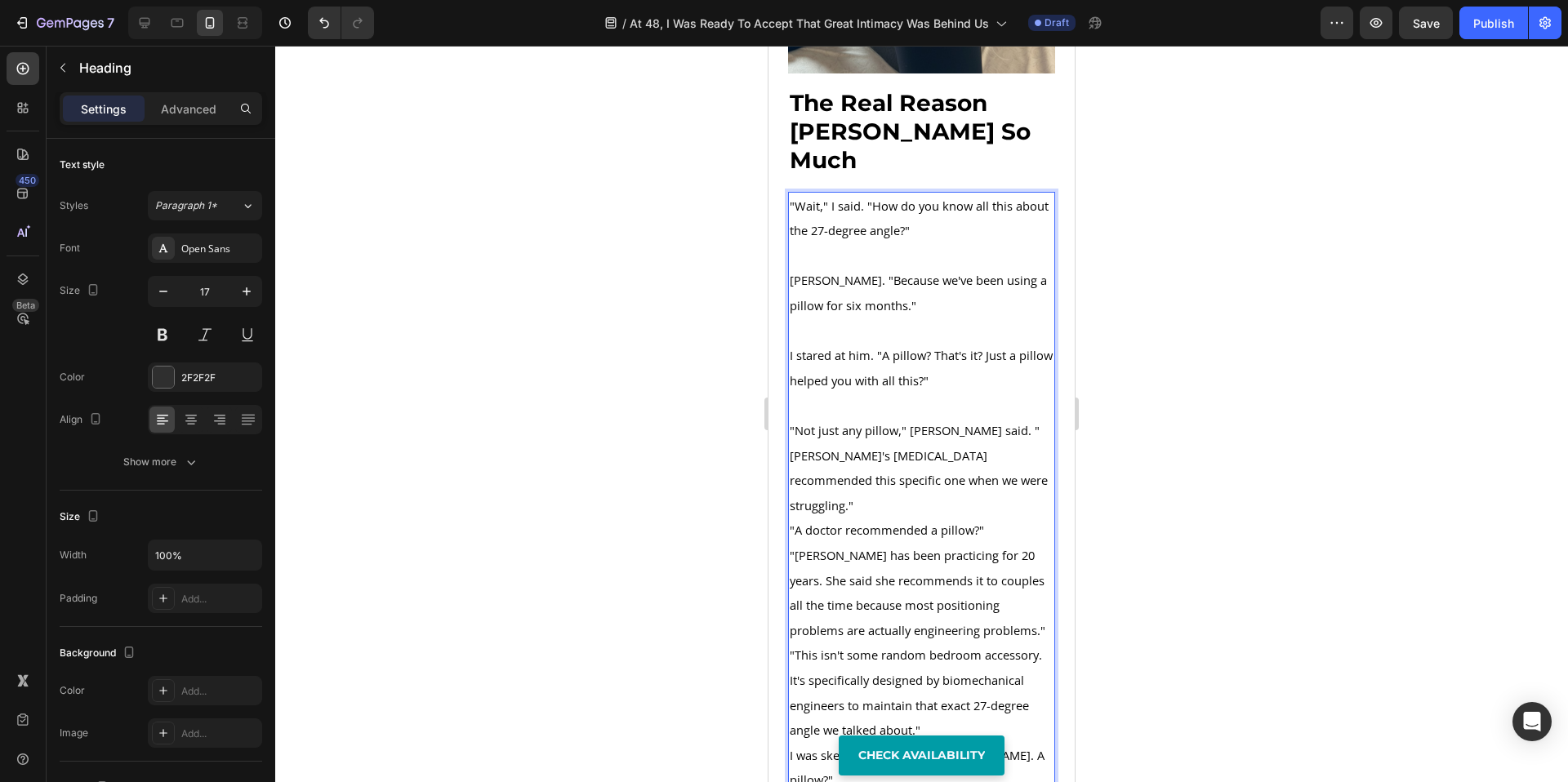
click at [958, 518] on p ""Not just any pillow," [PERSON_NAME] said. "[PERSON_NAME]'s [MEDICAL_DATA] reco…" at bounding box center [921, 468] width 263 height 99
click at [992, 568] on p ""A doctor recommended a pillow?"" at bounding box center [921, 555] width 263 height 26
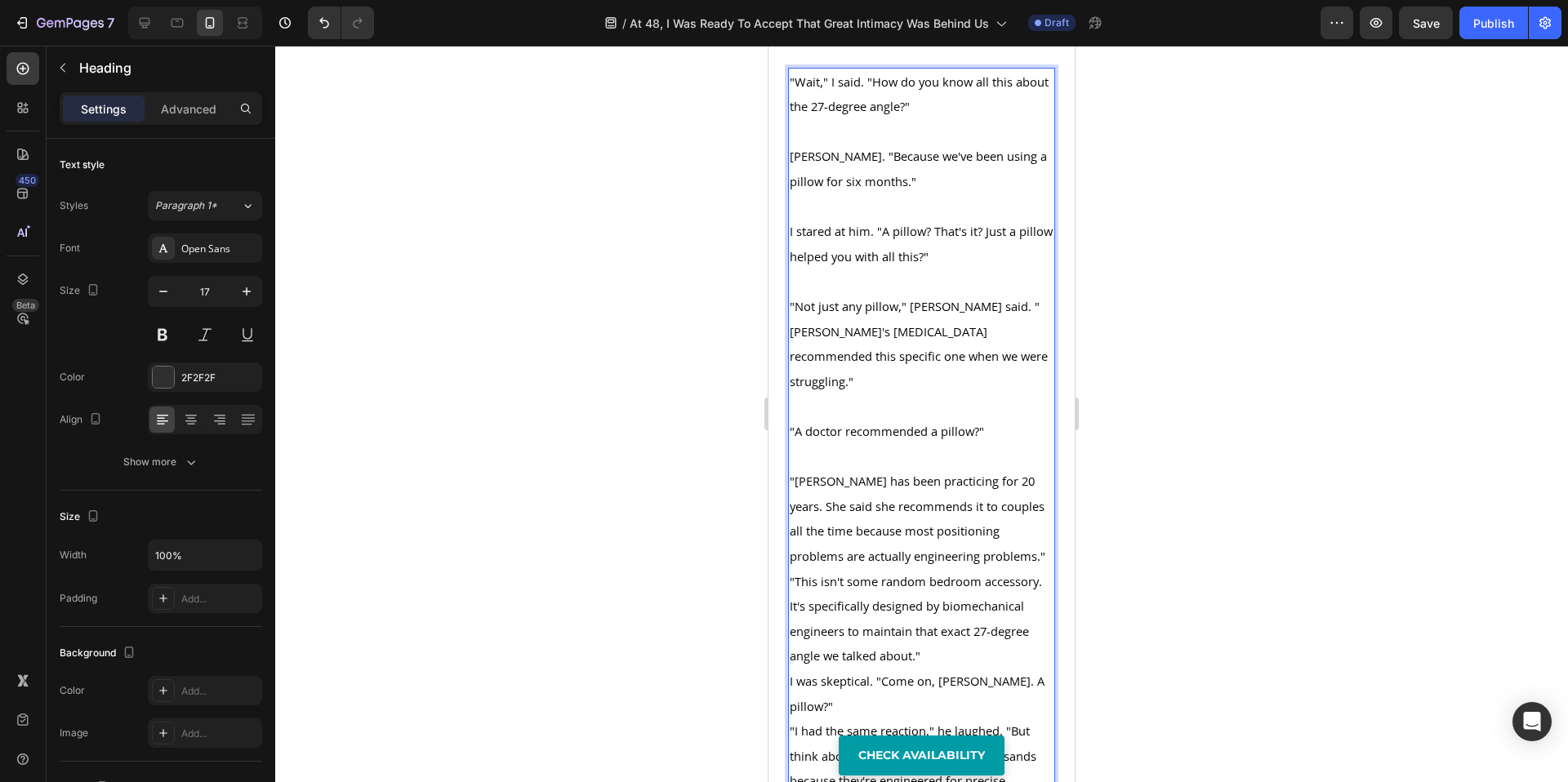
click at [961, 568] on p ""[PERSON_NAME] has been practicing for 20 years. She said she recommends it to …" at bounding box center [921, 519] width 263 height 99
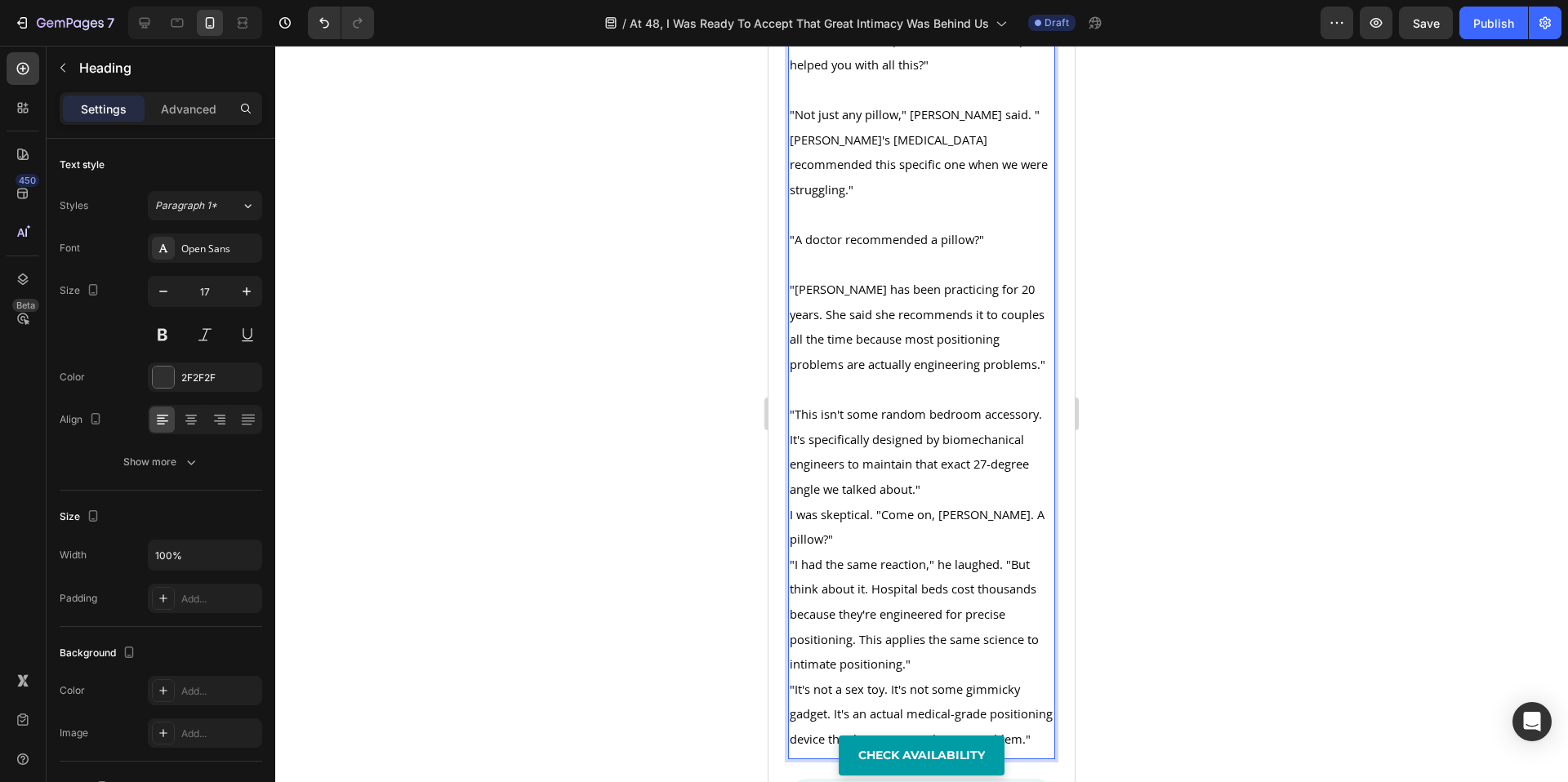
click at [957, 501] on p ""This isn't some random bedroom accessory. It's specifically designed by biomec…" at bounding box center [921, 451] width 263 height 99
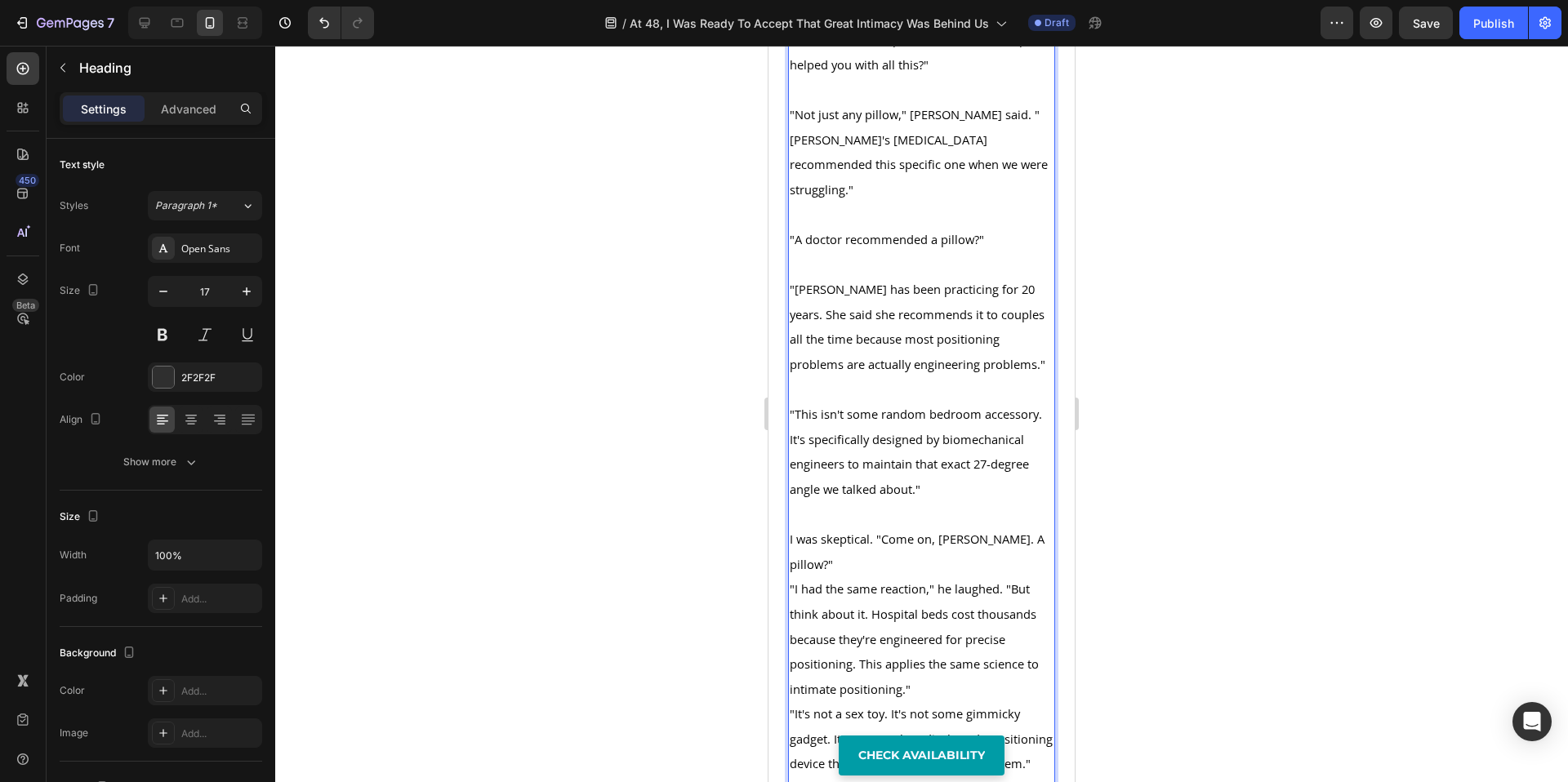
scroll to position [8167, 0]
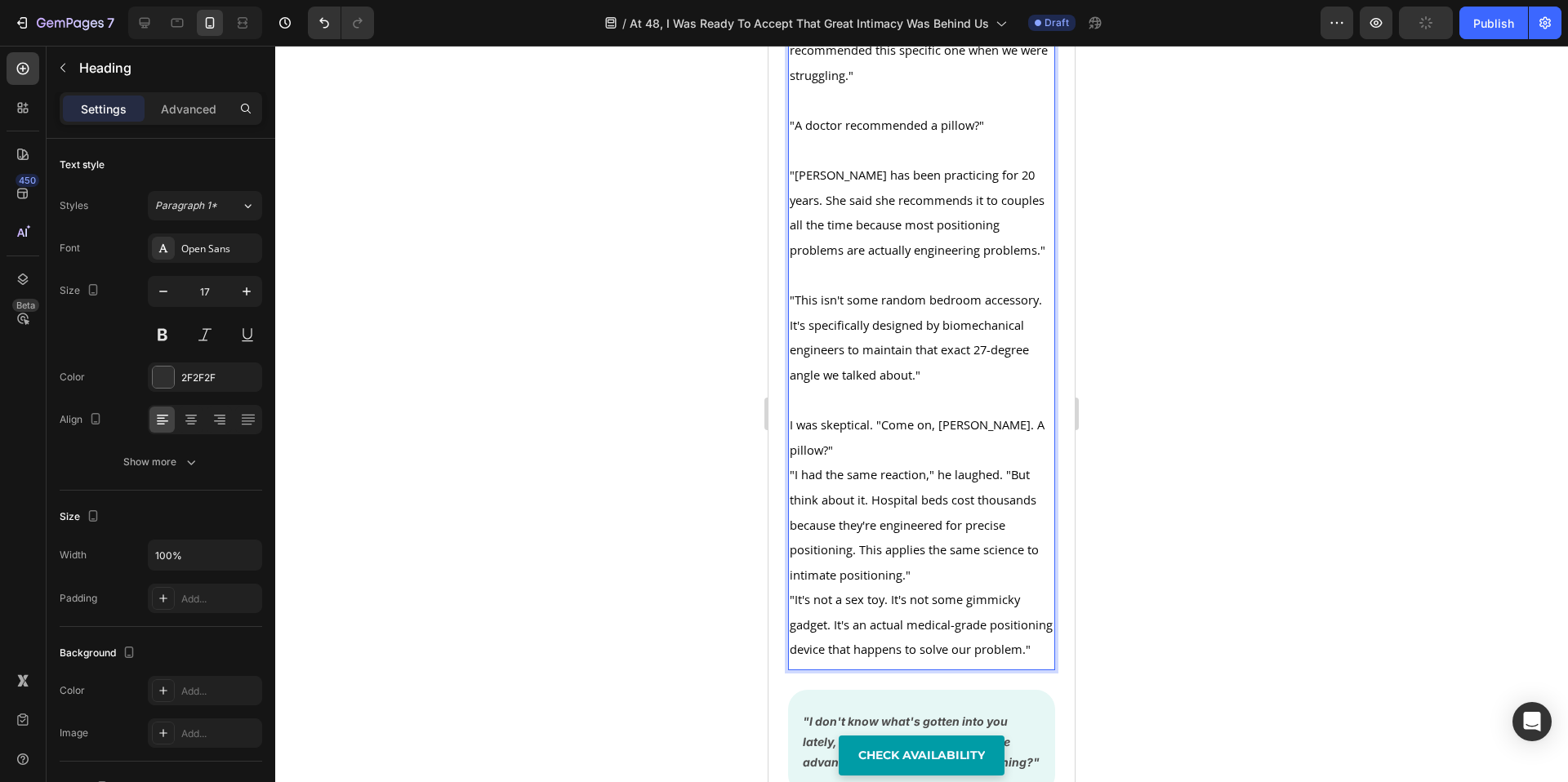
click at [939, 587] on p ""I had the same reaction," he laughed. "But think about it. Hospital beds cost …" at bounding box center [921, 524] width 263 height 125
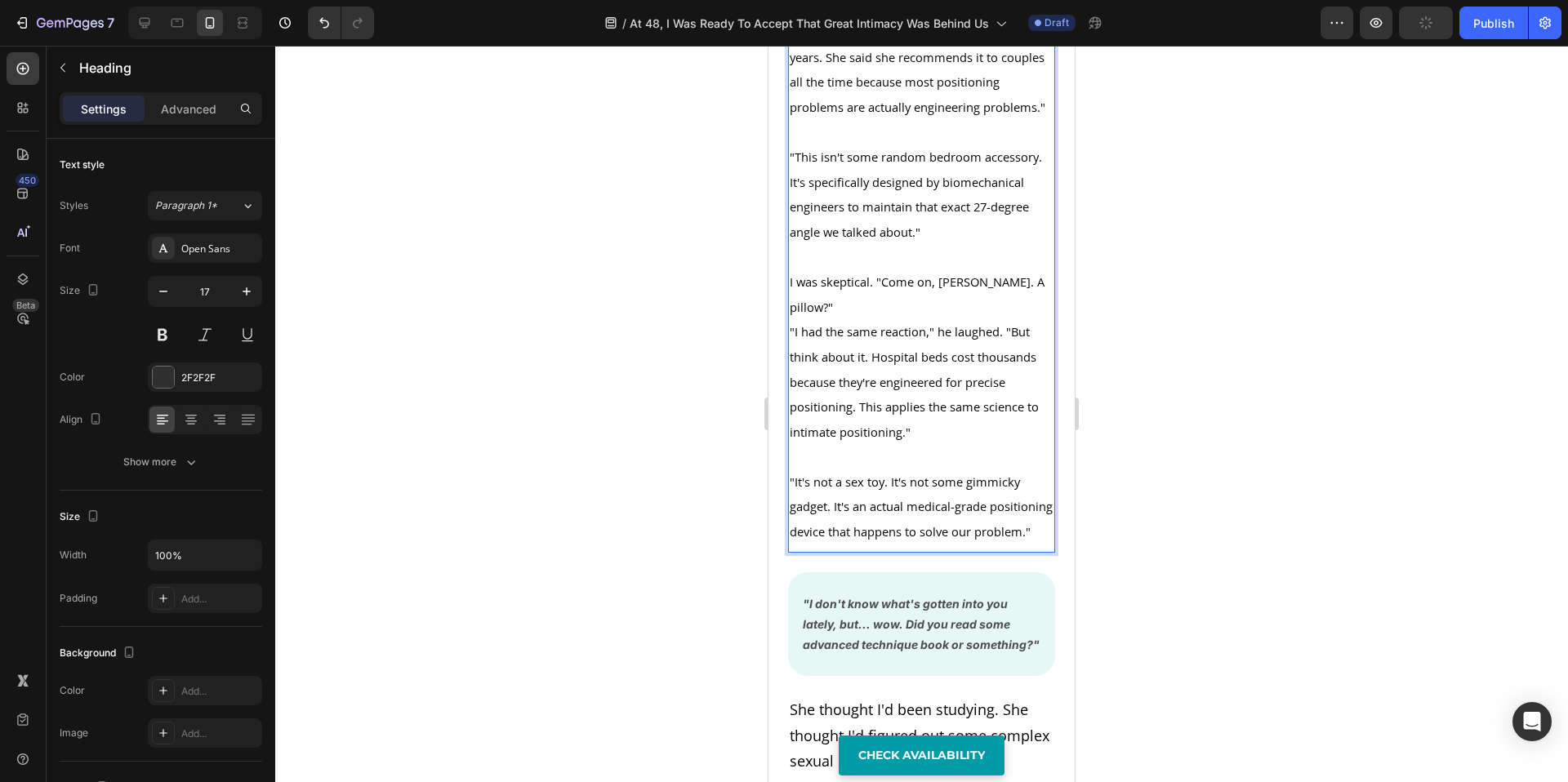
scroll to position [8365, 0]
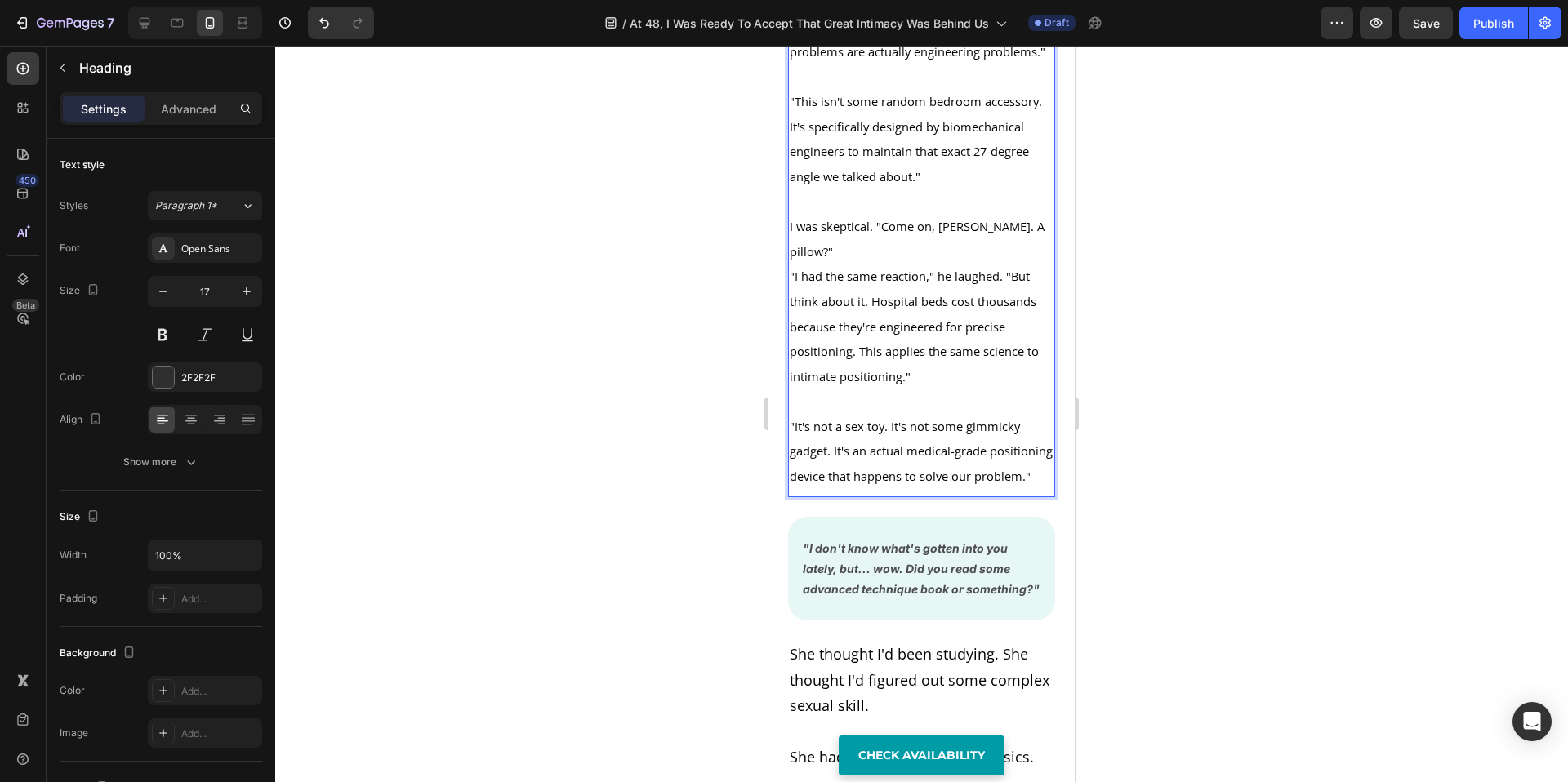
click at [1203, 523] on div at bounding box center [921, 414] width 1293 height 737
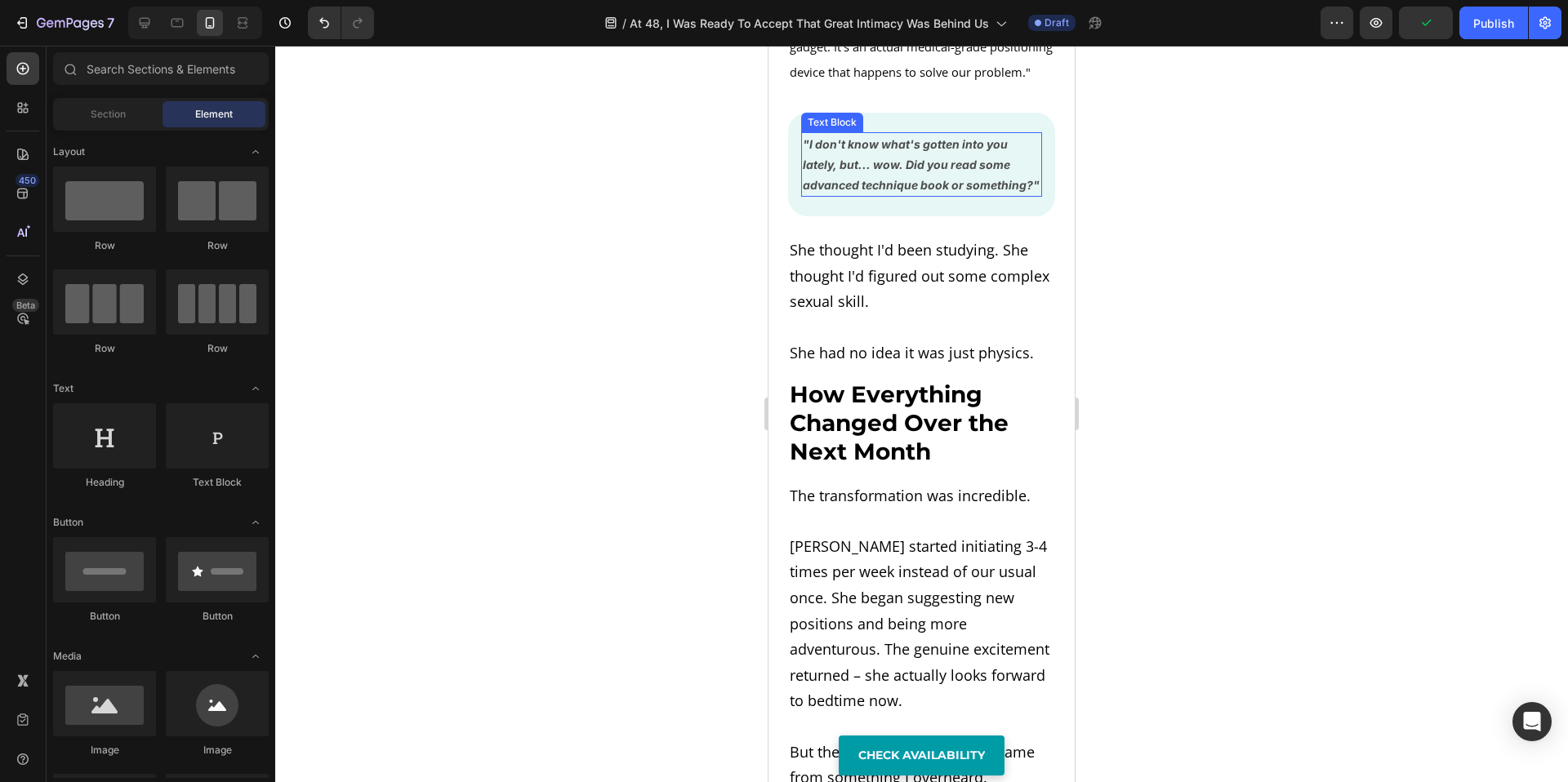
scroll to position [8759, 0]
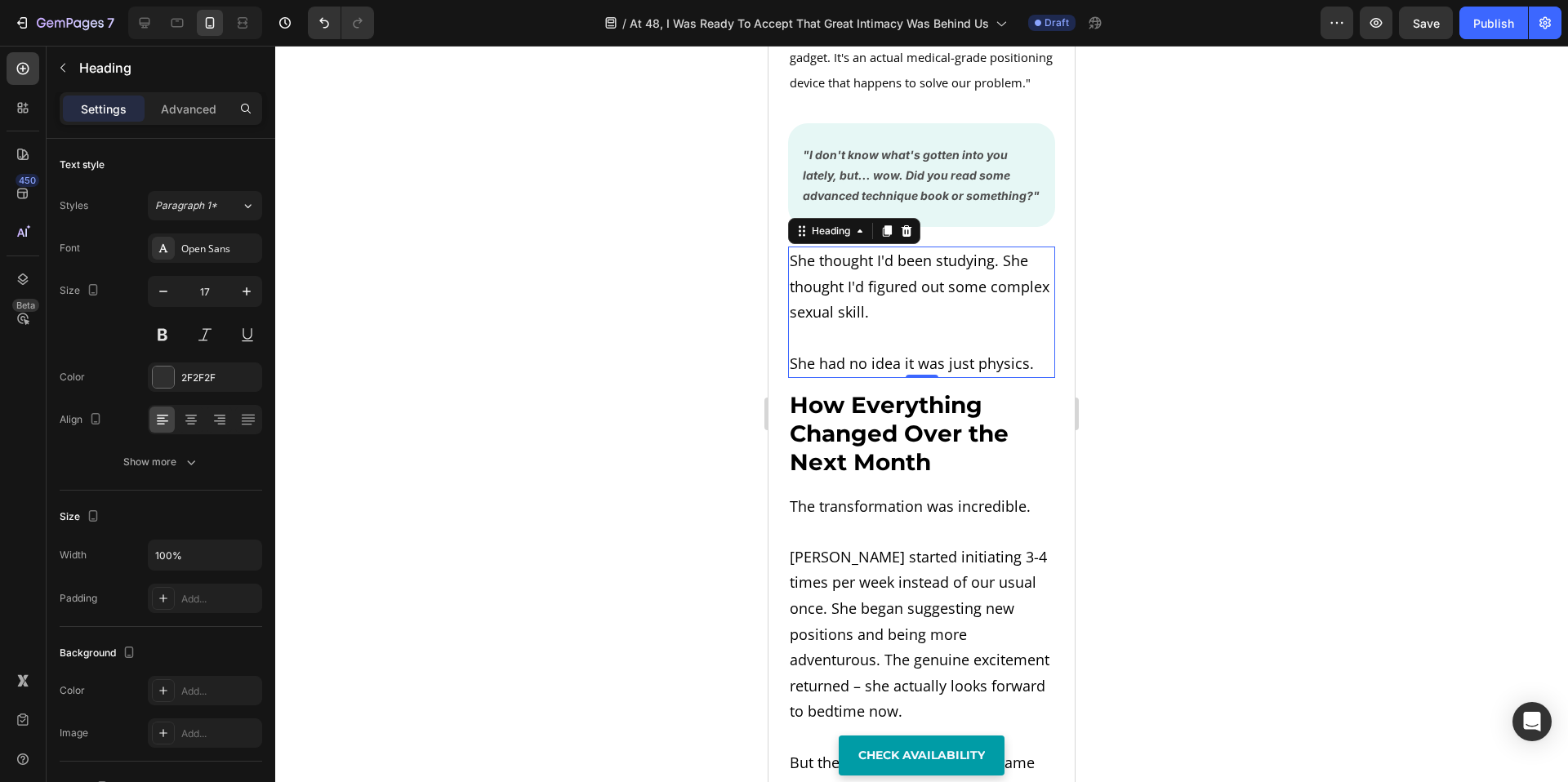
click at [942, 378] on h2 "She thought I'd been studying. She thought I'd figured out some complex sexual …" at bounding box center [921, 312] width 267 height 131
click at [906, 238] on icon at bounding box center [906, 231] width 13 height 13
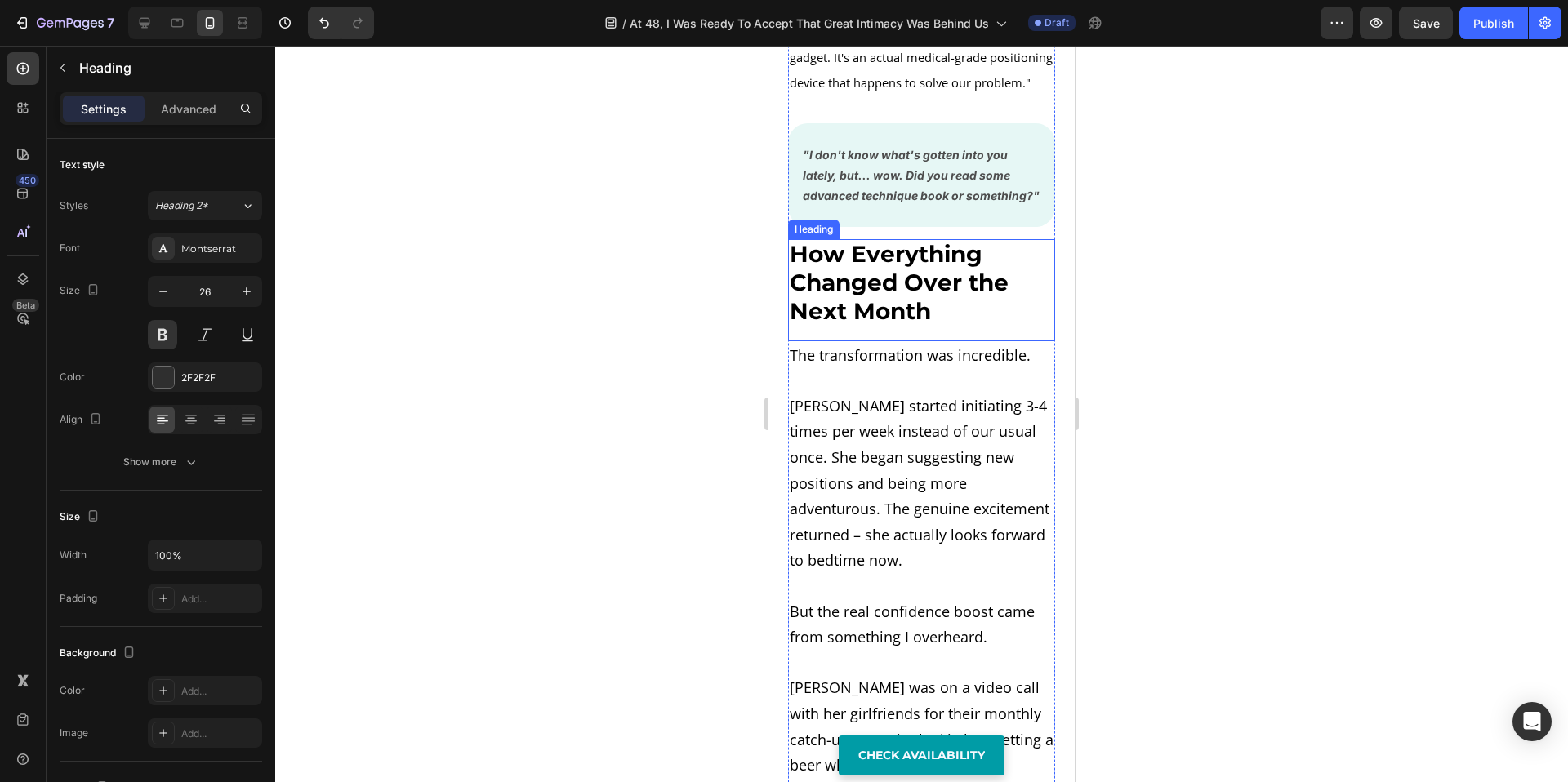
click at [893, 325] on strong "How Everything Changed Over the Next Month" at bounding box center [899, 283] width 219 height 85
click at [830, 325] on strong "How Everything Changed Over the Next Month" at bounding box center [899, 283] width 219 height 85
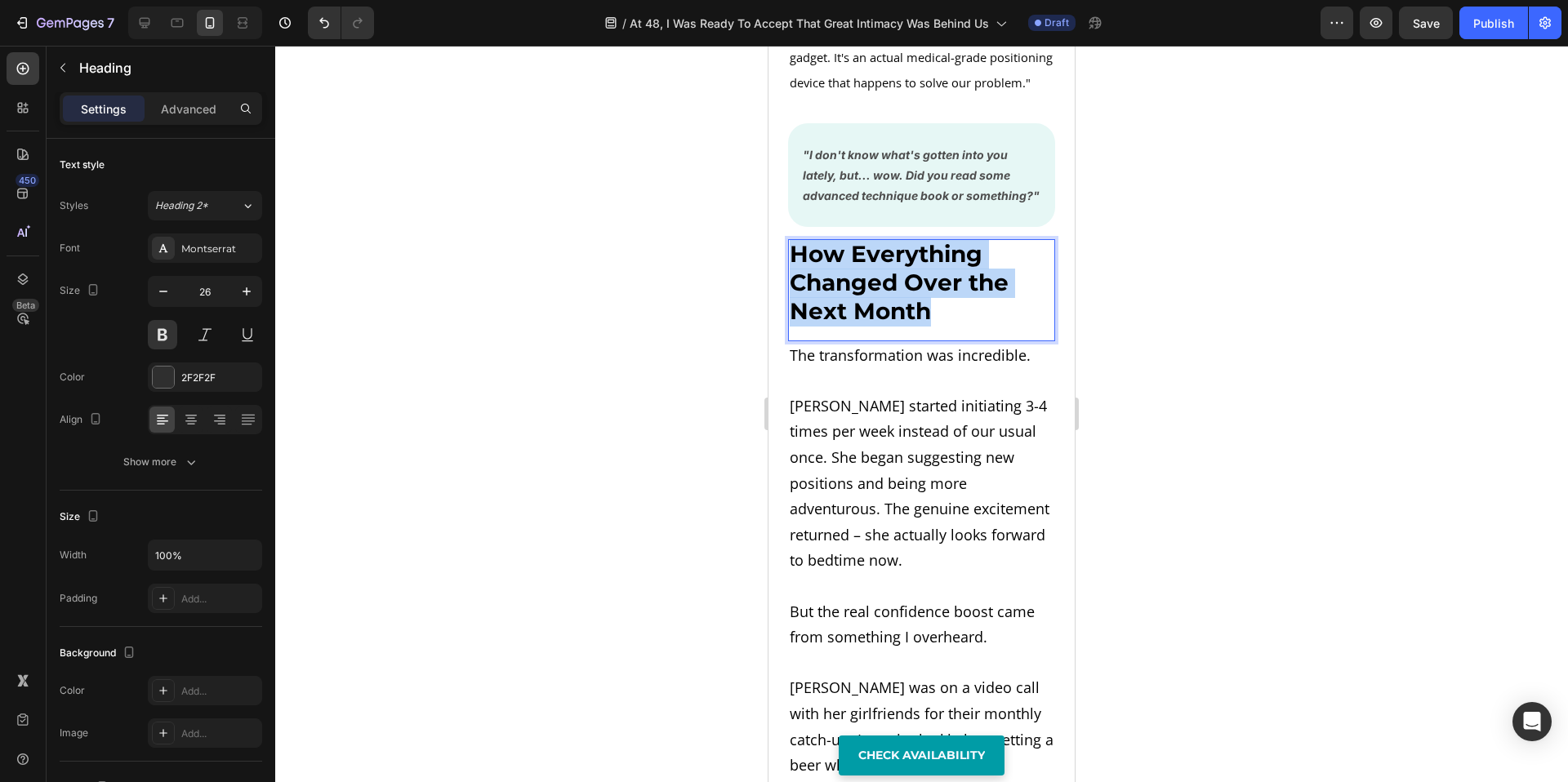
click at [830, 325] on strong "How Everything Changed Over the Next Month" at bounding box center [899, 283] width 219 height 85
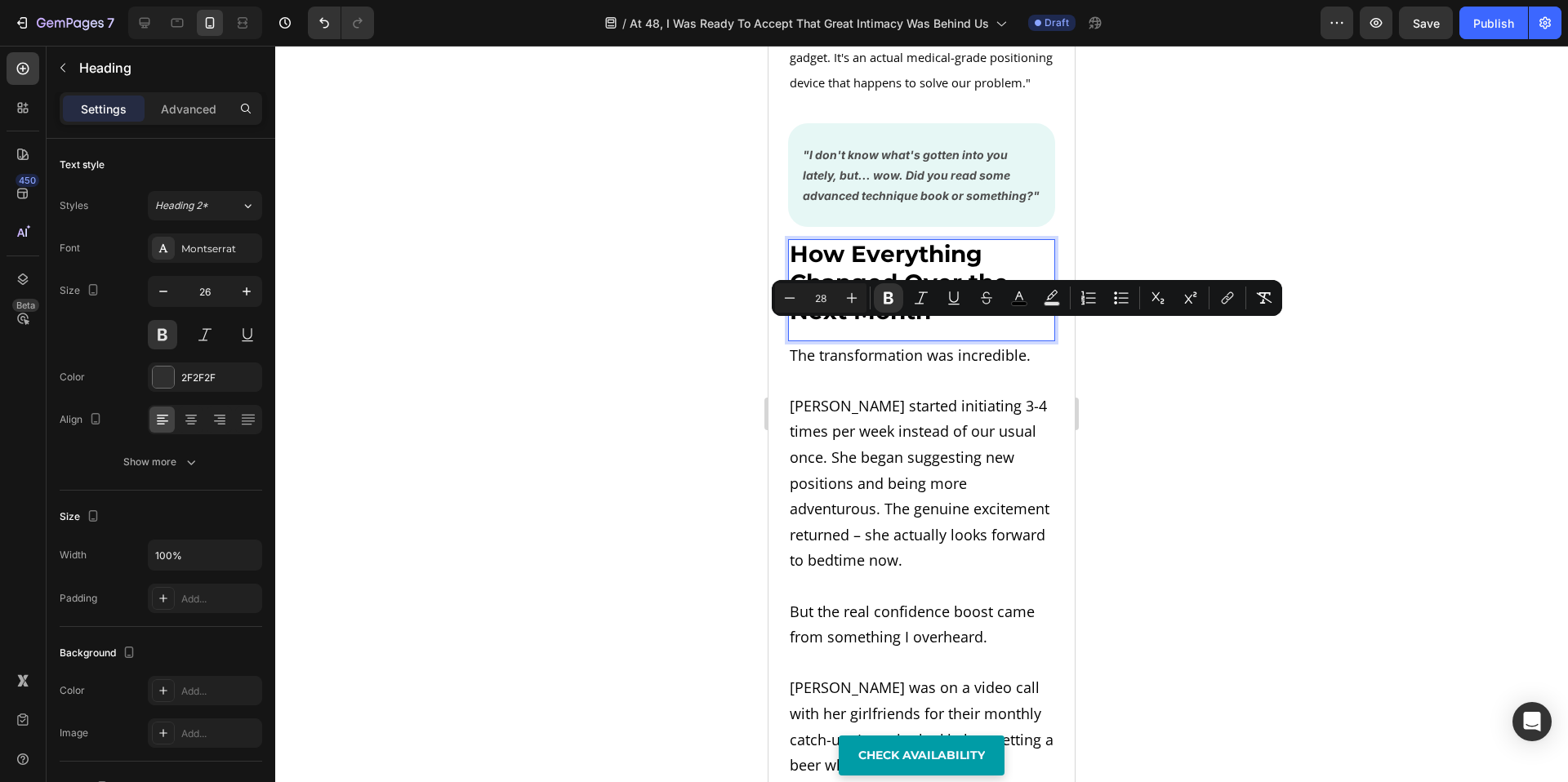
click at [830, 325] on strong "How Everything Changed Over the Next Month" at bounding box center [899, 283] width 219 height 85
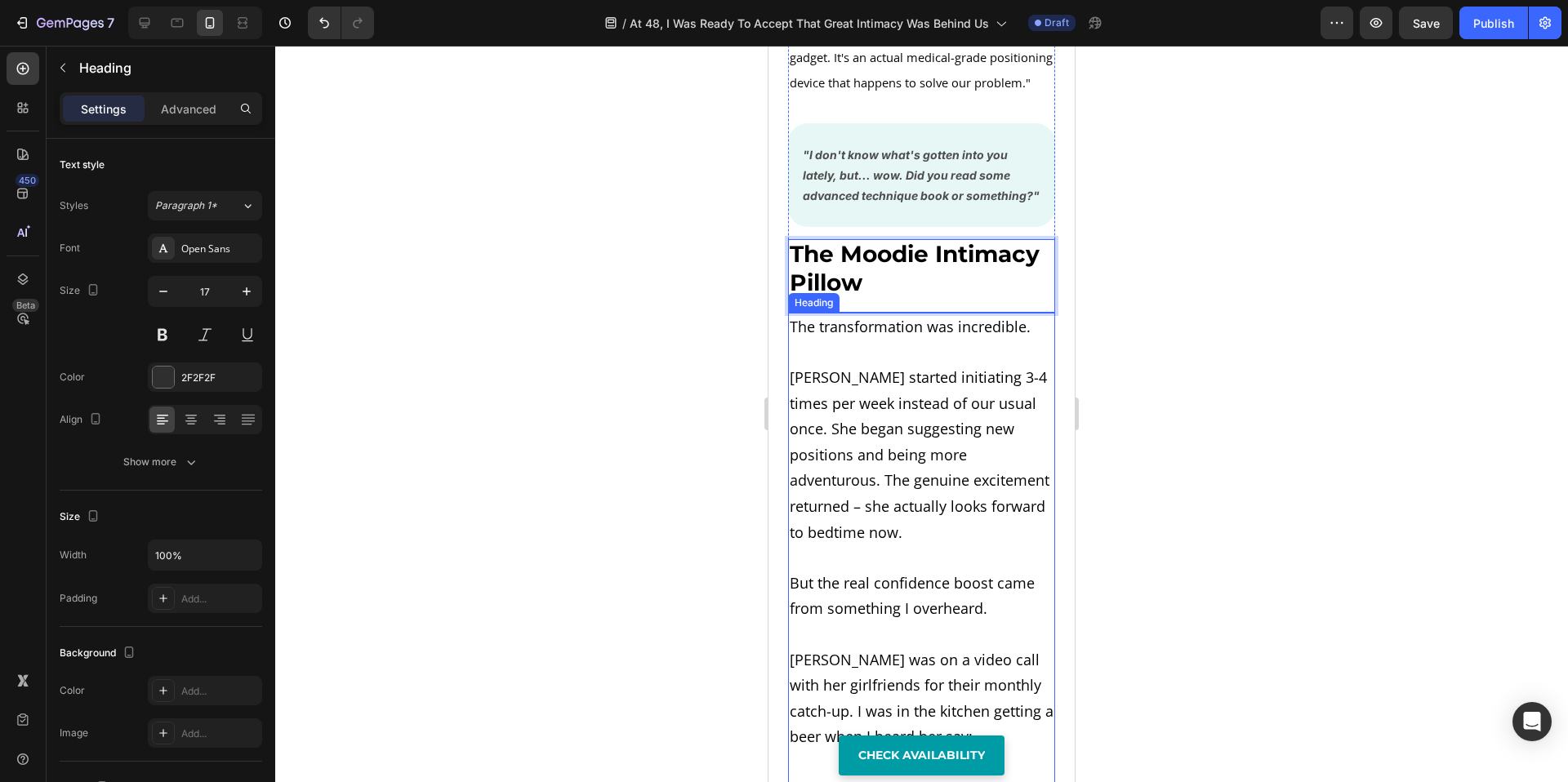
click at [836, 454] on span "Lisa started initiating 3-4 times per week instead of our usual once. She began…" at bounding box center [920, 454] width 260 height 175
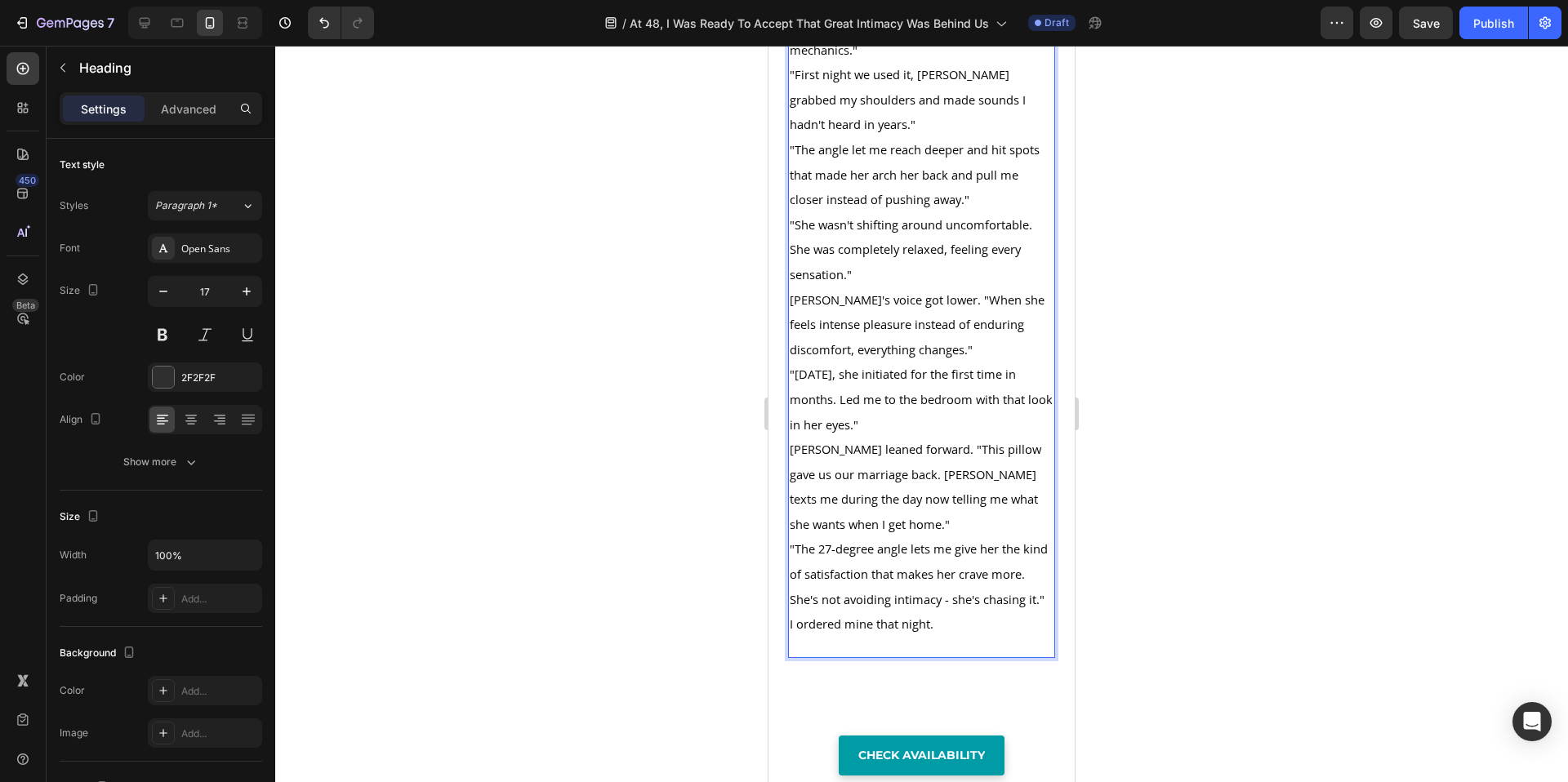
scroll to position [8939, 0]
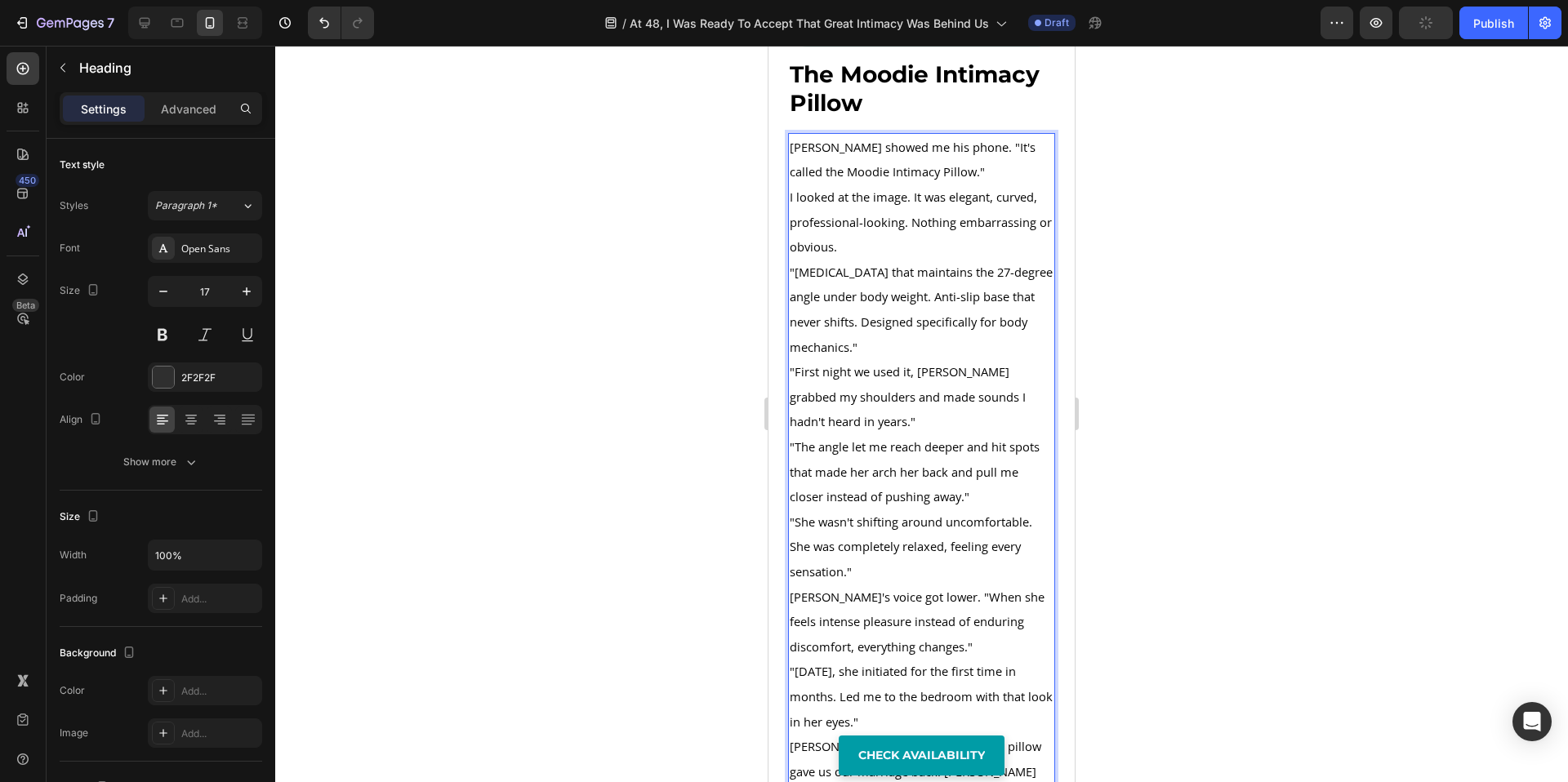
click at [940, 184] on p "[PERSON_NAME] showed me his phone. "It's called the Moodie Intimacy Pillow."" at bounding box center [921, 160] width 263 height 50
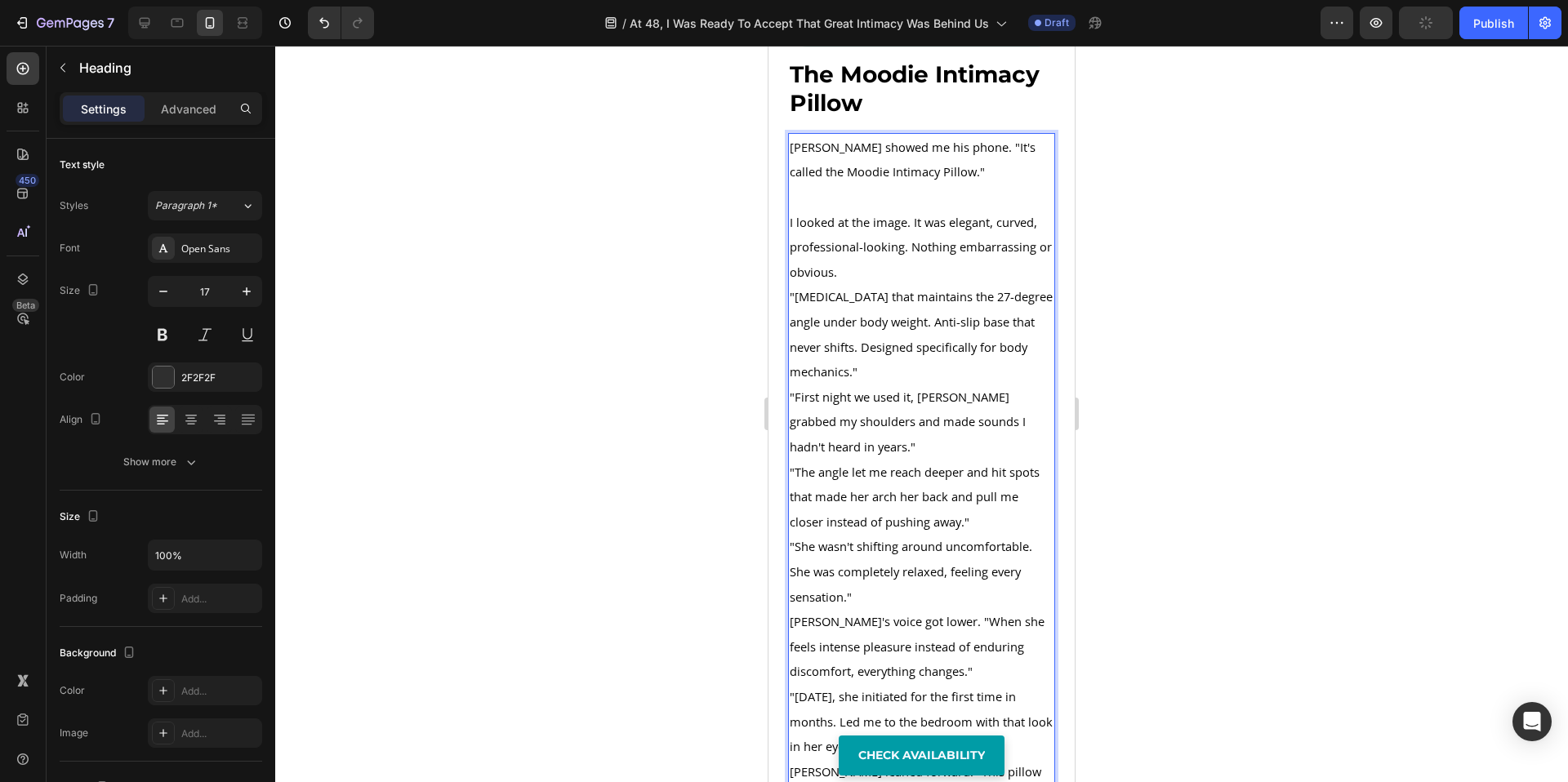
click at [895, 285] on p "I looked at the image. It was elegant, curved, professional-looking. Nothing em…" at bounding box center [921, 247] width 263 height 75
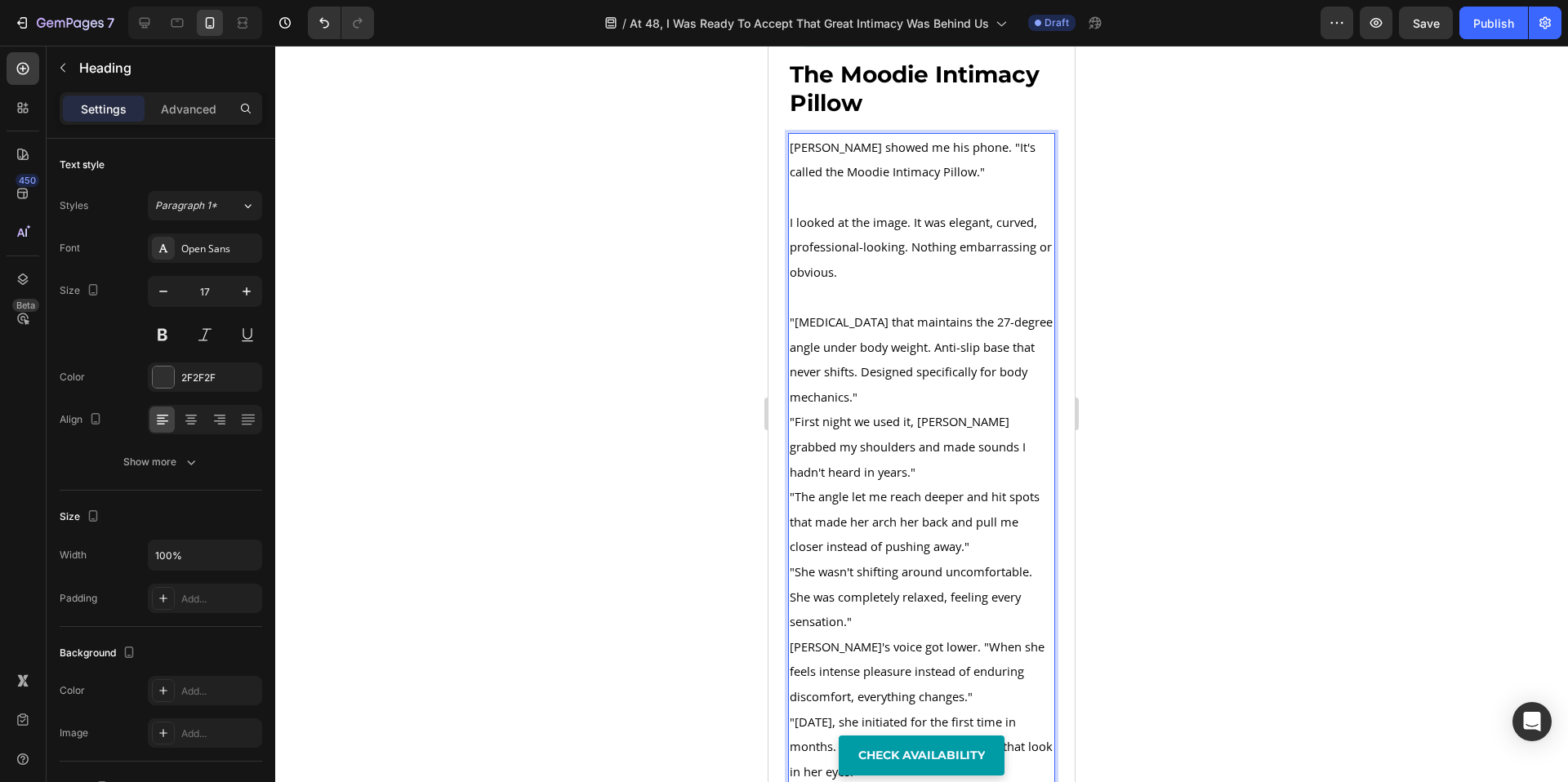
click at [896, 409] on p ""[MEDICAL_DATA] that maintains the 27-degree angle under body weight. Anti-slip…" at bounding box center [921, 359] width 263 height 99
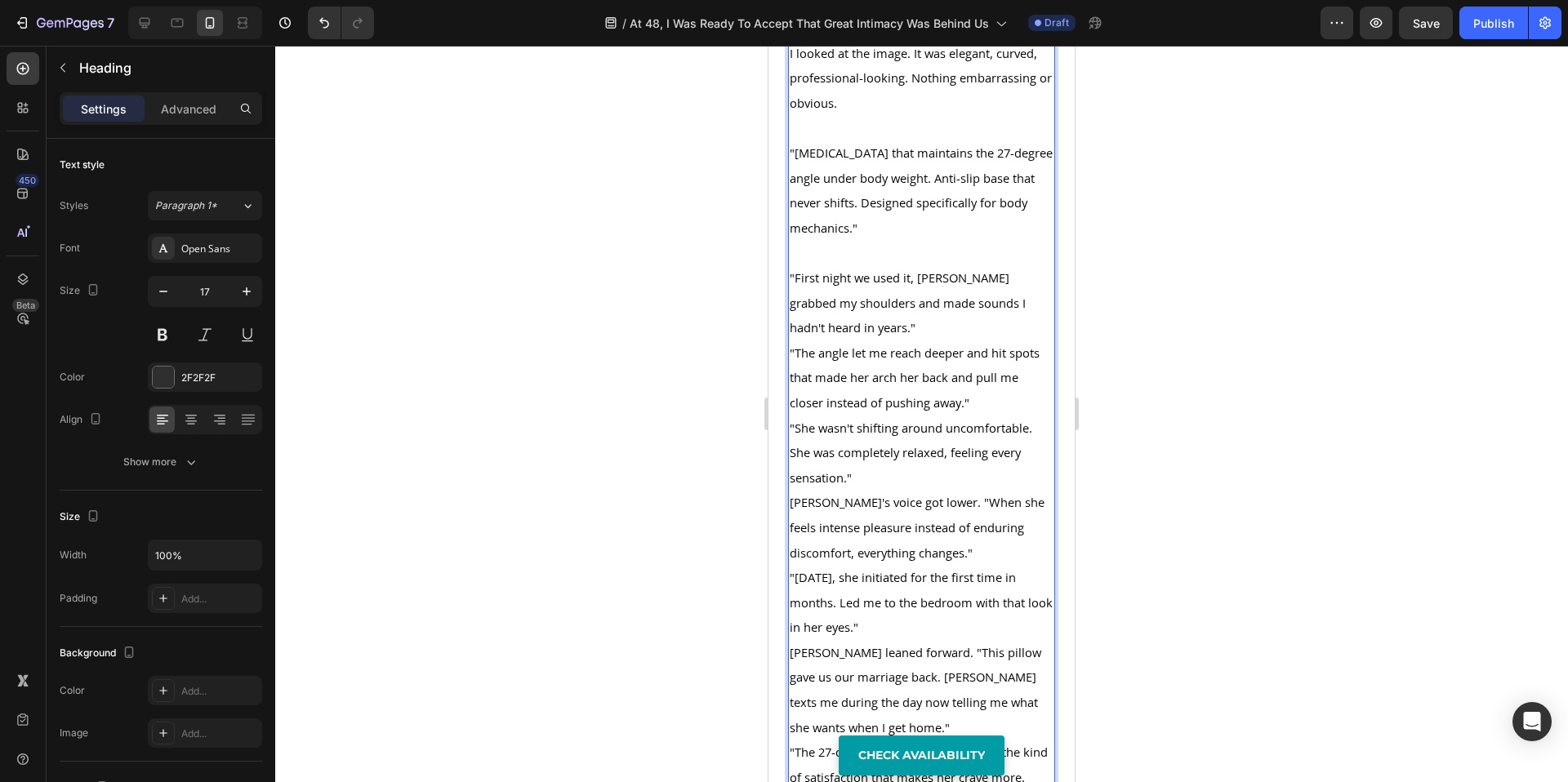
click at [895, 340] on p ""First night we used it, [PERSON_NAME] grabbed my shoulders and made sounds I h…" at bounding box center [921, 302] width 263 height 75
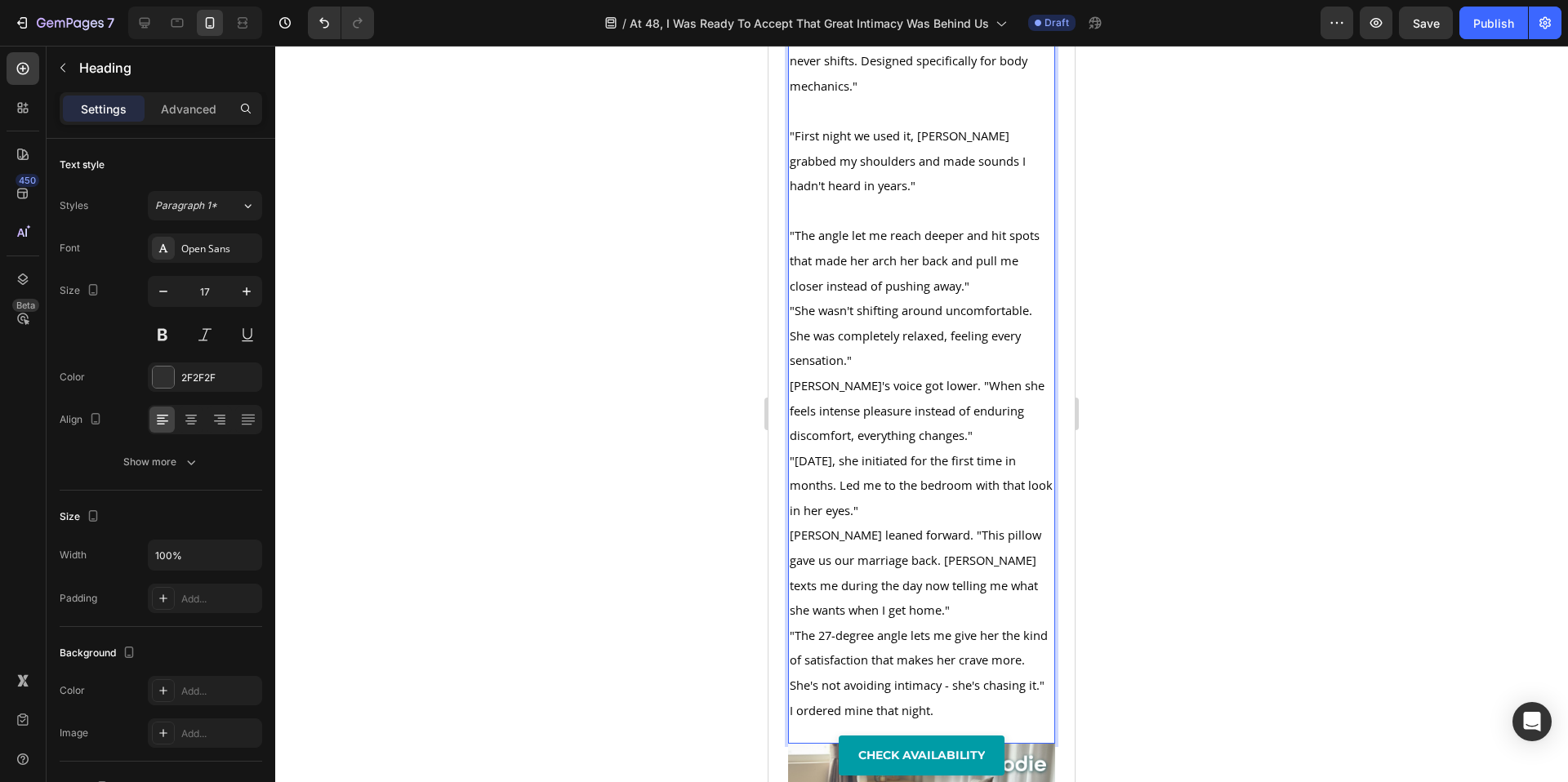
scroll to position [9194, 0]
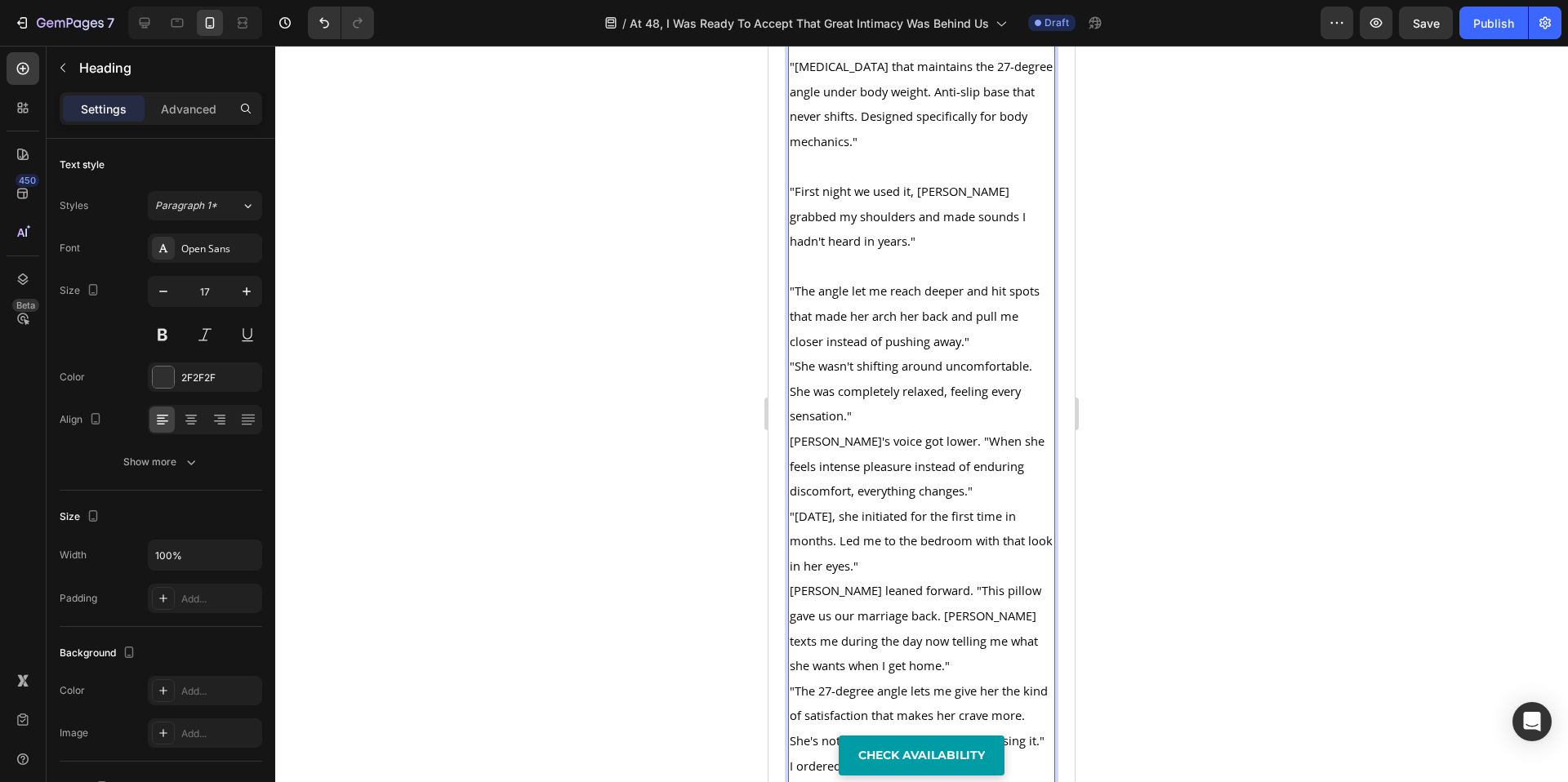
click at [977, 354] on p ""The angle let me reach deeper and hit spots that made her arch her back and pu…" at bounding box center [921, 316] width 263 height 75
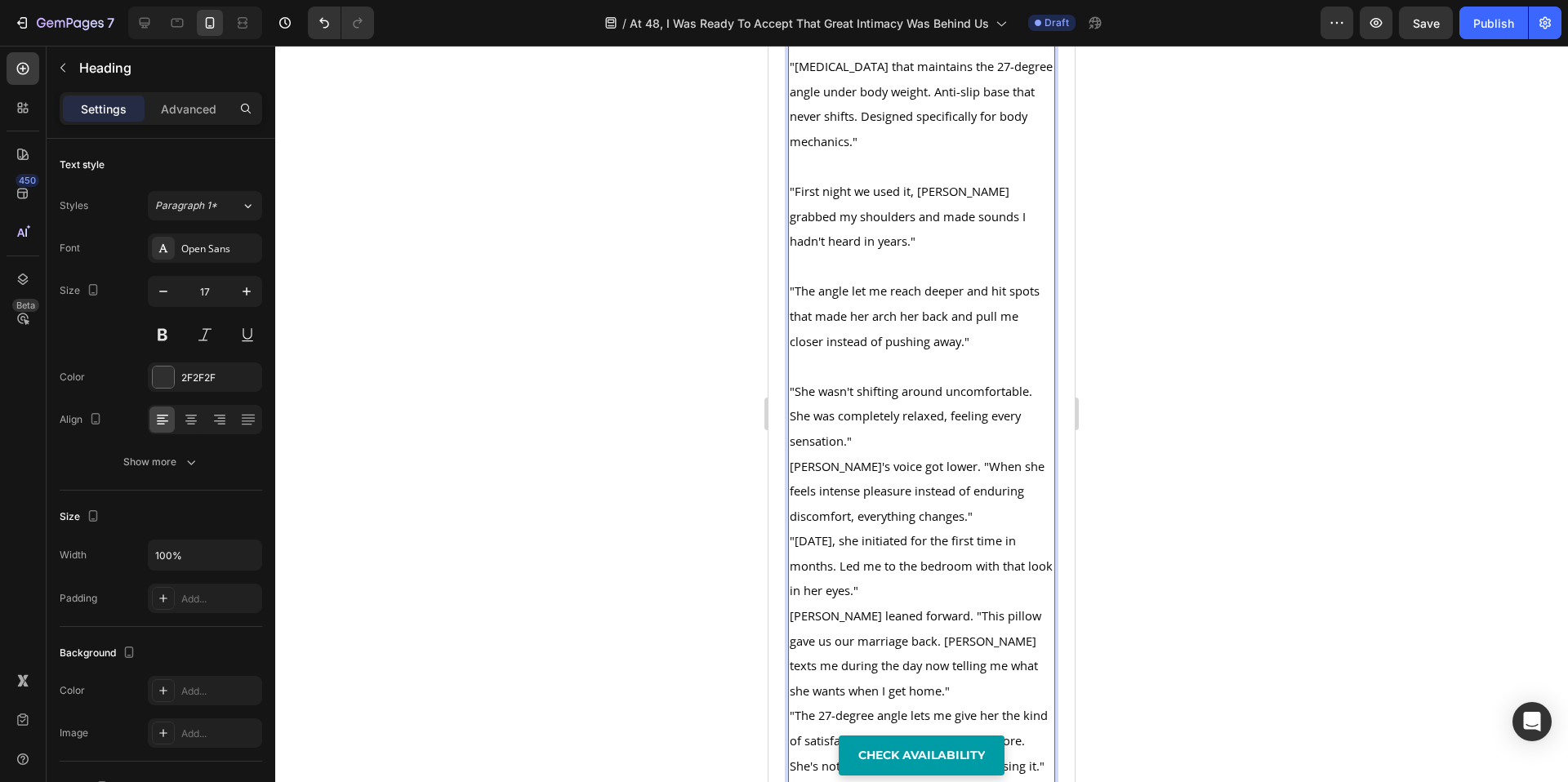
click at [894, 454] on p ""She wasn't shifting around uncomfortable. She was completely relaxed, feeling …" at bounding box center [921, 416] width 263 height 75
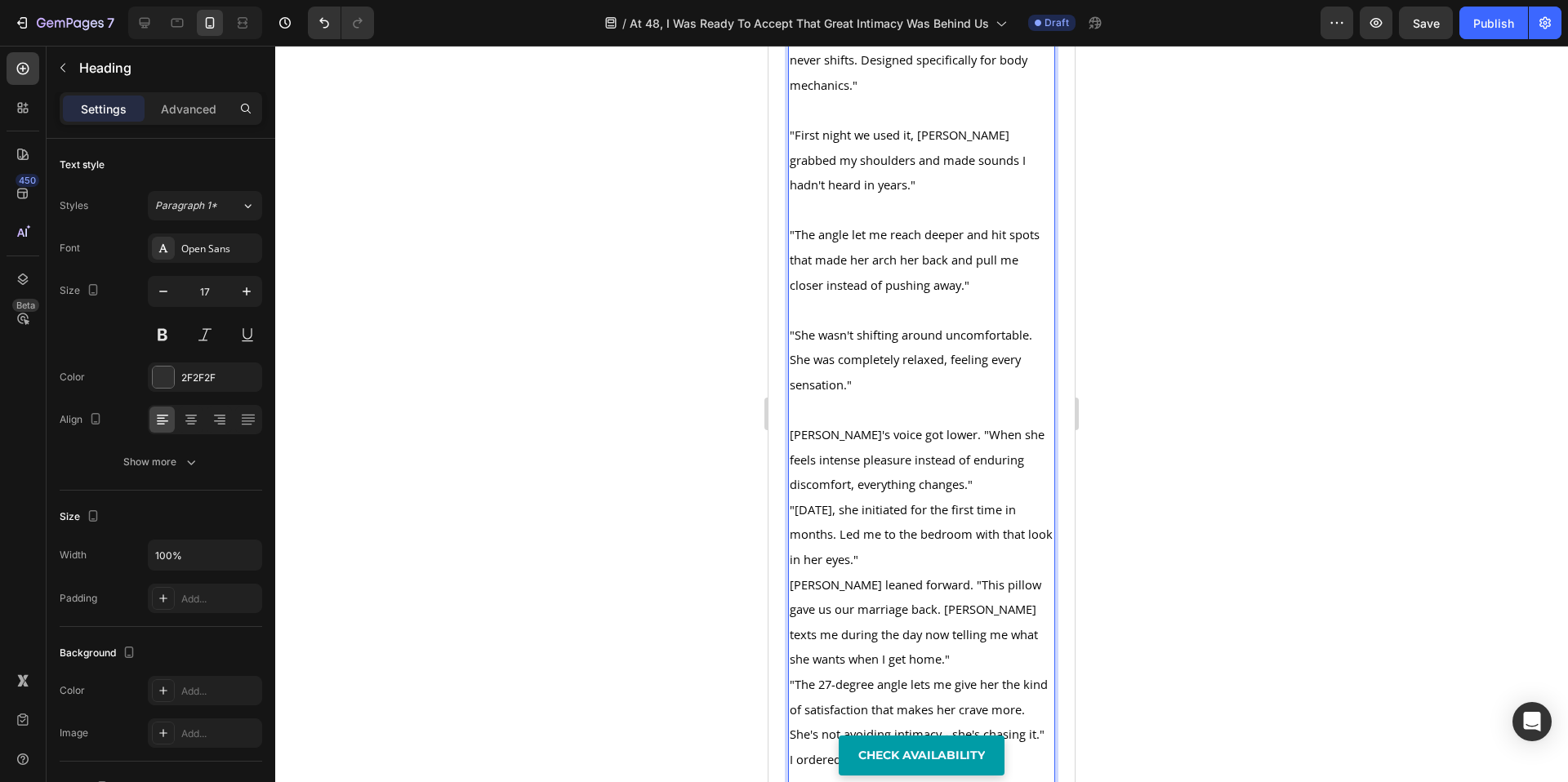
scroll to position [9396, 0]
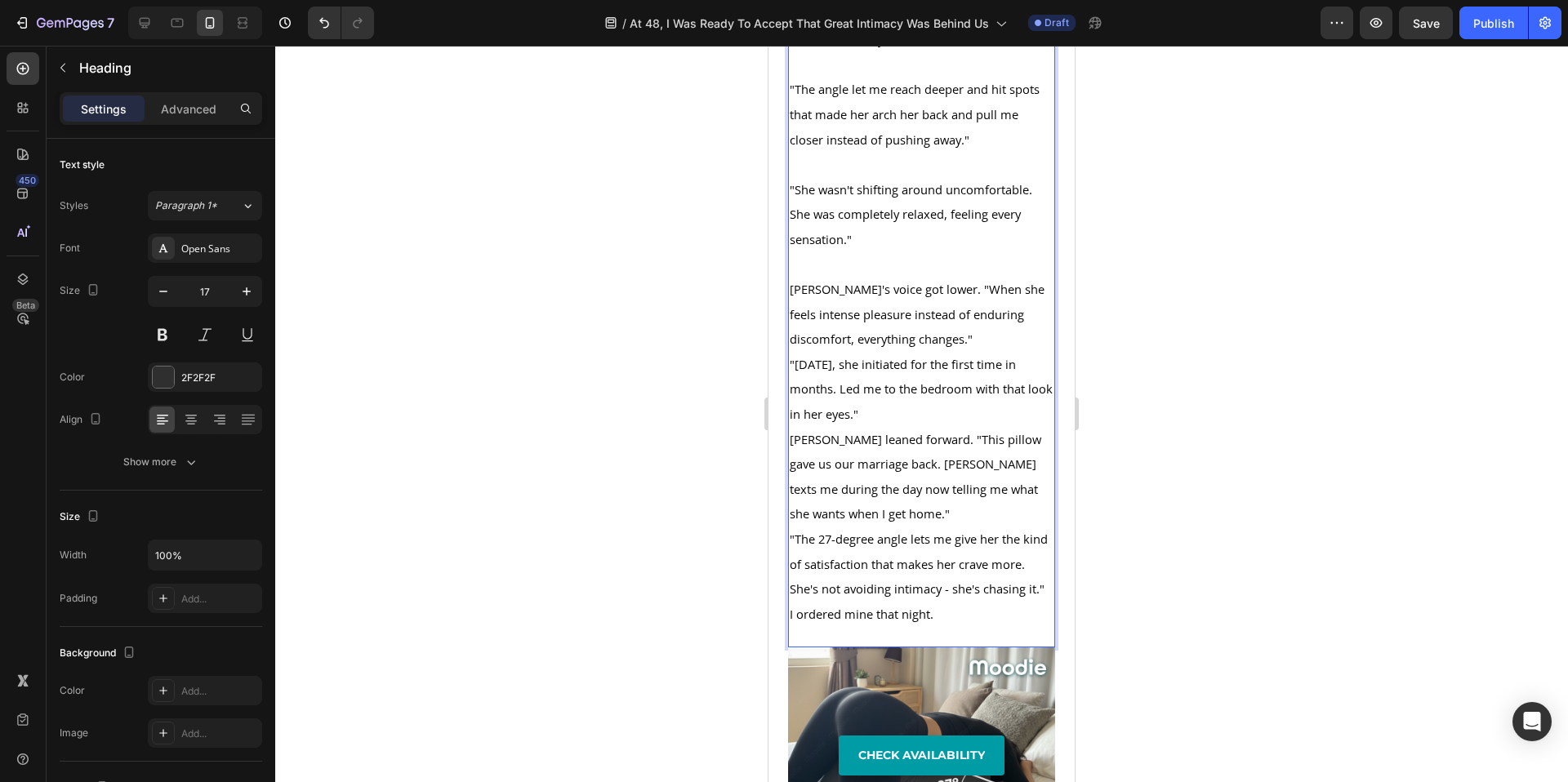
click at [998, 352] on p "[PERSON_NAME]'s voice got lower. "When she feels intense pleasure instead of en…" at bounding box center [921, 314] width 263 height 75
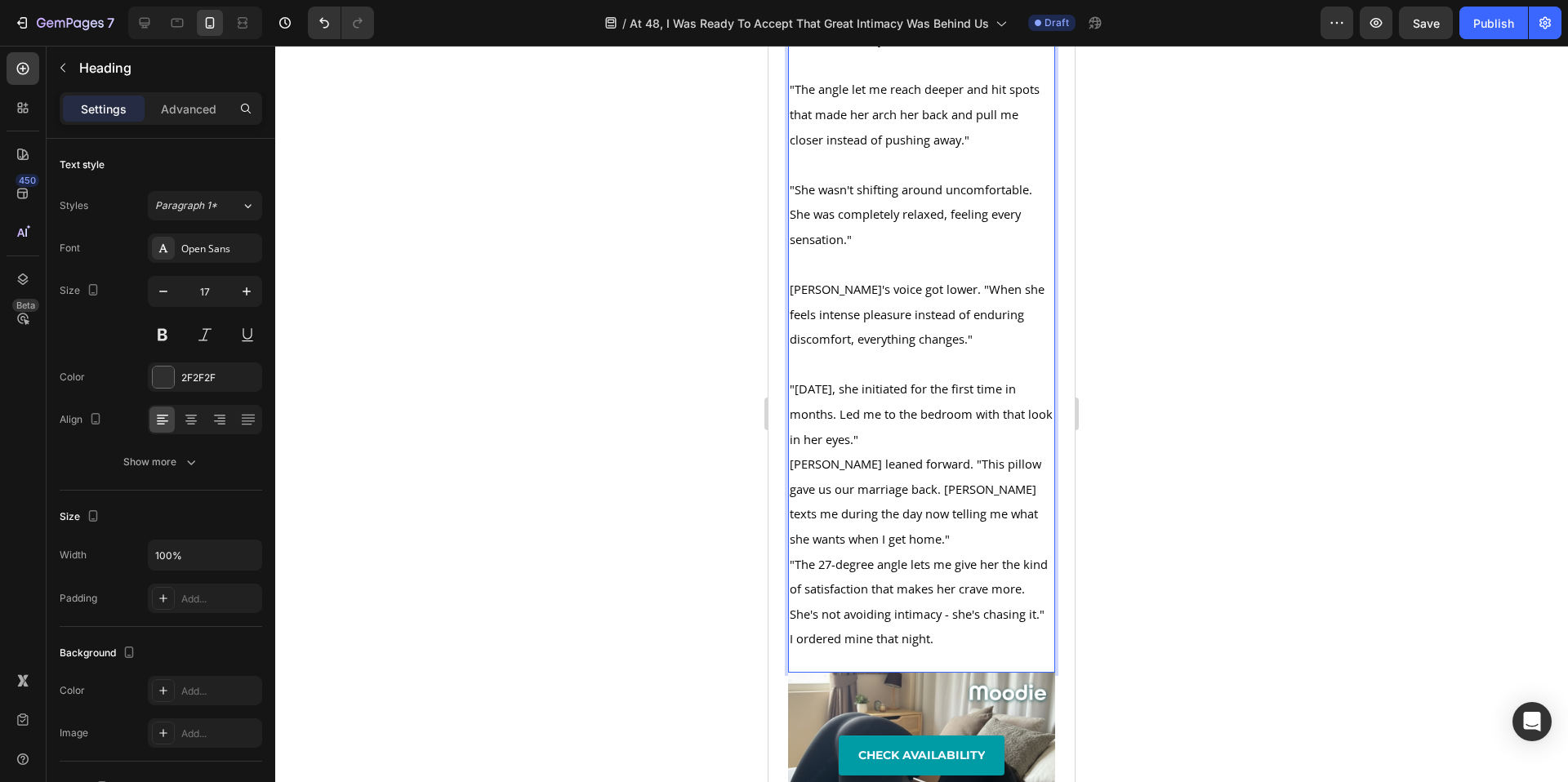
click at [925, 451] on p ""[DATE], she initiated for the first time in months. Led me to the bedroom with…" at bounding box center [921, 414] width 263 height 75
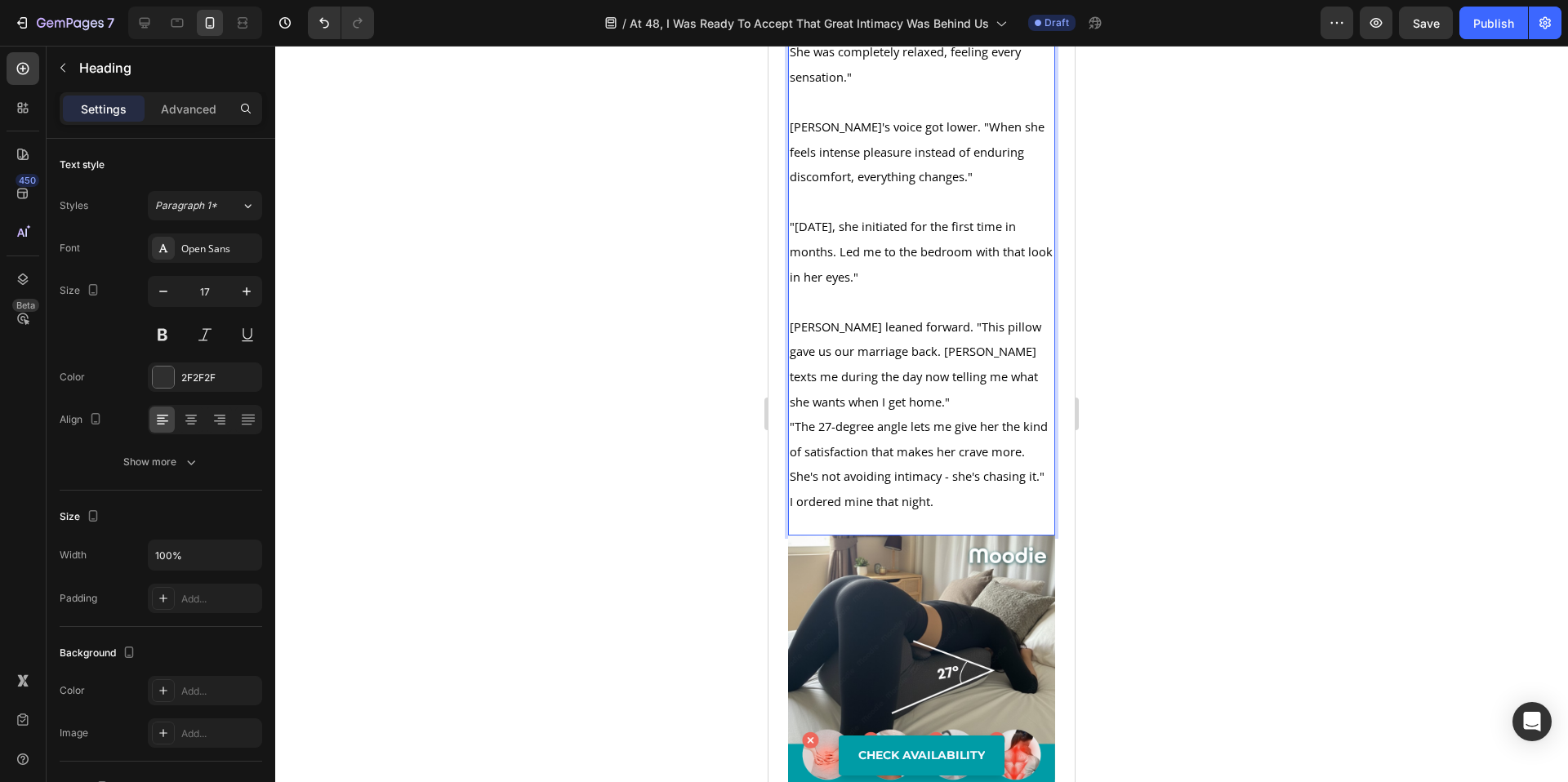
scroll to position [9560, 0]
click at [911, 412] on p "[PERSON_NAME] leaned forward. "This pillow gave us our marriage back. [PERSON_N…" at bounding box center [921, 363] width 263 height 99
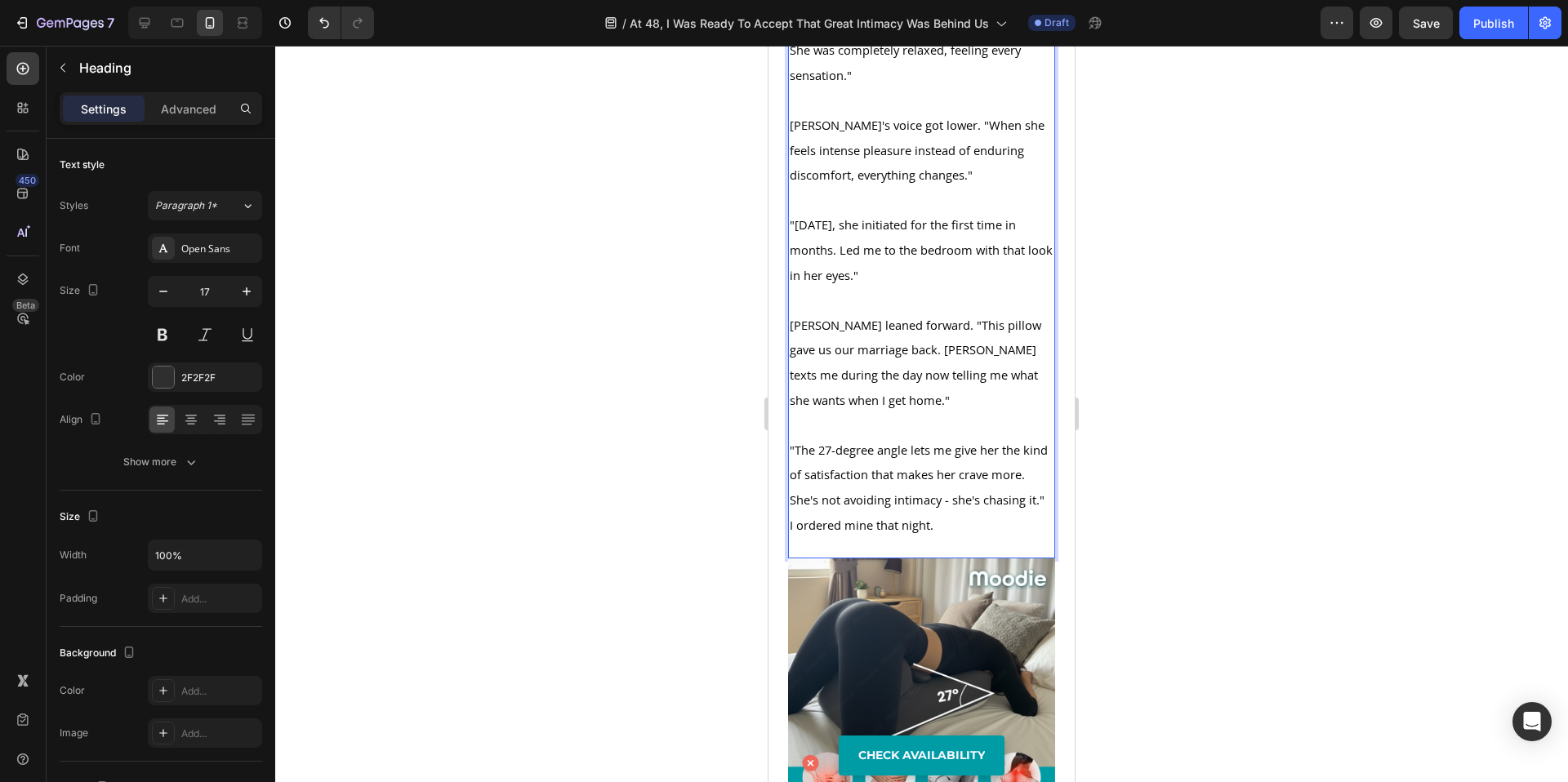
click at [912, 512] on p ""The 27-degree angle lets me give her the kind of satisfaction that makes her c…" at bounding box center [921, 475] width 263 height 75
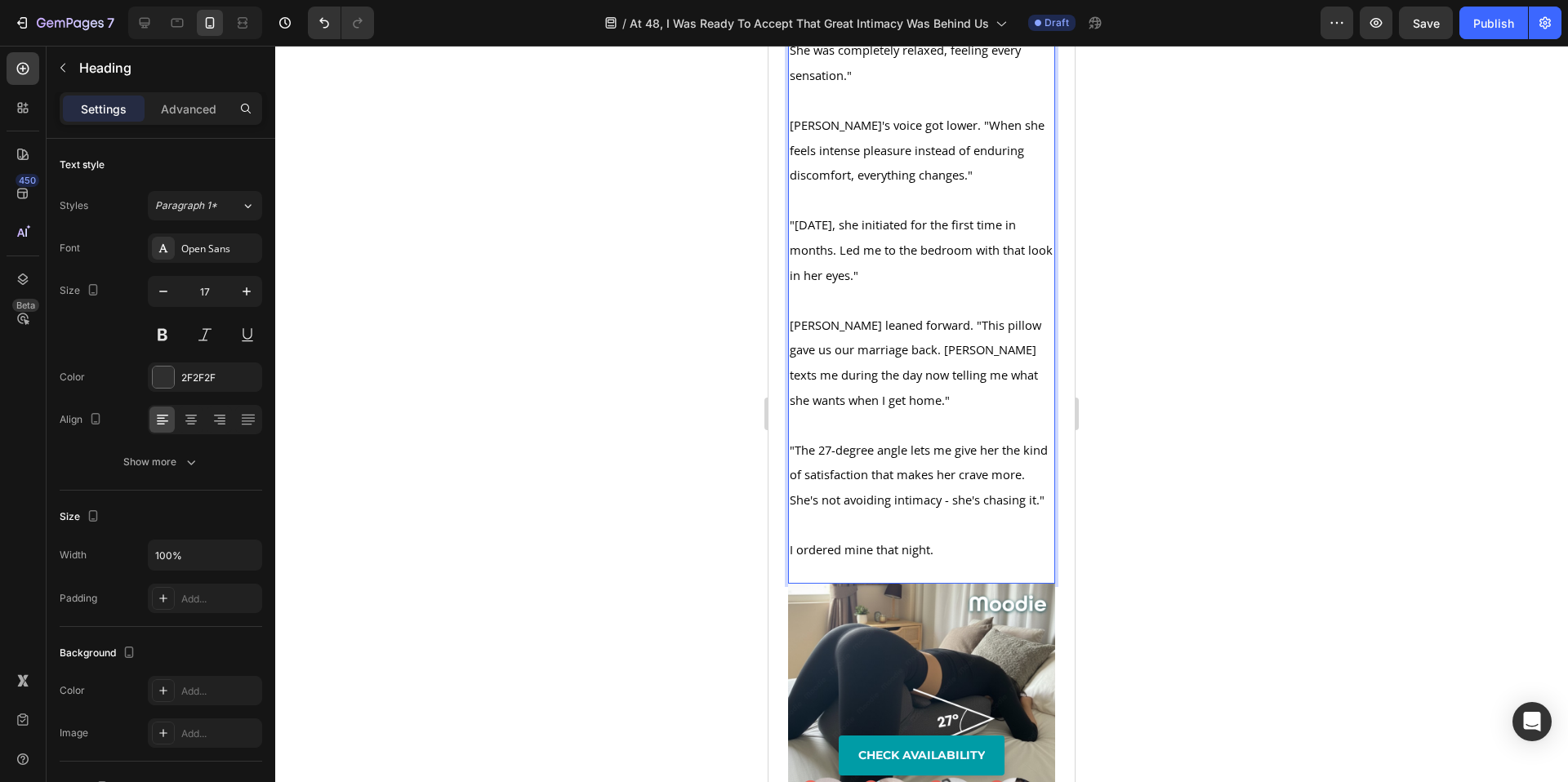
click at [1242, 577] on div at bounding box center [921, 414] width 1293 height 737
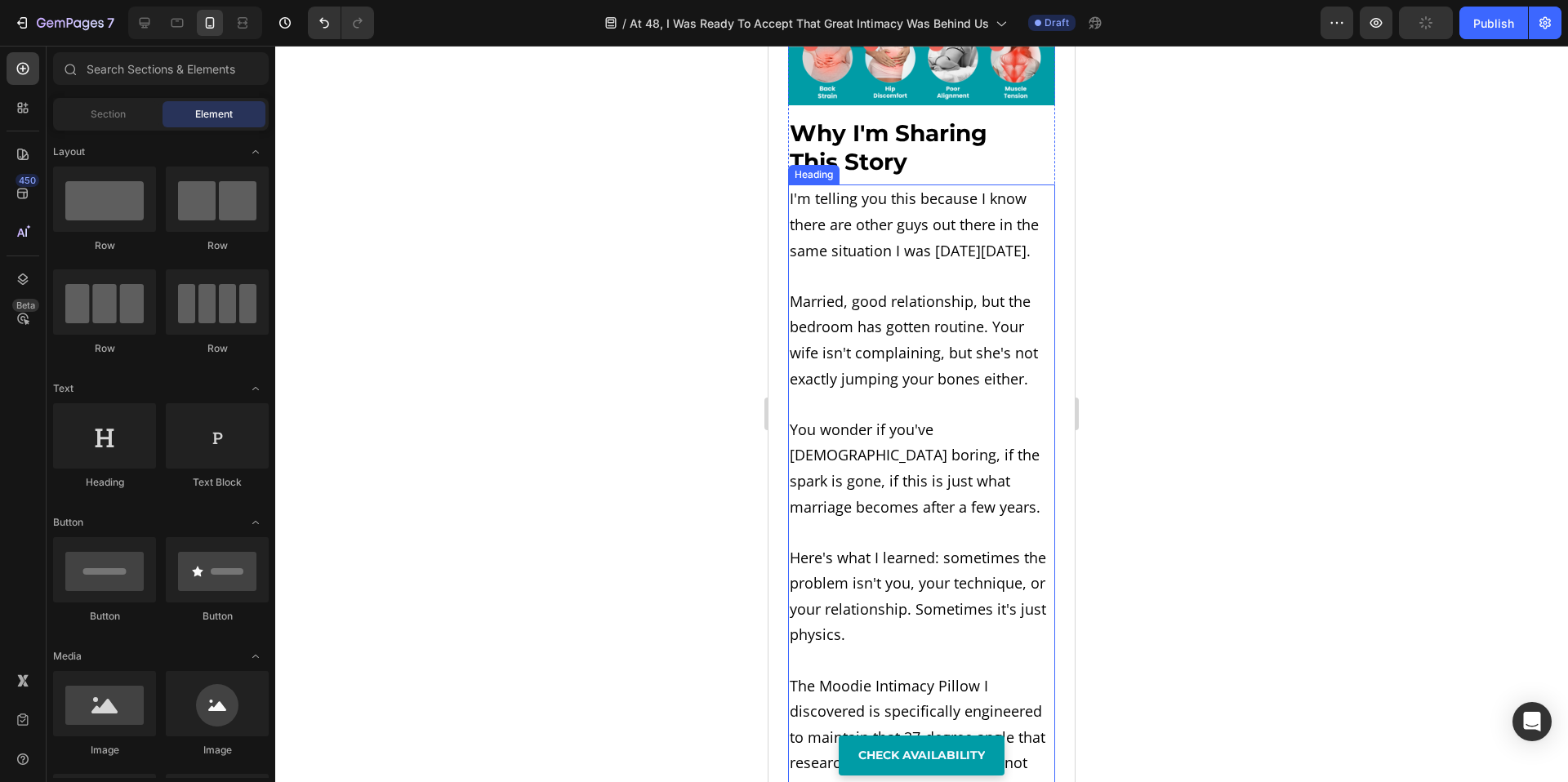
scroll to position [10334, 0]
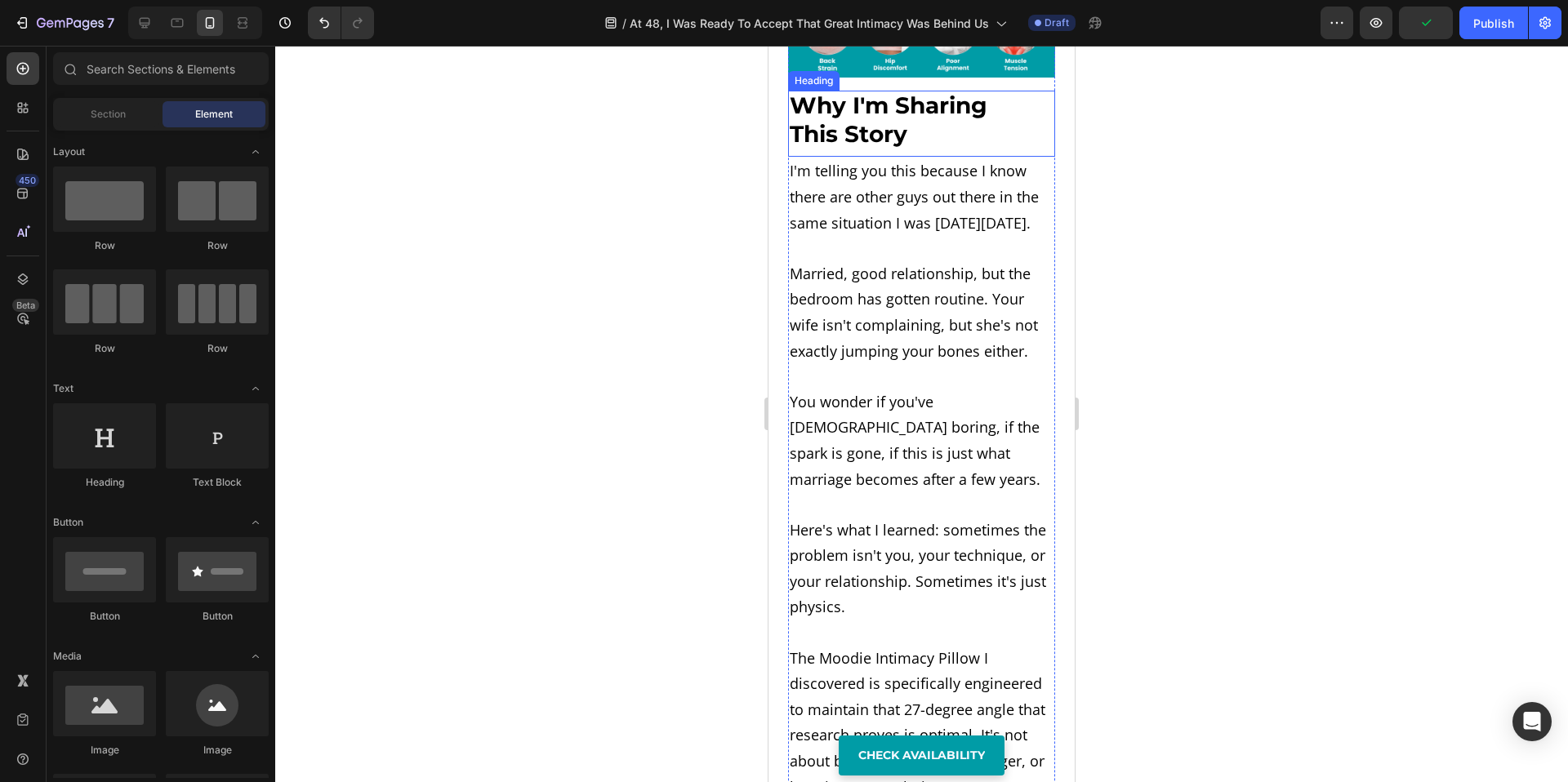
click at [911, 151] on h2 "Why I'm Sharing This Story" at bounding box center [906, 121] width 235 height 60
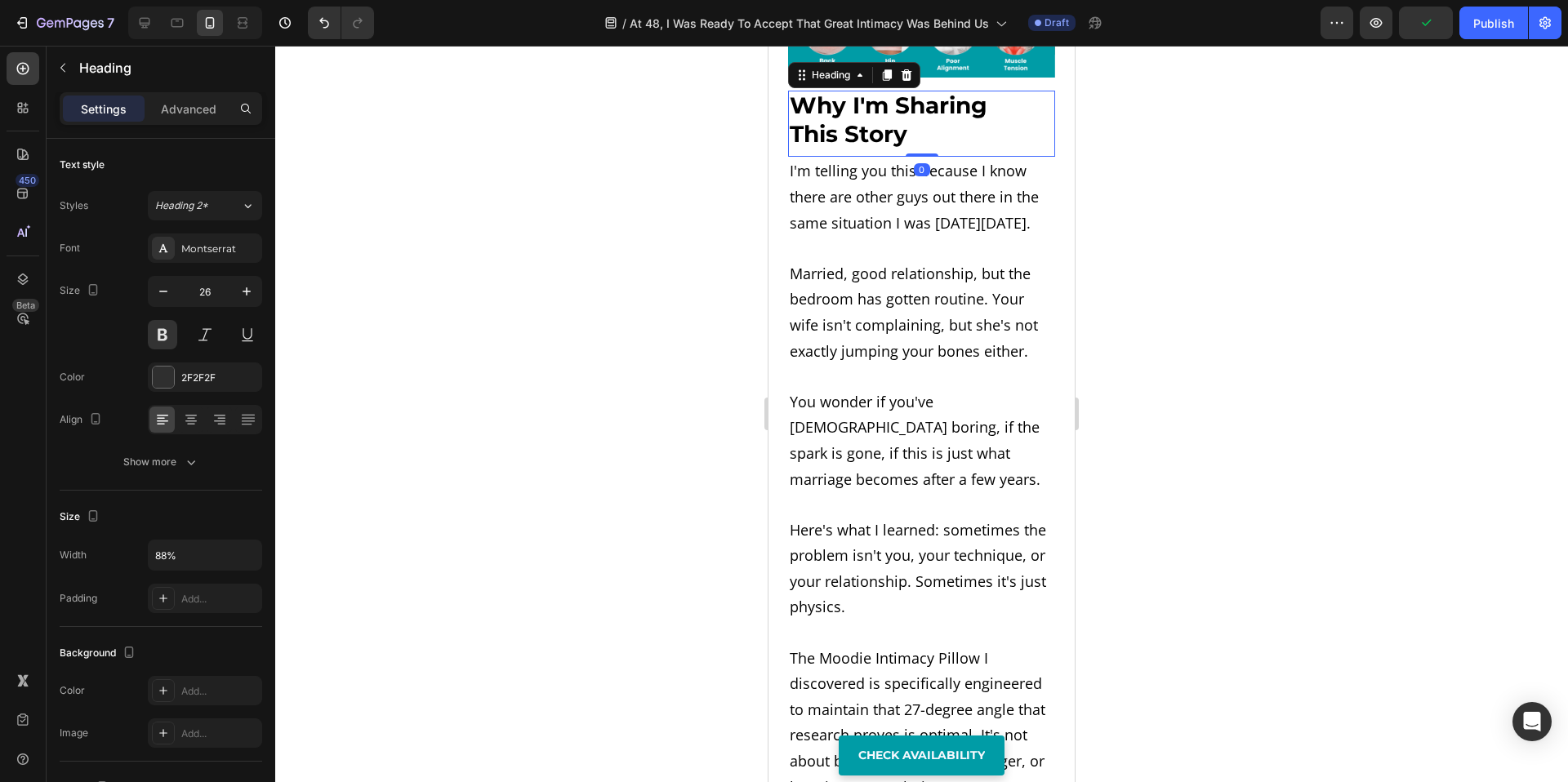
click at [911, 151] on h2 "Why I'm Sharing This Story" at bounding box center [906, 121] width 235 height 60
click at [911, 150] on p "Why I'm Sharing This Story" at bounding box center [906, 121] width 232 height 57
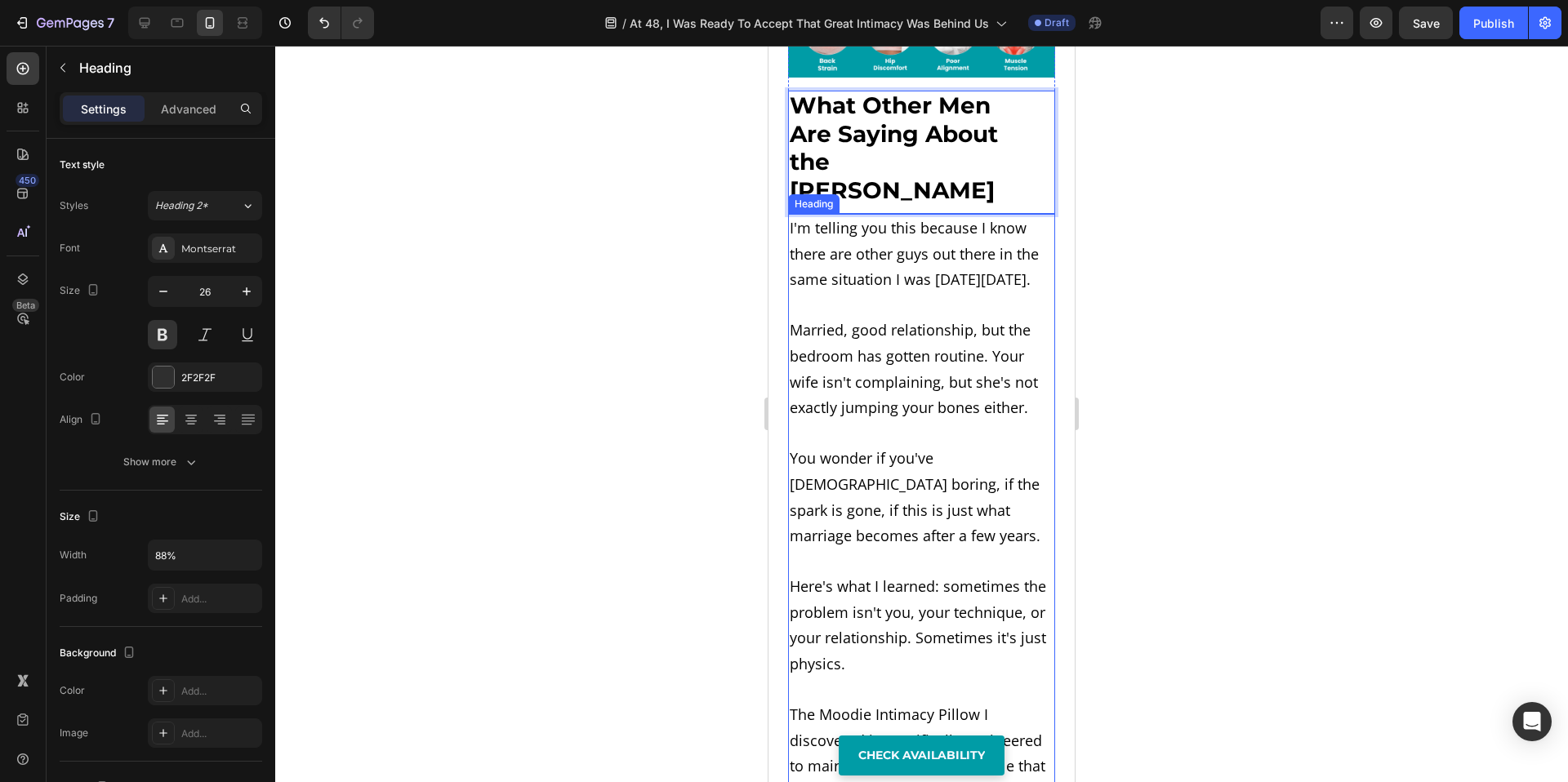
click at [894, 435] on h2 "I'm telling you this because I know there are other guys out there in the same …" at bounding box center [921, 690] width 267 height 953
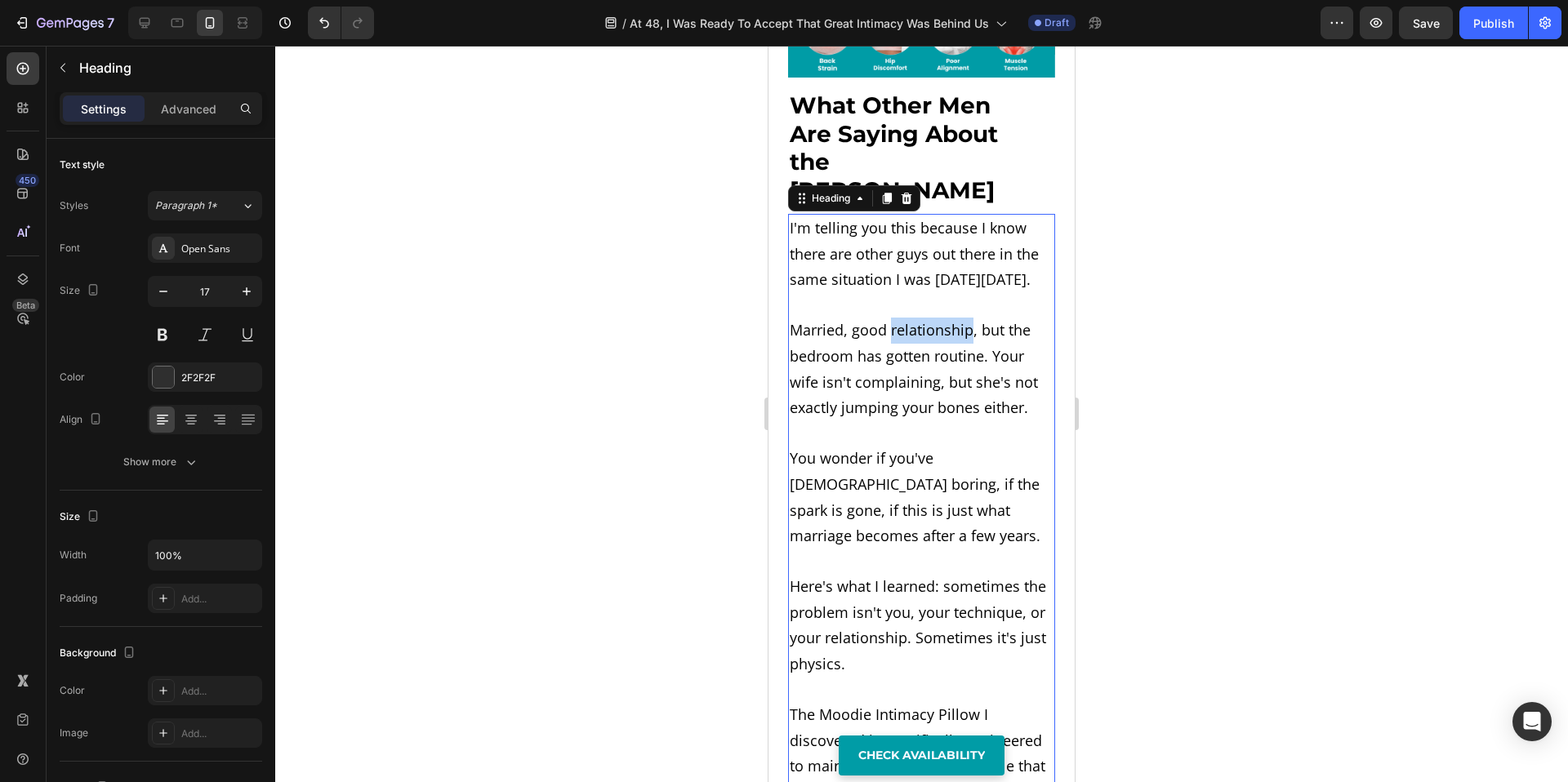
click at [894, 435] on h2 "I'm telling you this because I know there are other guys out there in the same …" at bounding box center [921, 690] width 267 height 953
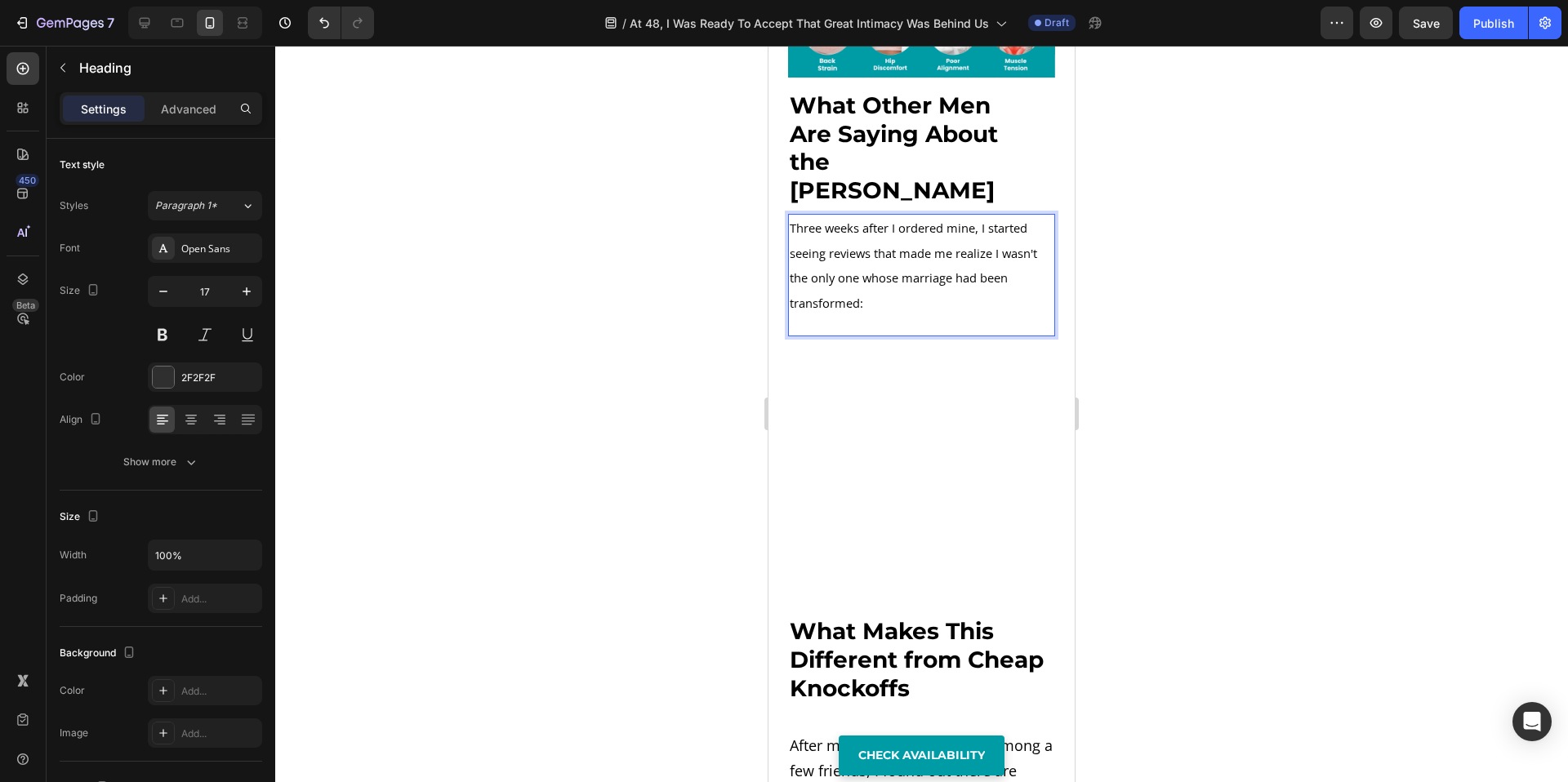
click at [1211, 432] on div at bounding box center [921, 414] width 1293 height 737
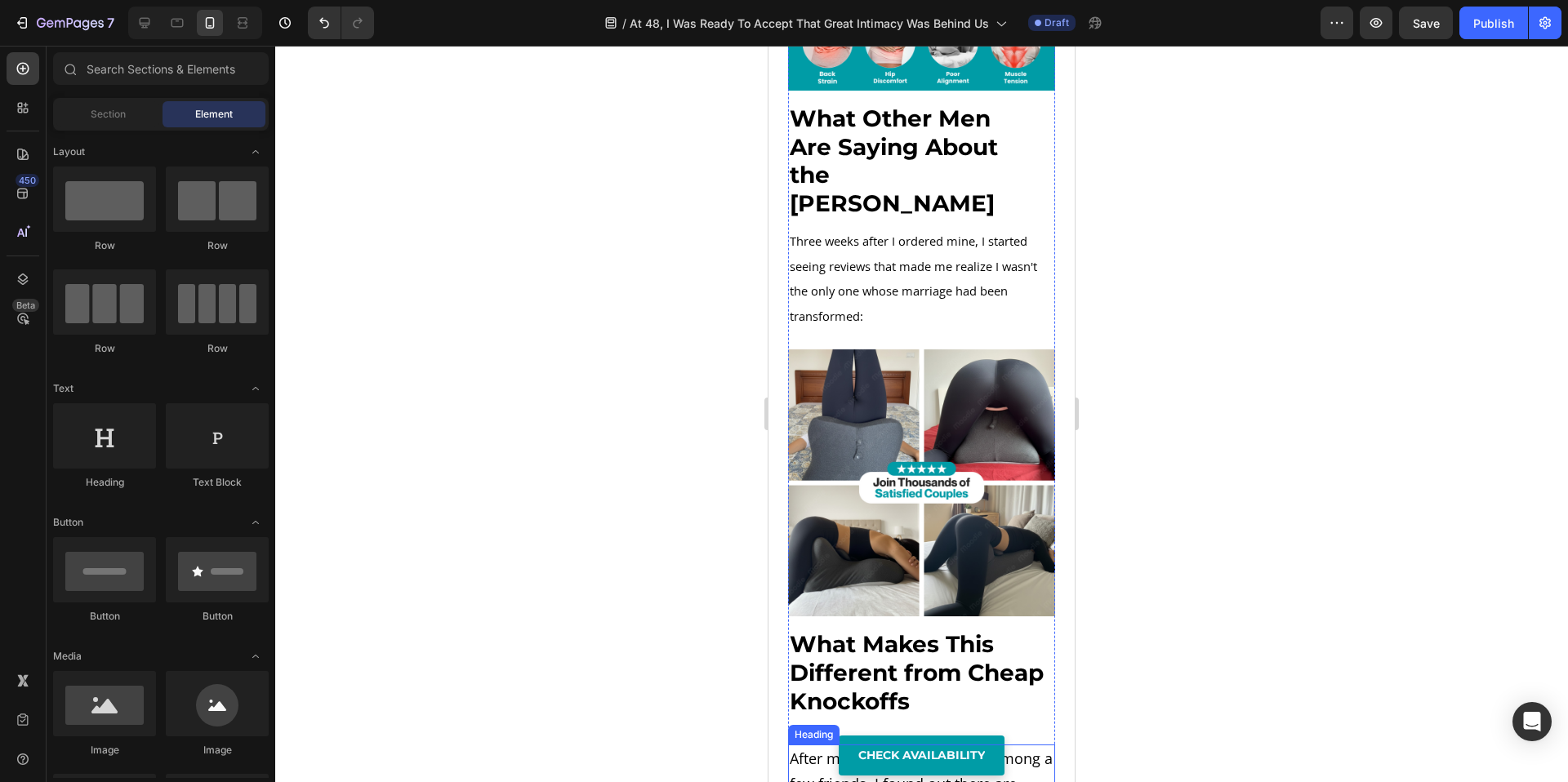
scroll to position [10322, 0]
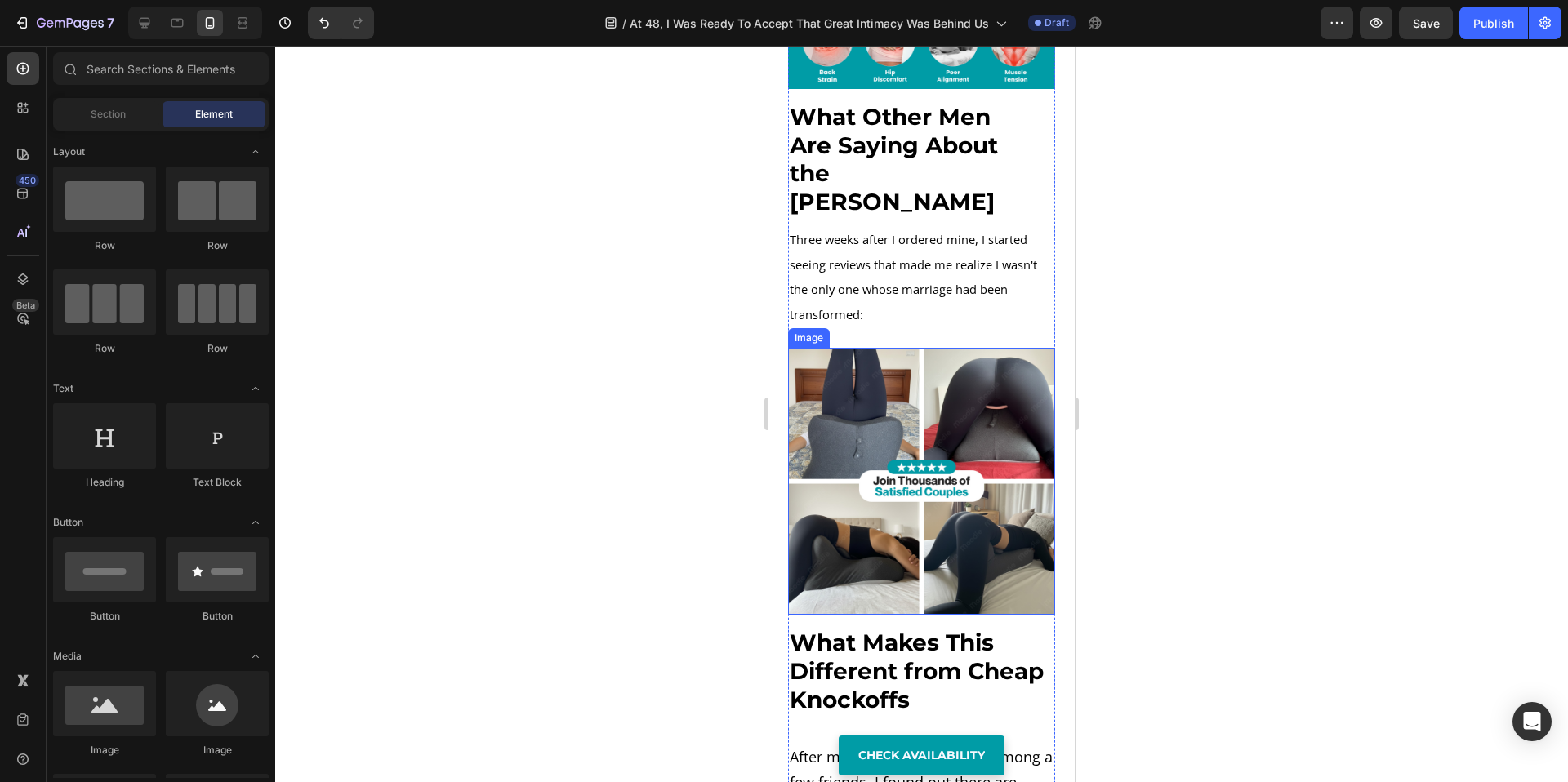
click at [859, 513] on img at bounding box center [921, 481] width 267 height 267
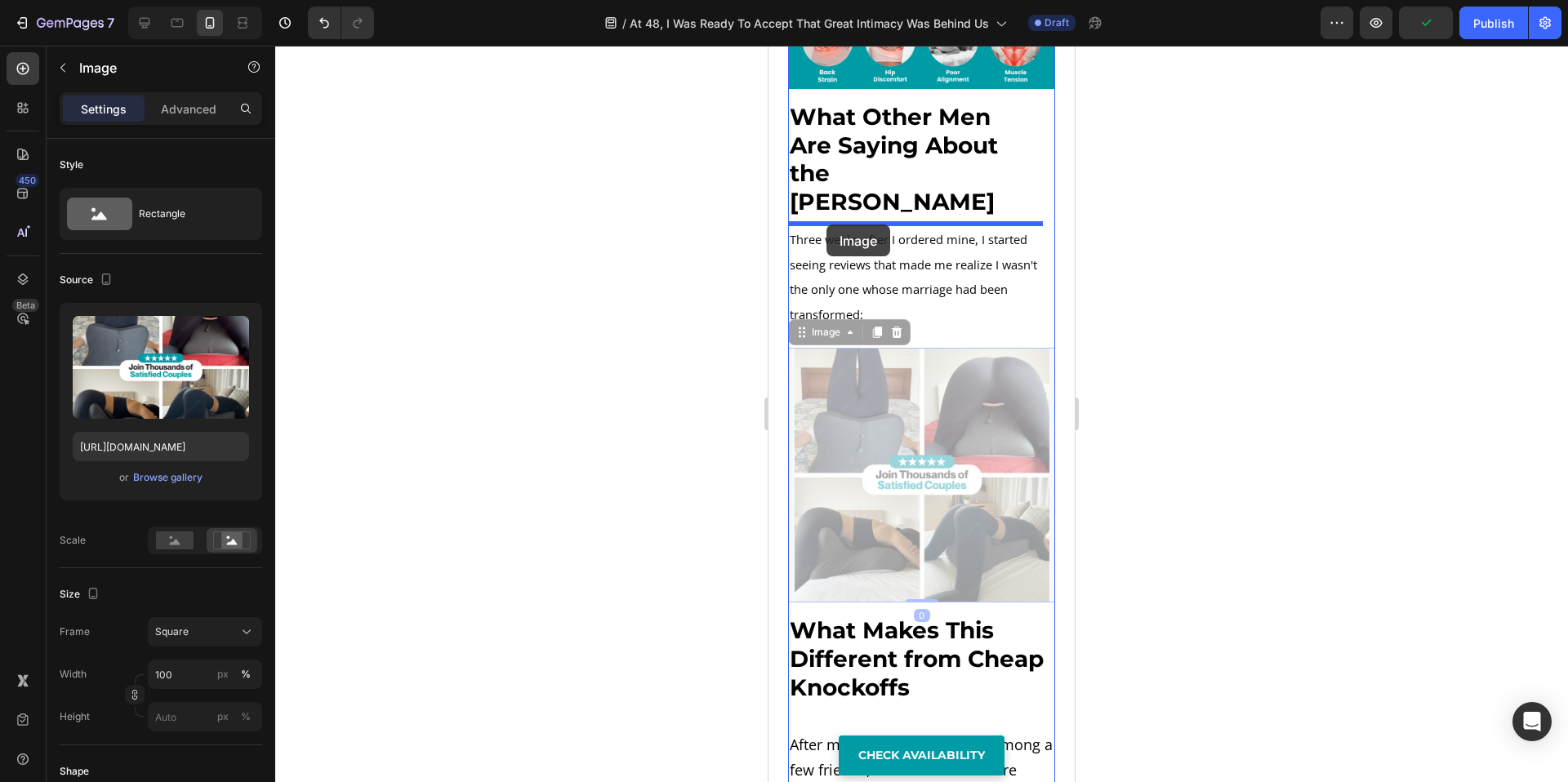
drag, startPoint x: 801, startPoint y: 431, endPoint x: 827, endPoint y: 224, distance: 208.6
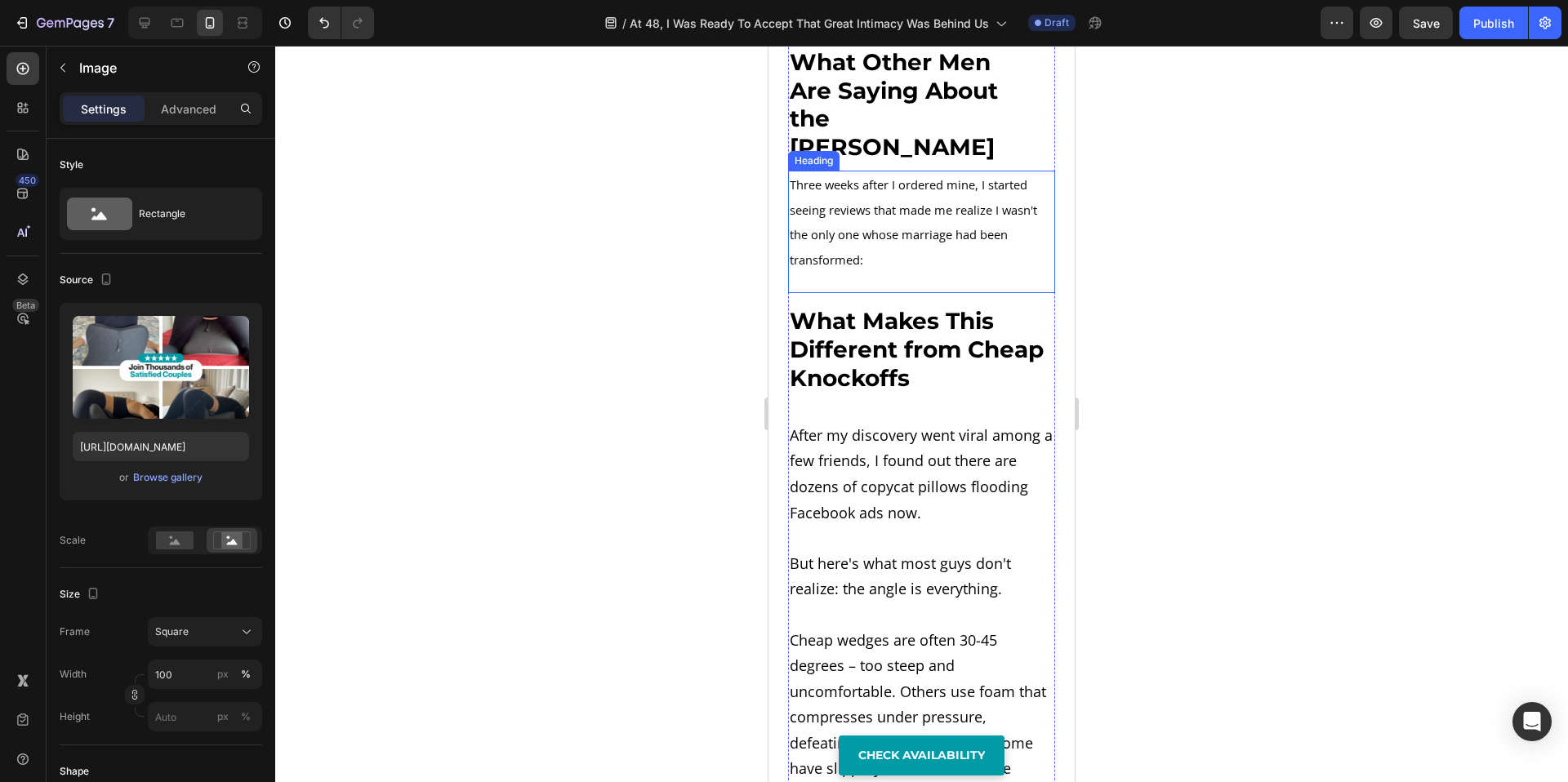
scroll to position [10643, 0]
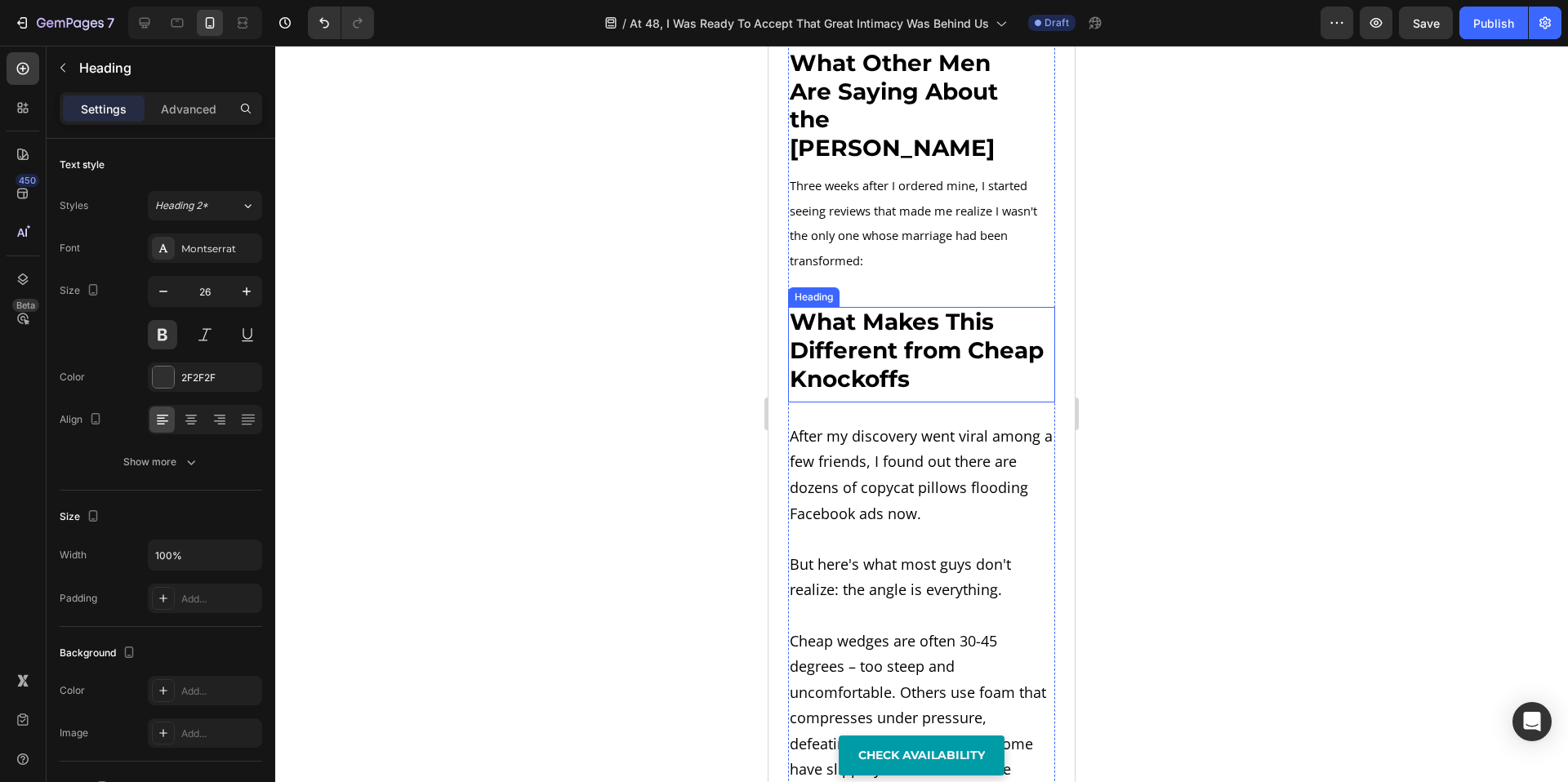
click at [901, 393] on strong "What Makes This Different from Cheap Knockoffs" at bounding box center [917, 350] width 254 height 85
click at [908, 297] on icon at bounding box center [907, 291] width 11 height 12
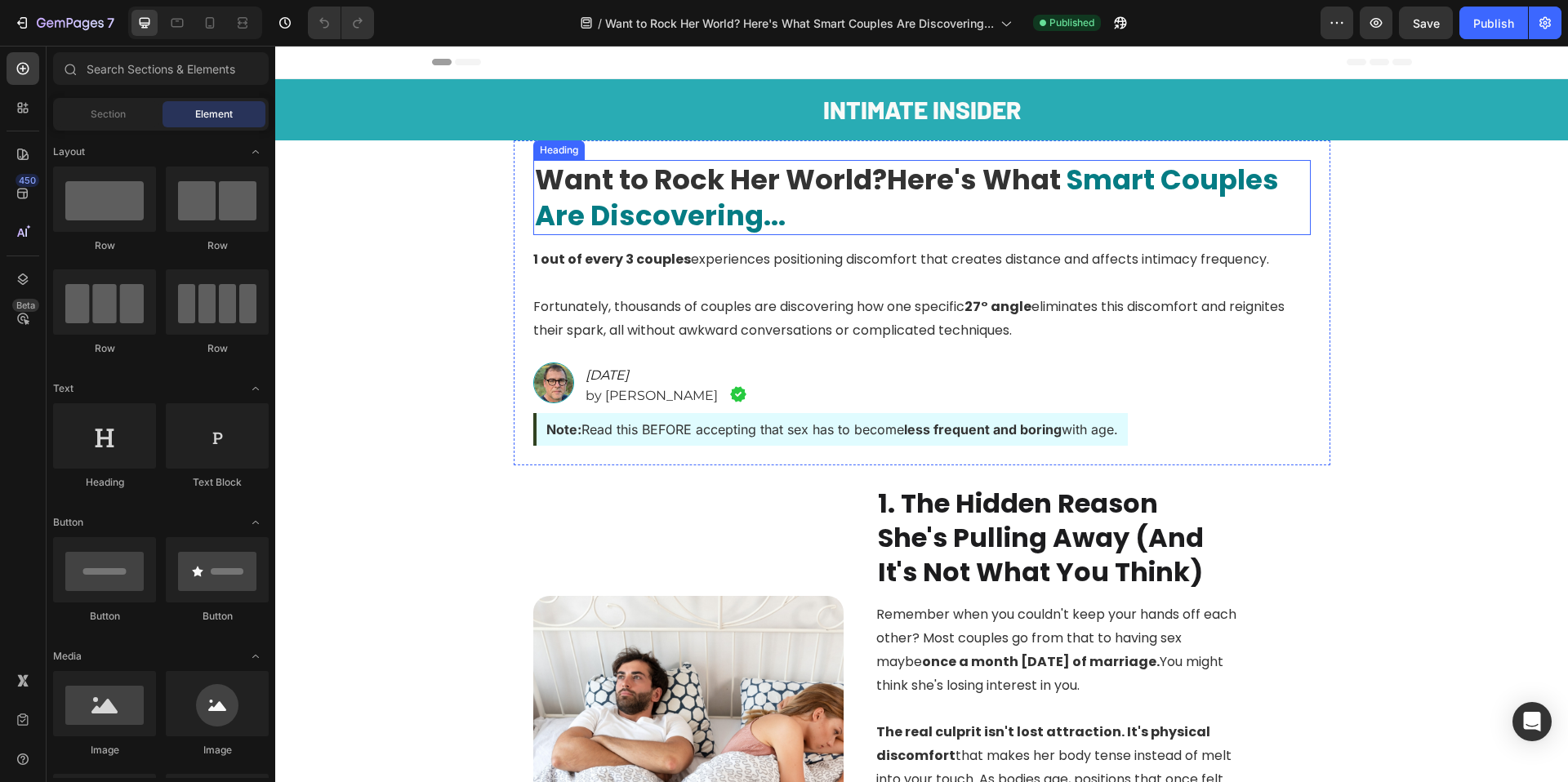
click at [756, 220] on span "Smart Couples Are Discovering..." at bounding box center [906, 198] width 744 height 75
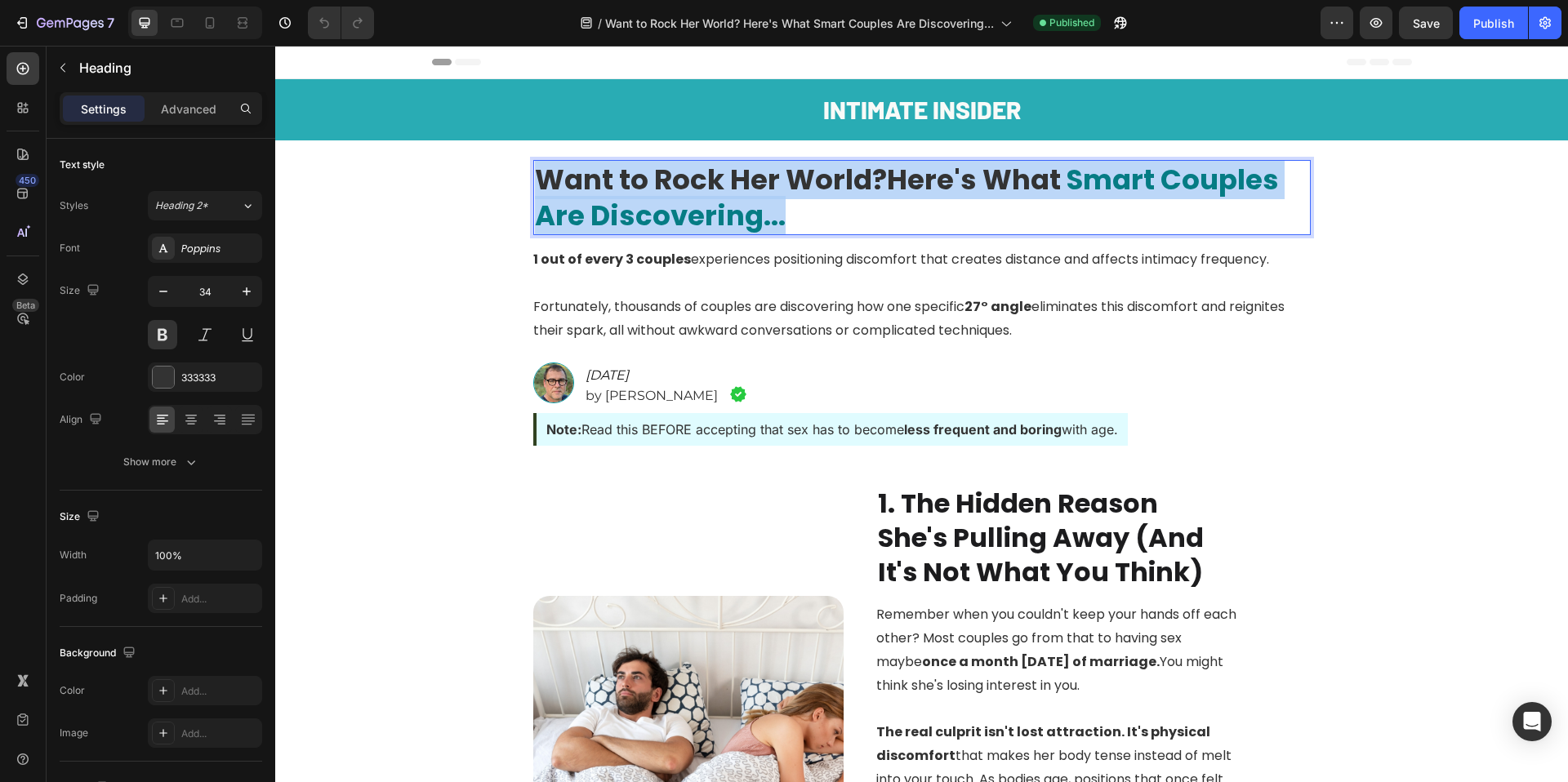
click at [756, 220] on span "Smart Couples Are Discovering..." at bounding box center [906, 198] width 744 height 75
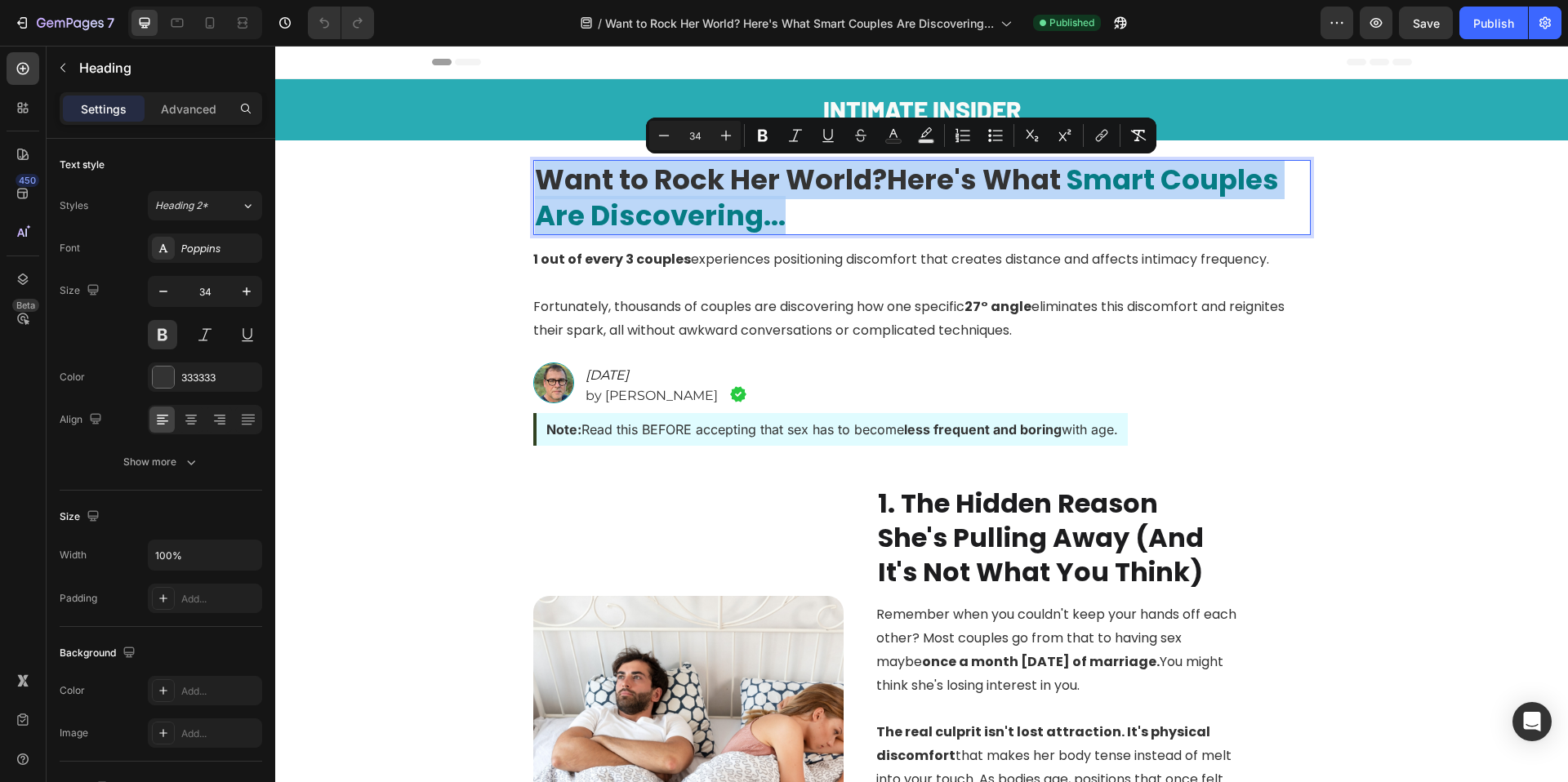
click at [776, 213] on span "Smart Couples Are Discovering..." at bounding box center [906, 198] width 744 height 75
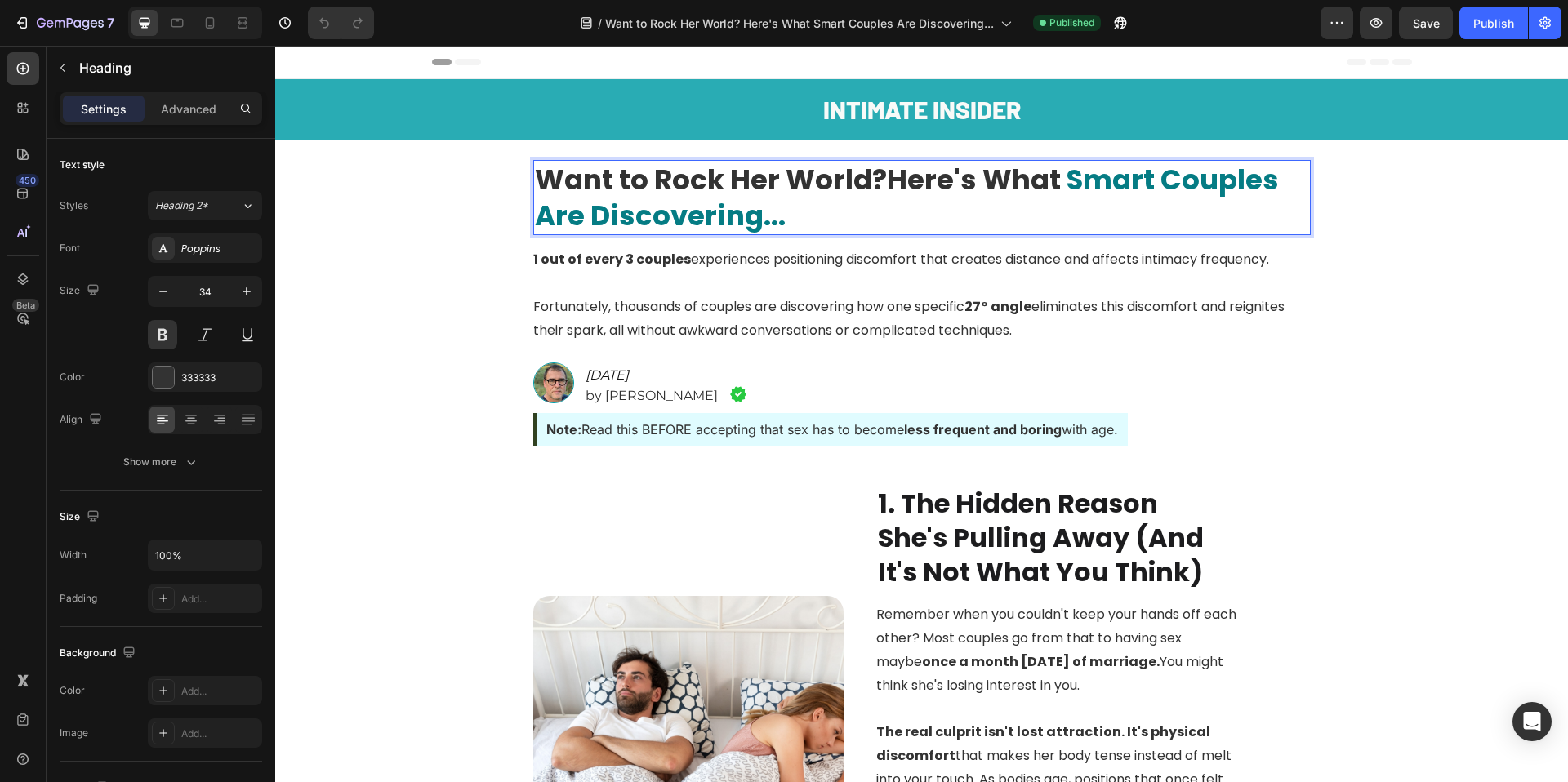
click at [717, 220] on span "Smart Couples Are Discovering..." at bounding box center [906, 198] width 744 height 75
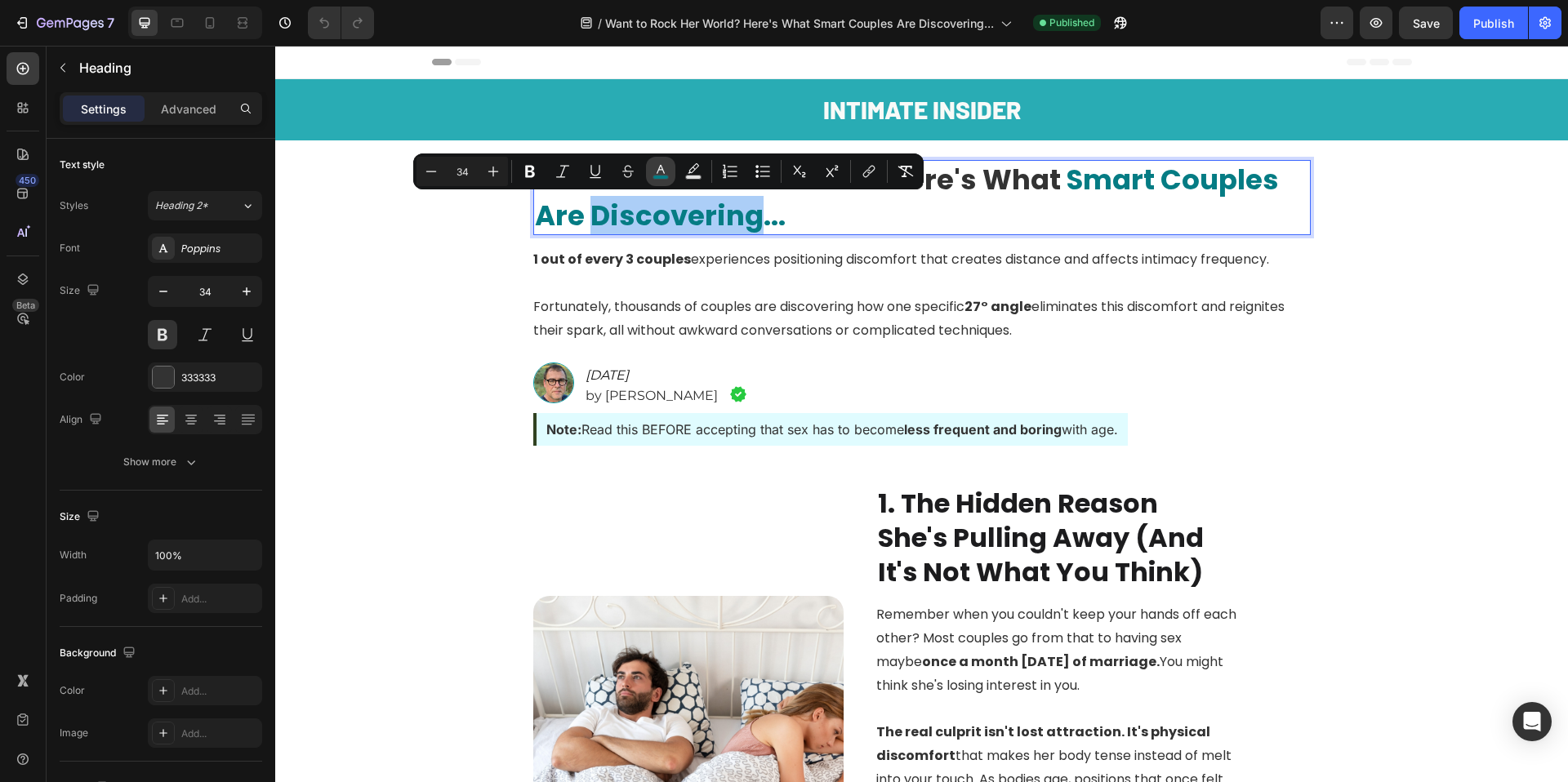
click at [654, 161] on button "color" at bounding box center [660, 171] width 29 height 29
type input "057C84"
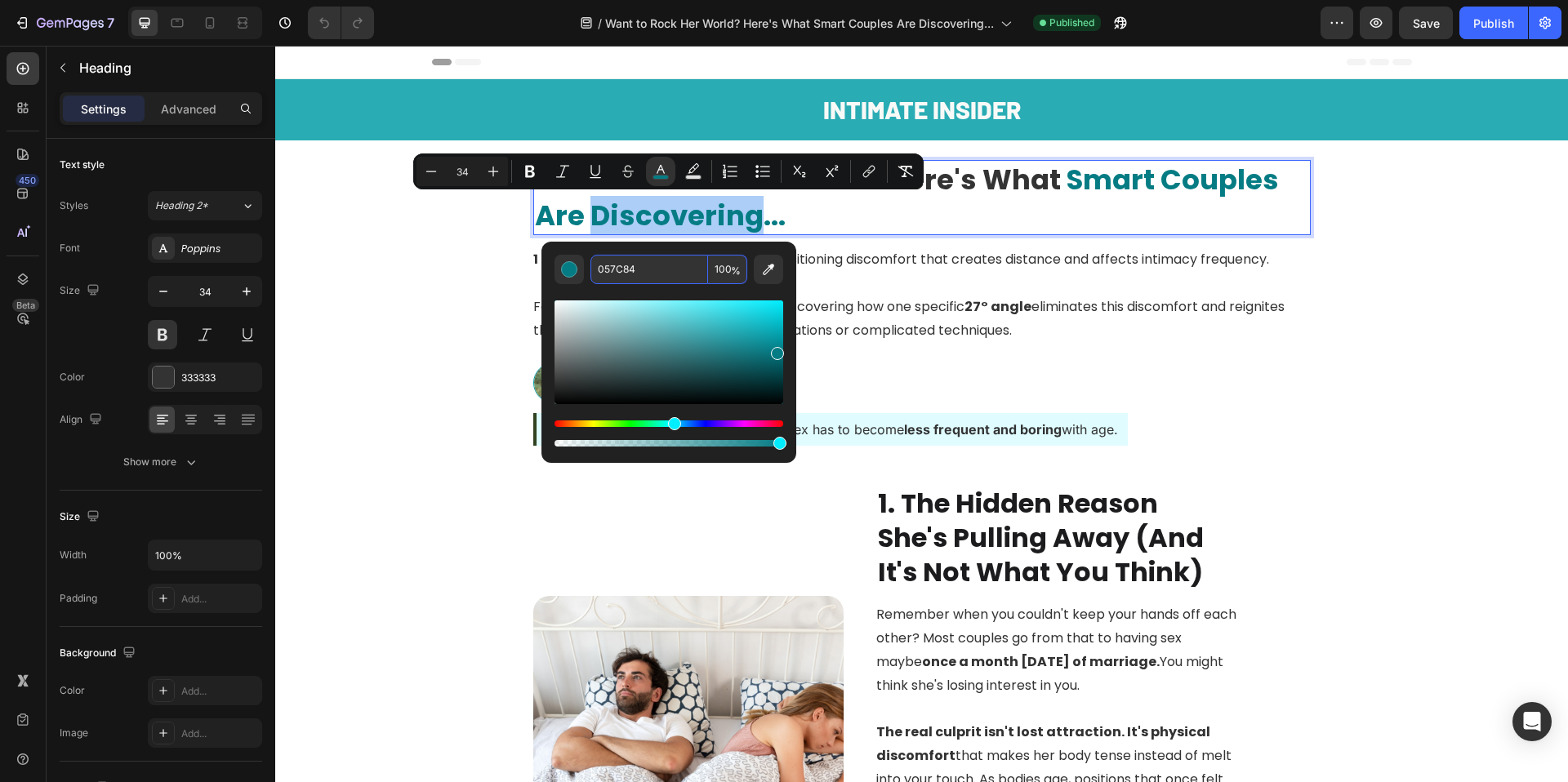
click at [662, 275] on input "057C84" at bounding box center [649, 269] width 118 height 29
copy span "Discovering"
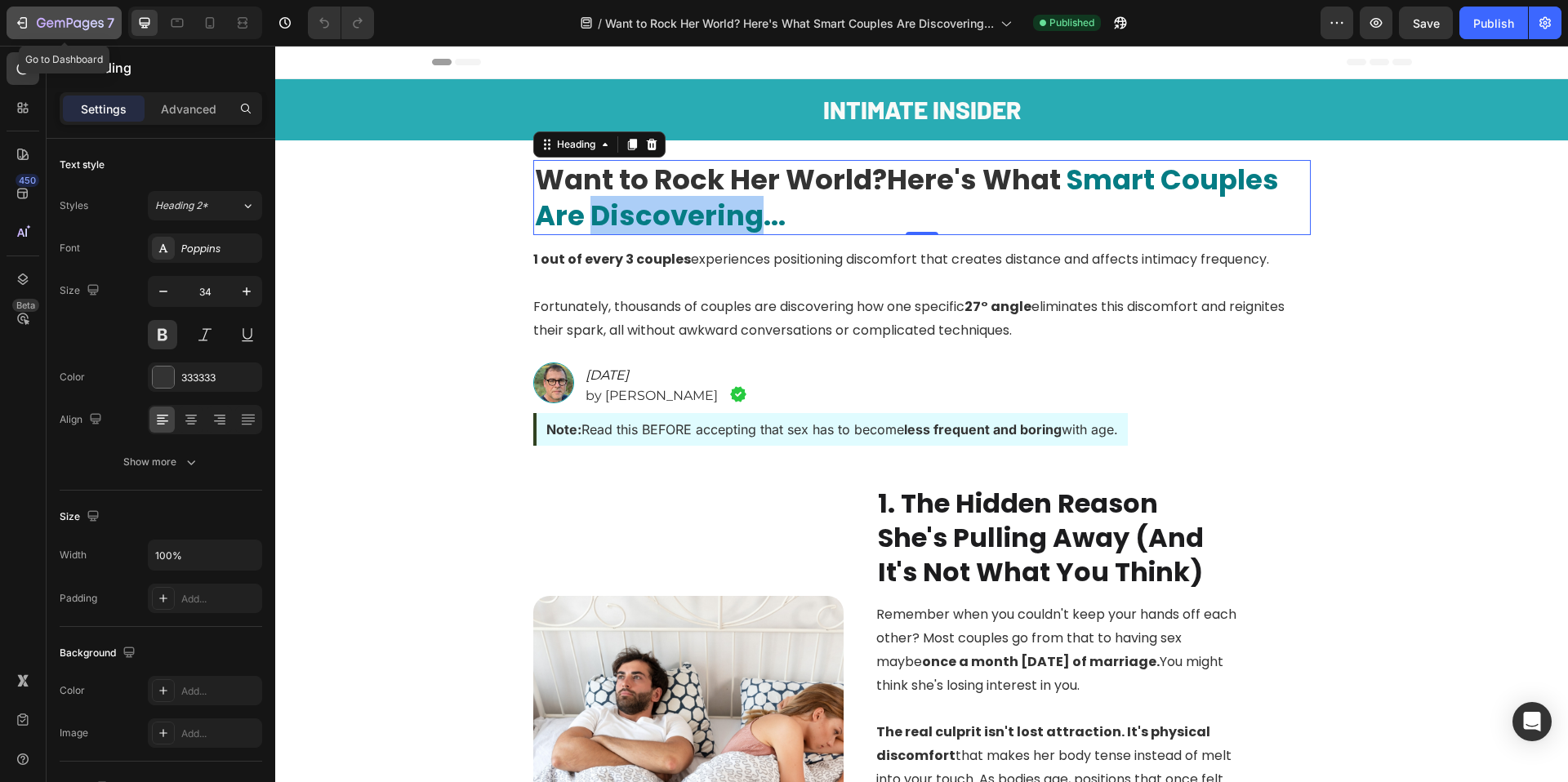
click at [50, 20] on icon "button" at bounding box center [70, 24] width 67 height 14
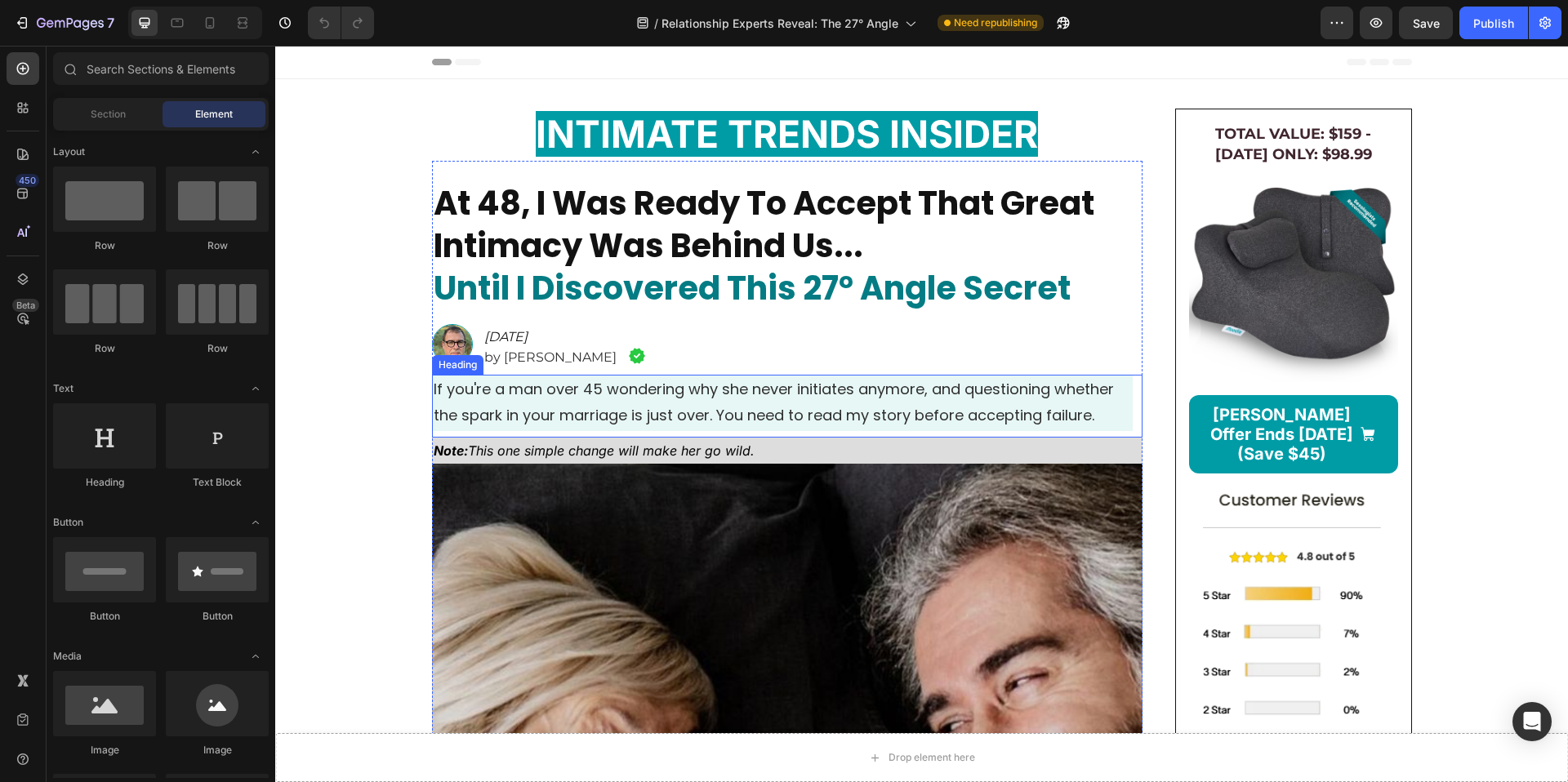
click at [586, 385] on span "If you're a man over 45 wondering why she never initiates anymore, and question…" at bounding box center [773, 402] width 680 height 46
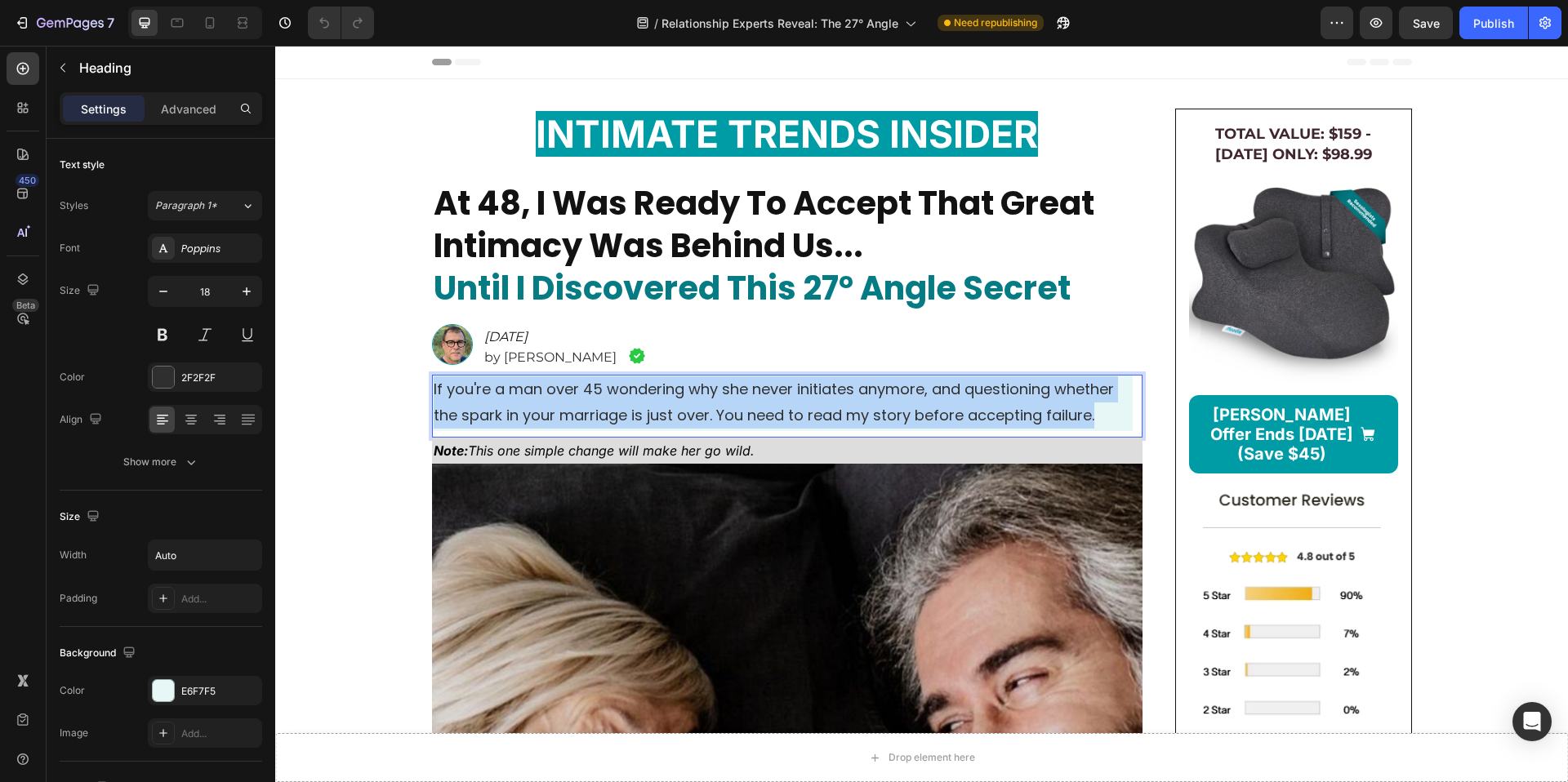
click at [586, 385] on span "If you're a man over 45 wondering why she never initiates anymore, and question…" at bounding box center [773, 402] width 680 height 46
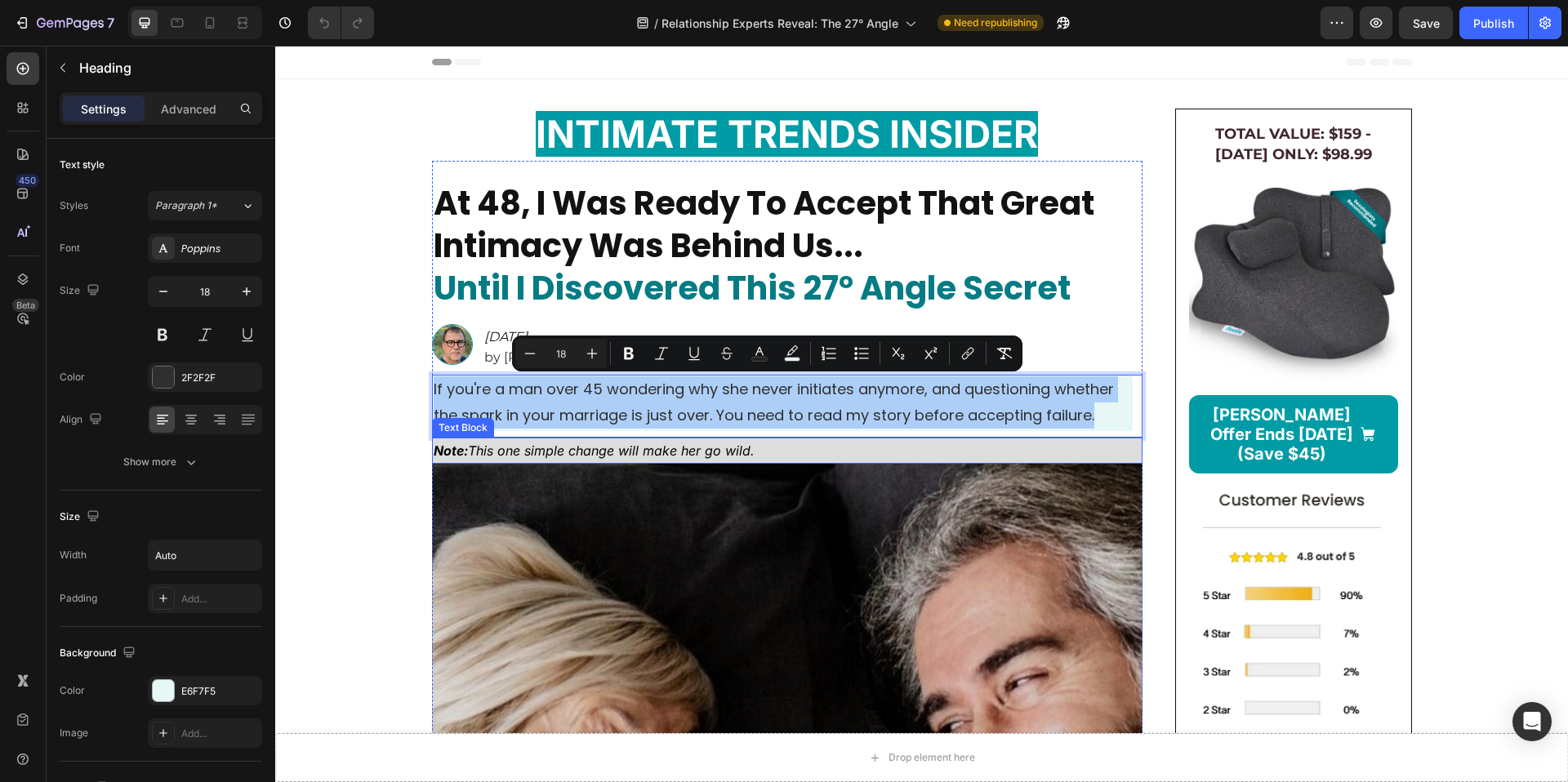
click at [563, 456] on icon "Note: This one simple change will make her go wild." at bounding box center [594, 450] width 321 height 16
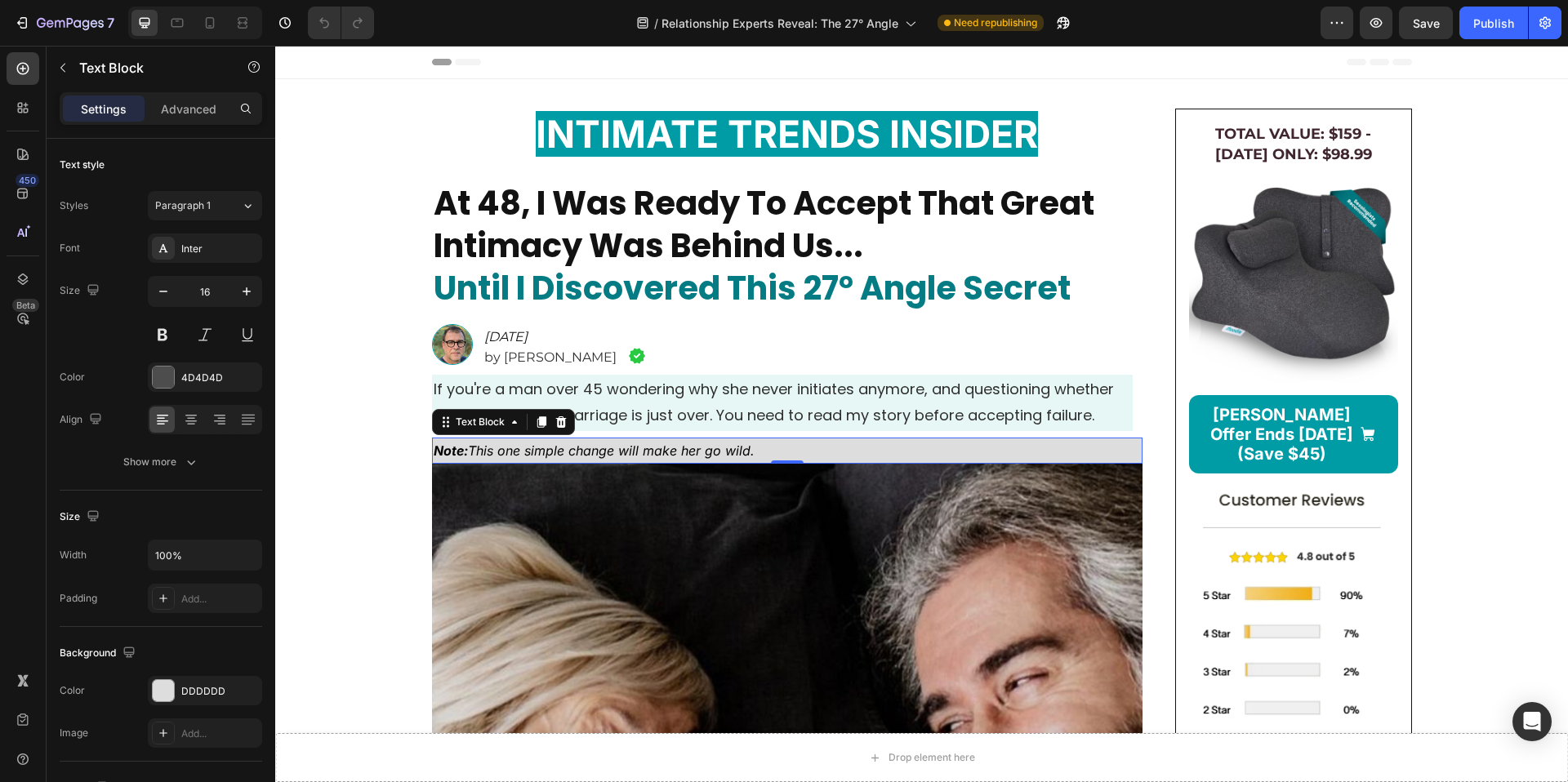
click at [563, 452] on icon "Note: This one simple change will make her go wild." at bounding box center [594, 450] width 321 height 16
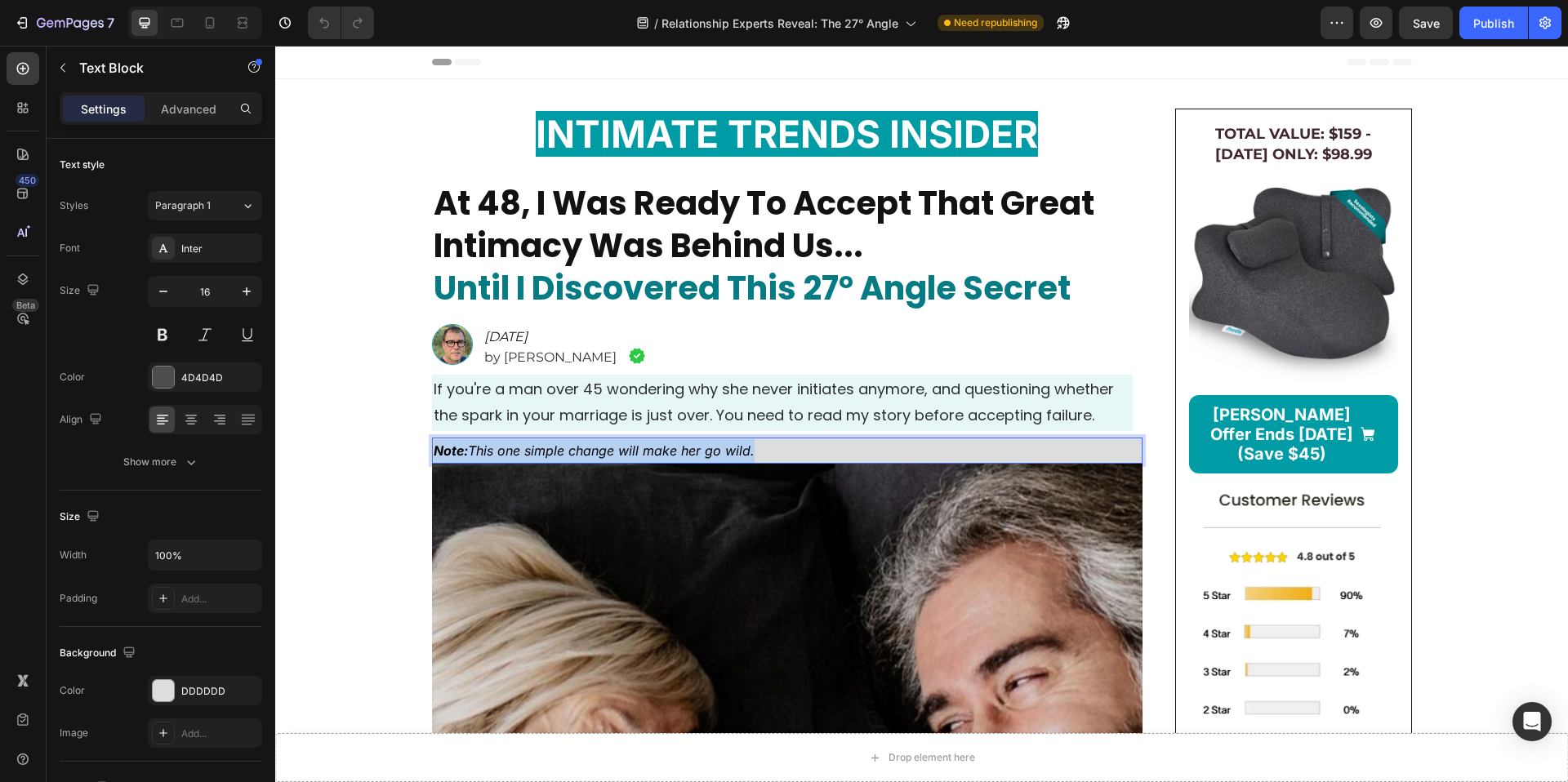
click at [563, 452] on icon "Note: This one simple change will make her go wild." at bounding box center [594, 450] width 321 height 16
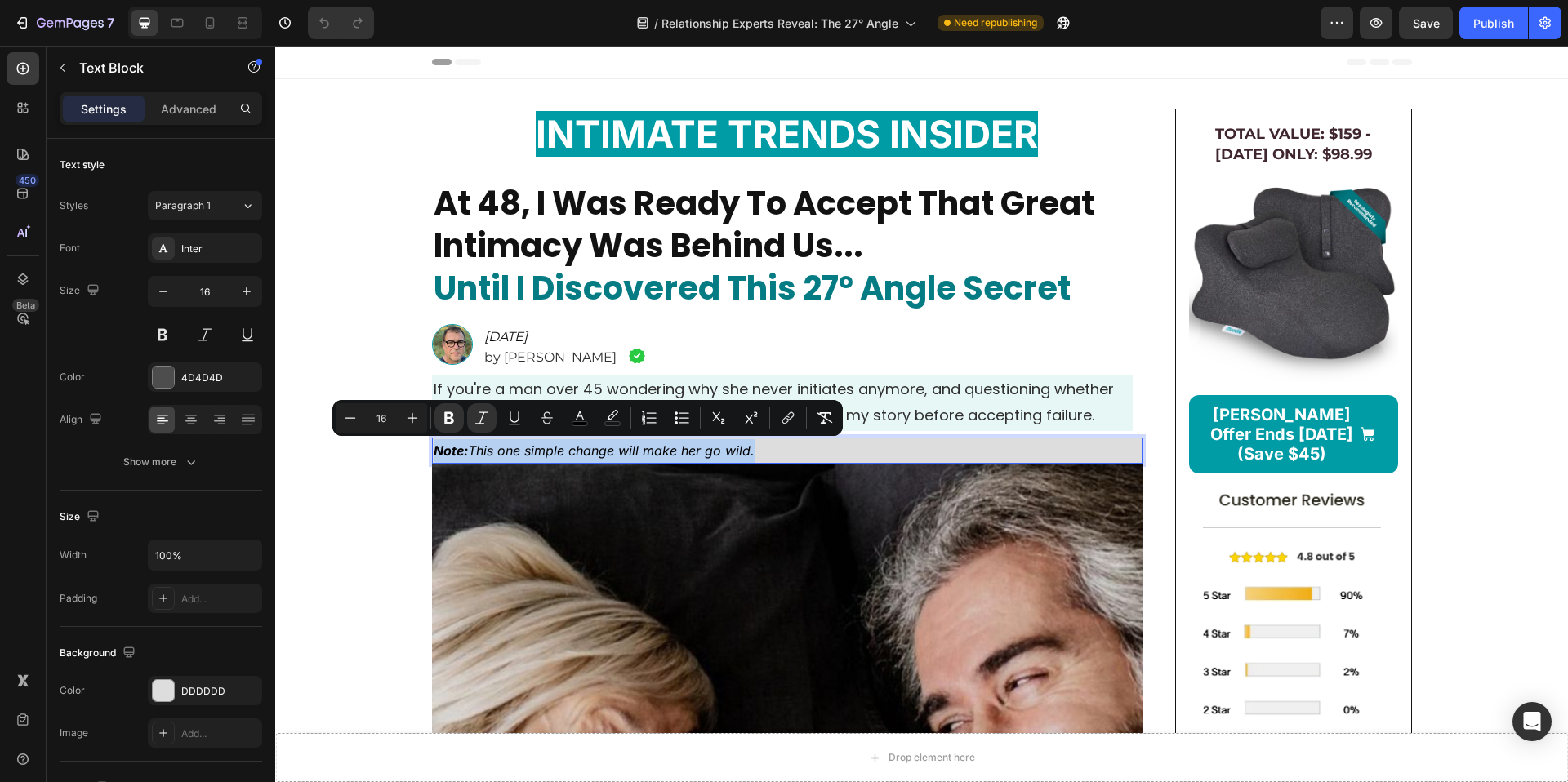
copy icon "Note: This one simple change will make her go wild."
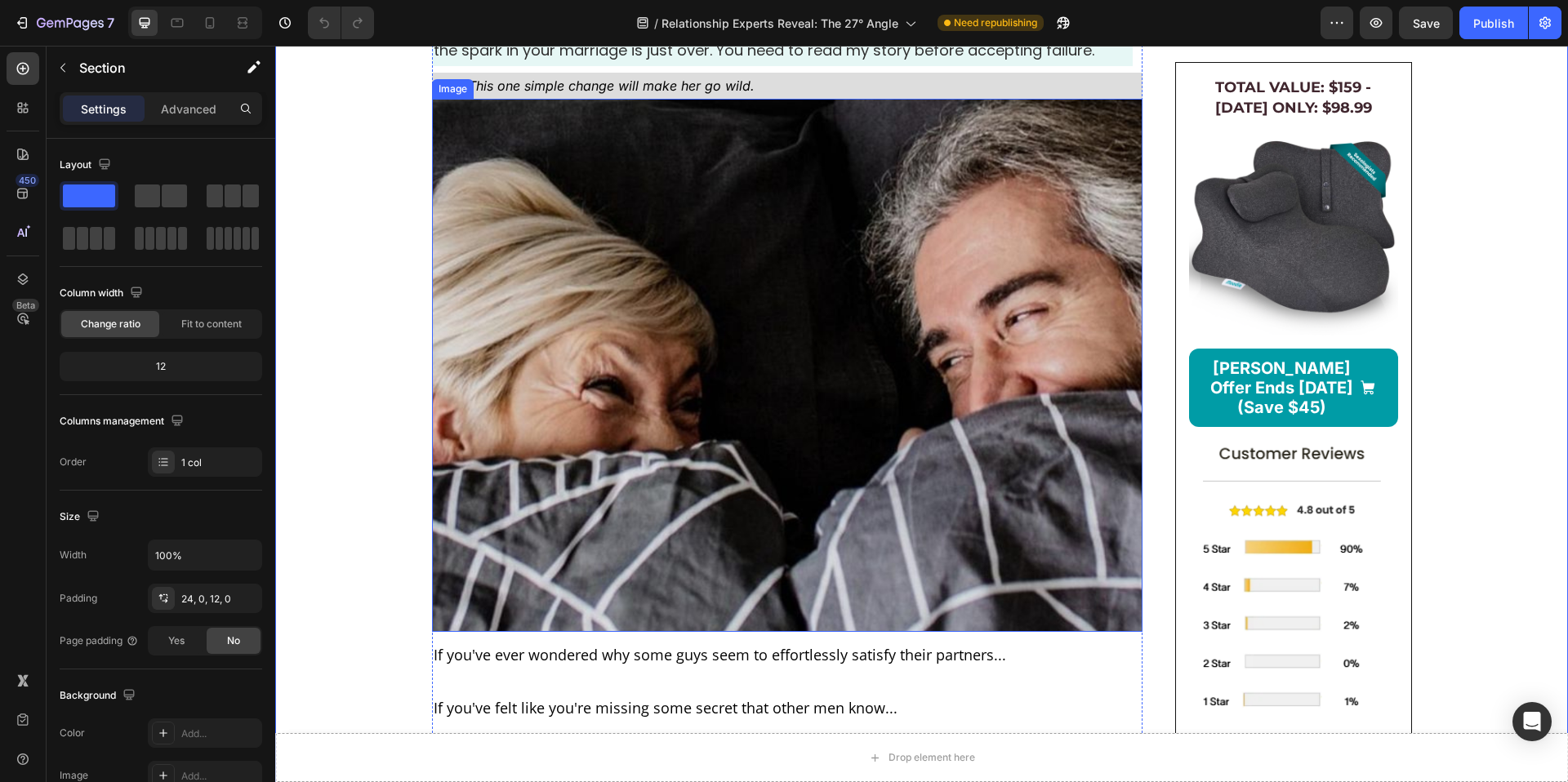
scroll to position [661, 0]
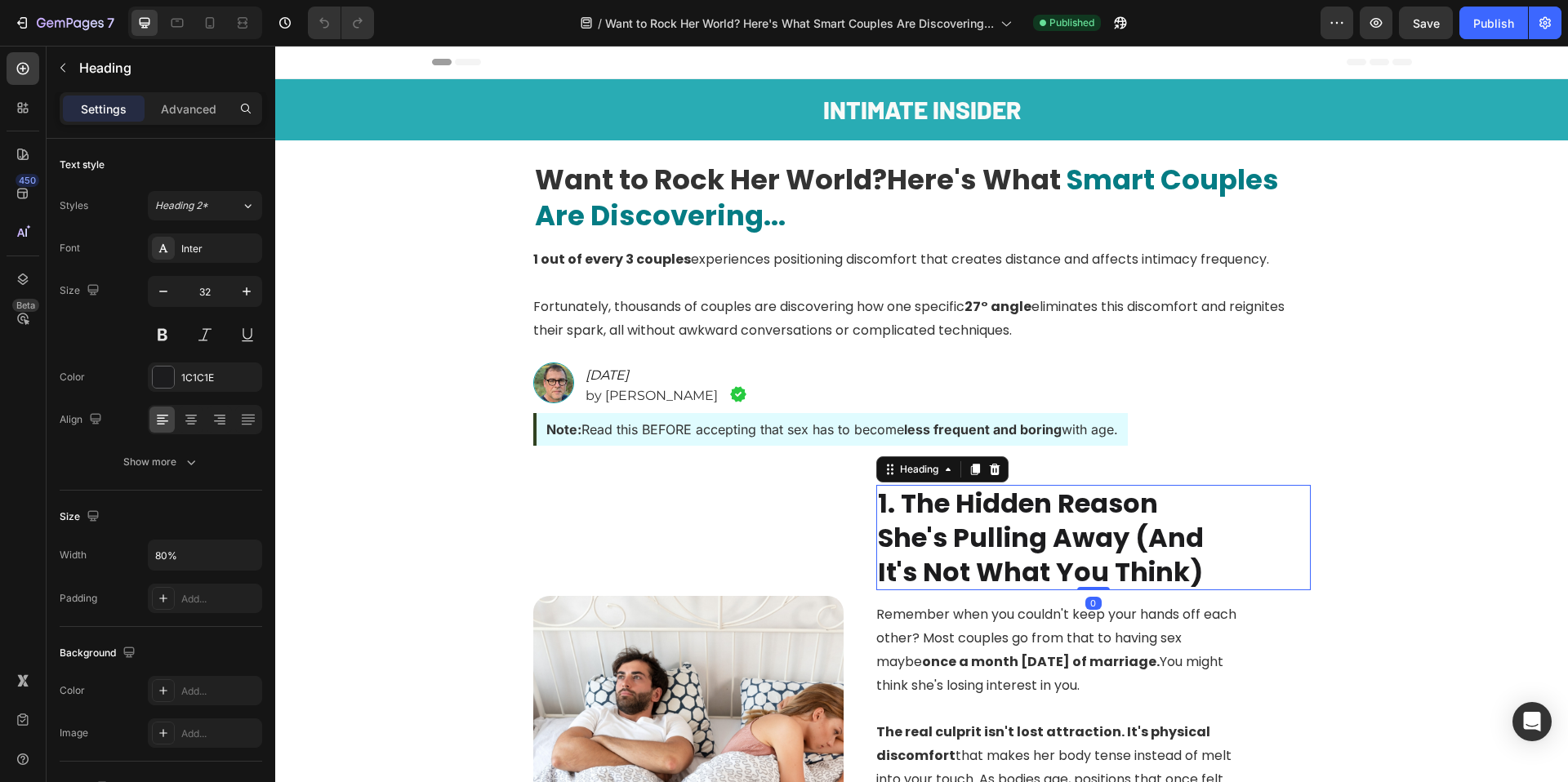
click at [1009, 521] on h2 "1. The Hidden Reason She's Pulling Away (And It's Not What You Think)" at bounding box center [1050, 537] width 348 height 106
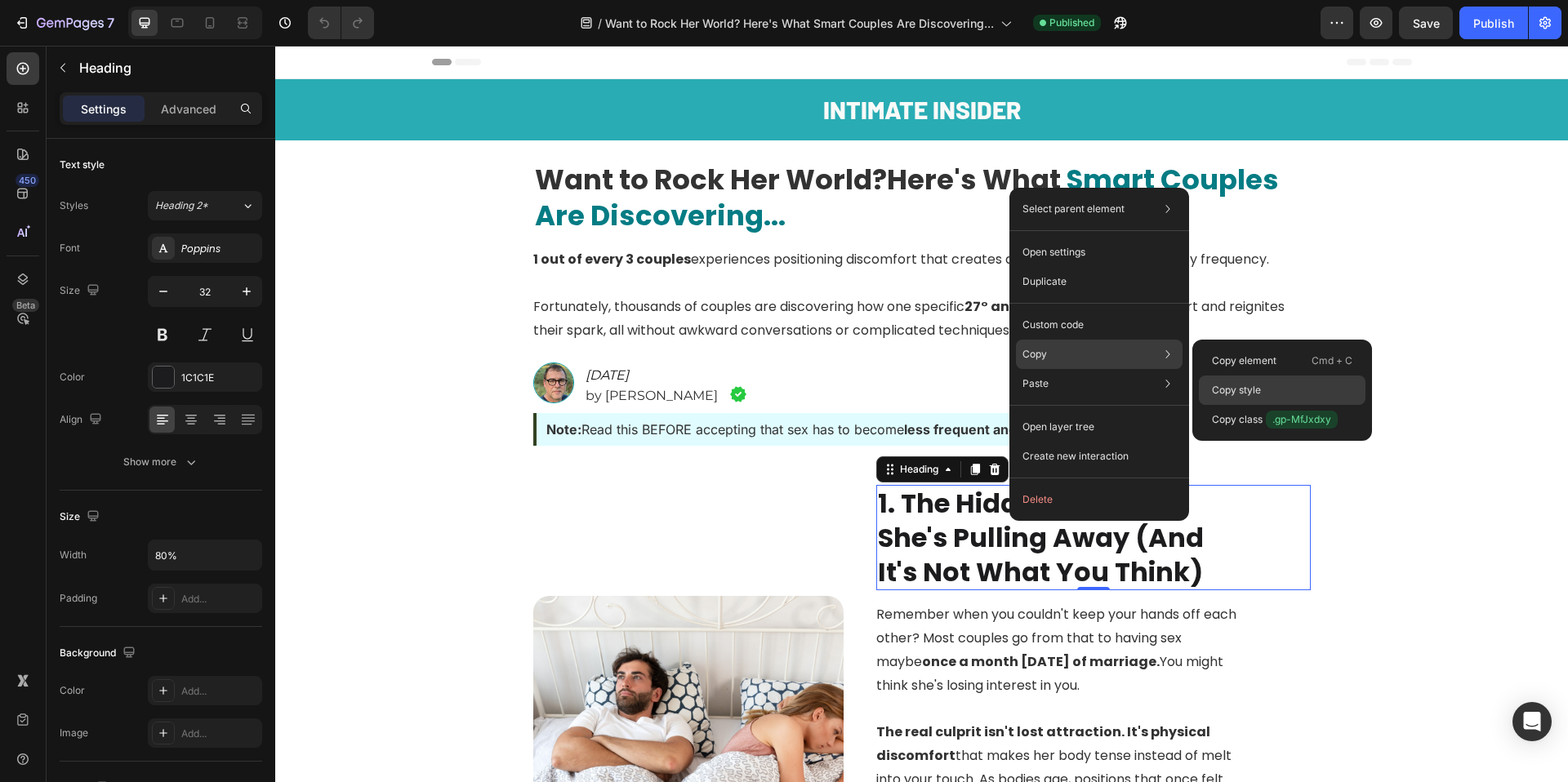
click at [1247, 385] on p "Copy style" at bounding box center [1236, 390] width 49 height 15
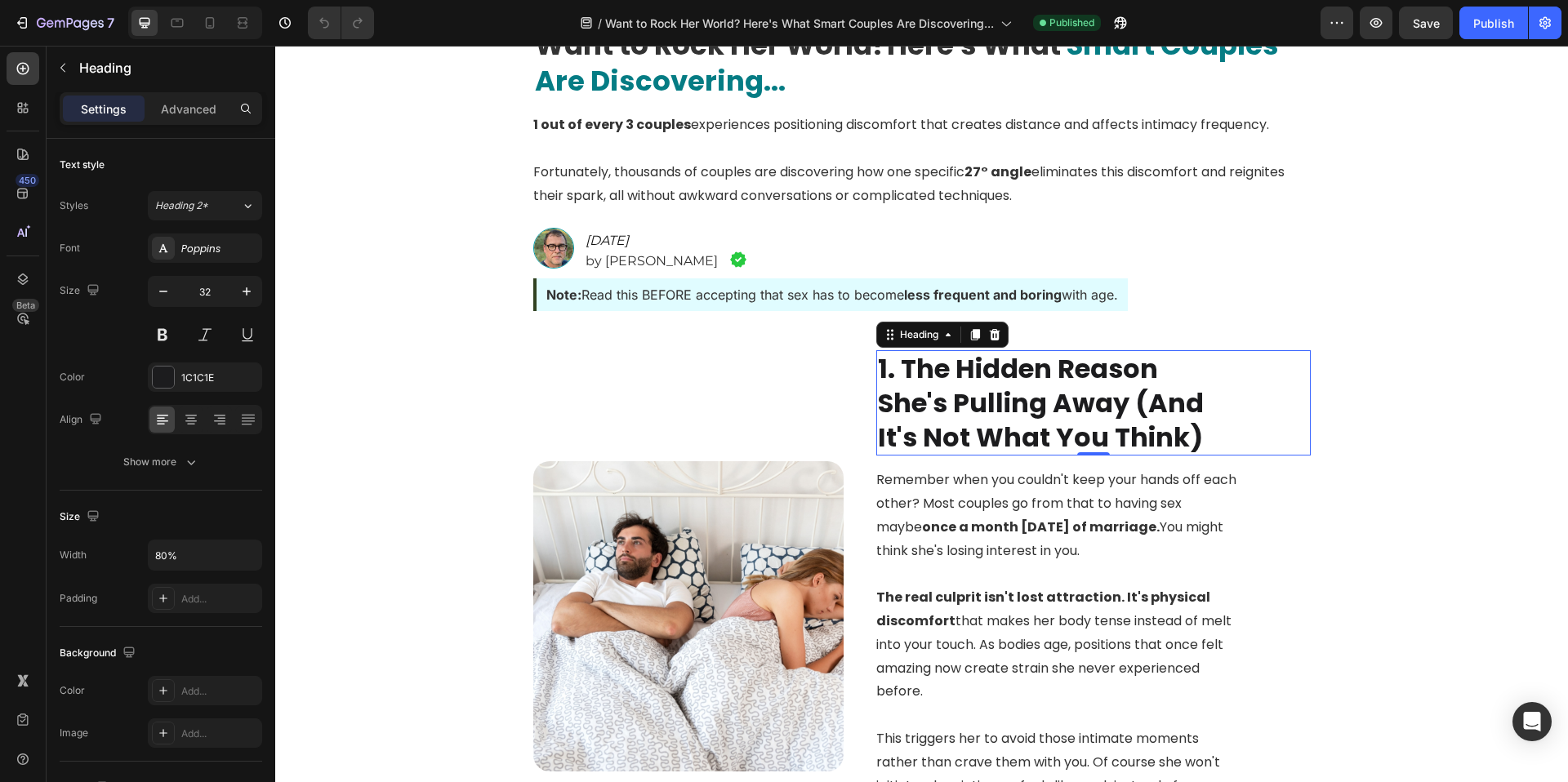
scroll to position [146, 0]
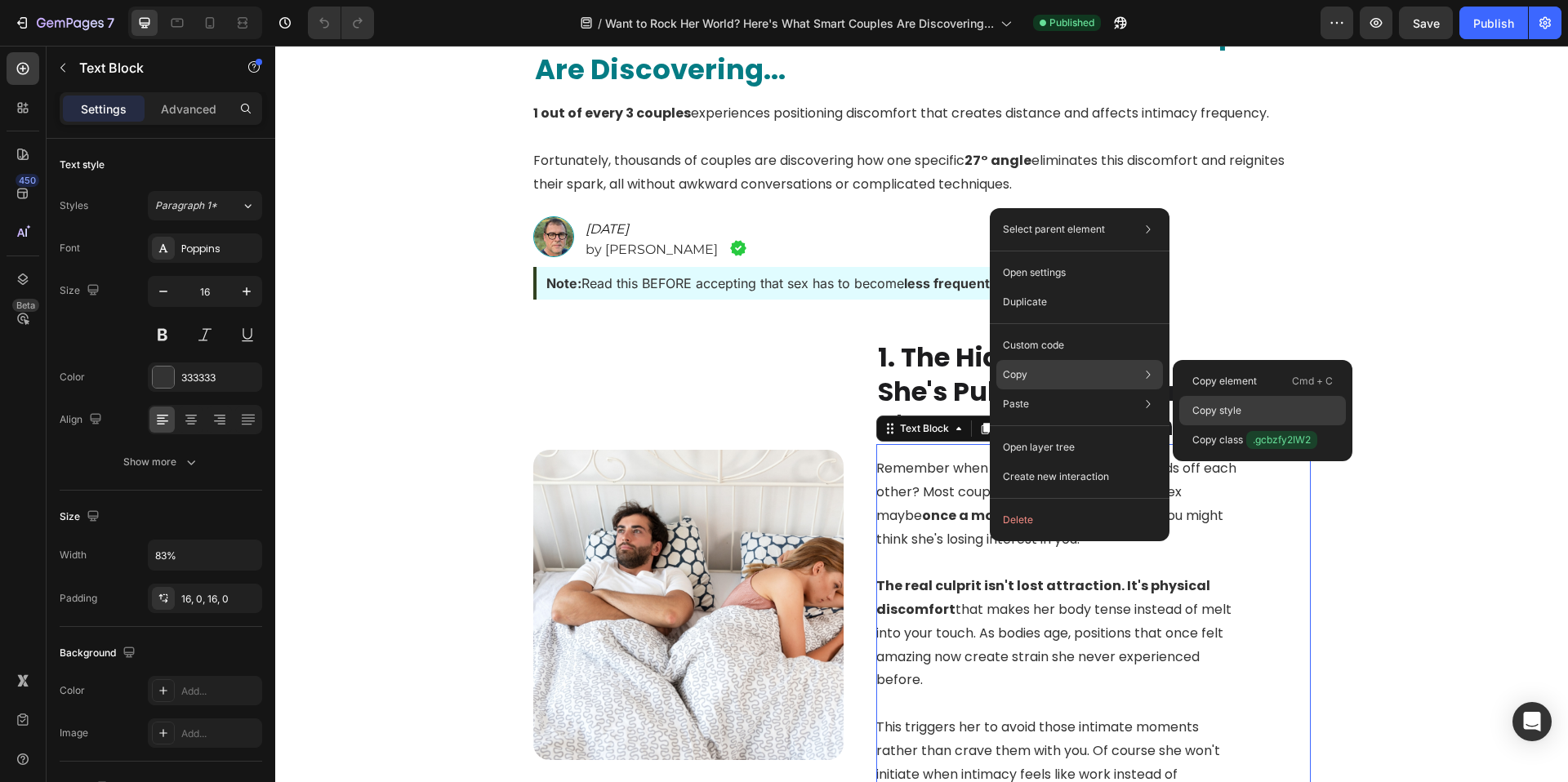
click at [1238, 411] on p "Copy style" at bounding box center [1217, 411] width 49 height 15
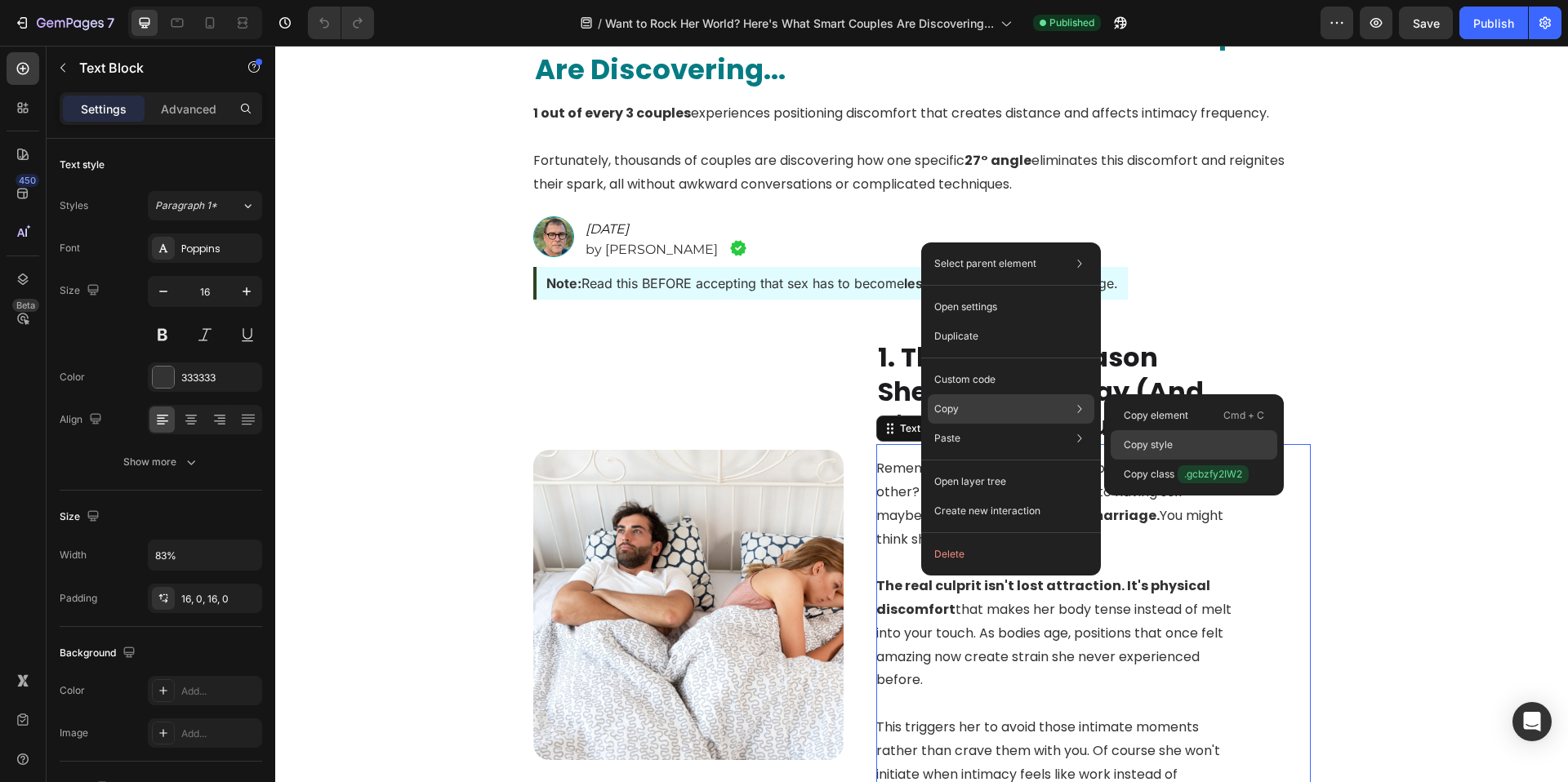
click at [1143, 440] on p "Copy style" at bounding box center [1148, 445] width 49 height 15
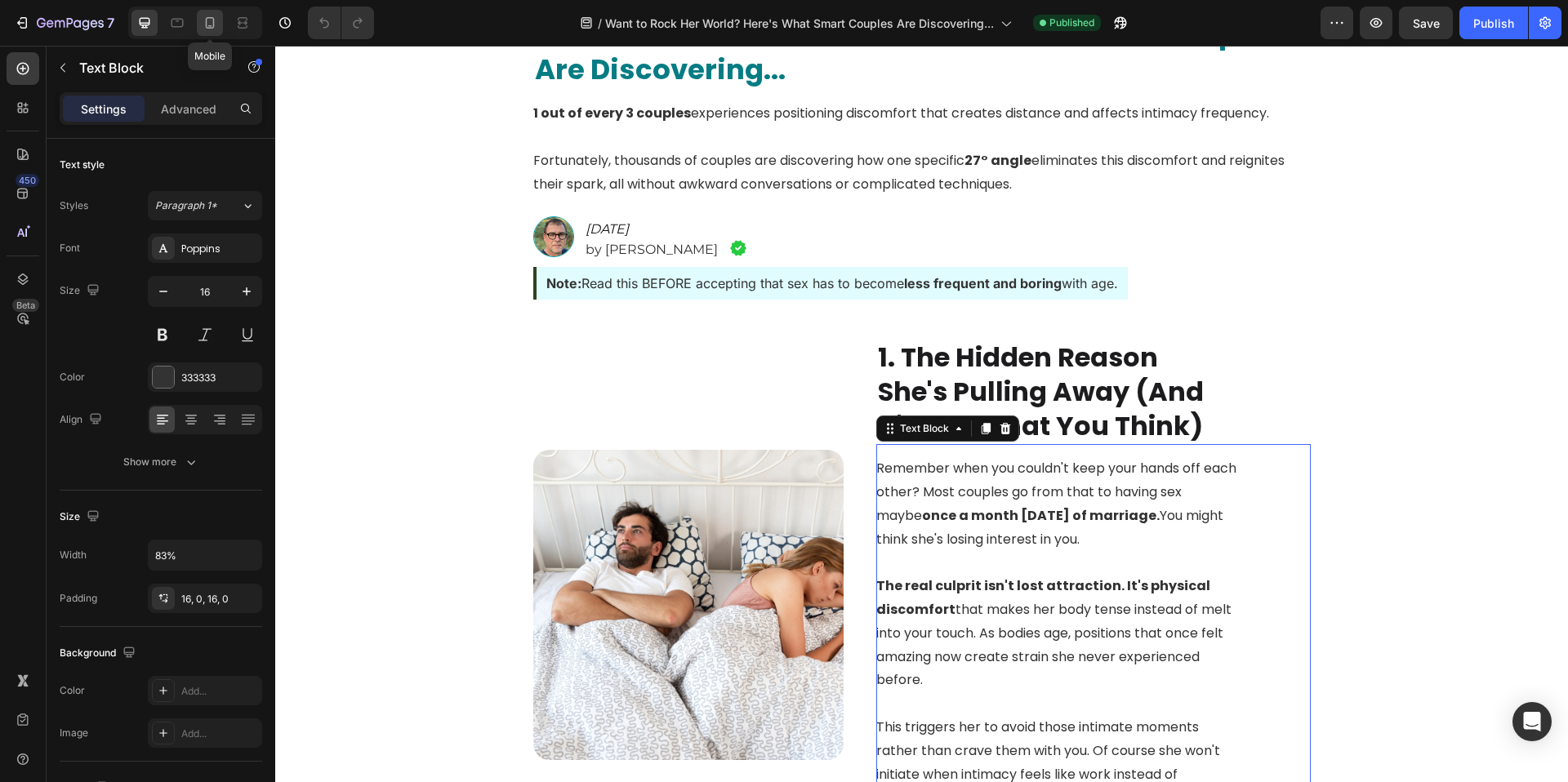
click at [217, 19] on icon at bounding box center [209, 23] width 16 height 16
type input "14"
type input "100%"
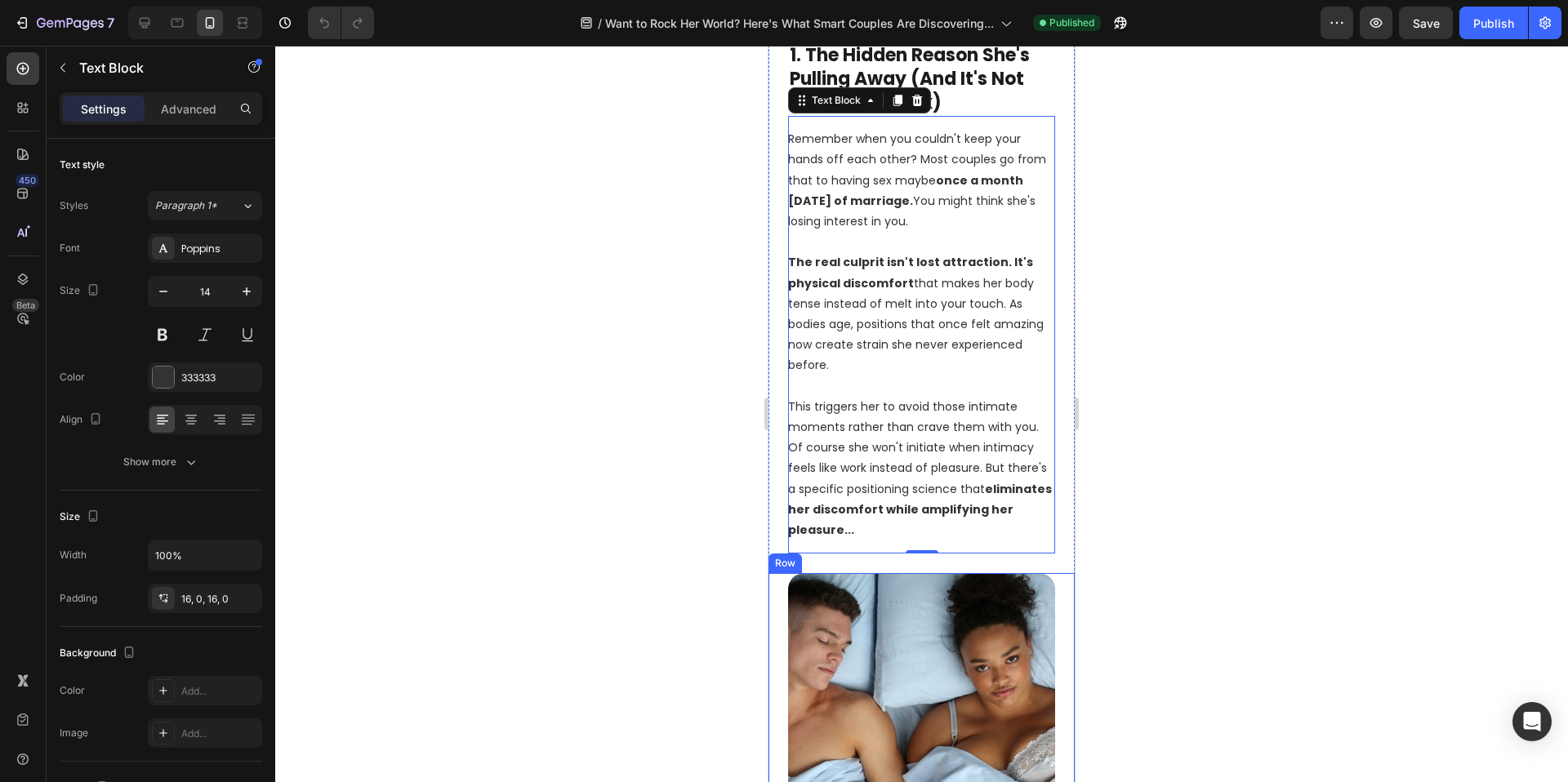
scroll to position [888, 0]
click at [615, 517] on div at bounding box center [921, 414] width 1293 height 737
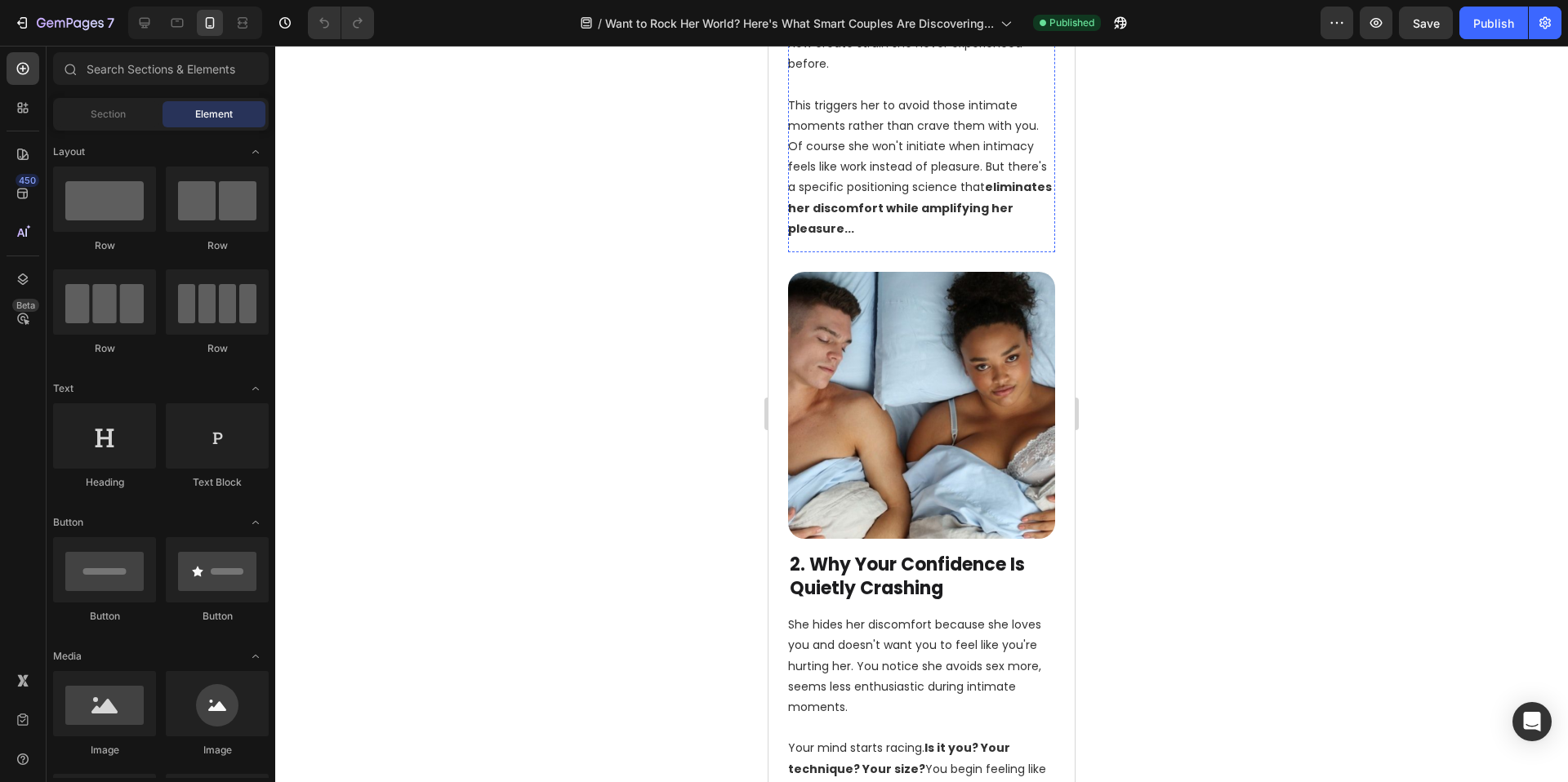
scroll to position [1470, 0]
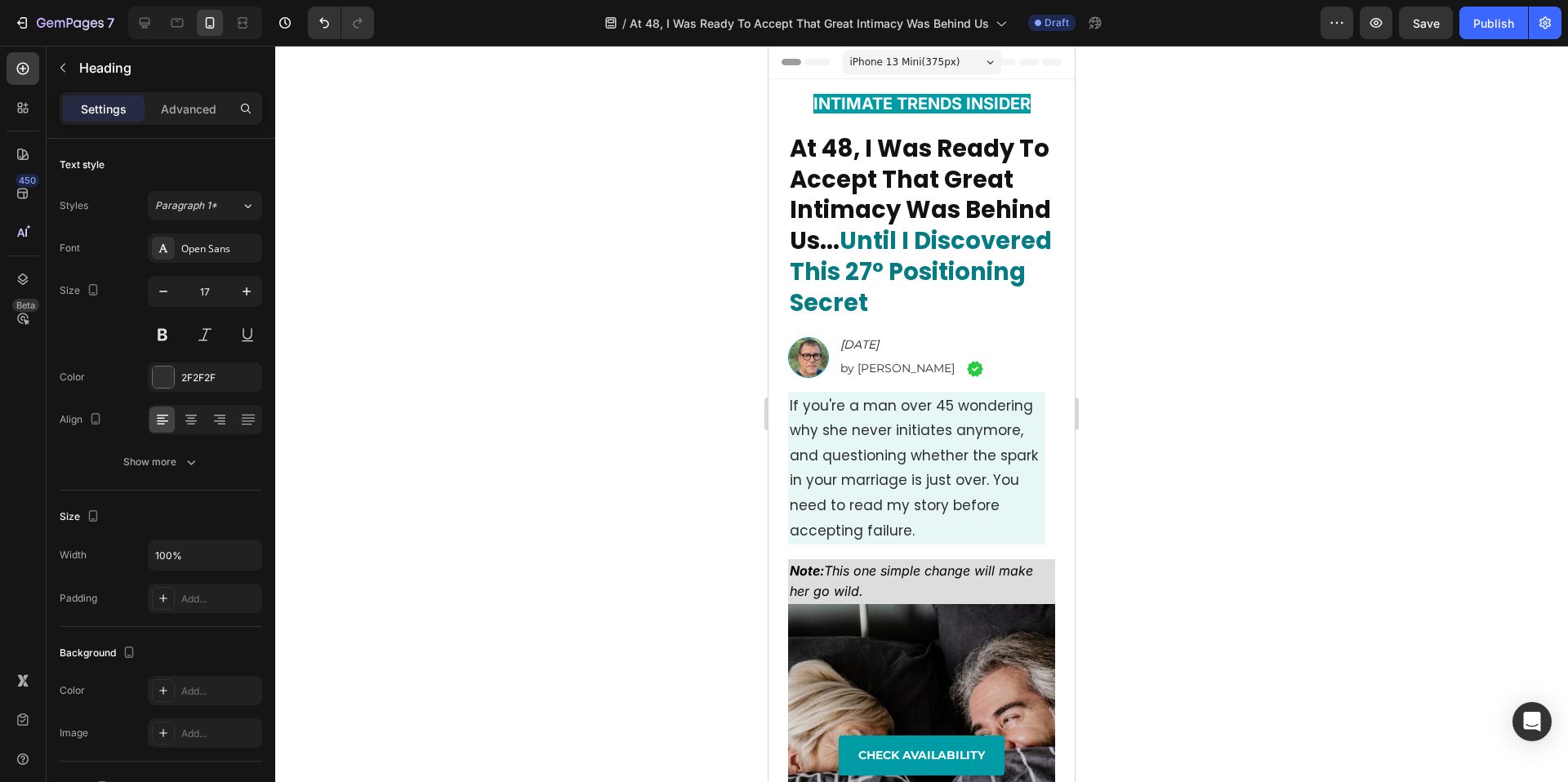
scroll to position [10643, 0]
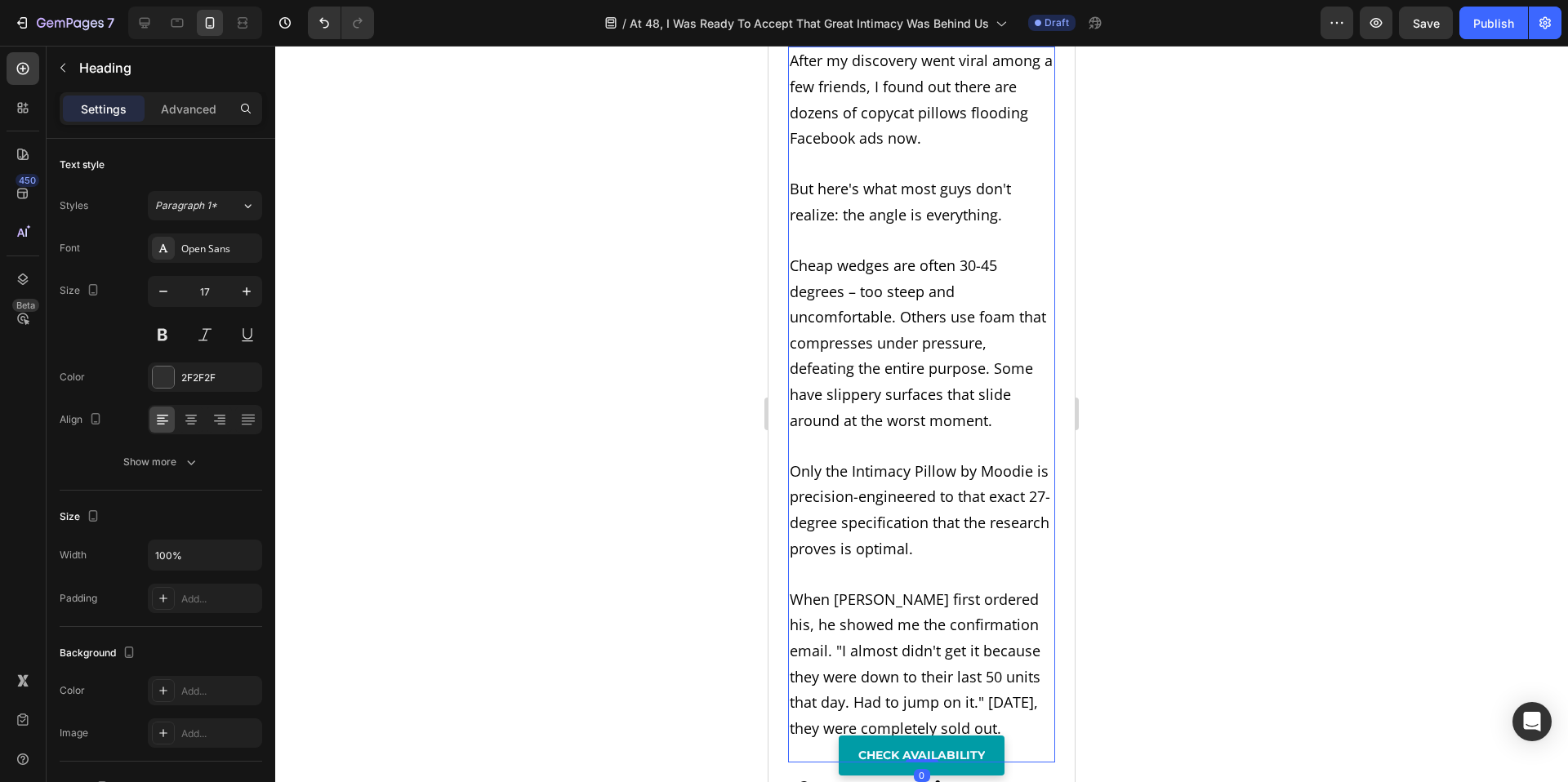
click at [907, 36] on icon at bounding box center [907, 31] width 11 height 12
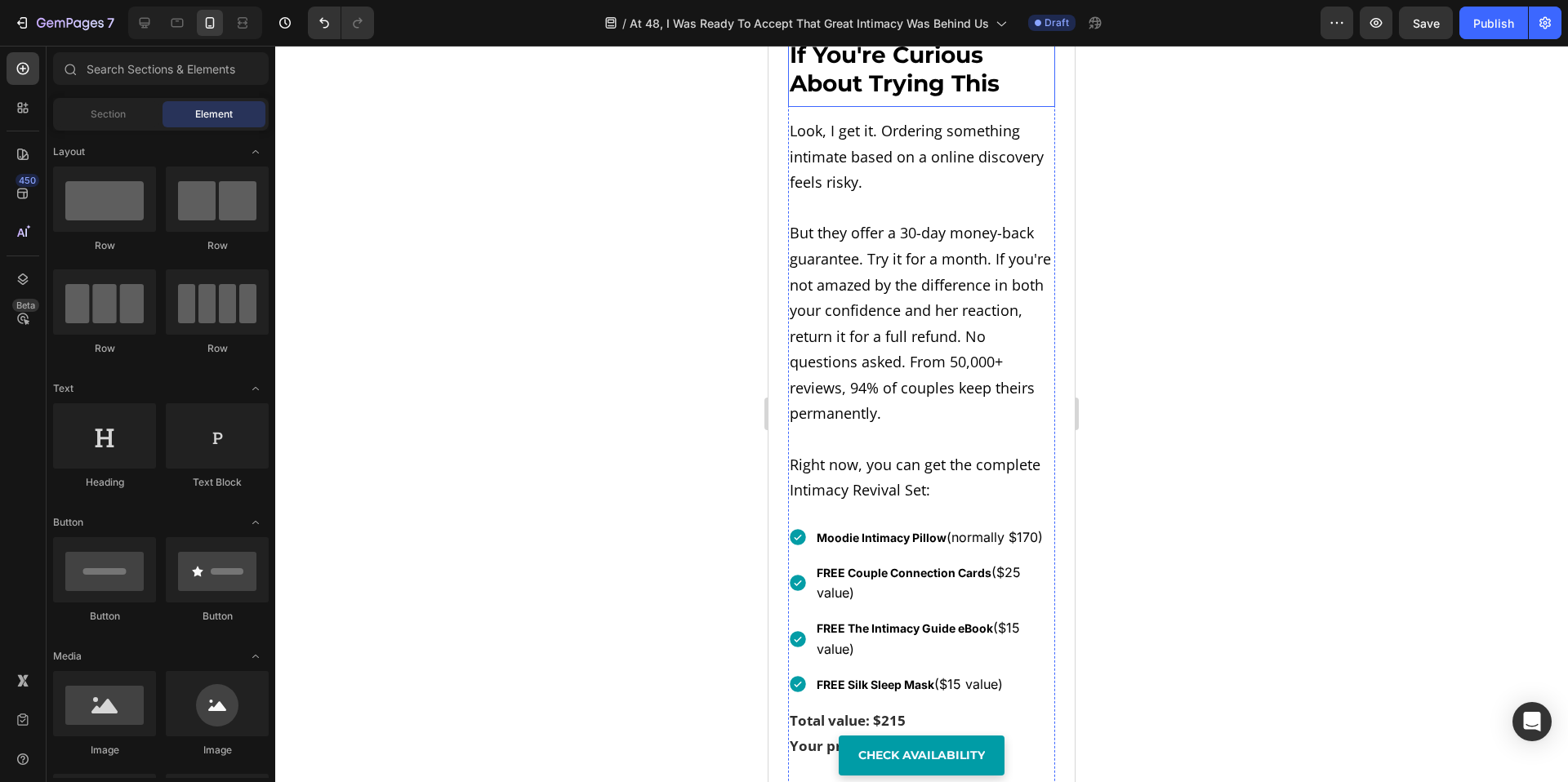
click at [906, 98] on strong "If You're Curious About Trying This" at bounding box center [895, 69] width 210 height 57
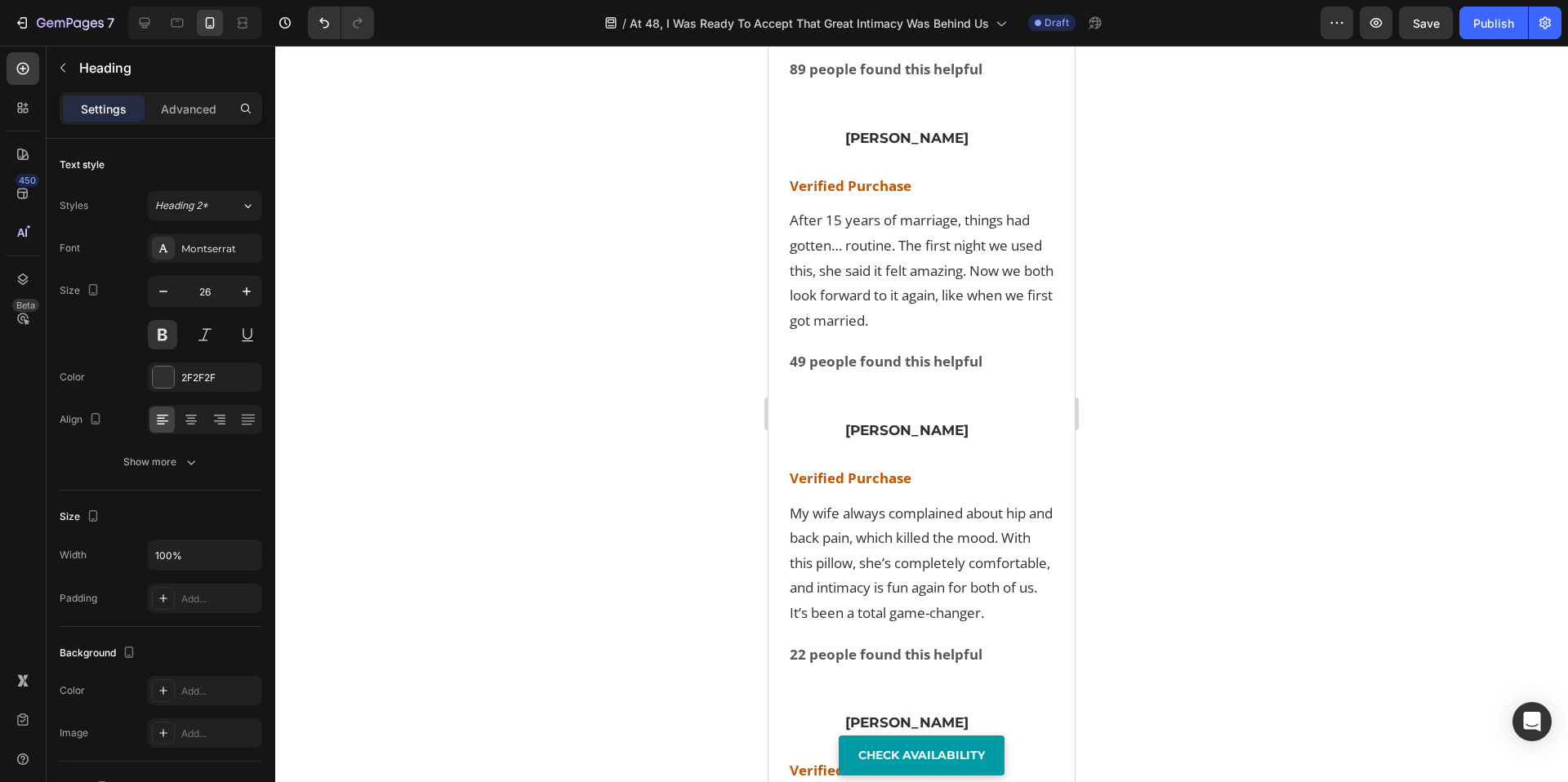
scroll to position [12444, 0]
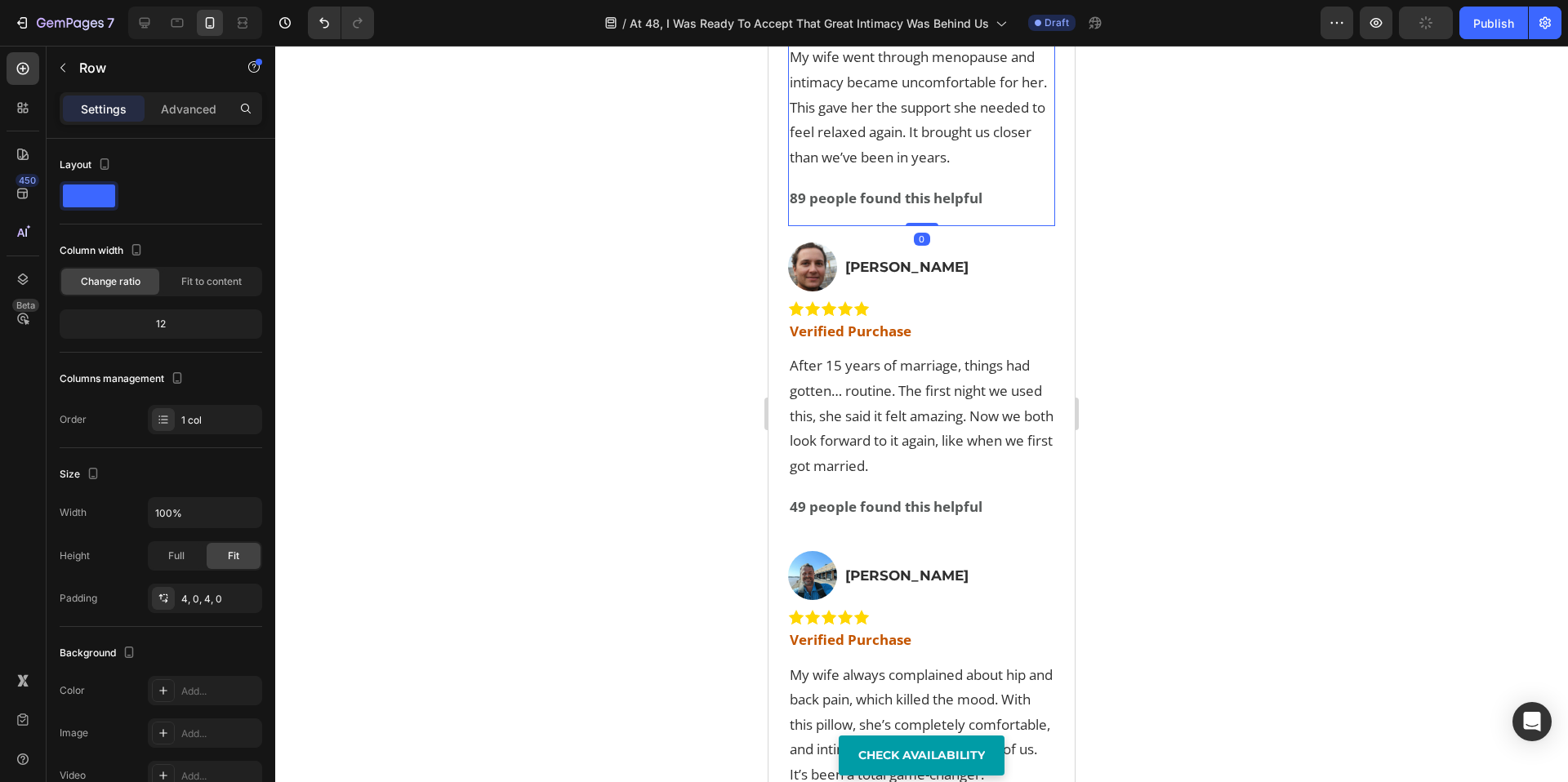
click at [1023, 223] on div "Image [PERSON_NAME] Heading Row Image Row Verified Purchase Heading My wife wen…" at bounding box center [921, 72] width 267 height 302
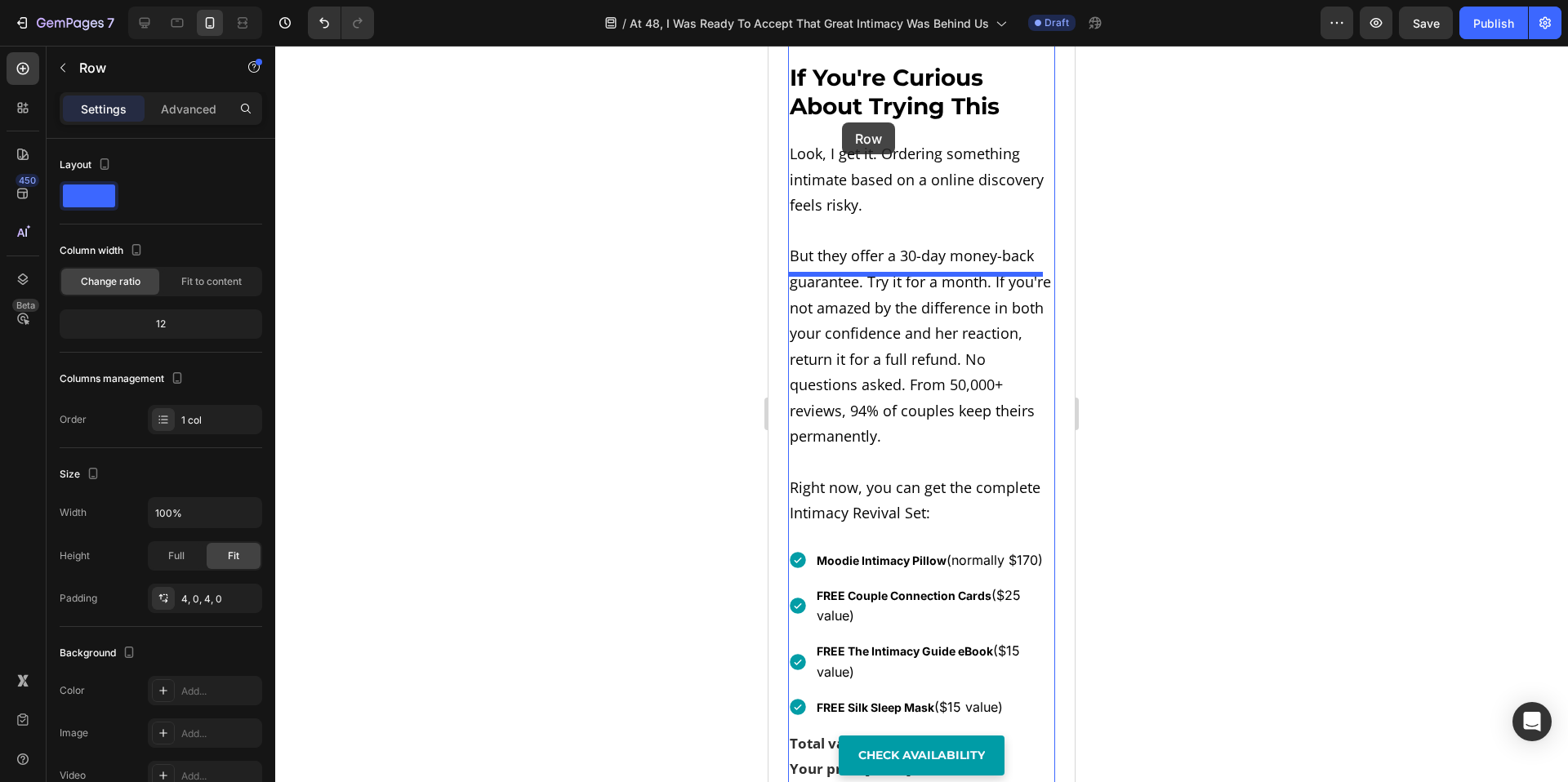
scroll to position [10595, 0]
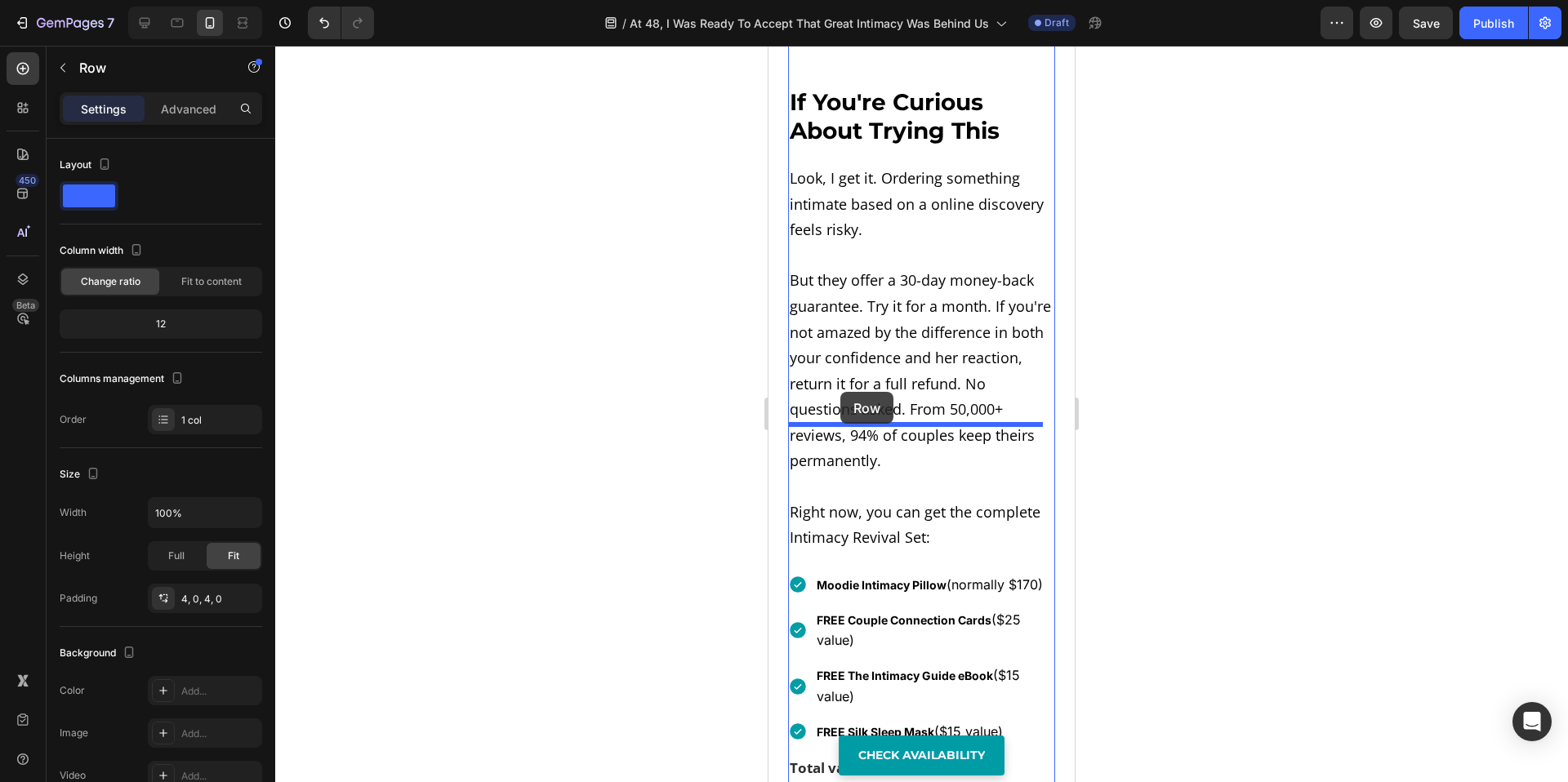
drag, startPoint x: 801, startPoint y: 280, endPoint x: 841, endPoint y: 392, distance: 118.9
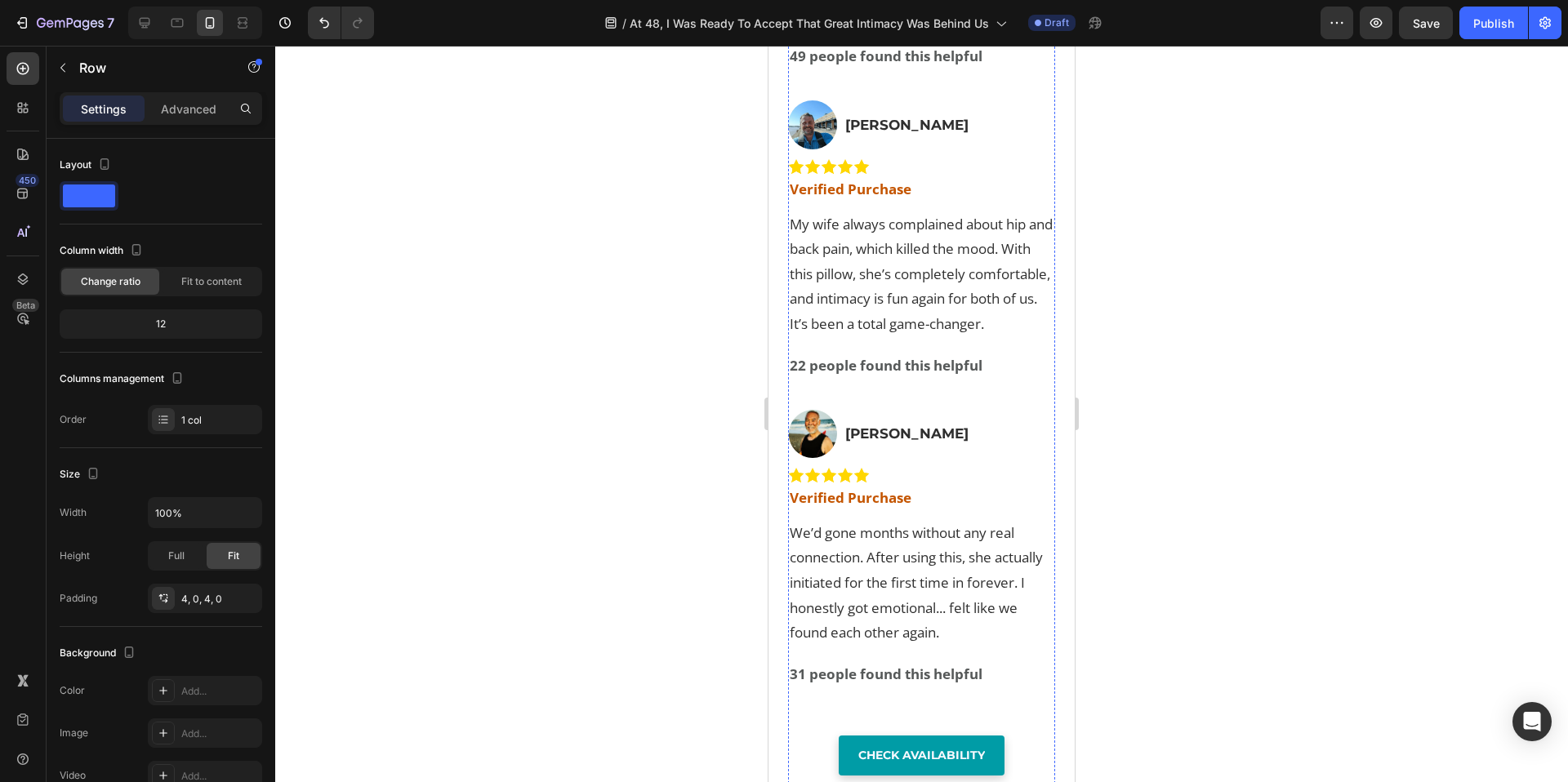
scroll to position [12889, 0]
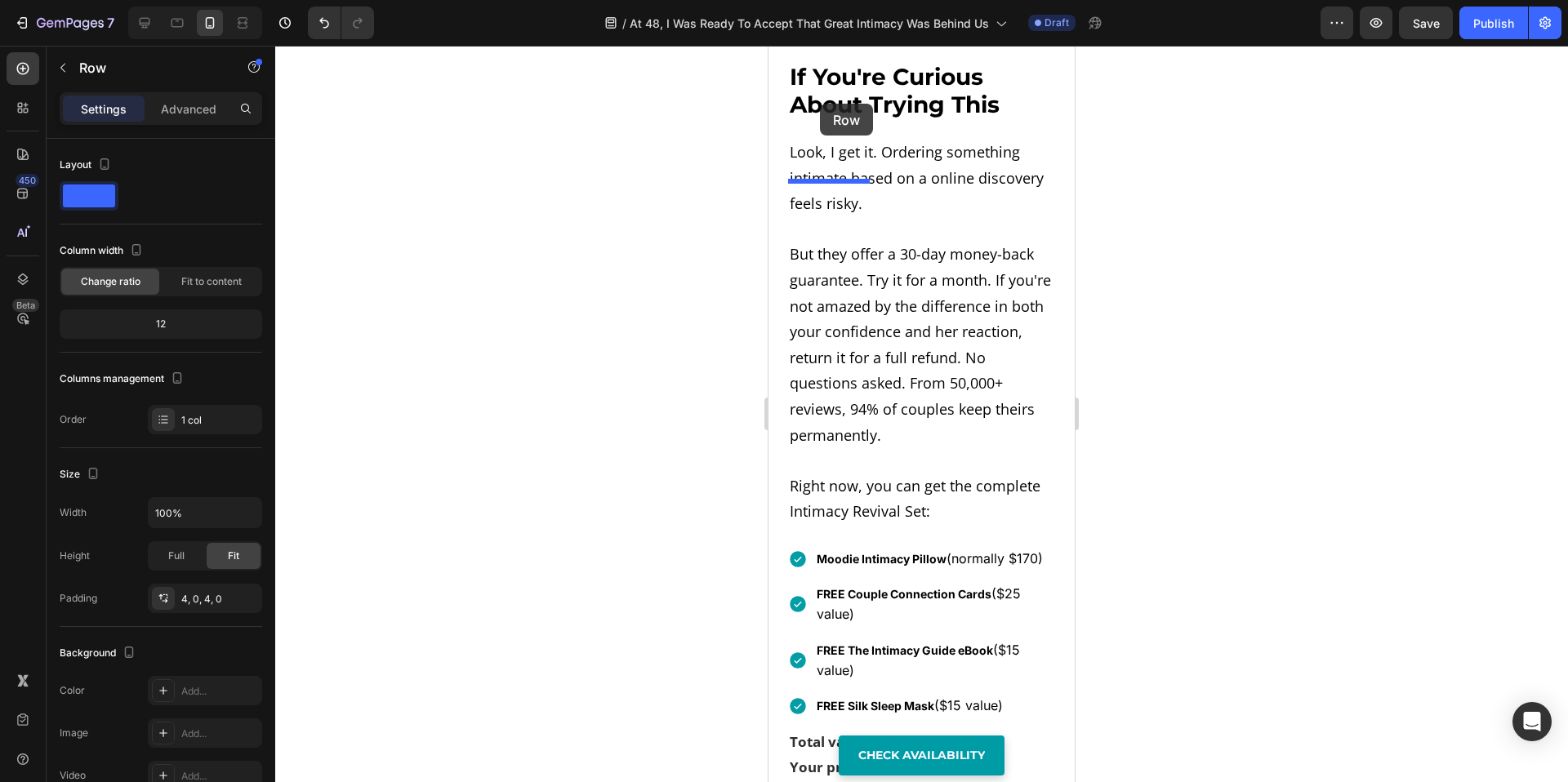
scroll to position [10927, 0]
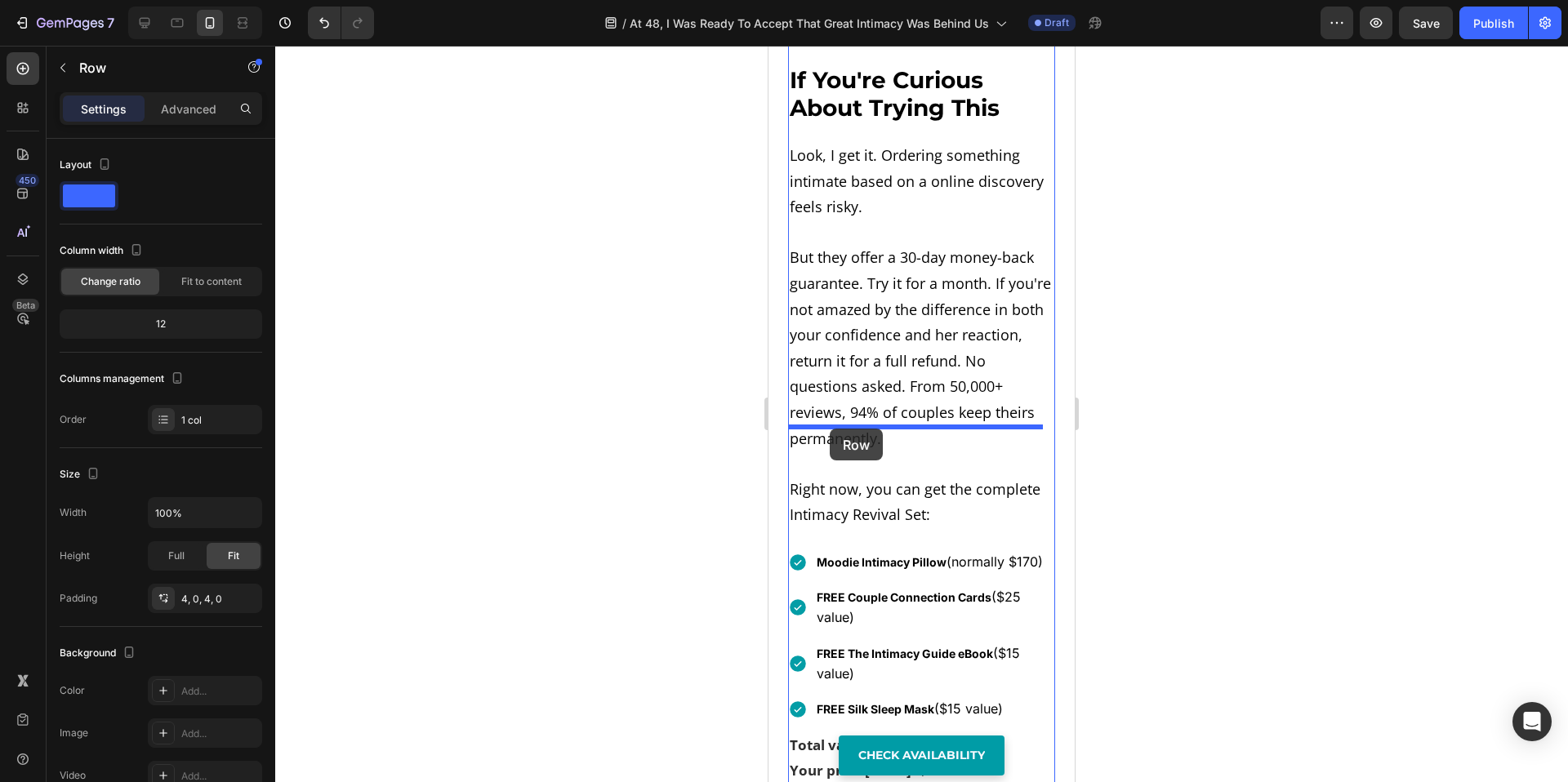
drag, startPoint x: 797, startPoint y: 160, endPoint x: 830, endPoint y: 429, distance: 271.0
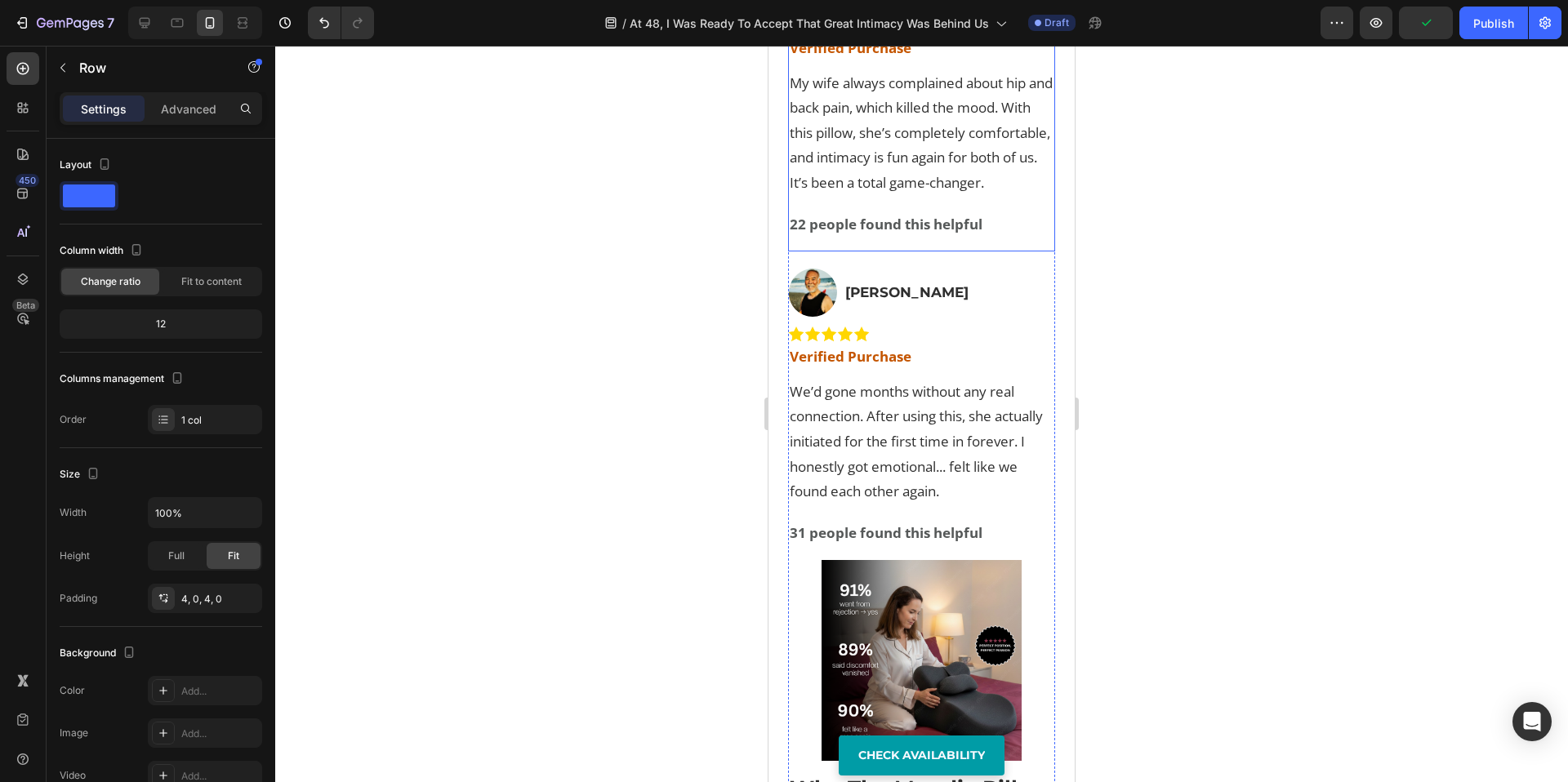
scroll to position [13157, 0]
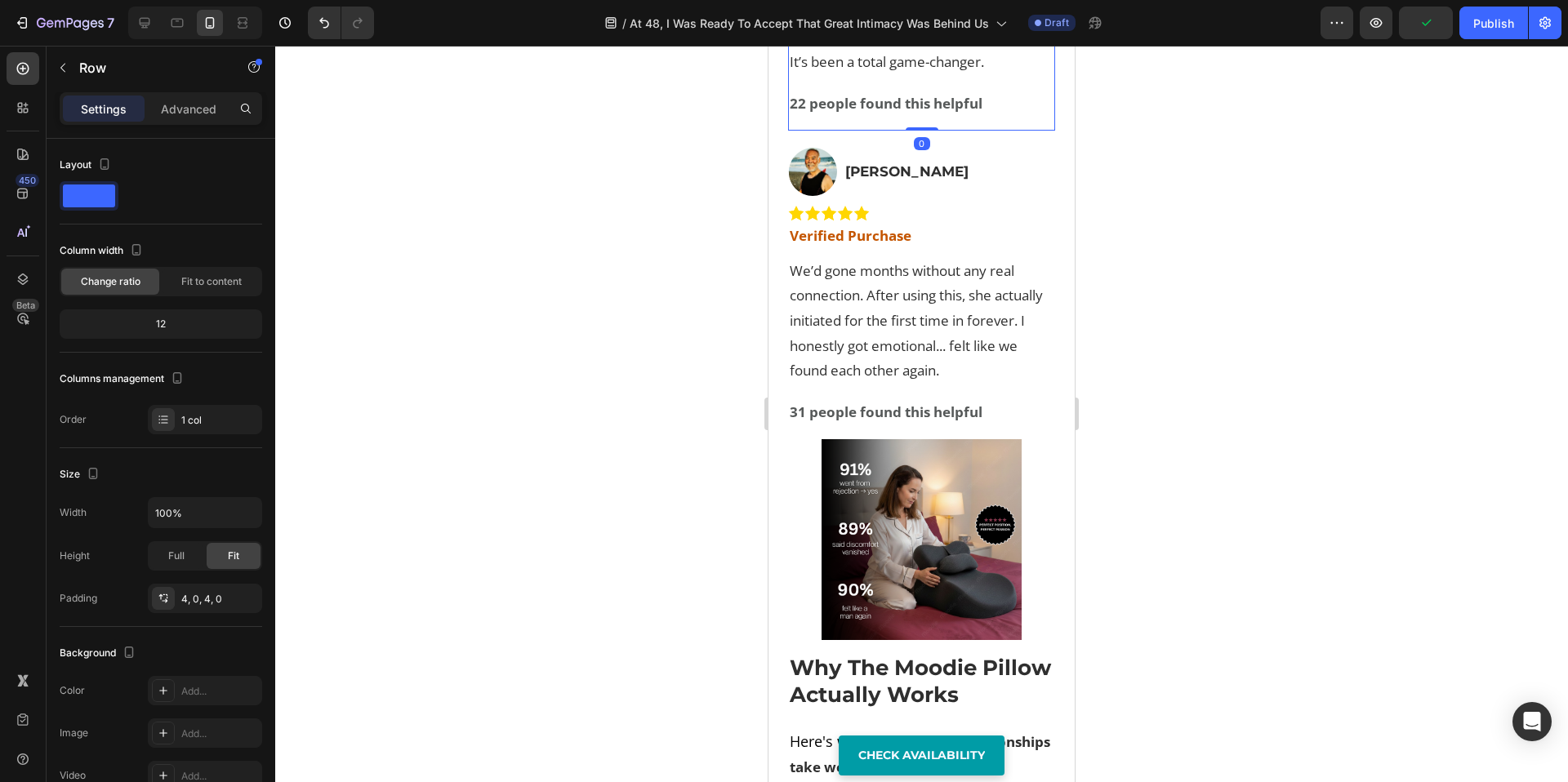
drag, startPoint x: 911, startPoint y: 229, endPoint x: 856, endPoint y: 230, distance: 55.0
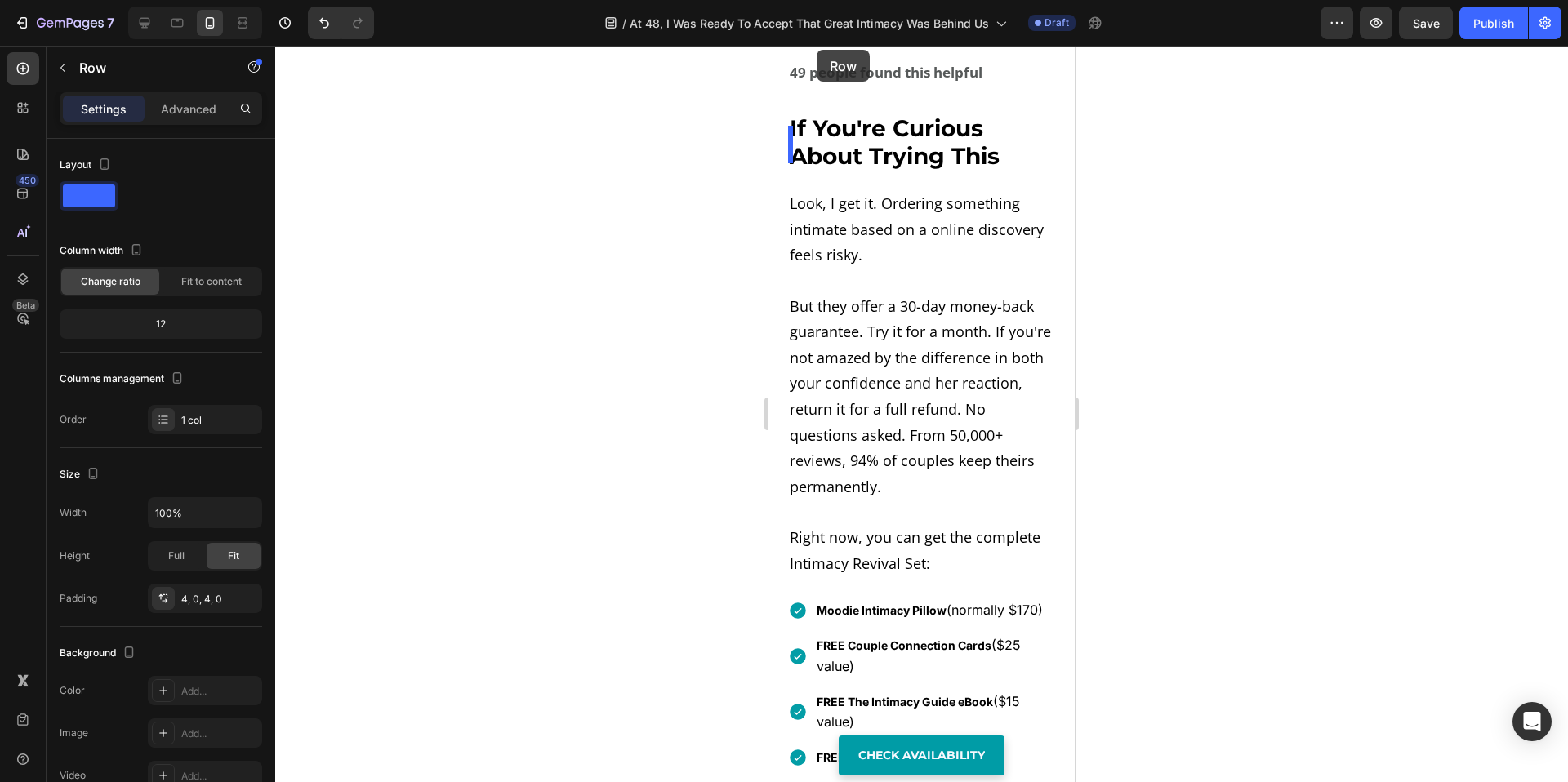
scroll to position [11156, 0]
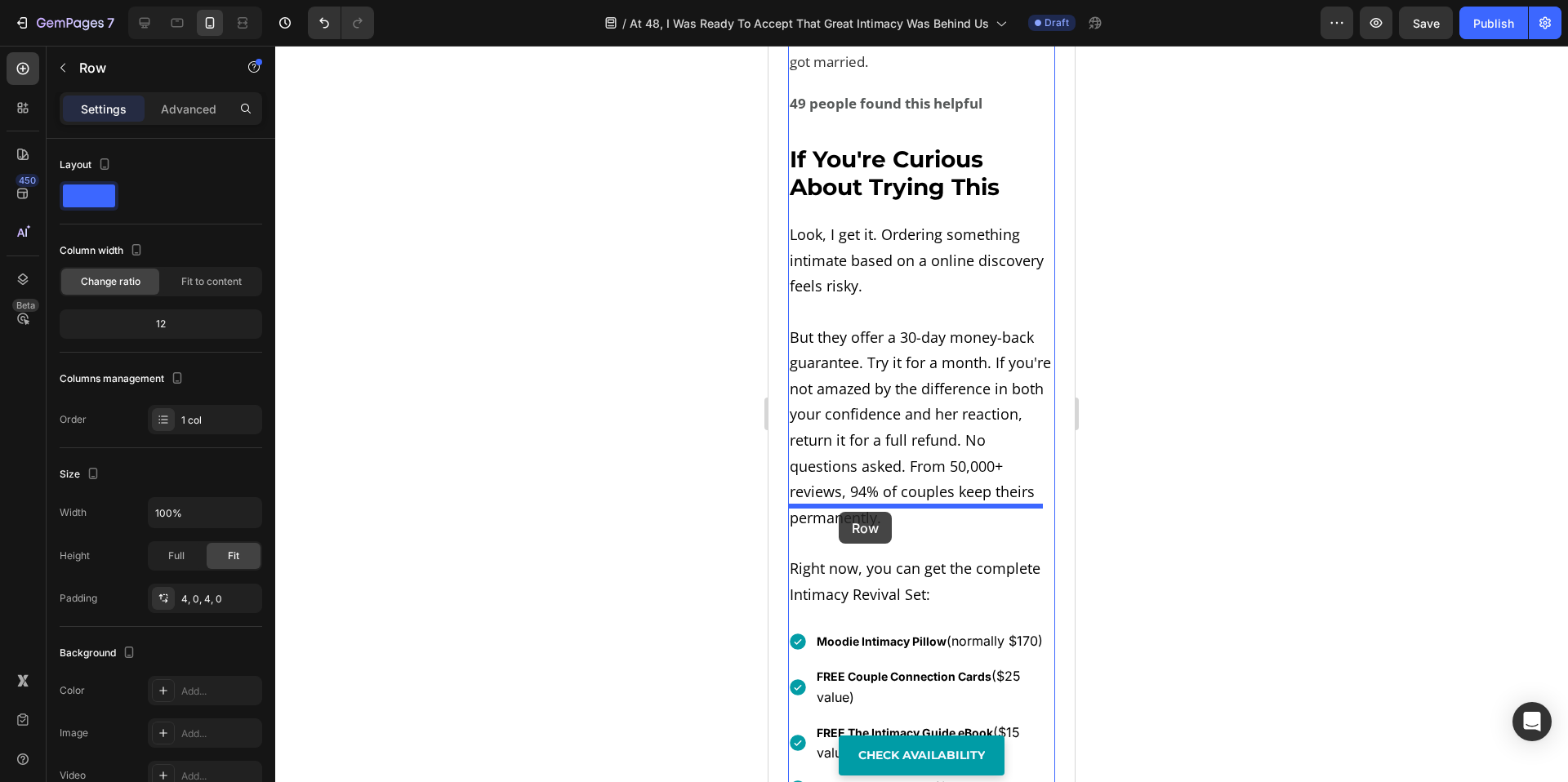
drag, startPoint x: 801, startPoint y: 205, endPoint x: 839, endPoint y: 512, distance: 309.3
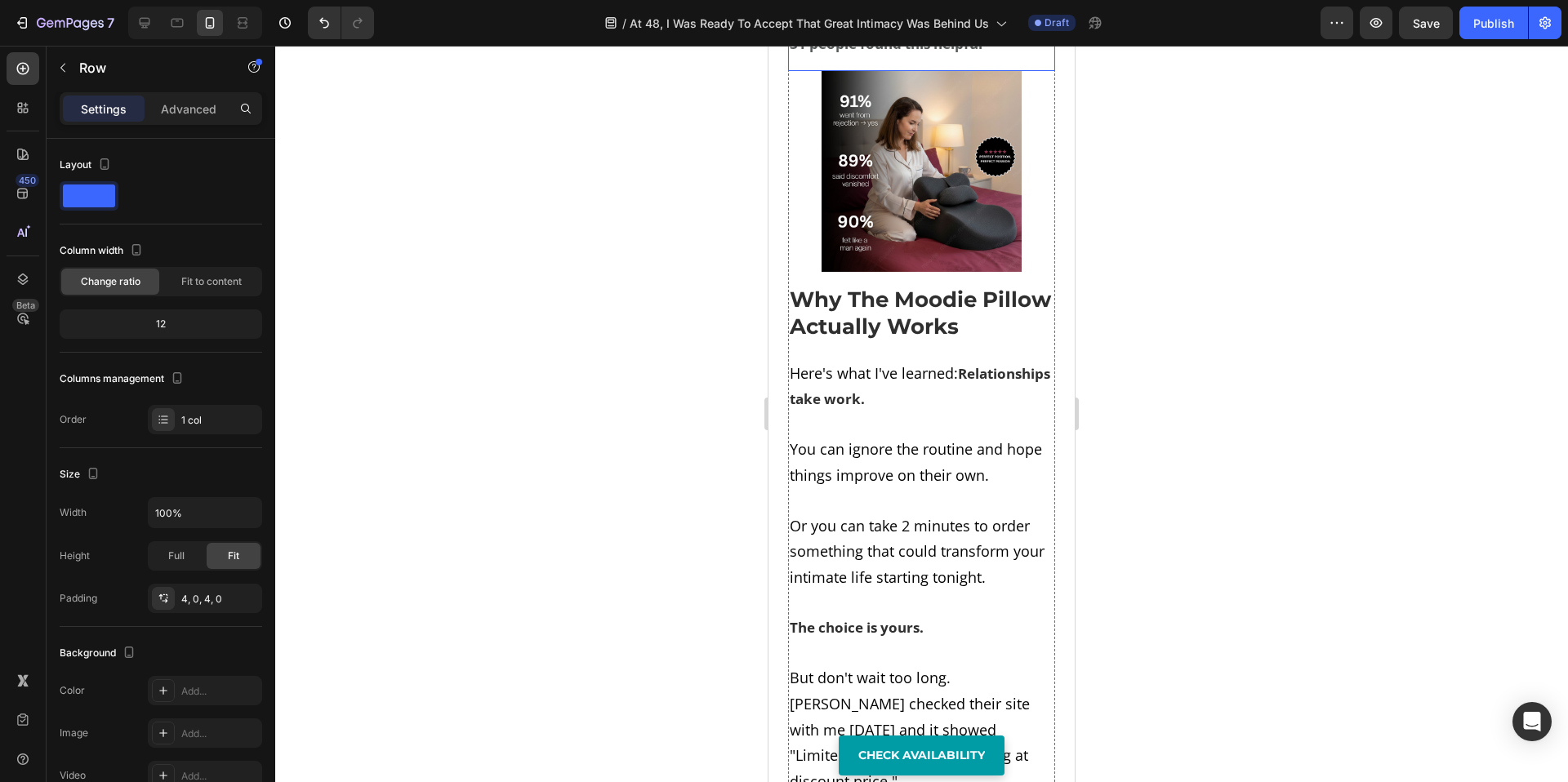
scroll to position [13514, 0]
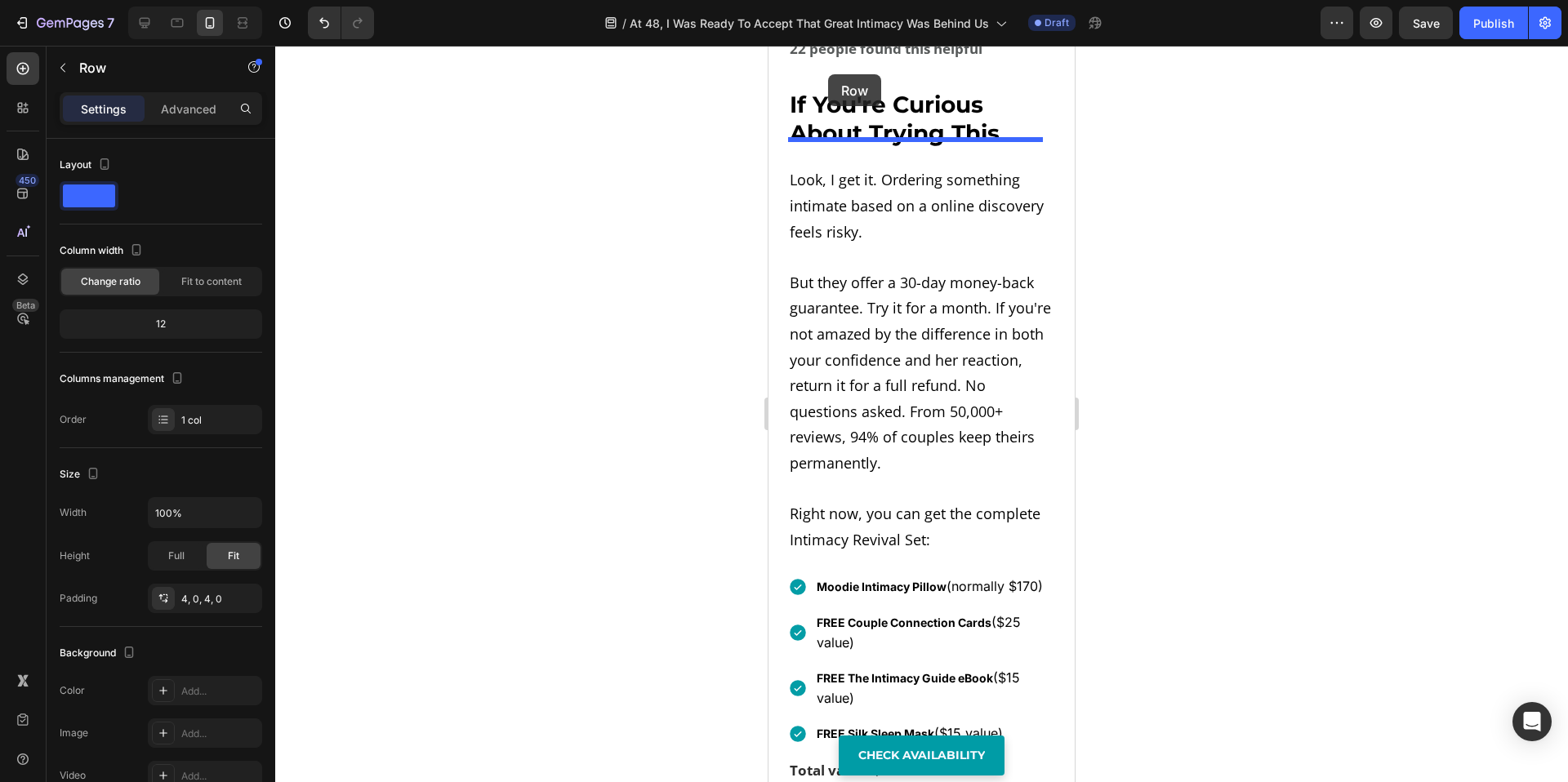
scroll to position [11460, 0]
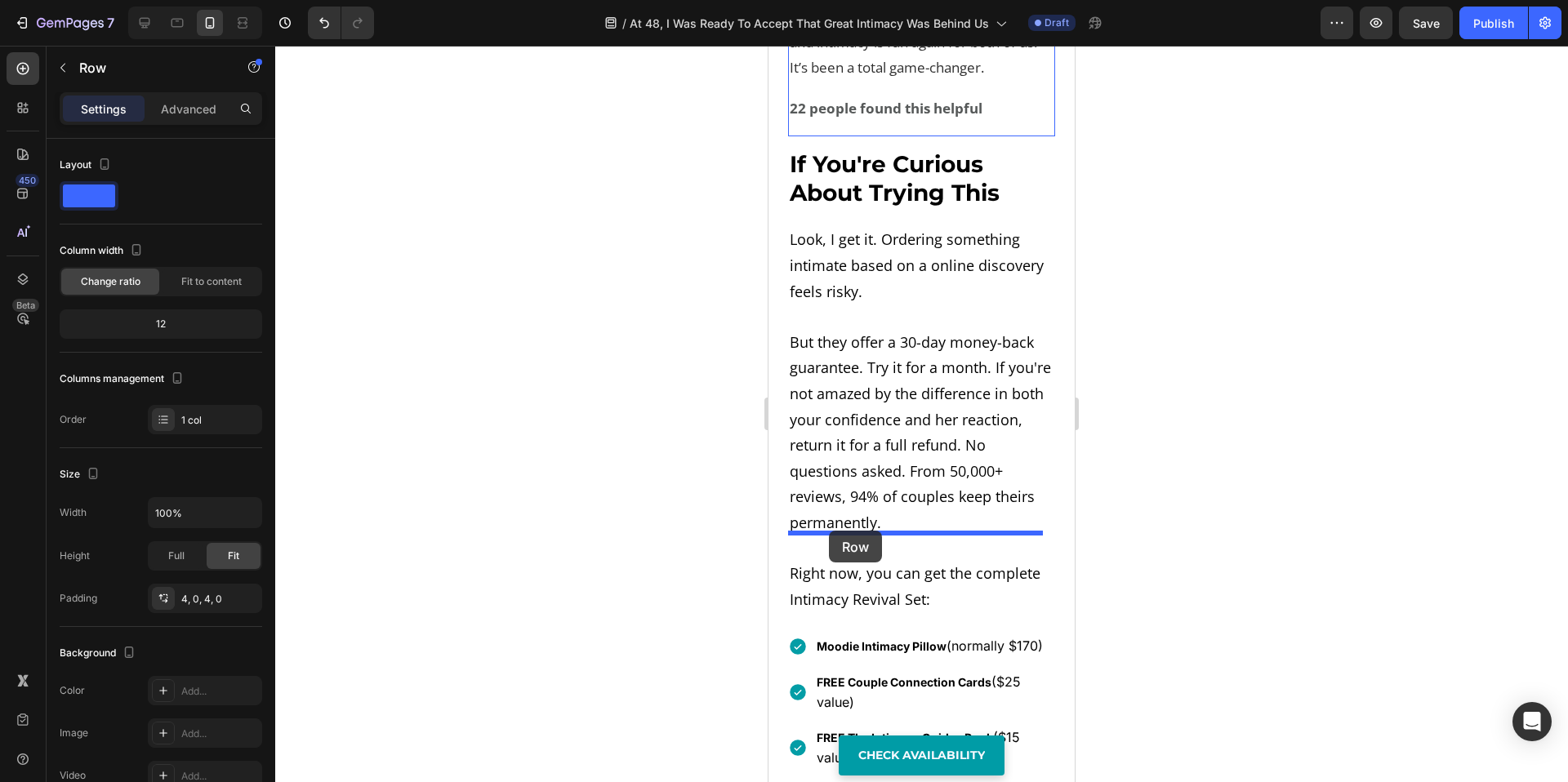
drag, startPoint x: 801, startPoint y: 182, endPoint x: 829, endPoint y: 531, distance: 350.1
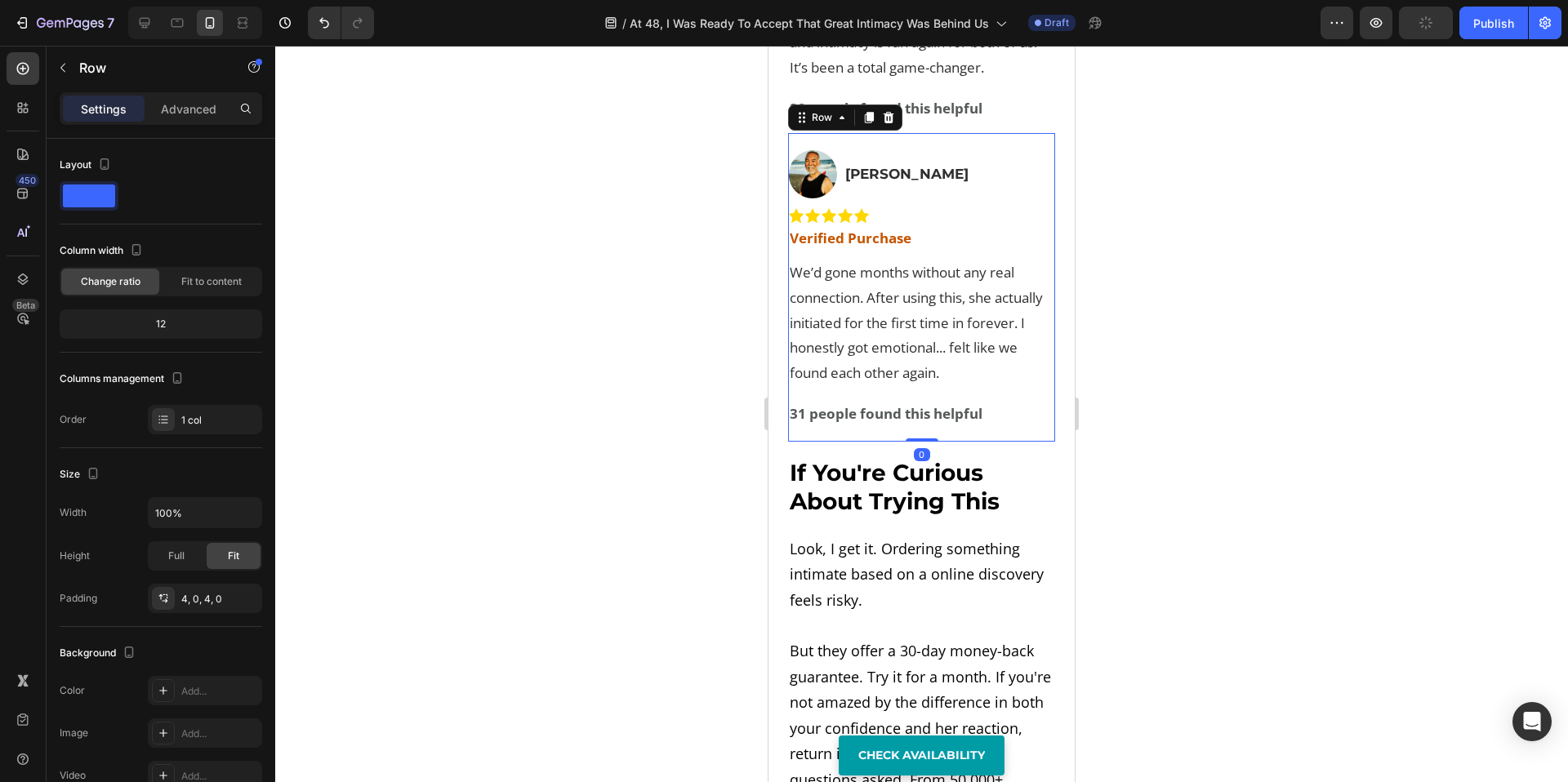
click at [1317, 468] on div at bounding box center [921, 414] width 1293 height 737
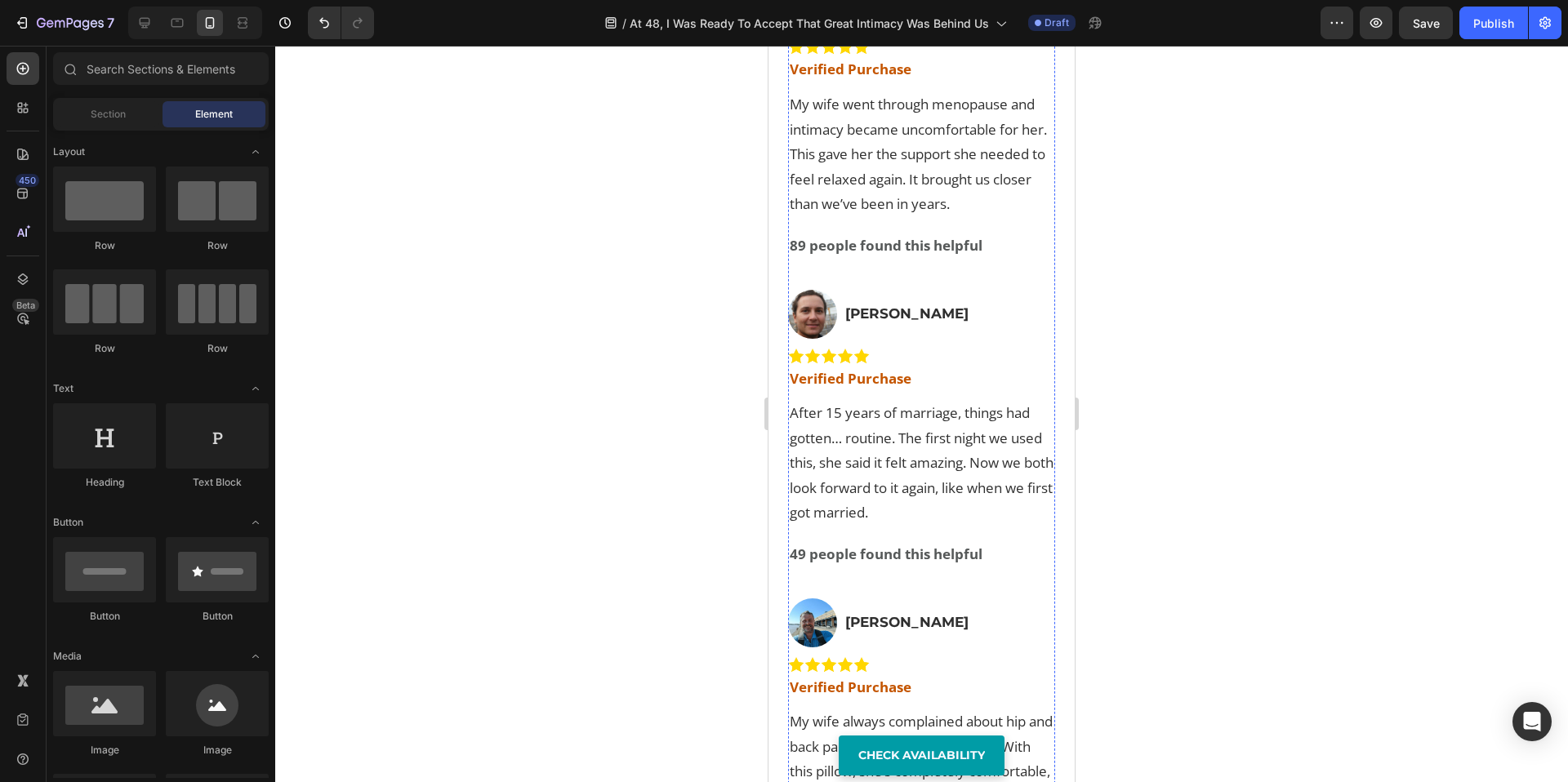
scroll to position [10686, 0]
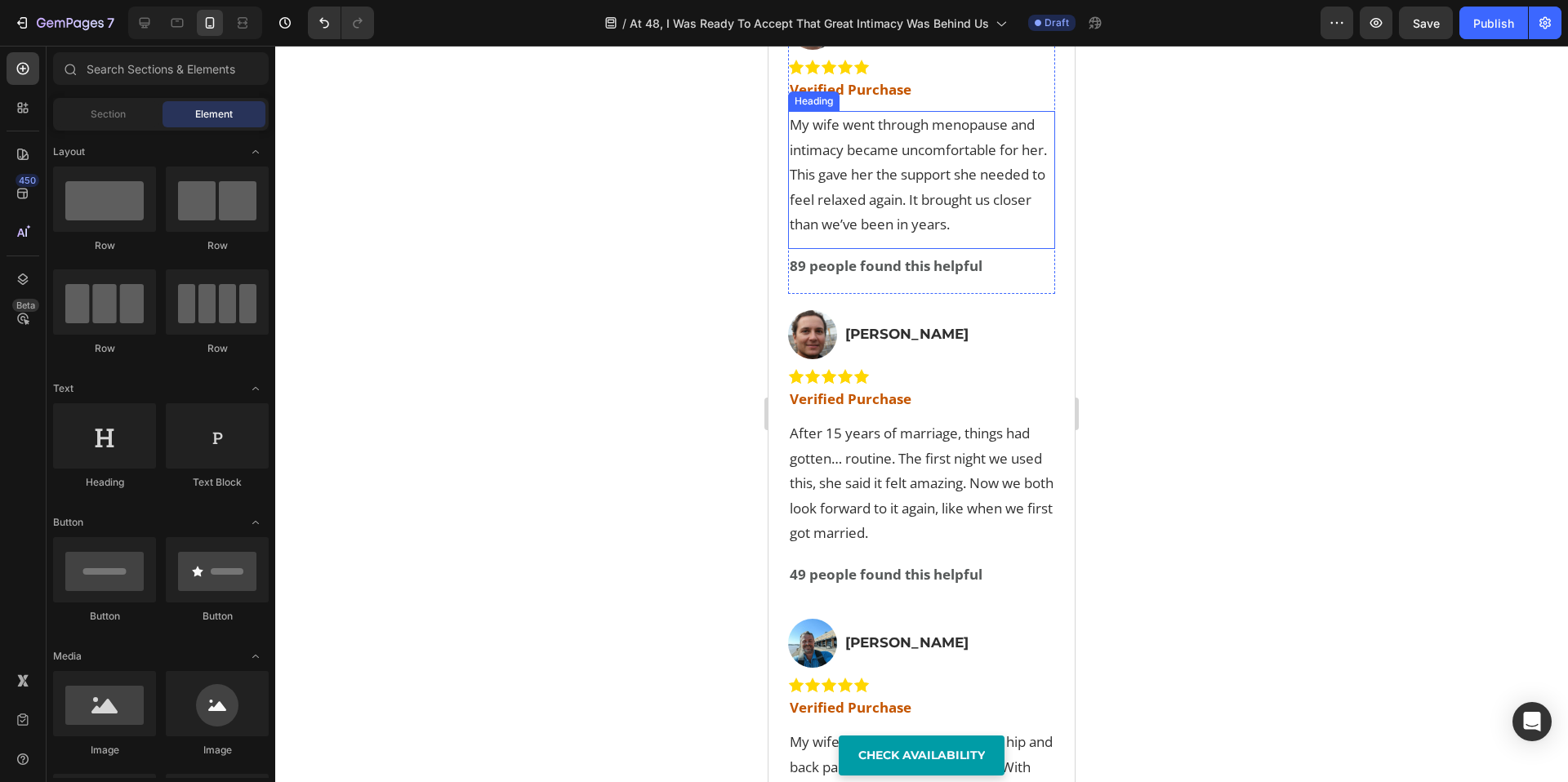
click at [883, 239] on h2 "My wife went through menopause and intimacy became uncomfortable for her. This …" at bounding box center [921, 175] width 267 height 129
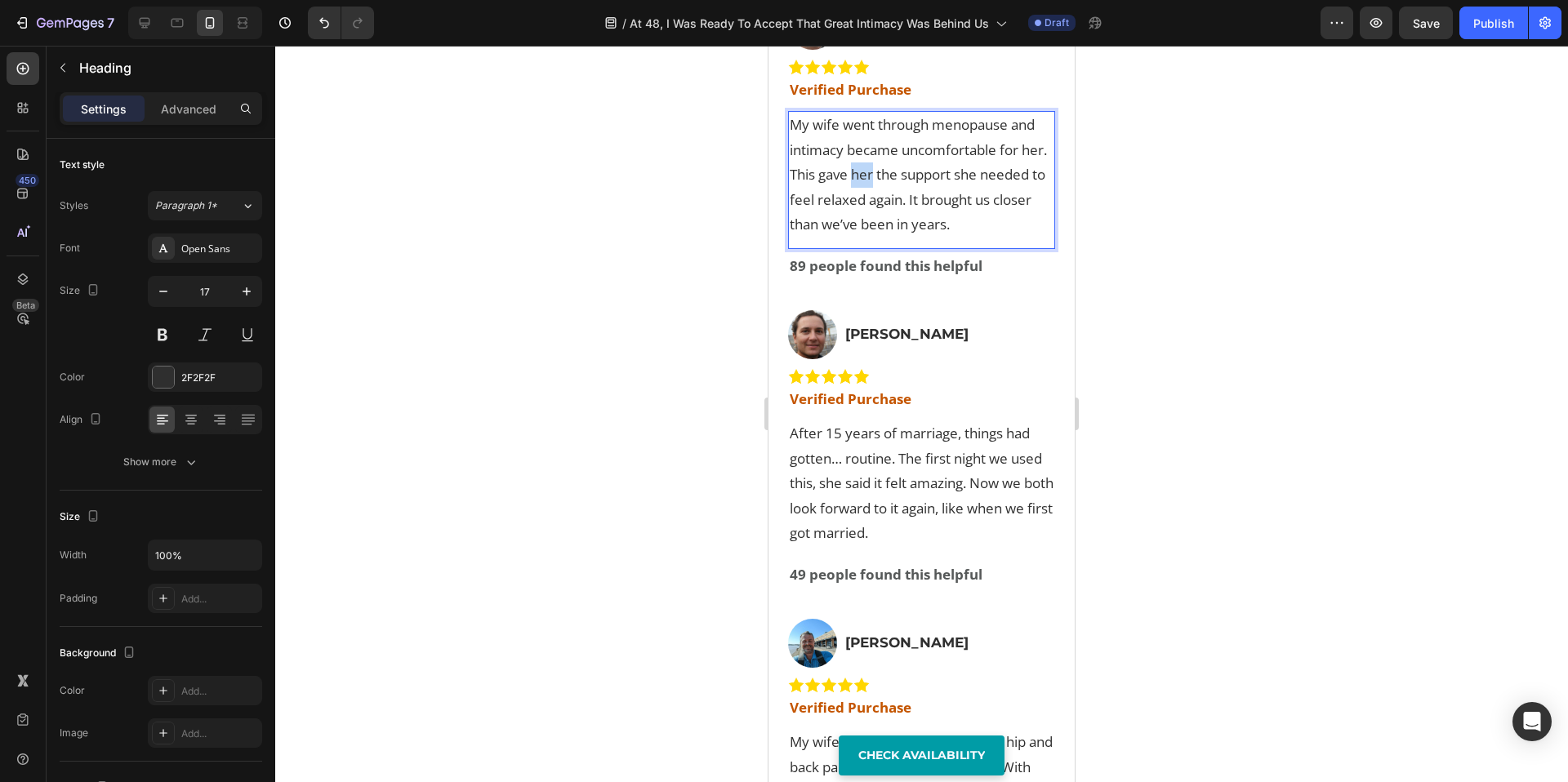
click at [883, 239] on h2 "My wife went through menopause and intimacy became uncomfortable for her. This …" at bounding box center [921, 175] width 267 height 129
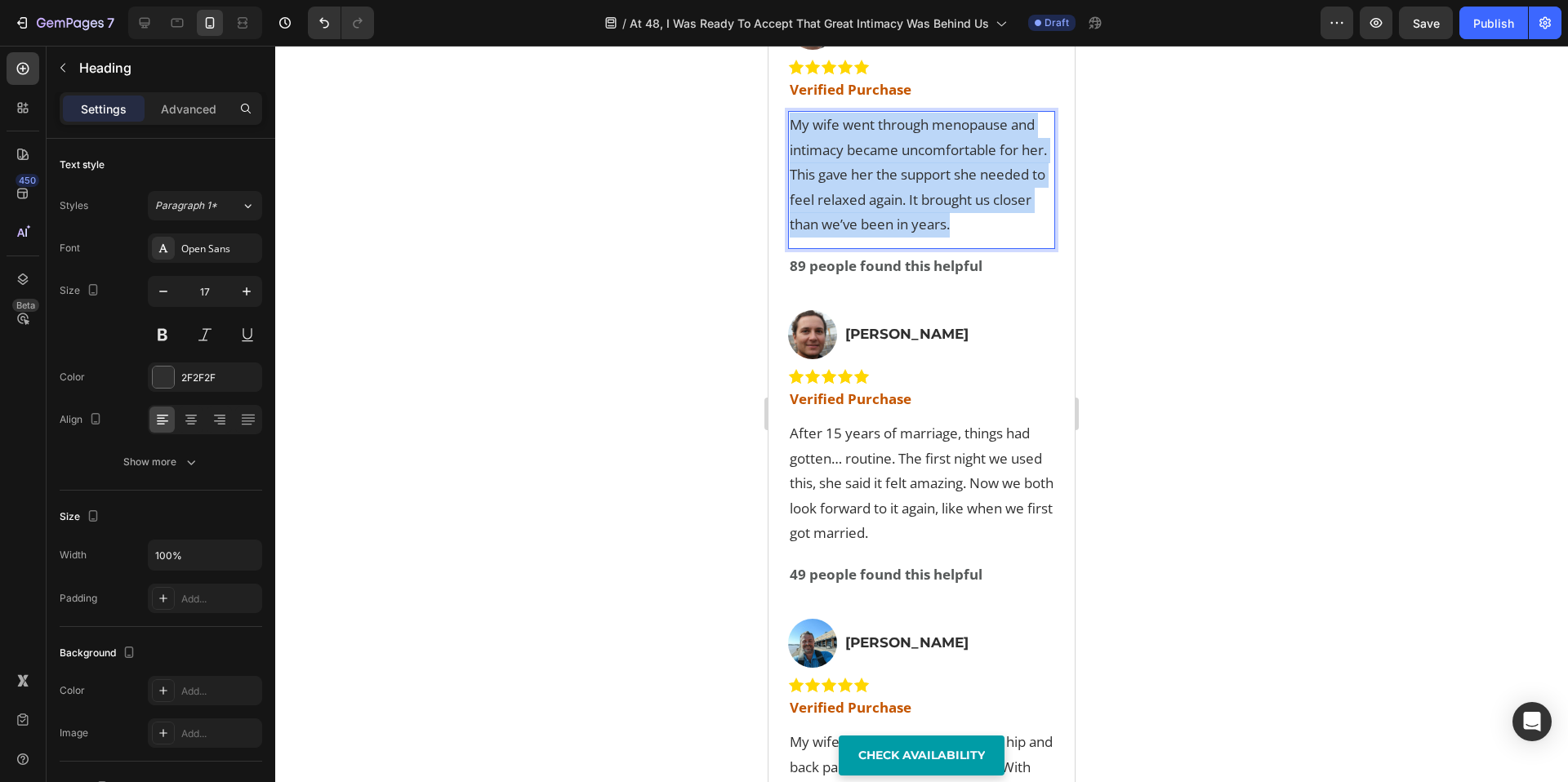
click at [883, 238] on p "My wife went through menopause and intimacy became uncomfortable for her. This …" at bounding box center [921, 175] width 263 height 125
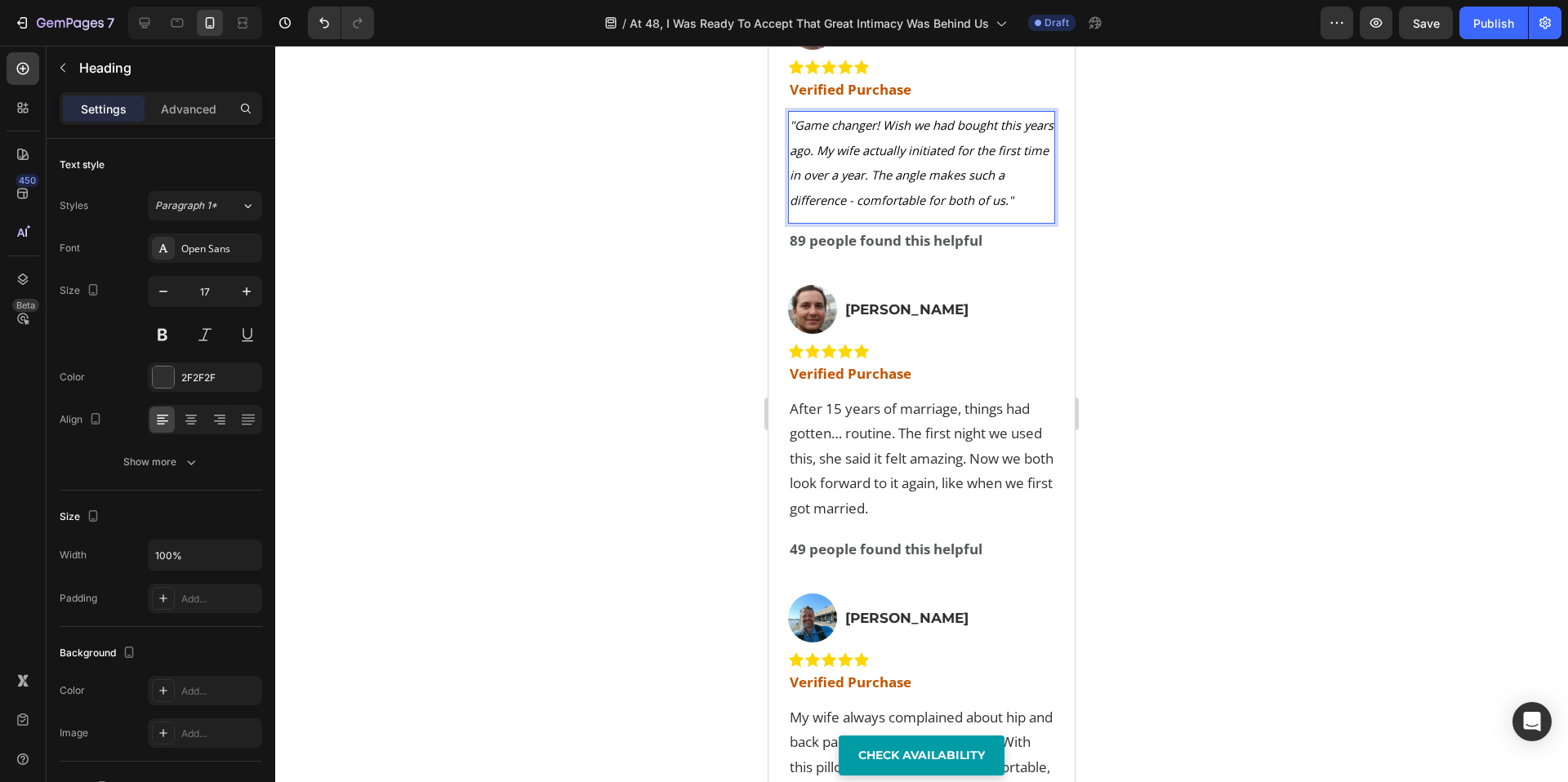
click at [899, 208] on icon ""Game changer! Wish we had bought this years ago. My wife actually initiated fo…" at bounding box center [921, 162] width 263 height 91
click at [894, 208] on icon ""Game changer! Wish we had bought this years ago. My wife actually initiated fo…" at bounding box center [921, 162] width 263 height 91
click at [1212, 527] on div at bounding box center [921, 414] width 1293 height 737
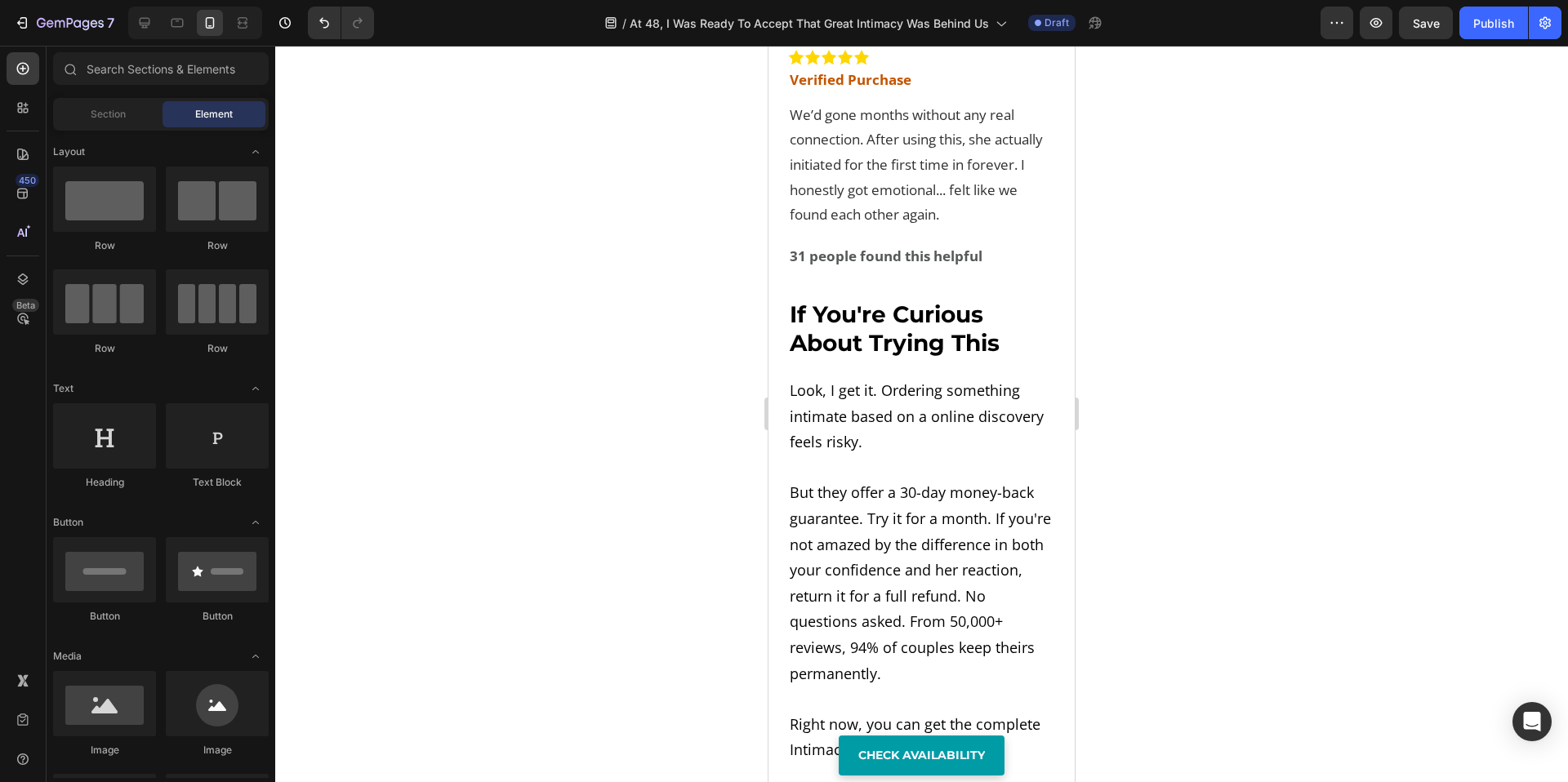
scroll to position [11728, 0]
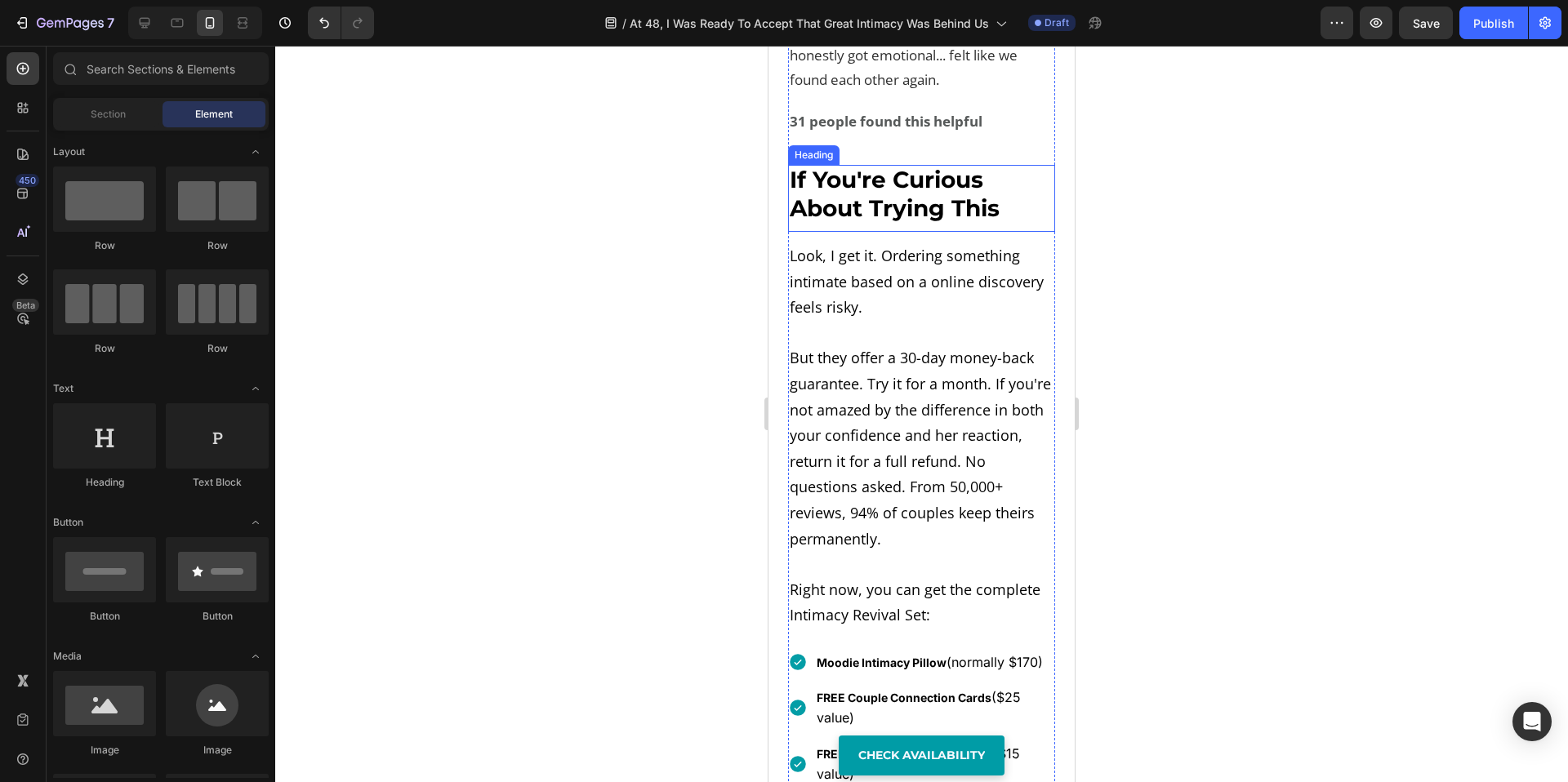
click at [896, 223] on strong "If You're Curious About Trying This" at bounding box center [895, 194] width 210 height 57
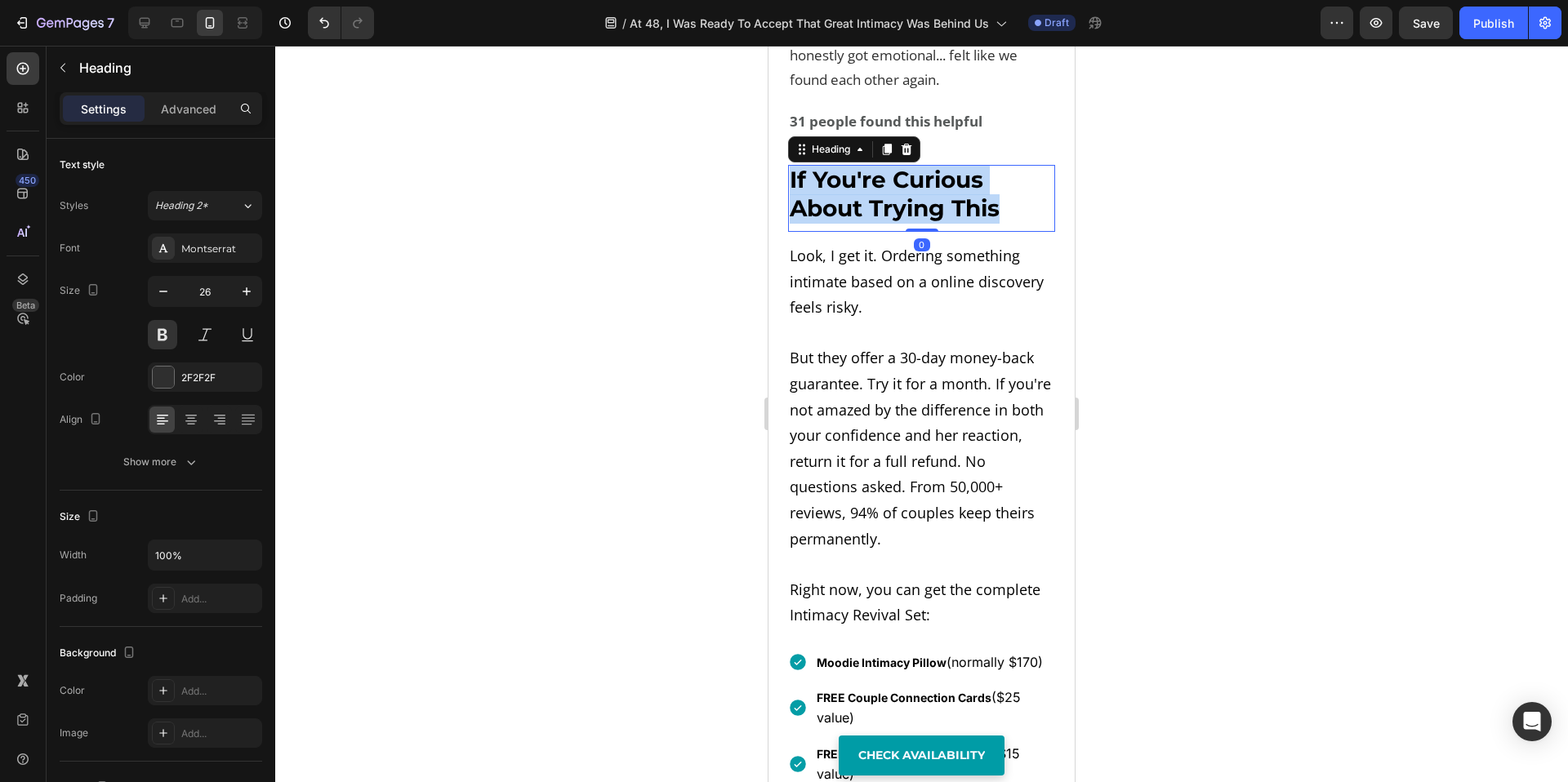
click at [896, 223] on strong "If You're Curious About Trying This" at bounding box center [895, 194] width 210 height 57
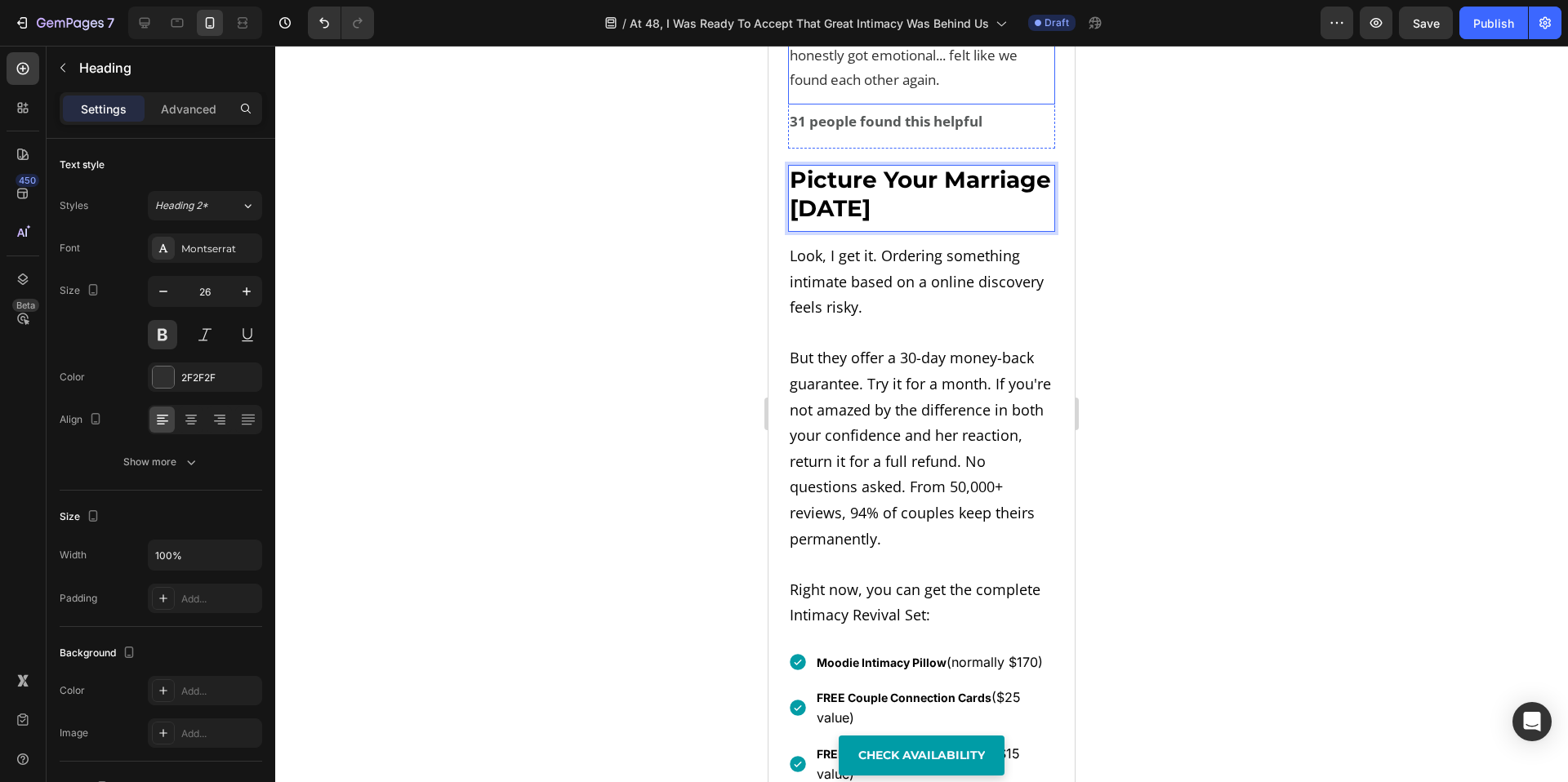
scroll to position [12023, 0]
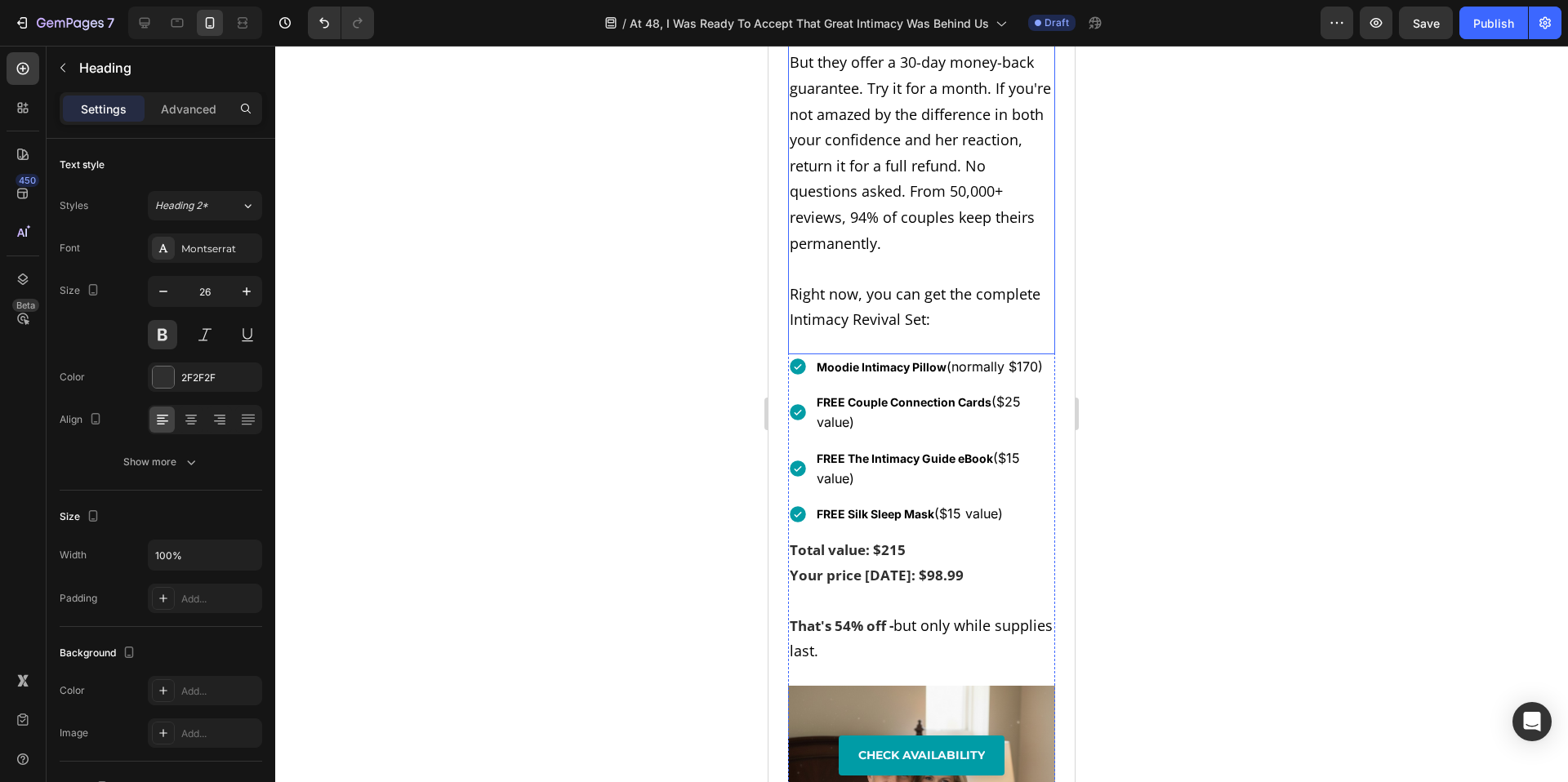
drag, startPoint x: 922, startPoint y: 508, endPoint x: 912, endPoint y: 489, distance: 21.5
click at [922, 253] on span "But they offer a 30-day money-back guarantee. Try it for a month. If you're not…" at bounding box center [921, 152] width 262 height 200
click at [916, 335] on h2 "Look, I get it. Ordering something intimate based on a online discovery feels r…" at bounding box center [921, 140] width 267 height 388
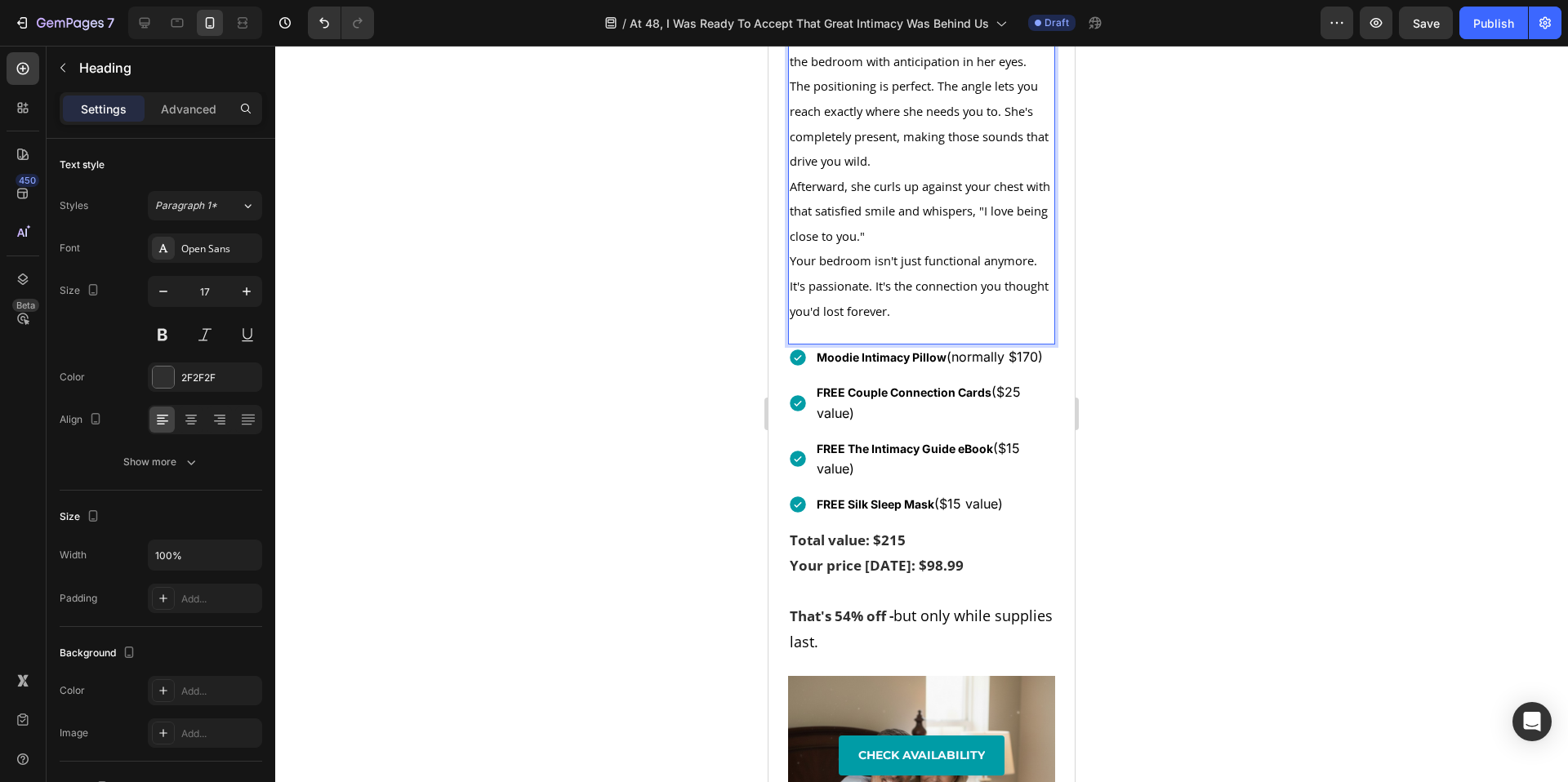
scroll to position [12123, 0]
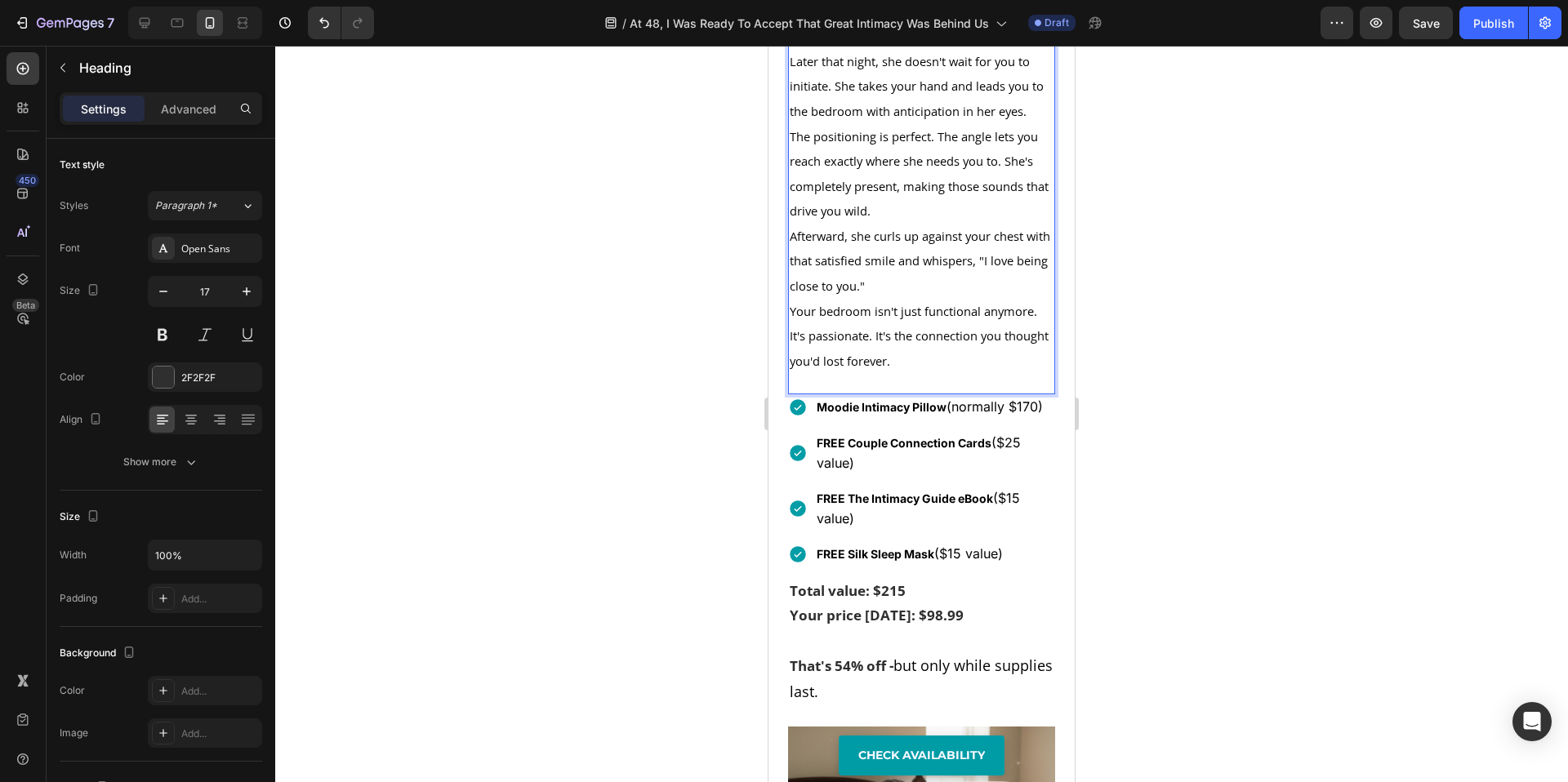
scroll to position [12195, 0]
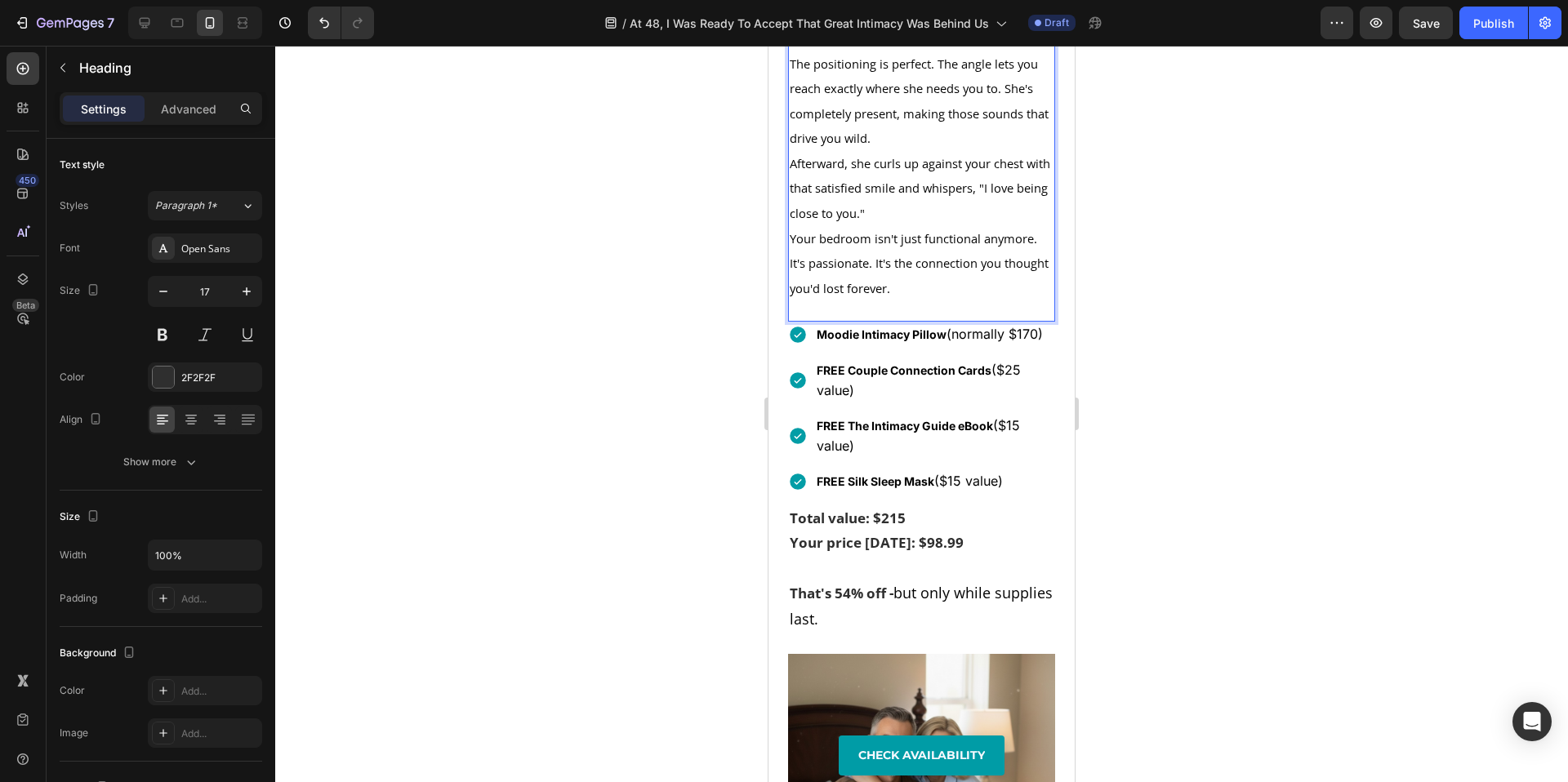
click at [1040, 46] on span "Later that night, she doesn't wait for you to initiate. She takes your hand and…" at bounding box center [917, 13] width 254 height 66
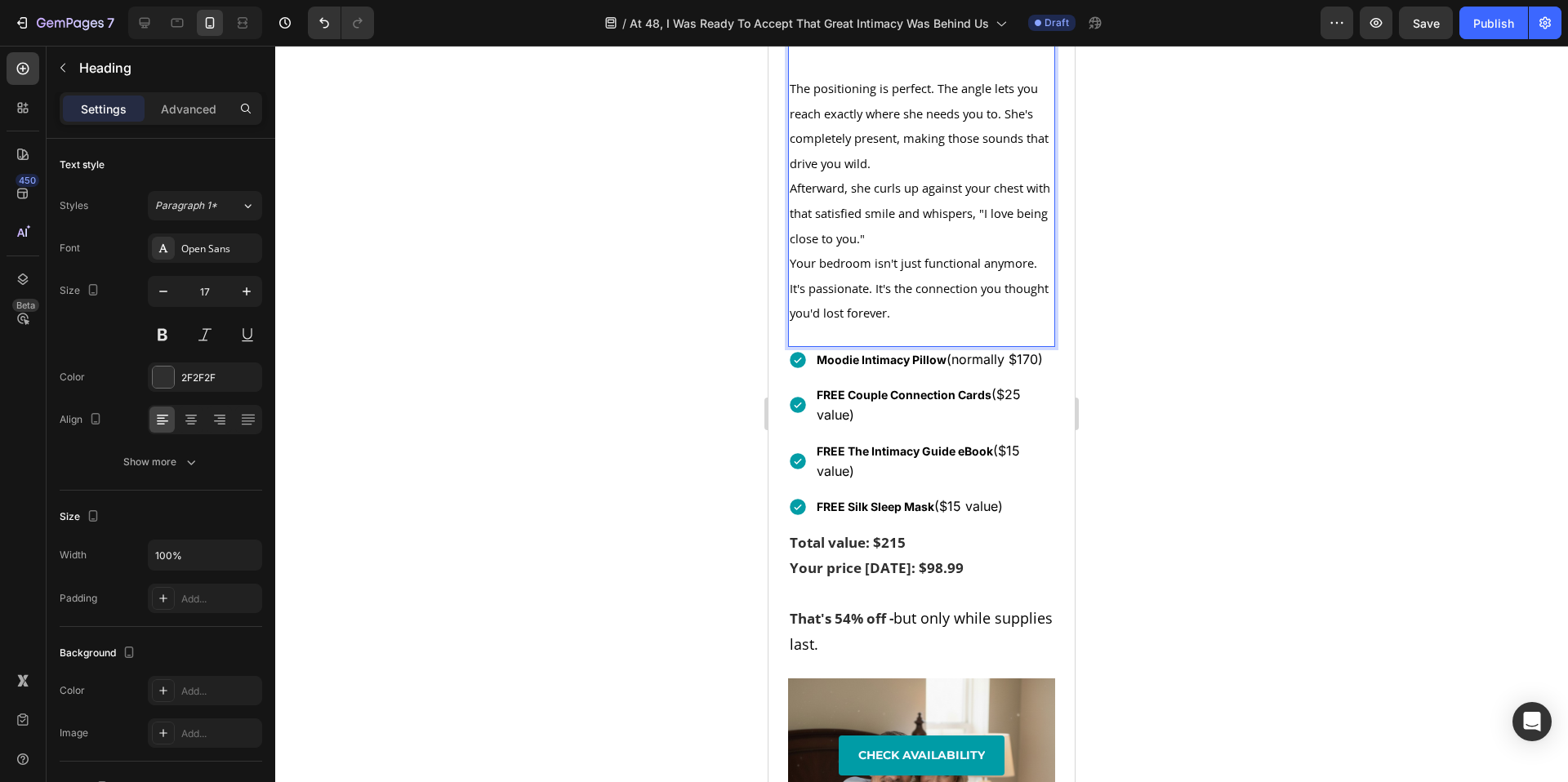
click at [916, 176] on p "The positioning is perfect. The angle lets you reach exactly where she needs yo…" at bounding box center [921, 126] width 263 height 99
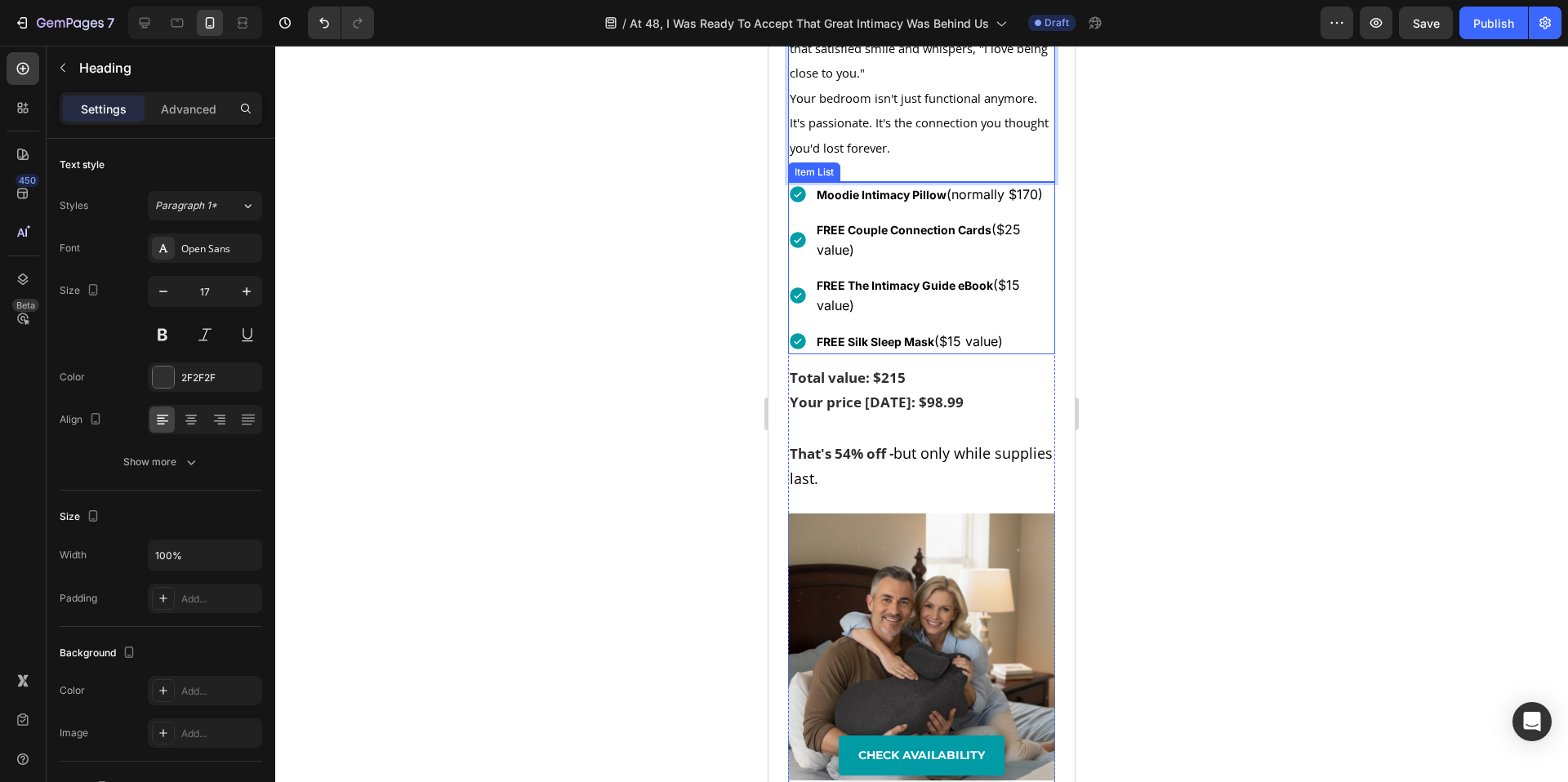
scroll to position [12388, 0]
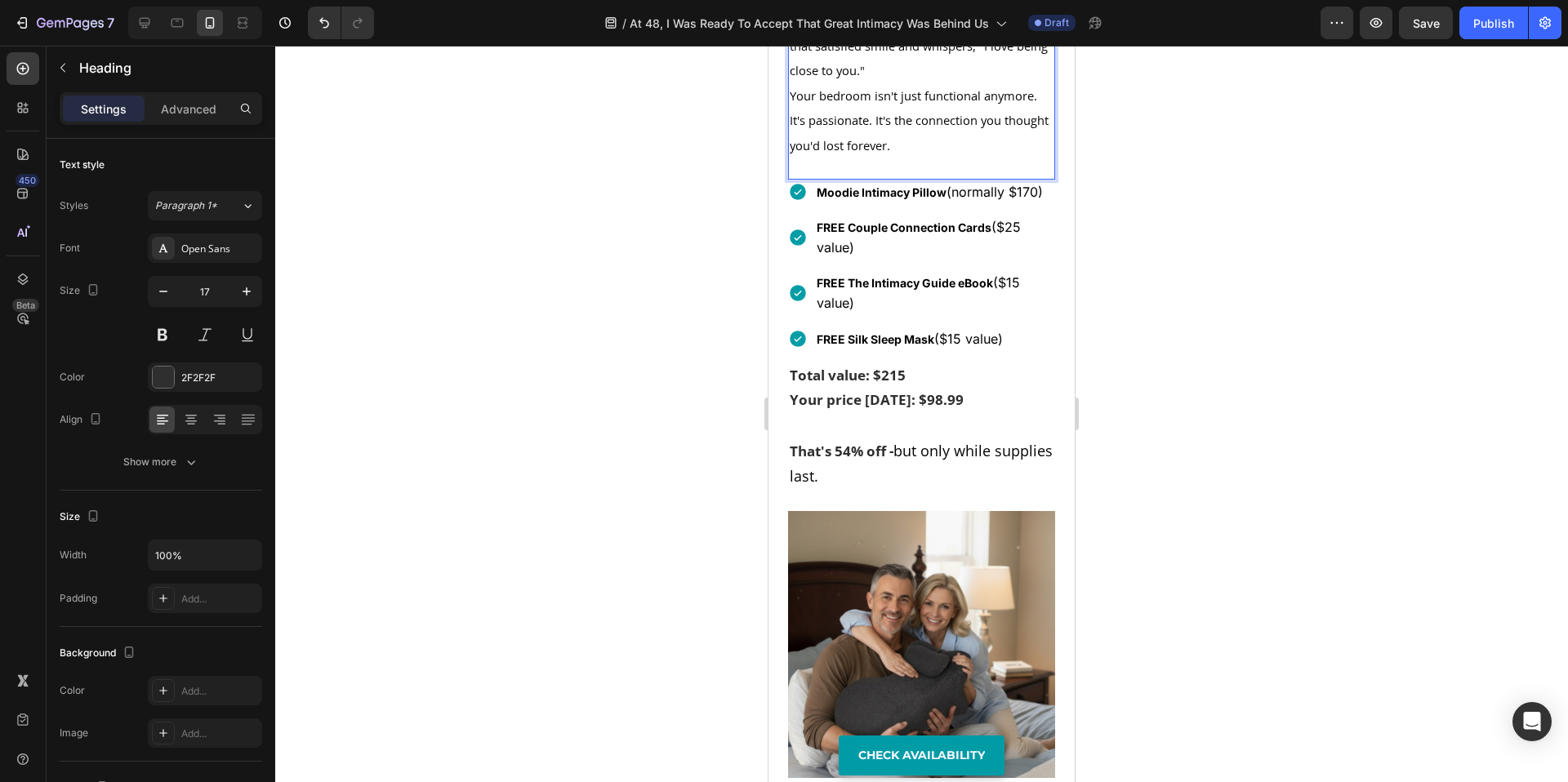
click at [921, 83] on p "Afterward, she curls up against your chest with that satisfied smile and whispe…" at bounding box center [921, 45] width 263 height 75
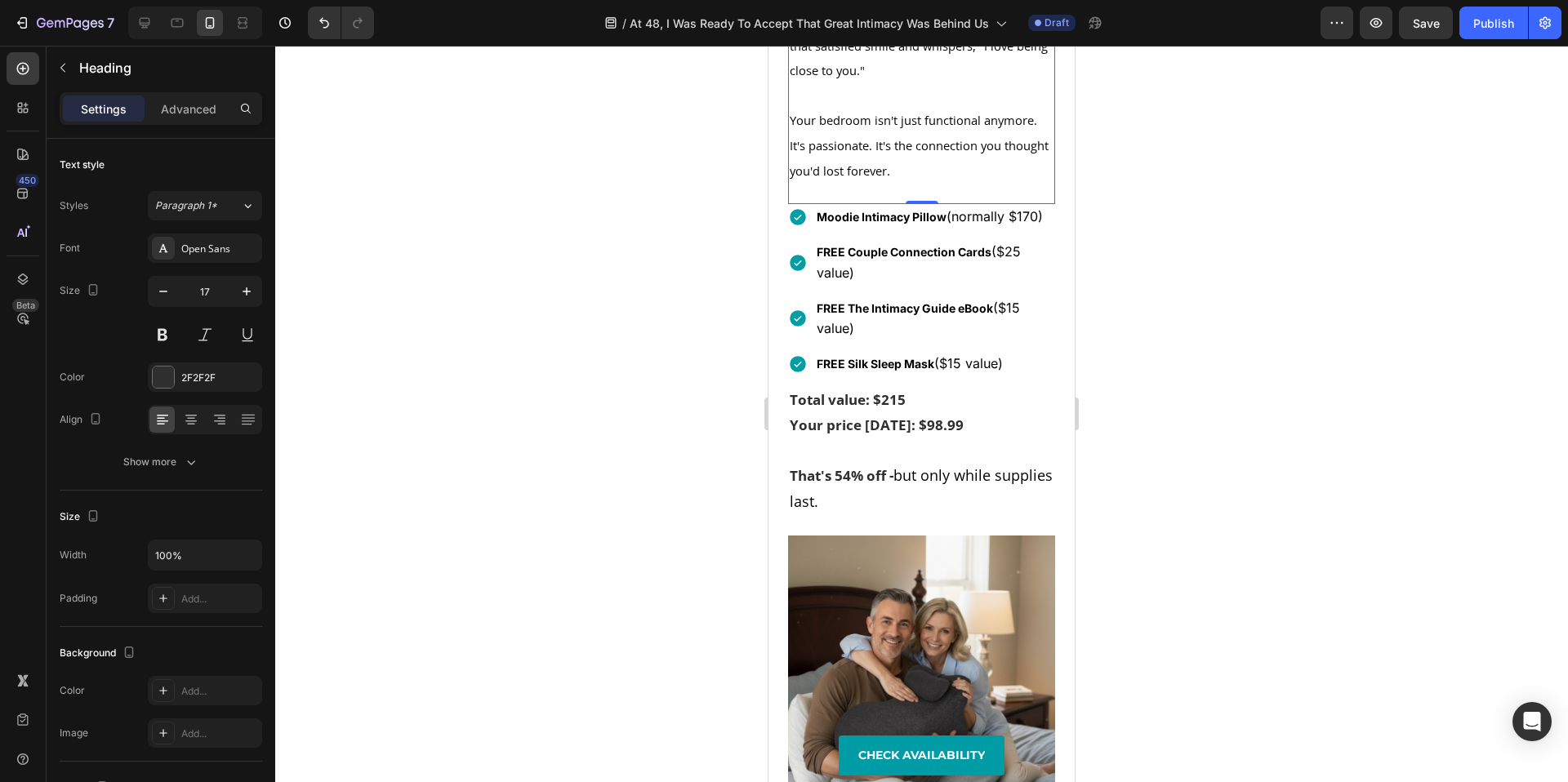
click at [571, 496] on div at bounding box center [921, 414] width 1293 height 737
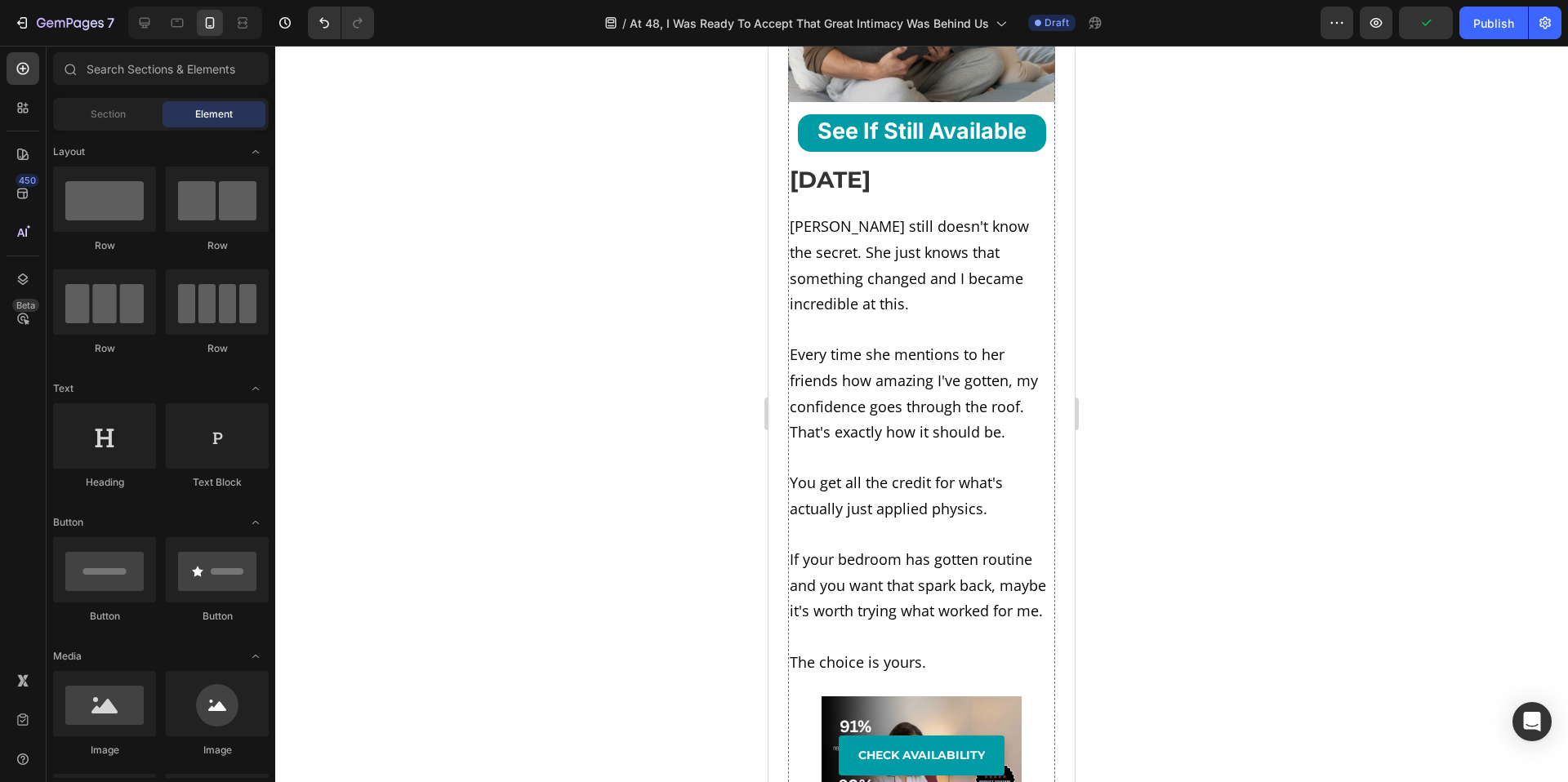
scroll to position [13134, 0]
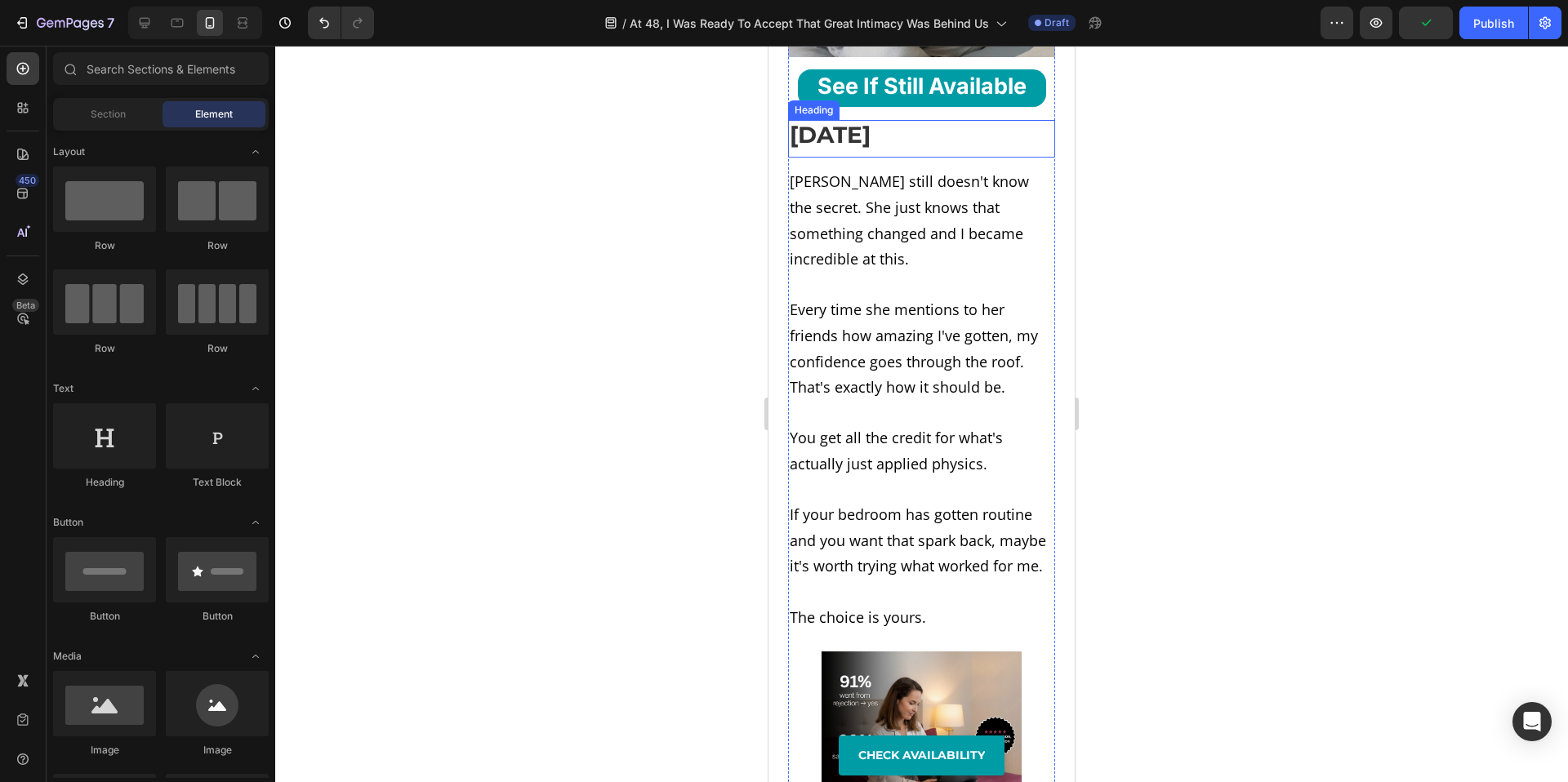
click at [871, 149] on strong "[DATE]" at bounding box center [830, 134] width 81 height 27
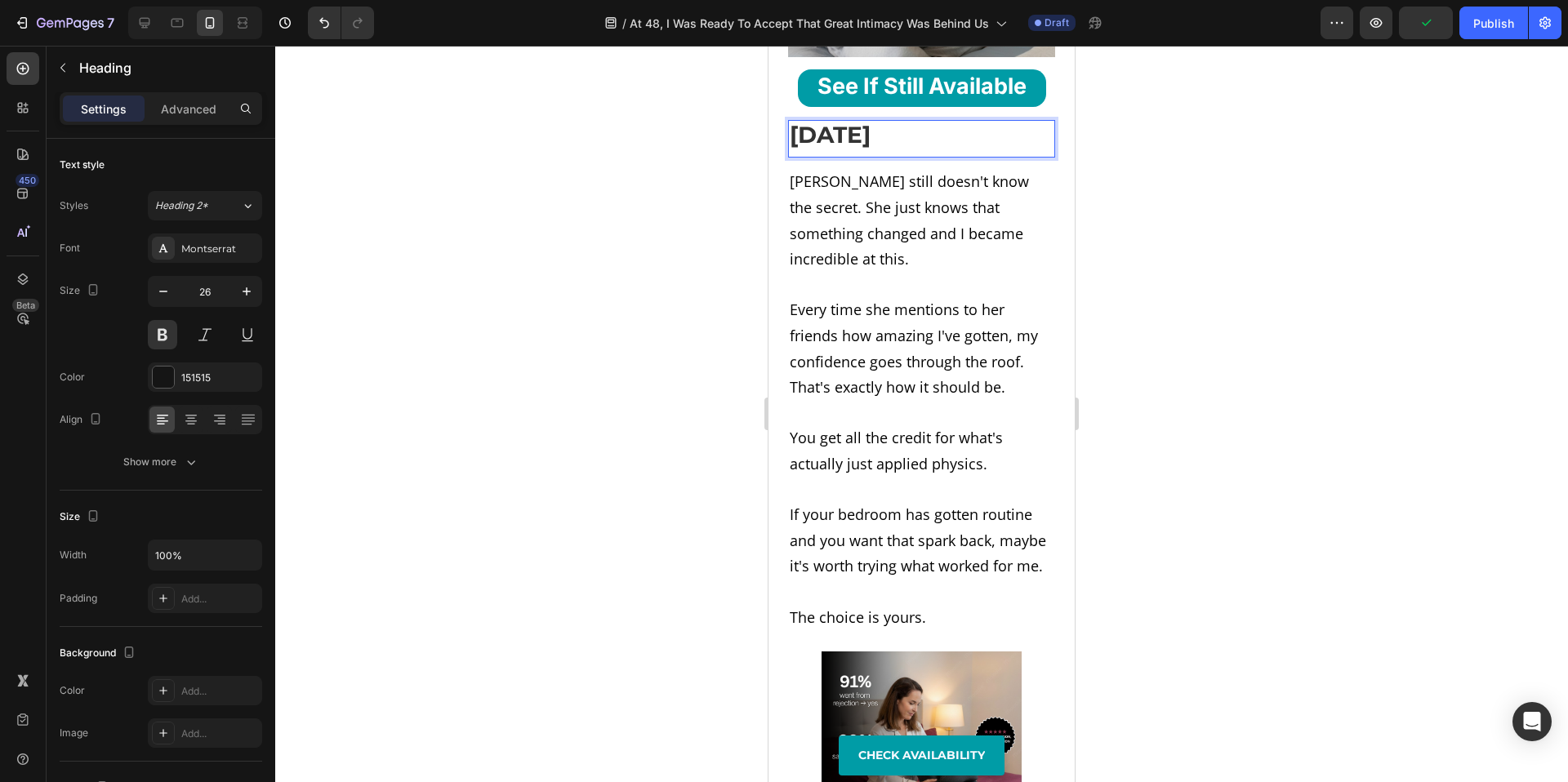
click at [871, 149] on strong "[DATE]" at bounding box center [830, 134] width 81 height 27
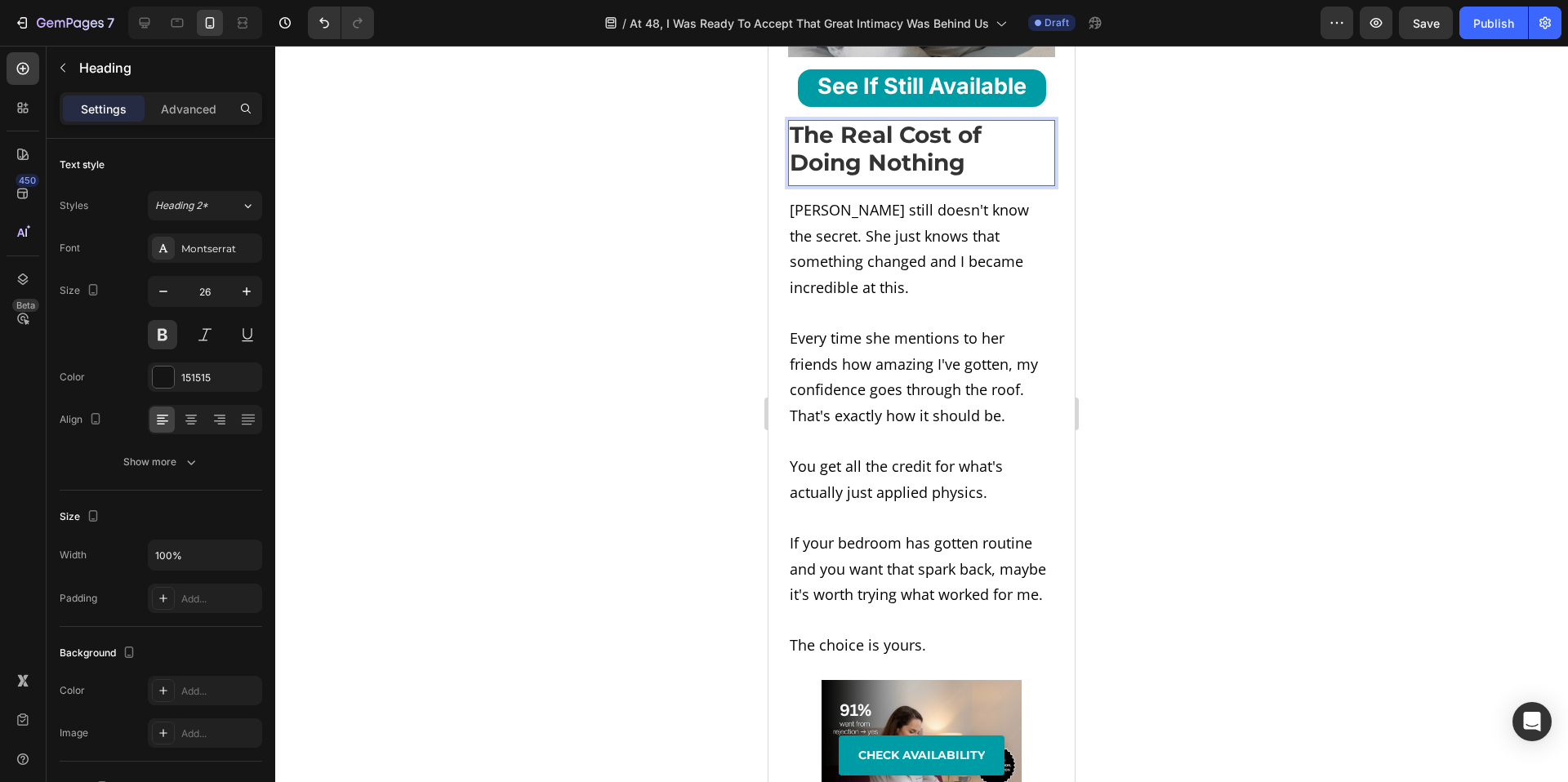
click at [637, 638] on div at bounding box center [921, 414] width 1293 height 737
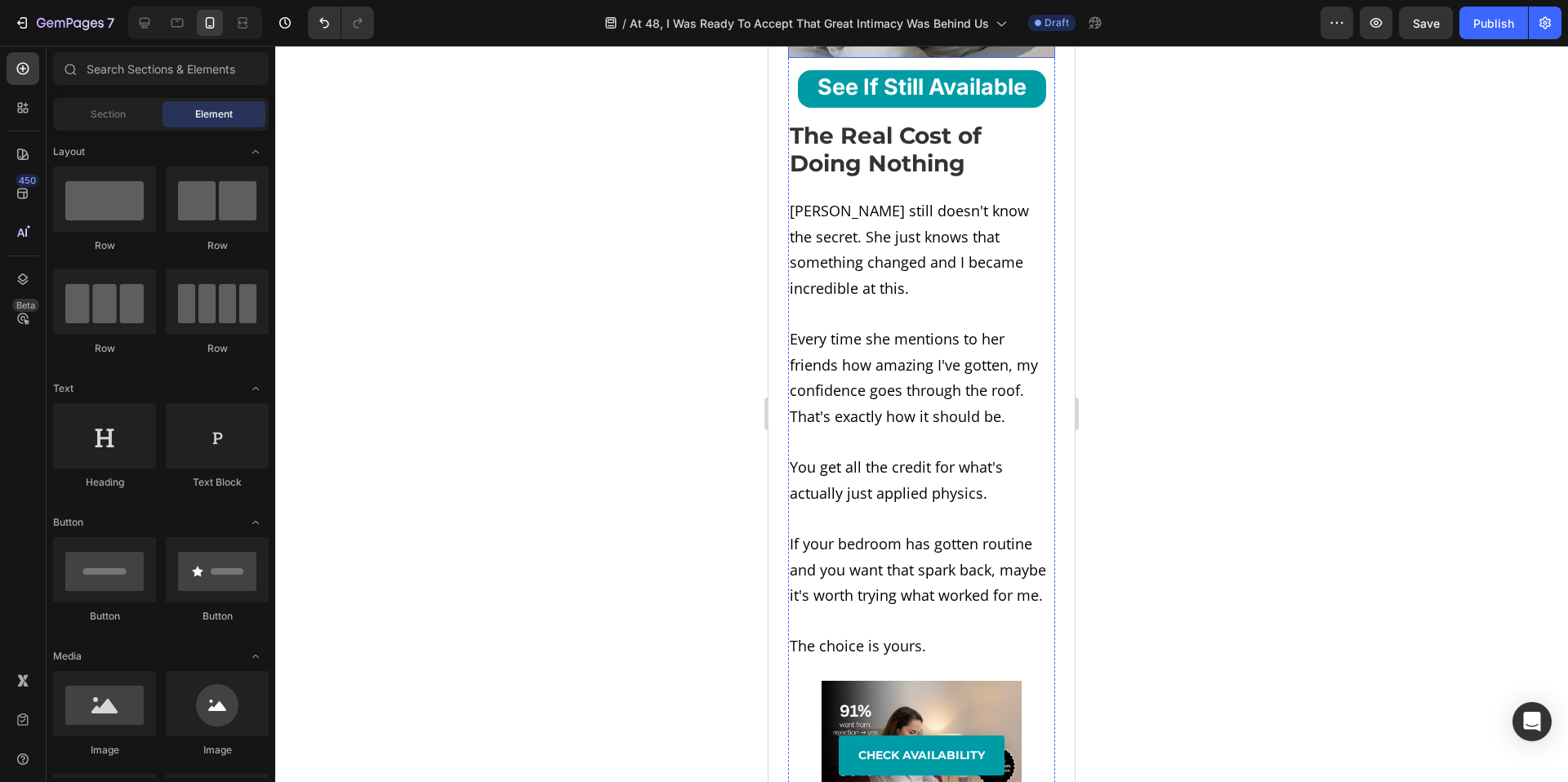
scroll to position [13511, 0]
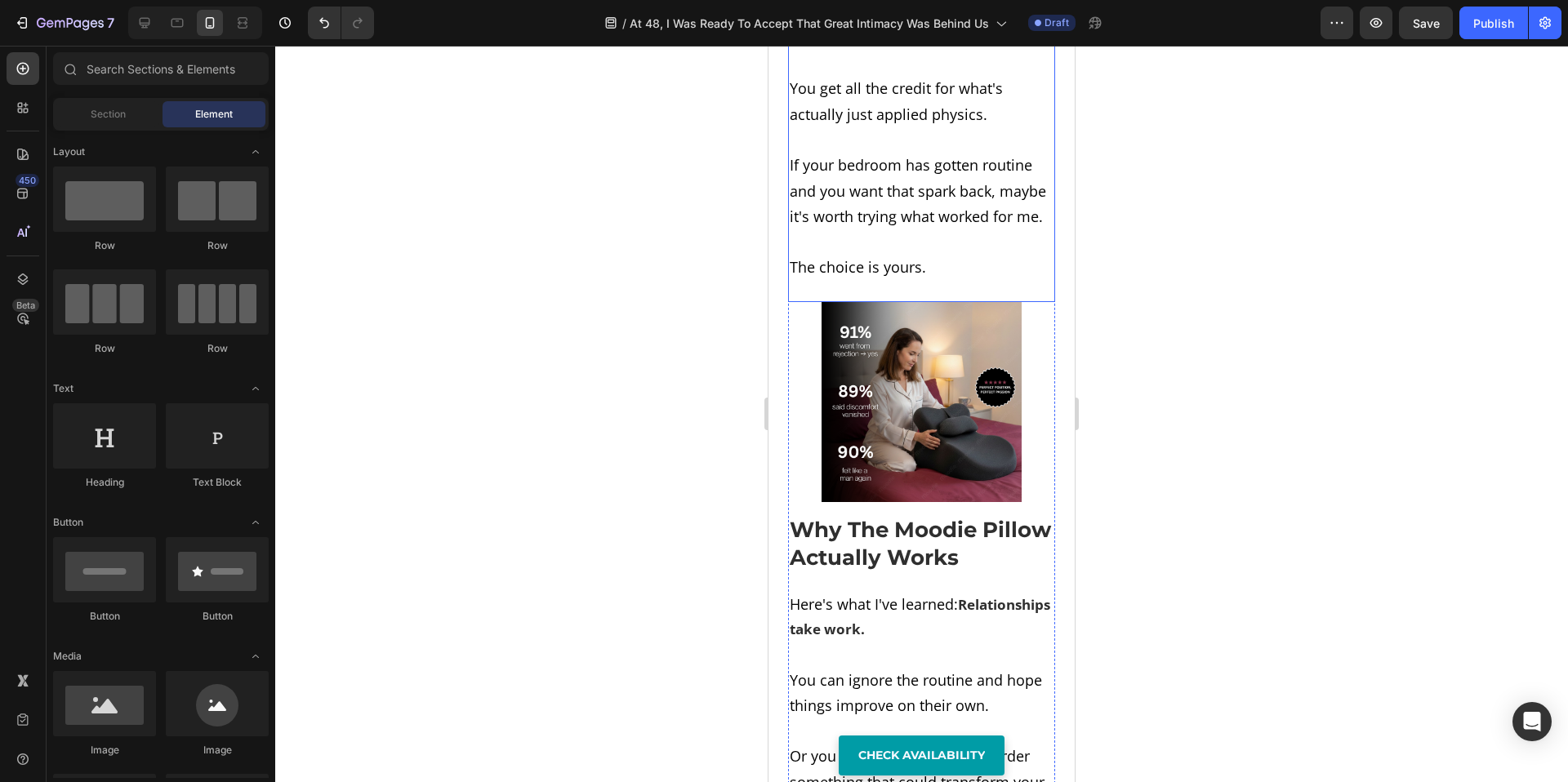
click at [894, 283] on h2 "[PERSON_NAME] still doesn't know the secret. She just knows that something chan…" at bounding box center [921, 51] width 267 height 465
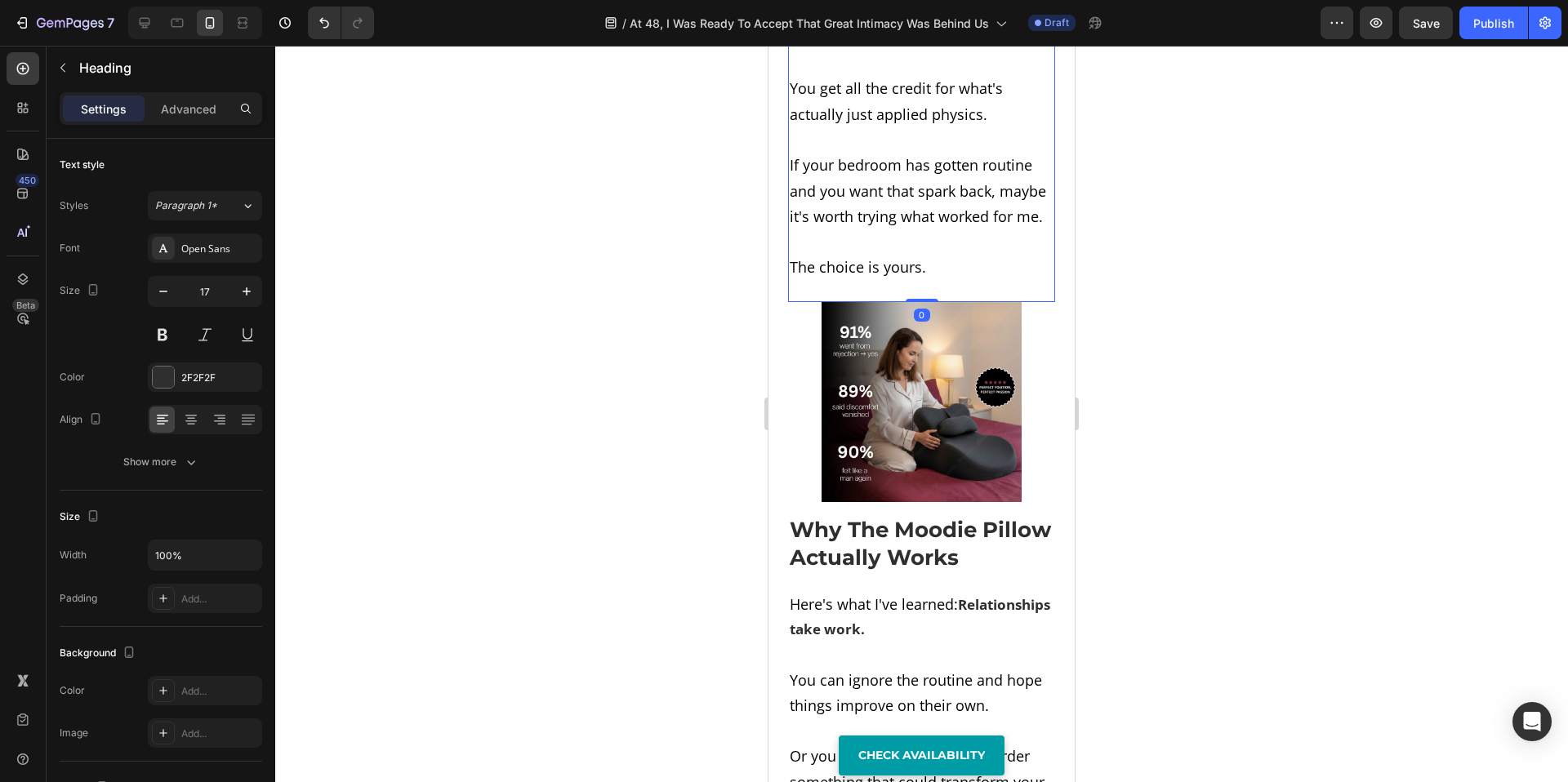
click at [894, 283] on h2 "[PERSON_NAME] still doesn't know the secret. She just knows that something chan…" at bounding box center [921, 51] width 267 height 465
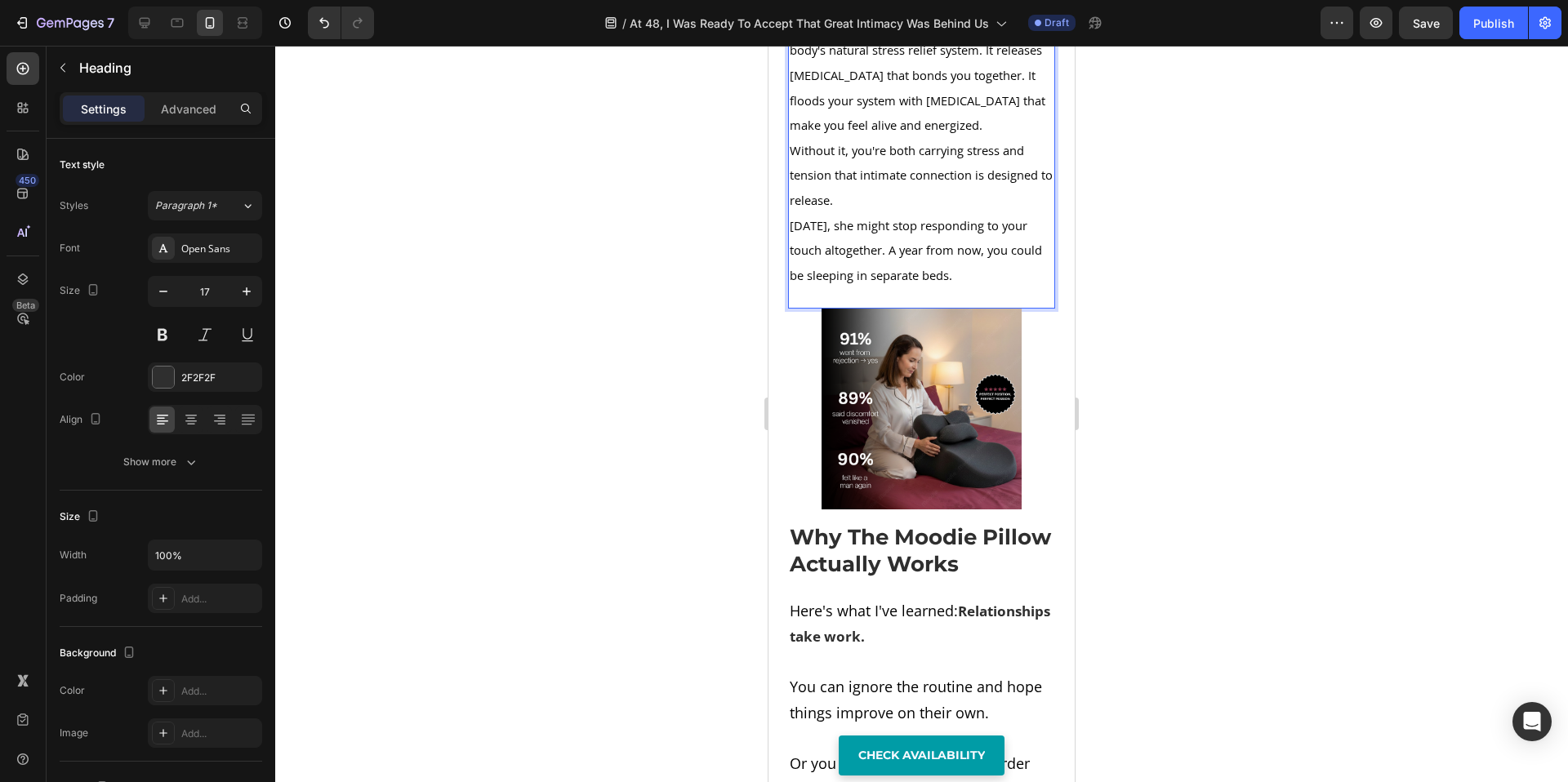
scroll to position [13611, 0]
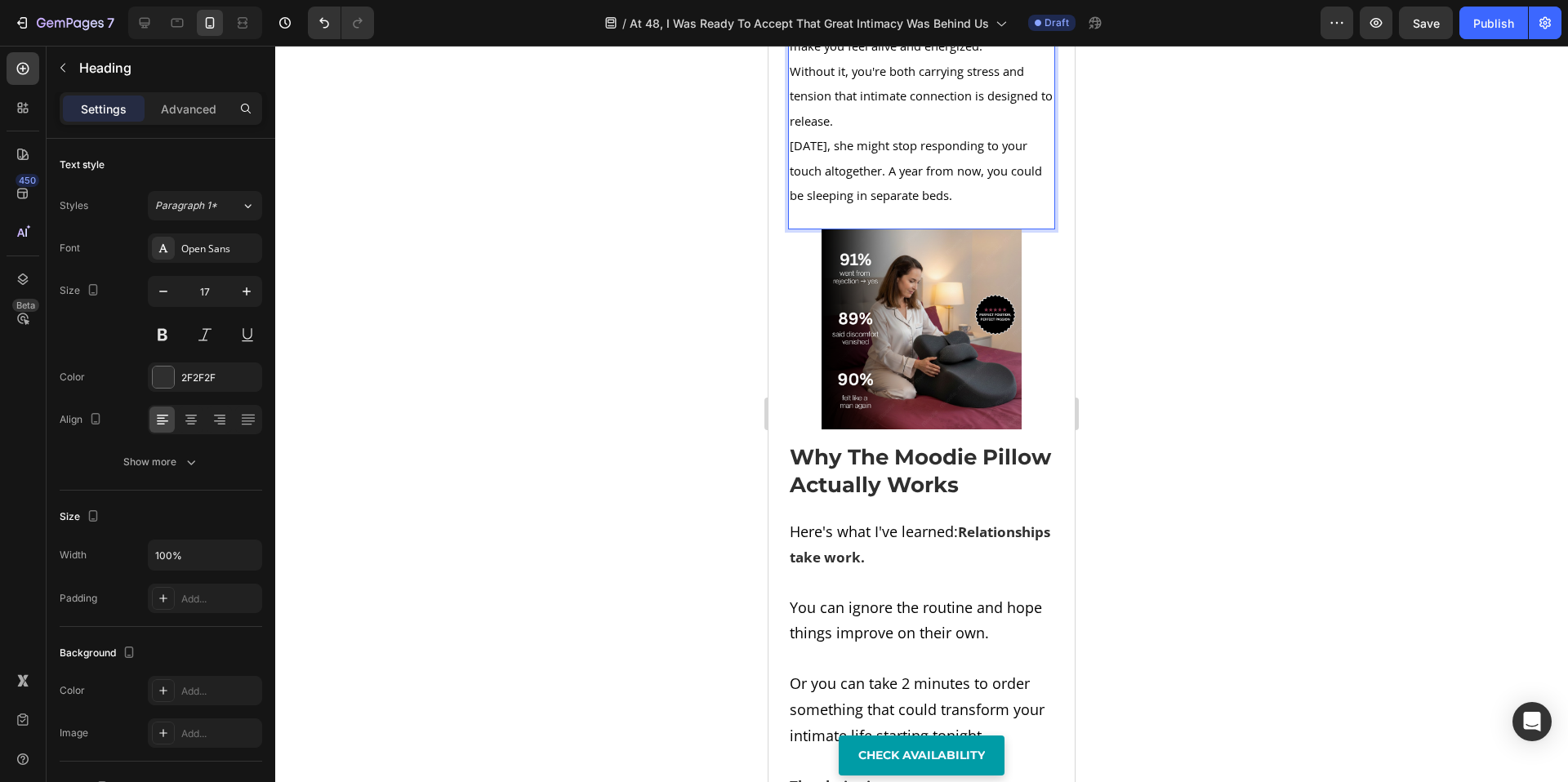
scroll to position [13809, 0]
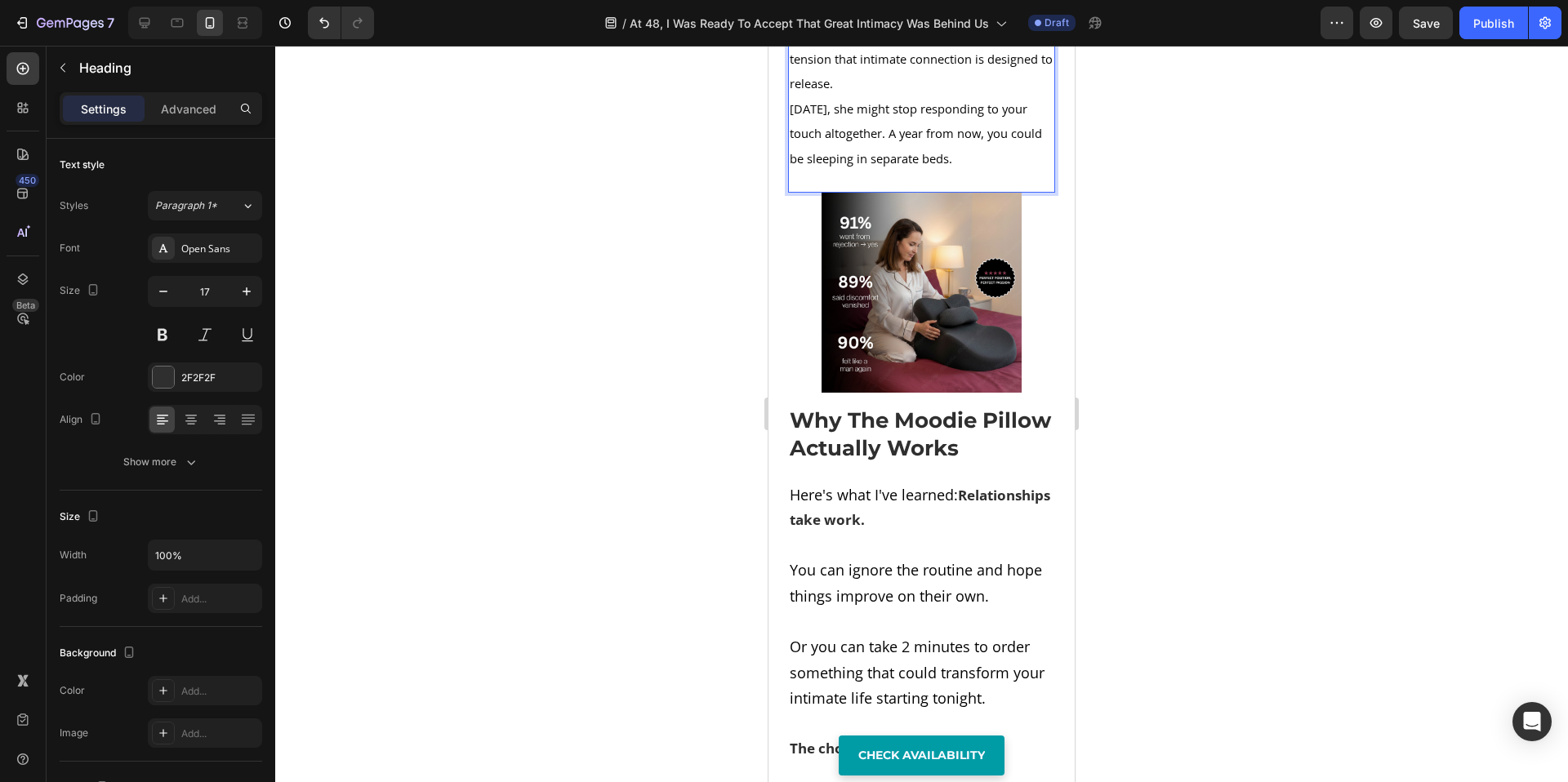
click at [924, 97] on p "Without it, you're both carrying stress and tension that intimate connection is…" at bounding box center [921, 59] width 263 height 75
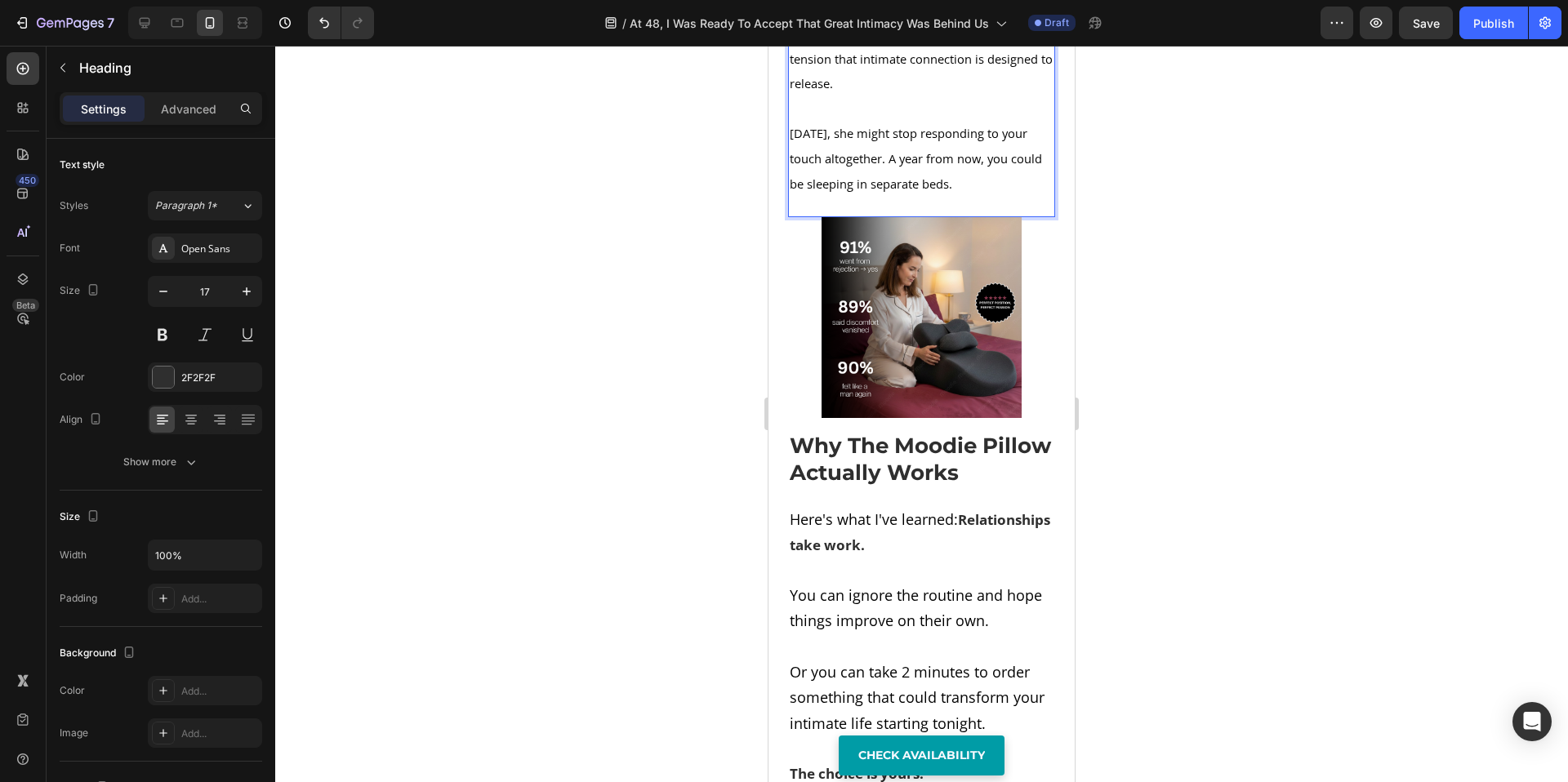
click at [594, 559] on div at bounding box center [921, 414] width 1293 height 737
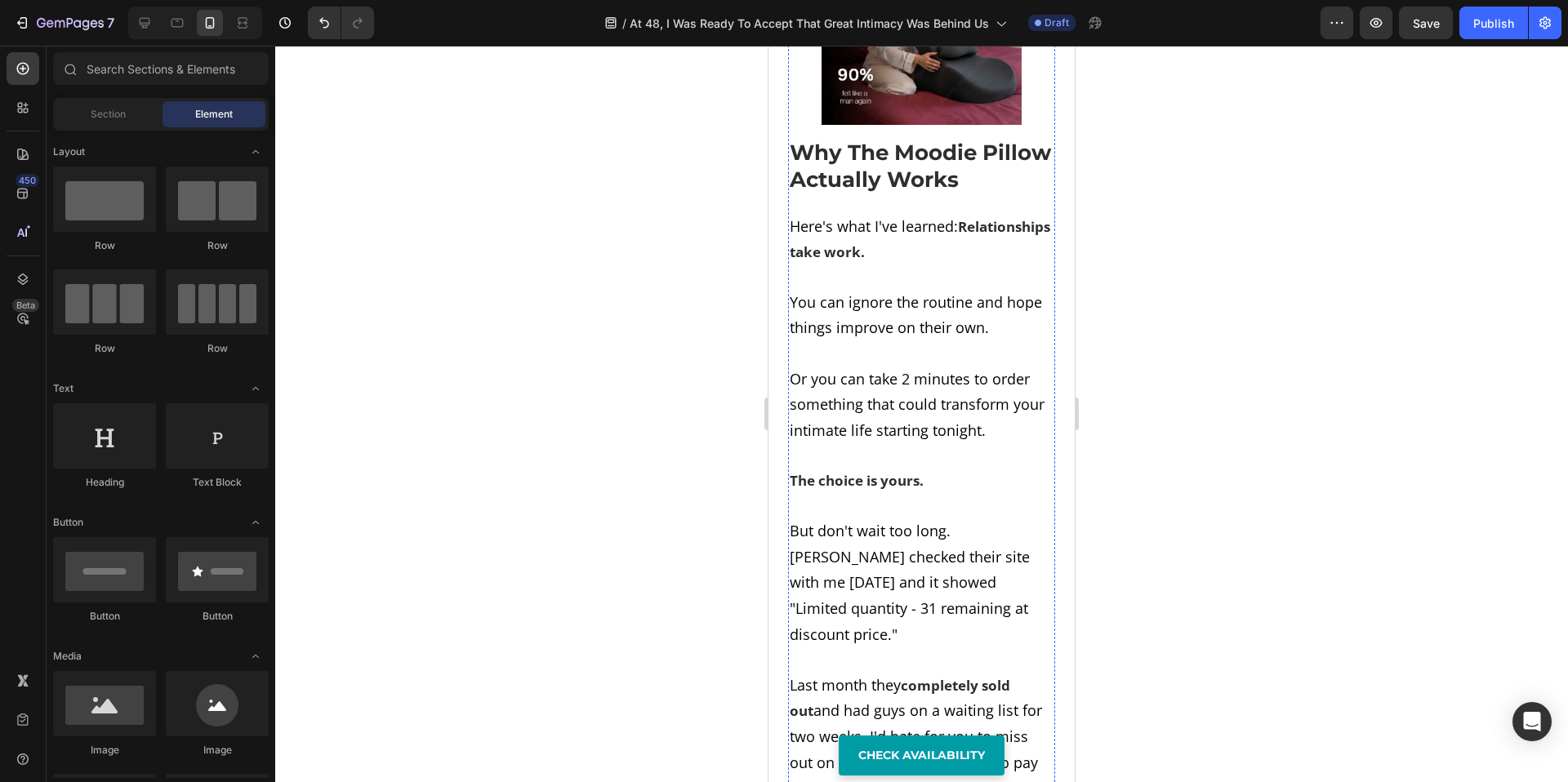
scroll to position [14389, 0]
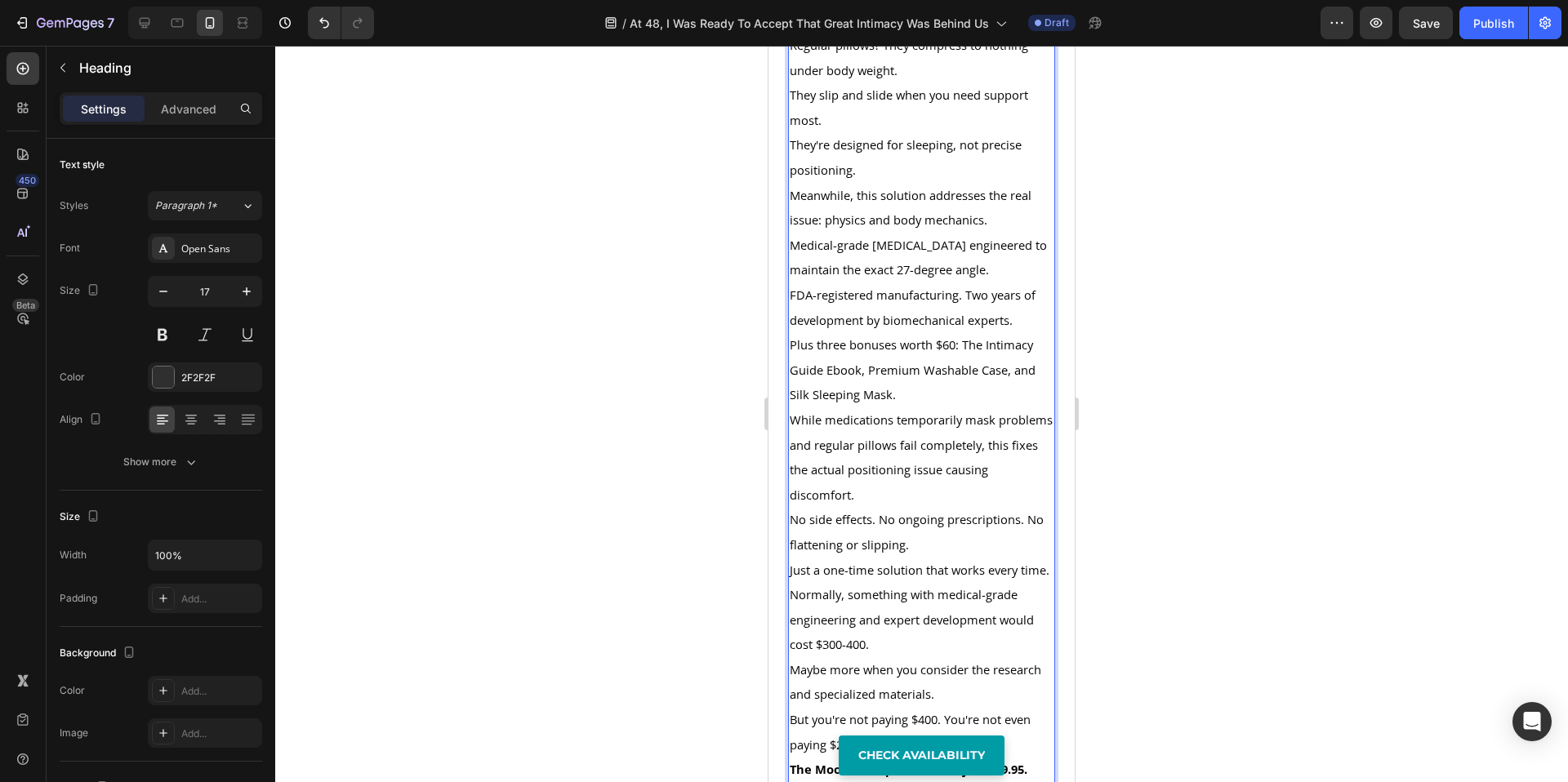
scroll to position [14527, 0]
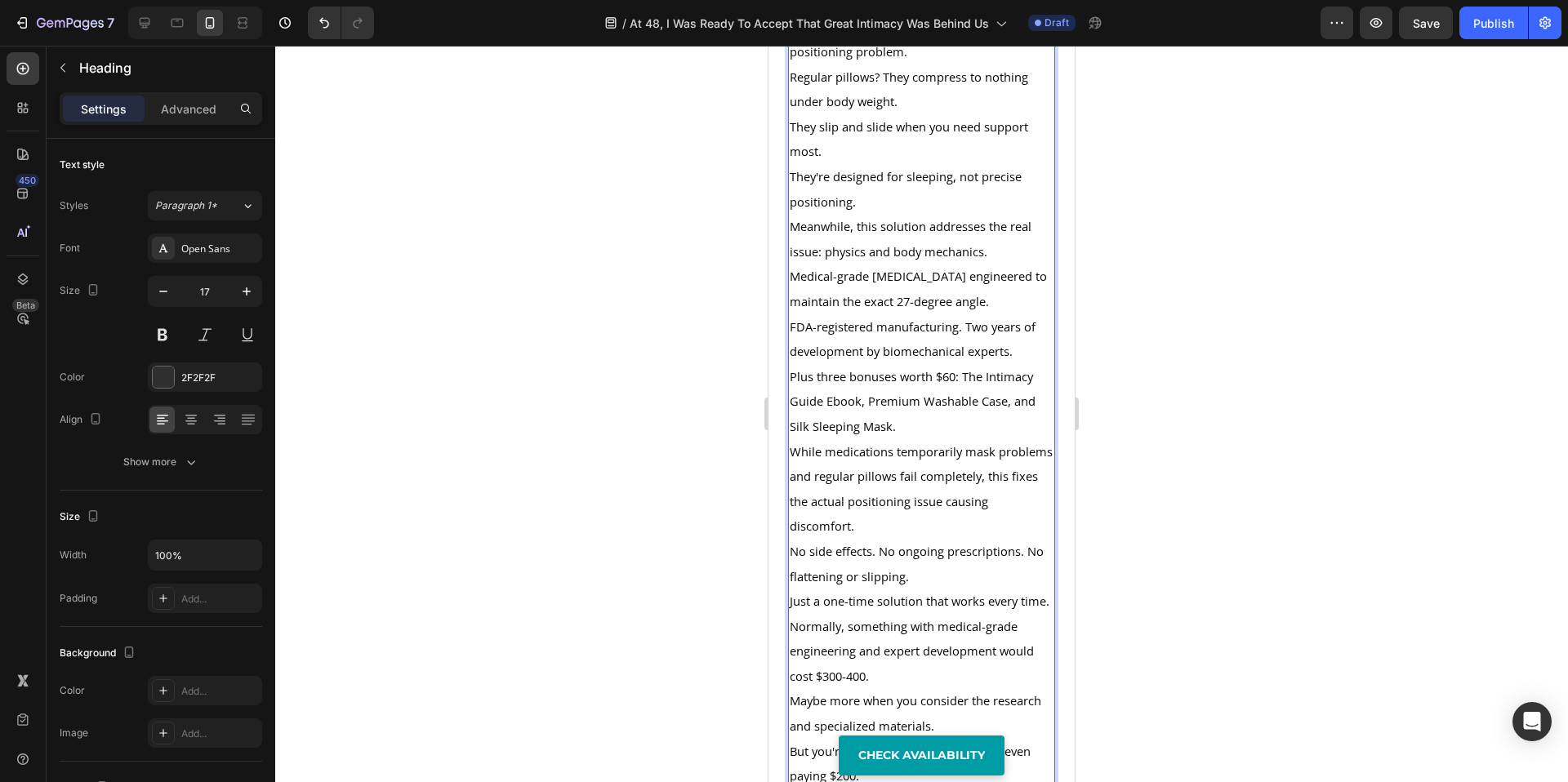
drag, startPoint x: 936, startPoint y: 427, endPoint x: 934, endPoint y: 470, distance: 43.0
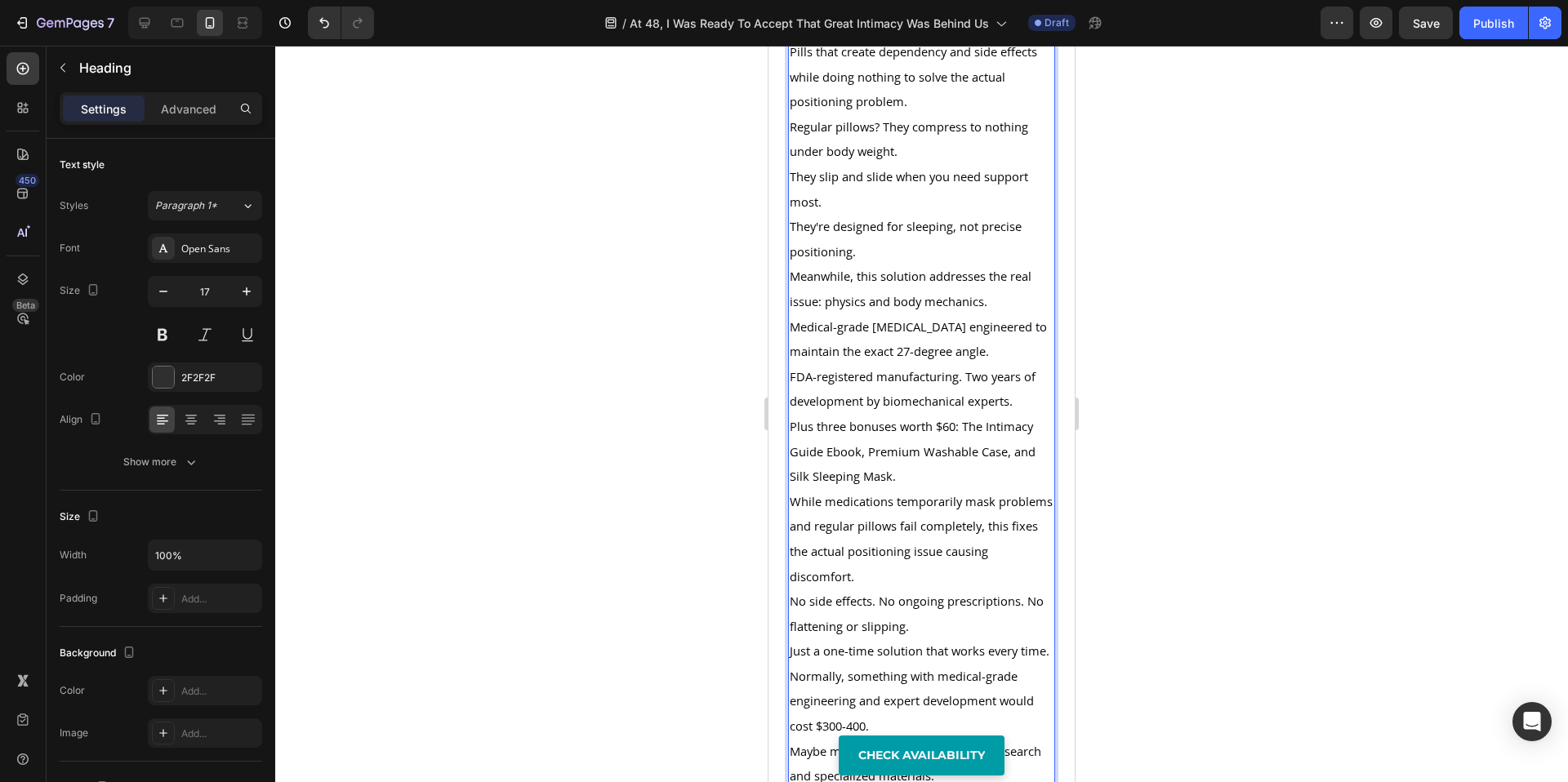
drag, startPoint x: 910, startPoint y: 605, endPoint x: 922, endPoint y: 624, distance: 22.5
click at [912, 114] on p "Pills that create dependency and side effects while doing nothing to solve the …" at bounding box center [921, 76] width 263 height 75
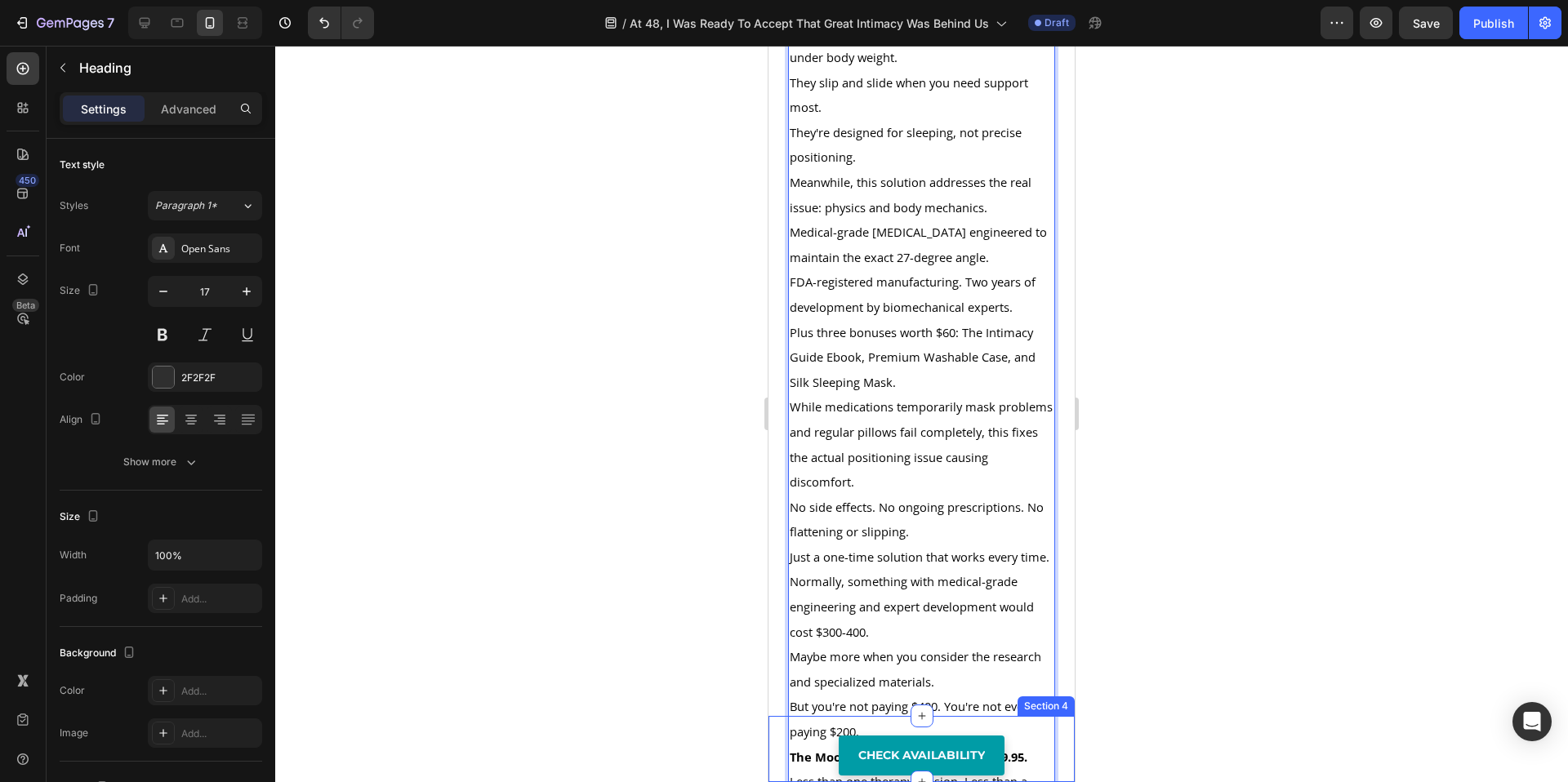
scroll to position [14653, 0]
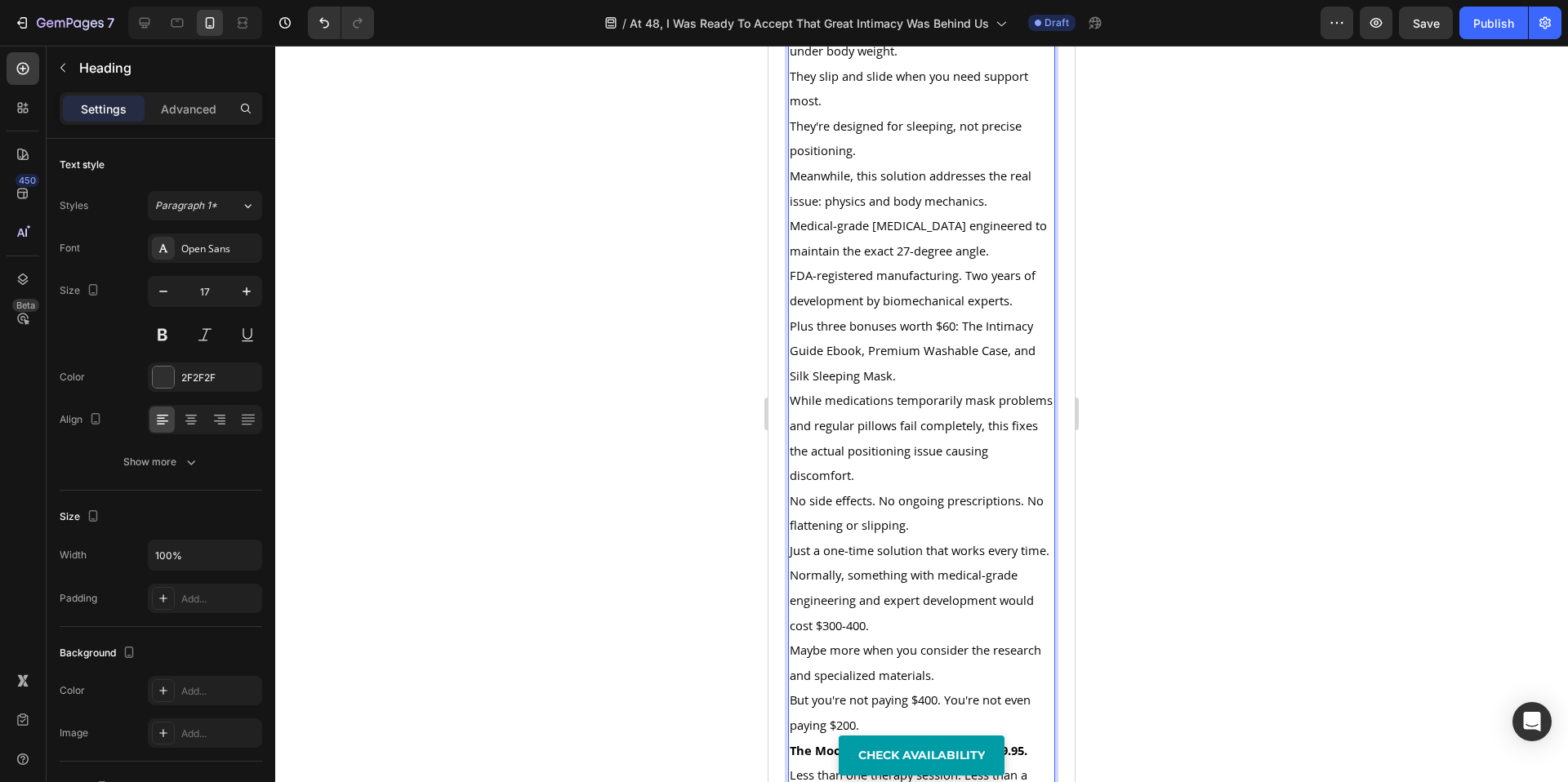
click at [911, 63] on p "Regular pillows? They compress to nothing under body weight." at bounding box center [921, 38] width 263 height 50
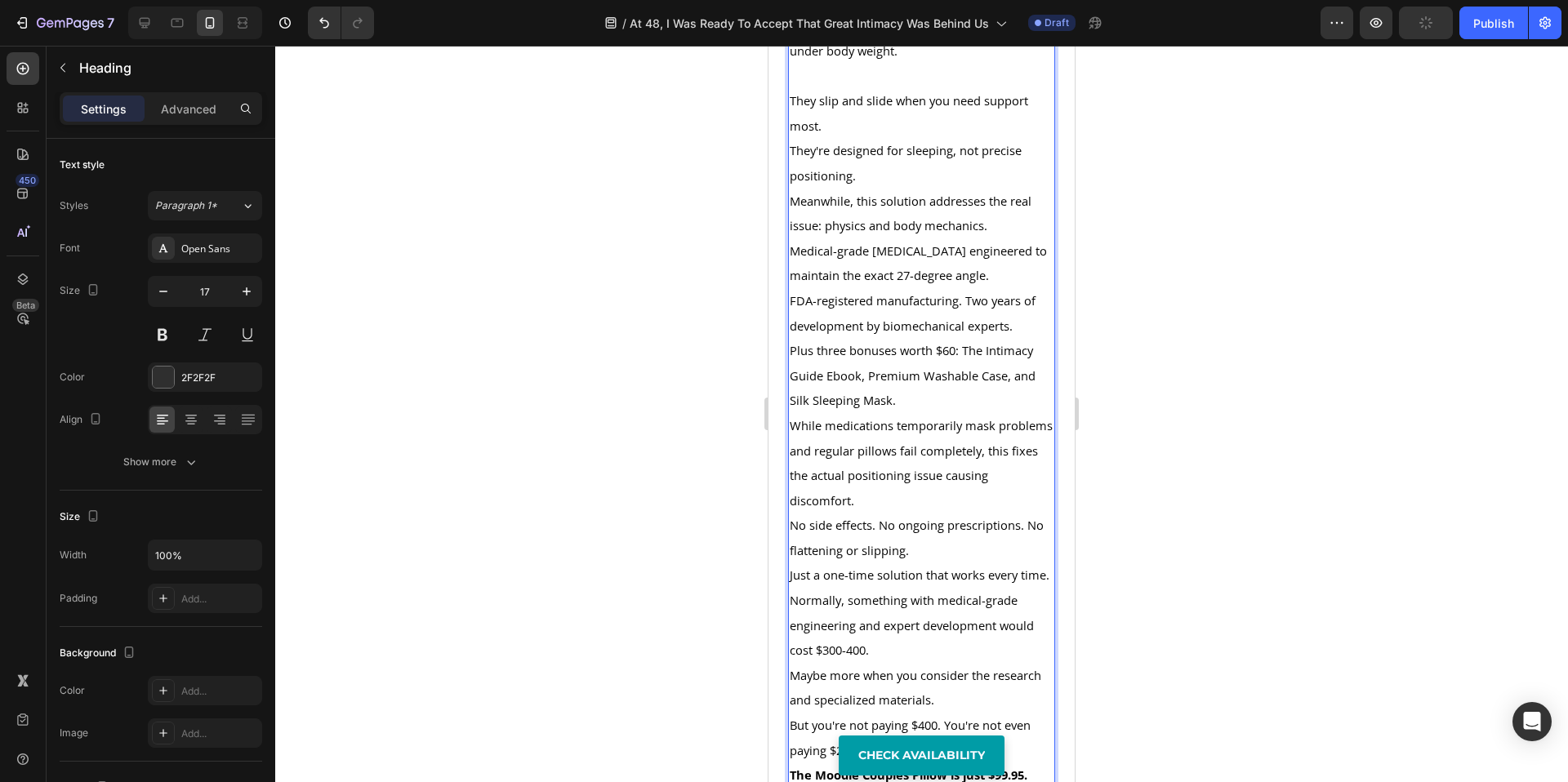
click at [898, 138] on p "They slip and slide when you need support most." at bounding box center [921, 113] width 263 height 50
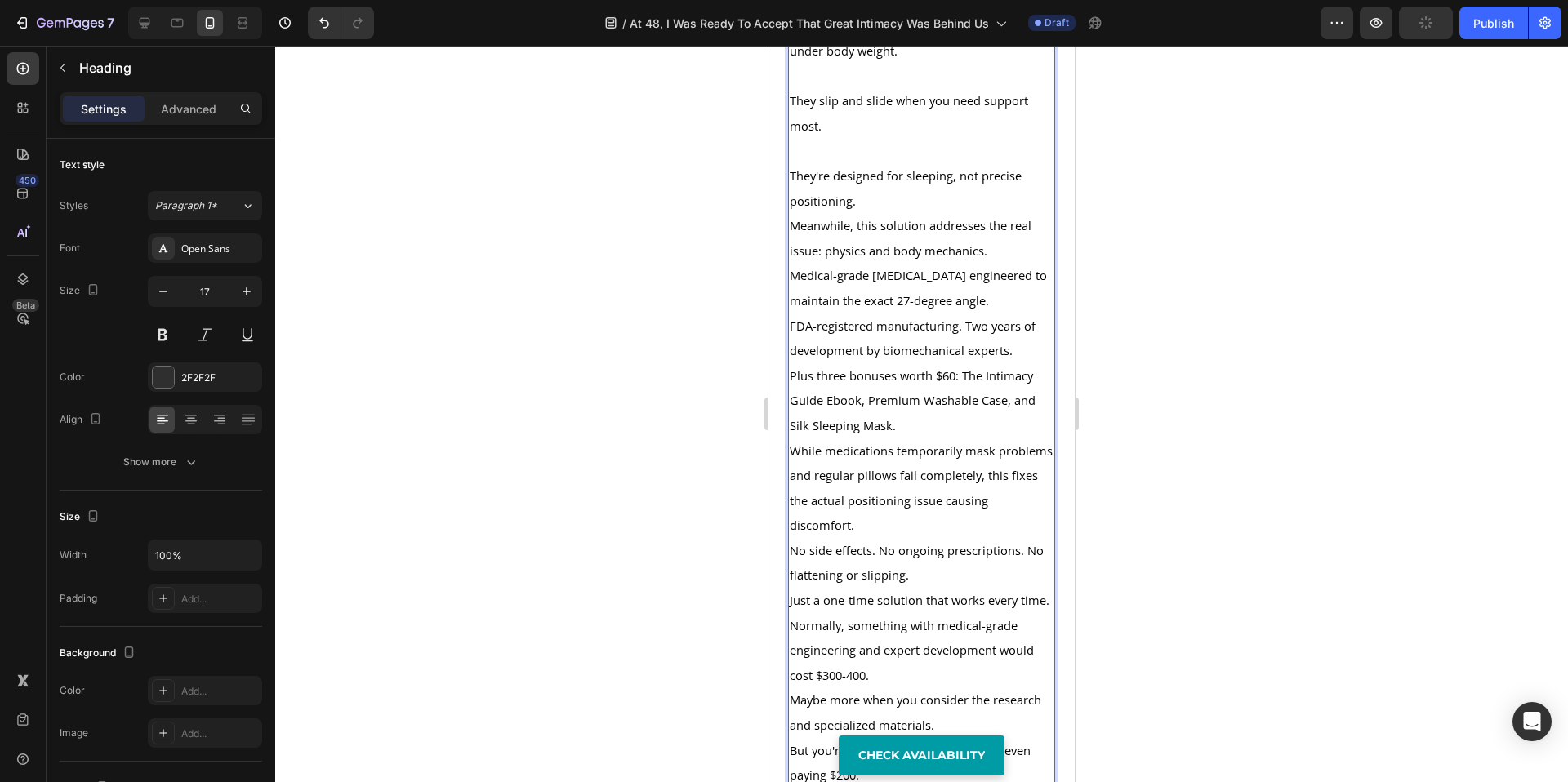
scroll to position [14862, 0]
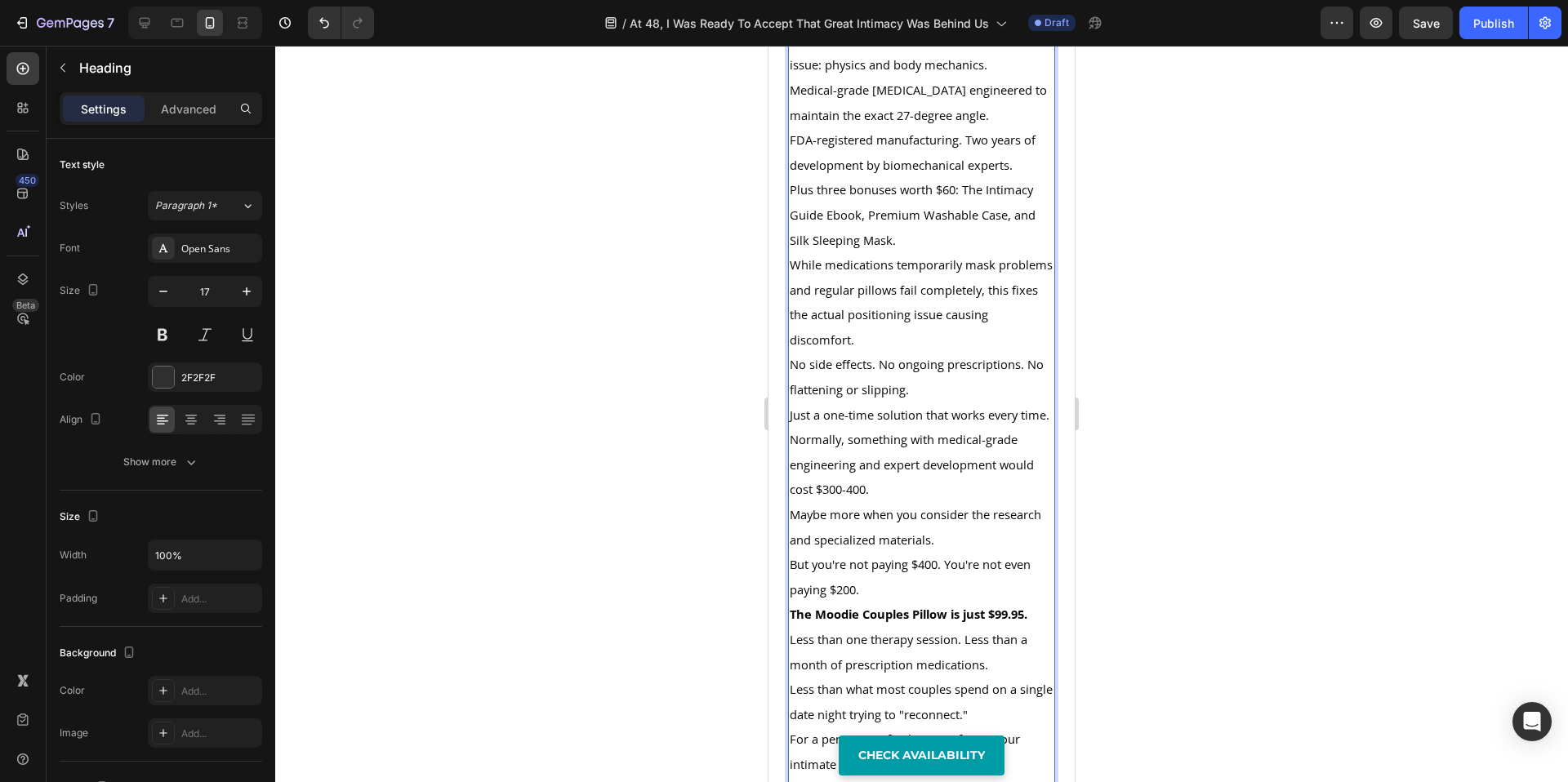
scroll to position [15067, 0]
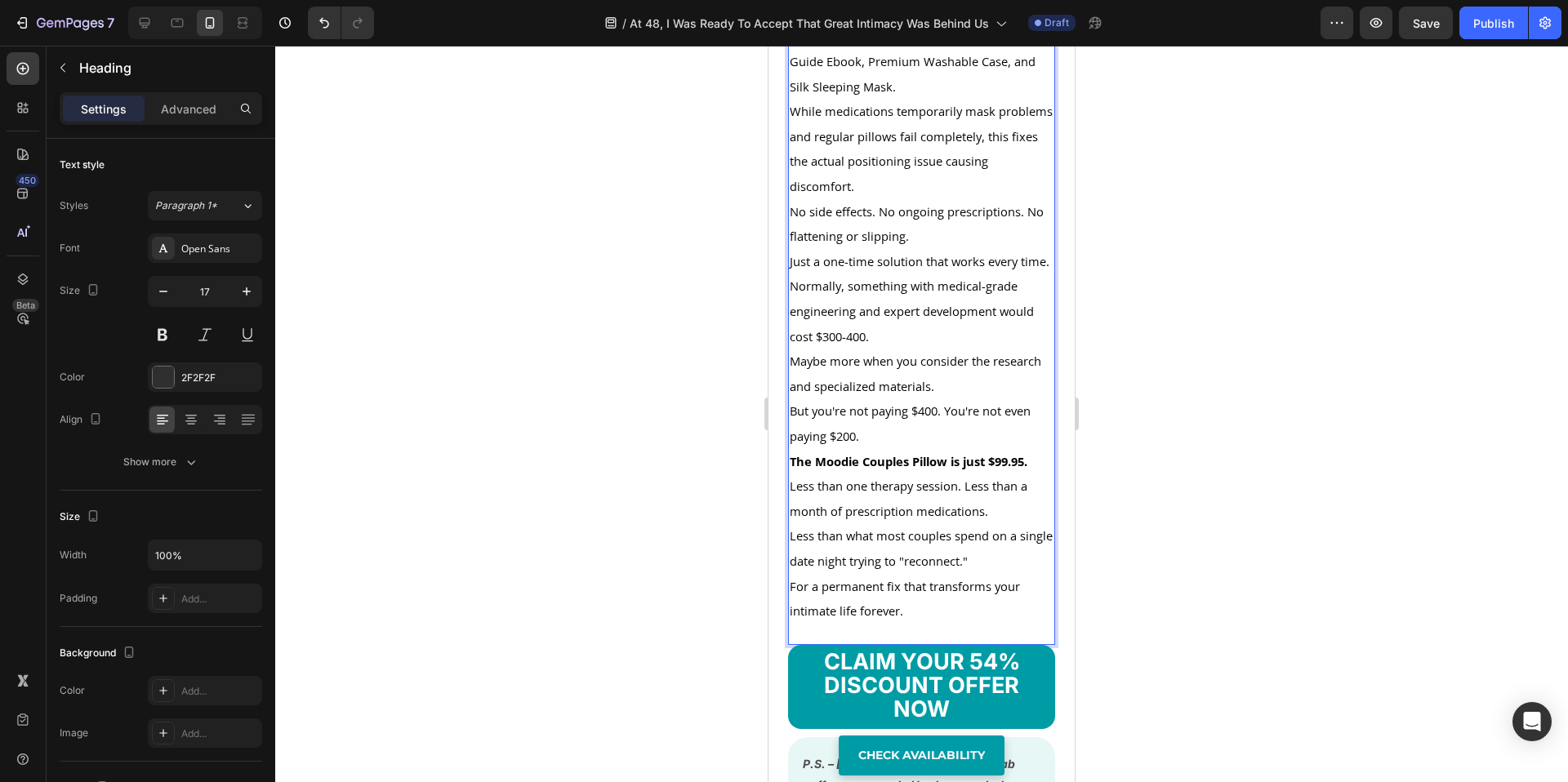
click at [919, 99] on p "Plus three bonuses worth $60: The Intimacy Guide Ebook, Premium Washable Case, …" at bounding box center [921, 62] width 263 height 75
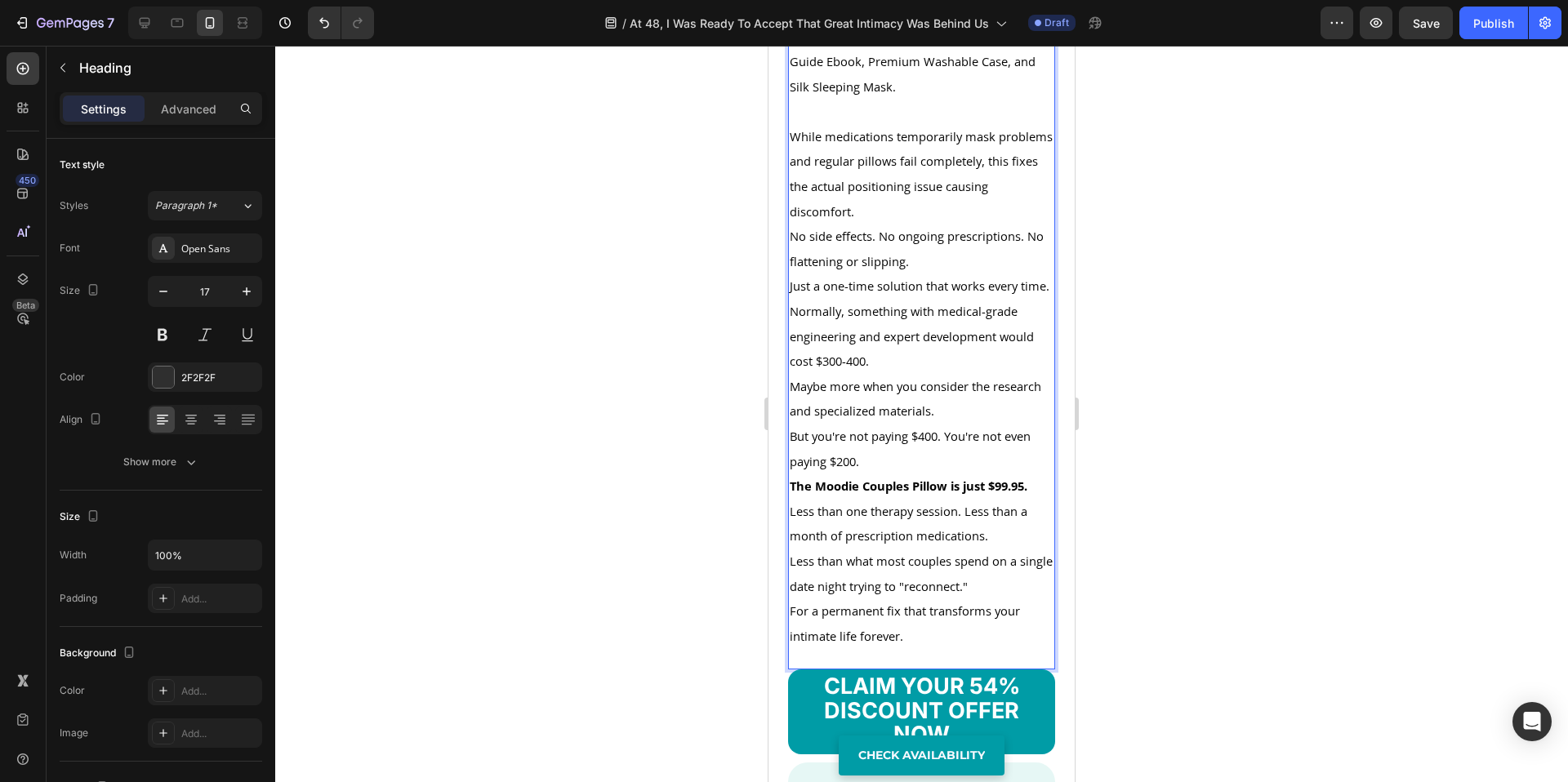
scroll to position [15263, 0]
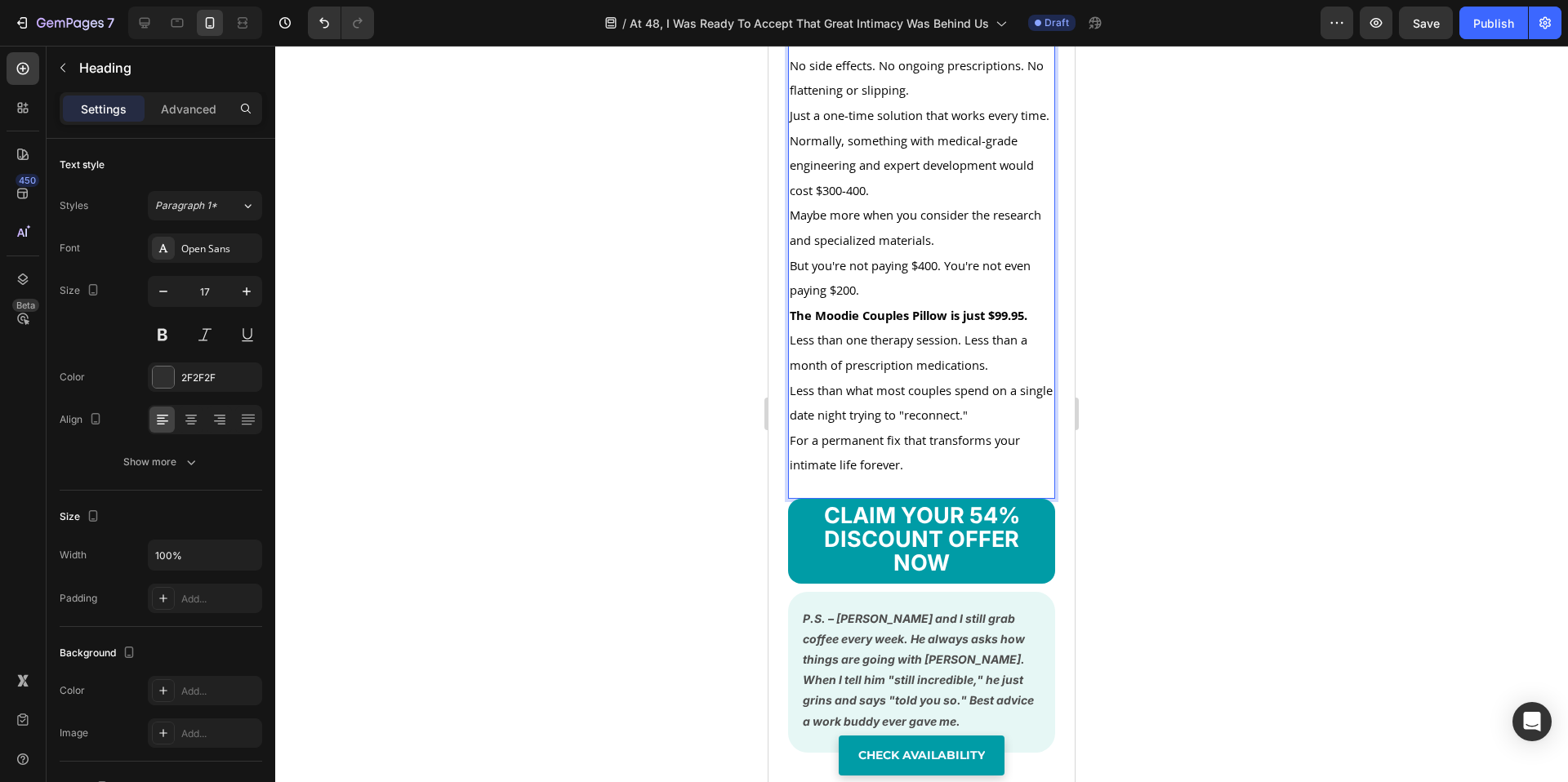
click at [932, 103] on p "No side effects. No ongoing prescriptions. No flattening or slipping." at bounding box center [921, 78] width 263 height 50
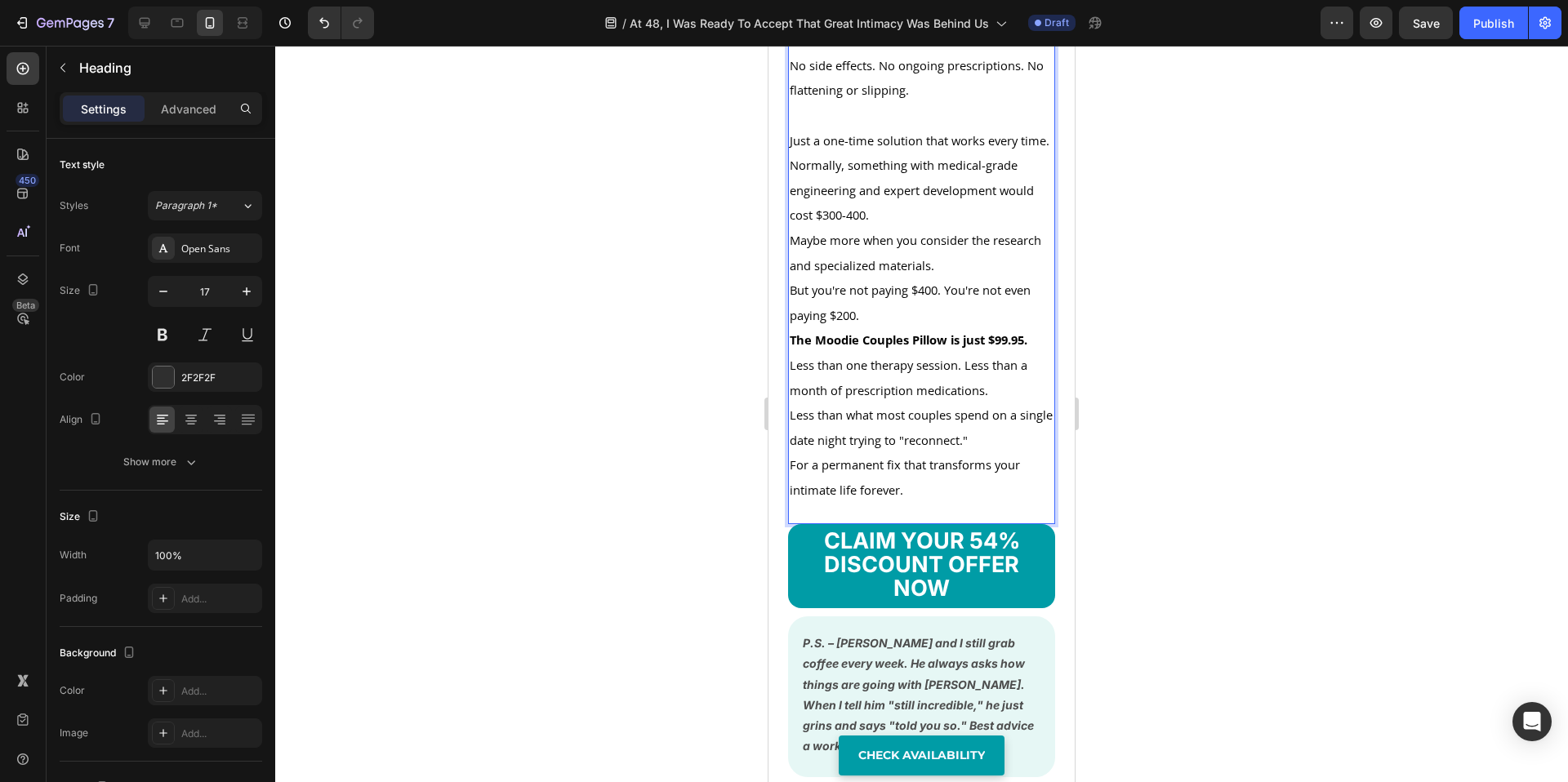
scroll to position [15413, 0]
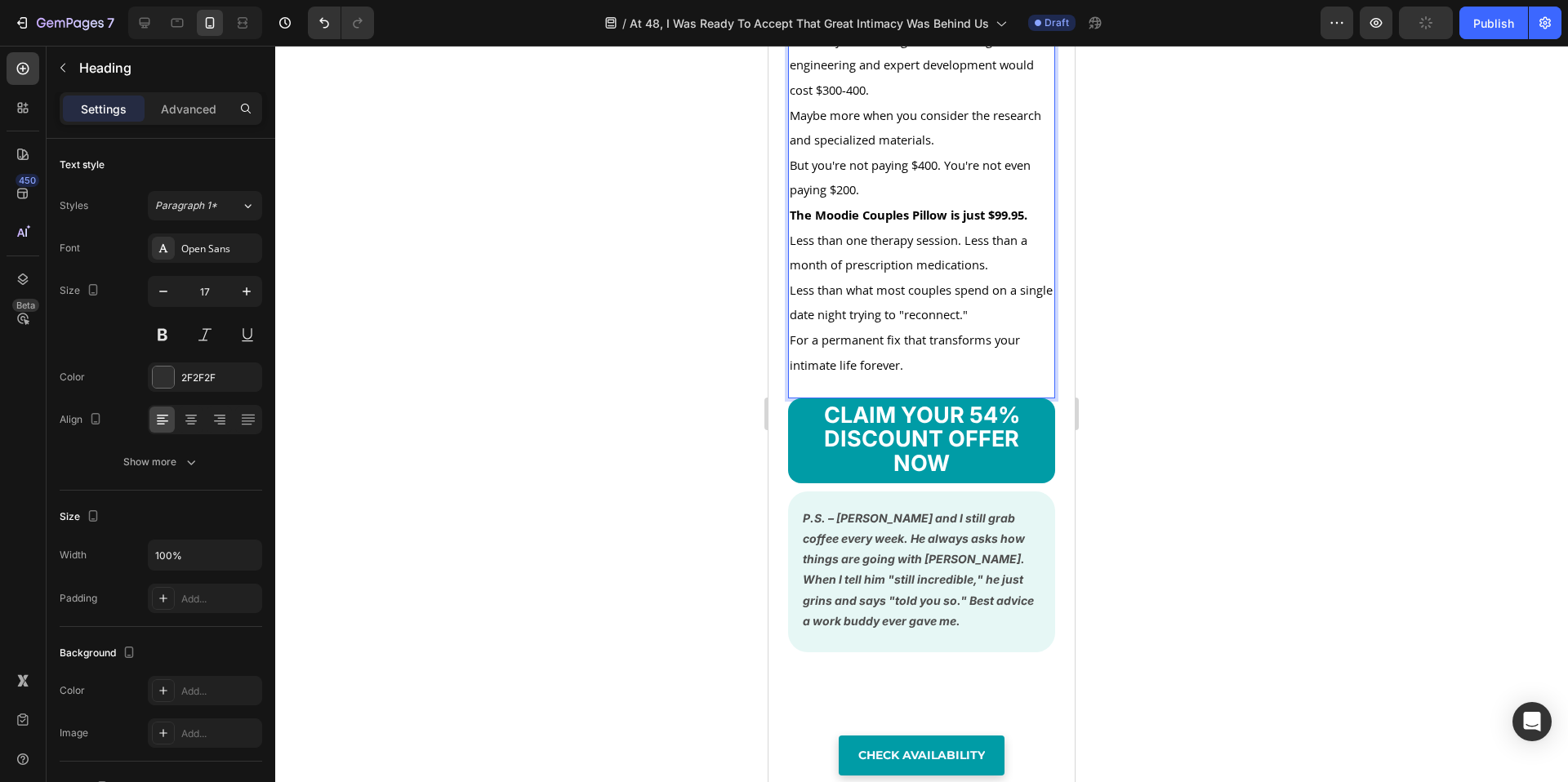
click at [905, 103] on p "Normally, something with medical-grade engineering and expert development would…" at bounding box center [921, 65] width 263 height 75
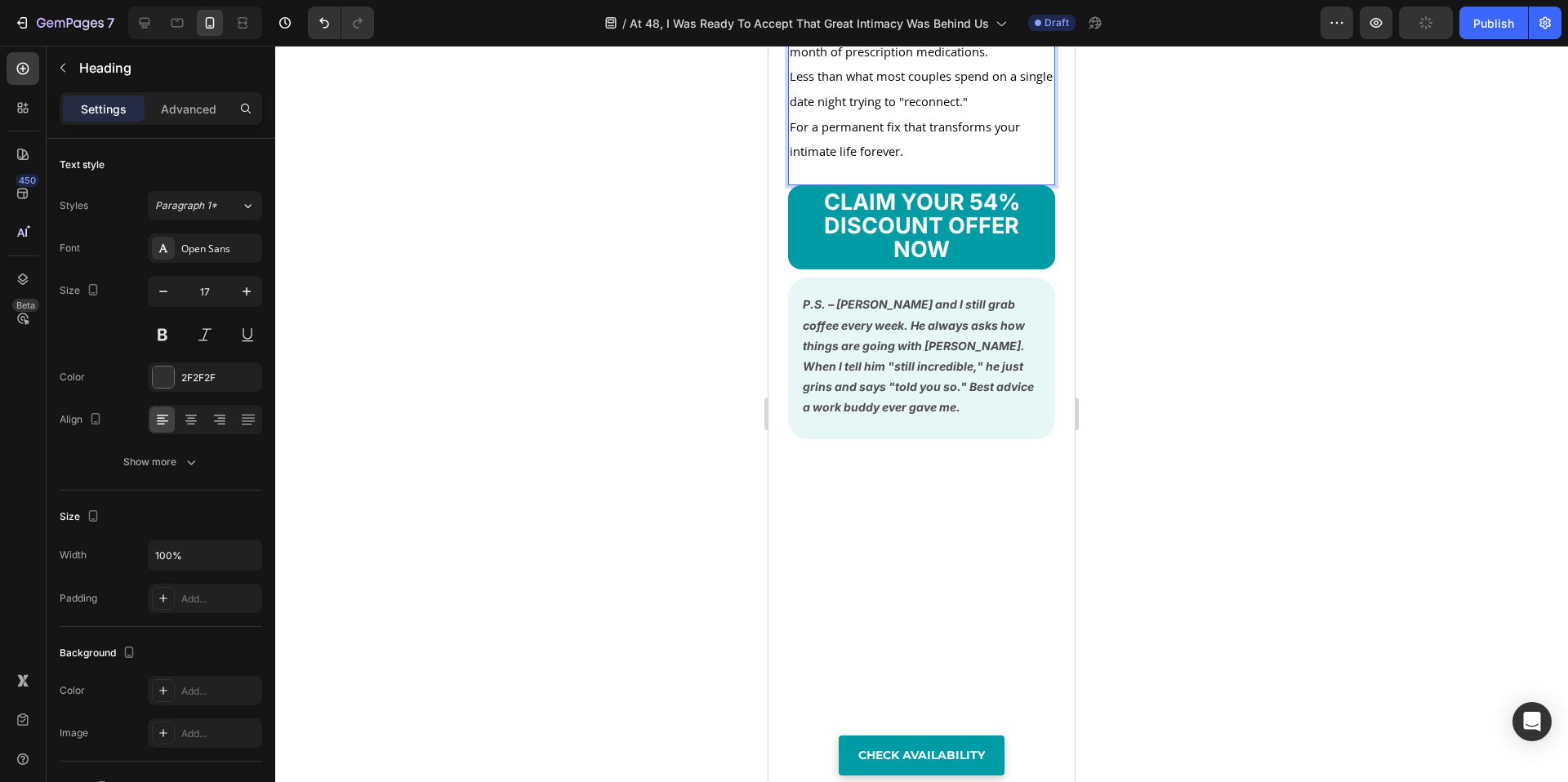
scroll to position [15602, 0]
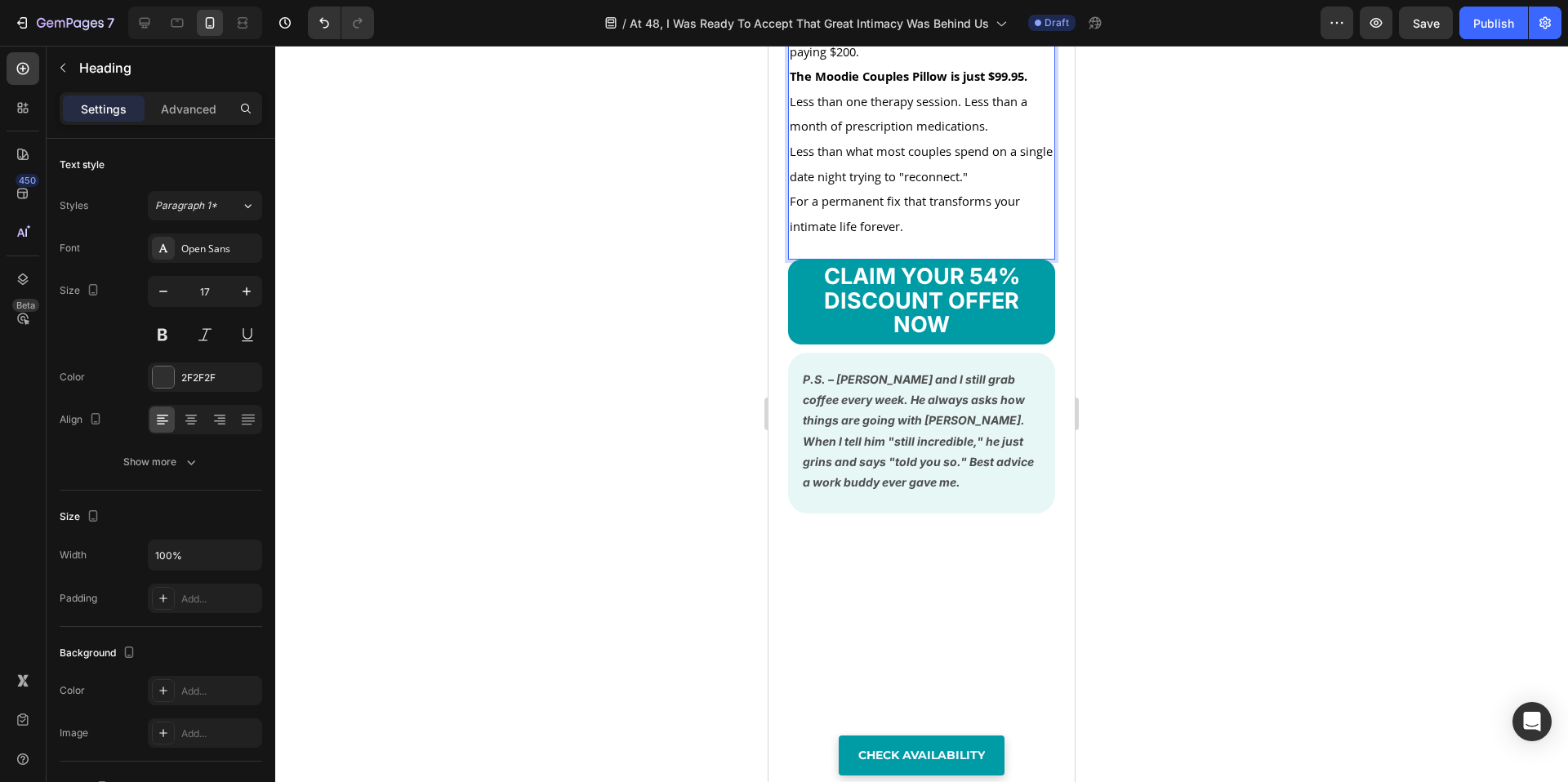
click at [898, 64] on p "But you're not paying $400. You're not even paying $200." at bounding box center [921, 39] width 263 height 50
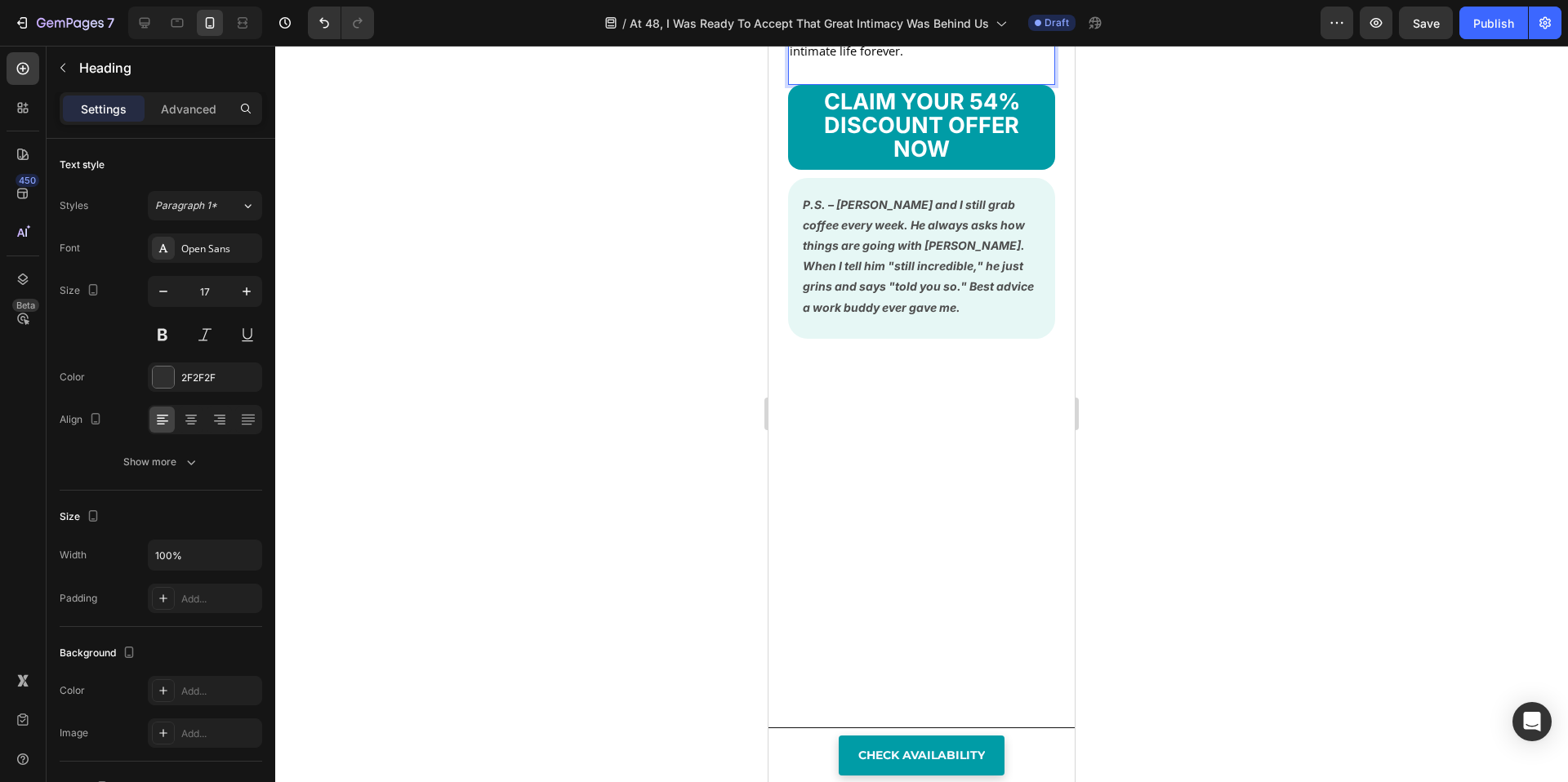
scroll to position [15819, 0]
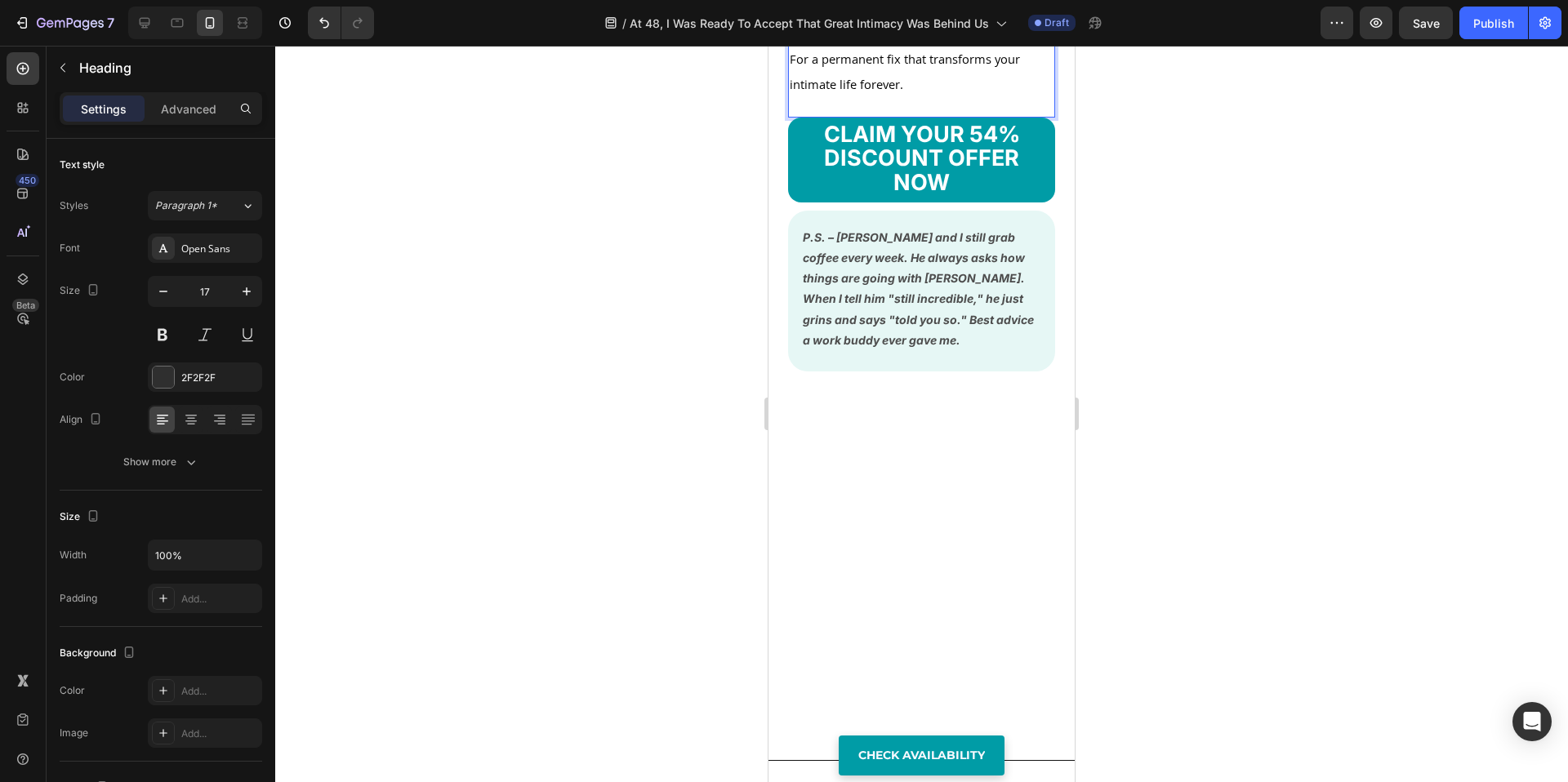
click at [1015, 46] on p "Less than what most couples spend on a single date night trying to "reconnect."" at bounding box center [921, 21] width 263 height 50
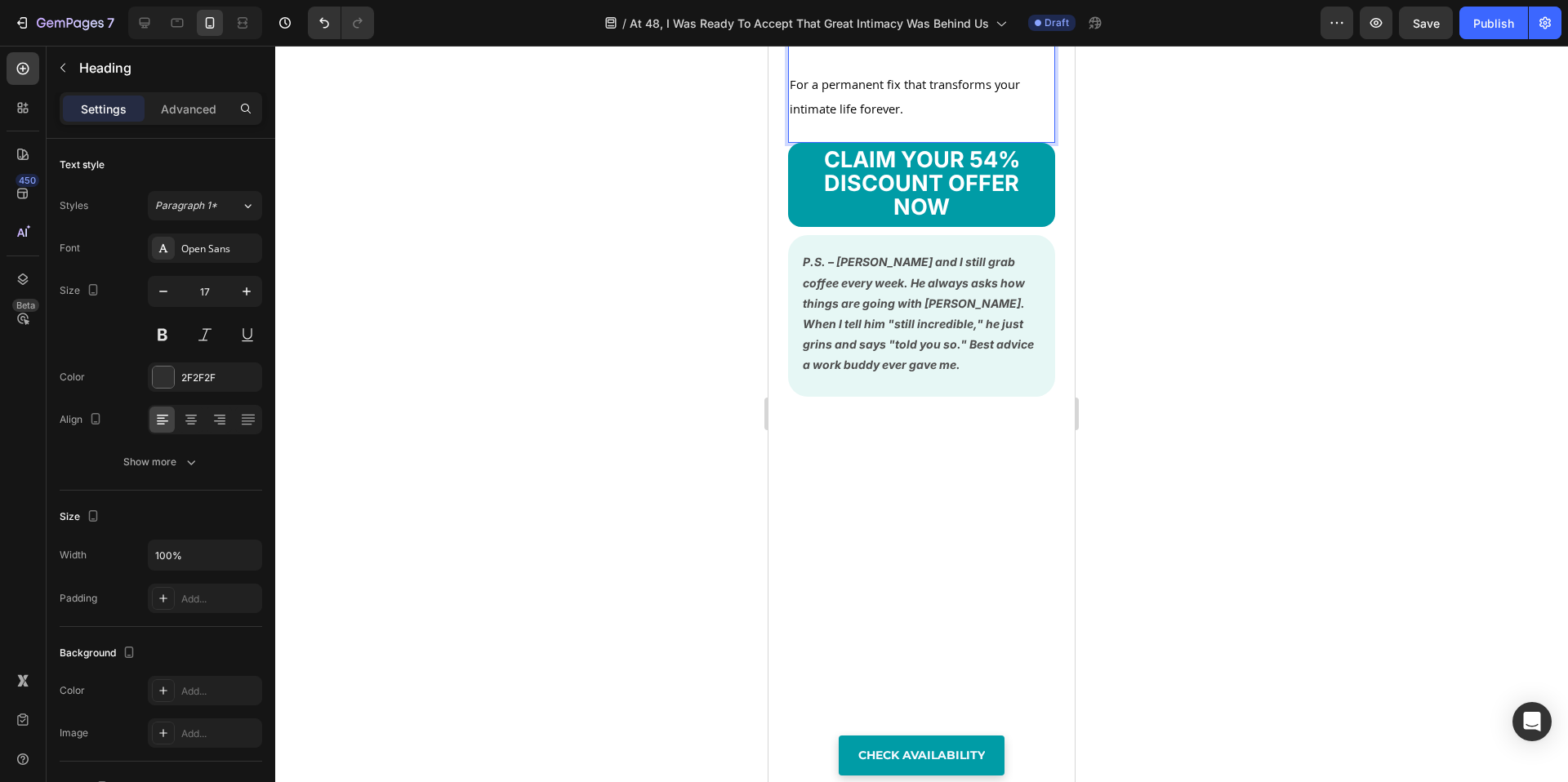
click at [538, 591] on div at bounding box center [921, 414] width 1293 height 737
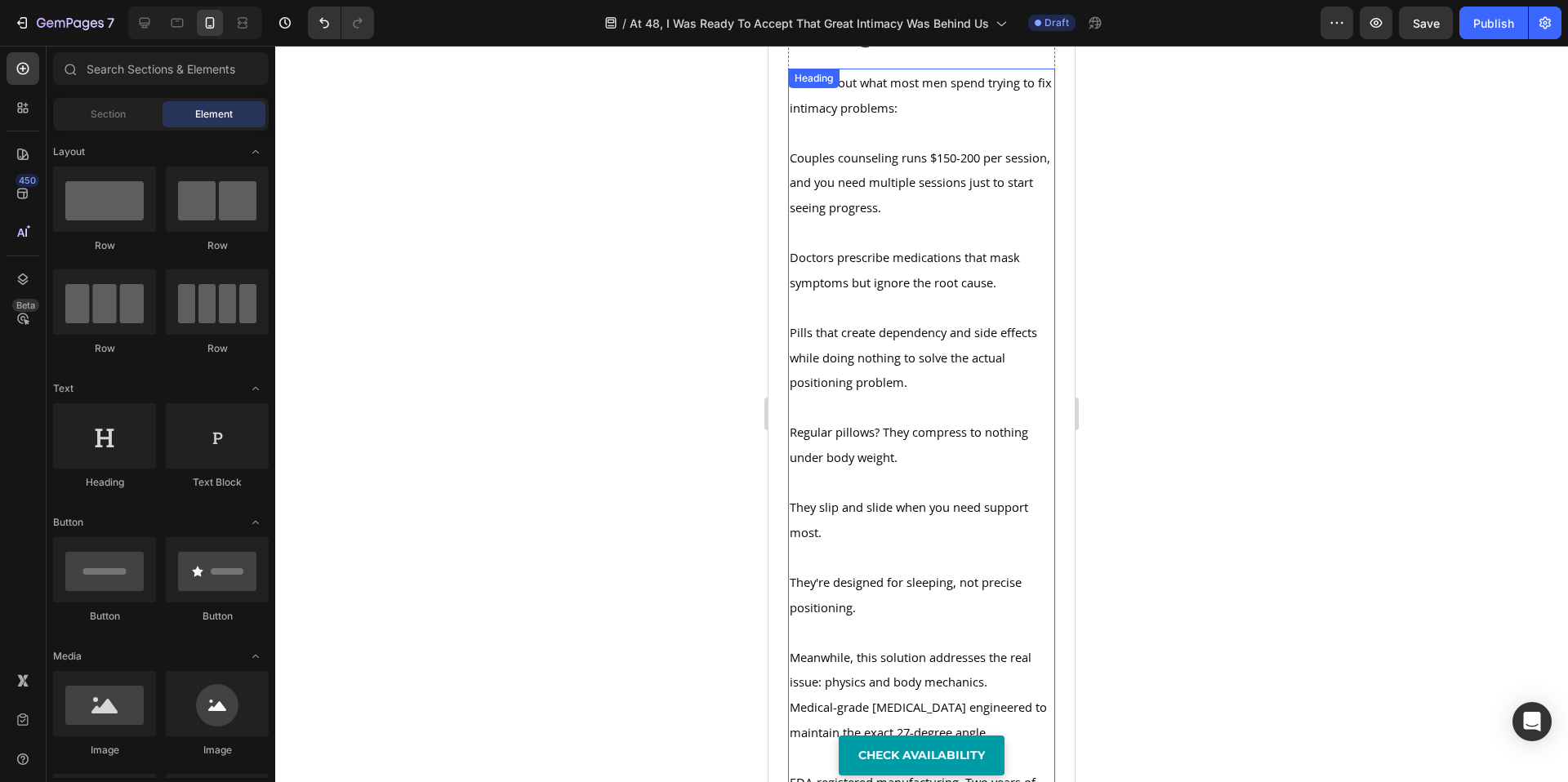
scroll to position [14268, 0]
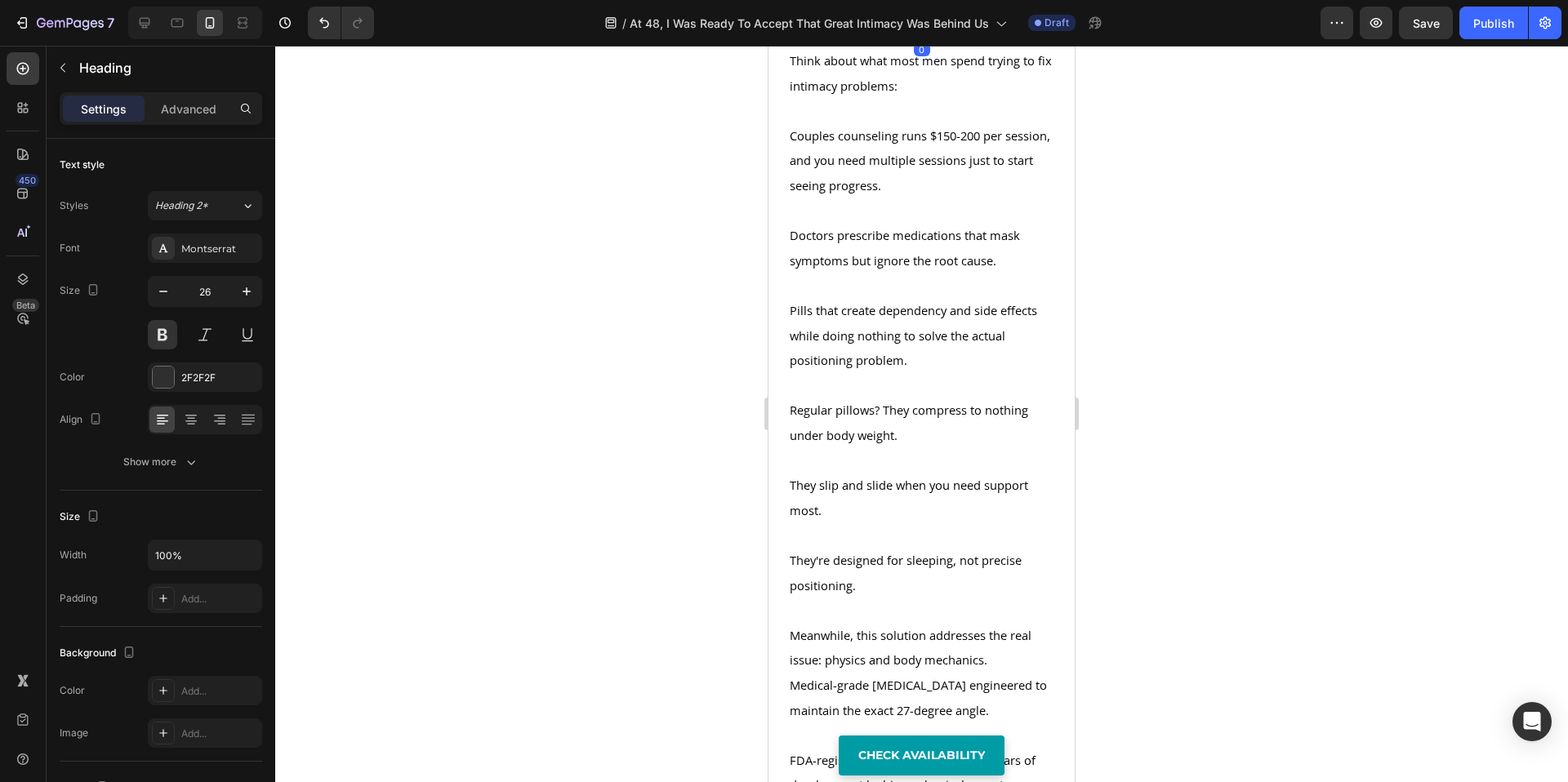
click at [891, 29] on p "What You're Really Getting For Just..." at bounding box center [921, 2] width 263 height 56
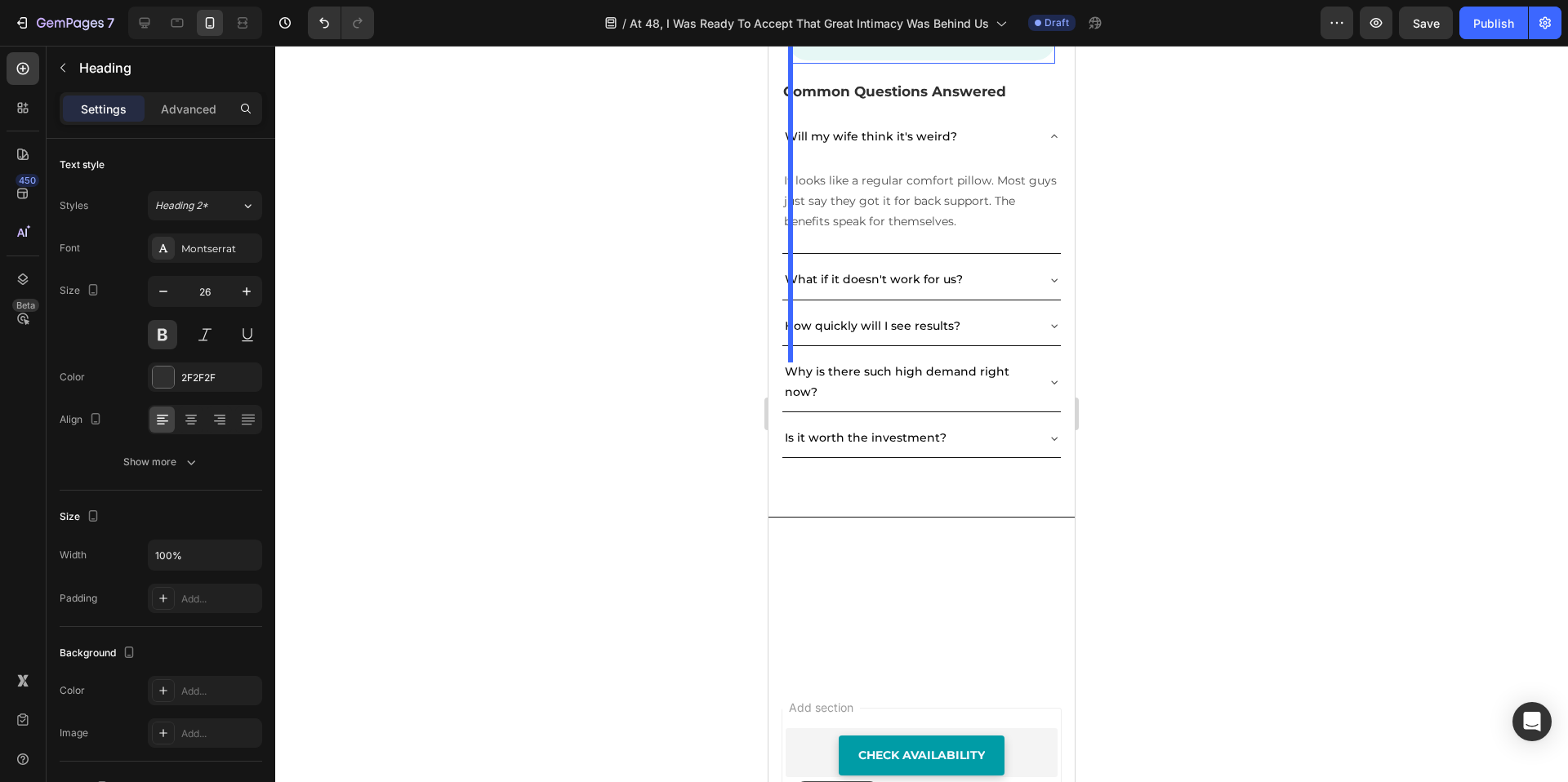
scroll to position [16246, 0]
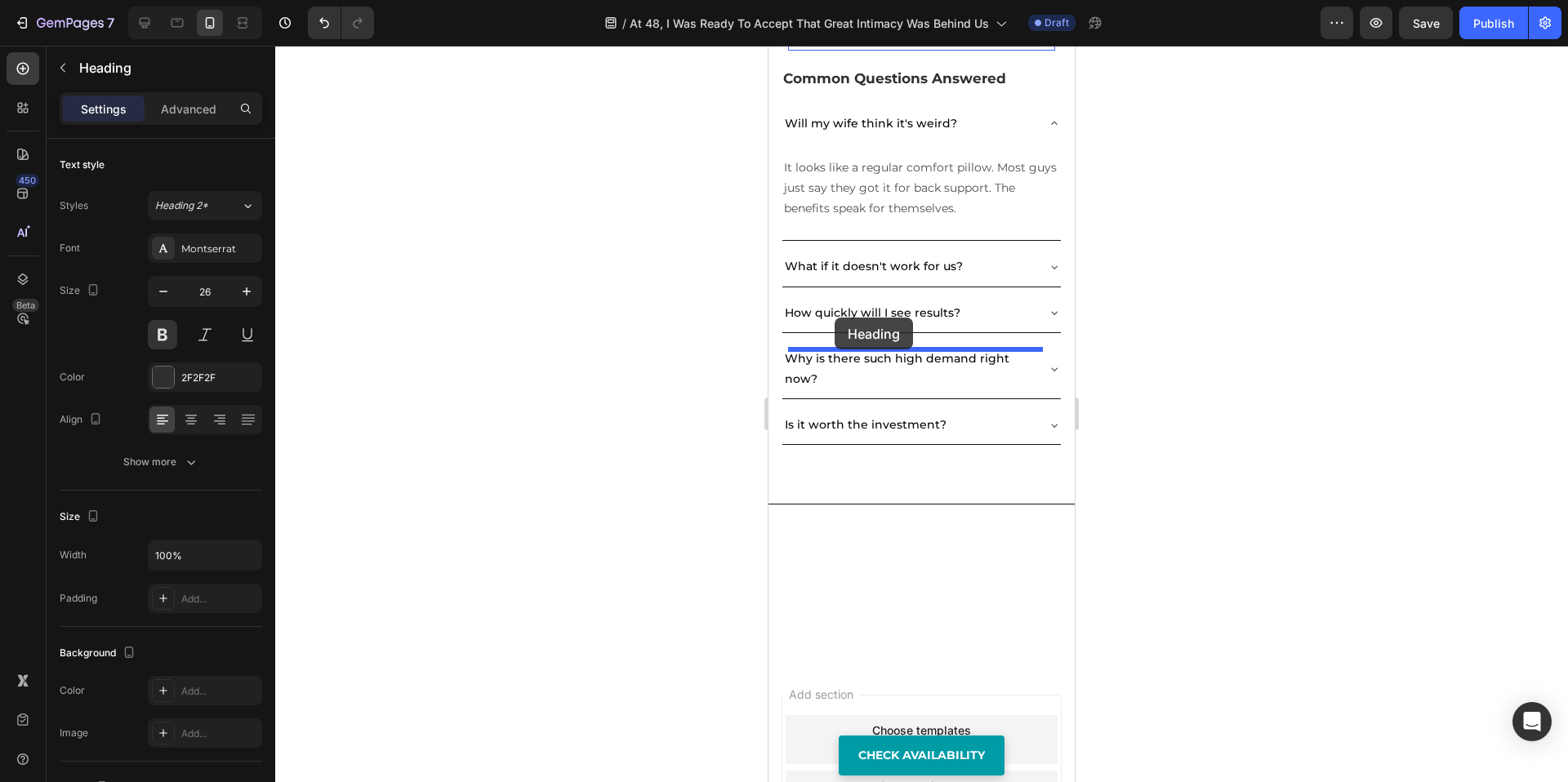
drag, startPoint x: 799, startPoint y: 529, endPoint x: 835, endPoint y: 317, distance: 215.0
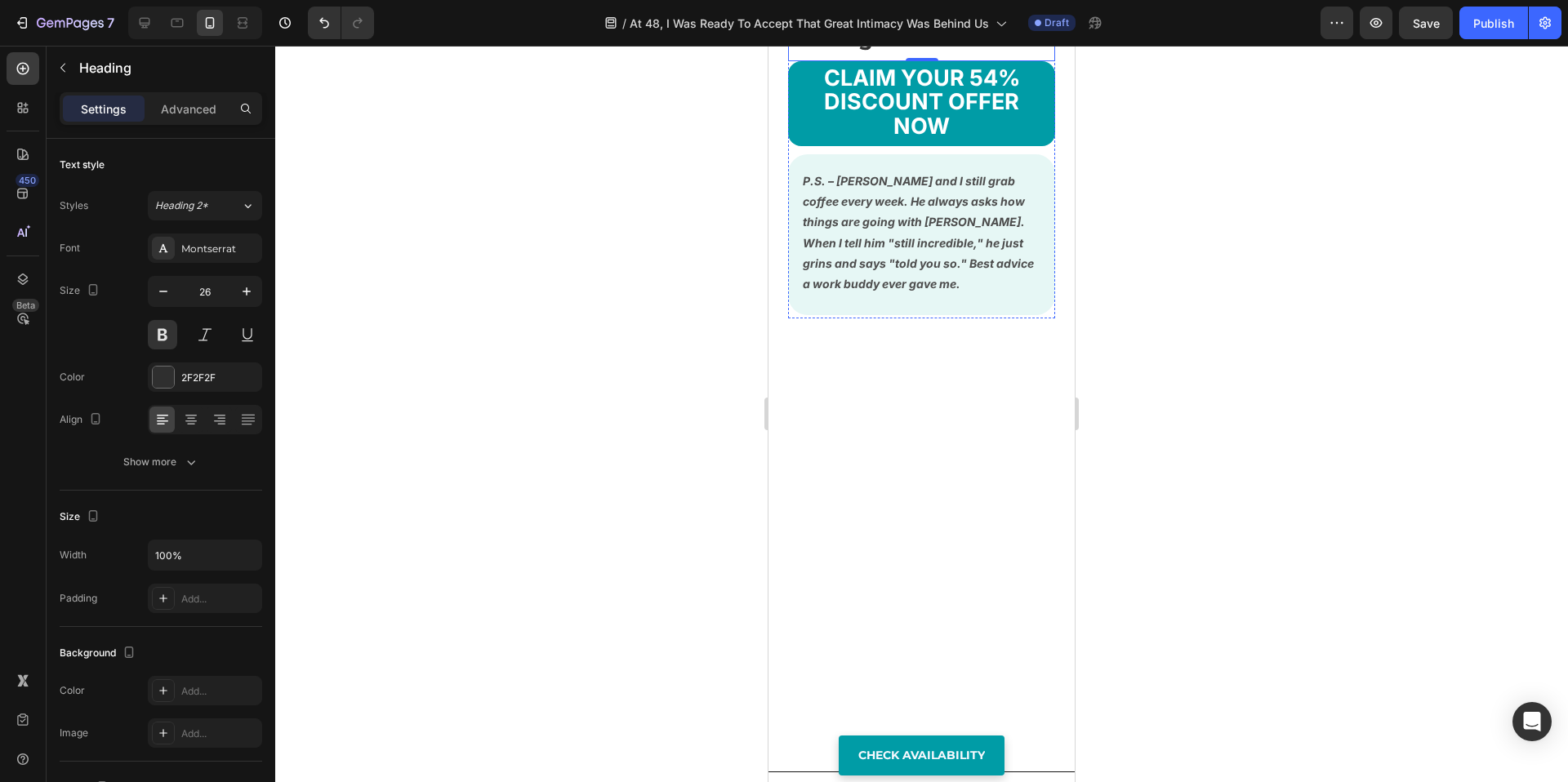
scroll to position [15962, 0]
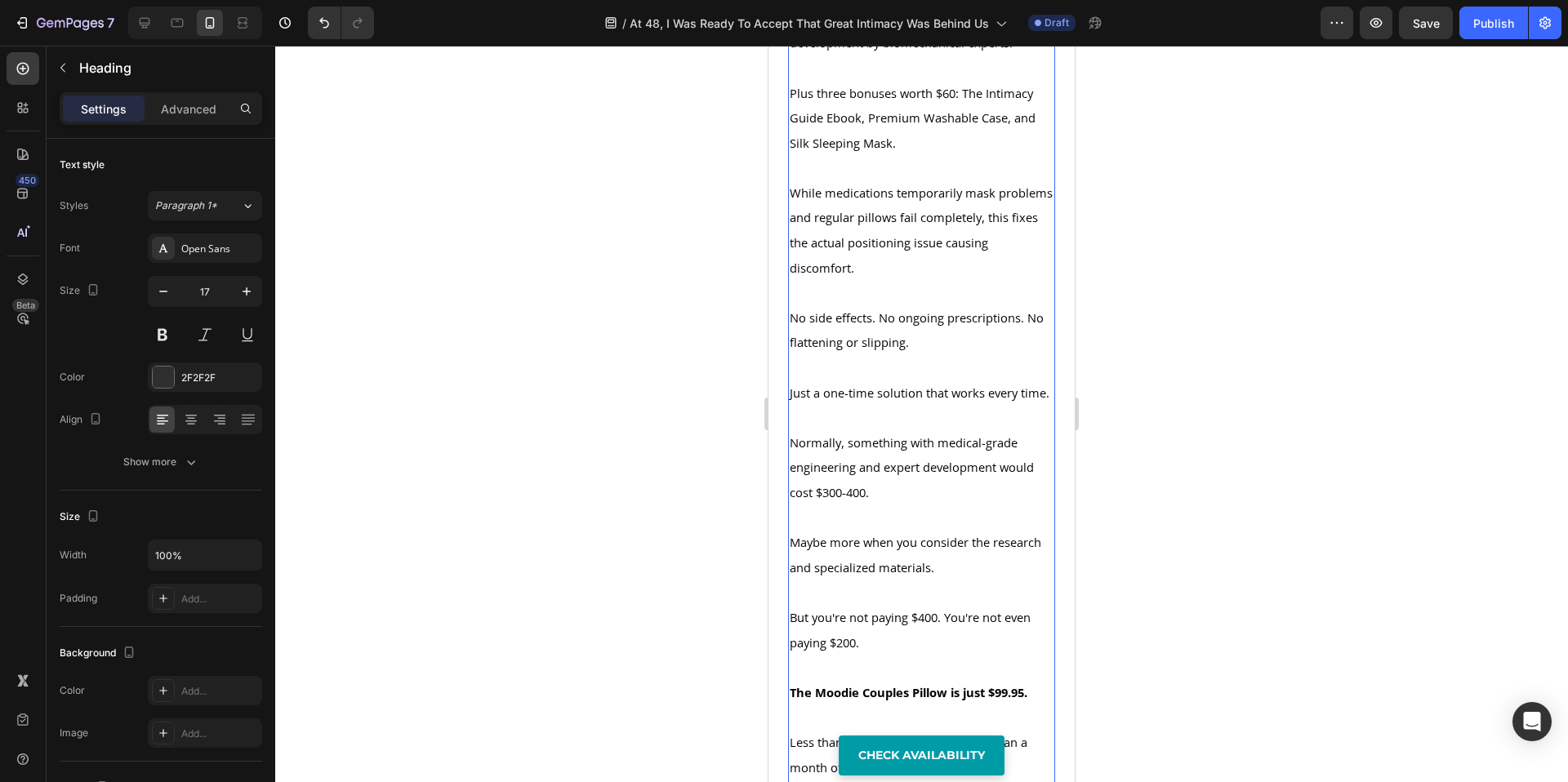
scroll to position [14702, 0]
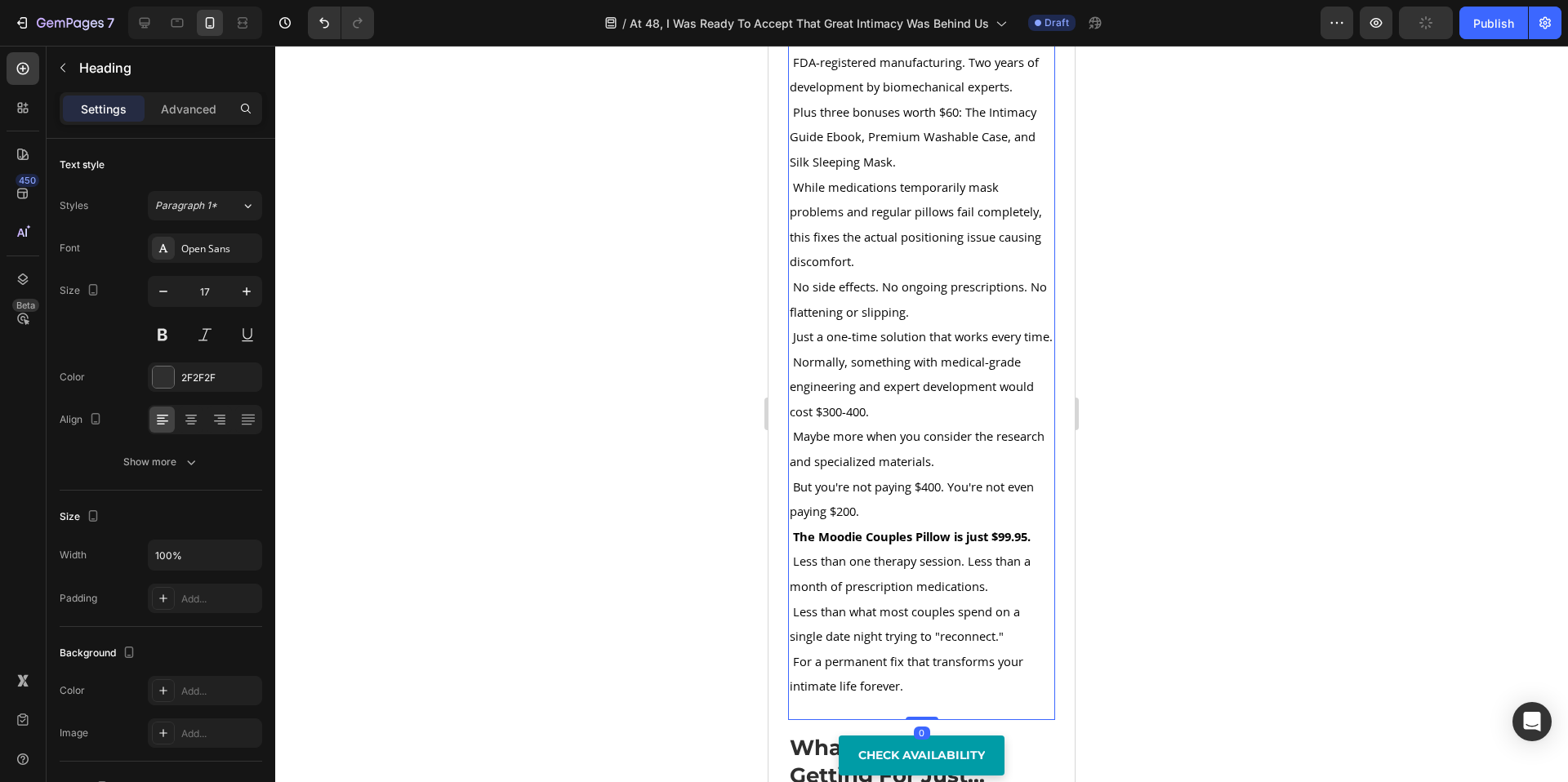
scroll to position [16424, 0]
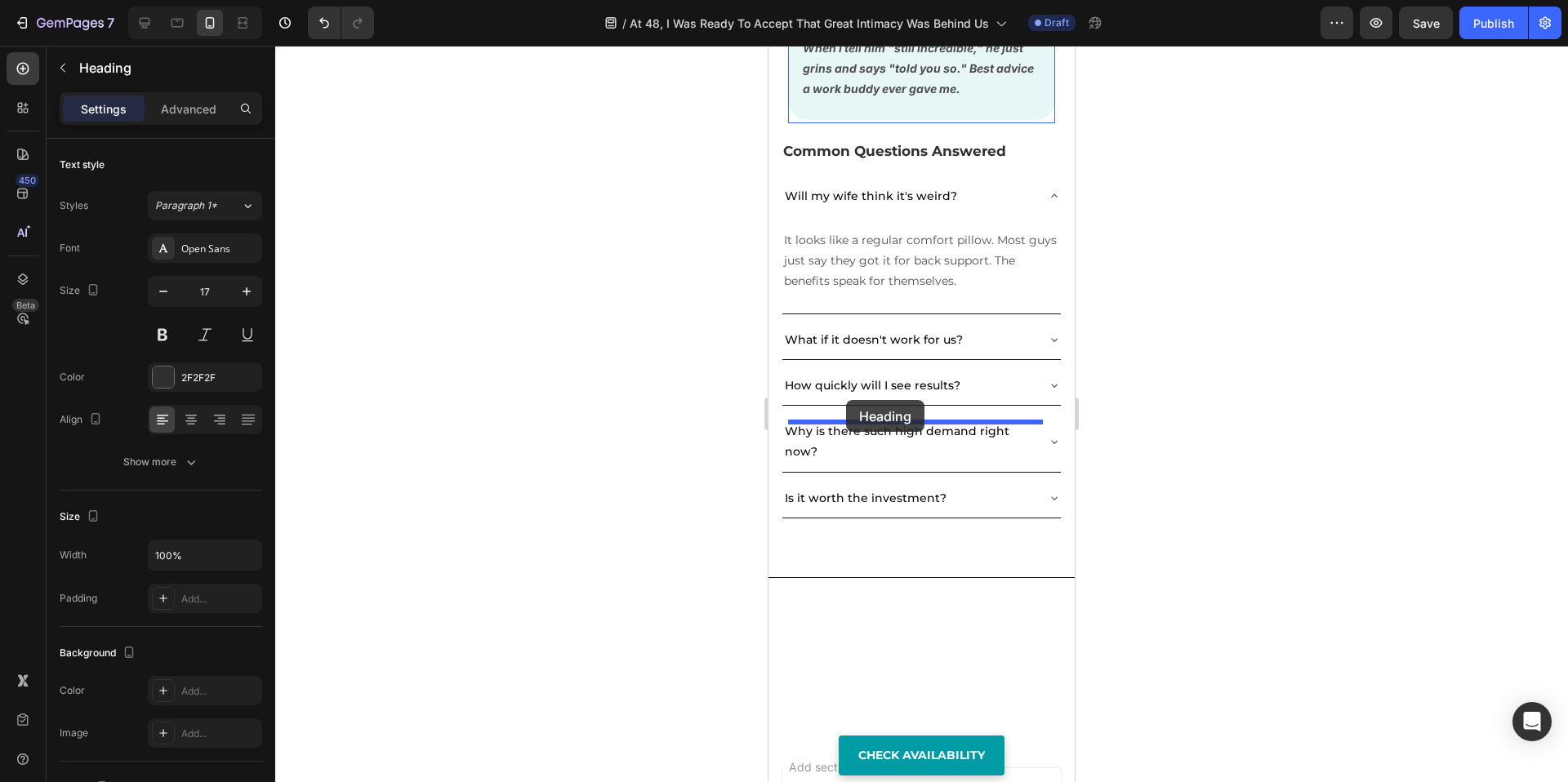
drag, startPoint x: 803, startPoint y: 88, endPoint x: 846, endPoint y: 400, distance: 314.9
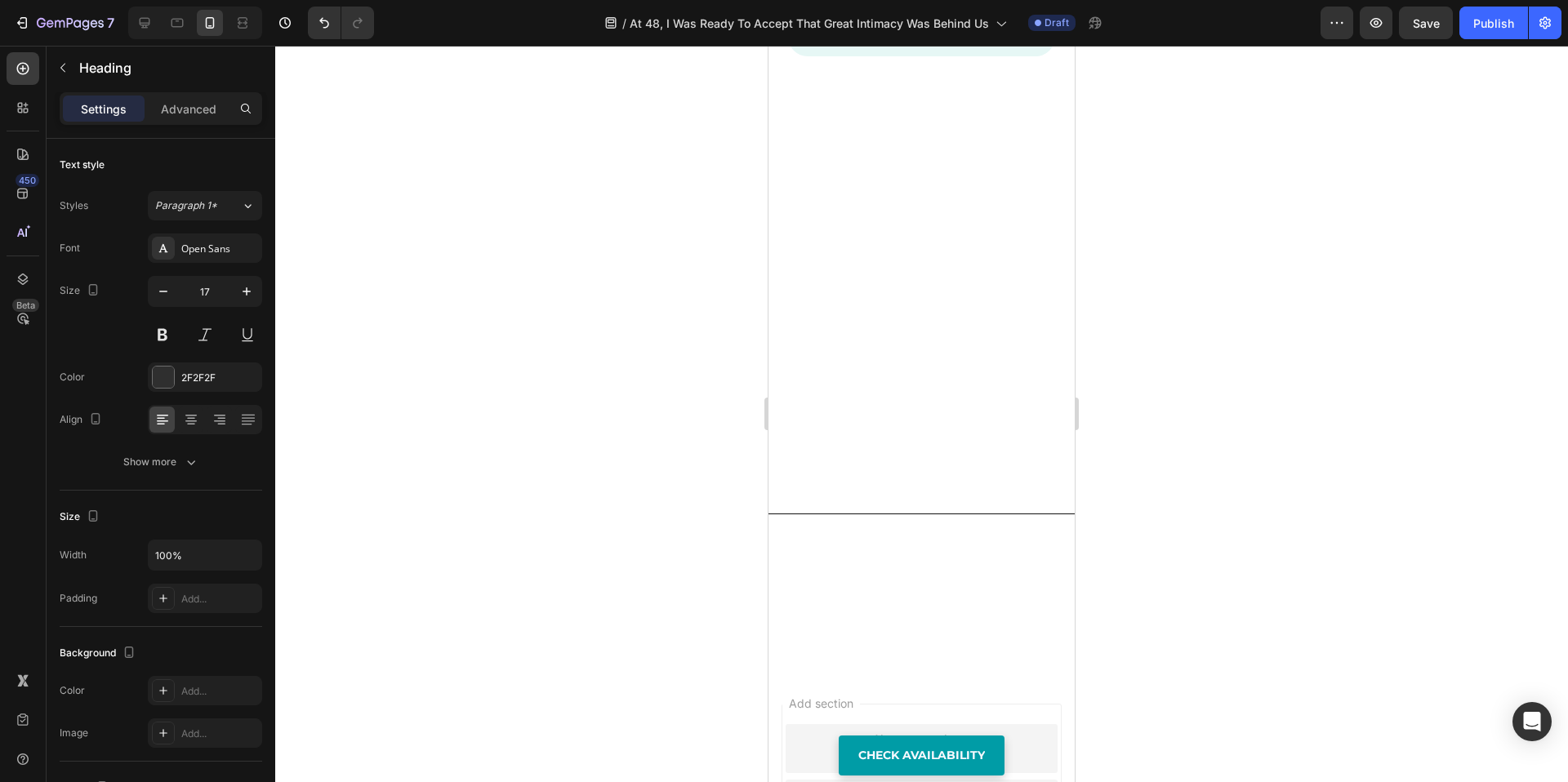
scroll to position [16174, 0]
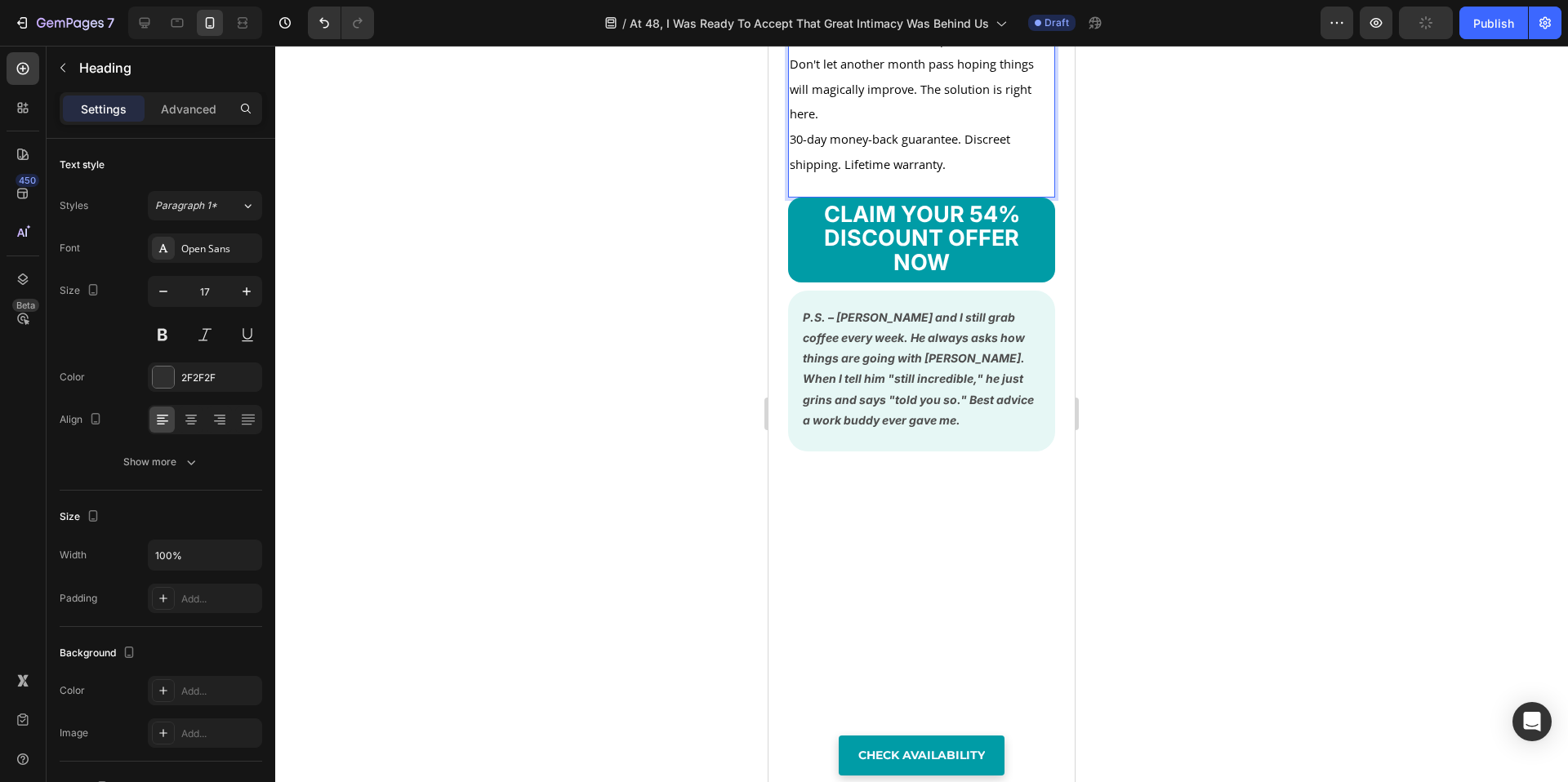
scroll to position [16509, 0]
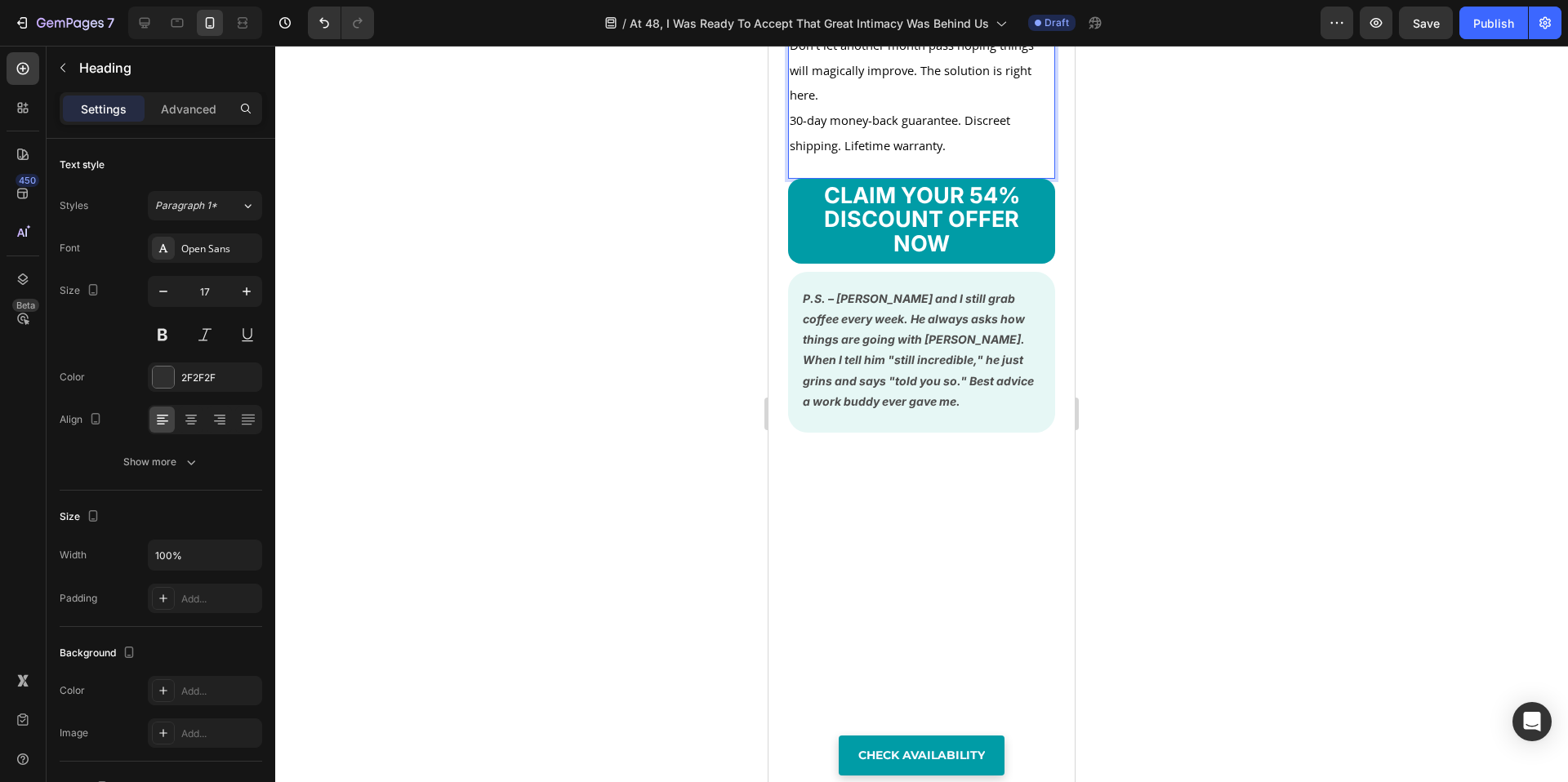
scroll to position [16621, 0]
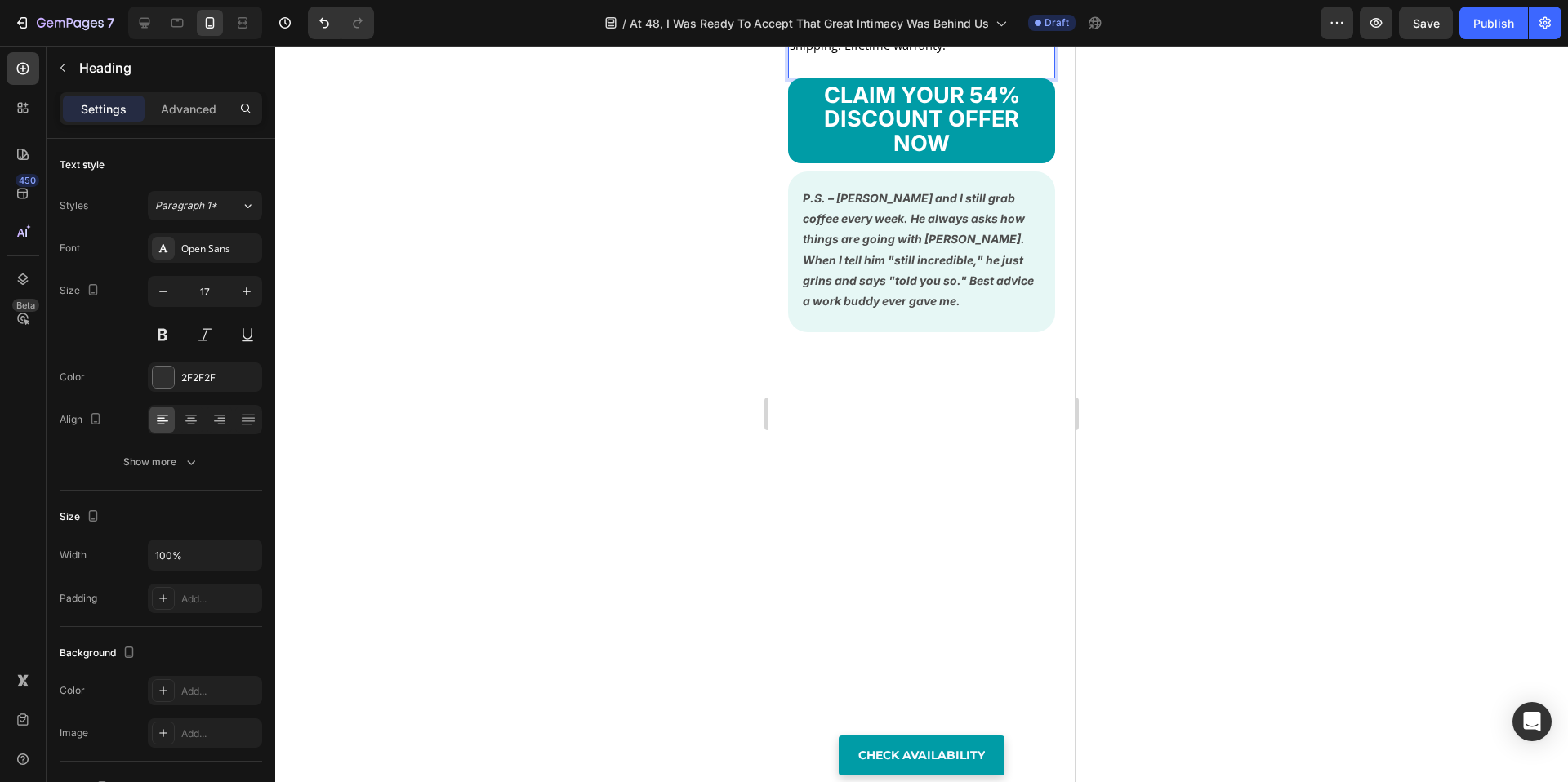
scroll to position [16804, 0]
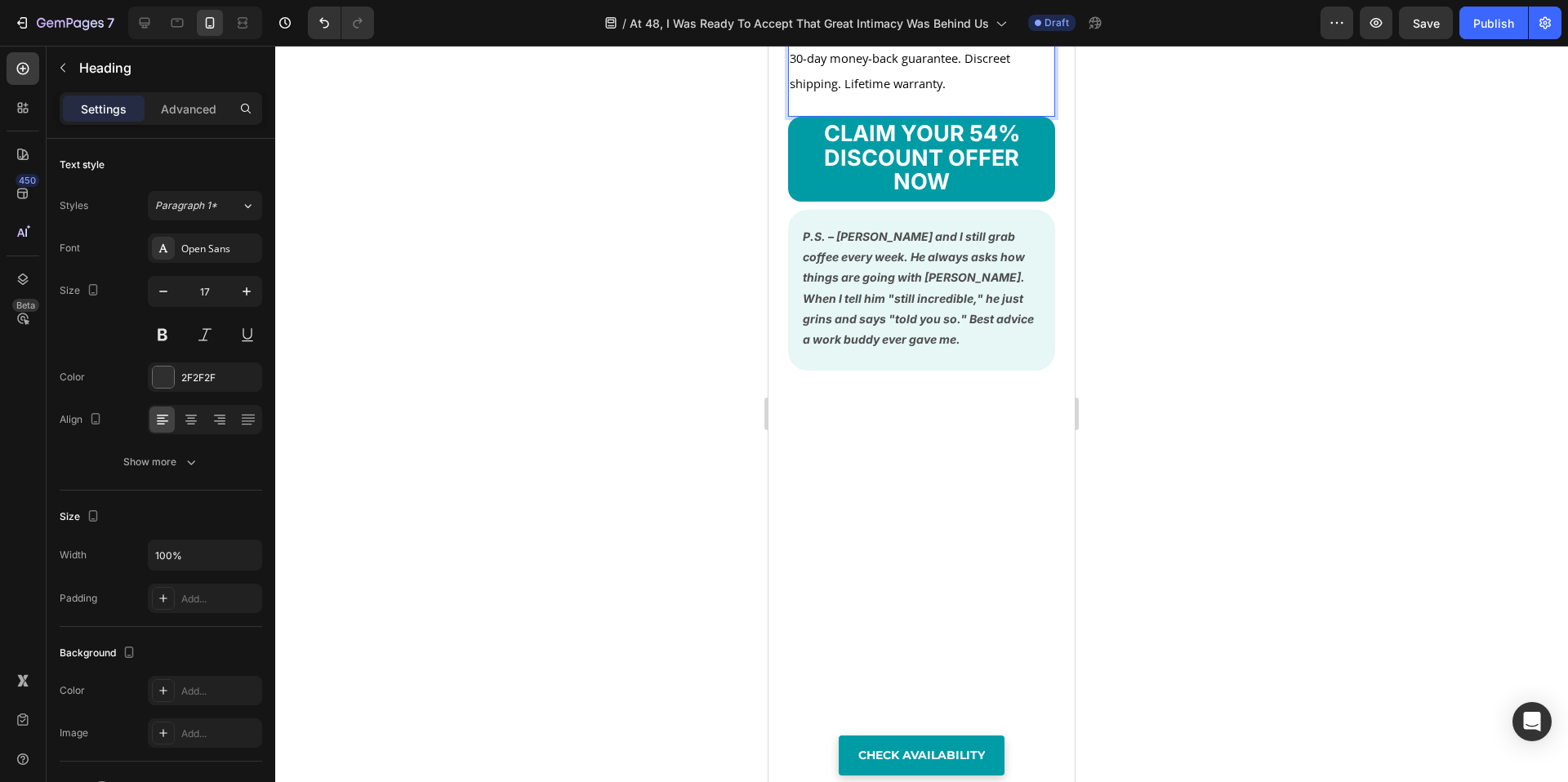
click at [671, 668] on div at bounding box center [921, 414] width 1293 height 737
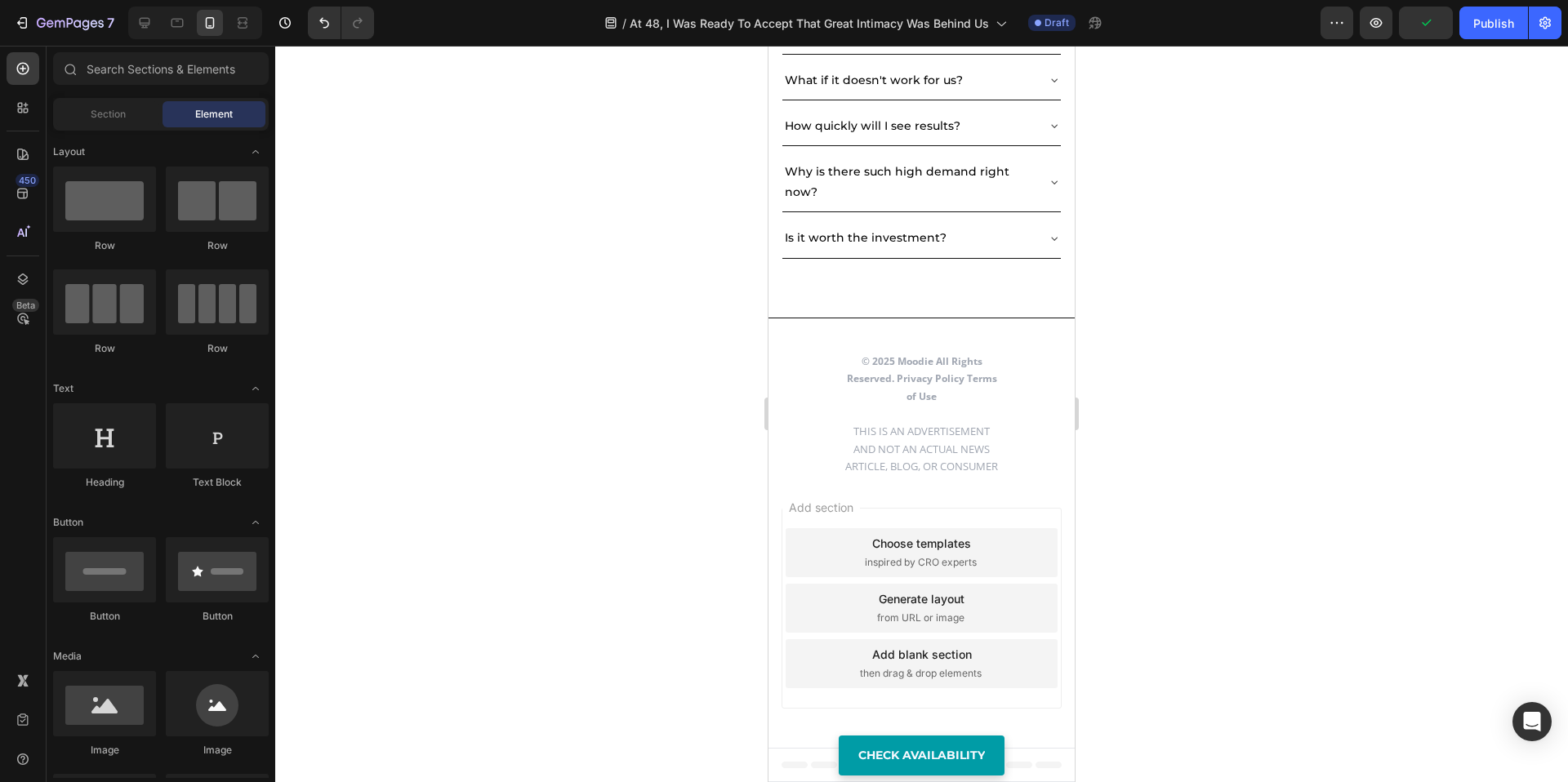
scroll to position [17571, 0]
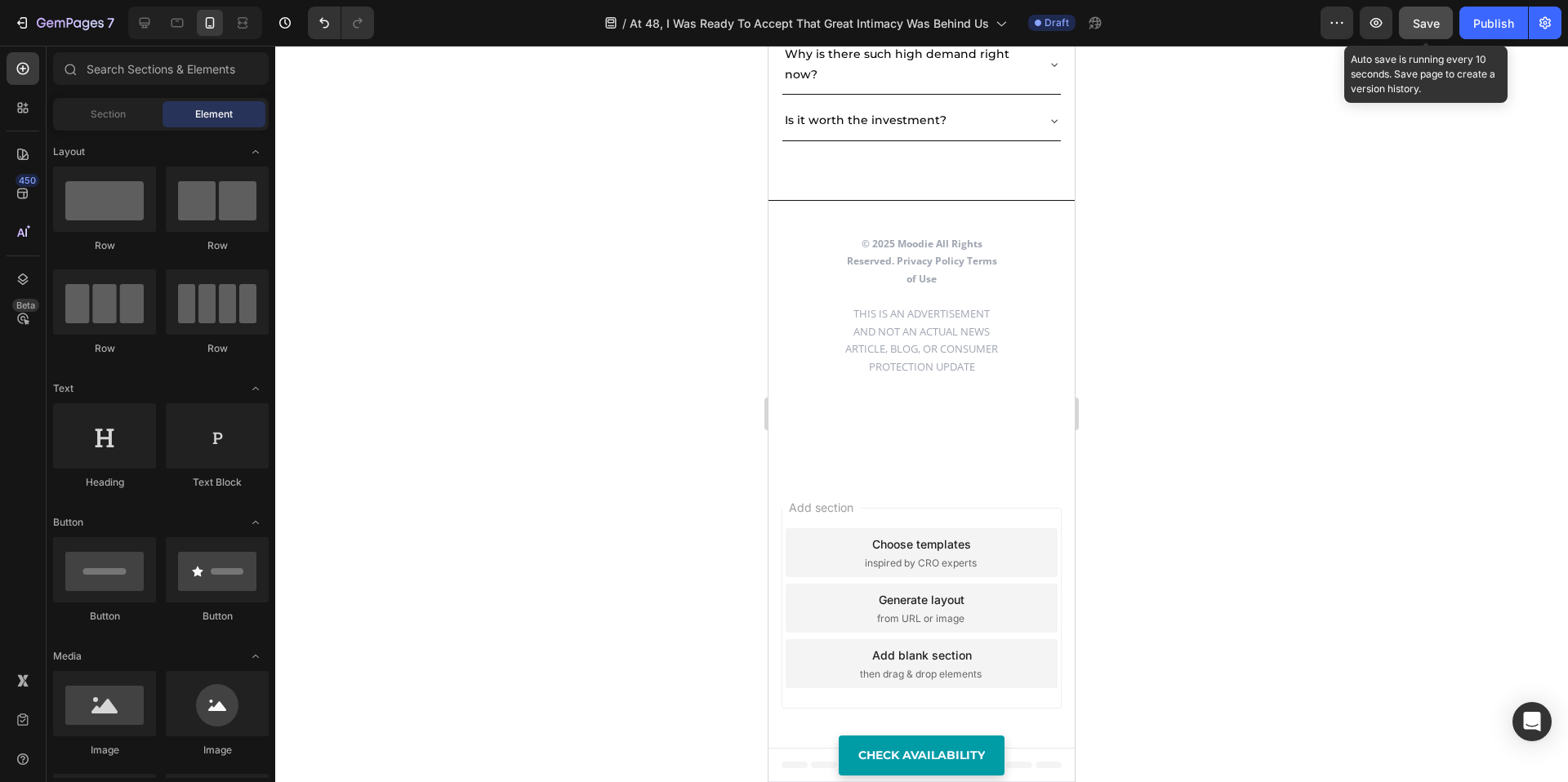
click at [1428, 27] on span "Save" at bounding box center [1426, 23] width 27 height 14
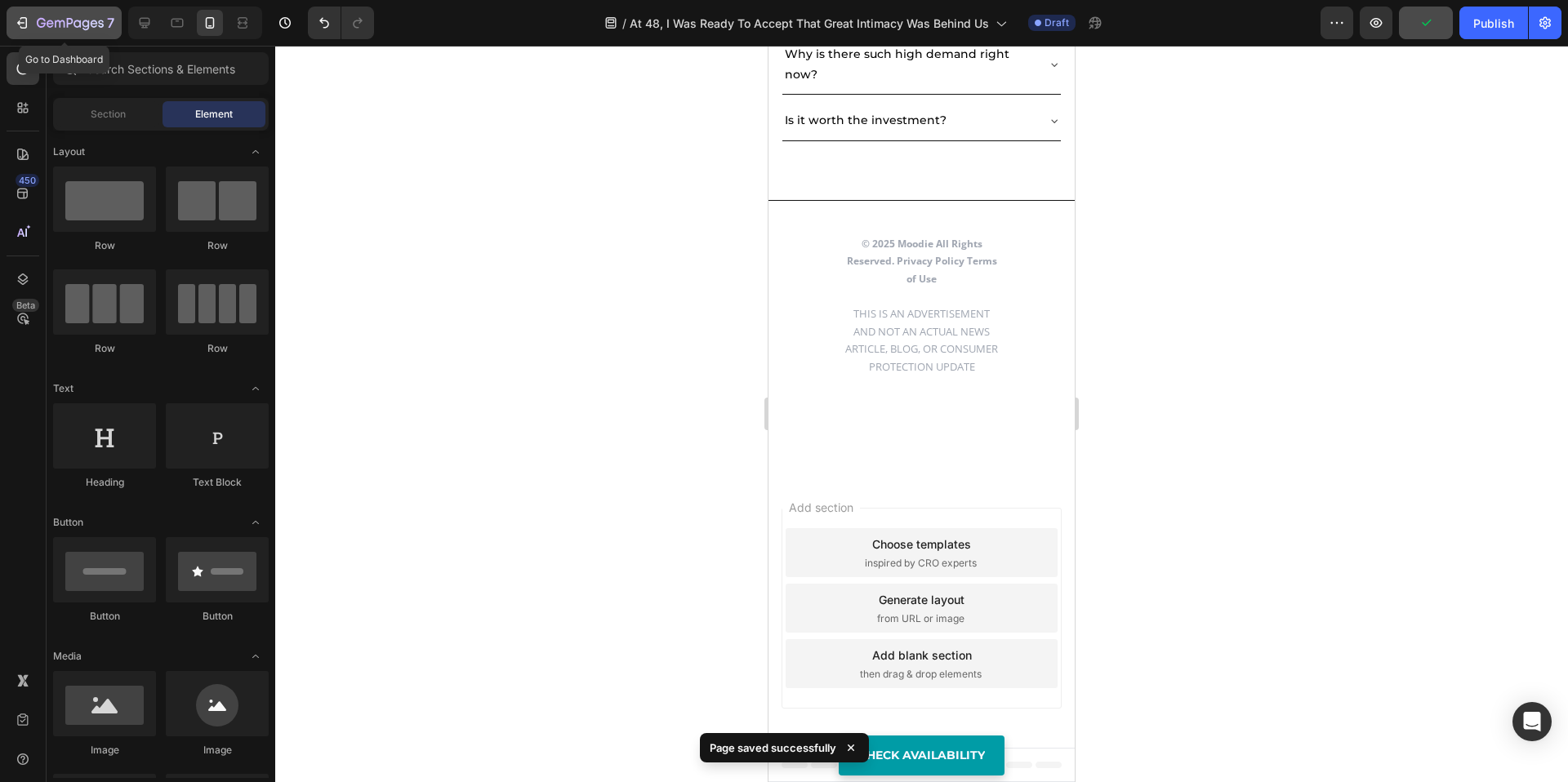
click at [29, 13] on div "7" at bounding box center [64, 23] width 100 height 20
